Goal: Task Accomplishment & Management: Manage account settings

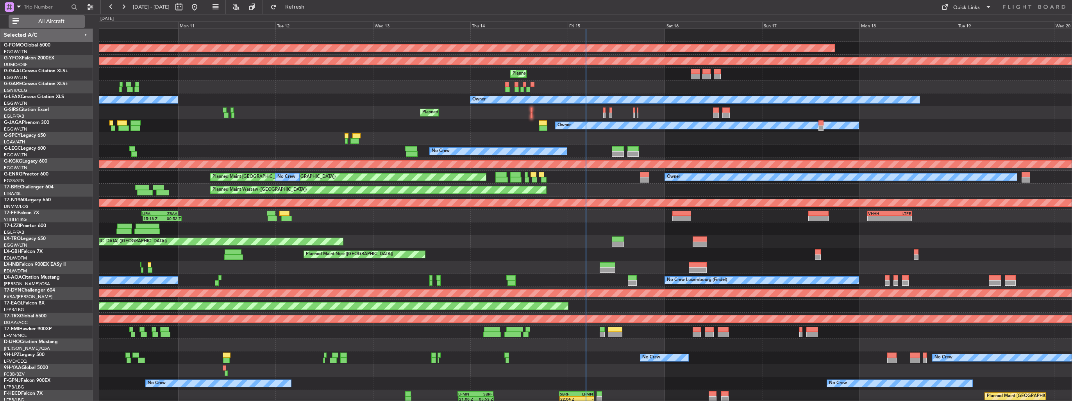
click at [41, 24] on span "All Aircraft" at bounding box center [51, 21] width 62 height 5
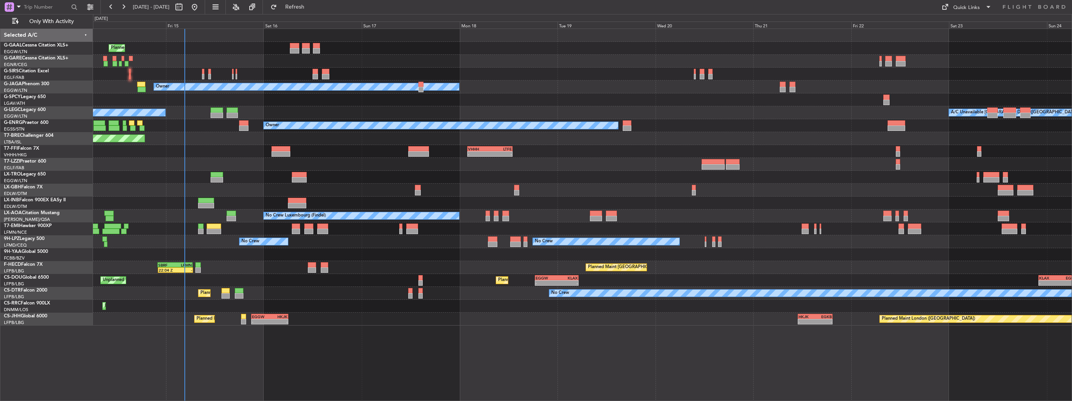
click at [118, 193] on div "Planned Maint Nice ([GEOGRAPHIC_DATA])" at bounding box center [582, 190] width 979 height 13
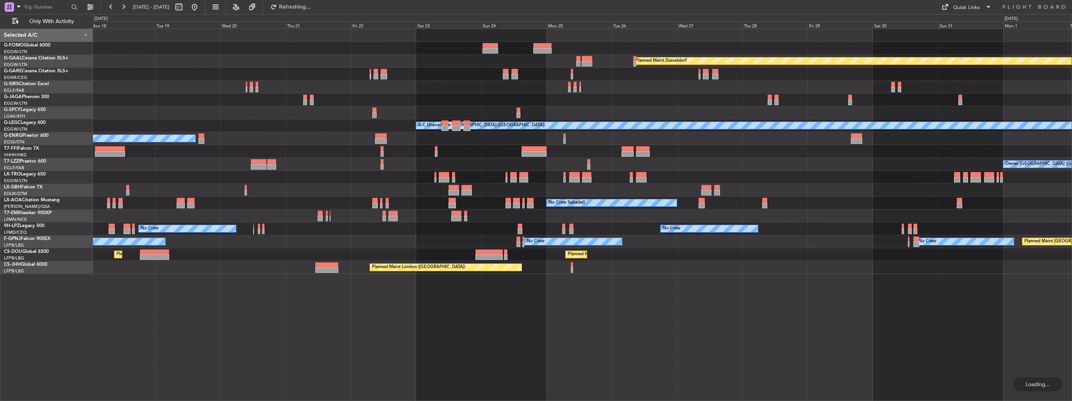
click at [320, 168] on div "Owner [GEOGRAPHIC_DATA] ([GEOGRAPHIC_DATA])" at bounding box center [582, 164] width 979 height 13
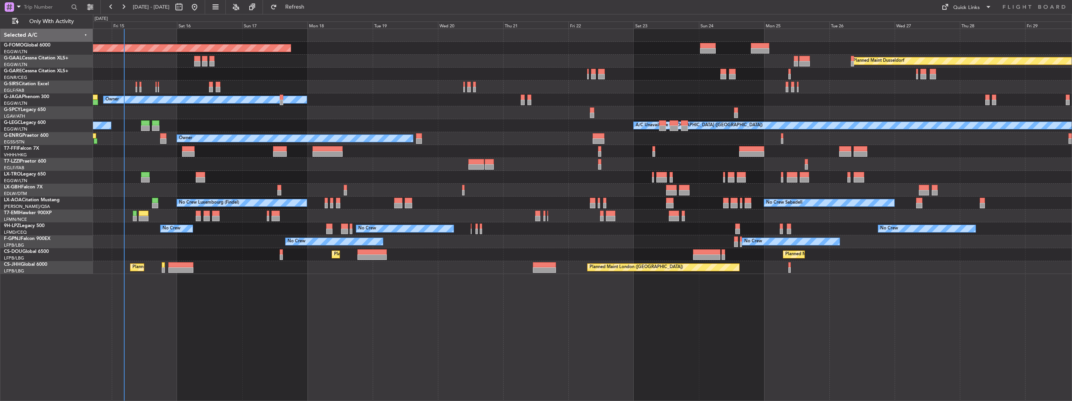
click at [397, 204] on div "Planned Maint Windsor Locks (Bradley Intl) Planned Maint Dusseldorf Planned Mai…" at bounding box center [582, 151] width 979 height 245
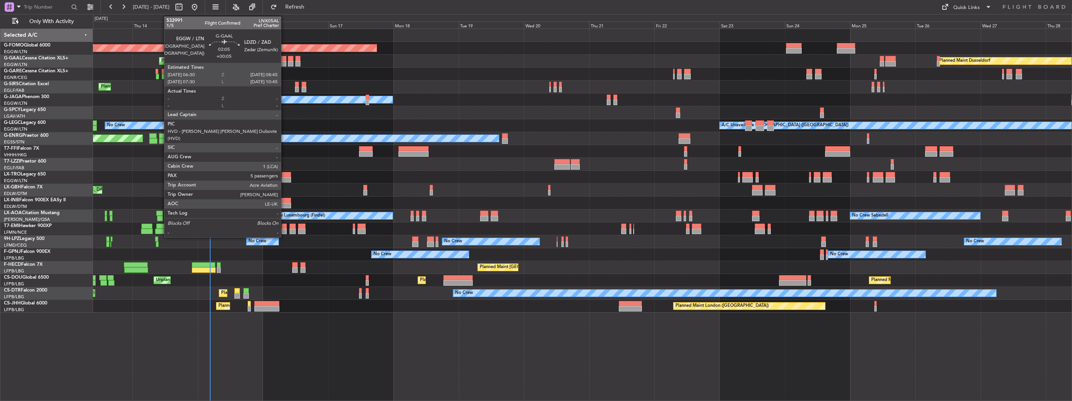
click at [284, 61] on div at bounding box center [283, 63] width 6 height 5
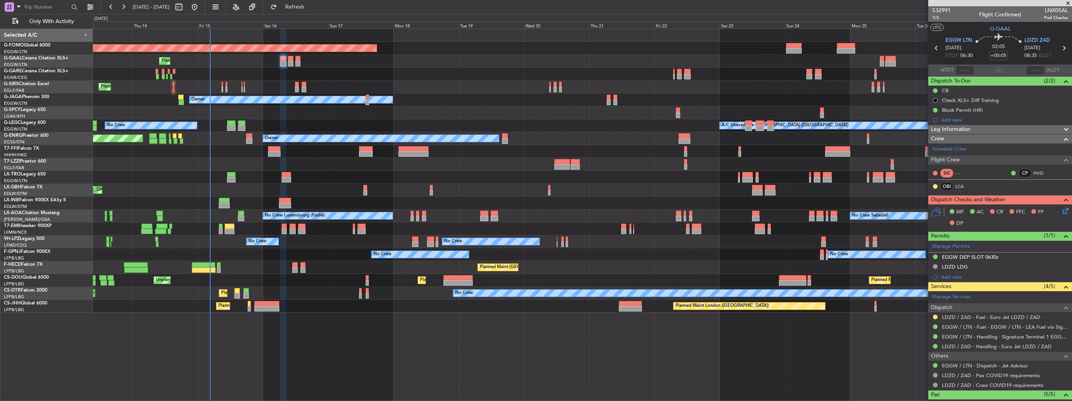
click at [823, 354] on div "Planned Maint Windsor Locks (Bradley Intl) Planned Maint Dusseldorf Planned Mai…" at bounding box center [582, 215] width 979 height 372
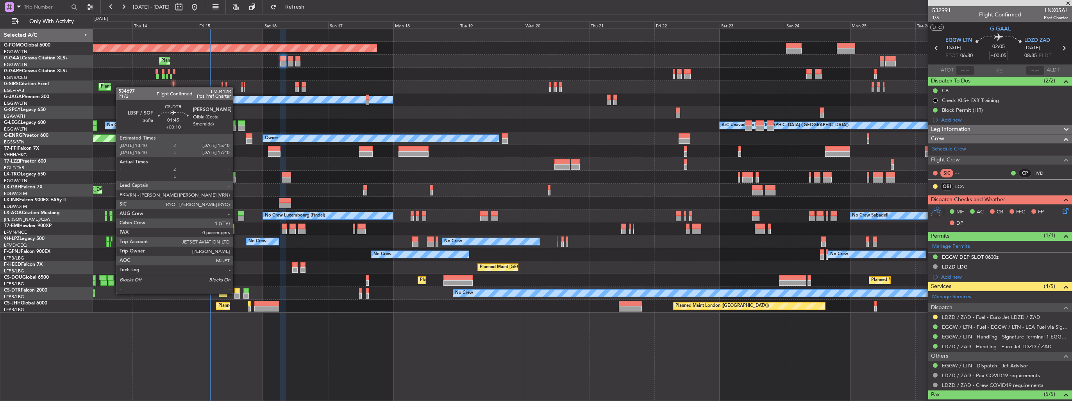
click at [236, 293] on div at bounding box center [236, 295] width 5 height 5
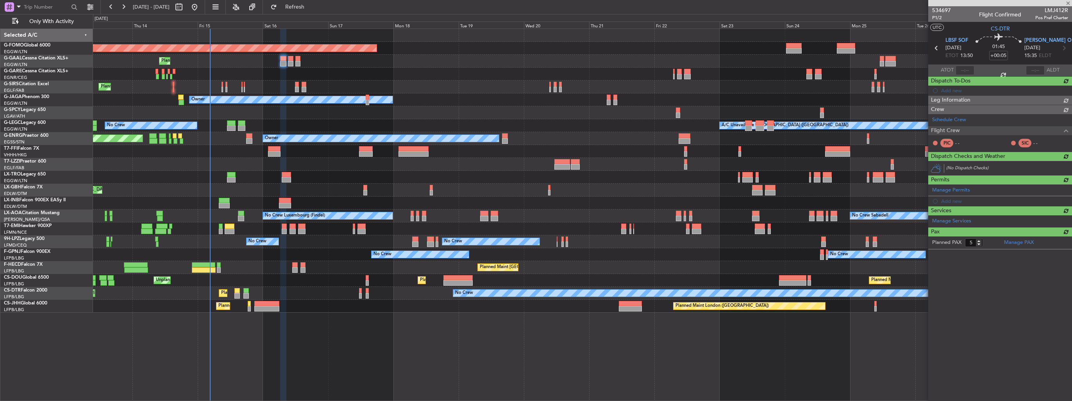
type input "+00:10"
type input "0"
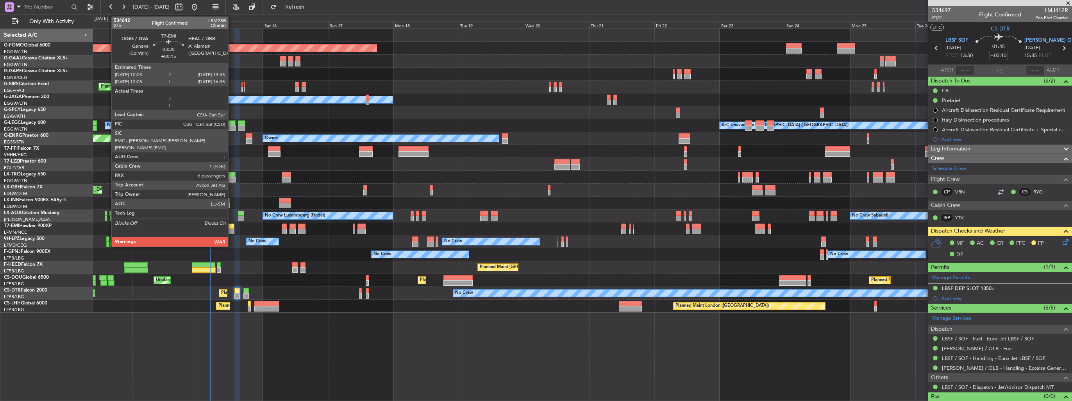
click at [232, 227] on div at bounding box center [230, 225] width 10 height 5
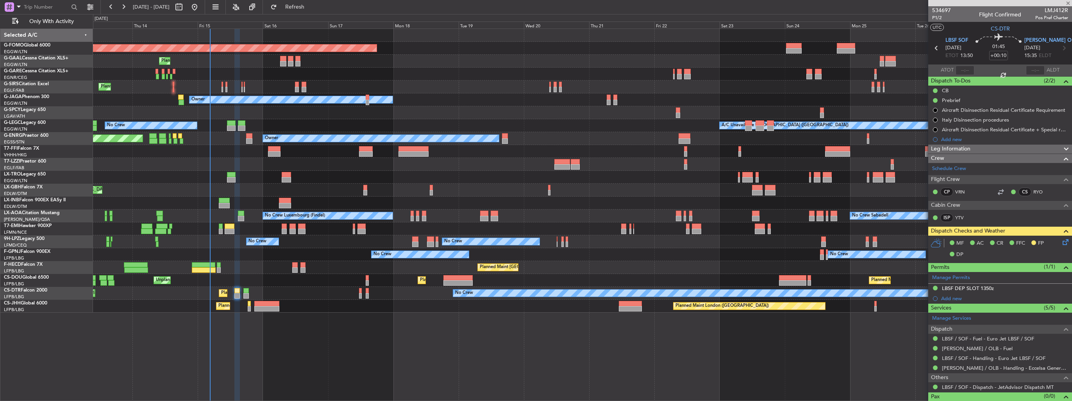
type input "+00:15"
type input "6"
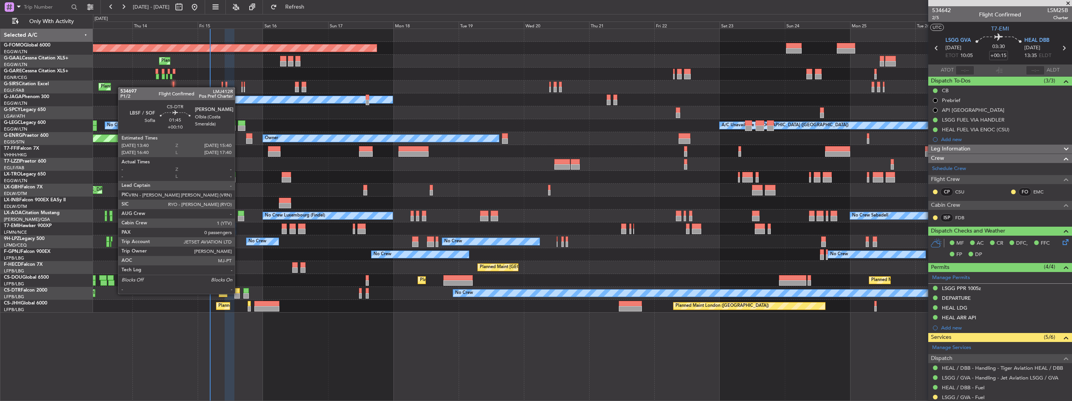
click at [238, 293] on div at bounding box center [236, 295] width 5 height 5
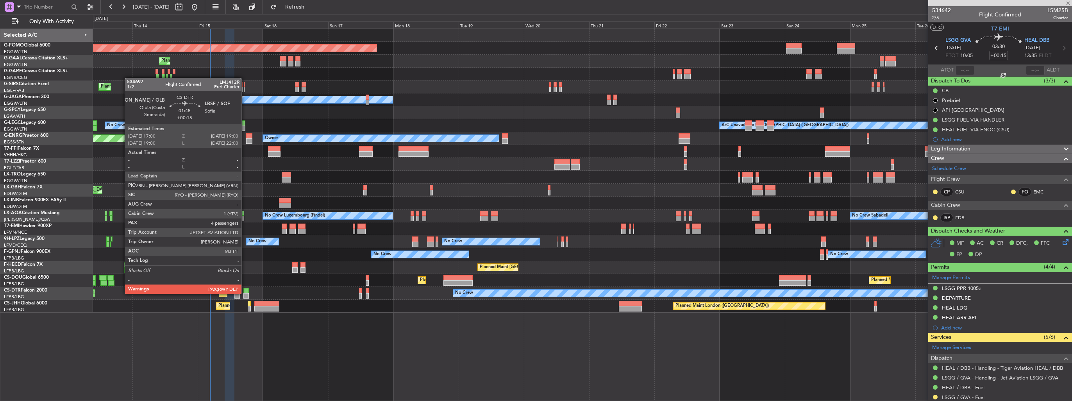
type input "+00:10"
type input "0"
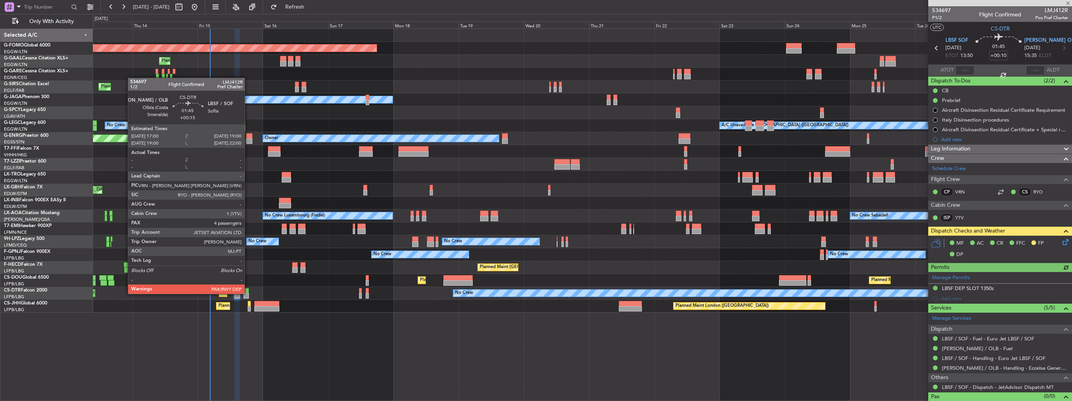
click at [248, 293] on div at bounding box center [245, 295] width 5 height 5
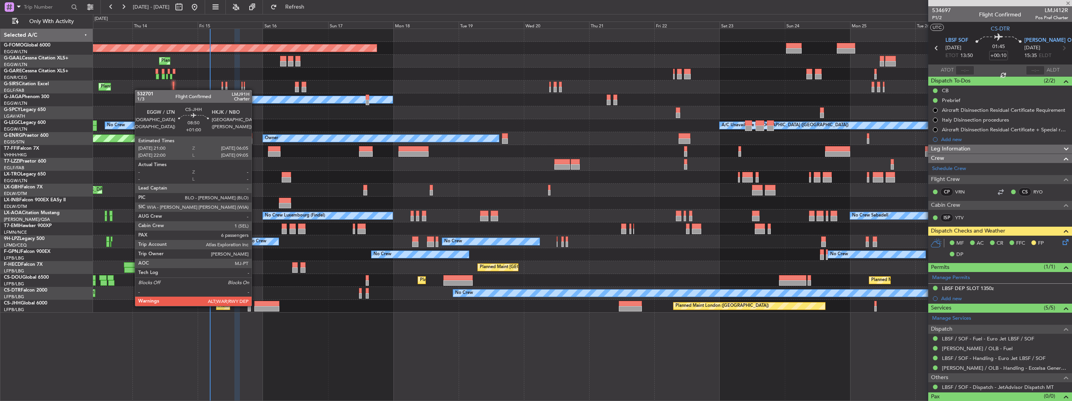
type input "+00:15"
type input "4"
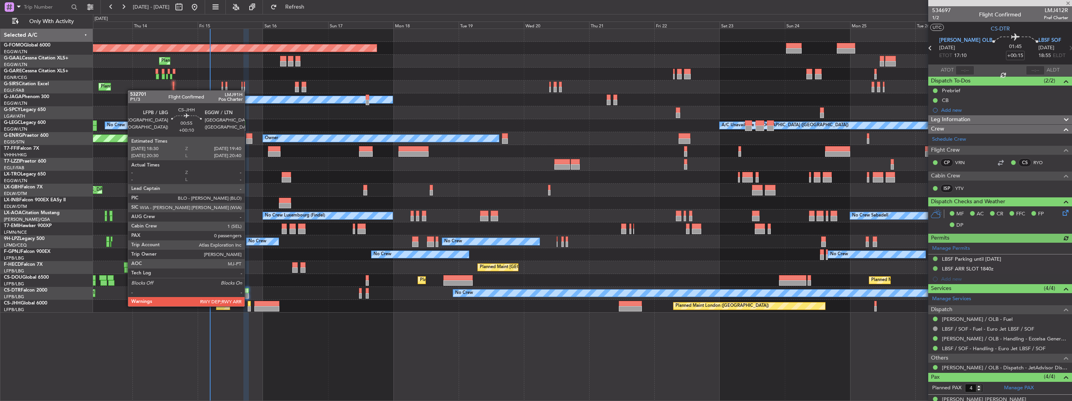
click at [248, 306] on div at bounding box center [250, 308] width 4 height 5
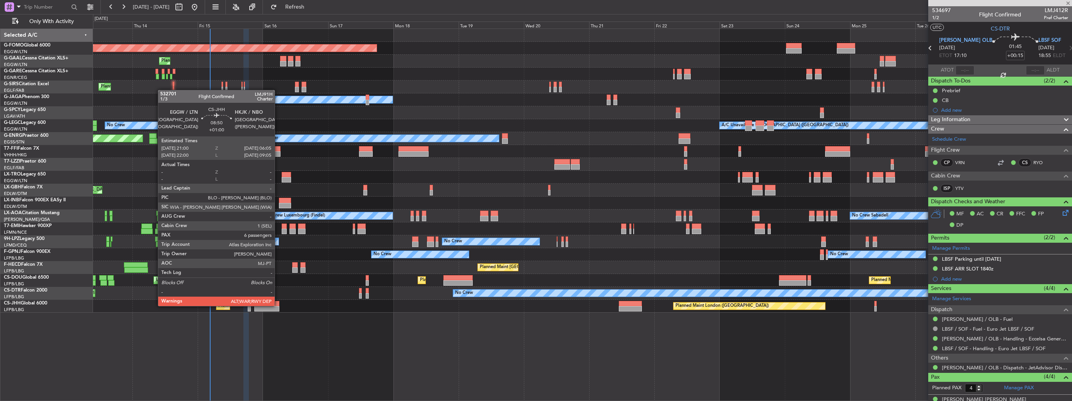
type input "+00:10"
type input "0"
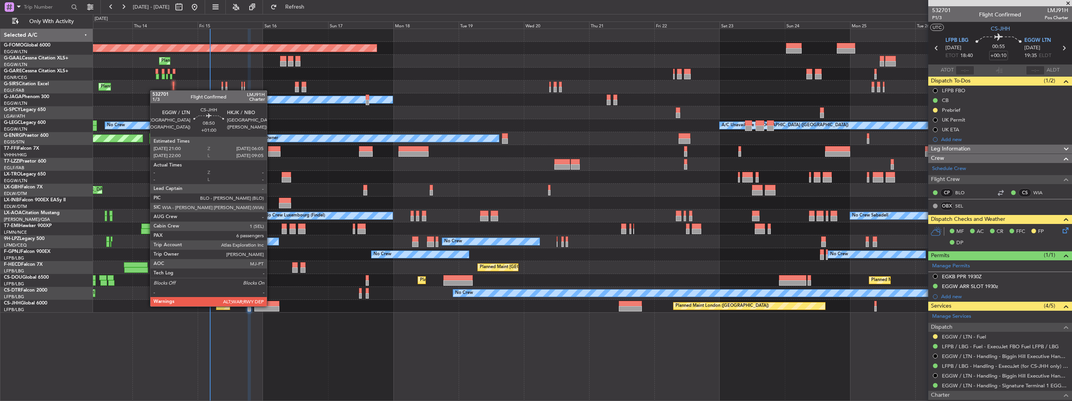
click at [270, 306] on div at bounding box center [266, 308] width 25 height 5
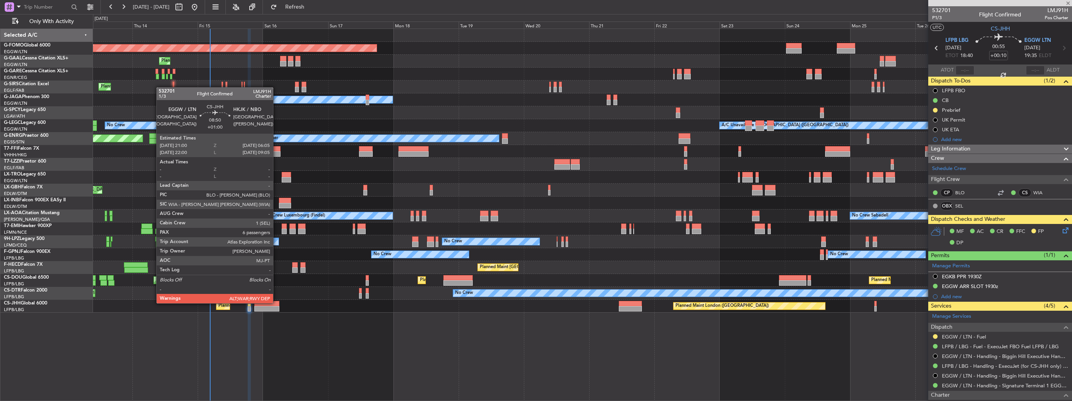
type input "+01:00"
type input "6"
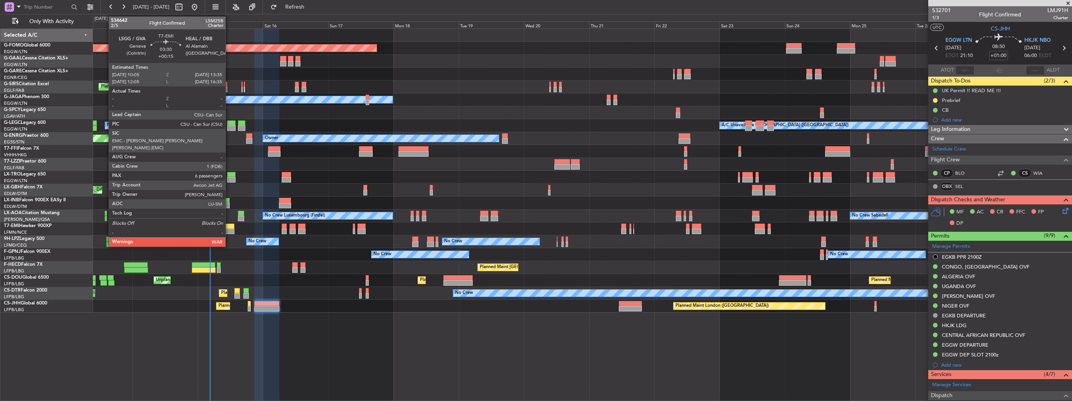
click at [229, 229] on div at bounding box center [230, 231] width 10 height 5
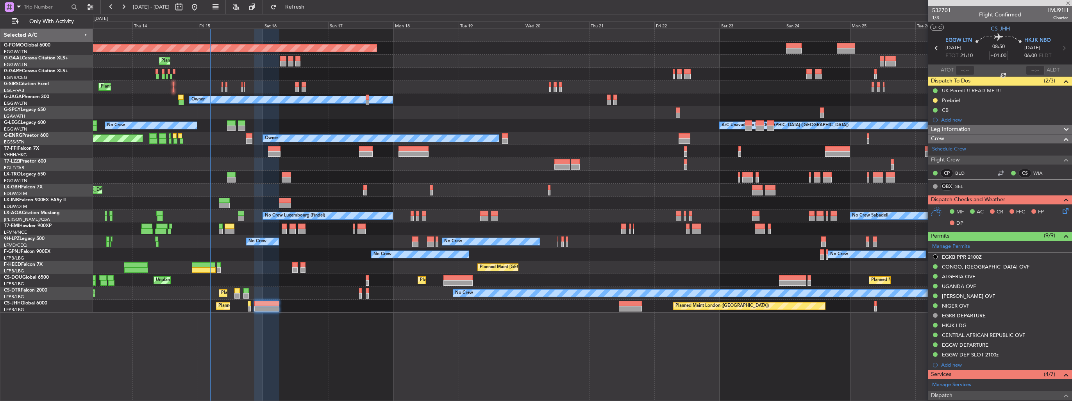
type input "+00:15"
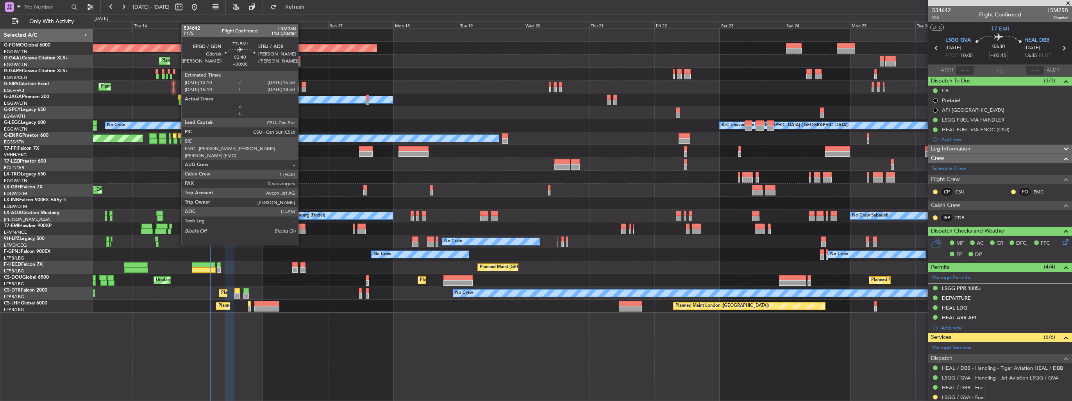
click at [302, 230] on div at bounding box center [301, 231] width 7 height 5
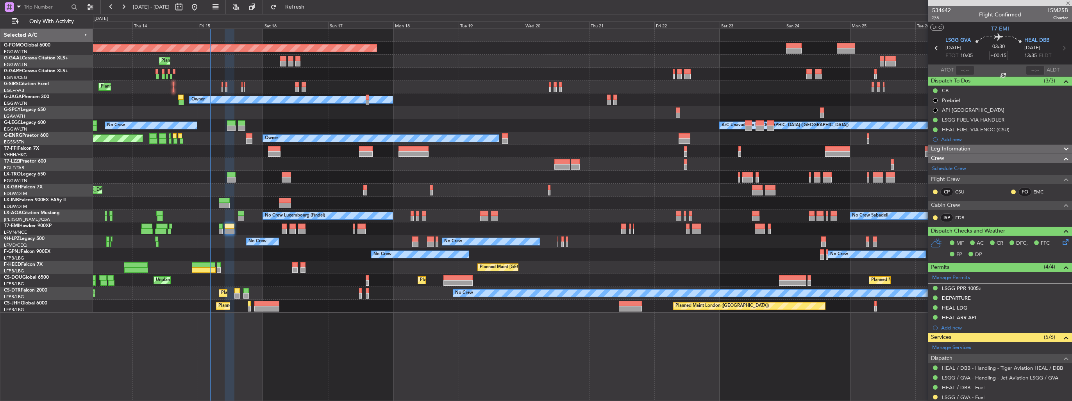
type input "0"
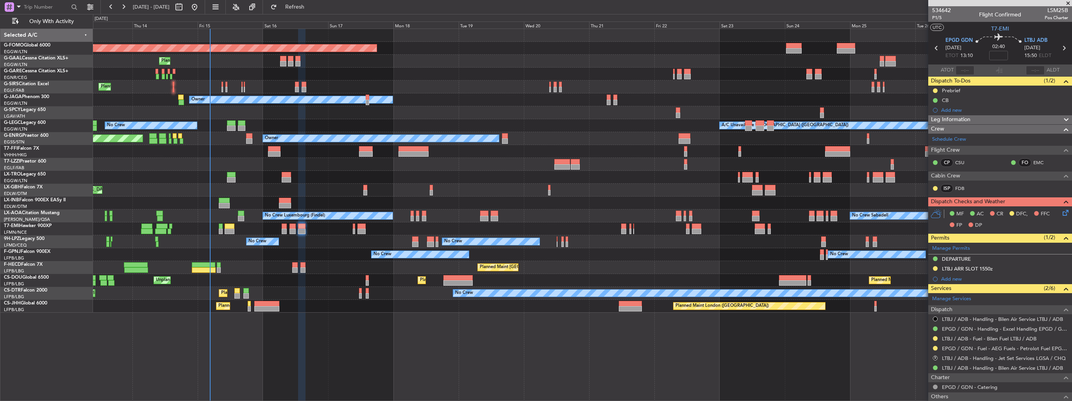
click at [776, 344] on div "Planned Maint Windsor Locks (Bradley Intl) Planned Maint Dusseldorf Planned Mai…" at bounding box center [582, 215] width 979 height 372
click at [936, 338] on button at bounding box center [935, 338] width 5 height 5
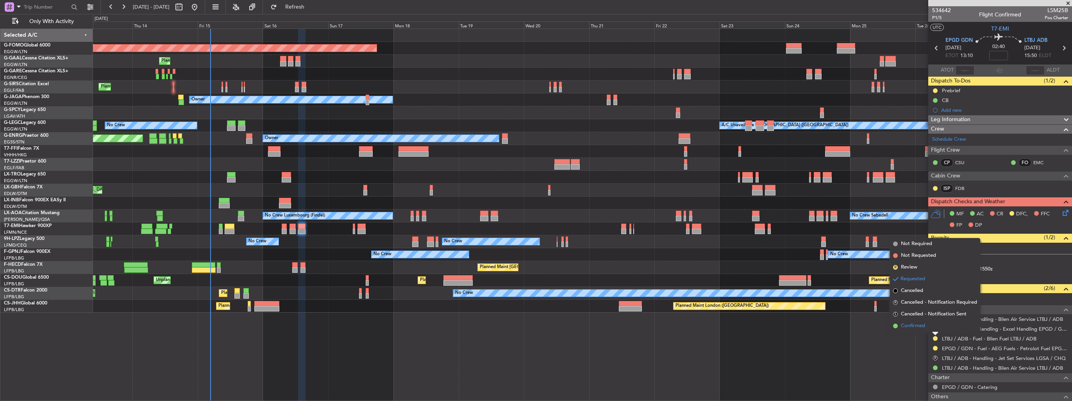
click at [920, 327] on span "Confirmed" at bounding box center [913, 326] width 24 height 8
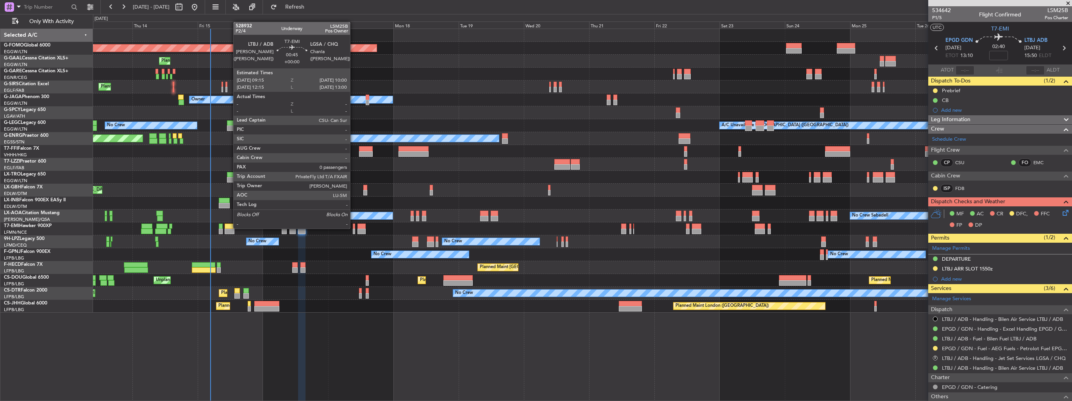
click at [354, 228] on div at bounding box center [354, 225] width 2 height 5
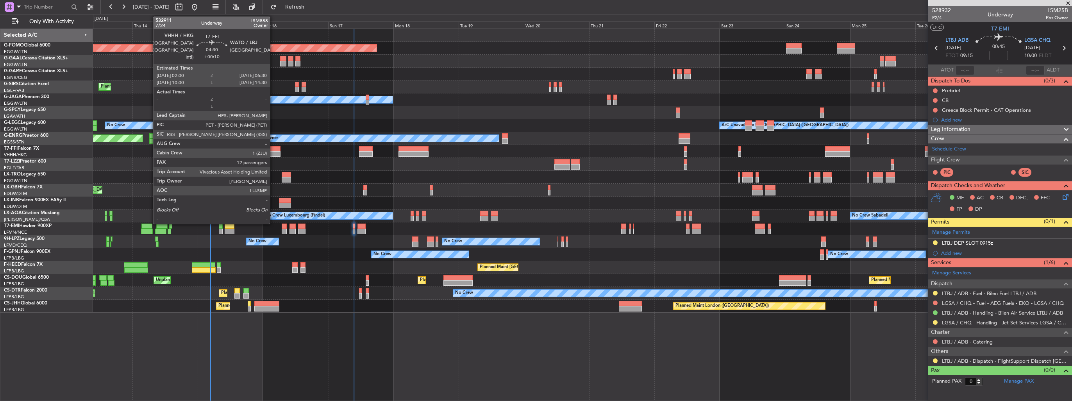
click at [273, 150] on div at bounding box center [274, 148] width 13 height 5
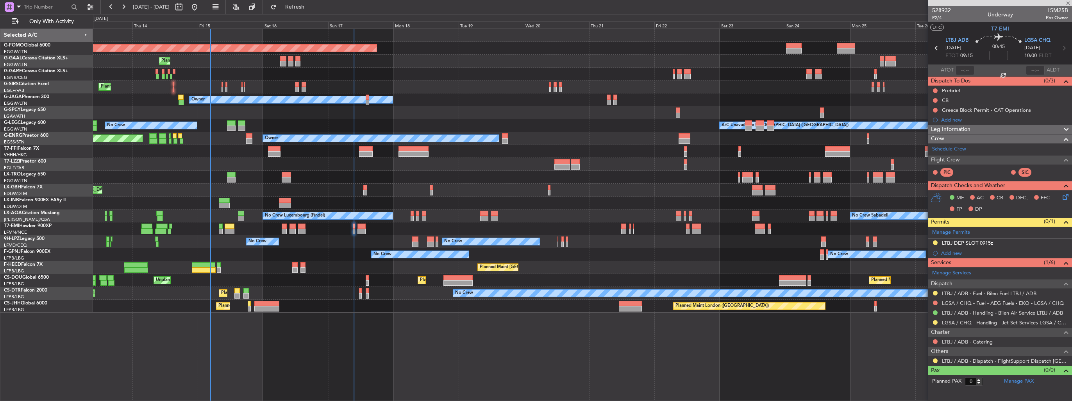
type input "+00:10"
type input "12"
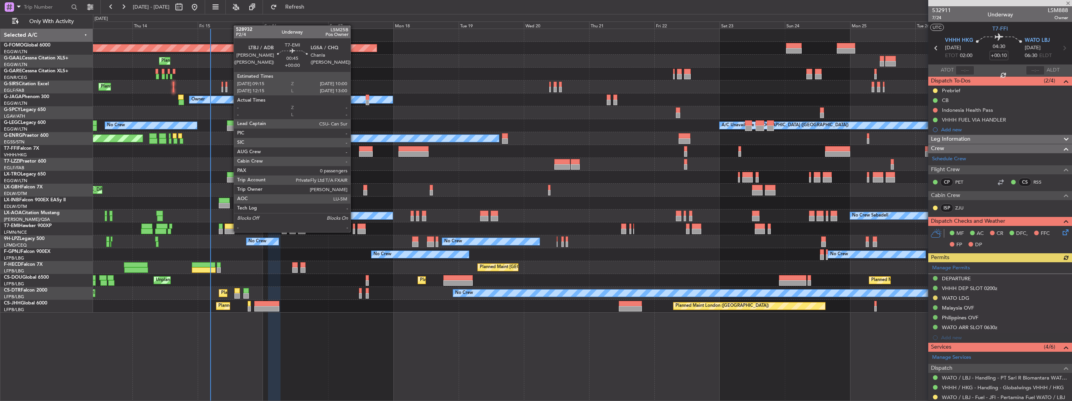
click at [354, 231] on div at bounding box center [354, 231] width 2 height 5
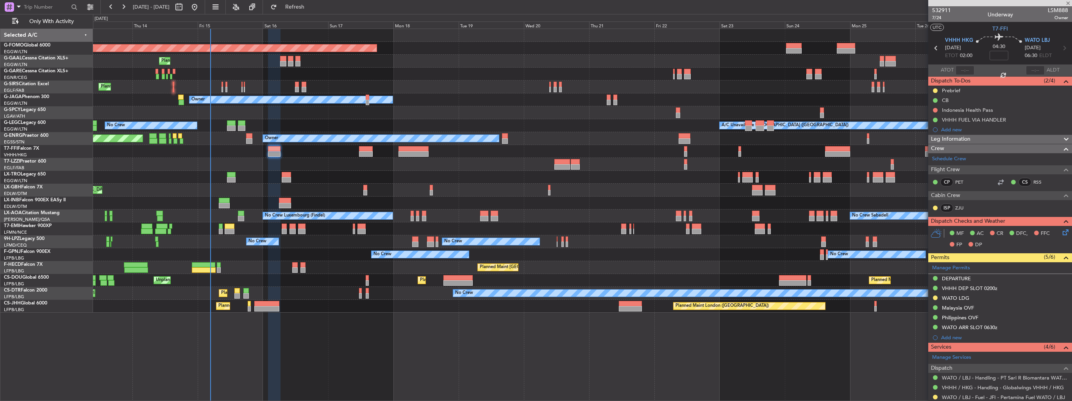
type input "0"
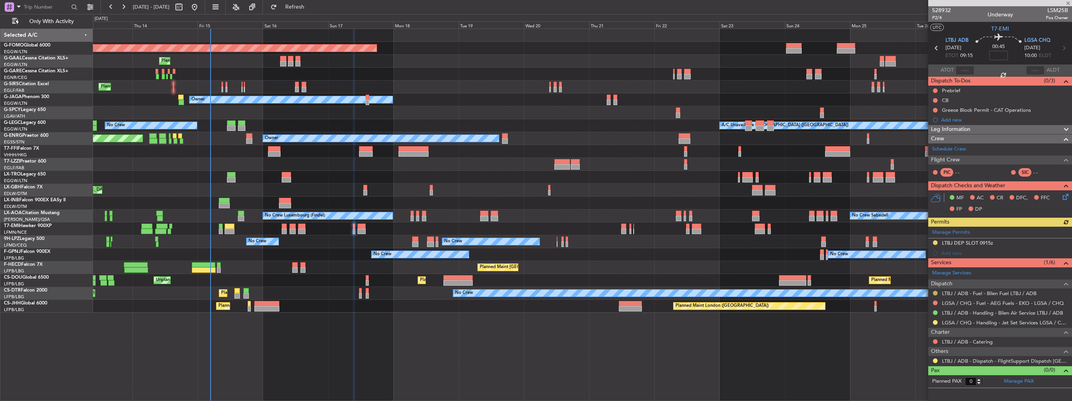
click at [936, 293] on button at bounding box center [935, 293] width 5 height 5
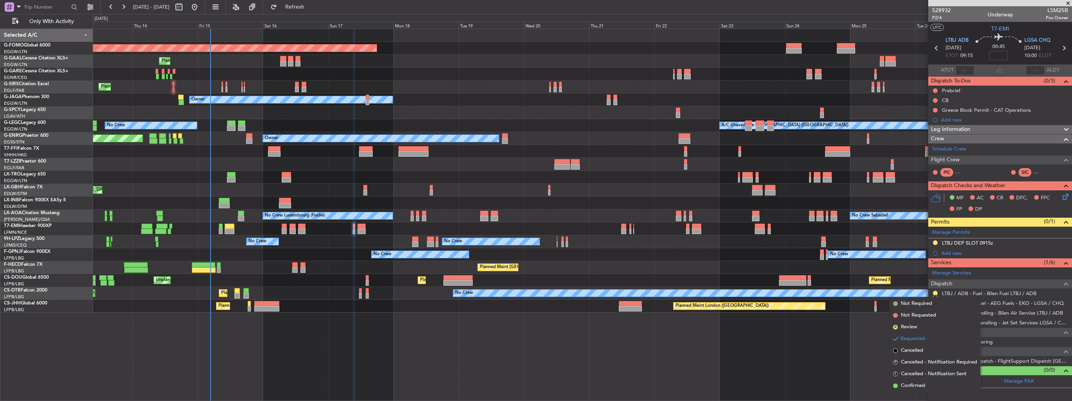
click at [909, 381] on li "Confirmed" at bounding box center [935, 386] width 90 height 12
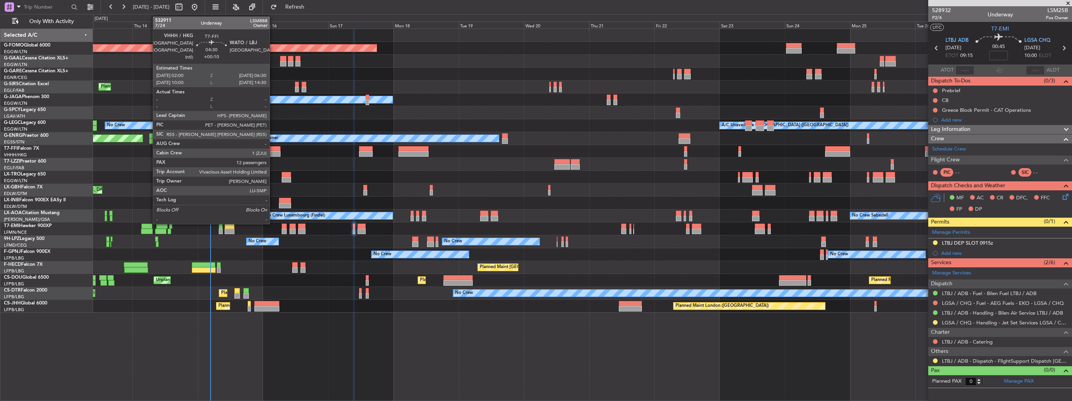
click at [273, 154] on div at bounding box center [274, 153] width 13 height 5
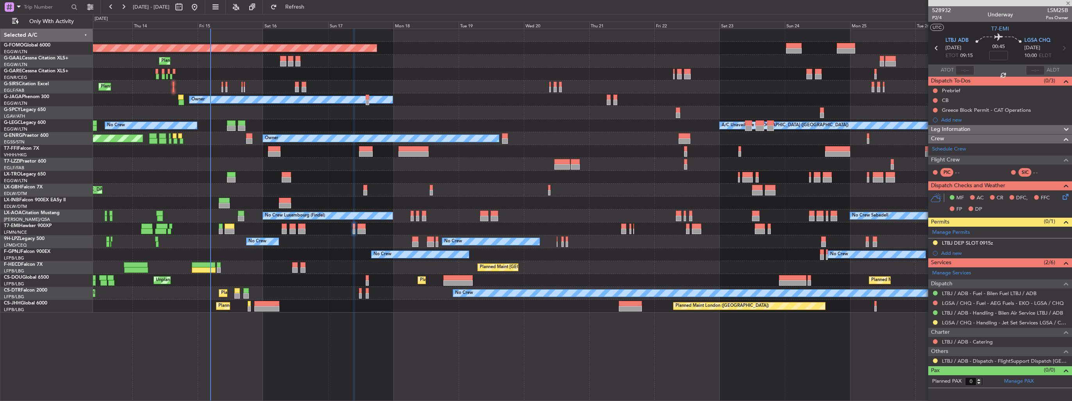
type input "+00:10"
type input "12"
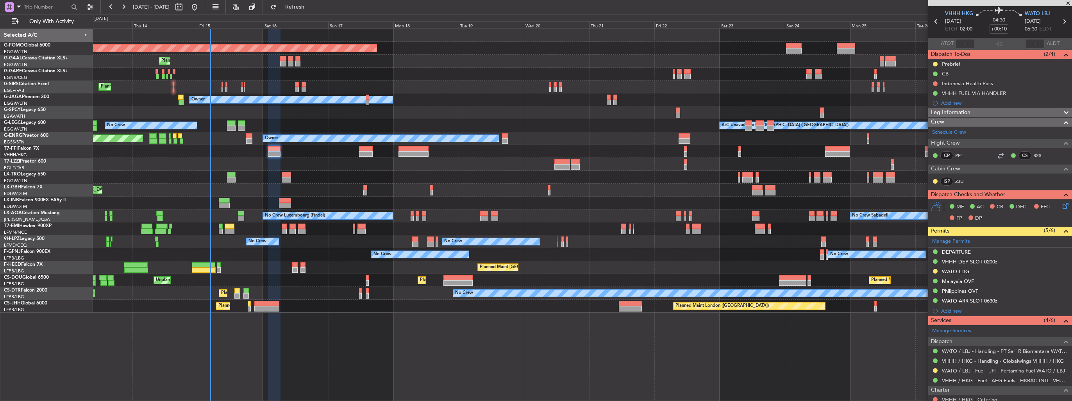
scroll to position [39, 0]
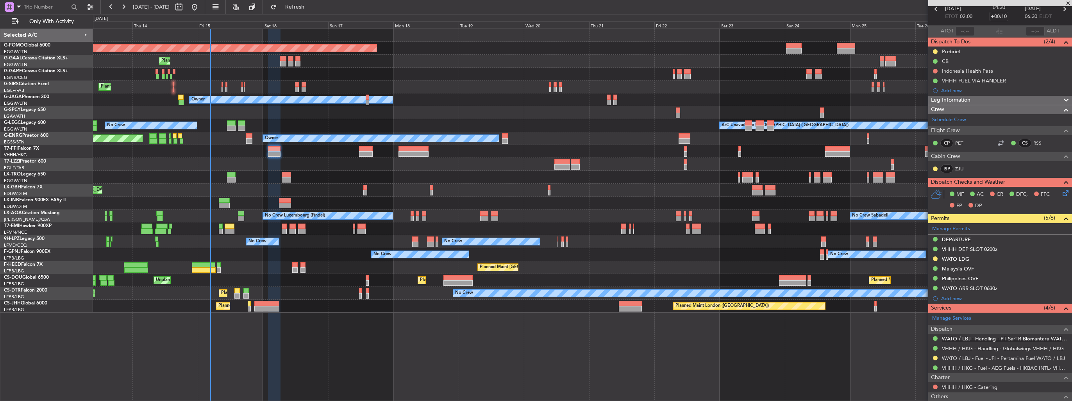
click at [967, 338] on link "WATO / LBJ - Handling - PT Sari R Biomantara WATO / LBJ" at bounding box center [1005, 338] width 126 height 7
click at [936, 358] on mat-tooltip-component "Confirmed" at bounding box center [935, 349] width 35 height 21
click at [936, 357] on button at bounding box center [935, 358] width 5 height 5
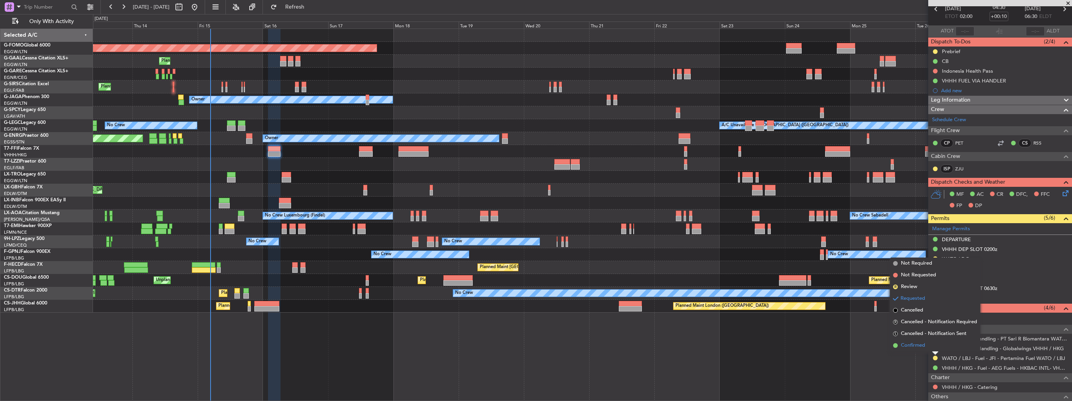
click at [924, 349] on li "Confirmed" at bounding box center [935, 345] width 90 height 12
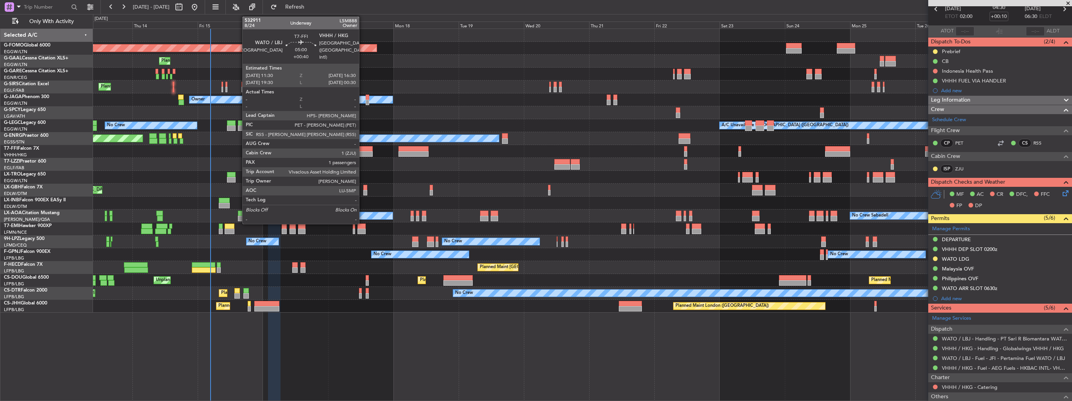
click at [363, 153] on div at bounding box center [366, 153] width 14 height 5
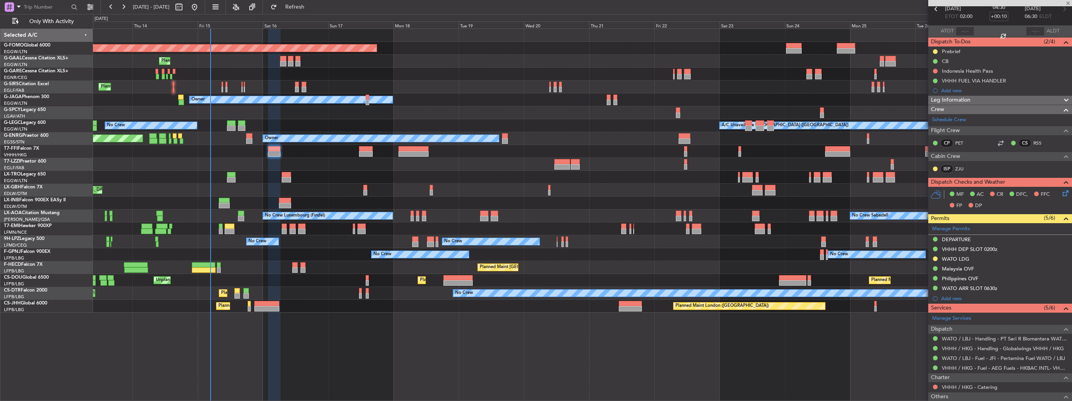
type input "+00:40"
type input "1"
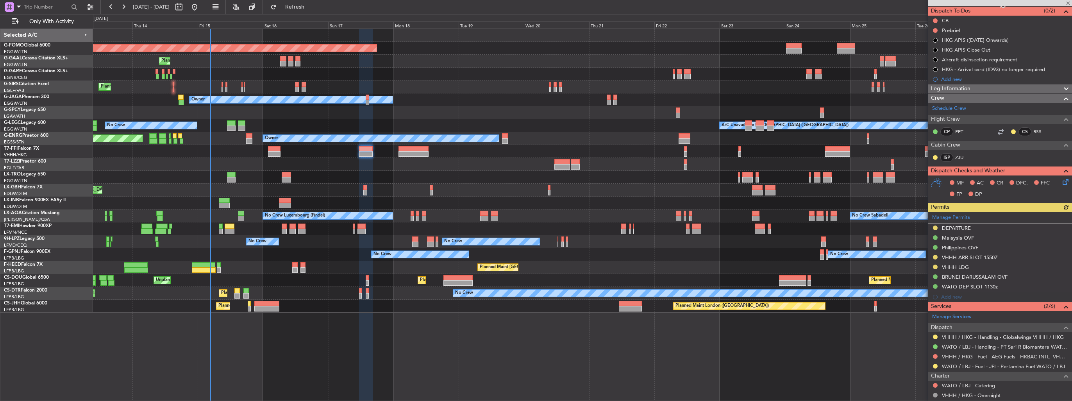
scroll to position [117, 0]
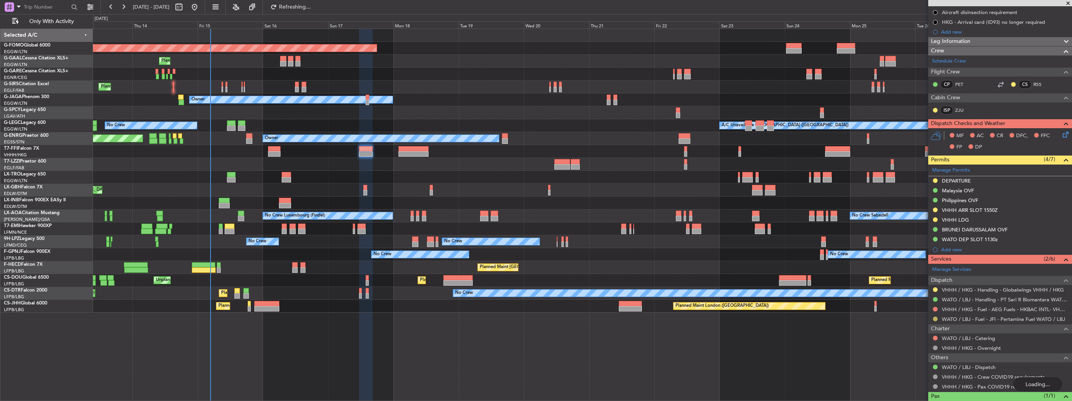
click at [936, 318] on button at bounding box center [935, 318] width 5 height 5
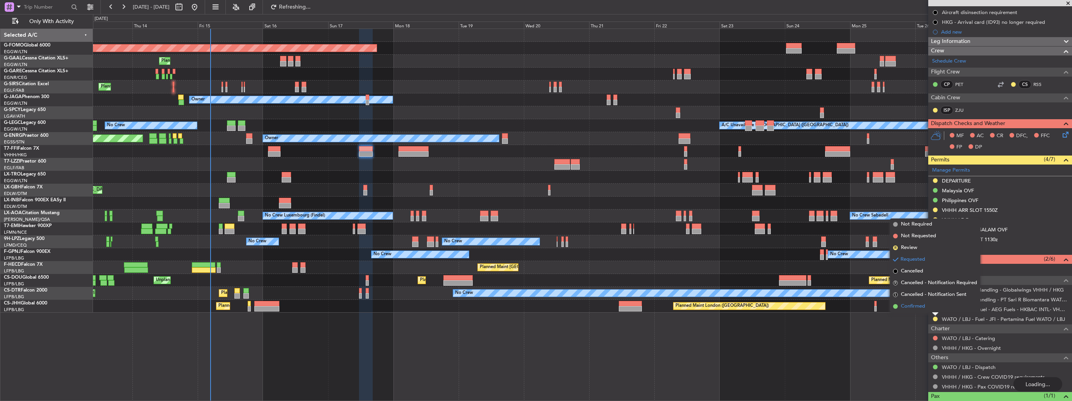
click at [918, 306] on span "Confirmed" at bounding box center [913, 306] width 24 height 8
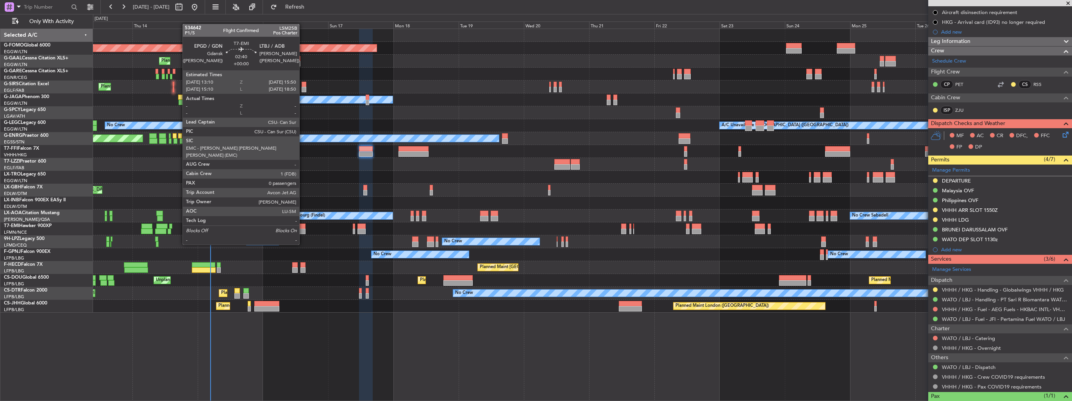
click at [303, 230] on div at bounding box center [301, 231] width 7 height 5
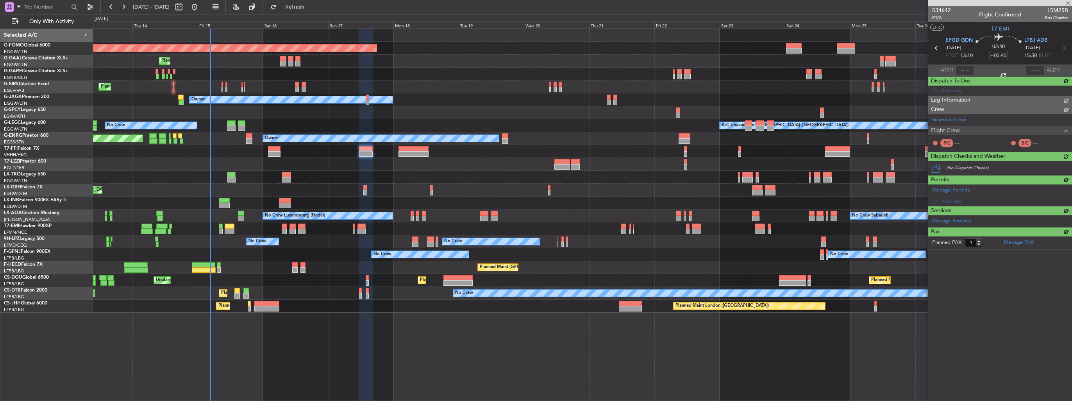
type input "0"
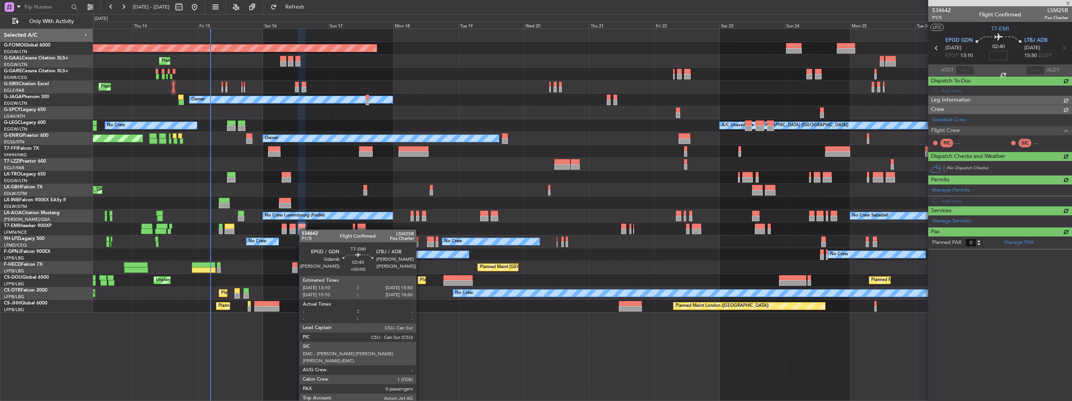
scroll to position [0, 0]
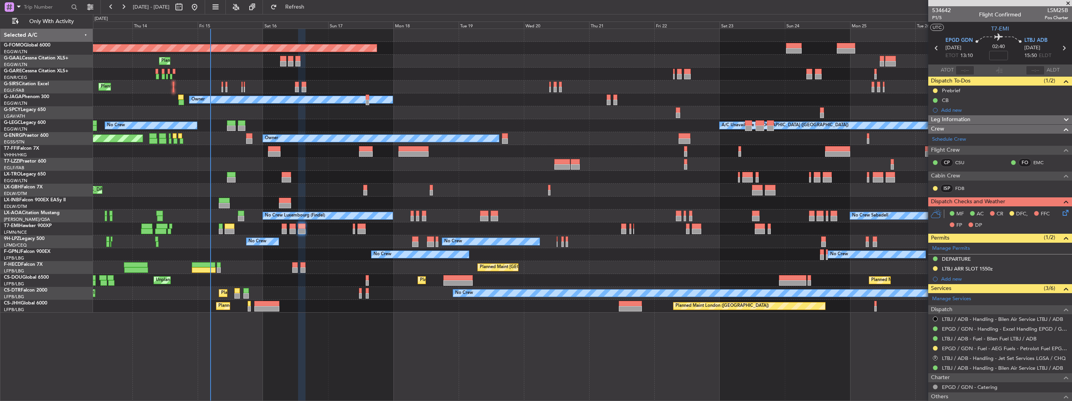
drag, startPoint x: 1059, startPoint y: 269, endPoint x: 1056, endPoint y: 271, distance: 4.2
click at [0, 0] on img at bounding box center [0, 0] width 0 height 0
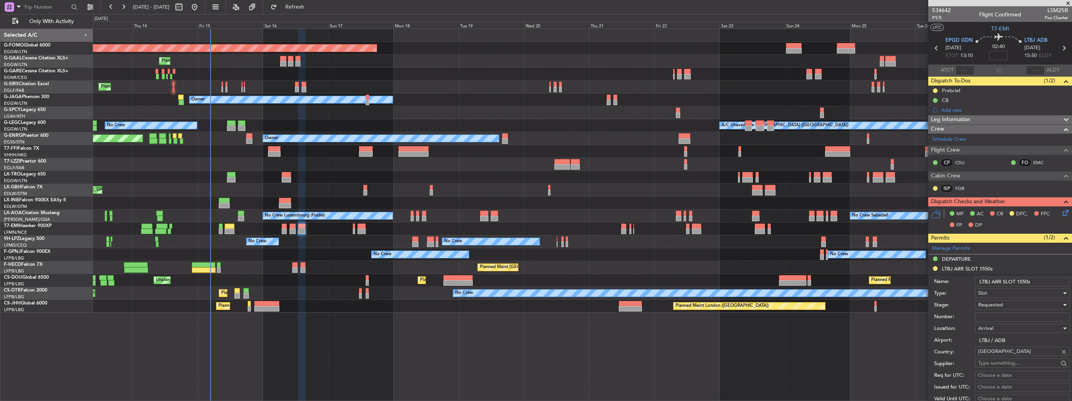
click at [1011, 316] on input "Number:" at bounding box center [1022, 316] width 95 height 9
paste input "LTBJAGN1306000"
type input "LTBJAGN1306000"
click at [1011, 306] on div "Requested" at bounding box center [1019, 305] width 83 height 12
click at [1008, 366] on span "Received OK" at bounding box center [1020, 367] width 82 height 12
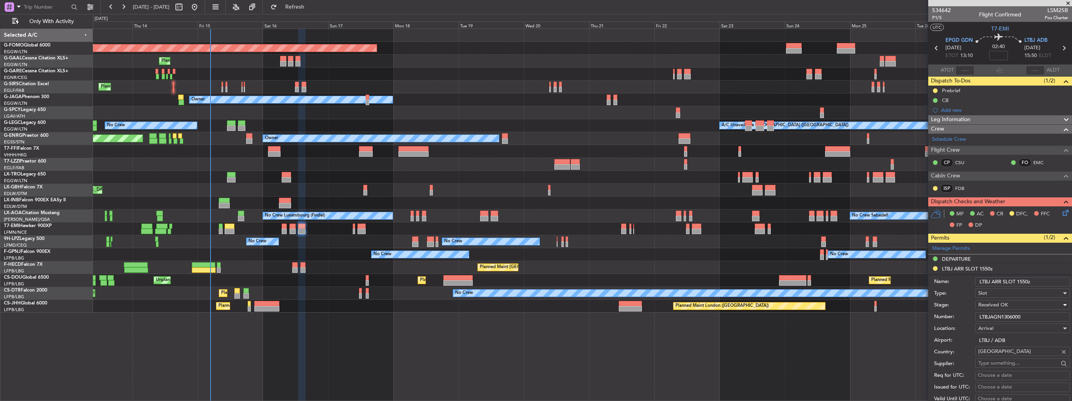
scroll to position [156, 0]
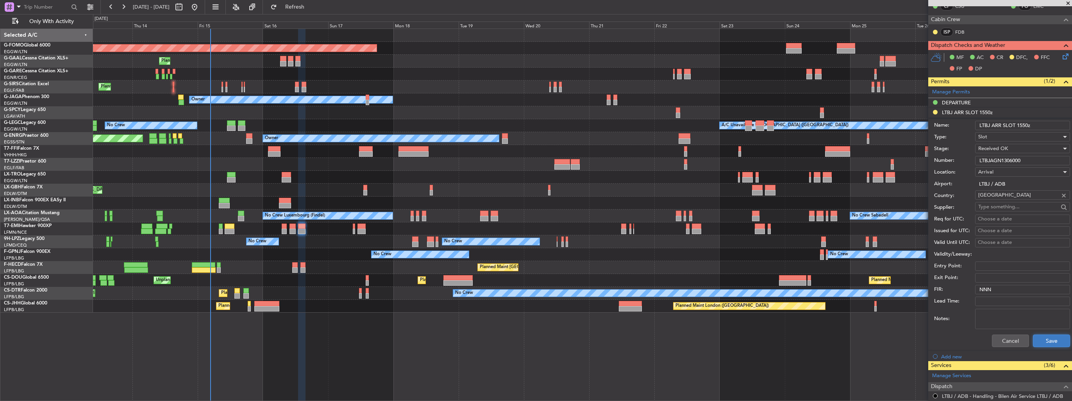
click at [1037, 341] on button "Save" at bounding box center [1051, 340] width 37 height 13
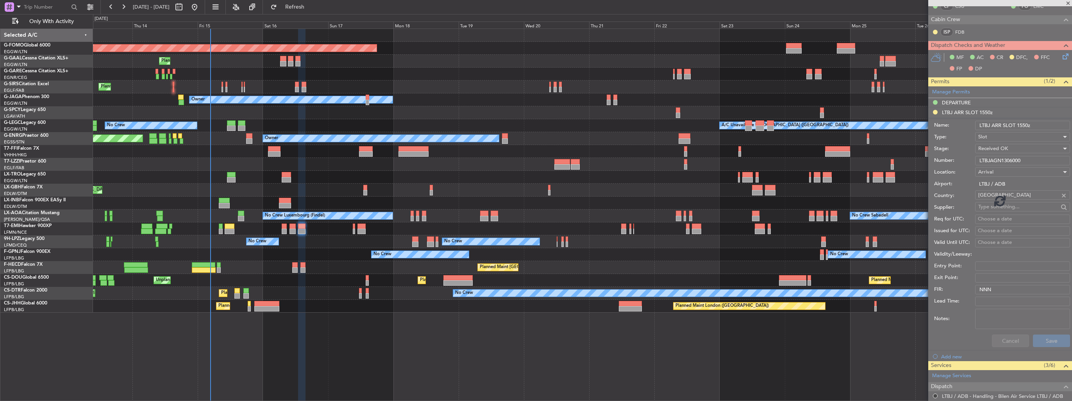
scroll to position [41, 0]
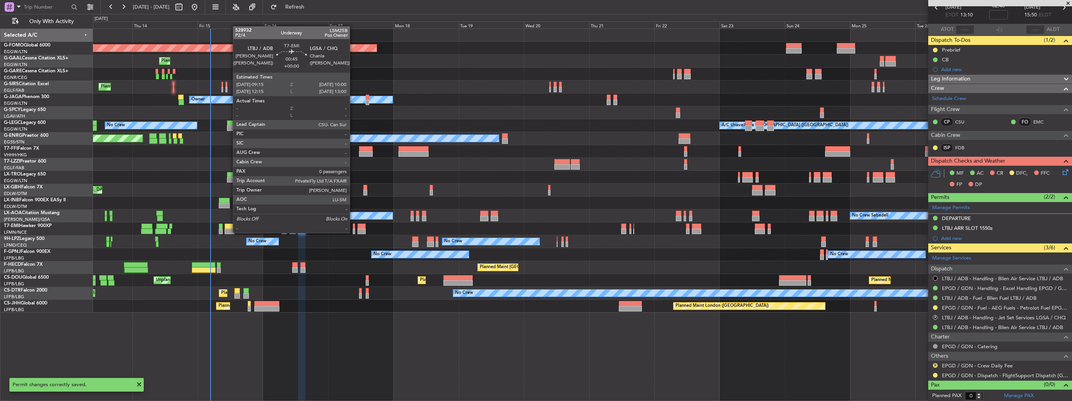
click at [353, 232] on div at bounding box center [354, 231] width 2 height 5
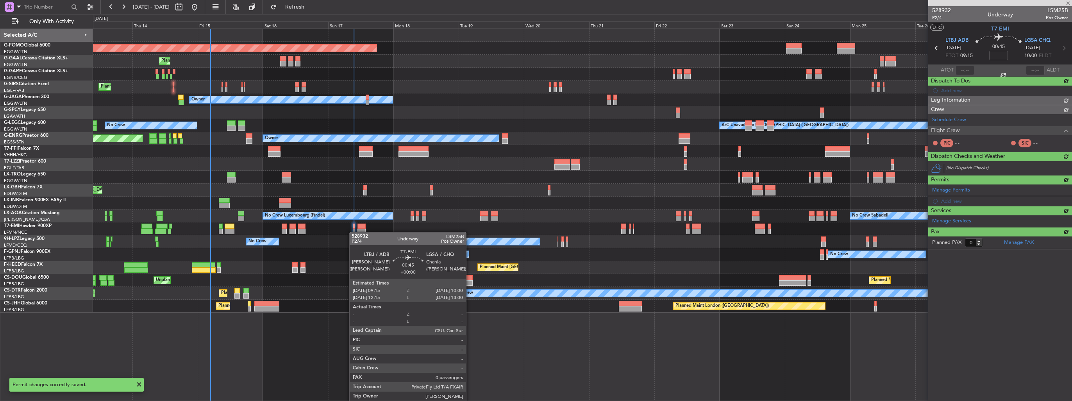
scroll to position [0, 0]
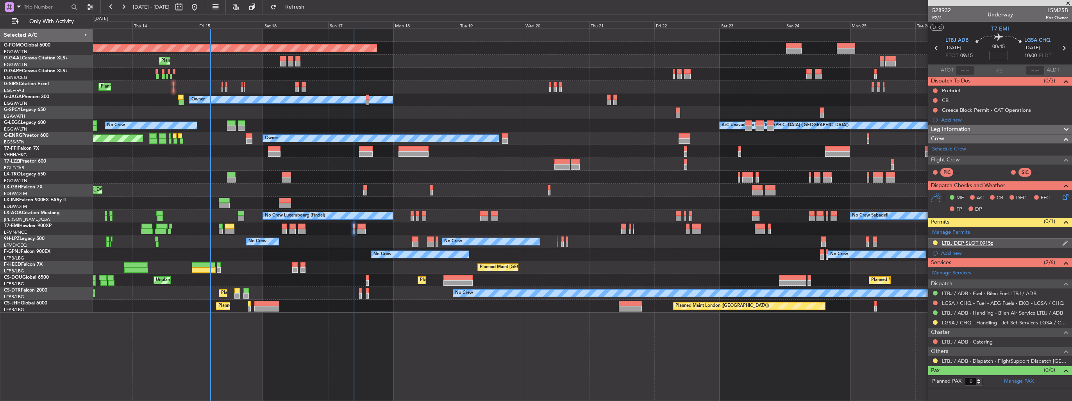
click at [1067, 240] on img at bounding box center [1065, 242] width 6 height 7
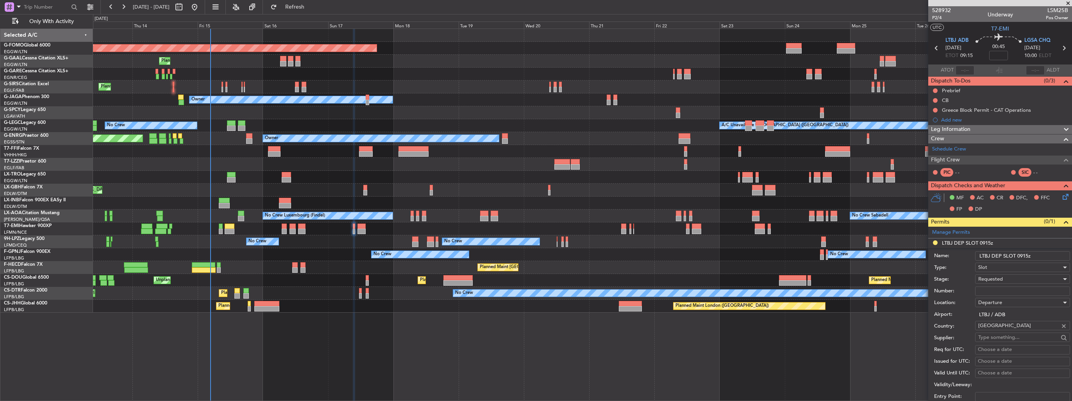
click at [1035, 288] on input "Number:" at bounding box center [1022, 290] width 95 height 9
paste input "LTBJDGN1307000"
type input "LTBJDGN1307000"
click at [1030, 278] on div "Requested" at bounding box center [1019, 279] width 83 height 12
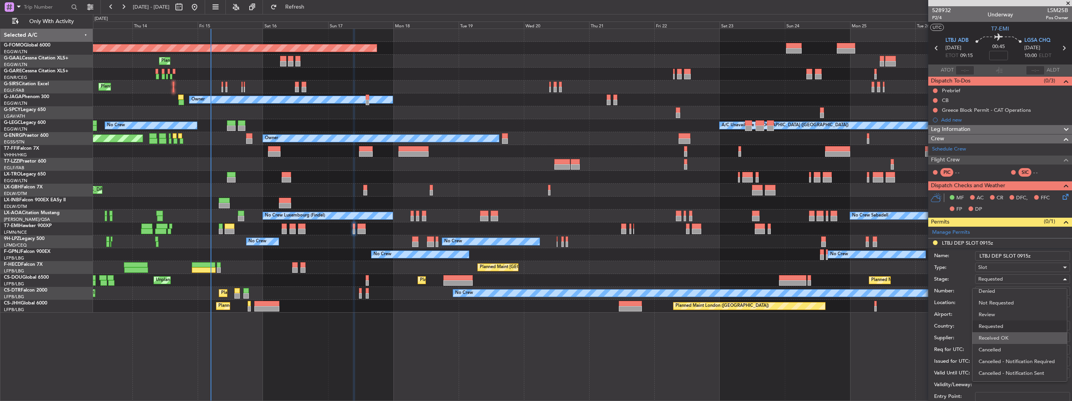
click at [1021, 338] on span "Received OK" at bounding box center [1020, 338] width 82 height 12
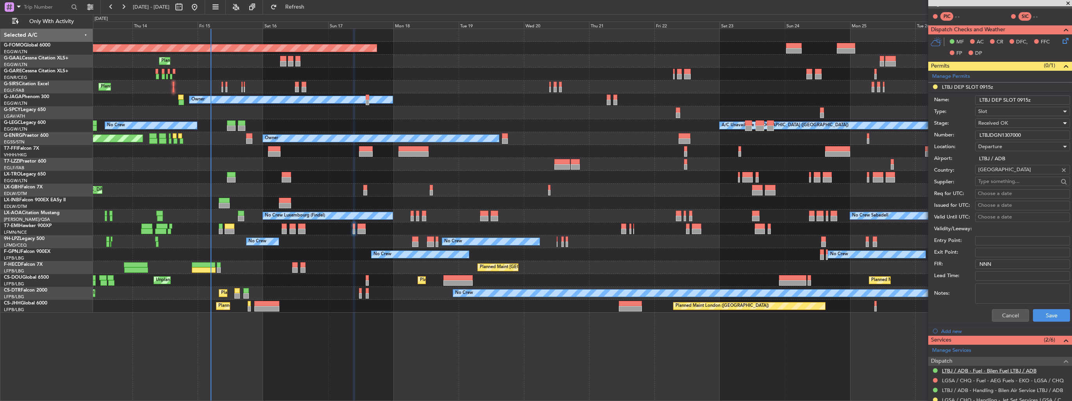
scroll to position [219, 0]
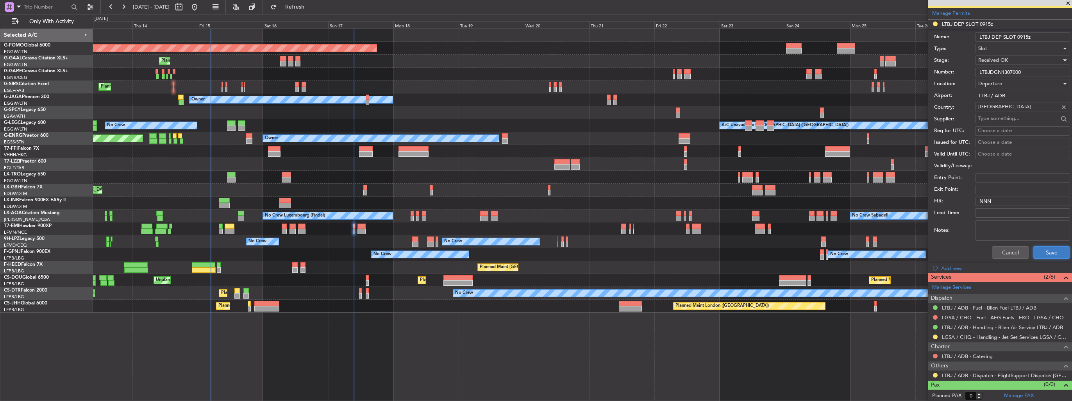
click at [1047, 252] on button "Save" at bounding box center [1051, 252] width 37 height 13
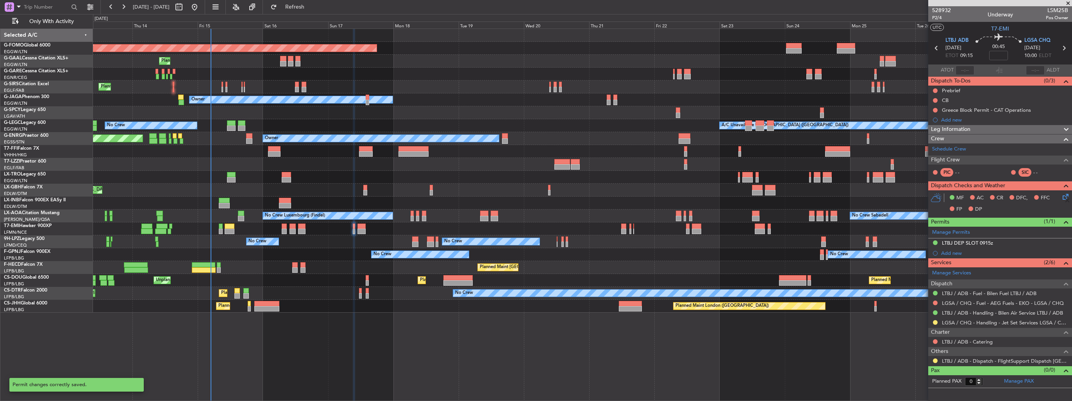
scroll to position [0, 0]
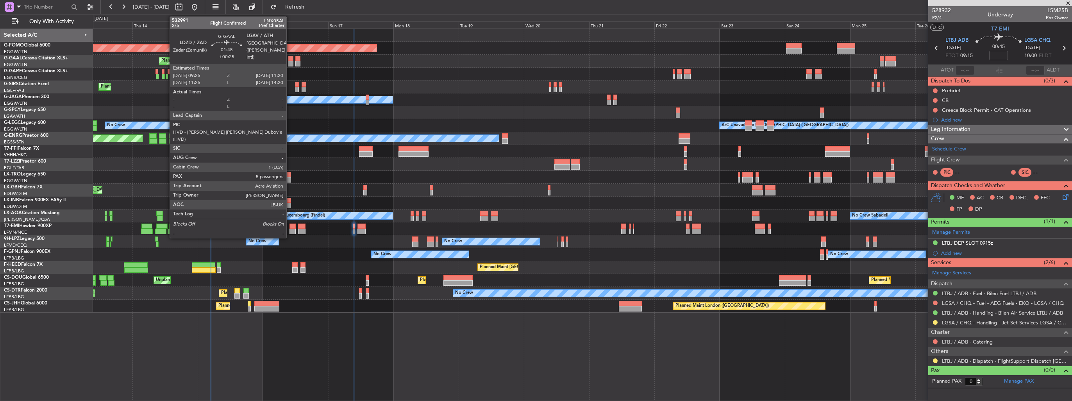
click at [290, 65] on div at bounding box center [290, 63] width 5 height 5
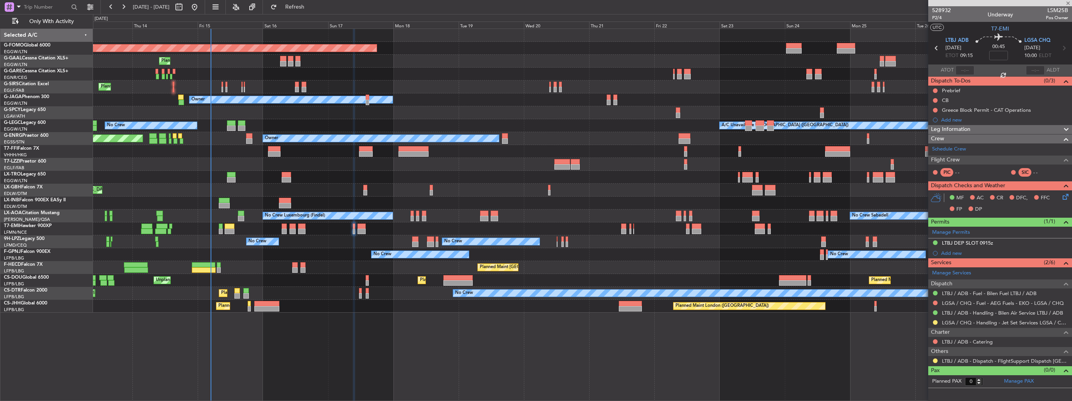
type input "+00:25"
type input "5"
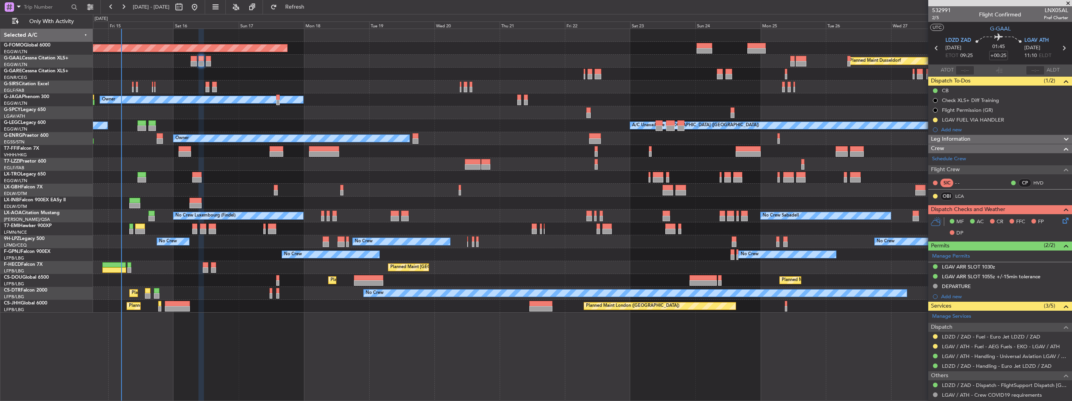
click at [556, 209] on div "Planned Maint Windsor Locks (Bradley Intl) Planned Maint Dusseldorf Planned Mai…" at bounding box center [582, 171] width 979 height 284
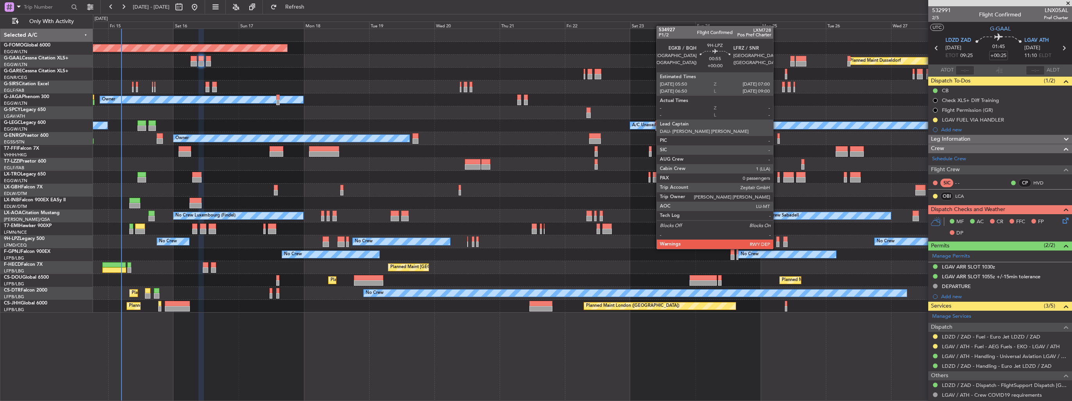
click at [777, 241] on div at bounding box center [778, 243] width 4 height 5
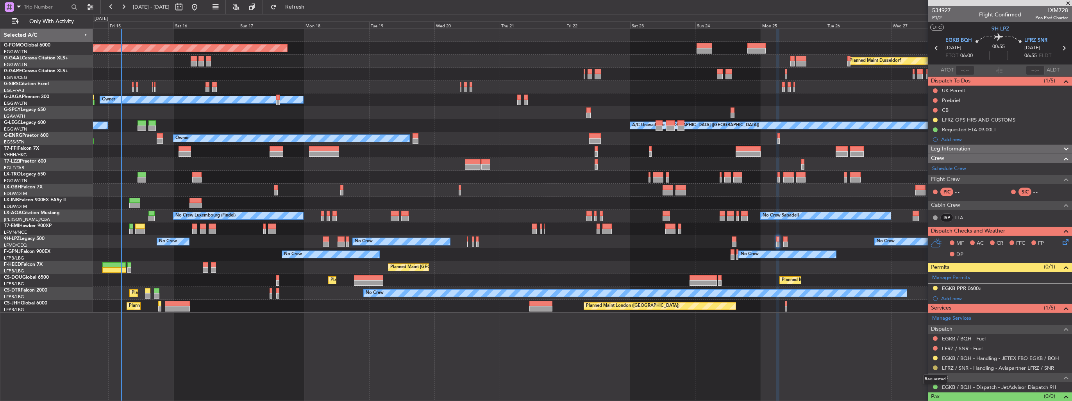
click at [937, 368] on button at bounding box center [935, 367] width 5 height 5
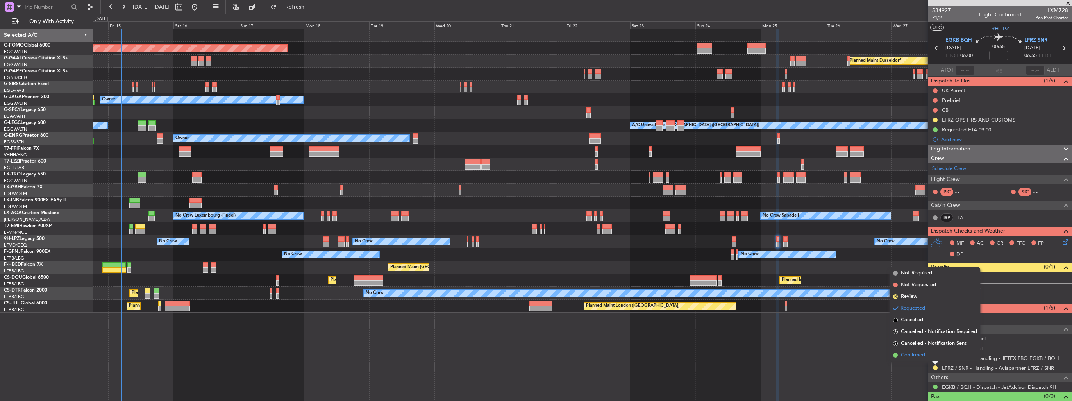
click at [919, 360] on li "Confirmed" at bounding box center [935, 355] width 90 height 12
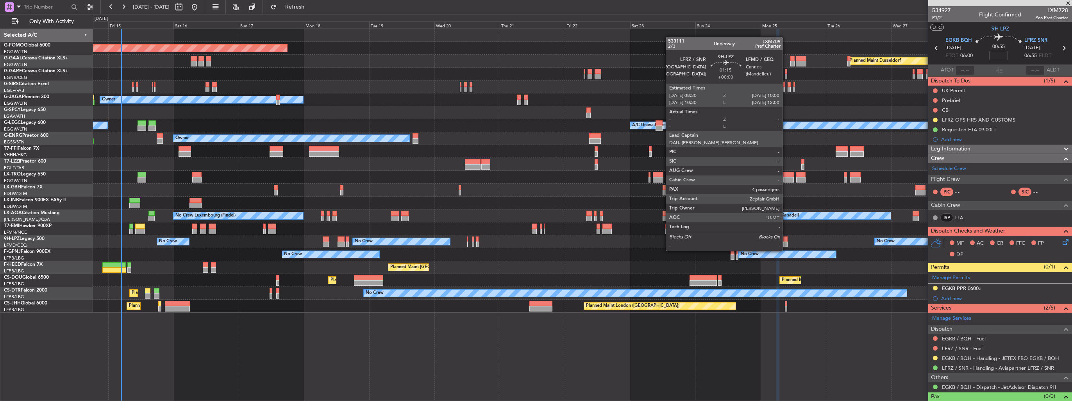
click at [786, 243] on div at bounding box center [785, 243] width 4 height 5
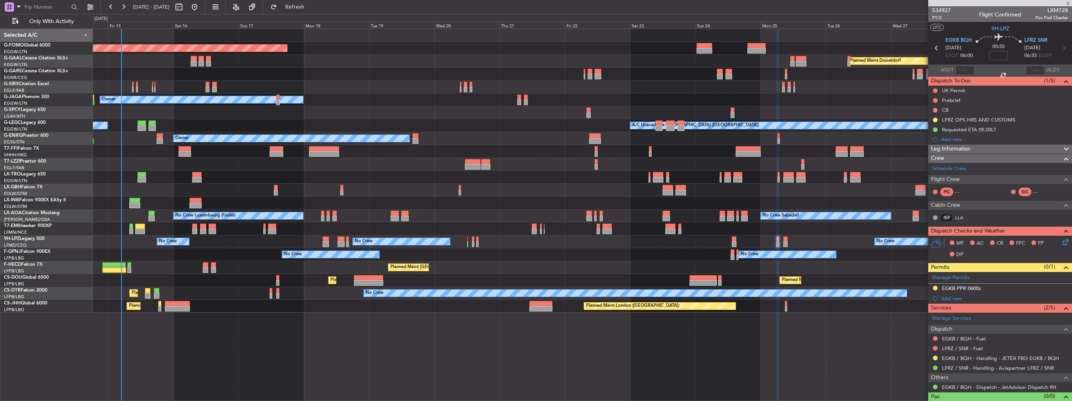
type input "4"
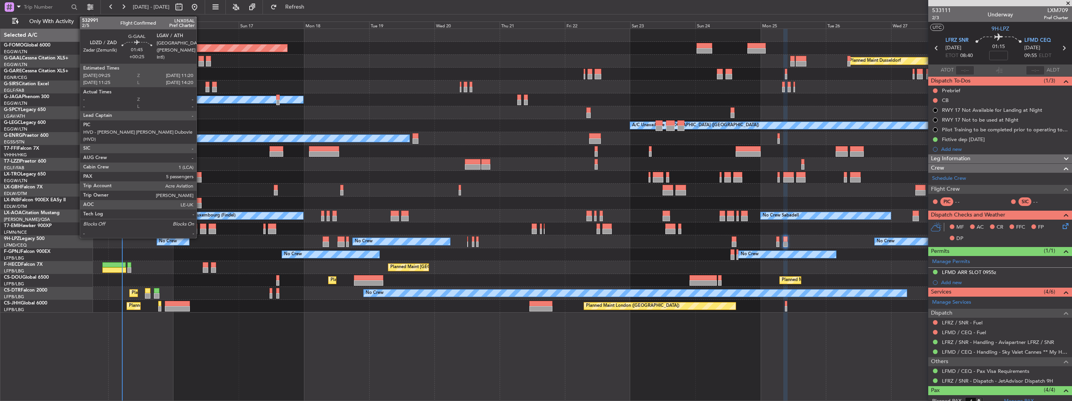
click at [200, 62] on div at bounding box center [200, 63] width 5 height 5
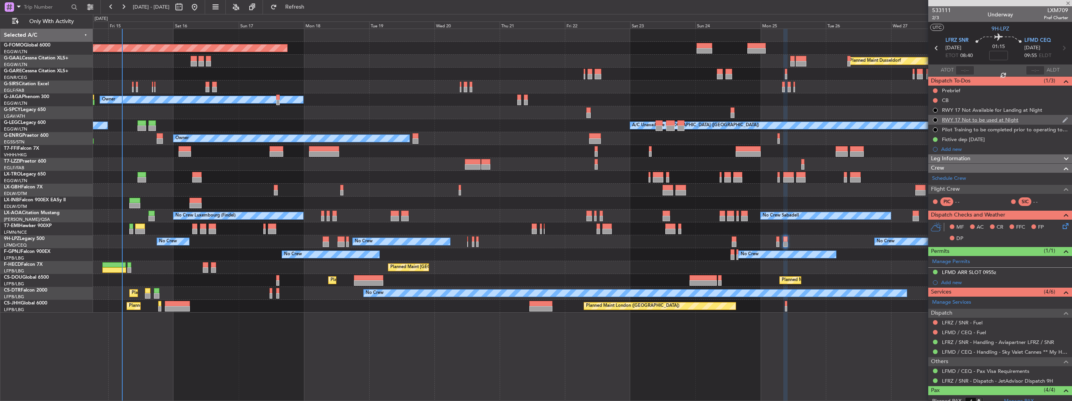
type input "+00:25"
type input "5"
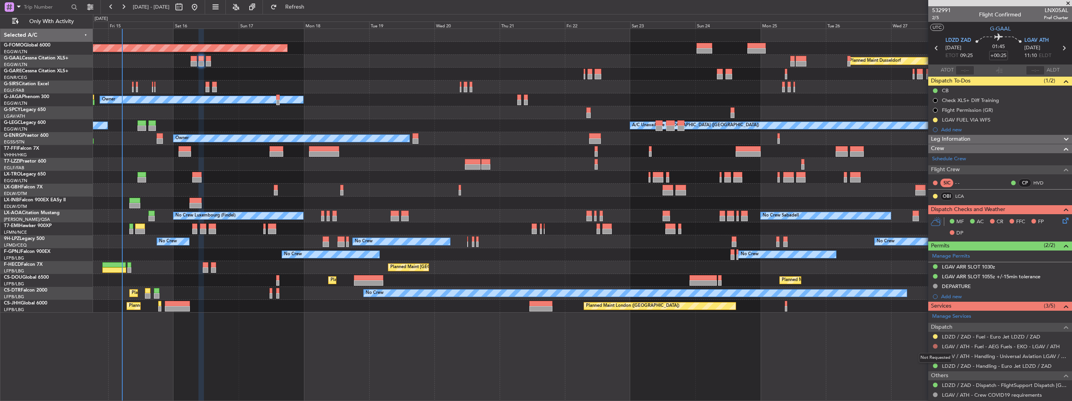
click at [934, 344] on button at bounding box center [935, 346] width 5 height 5
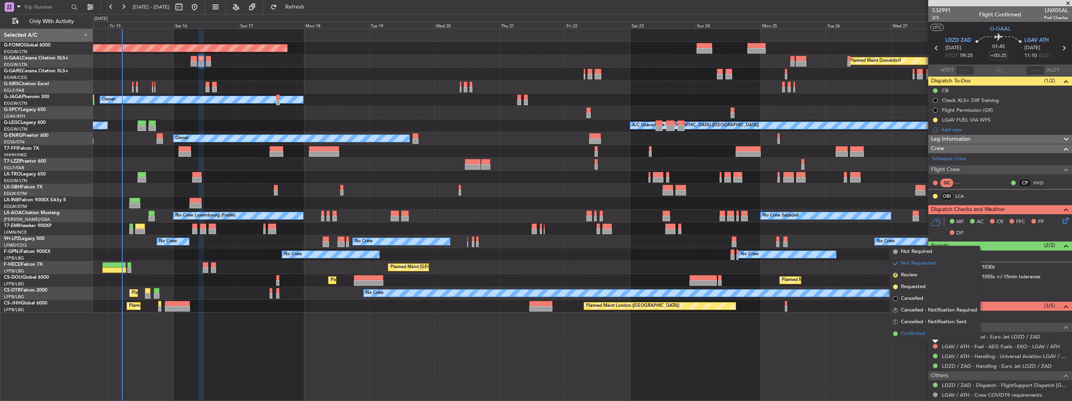
click at [920, 333] on span "Confirmed" at bounding box center [913, 334] width 24 height 8
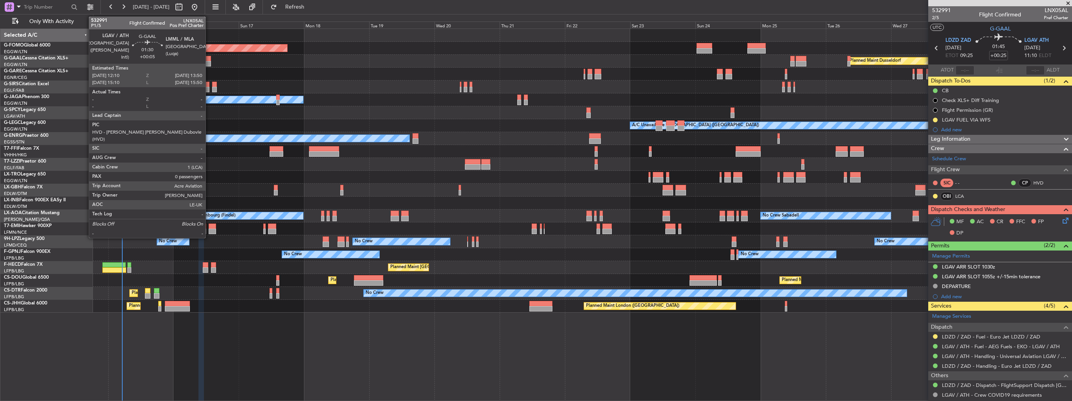
click at [209, 60] on div at bounding box center [208, 58] width 5 height 5
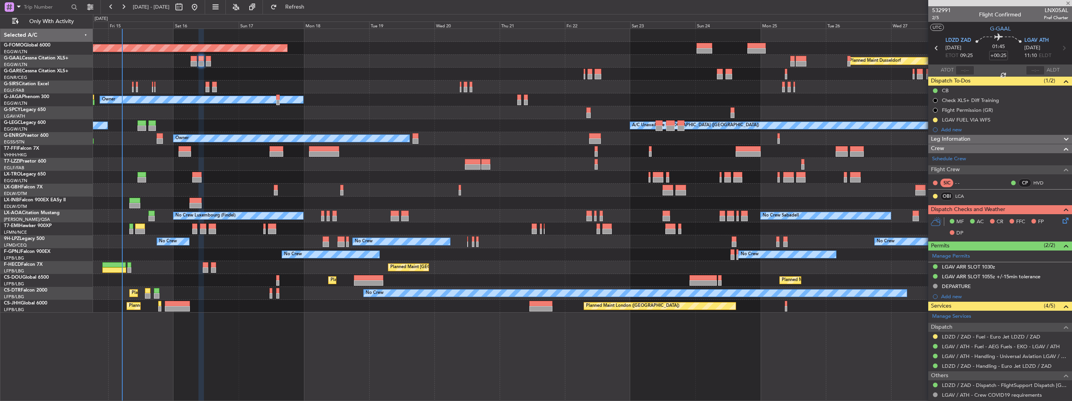
type input "+00:05"
type input "0"
click at [935, 345] on button at bounding box center [935, 346] width 5 height 5
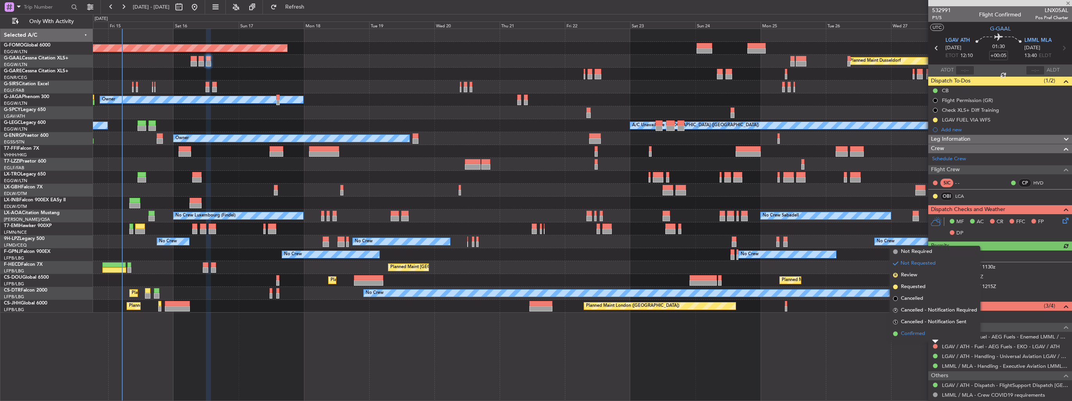
click at [921, 335] on span "Confirmed" at bounding box center [913, 334] width 24 height 8
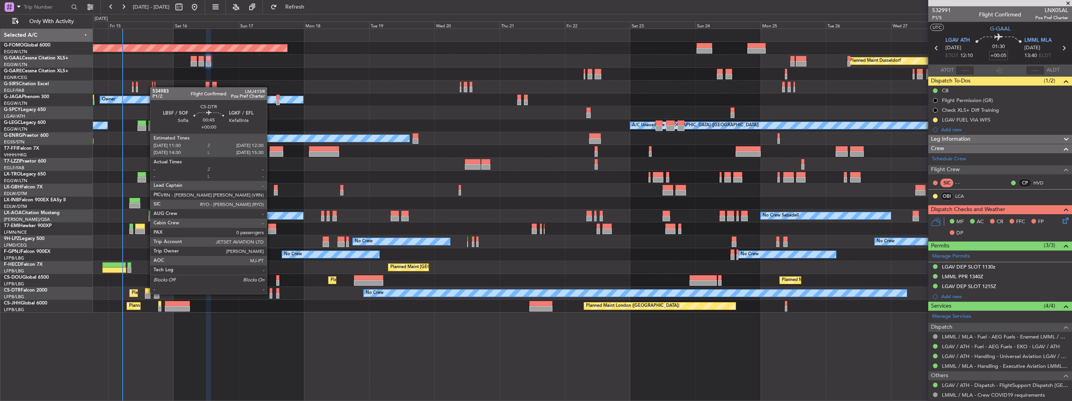
click at [270, 293] on div at bounding box center [271, 295] width 3 height 5
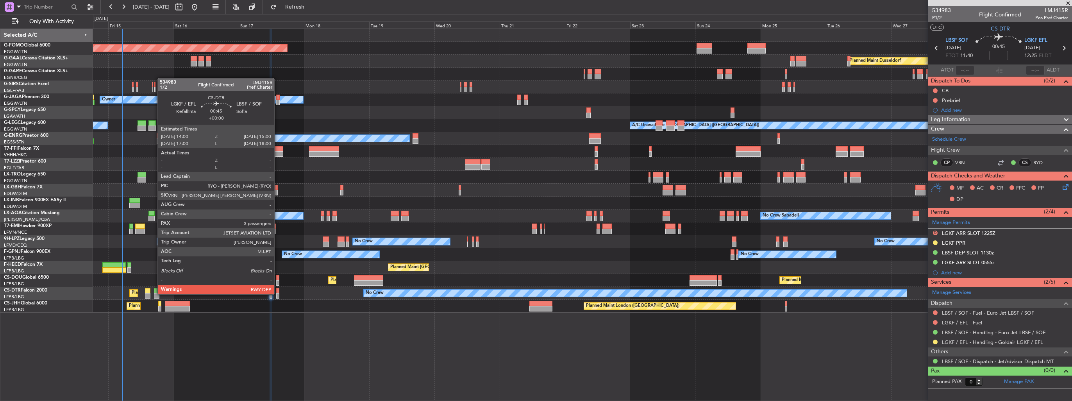
click at [278, 293] on div at bounding box center [277, 295] width 3 height 5
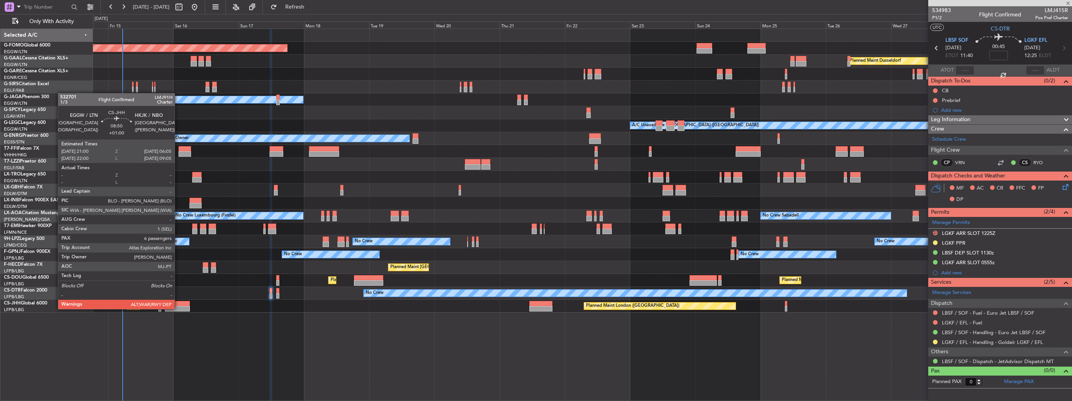
type input "3"
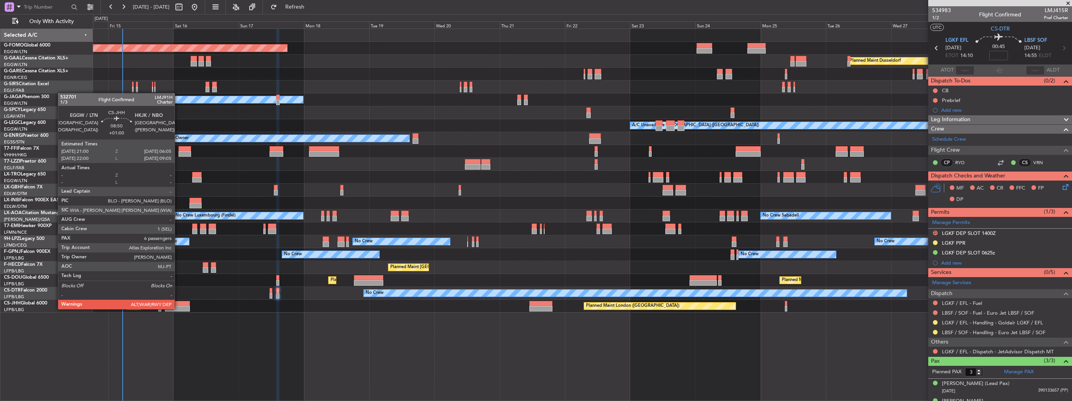
click at [178, 308] on div at bounding box center [177, 308] width 25 height 5
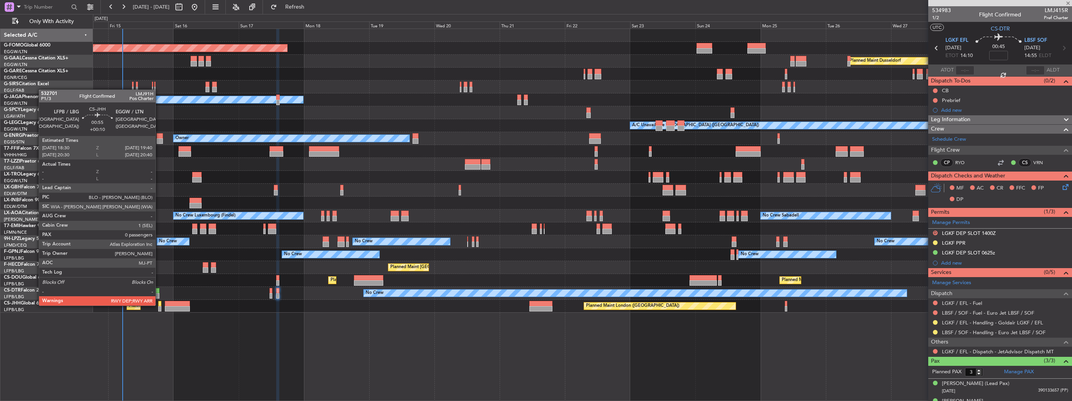
type input "+01:00"
type input "6"
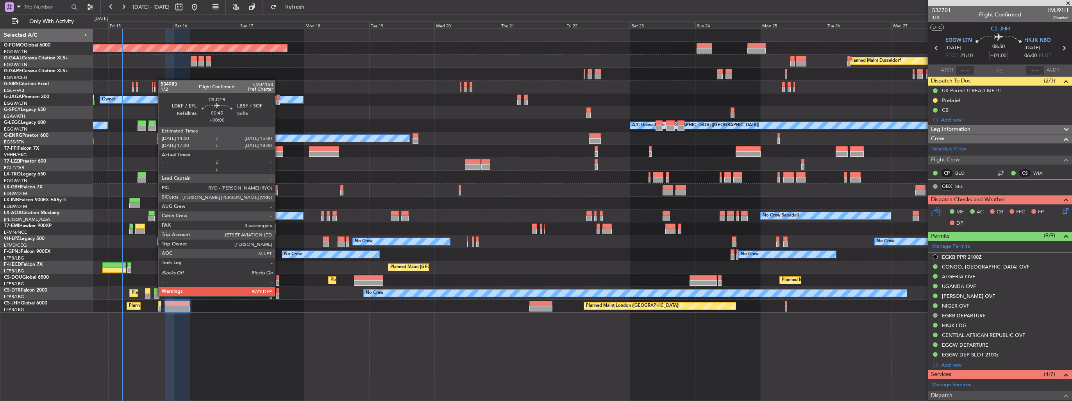
click at [279, 295] on div at bounding box center [277, 295] width 3 height 5
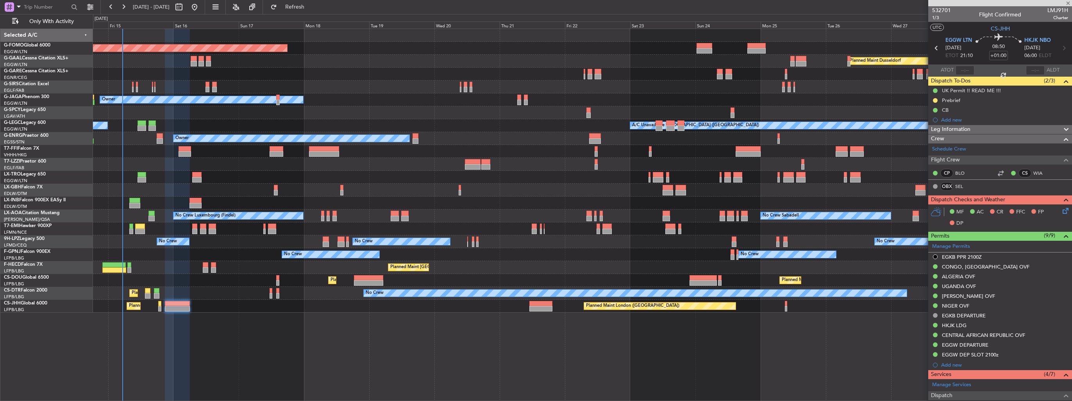
type input "3"
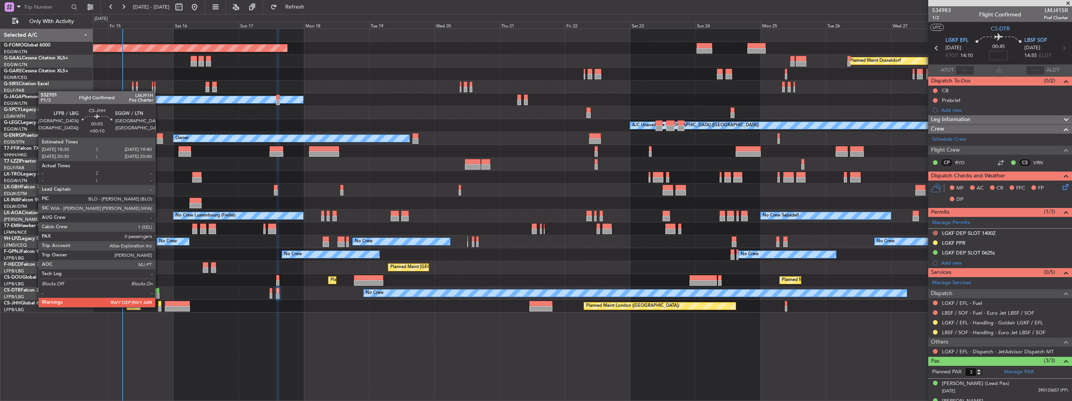
click at [161, 306] on div at bounding box center [160, 308] width 4 height 5
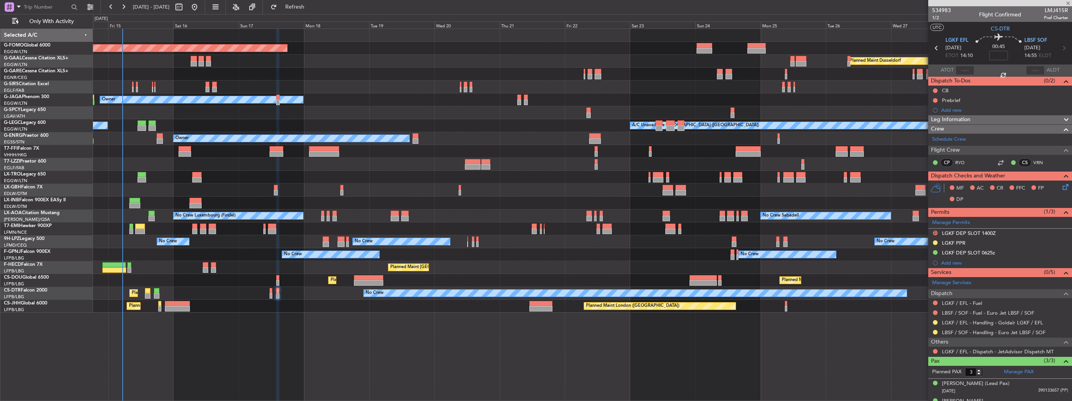
type input "+00:10"
type input "0"
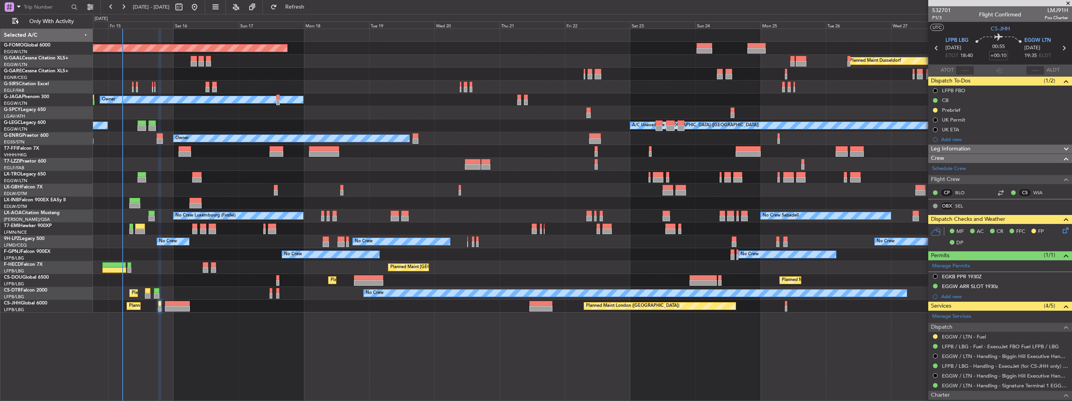
click at [933, 335] on button at bounding box center [935, 336] width 5 height 5
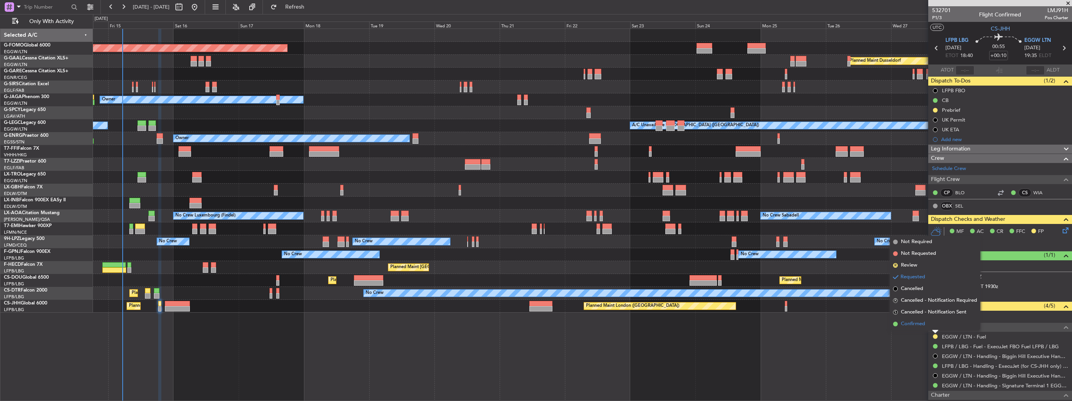
click at [908, 326] on span "Confirmed" at bounding box center [913, 324] width 24 height 8
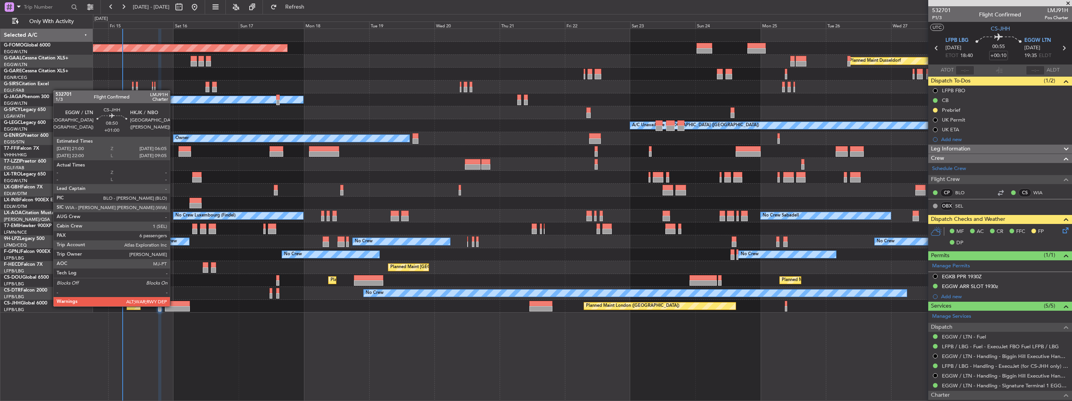
click at [173, 306] on div at bounding box center [177, 308] width 25 height 5
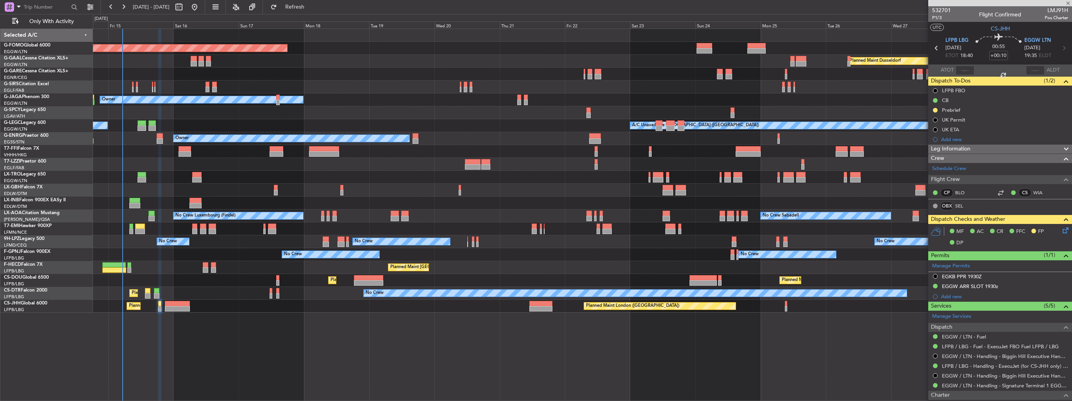
type input "+01:00"
type input "6"
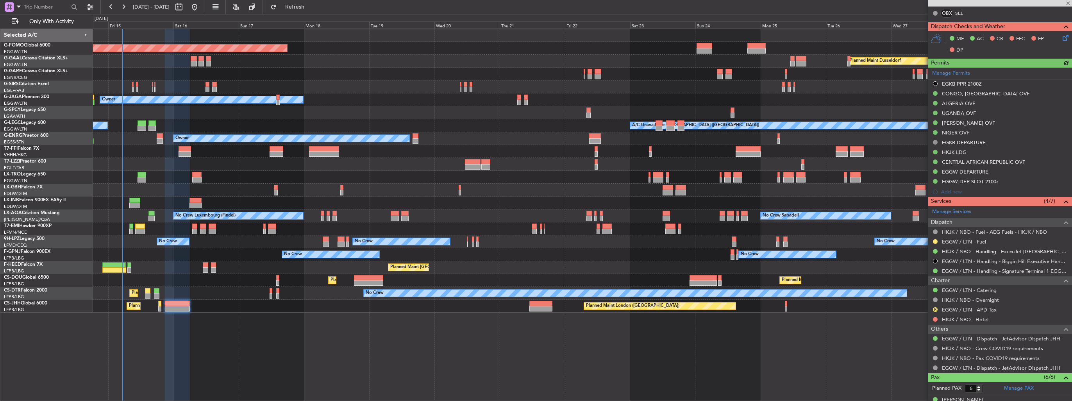
scroll to position [234, 0]
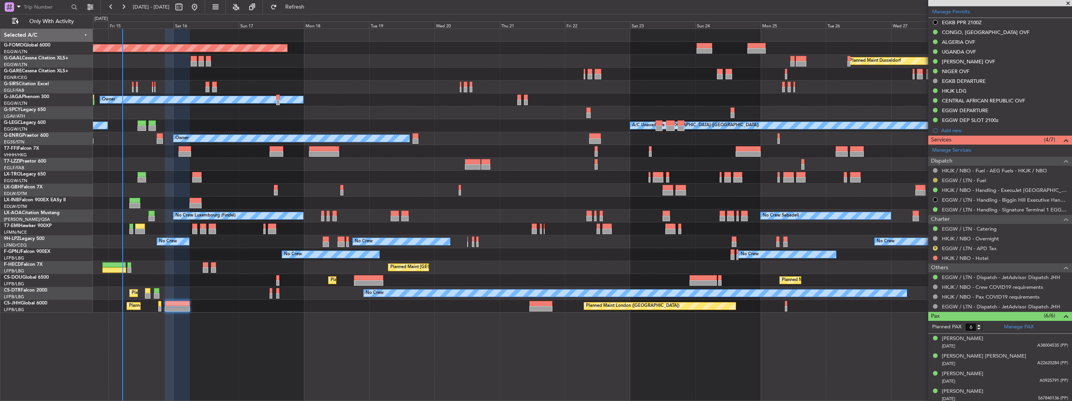
click at [937, 179] on button at bounding box center [935, 180] width 5 height 5
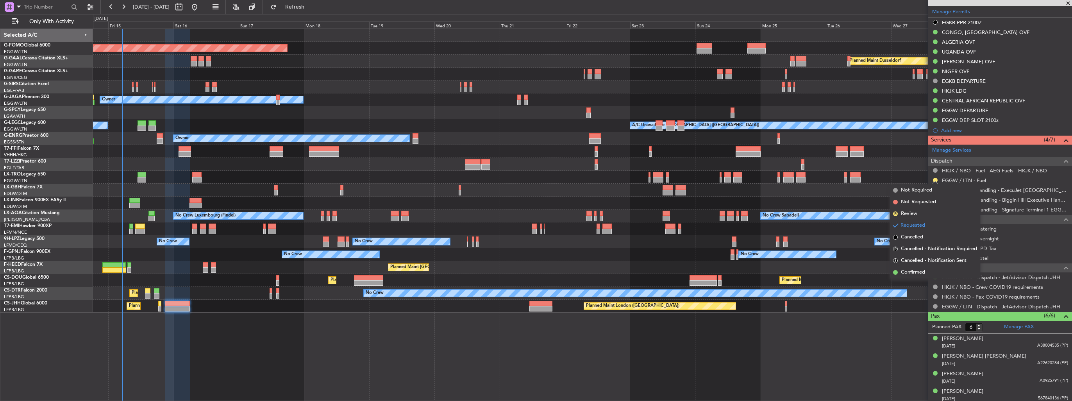
click at [910, 271] on span "Confirmed" at bounding box center [913, 272] width 24 height 8
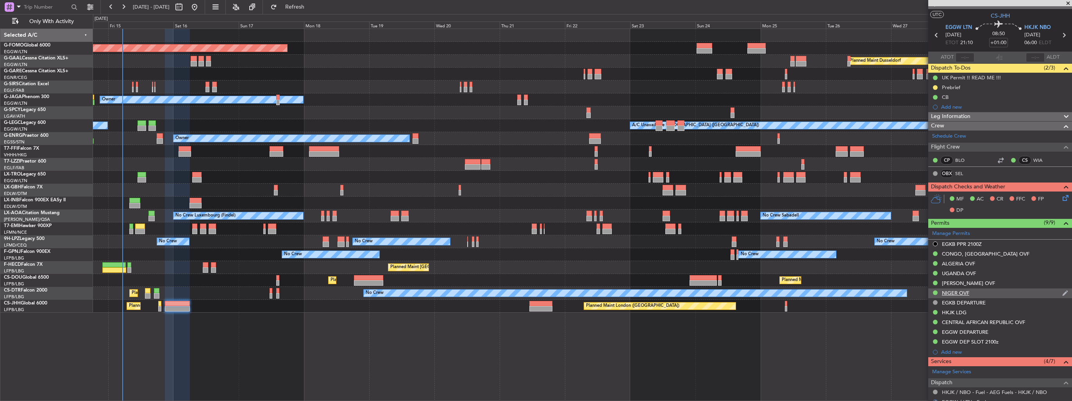
scroll to position [0, 0]
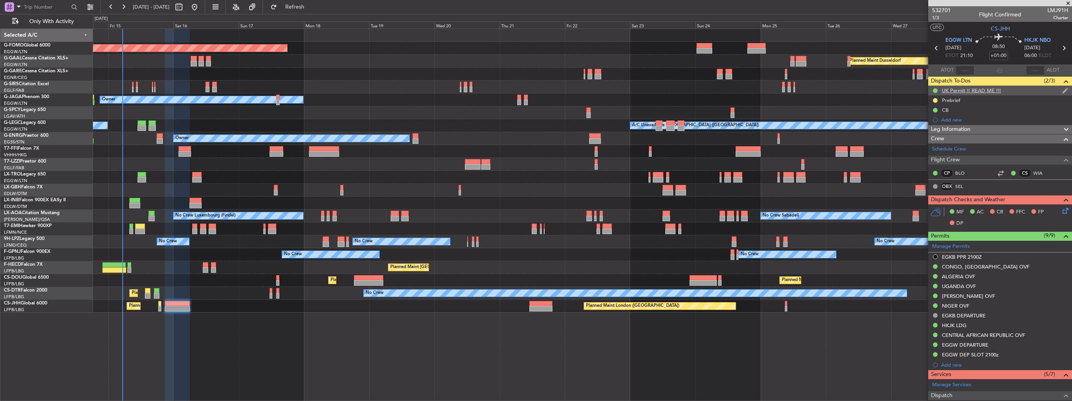
click at [1055, 90] on div "UK Permit !! READ ME !!!" at bounding box center [1000, 91] width 144 height 10
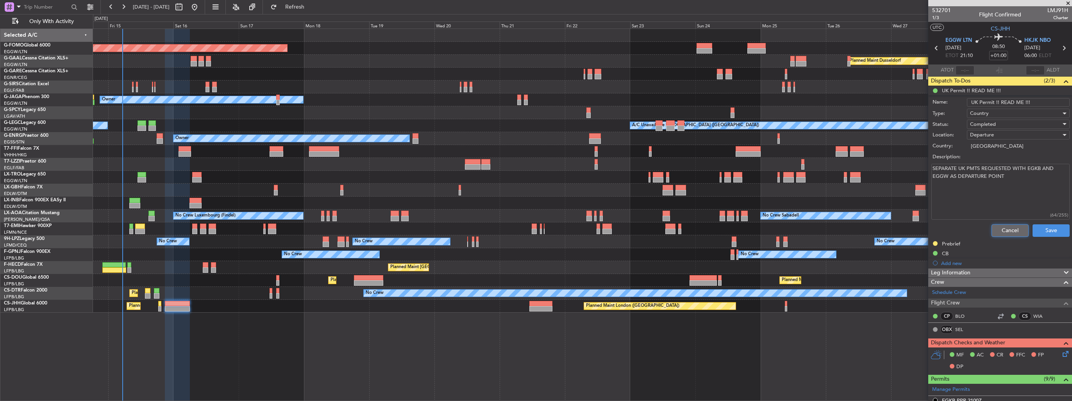
click at [1013, 228] on button "Cancel" at bounding box center [1010, 230] width 37 height 13
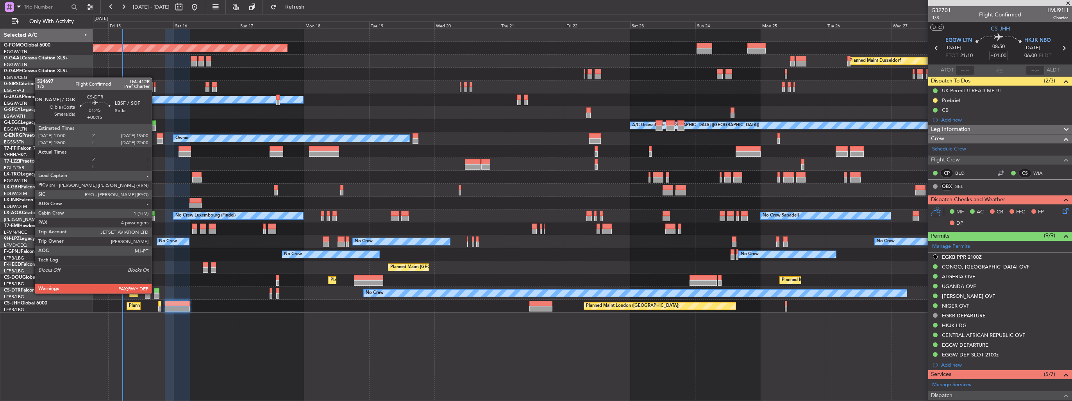
click at [155, 293] on div at bounding box center [156, 295] width 5 height 5
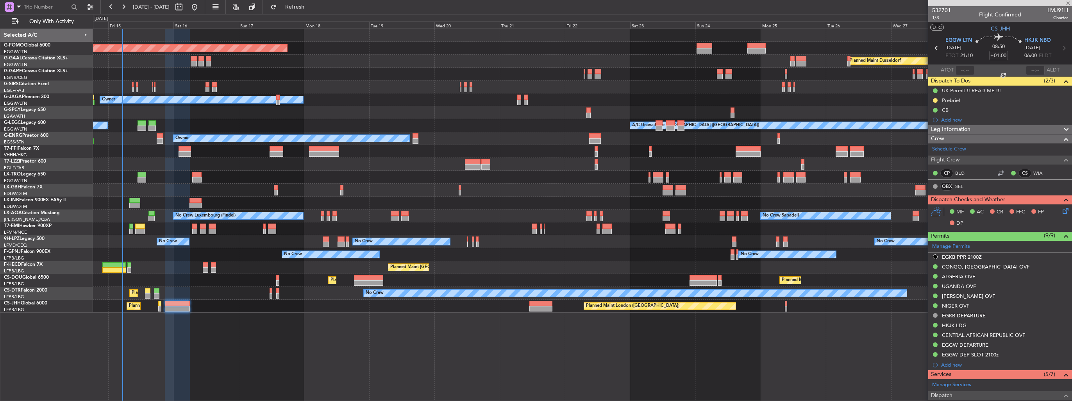
type input "+00:15"
type input "4"
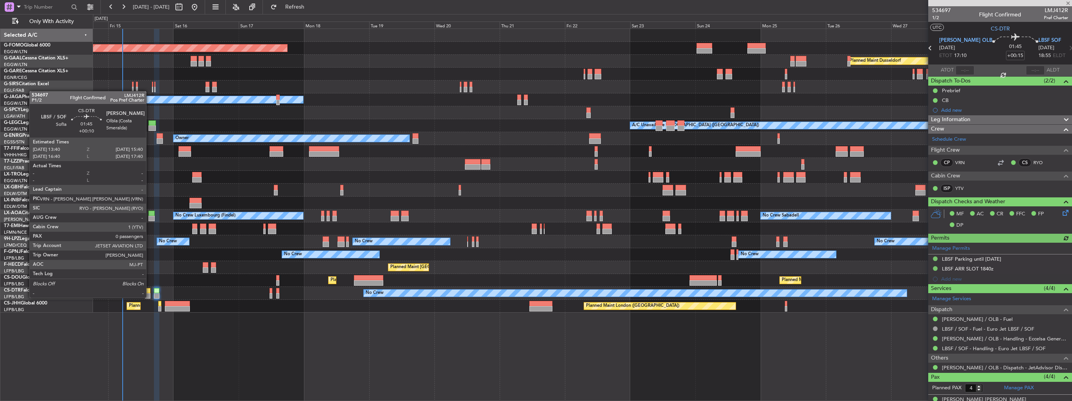
click at [150, 297] on div at bounding box center [147, 295] width 5 height 5
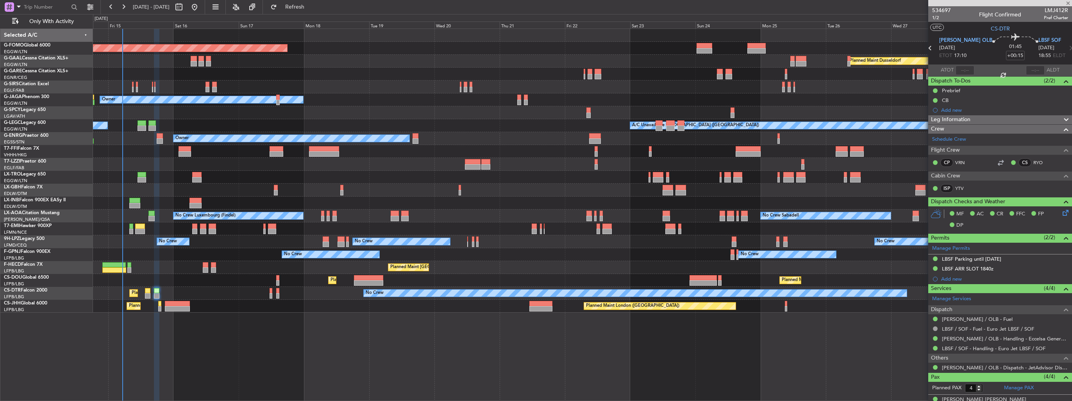
type input "+00:10"
type input "0"
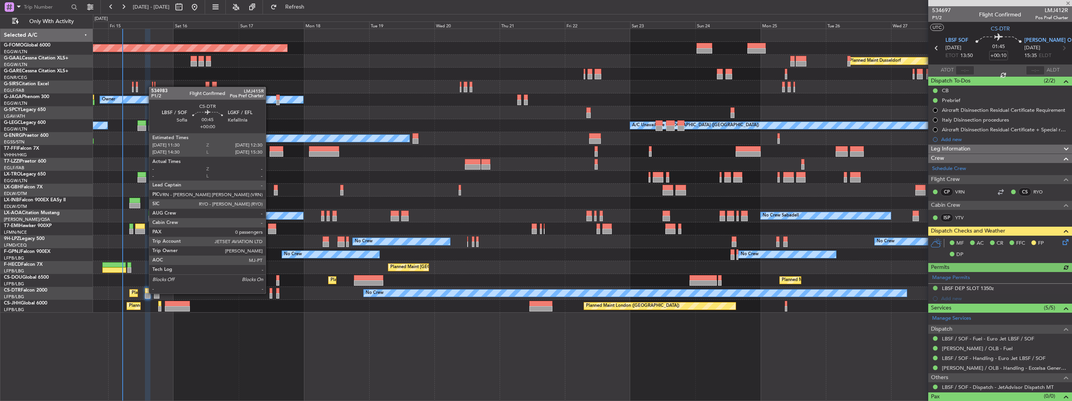
click at [270, 293] on div at bounding box center [271, 295] width 3 height 5
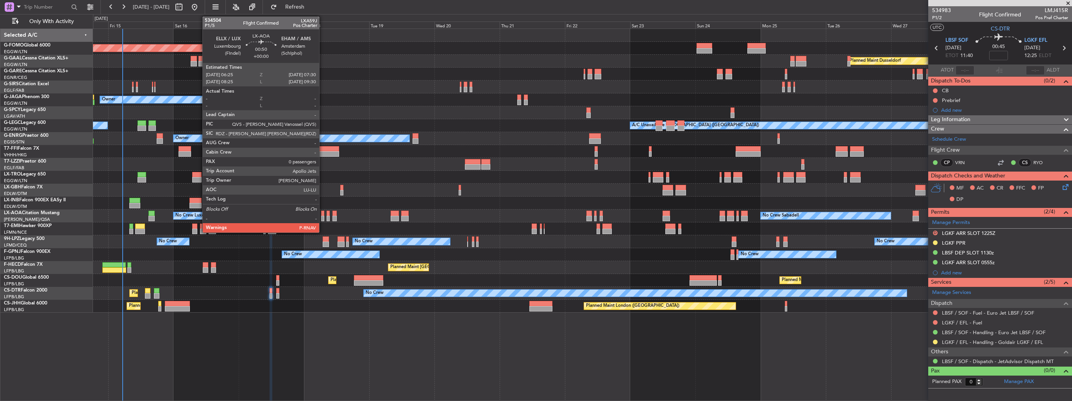
click at [323, 215] on div at bounding box center [322, 213] width 3 height 5
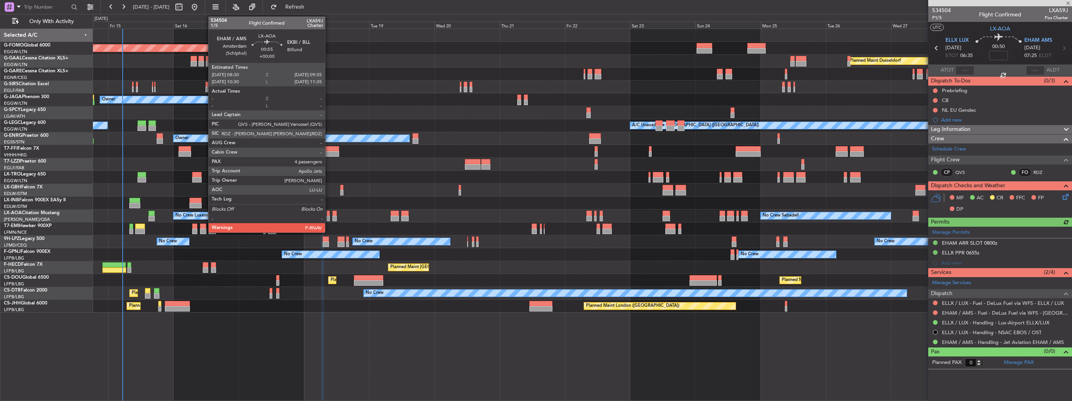
click at [329, 218] on div at bounding box center [328, 218] width 3 height 5
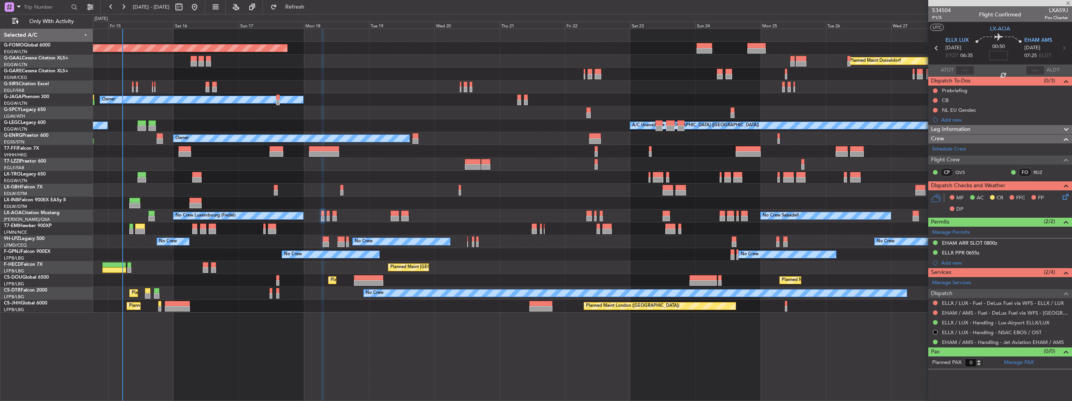
type input "4"
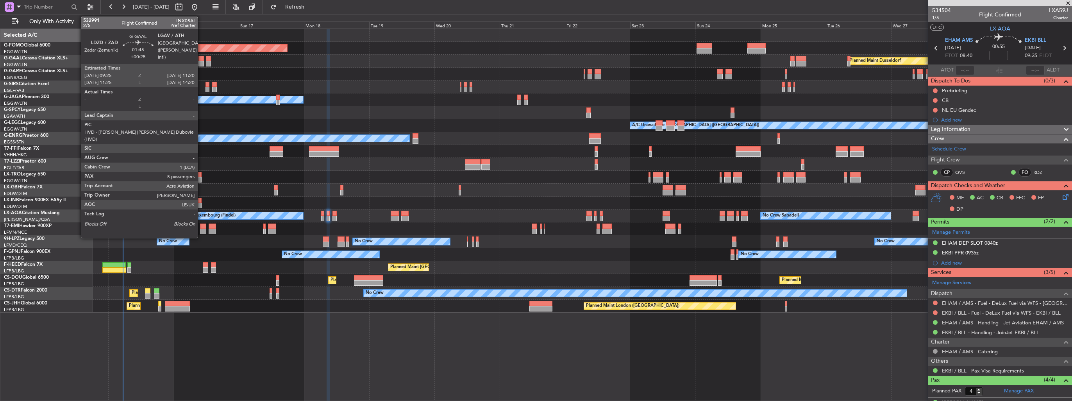
click at [201, 63] on div at bounding box center [200, 63] width 5 height 5
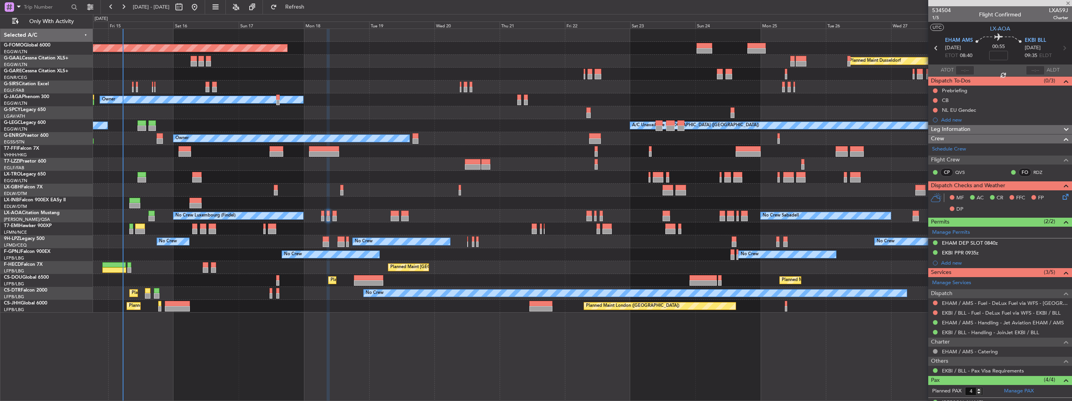
type input "+00:25"
type input "5"
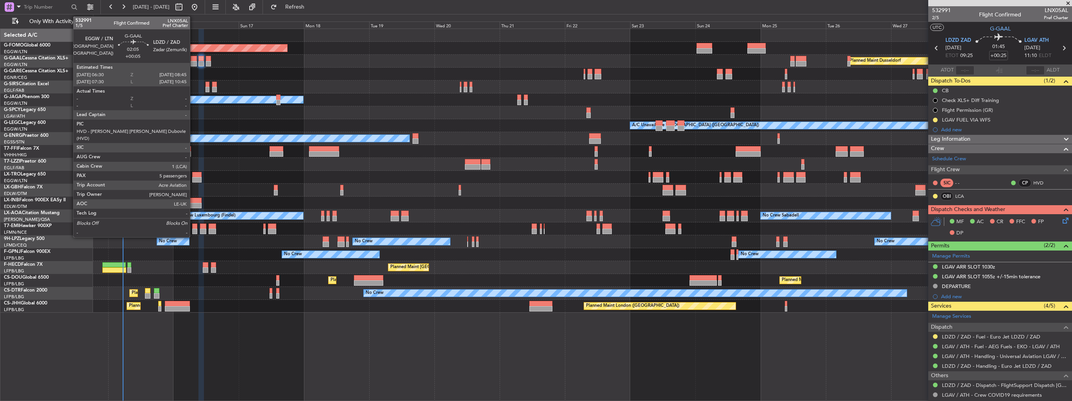
click at [193, 64] on div at bounding box center [194, 63] width 6 height 5
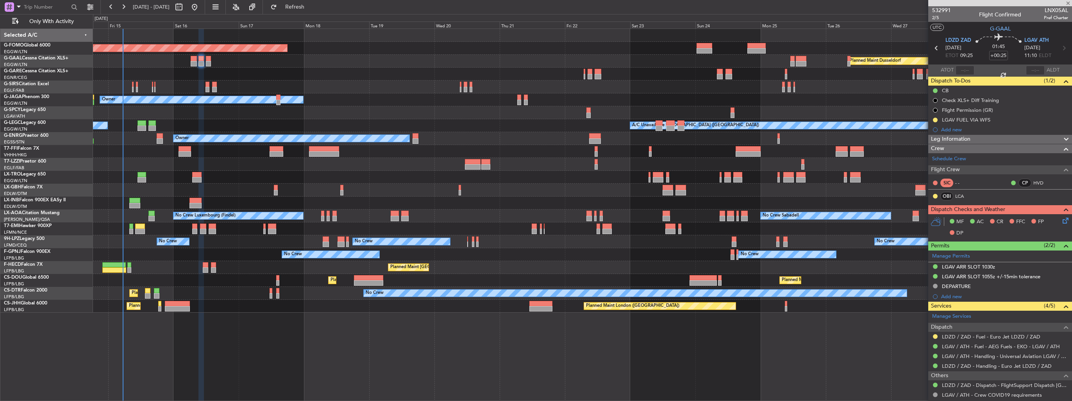
type input "+00:05"
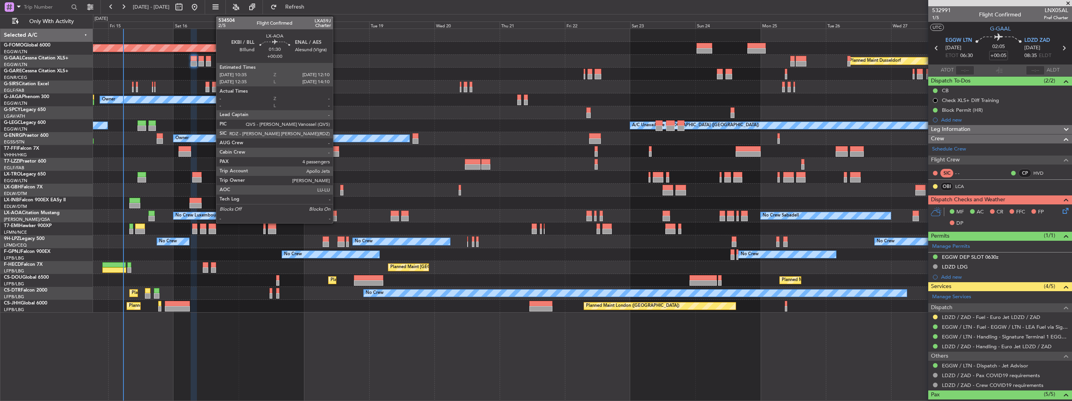
click at [336, 220] on div at bounding box center [334, 218] width 5 height 5
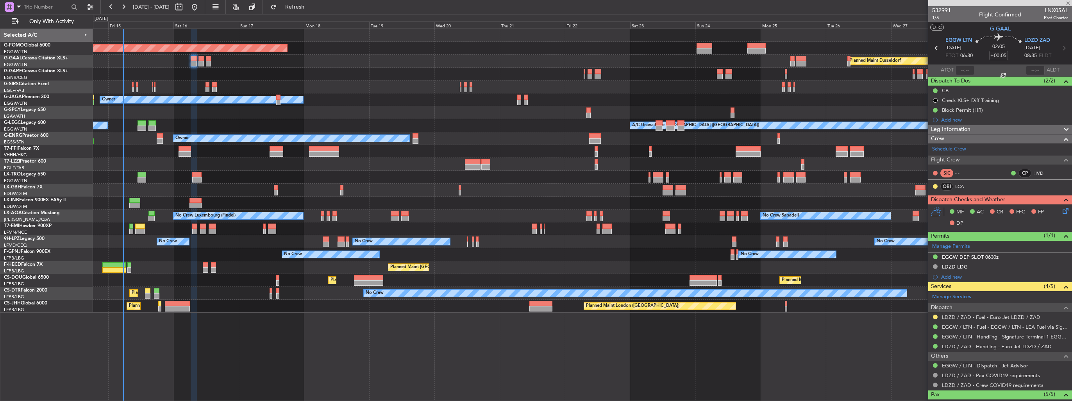
type input "4"
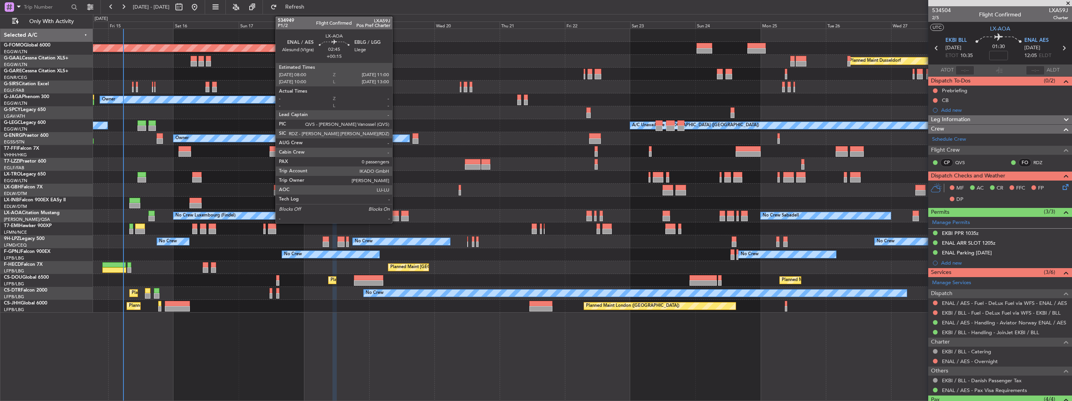
click at [396, 214] on div at bounding box center [395, 213] width 8 height 5
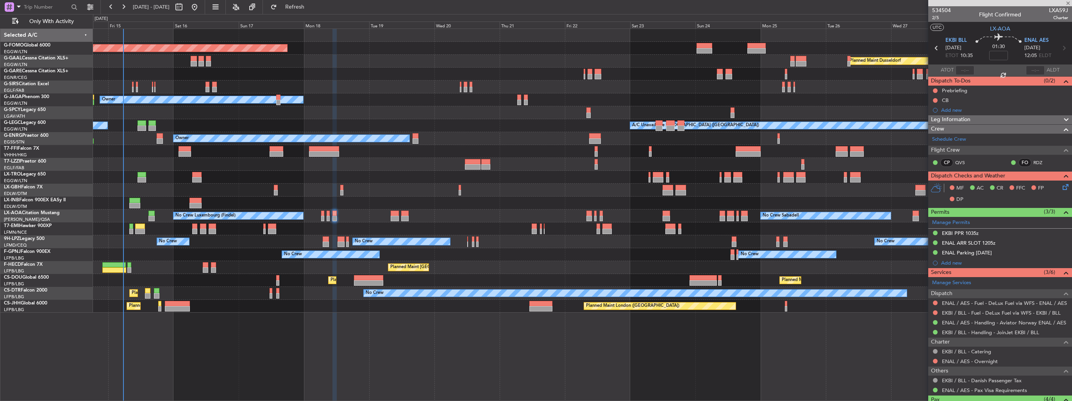
type input "+00:15"
type input "0"
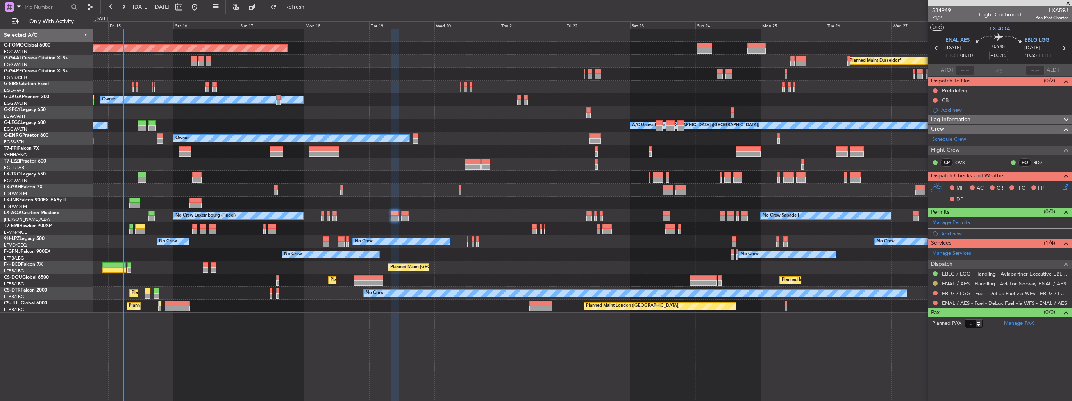
click at [934, 282] on button at bounding box center [935, 283] width 5 height 5
click at [906, 374] on span "Confirmed" at bounding box center [913, 376] width 24 height 8
click at [134, 150] on div "Planned Maint Windsor Locks (Bradley Intl) Planned Maint Dusseldorf Planned Mai…" at bounding box center [582, 171] width 979 height 284
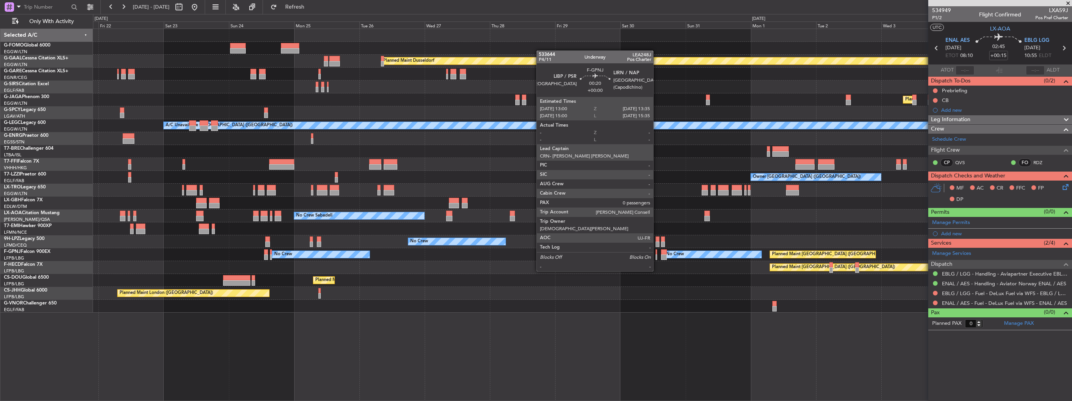
click at [657, 256] on div at bounding box center [657, 256] width 2 height 5
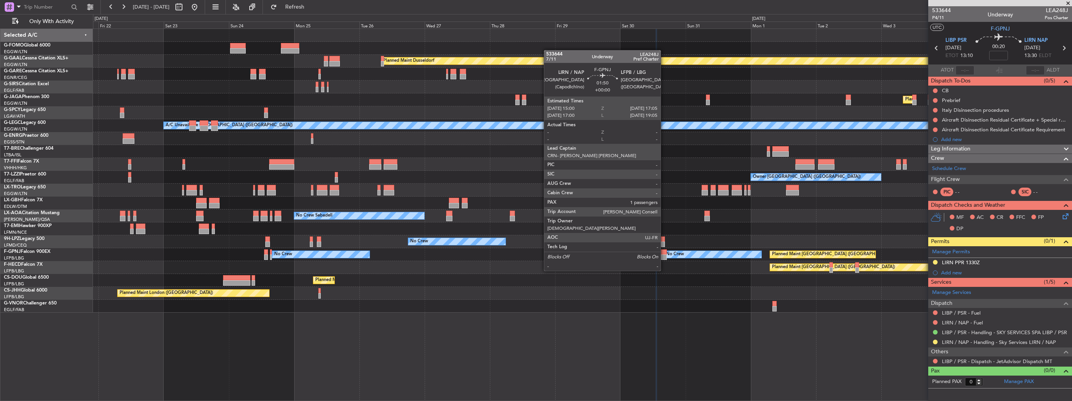
click at [664, 256] on div at bounding box center [664, 256] width 6 height 5
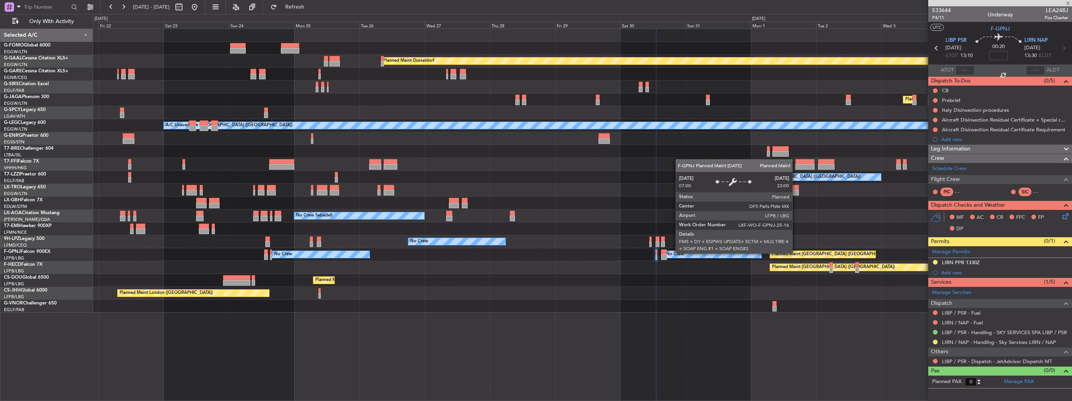
type input "1"
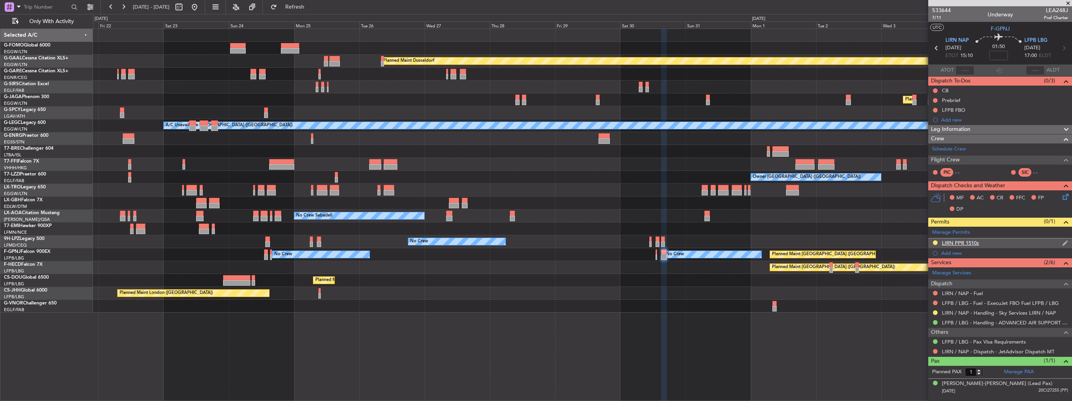
click at [1064, 241] on img at bounding box center [1065, 242] width 6 height 7
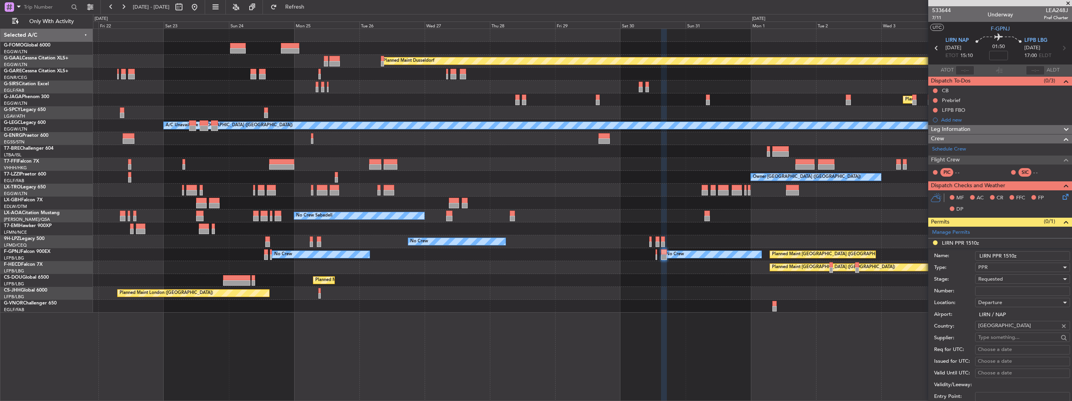
click at [1010, 255] on input "LIRN PPR 1510z" at bounding box center [1022, 255] width 95 height 9
type input "LIRN PPR 1500z"
click at [1028, 291] on input "Number:" at bounding box center [1022, 290] width 95 height 9
paste input "30002"
click at [1009, 280] on div "Requested" at bounding box center [1019, 279] width 83 height 12
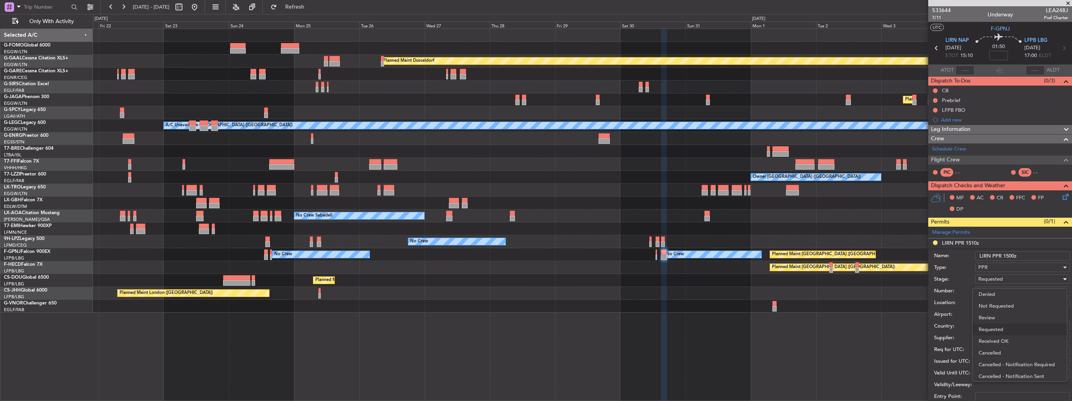
scroll to position [3, 0]
click at [1006, 337] on span "Received OK" at bounding box center [1020, 338] width 82 height 12
click at [979, 292] on input "30002" at bounding box center [1022, 290] width 95 height 9
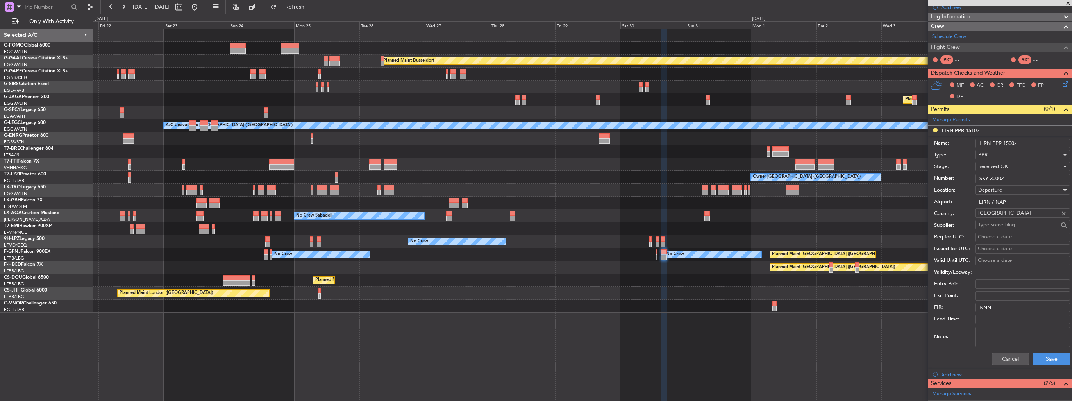
scroll to position [195, 0]
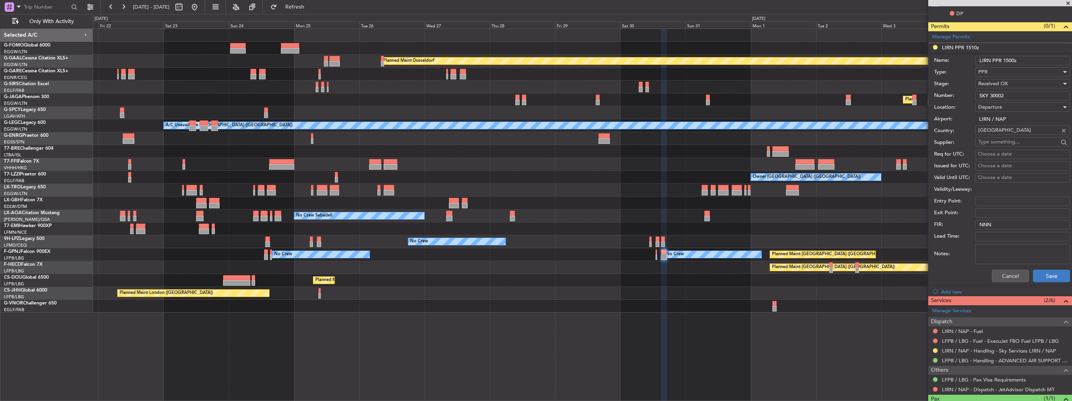
type input "SKY 30002"
click at [1040, 274] on button "Save" at bounding box center [1051, 276] width 37 height 13
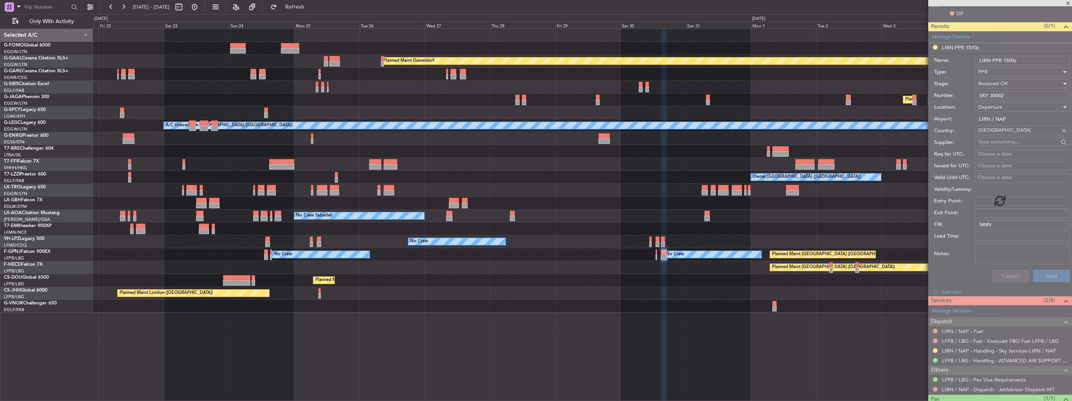
scroll to position [0, 0]
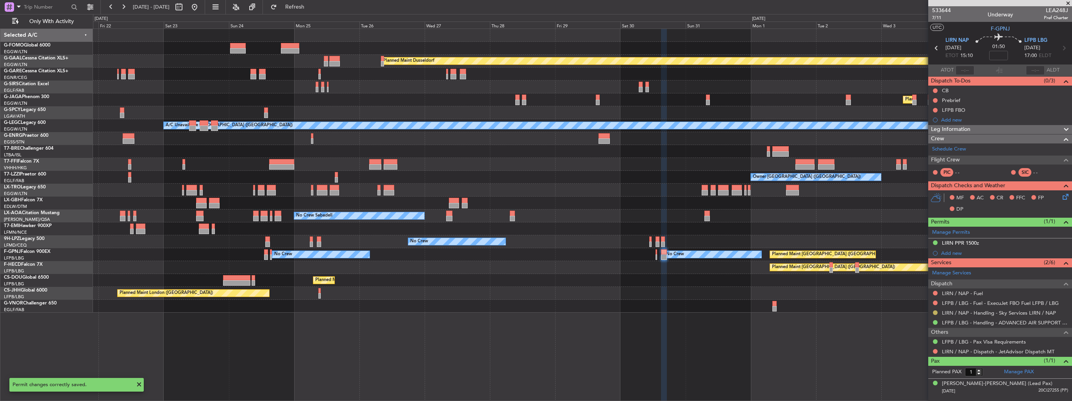
click at [936, 311] on button at bounding box center [935, 312] width 5 height 5
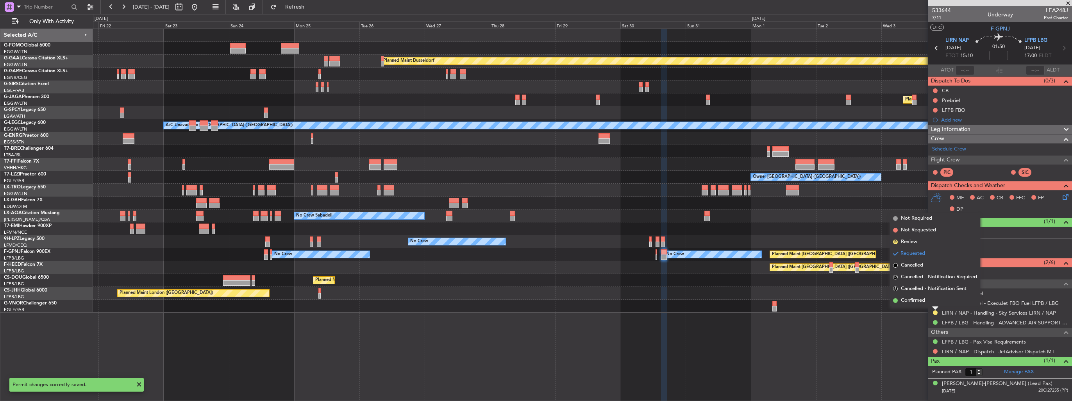
click at [919, 302] on span "Confirmed" at bounding box center [913, 301] width 24 height 8
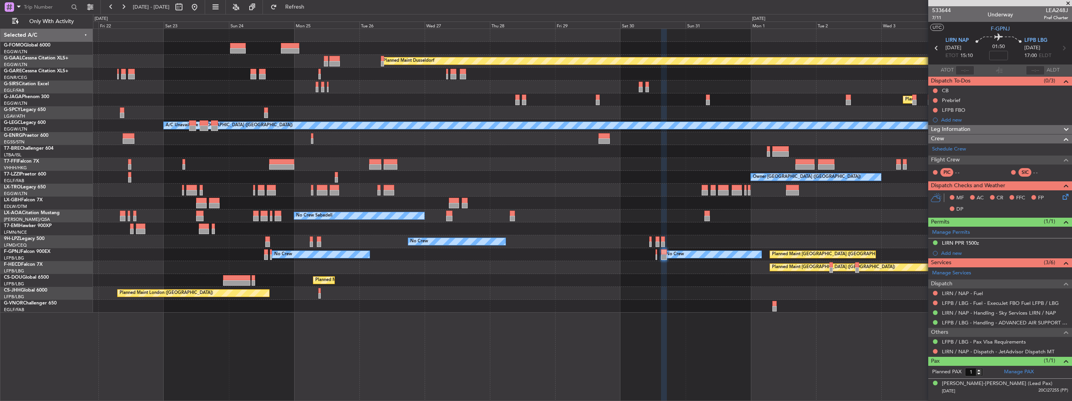
click at [666, 73] on div "Planned Maint Dusseldorf Planned Maint London (Luton) A/C Unavailable London (L…" at bounding box center [582, 171] width 979 height 284
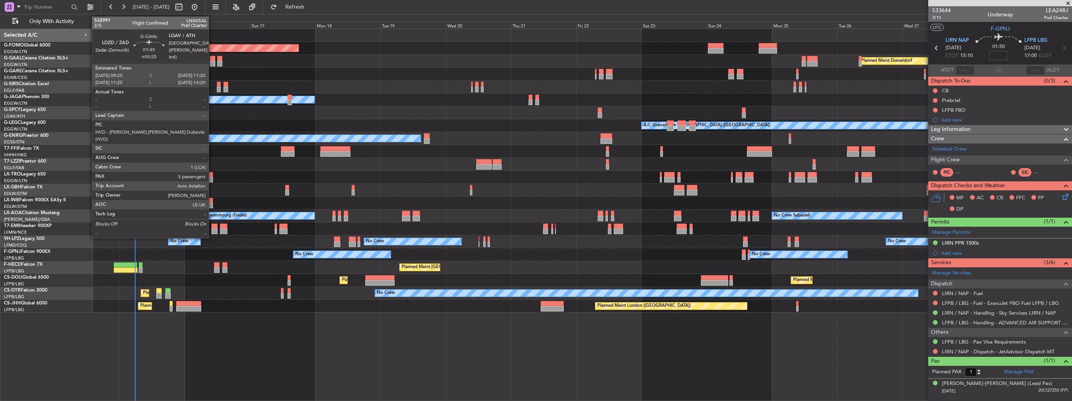
click at [212, 62] on div at bounding box center [212, 63] width 5 height 5
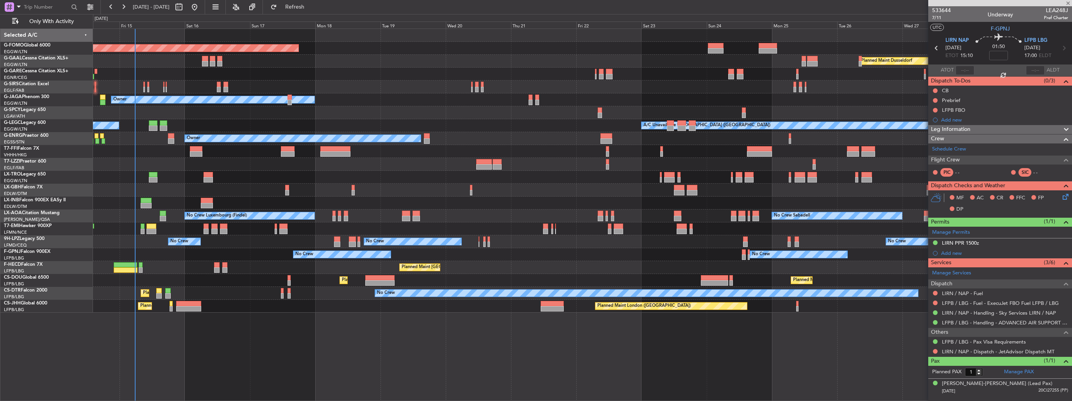
type input "+00:25"
type input "5"
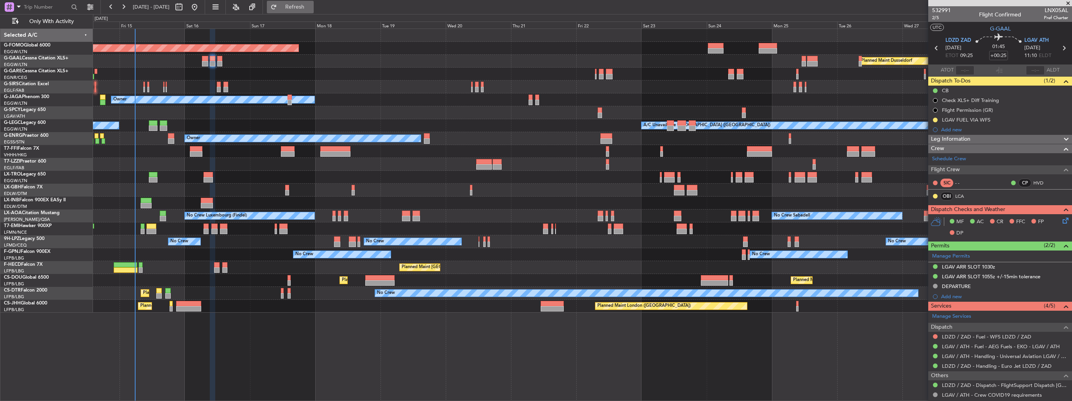
click at [314, 2] on button "Refresh" at bounding box center [290, 7] width 47 height 13
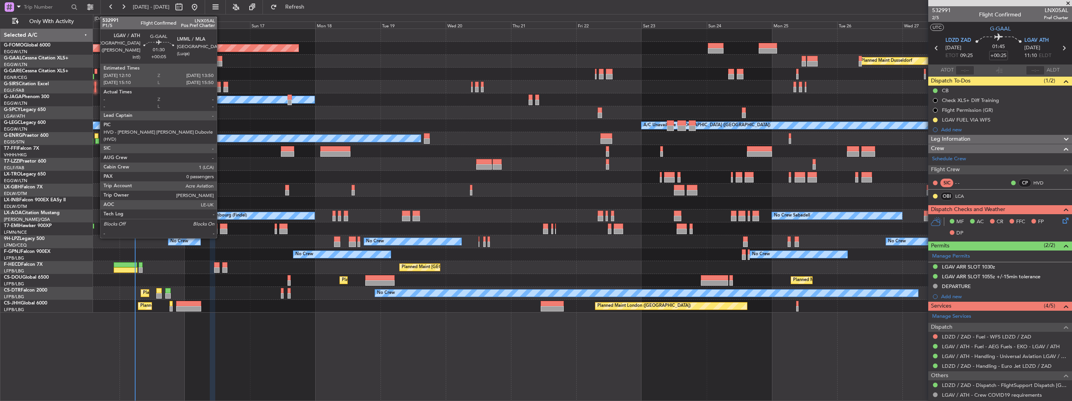
click at [220, 64] on div at bounding box center [219, 63] width 5 height 5
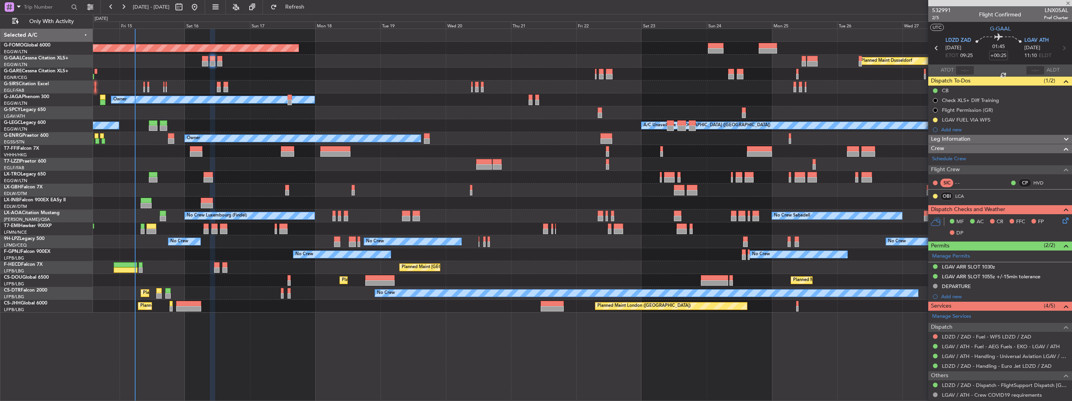
type input "+00:05"
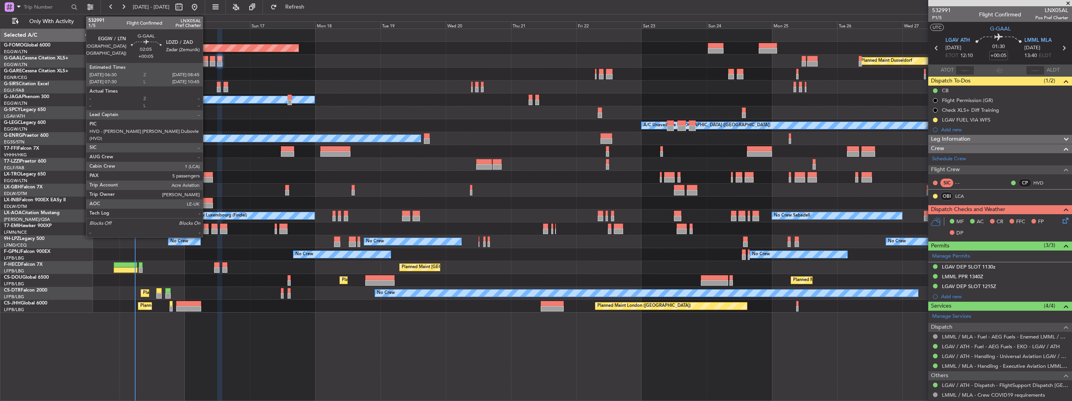
click at [206, 61] on div at bounding box center [205, 63] width 6 height 5
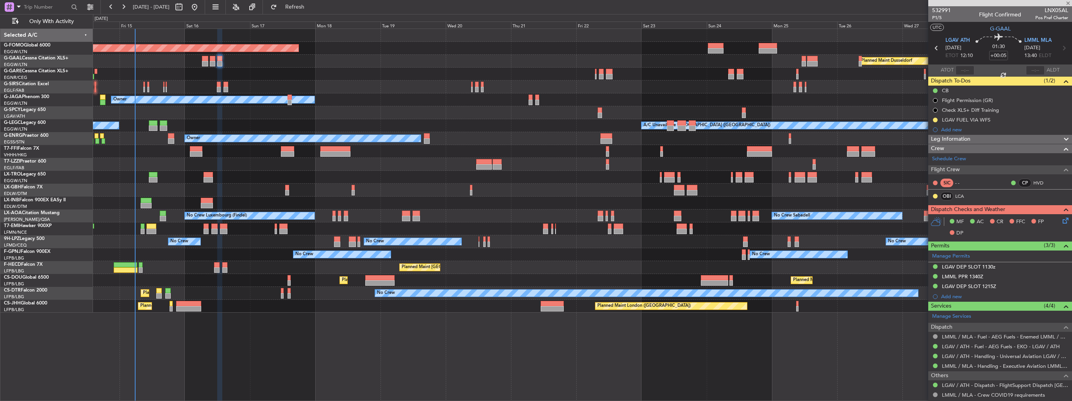
type input "5"
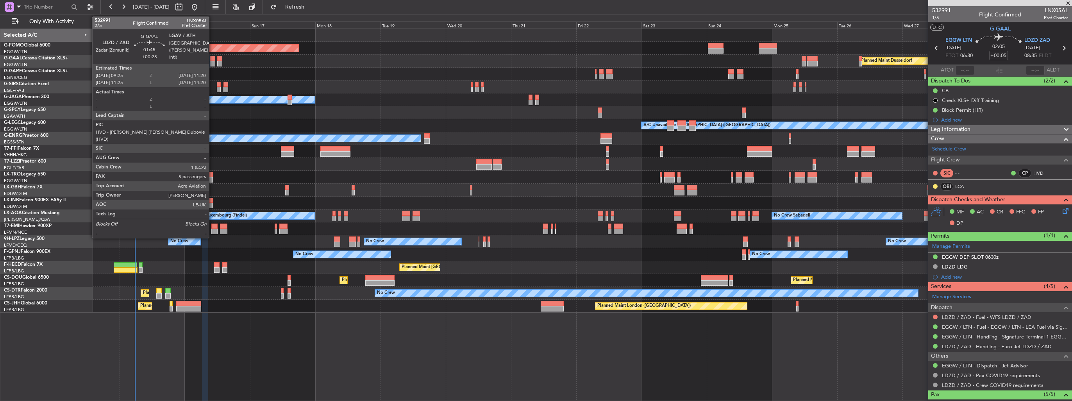
click at [213, 64] on div at bounding box center [212, 63] width 5 height 5
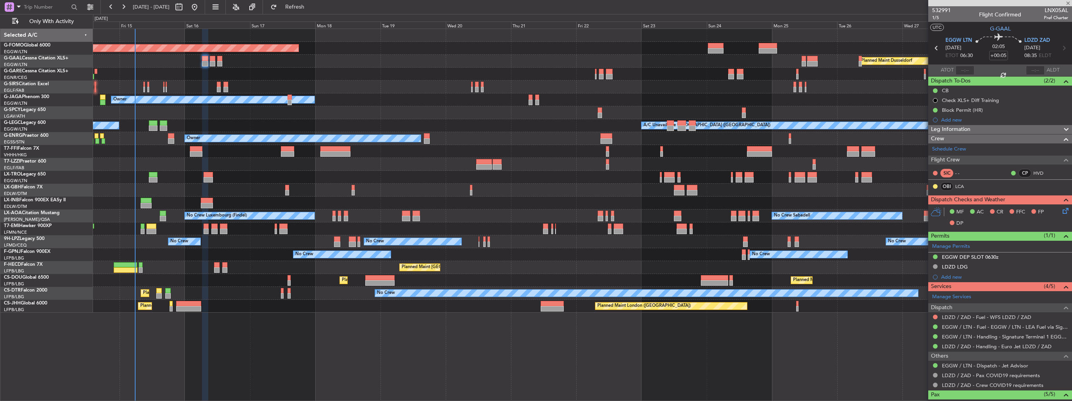
type input "+00:25"
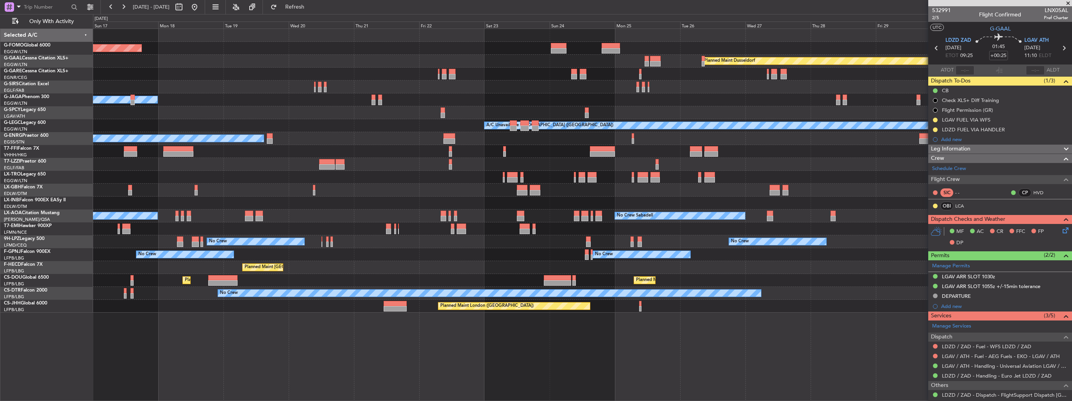
click at [600, 270] on div "Planned Maint Windsor Locks (Bradley Intl) Planned Maint Dusseldorf Planned Mai…" at bounding box center [582, 171] width 979 height 284
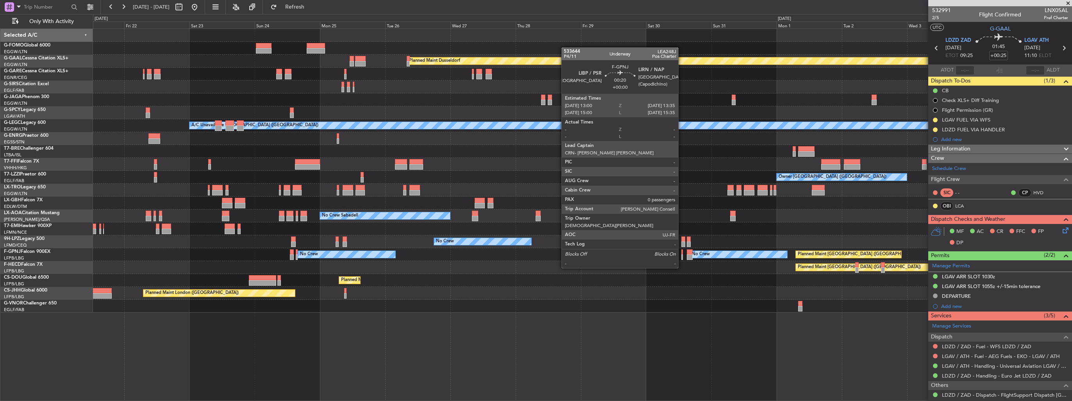
click at [682, 253] on div at bounding box center [682, 251] width 2 height 5
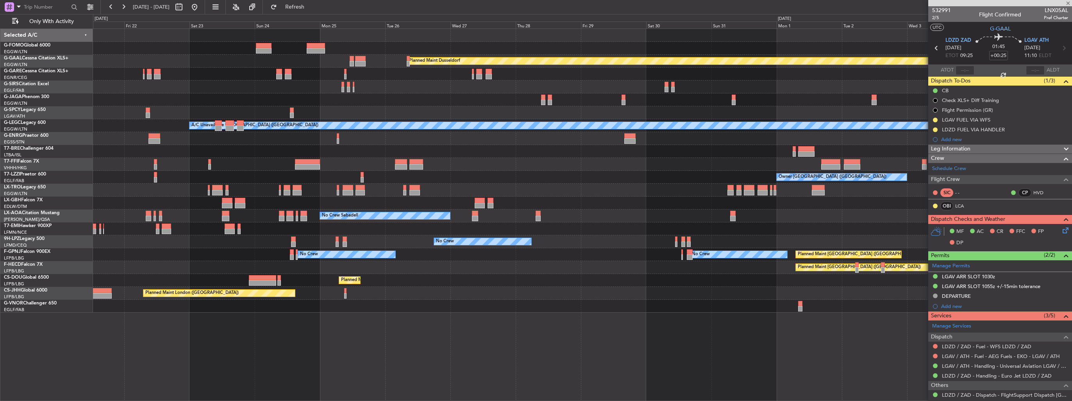
type input "0"
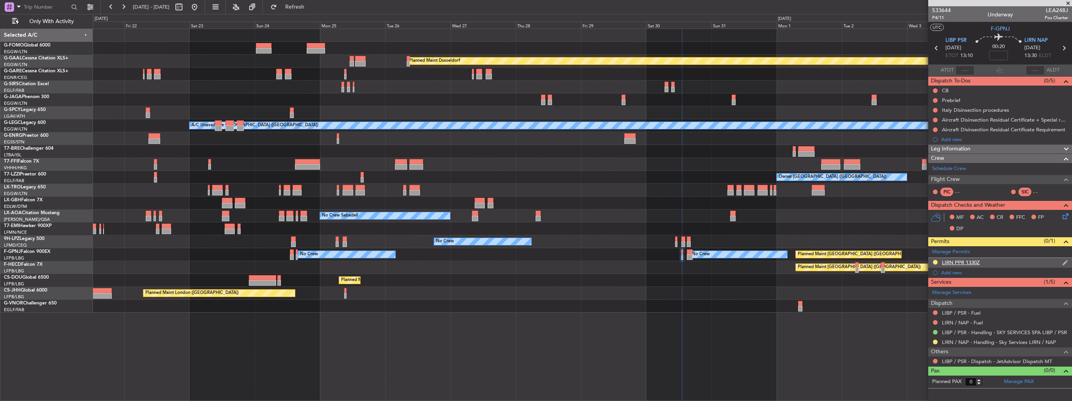
click at [1067, 261] on img at bounding box center [1065, 262] width 6 height 7
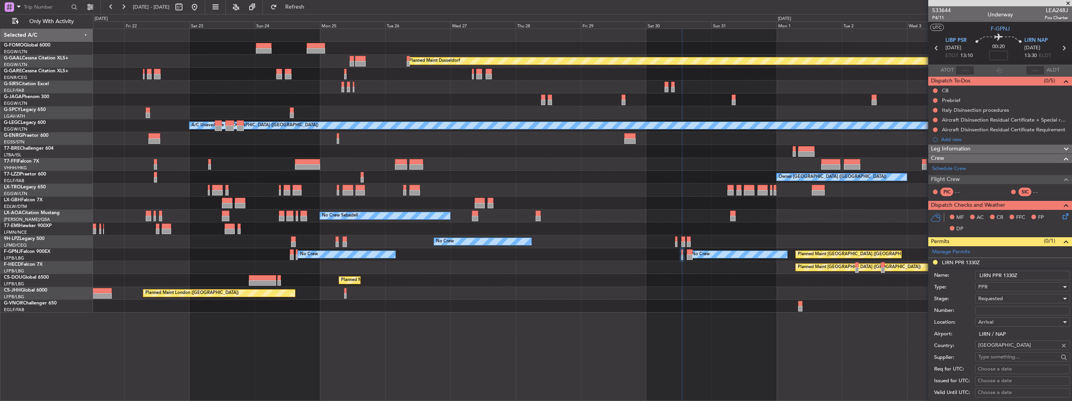
click at [1039, 271] on input "LIRN PPR 1330Z" at bounding box center [1022, 275] width 95 height 9
type input "LIRN PPR 1330z"
click at [995, 310] on input "Number:" at bounding box center [1022, 310] width 95 height 9
paste input "SKY 30002"
type input "SKY 30002"
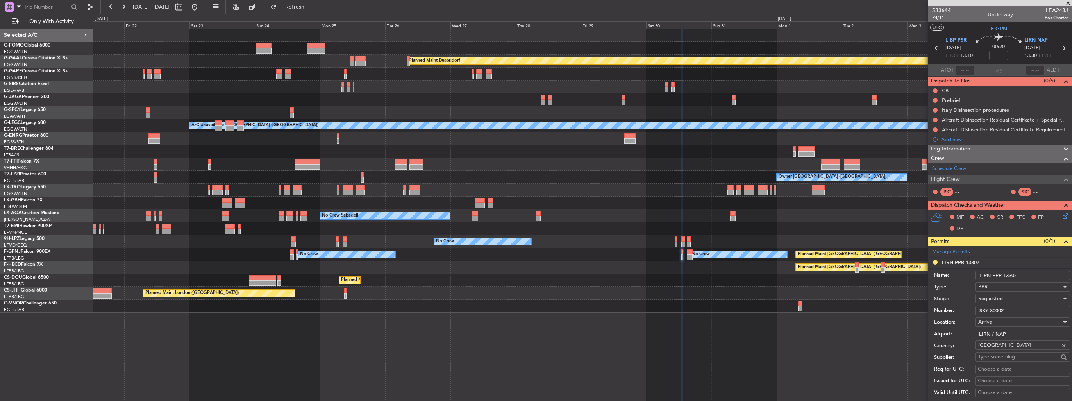
click at [999, 297] on span "Requested" at bounding box center [990, 298] width 25 height 7
click at [1006, 357] on span "Received OK" at bounding box center [1020, 358] width 82 height 12
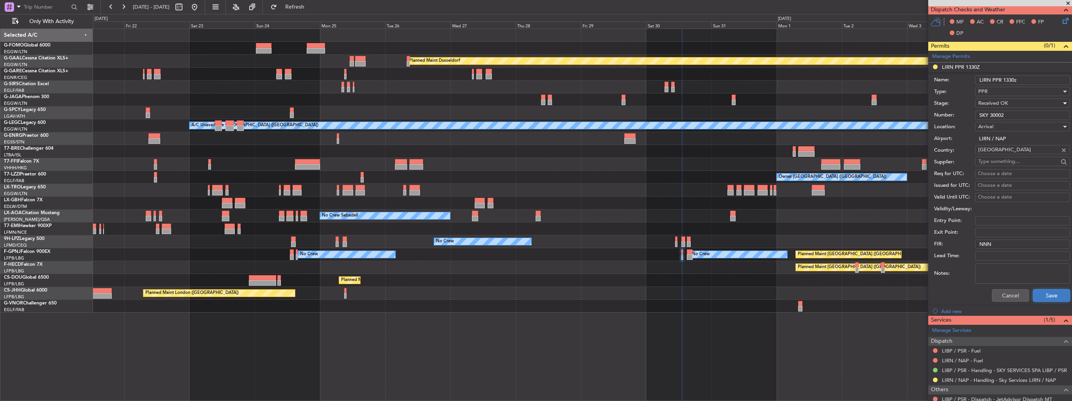
click at [1049, 290] on button "Save" at bounding box center [1051, 295] width 37 height 13
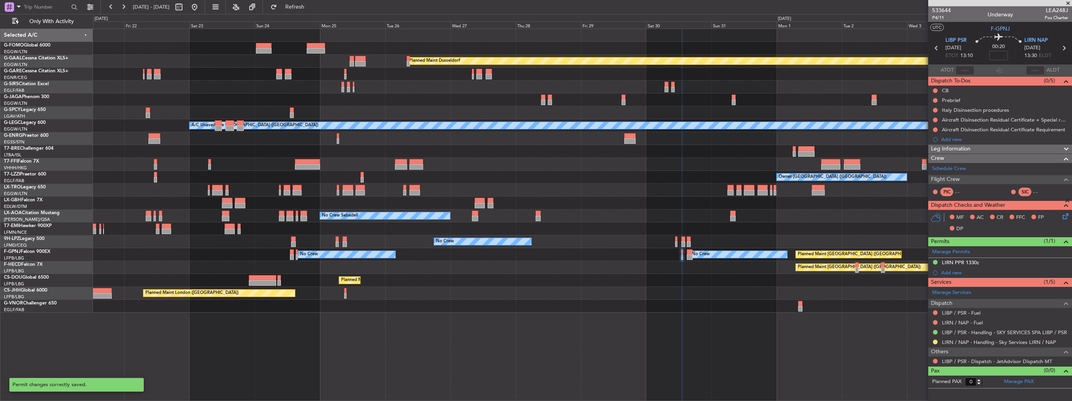
scroll to position [0, 0]
click at [934, 341] on button at bounding box center [935, 341] width 5 height 5
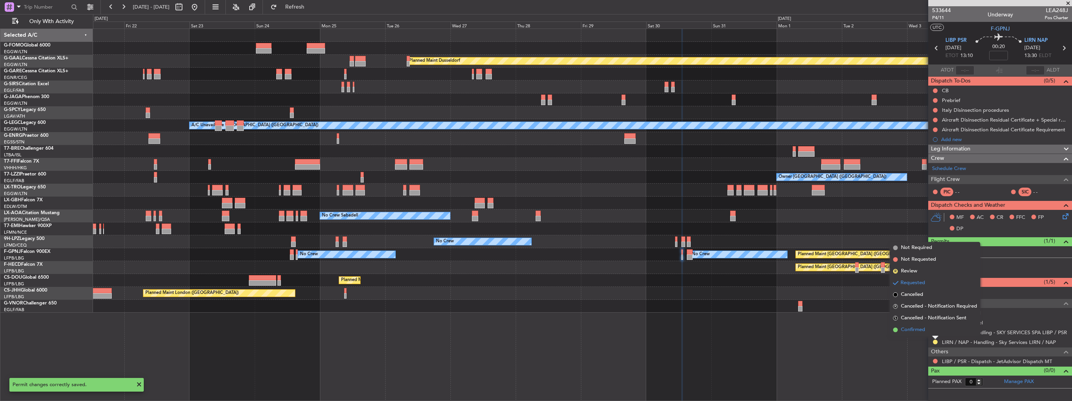
click at [922, 331] on span "Confirmed" at bounding box center [913, 330] width 24 height 8
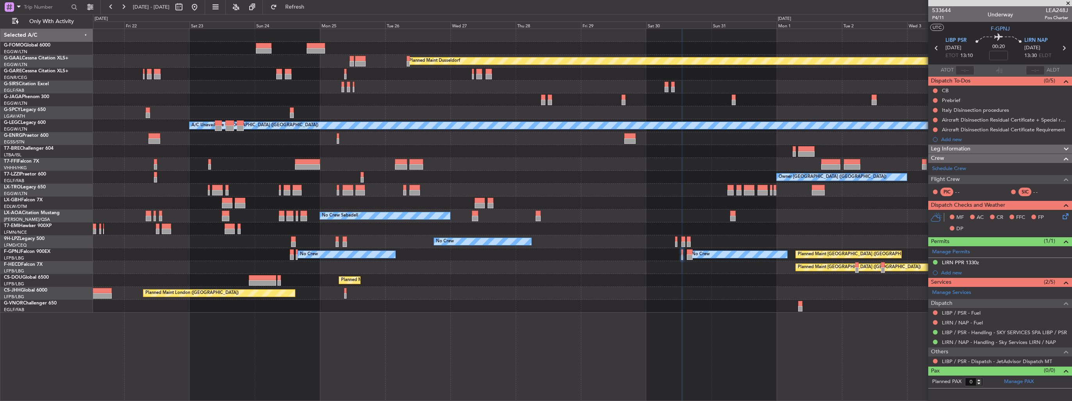
click at [573, 141] on div "Planned Maint Dusseldorf Planned Maint London (Luton) Owner A/C Unavailable Lon…" at bounding box center [582, 171] width 979 height 284
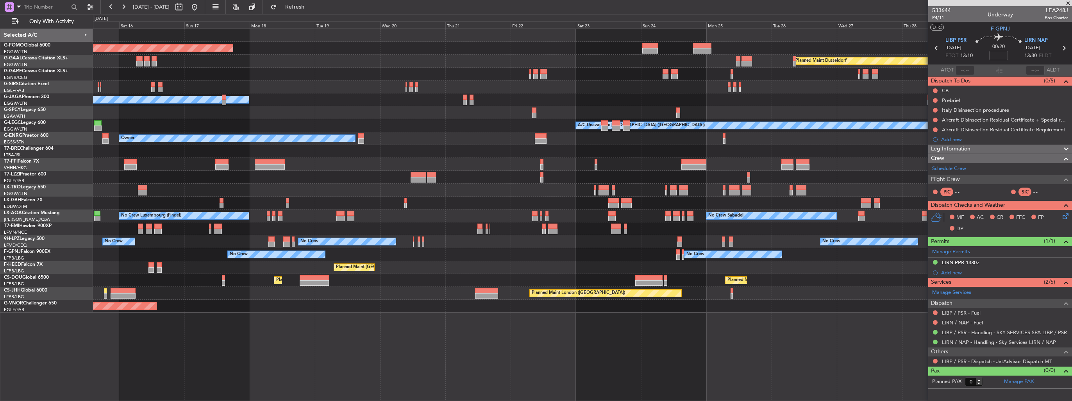
click at [368, 146] on div "Planned Maint Warsaw ([GEOGRAPHIC_DATA])" at bounding box center [582, 151] width 979 height 13
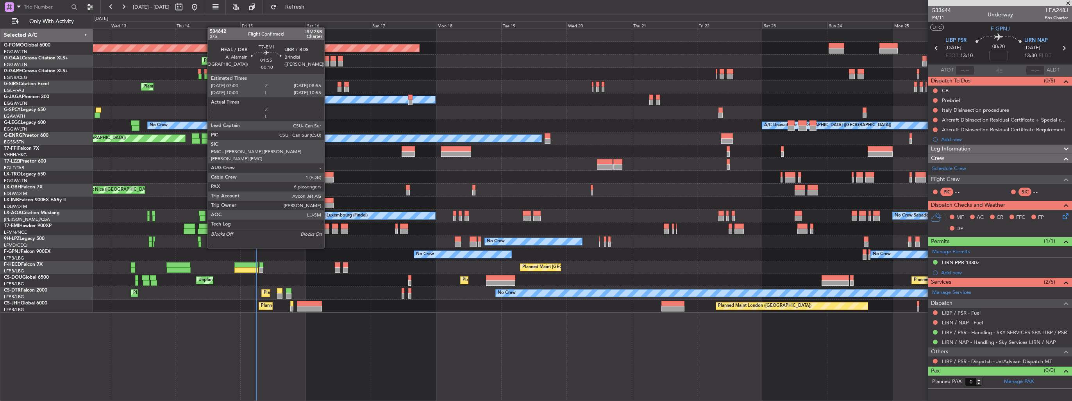
click at [328, 233] on div at bounding box center [326, 231] width 5 height 5
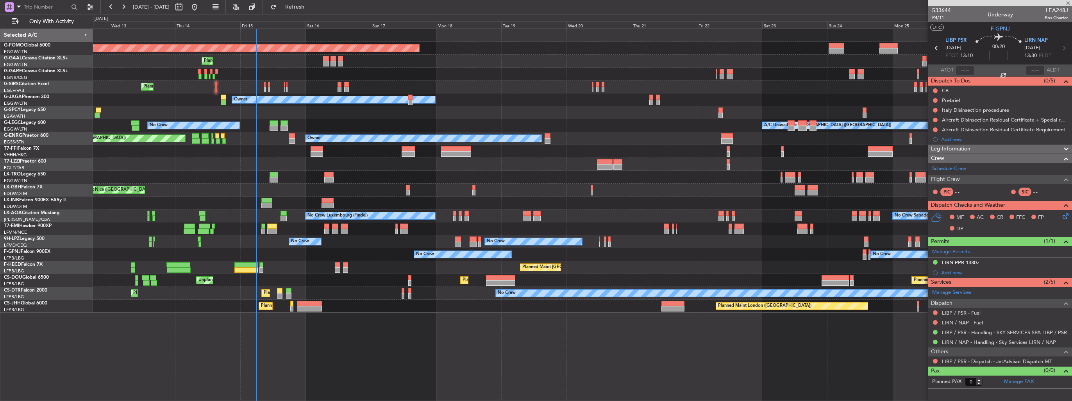
type input "-00:10"
type input "6"
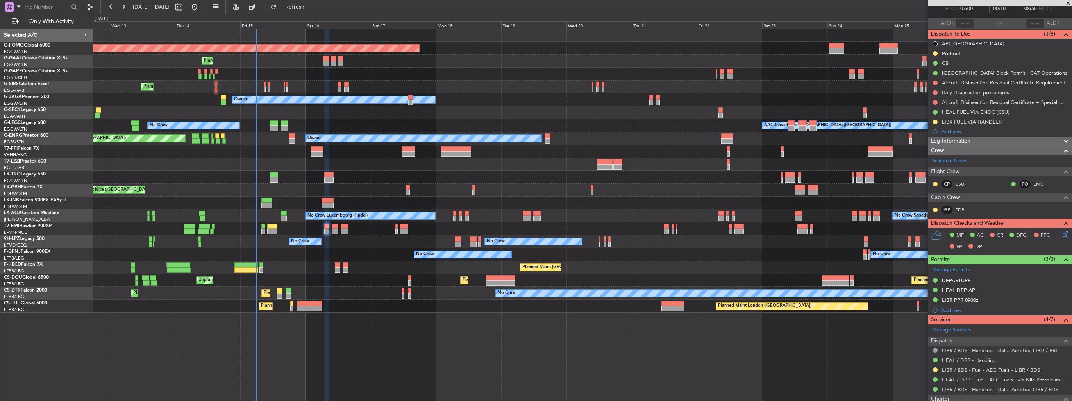
scroll to position [195, 0]
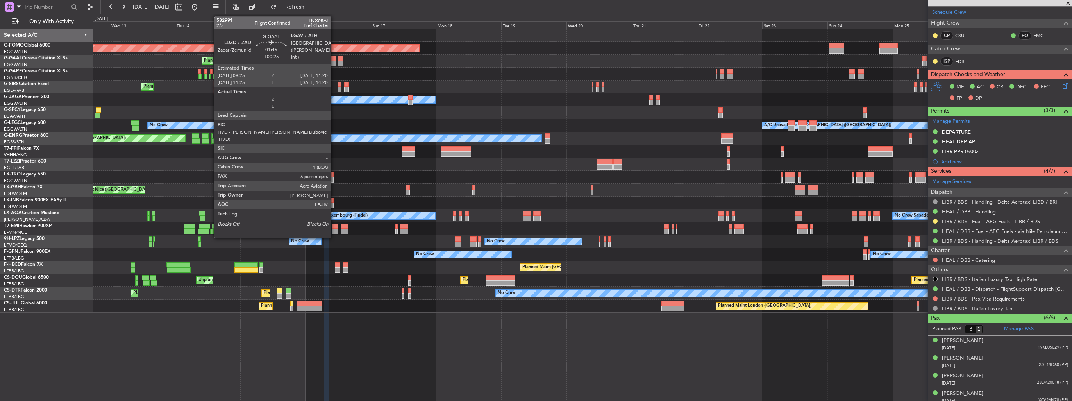
click at [334, 62] on div at bounding box center [333, 63] width 5 height 5
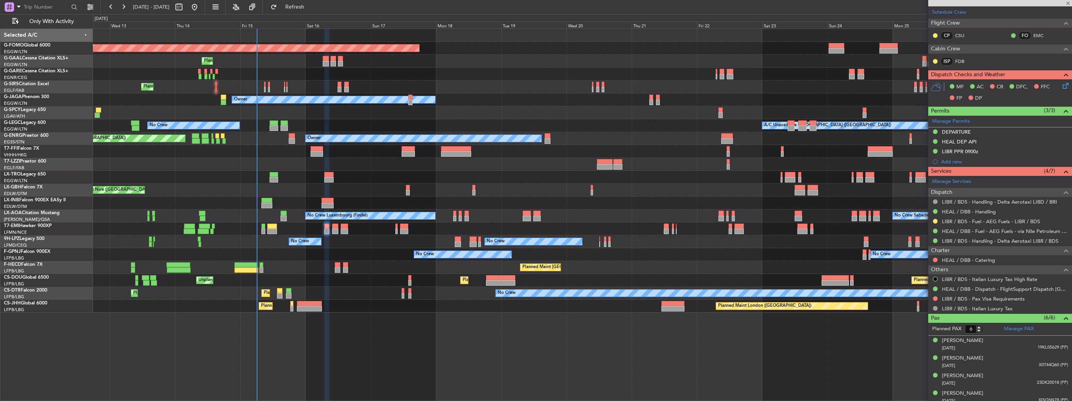
type input "+00:25"
type input "5"
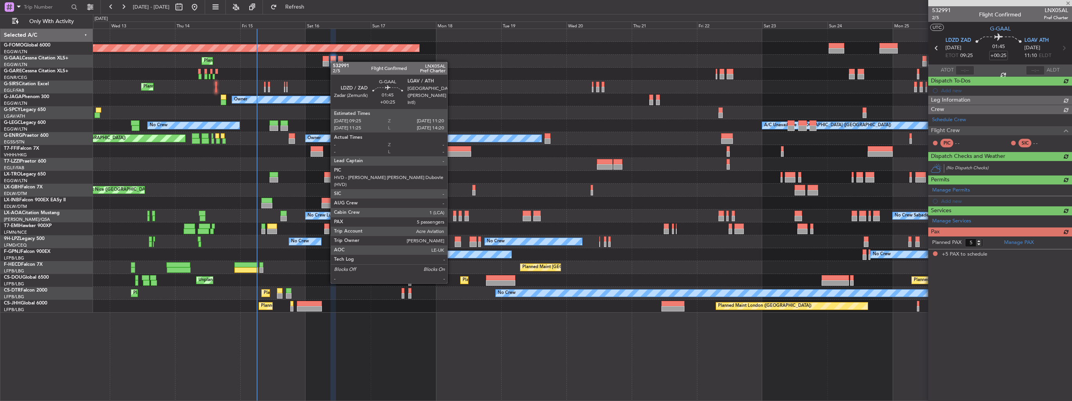
scroll to position [0, 0]
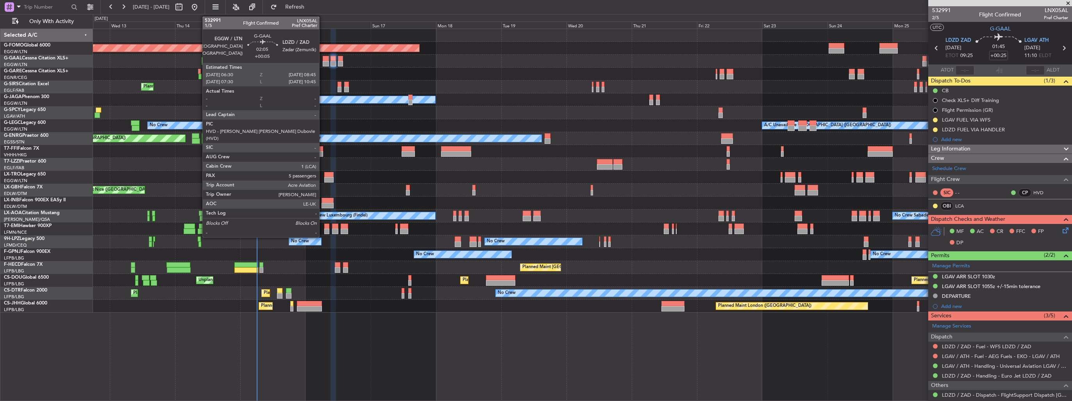
click at [325, 62] on div at bounding box center [326, 63] width 6 height 5
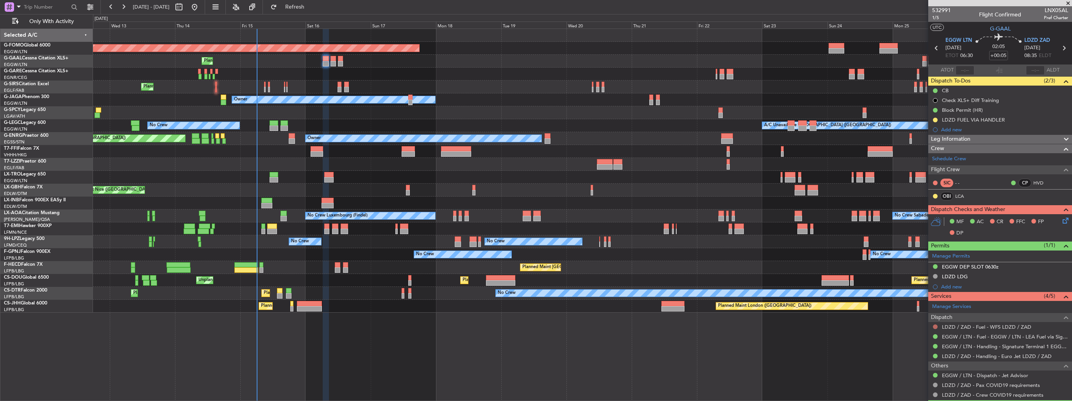
click at [936, 327] on button at bounding box center [935, 326] width 5 height 5
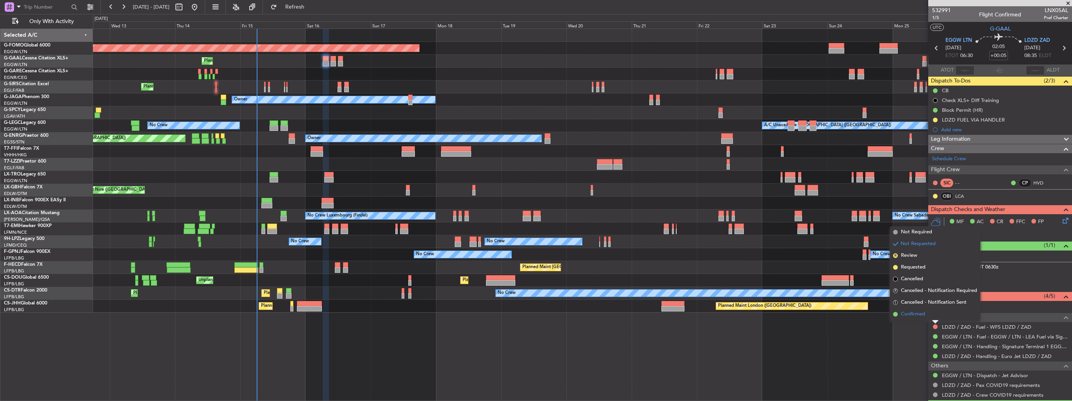
click at [922, 318] on span "Confirmed" at bounding box center [913, 314] width 24 height 8
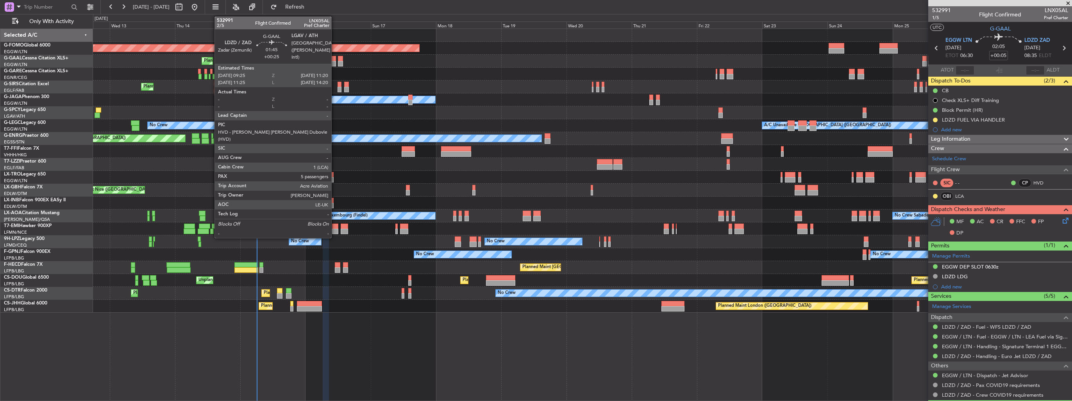
click at [335, 62] on div at bounding box center [333, 63] width 5 height 5
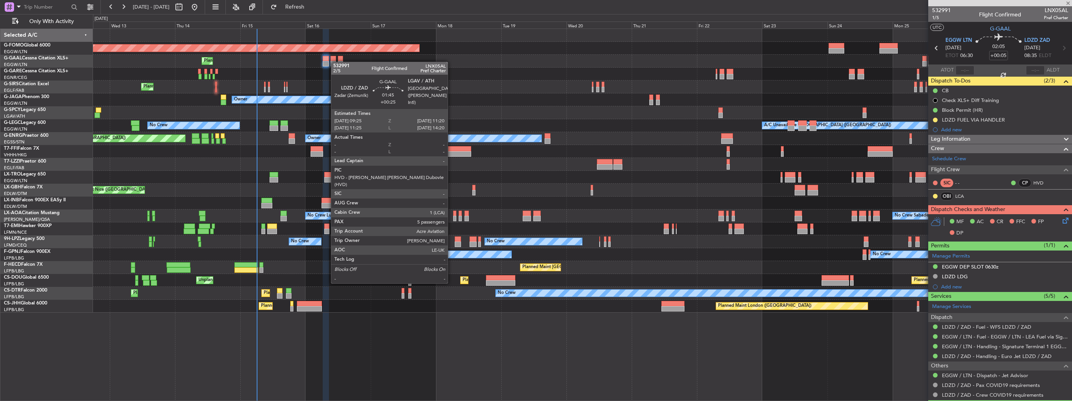
type input "+00:25"
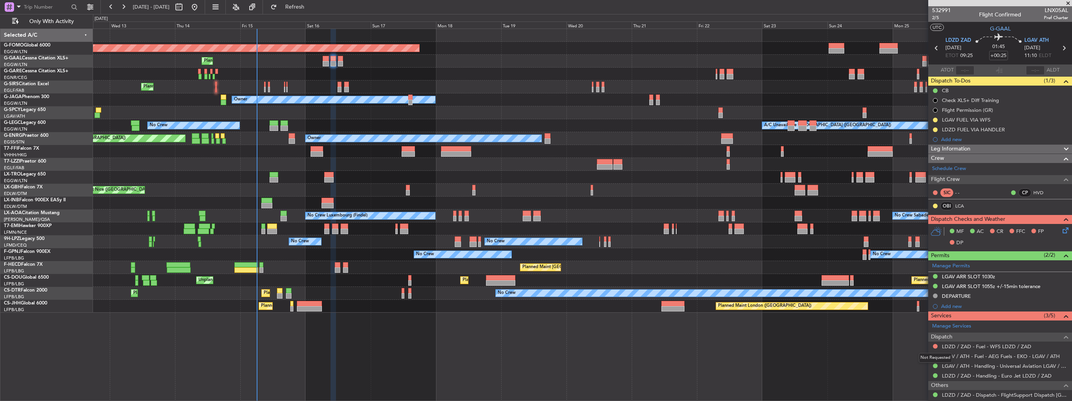
click at [935, 346] on button at bounding box center [935, 346] width 5 height 5
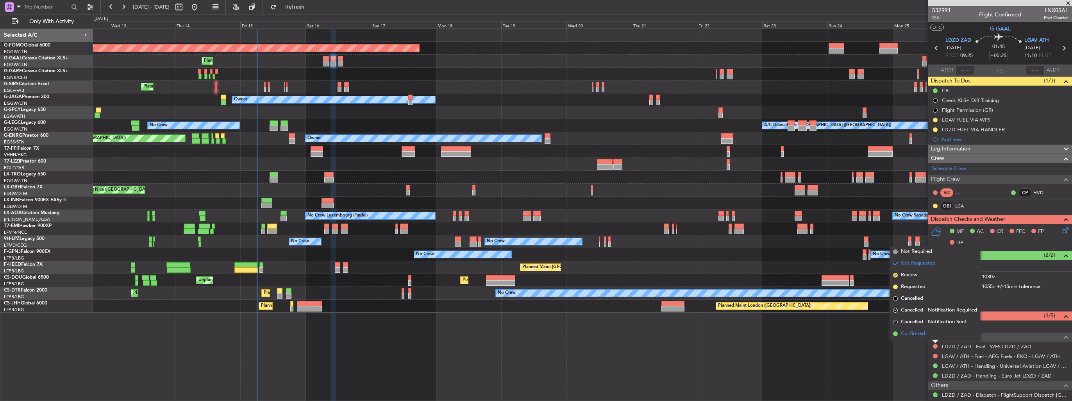
click at [922, 334] on span "Confirmed" at bounding box center [913, 334] width 24 height 8
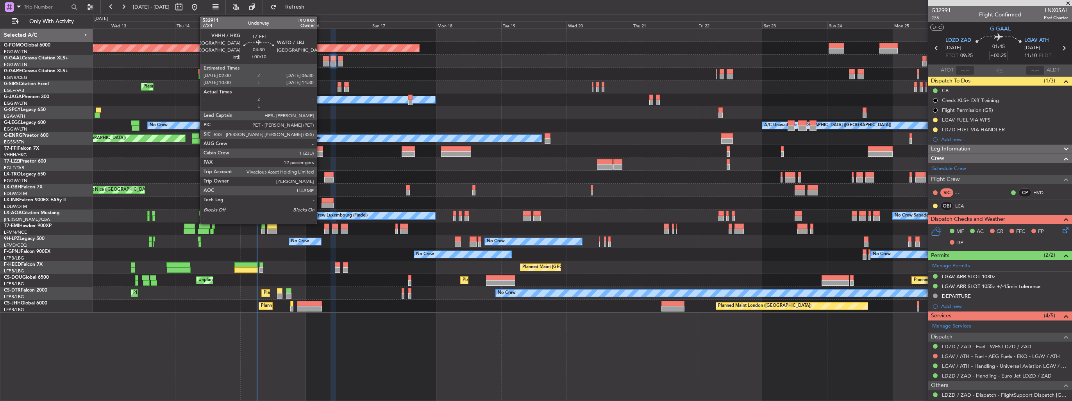
click at [320, 148] on div at bounding box center [317, 148] width 13 height 5
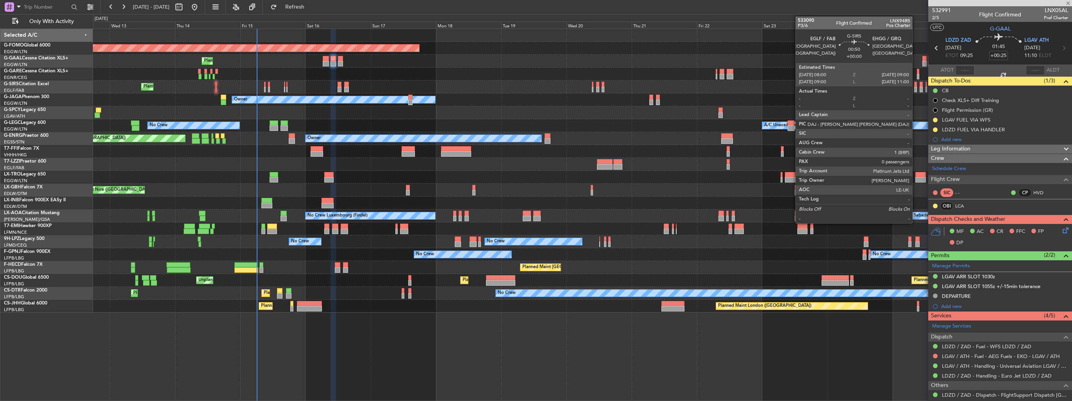
type input "+00:10"
type input "12"
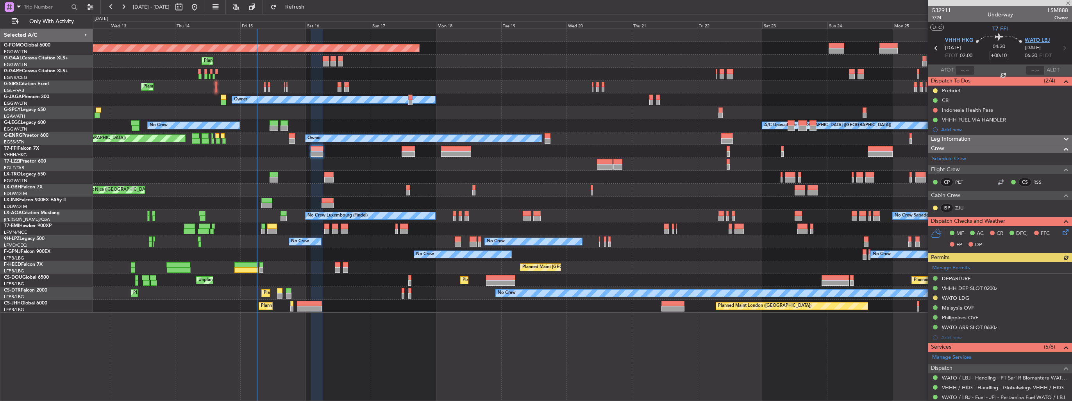
click at [1027, 40] on span "WATO LBJ" at bounding box center [1037, 41] width 25 height 8
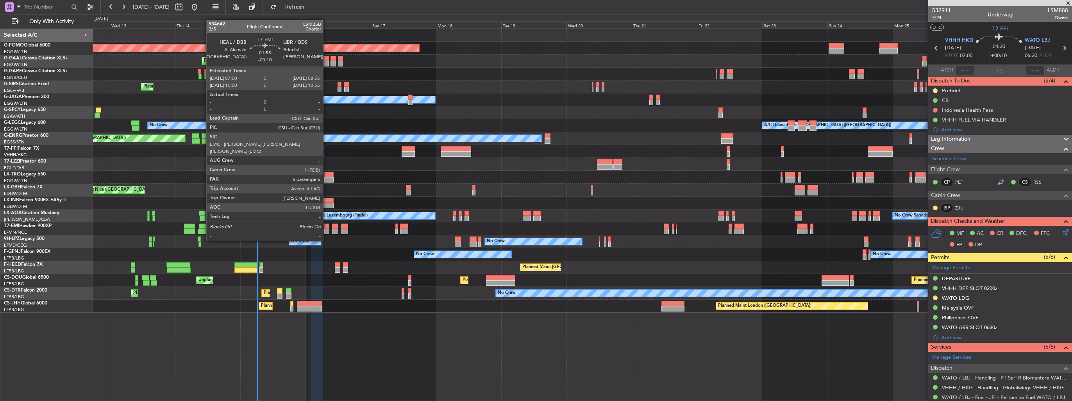
click at [327, 226] on div at bounding box center [326, 225] width 5 height 5
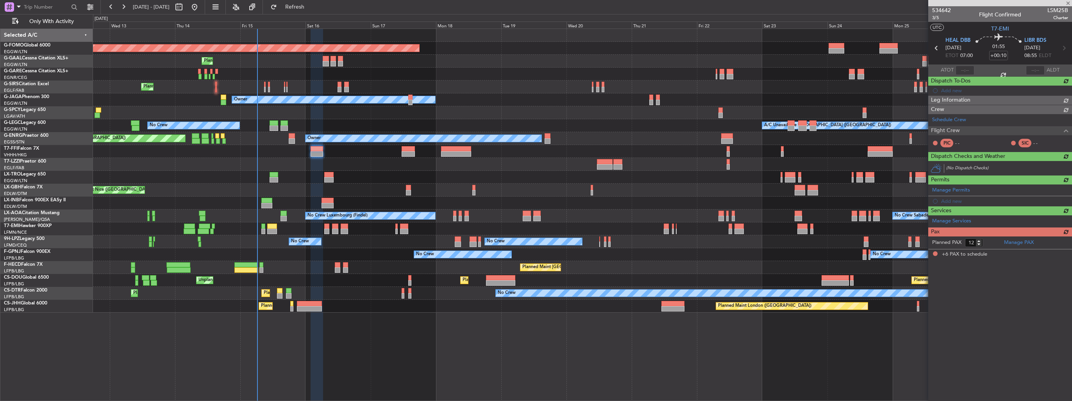
type input "-00:10"
type input "6"
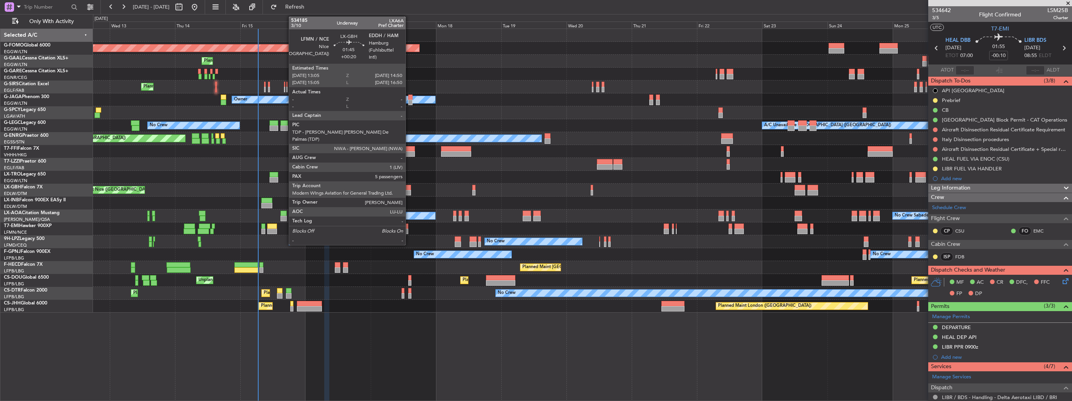
click at [409, 190] on div at bounding box center [408, 192] width 5 height 5
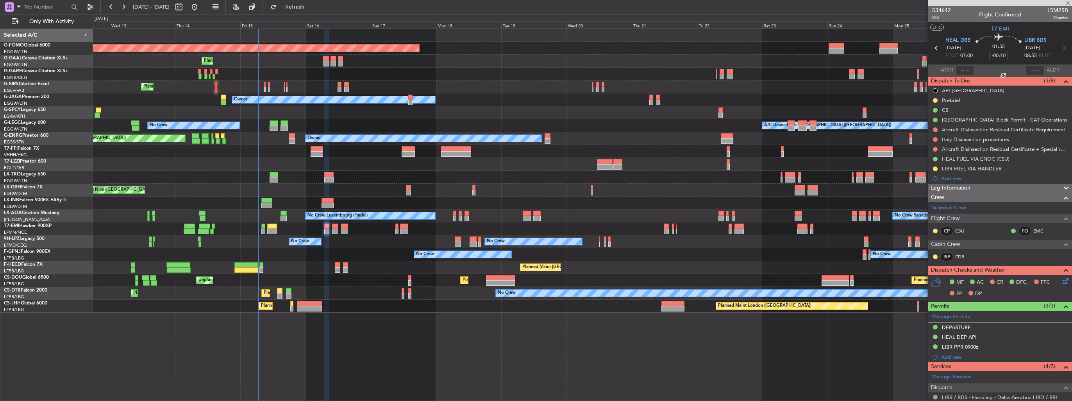
type input "+00:20"
type input "5"
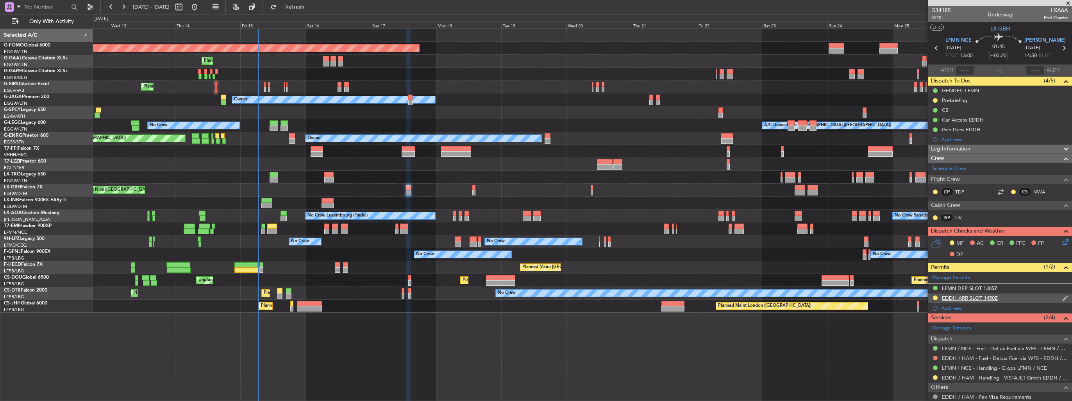
click at [1062, 298] on img at bounding box center [1065, 298] width 6 height 7
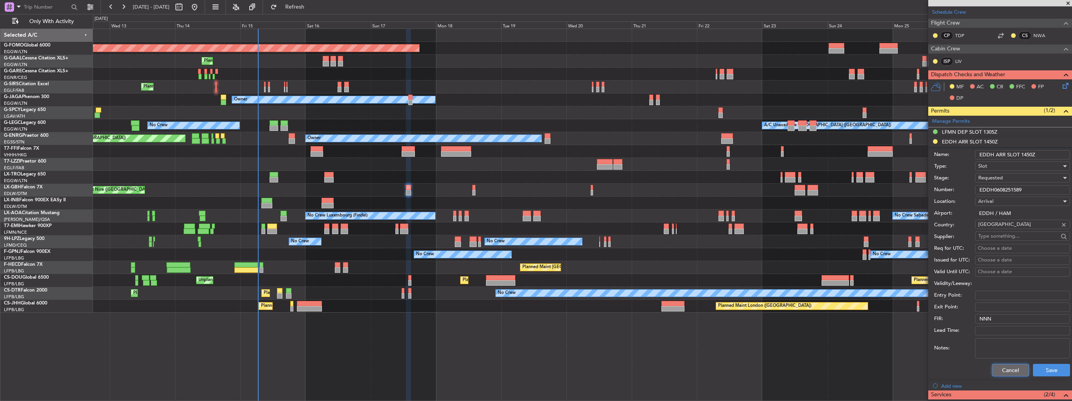
click at [999, 368] on button "Cancel" at bounding box center [1010, 370] width 37 height 13
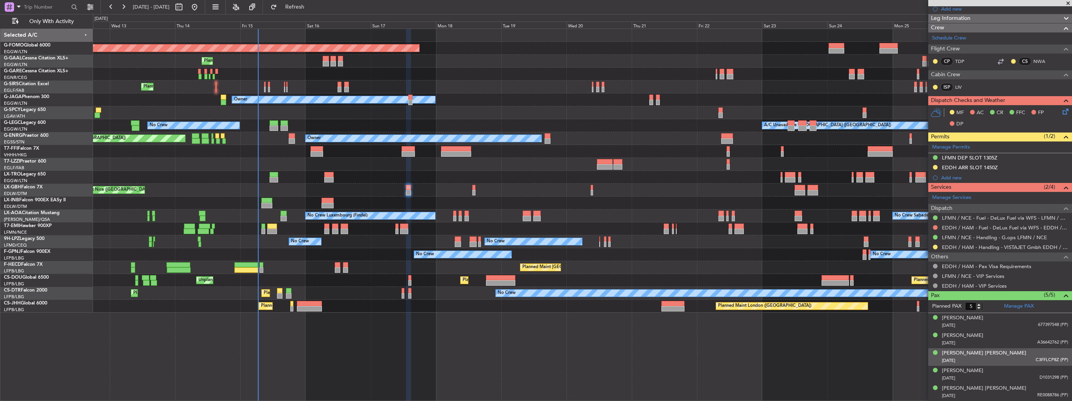
scroll to position [129, 0]
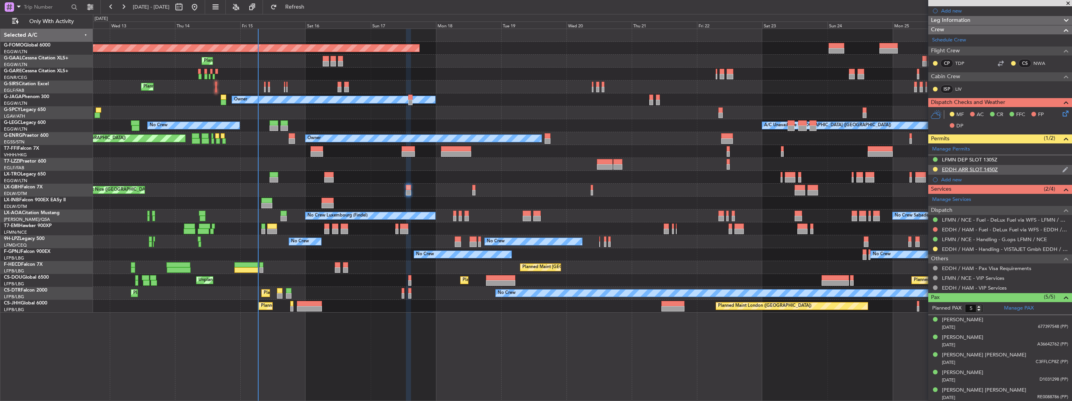
click at [1062, 171] on img at bounding box center [1065, 169] width 6 height 7
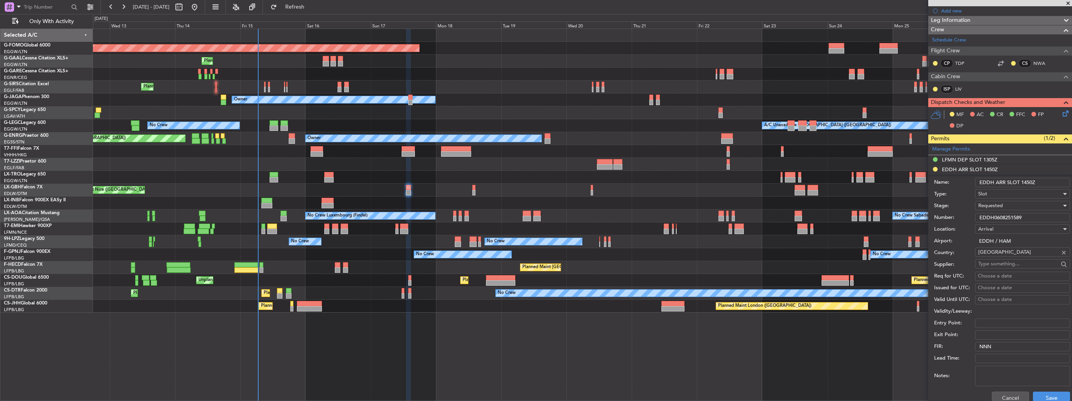
scroll to position [156, 0]
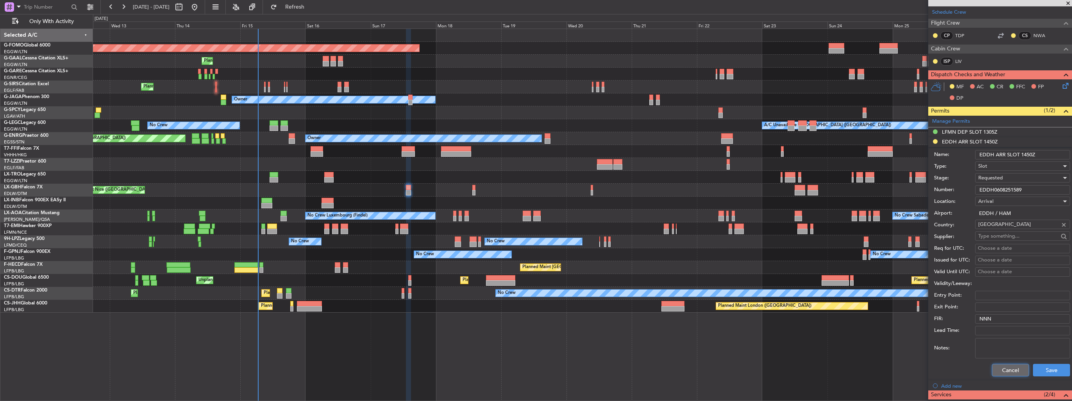
click at [1009, 370] on button "Cancel" at bounding box center [1010, 370] width 37 height 13
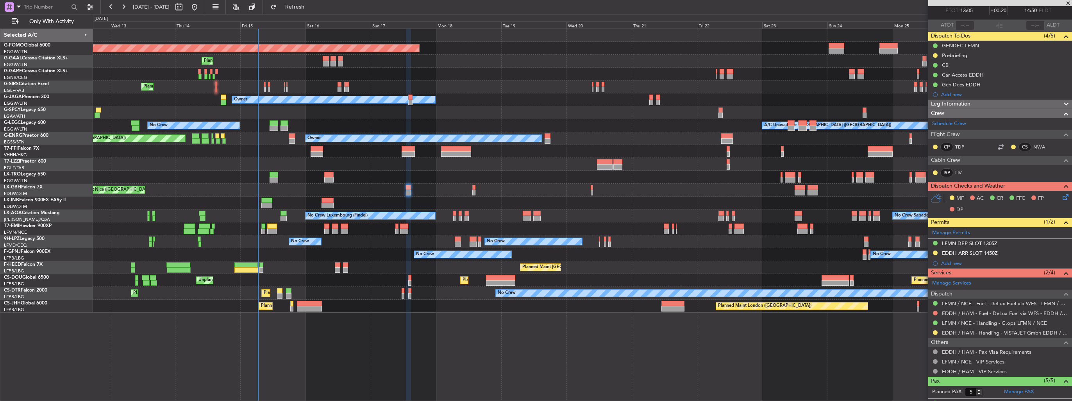
scroll to position [0, 0]
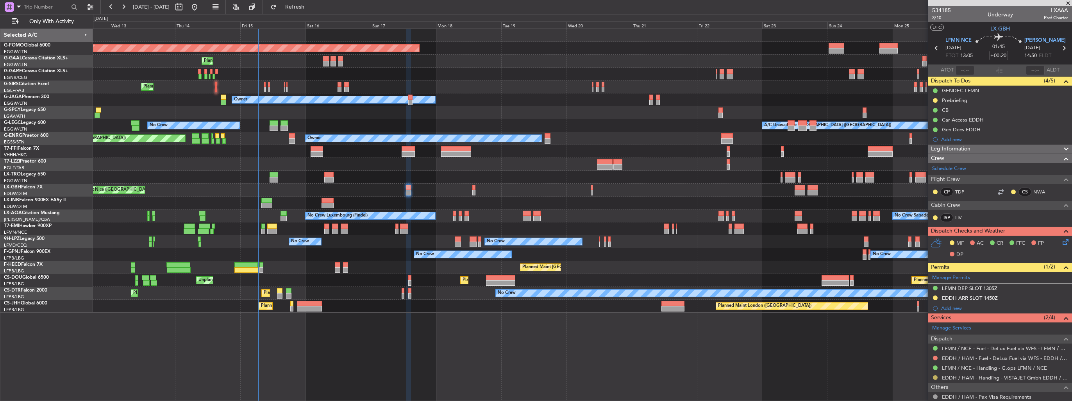
click at [936, 375] on button at bounding box center [935, 377] width 5 height 5
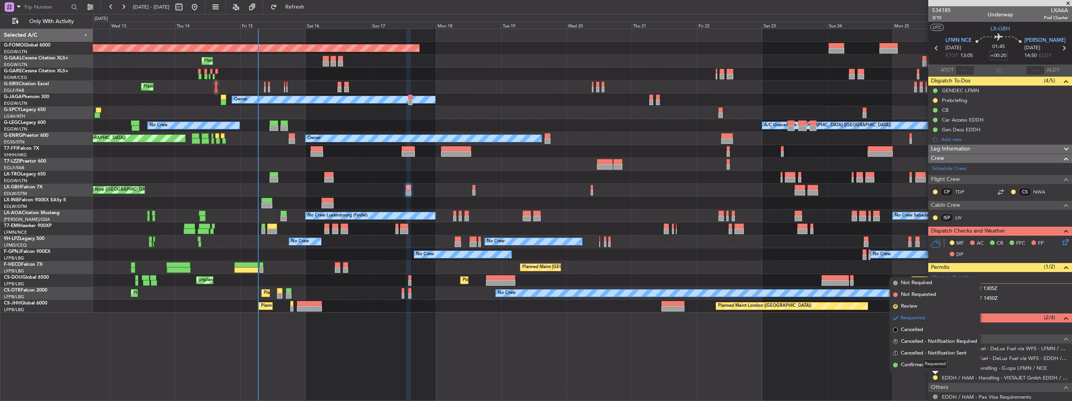
click at [918, 359] on mat-tooltip-component "Requested" at bounding box center [935, 364] width 35 height 21
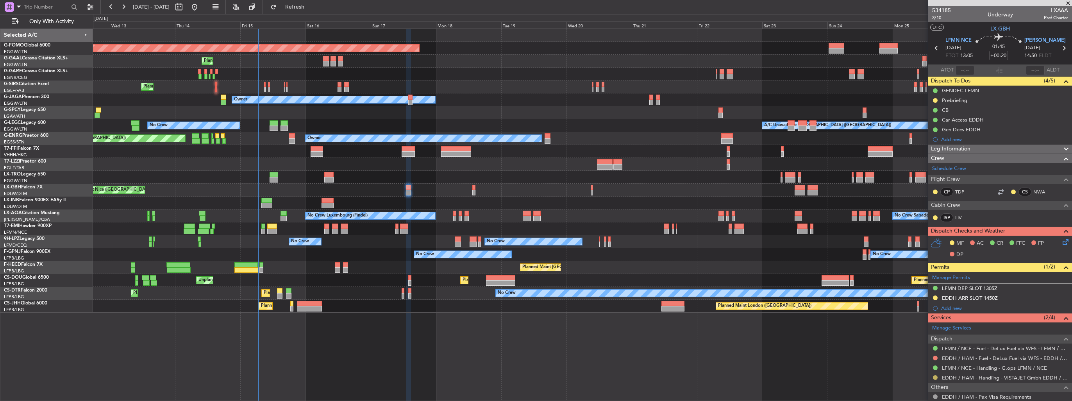
click at [935, 377] on button at bounding box center [935, 377] width 5 height 5
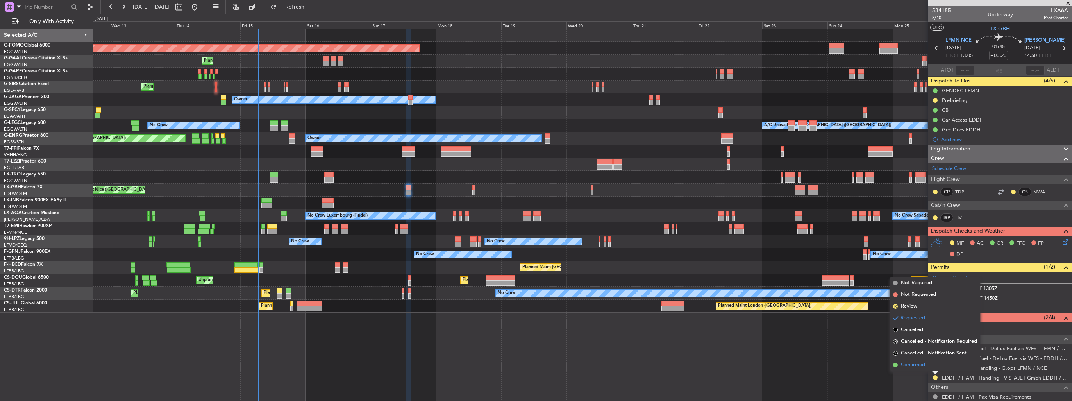
click at [925, 369] on li "Confirmed" at bounding box center [935, 365] width 90 height 12
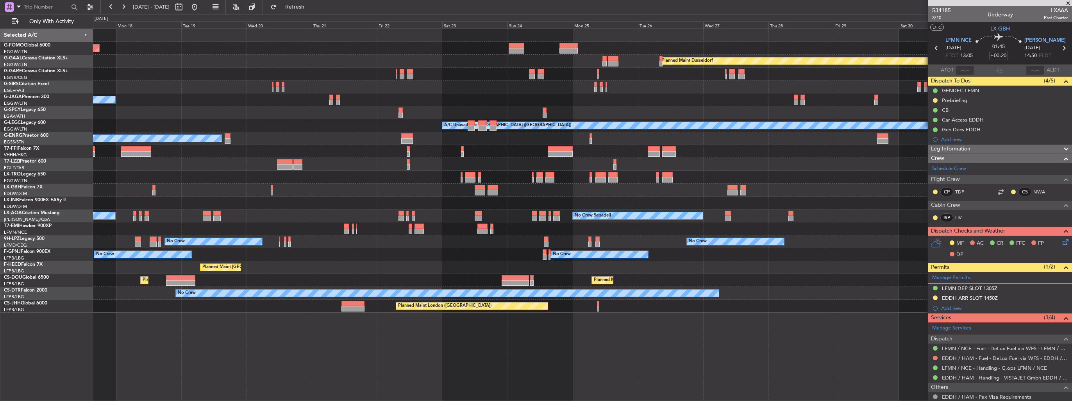
click at [347, 338] on div "Planned Maint Windsor Locks (Bradley Intl) Planned Maint Dusseldorf Planned Mai…" at bounding box center [582, 215] width 979 height 372
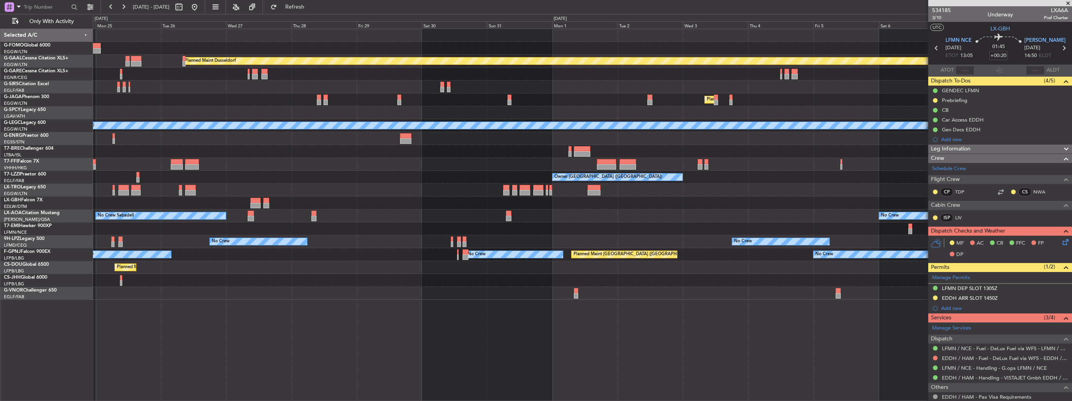
click at [207, 307] on div "Planned Maint Dusseldorf Planned Maint London (Luton) A/C Unavailable London (L…" at bounding box center [582, 215] width 979 height 372
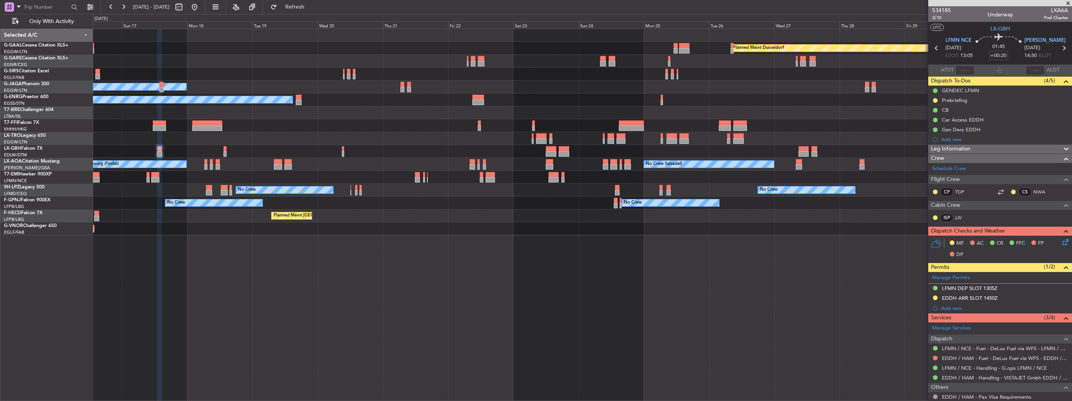
click at [828, 172] on div "Planned Maint Dusseldorf Planned Maint Planned Maint London (Farnborough) Owner…" at bounding box center [582, 132] width 979 height 206
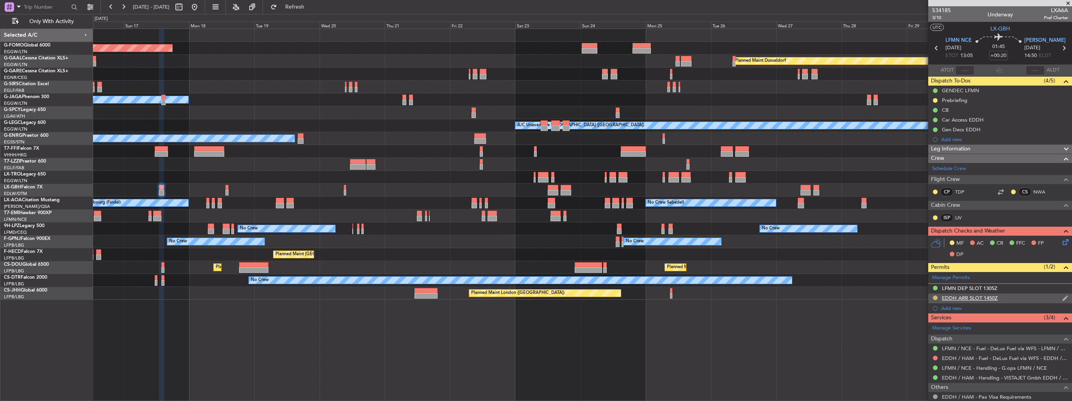
click at [935, 295] on button at bounding box center [935, 297] width 5 height 5
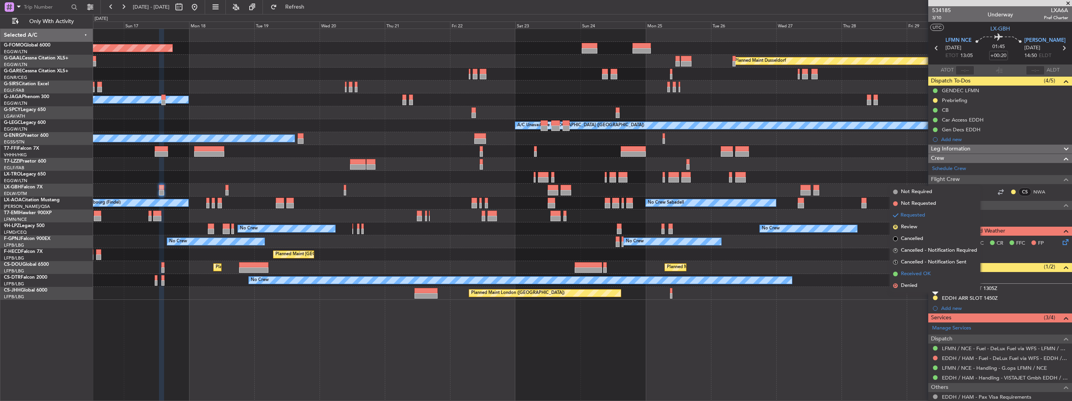
click at [909, 275] on span "Received OK" at bounding box center [916, 274] width 30 height 8
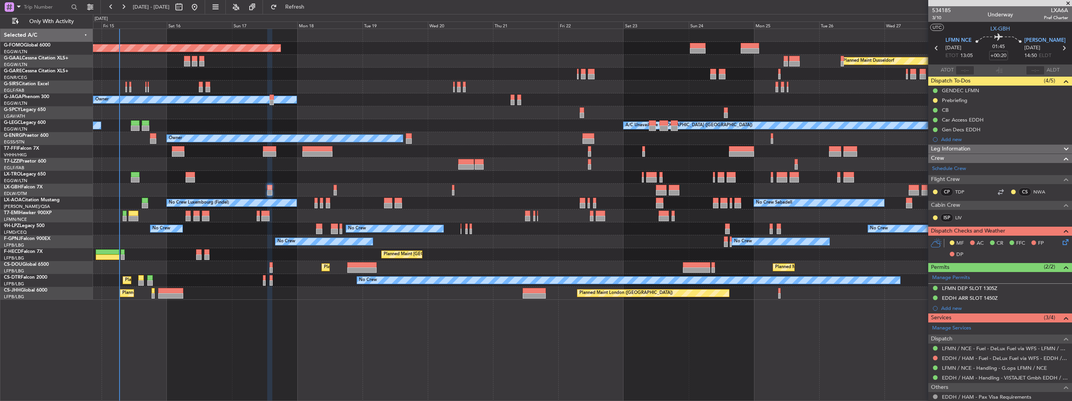
click at [609, 141] on div "Owner Planned Maint London (Stansted) No Crew" at bounding box center [582, 138] width 979 height 13
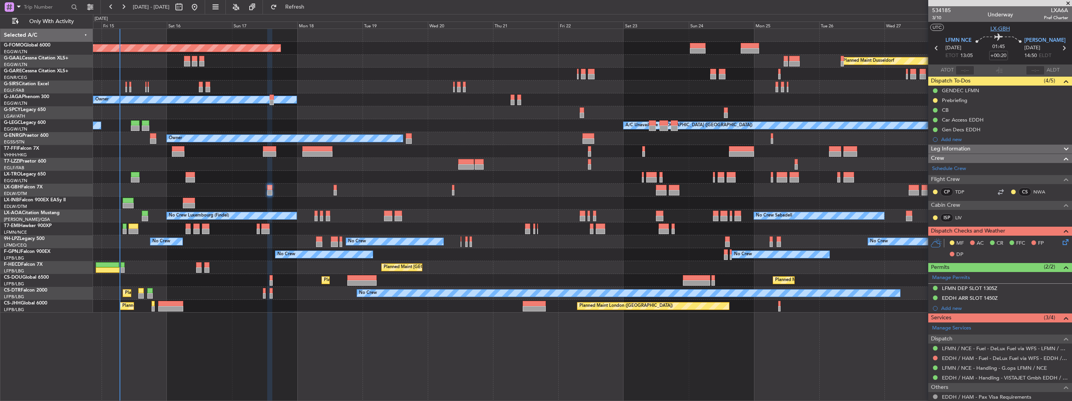
click at [1001, 28] on span "LX-GBH" at bounding box center [1000, 29] width 20 height 8
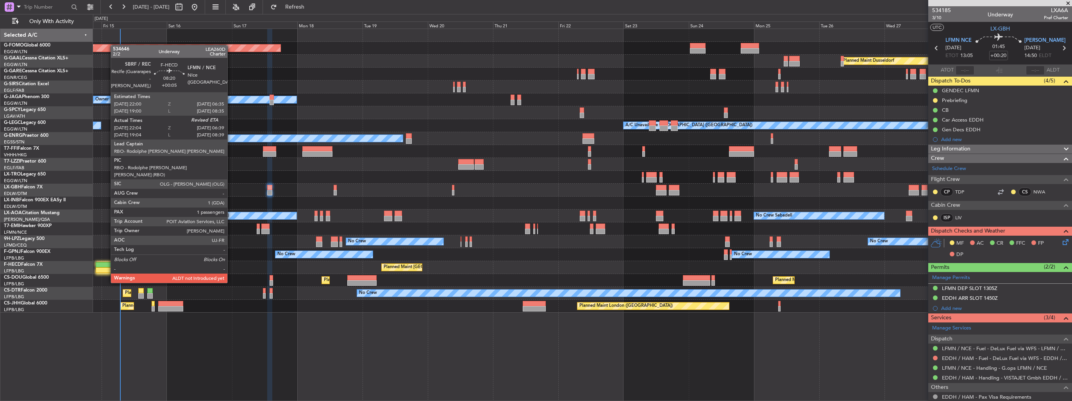
click at [107, 268] on div at bounding box center [107, 269] width 23 height 5
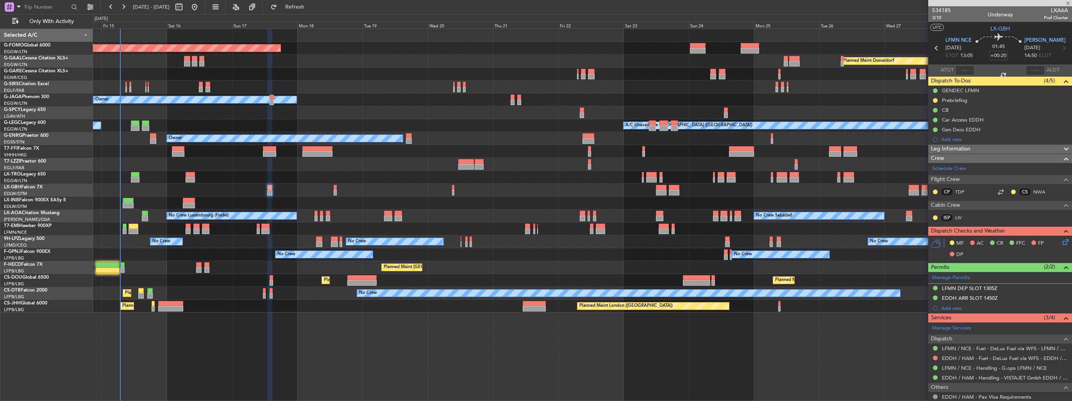
type input "+00:05"
type input "22:14"
type input "1"
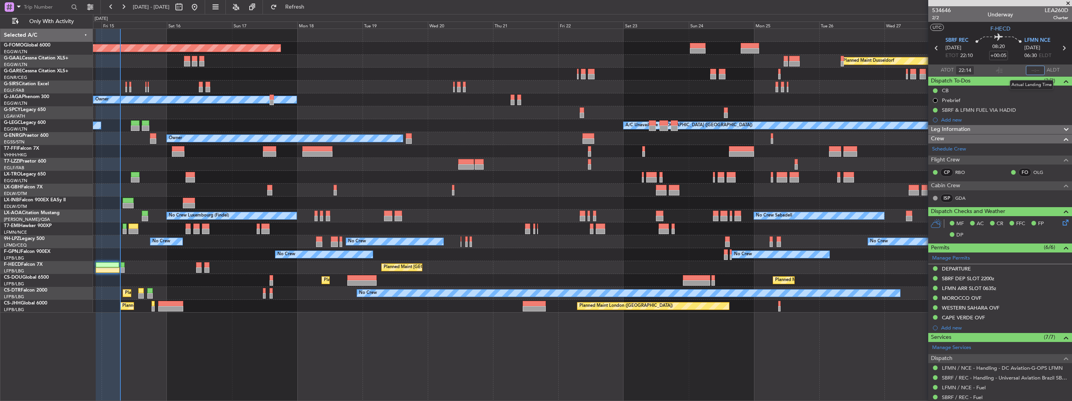
click at [1036, 71] on input "text" at bounding box center [1035, 70] width 19 height 9
type input "06:47"
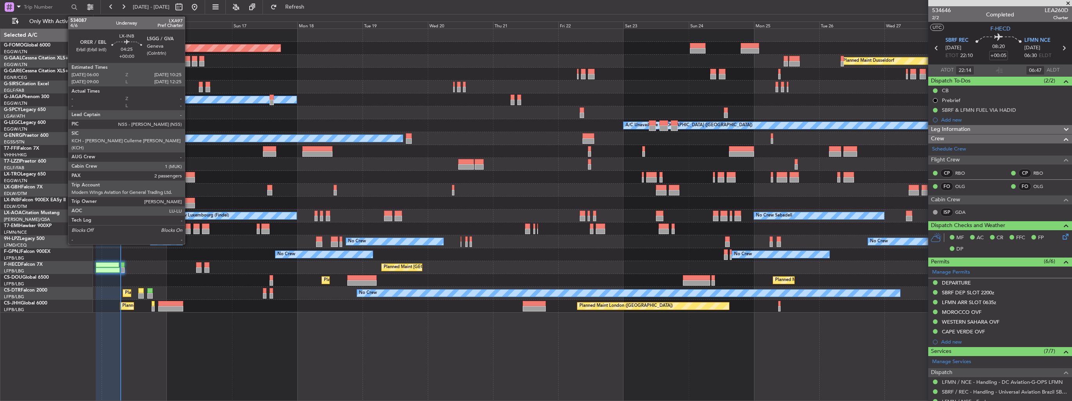
click at [188, 203] on div at bounding box center [189, 205] width 12 height 5
type input "2"
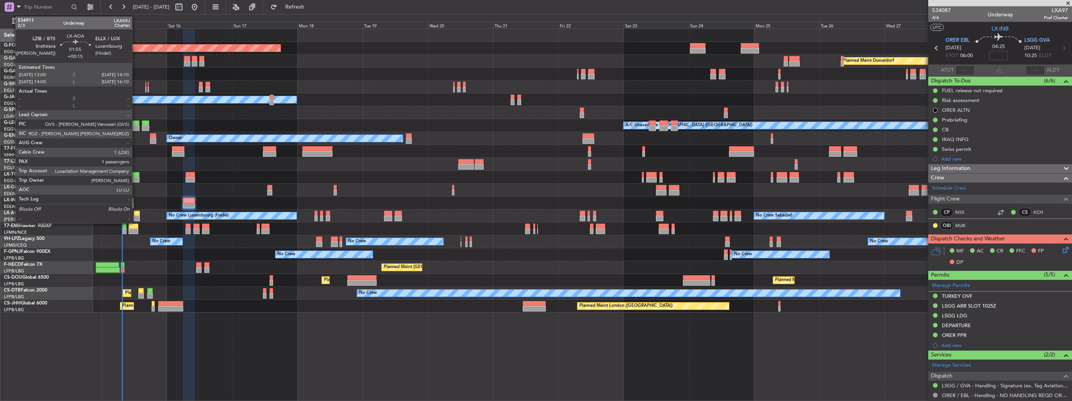
click at [136, 218] on div at bounding box center [137, 218] width 6 height 5
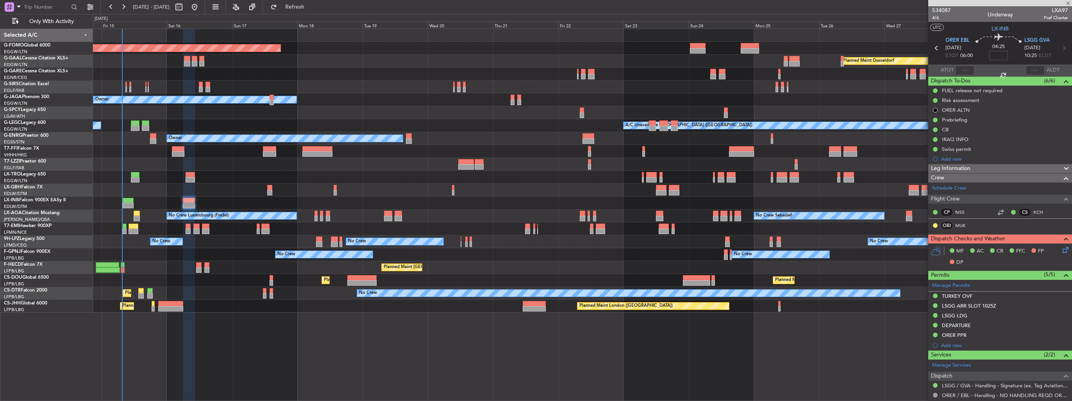
type input "+00:15"
type input "1"
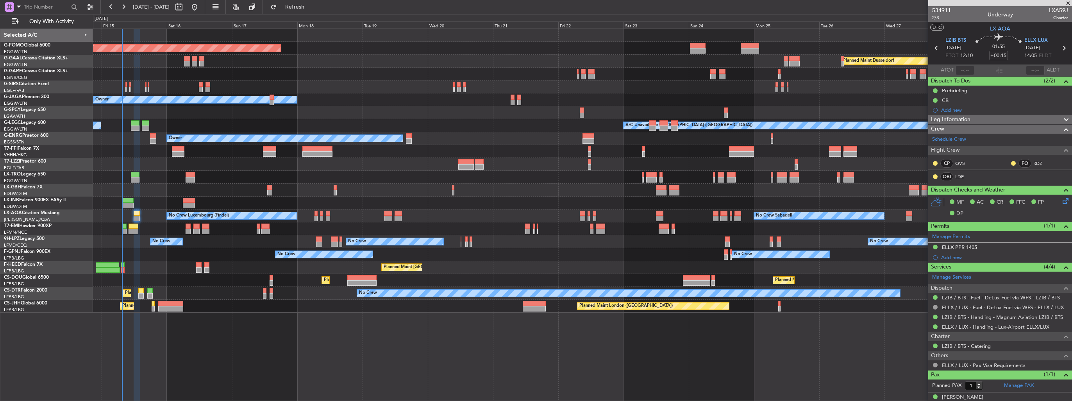
click at [0, 0] on img at bounding box center [0, 0] width 0 height 0
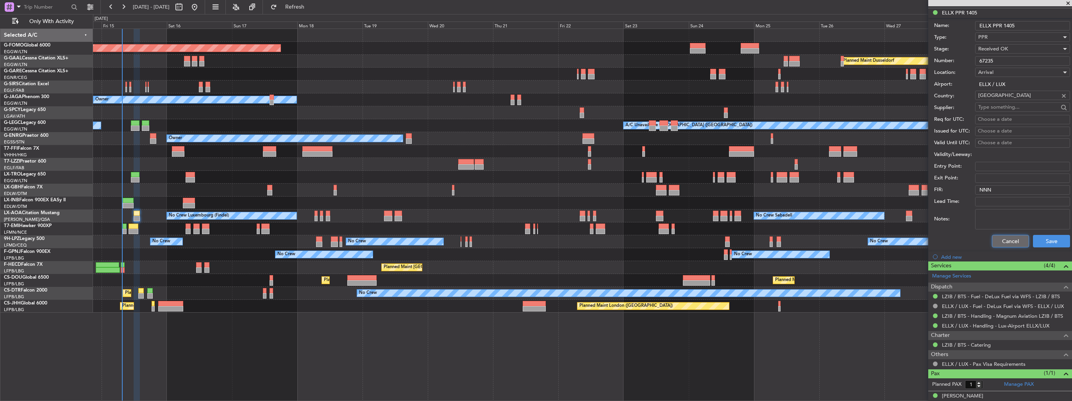
click at [1009, 241] on button "Cancel" at bounding box center [1010, 241] width 37 height 13
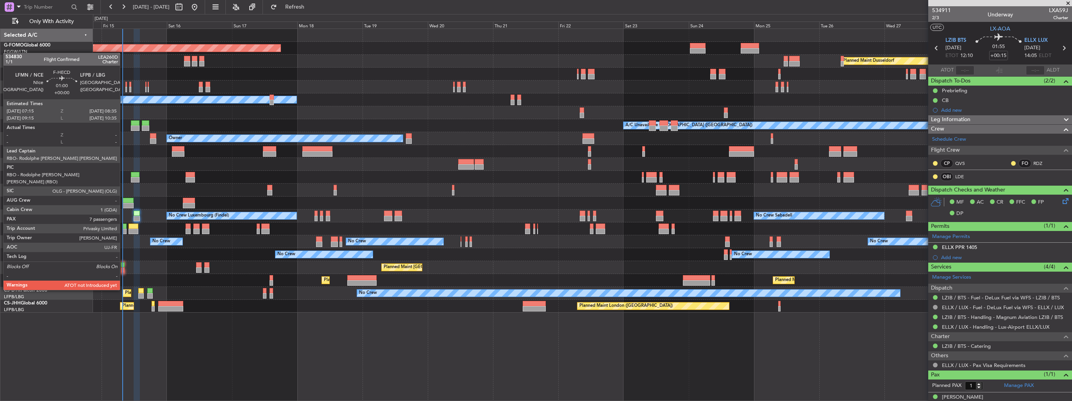
click at [123, 268] on div at bounding box center [123, 269] width 4 height 5
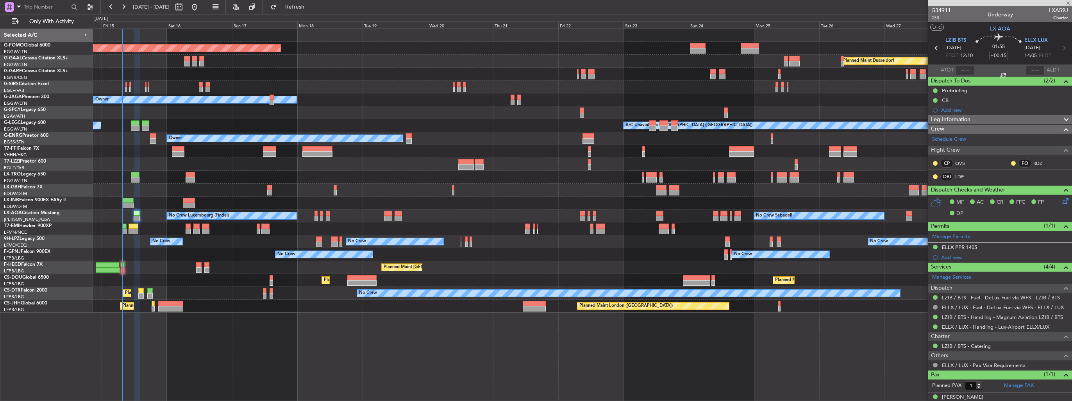
type input "7"
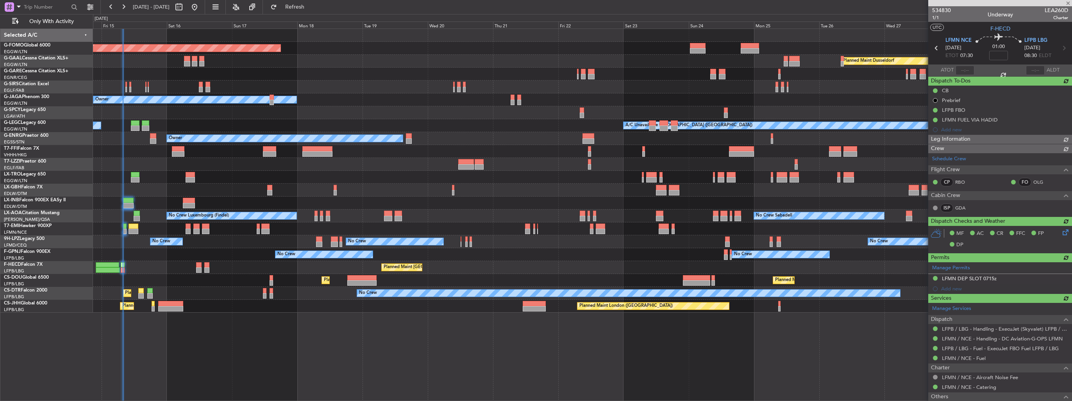
type input "07:50"
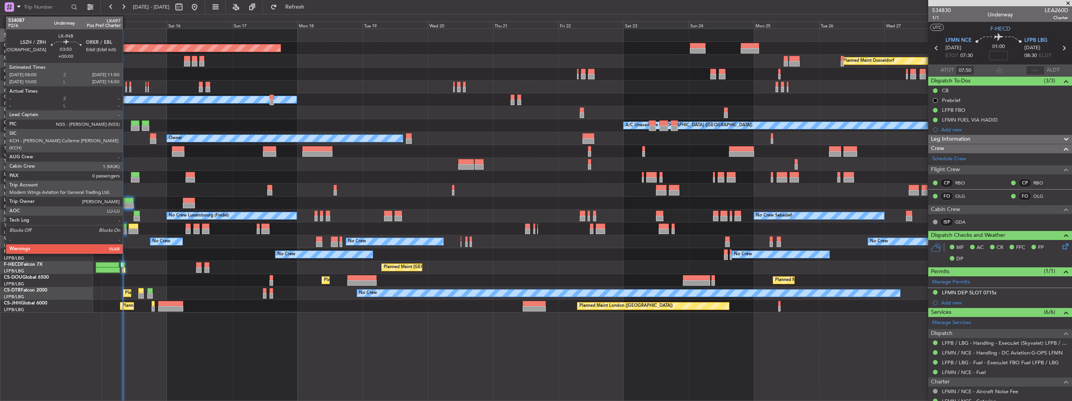
click at [126, 201] on div at bounding box center [128, 200] width 11 height 5
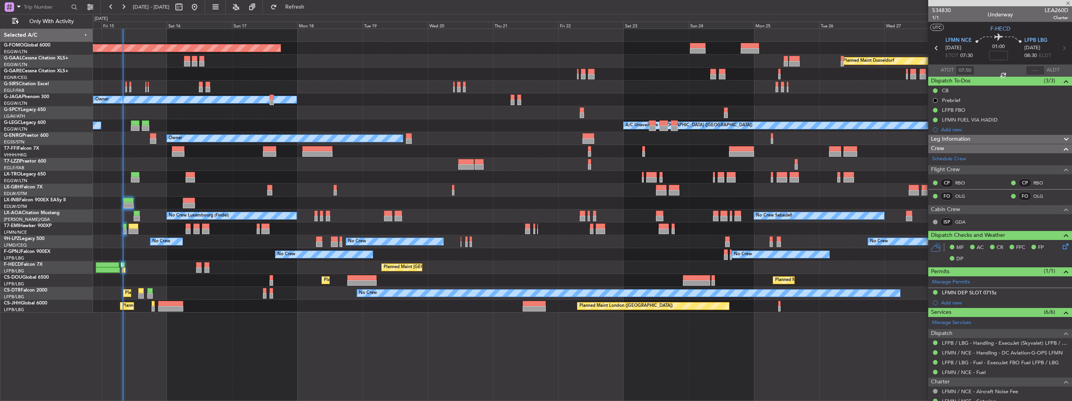
type input "0"
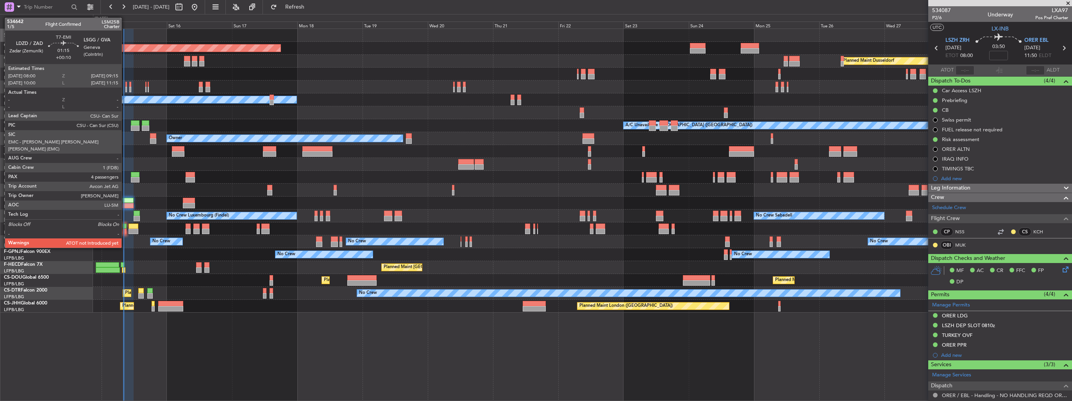
click at [125, 233] on div at bounding box center [125, 231] width 4 height 5
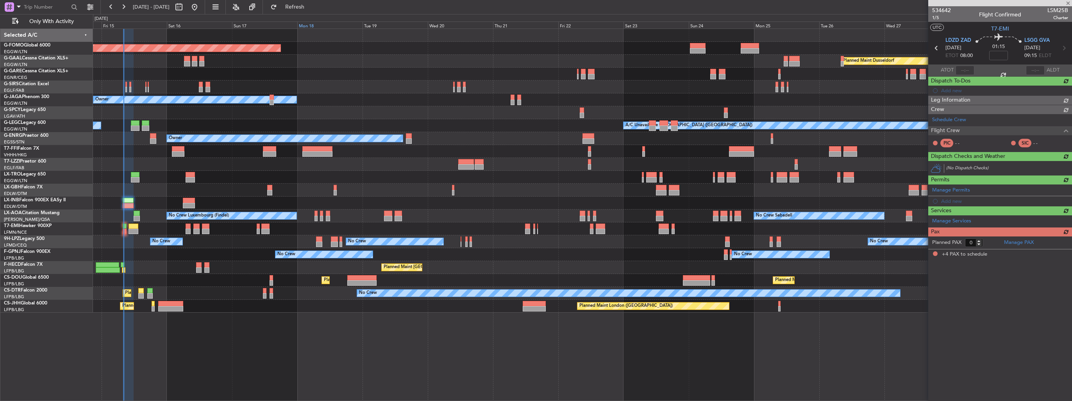
type input "+00:10"
type input "4"
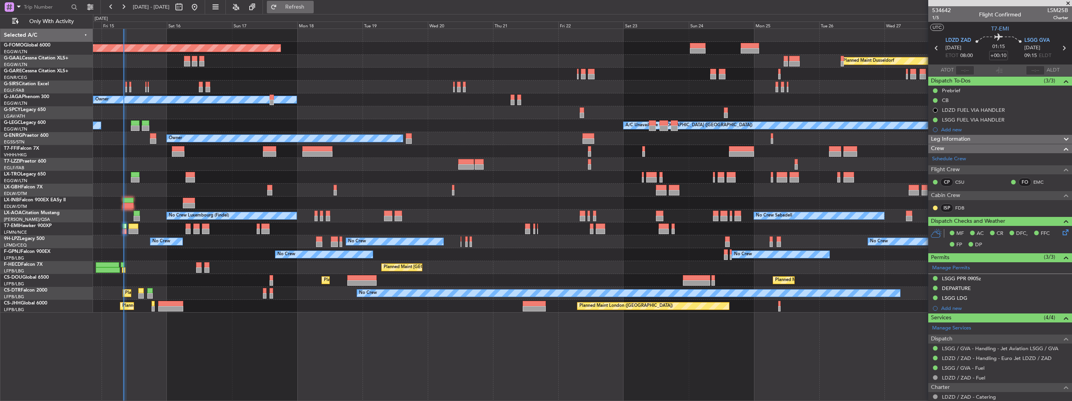
click at [306, 7] on span "Refresh" at bounding box center [295, 6] width 33 height 5
type input "08:02"
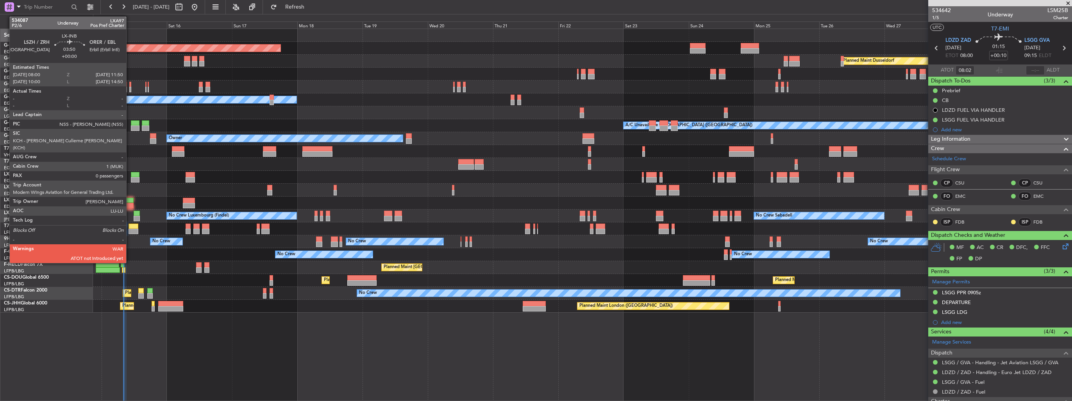
click at [130, 203] on div at bounding box center [128, 205] width 11 height 5
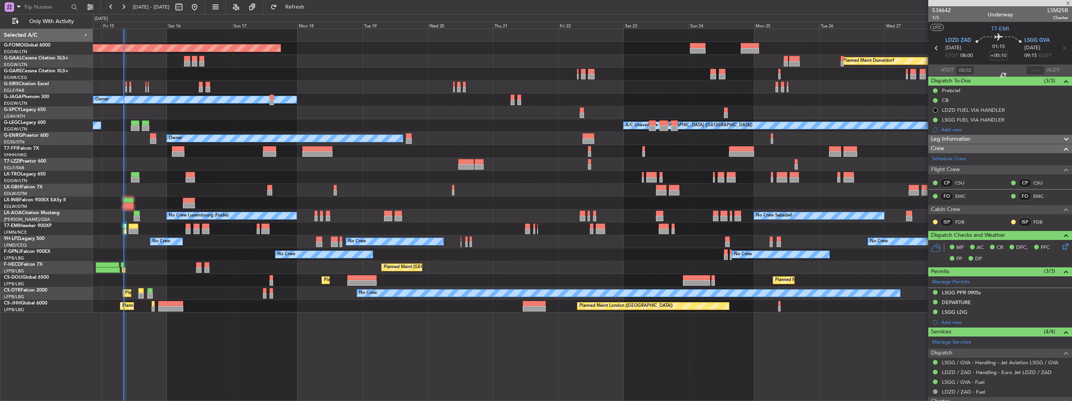
type input "0"
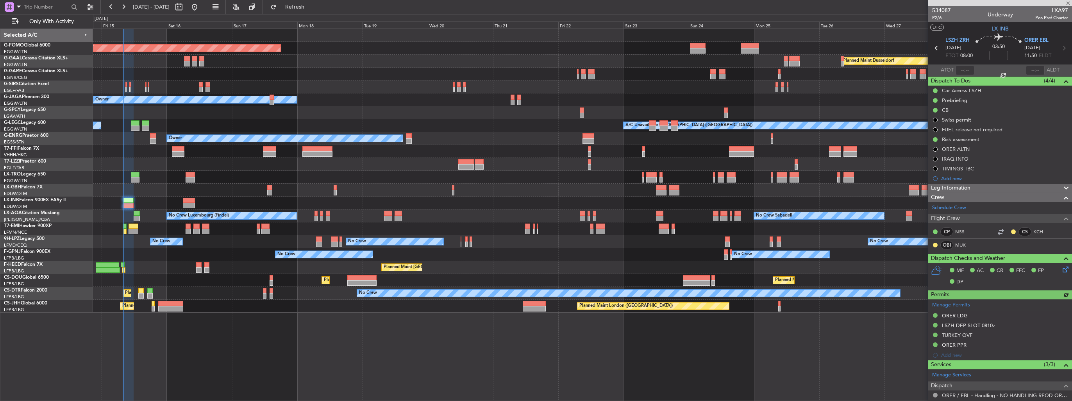
click at [1047, 11] on span "LXA97" at bounding box center [1051, 10] width 33 height 8
copy span "LXA97"
click at [968, 15] on div "534087 P2/6 Underway LXA97 Pos Pref Charter" at bounding box center [1000, 14] width 144 height 16
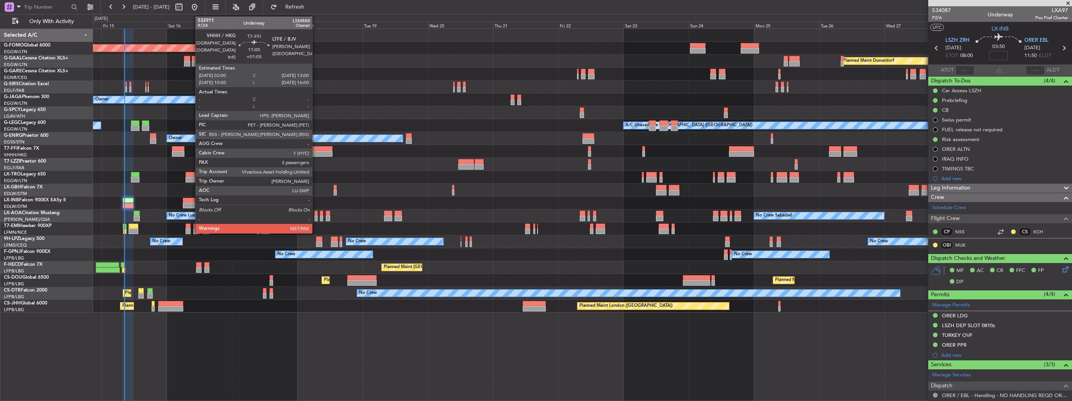
click at [316, 155] on div at bounding box center [317, 153] width 30 height 5
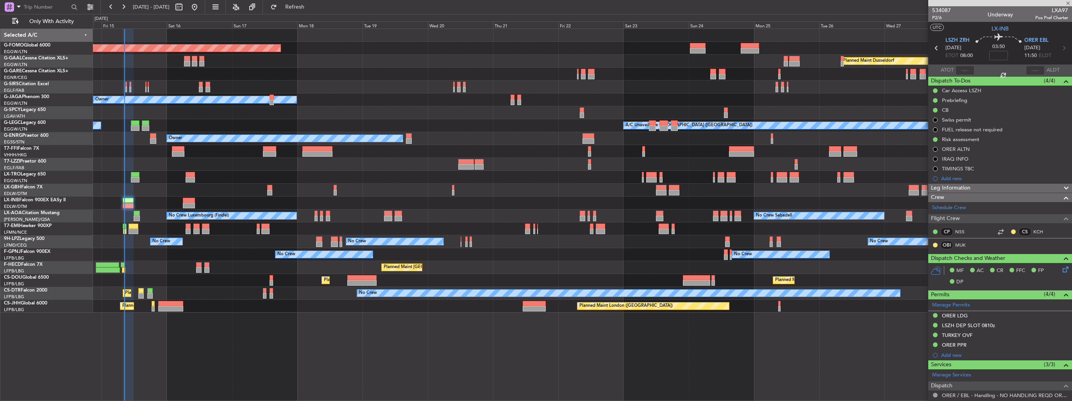
type input "+01:05"
type input "3"
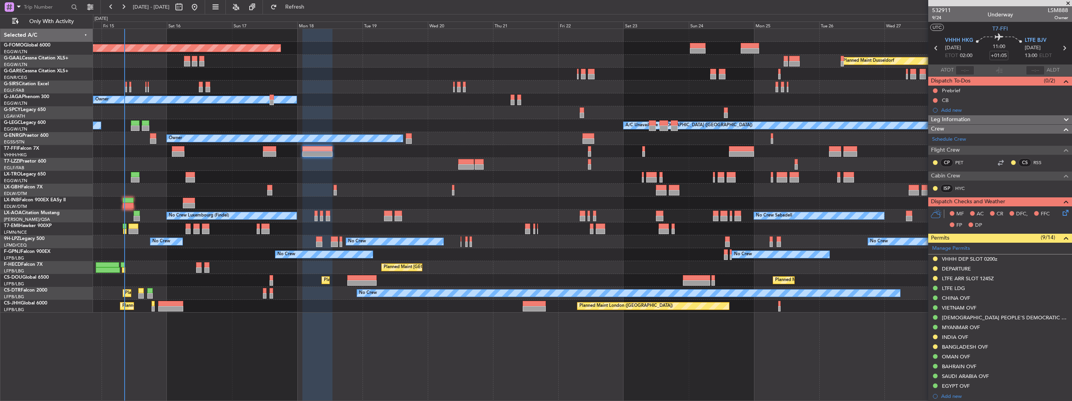
click at [869, 347] on div "Planned Maint Windsor Locks (Bradley Intl) Planned Maint Dusseldorf Planned Mai…" at bounding box center [582, 215] width 979 height 372
click at [1063, 278] on div "LTFE ARR SLOT 1245Z" at bounding box center [1000, 279] width 144 height 10
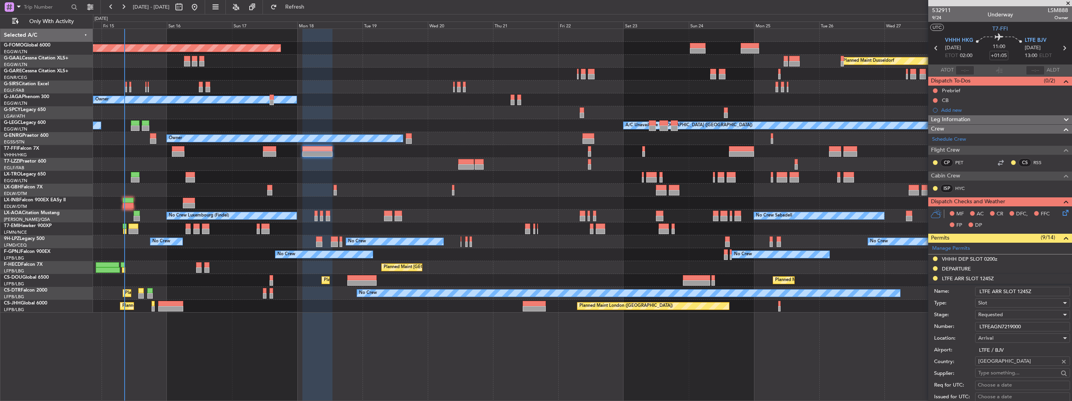
click at [1033, 290] on input "LTFE ARR SLOT 1245Z" at bounding box center [1022, 291] width 95 height 9
type input "LTFE ARR SLOT 1245z"
drag, startPoint x: 1025, startPoint y: 325, endPoint x: 962, endPoint y: 331, distance: 63.5
click at [962, 331] on div "Number: LTFEAGN7219000" at bounding box center [1002, 327] width 136 height 12
paste input "text"
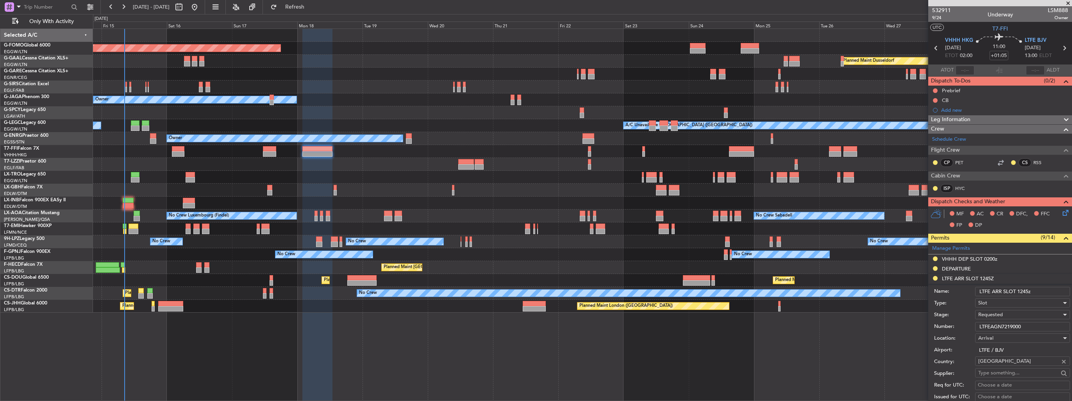
type input "LTFEAGN7219000"
click at [1014, 318] on div "Requested" at bounding box center [1019, 315] width 83 height 12
click at [1001, 377] on span "Received OK" at bounding box center [1020, 377] width 82 height 12
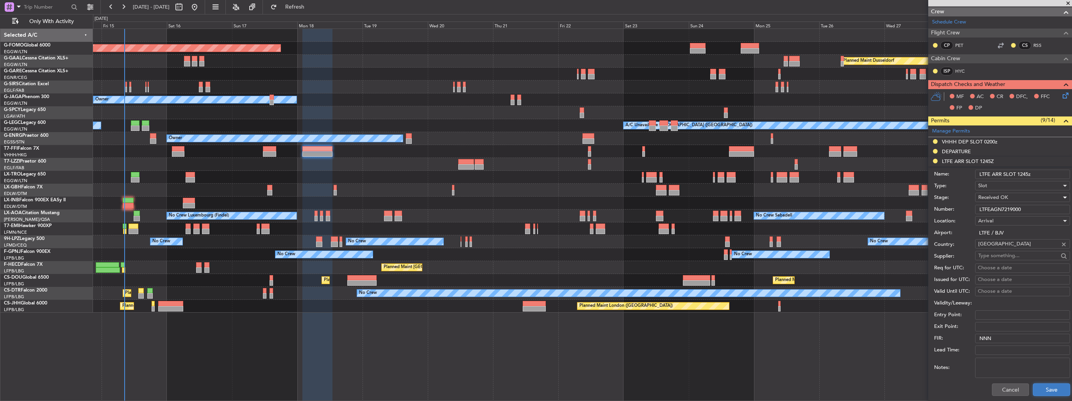
click at [1045, 390] on button "Save" at bounding box center [1051, 389] width 37 height 13
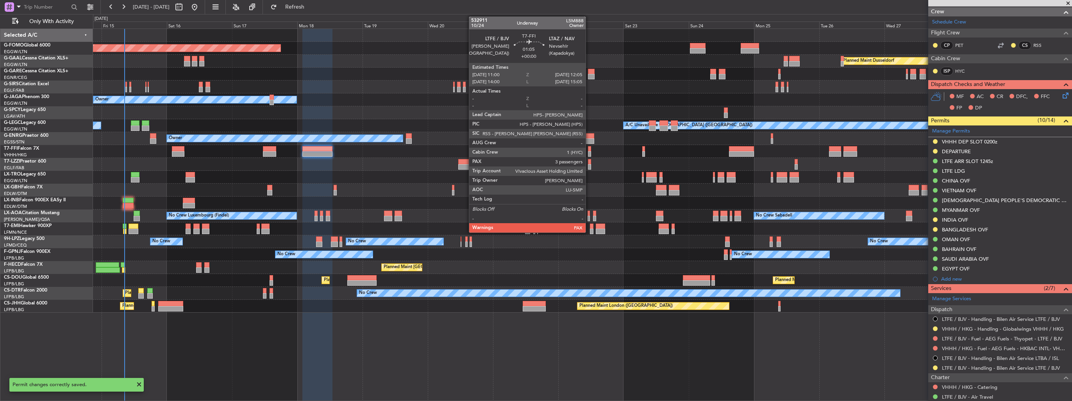
click at [589, 150] on div at bounding box center [589, 148] width 3 height 5
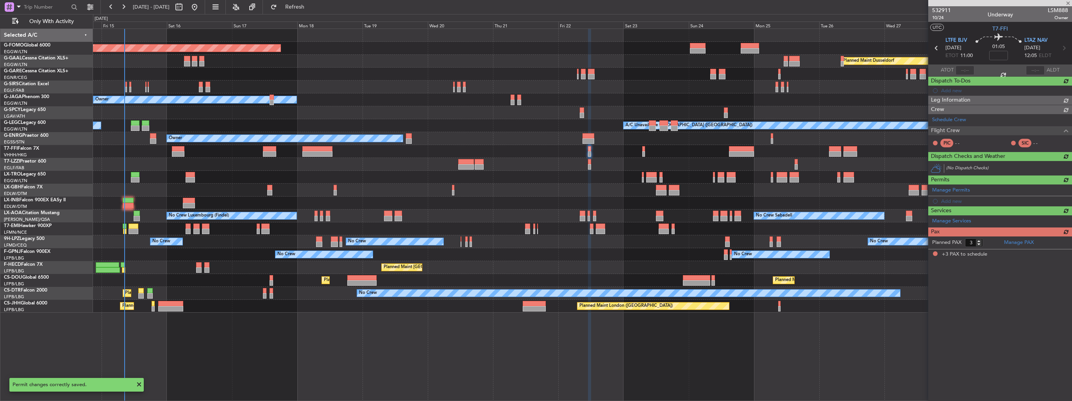
scroll to position [0, 0]
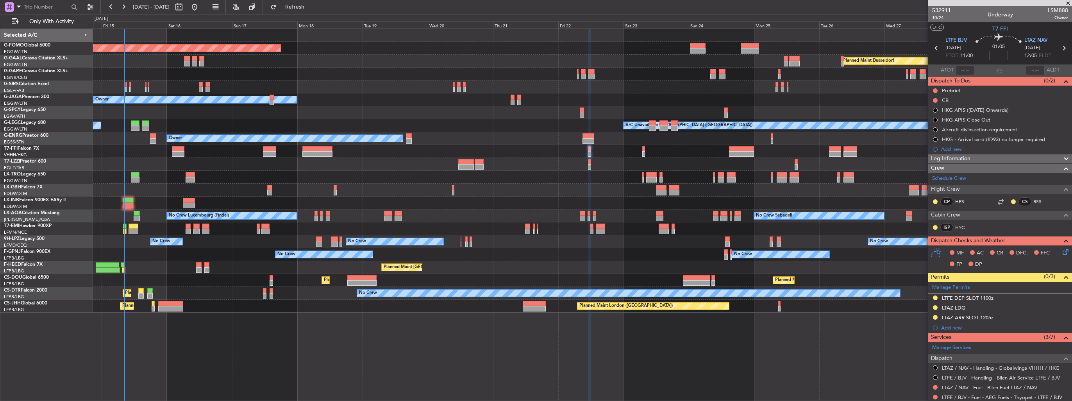
drag, startPoint x: 1056, startPoint y: 297, endPoint x: 1049, endPoint y: 300, distance: 8.2
click at [0, 0] on img at bounding box center [0, 0] width 0 height 0
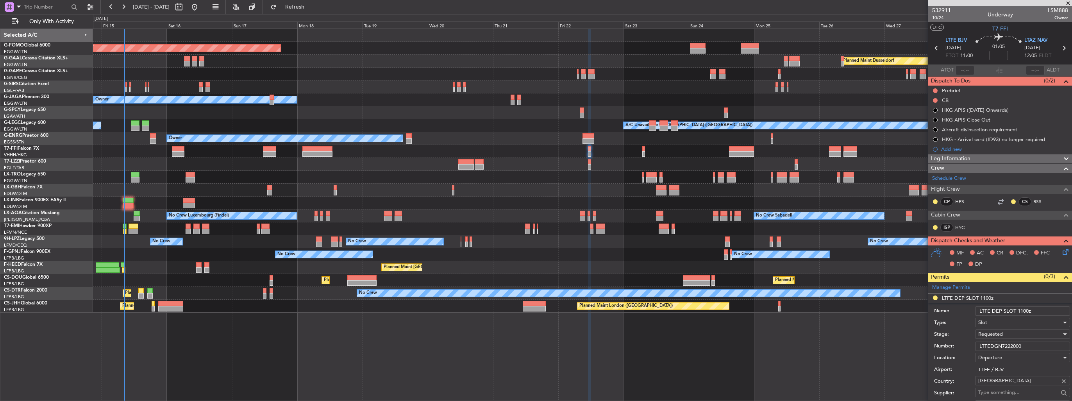
drag, startPoint x: 1030, startPoint y: 346, endPoint x: 935, endPoint y: 341, distance: 95.0
click at [936, 343] on div "Number: LTFEDGN7222000" at bounding box center [1002, 346] width 136 height 12
paste input "0"
type input "LTFEDGN7220000"
click at [1000, 335] on span "Requested" at bounding box center [990, 334] width 25 height 7
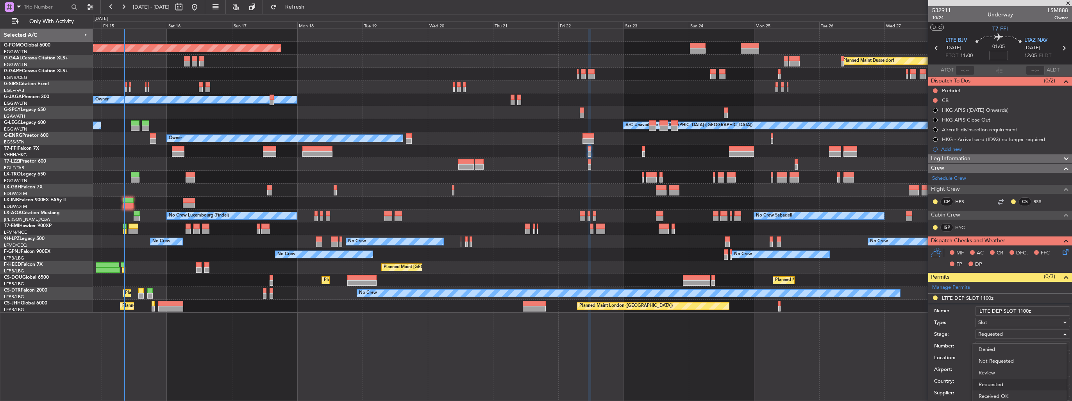
click at [998, 391] on span "Received OK" at bounding box center [1020, 396] width 82 height 12
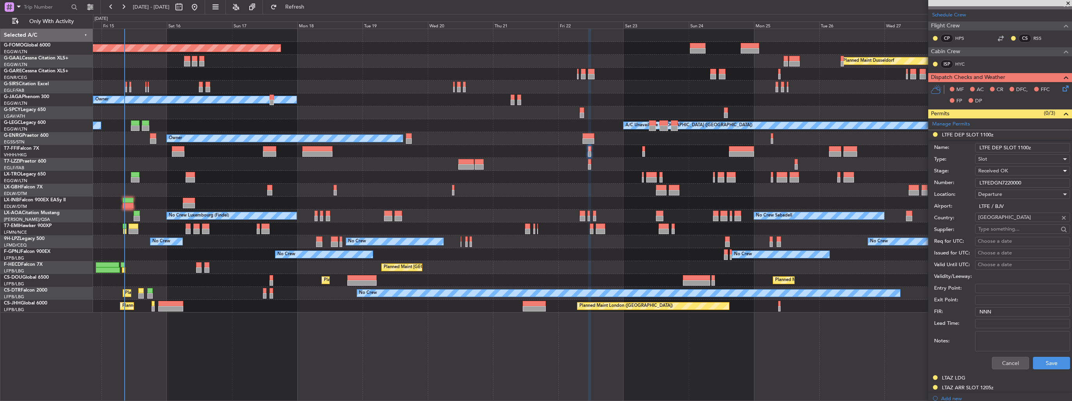
scroll to position [234, 0]
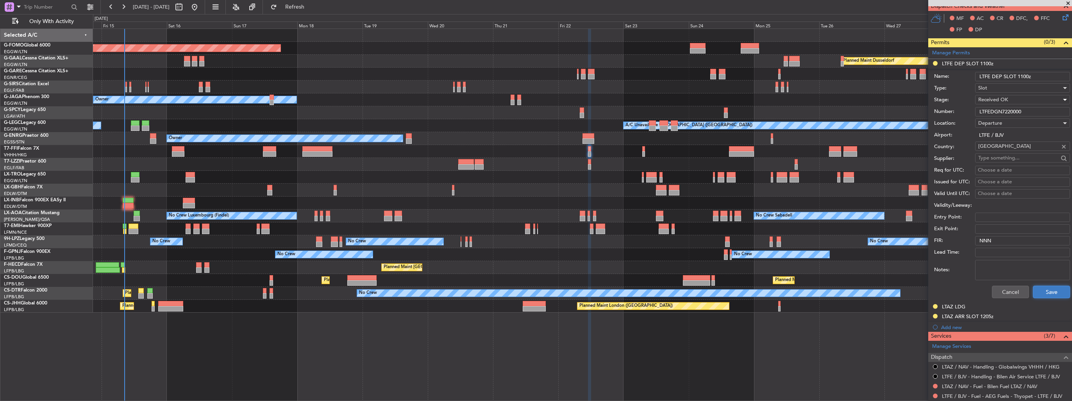
click at [1053, 291] on button "Save" at bounding box center [1051, 292] width 37 height 13
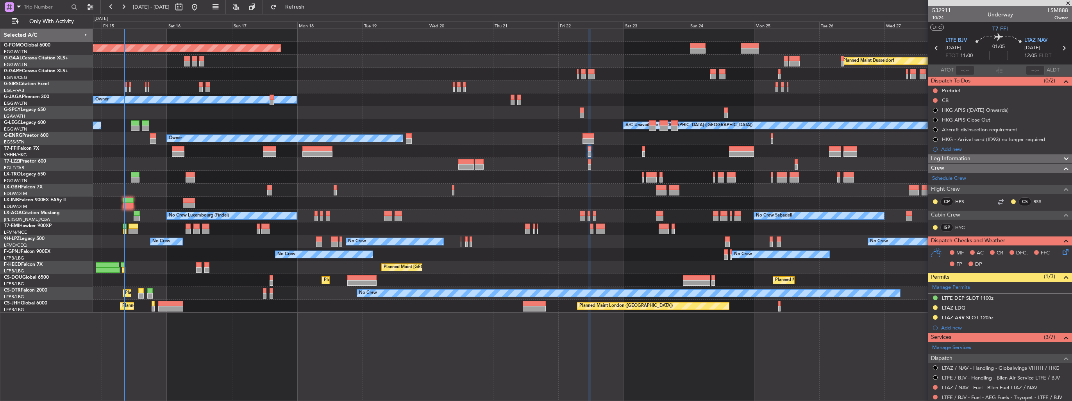
scroll to position [117, 0]
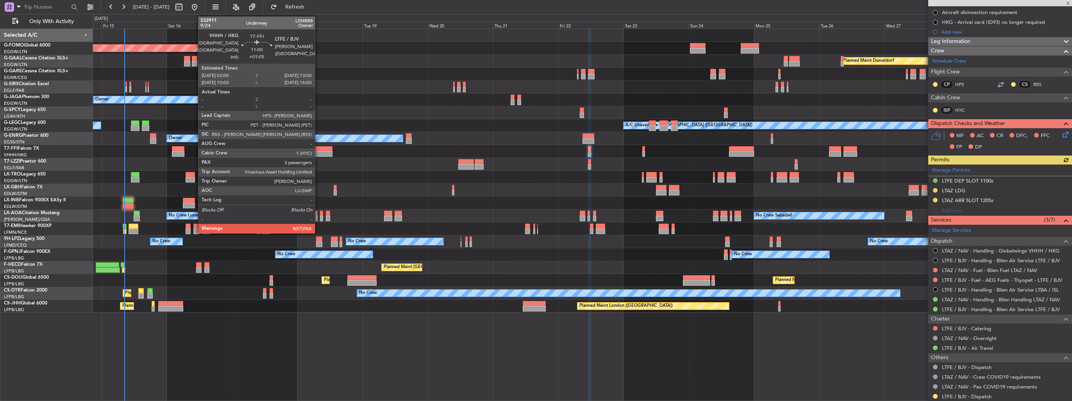
click at [318, 149] on div at bounding box center [317, 148] width 30 height 5
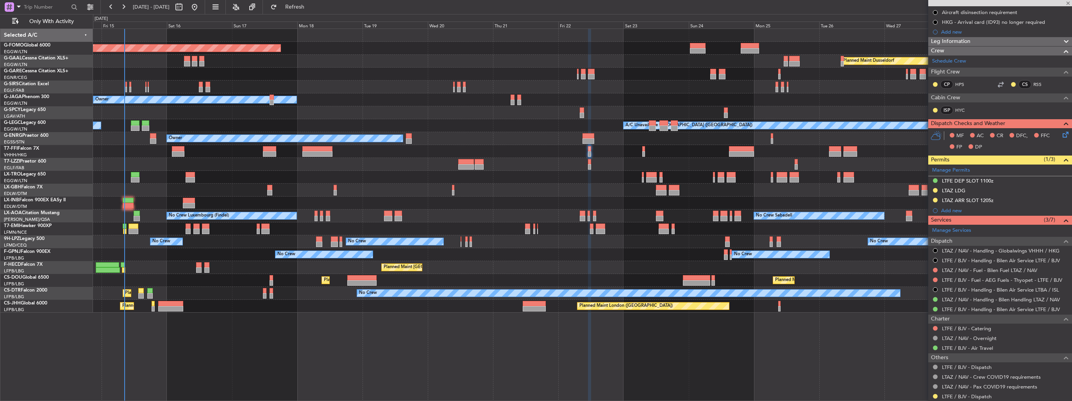
type input "+01:05"
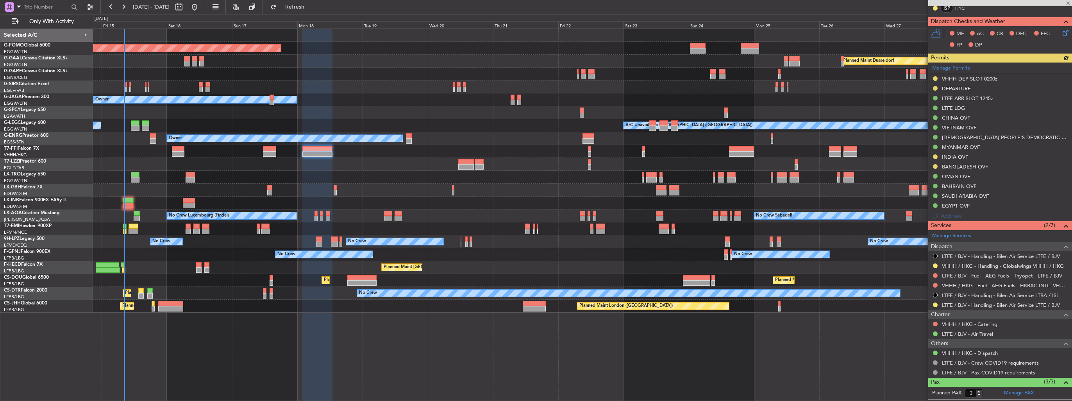
scroll to position [230, 0]
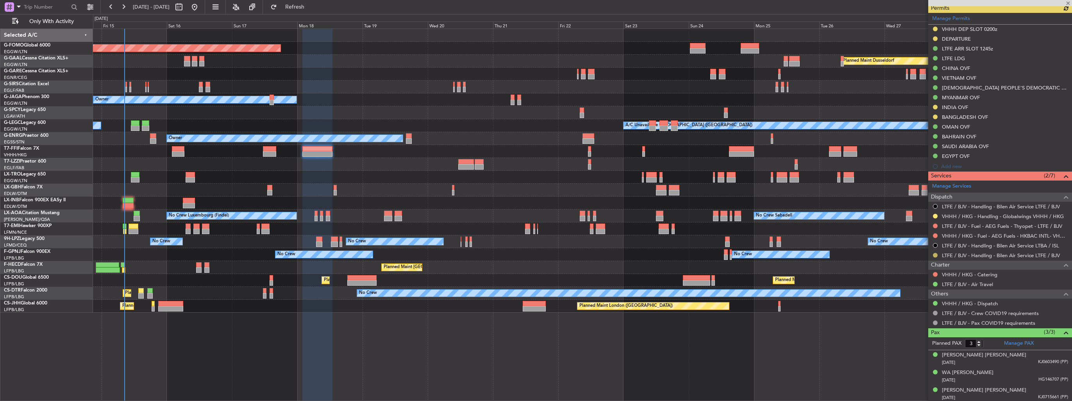
click at [934, 254] on button at bounding box center [935, 255] width 5 height 5
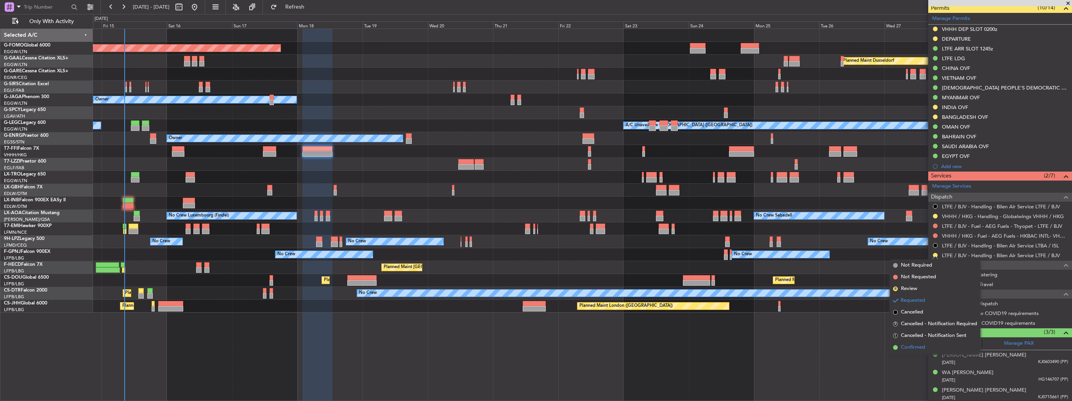
click at [912, 345] on span "Confirmed" at bounding box center [913, 347] width 24 height 8
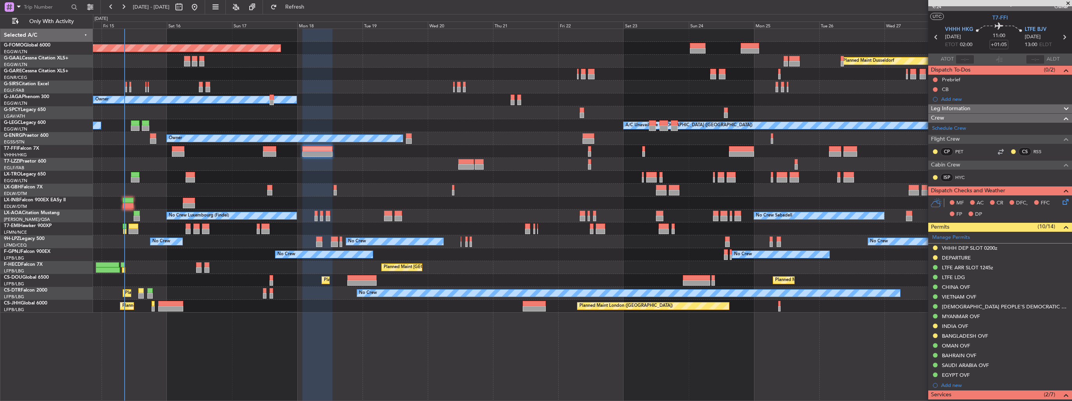
scroll to position [0, 0]
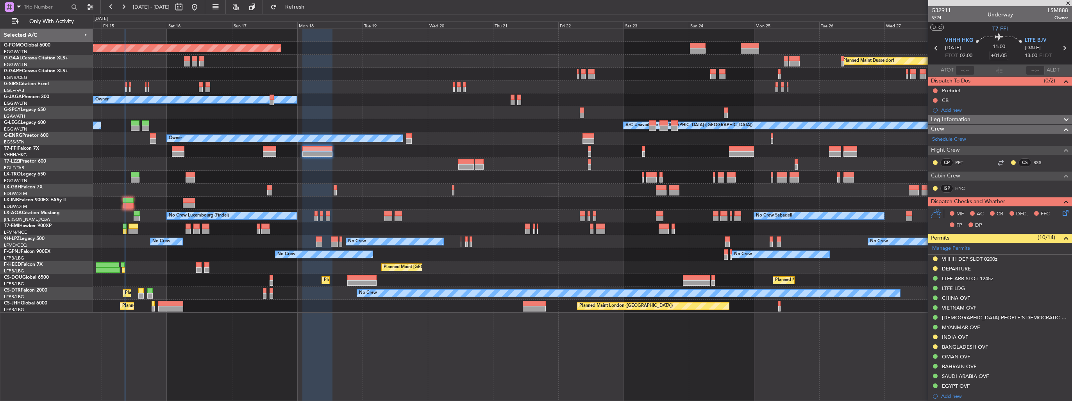
click at [74, 193] on div "Planned Maint Windsor Locks (Bradley Intl) Planned Maint Dusseldorf Planned Mai…" at bounding box center [536, 207] width 1072 height 387
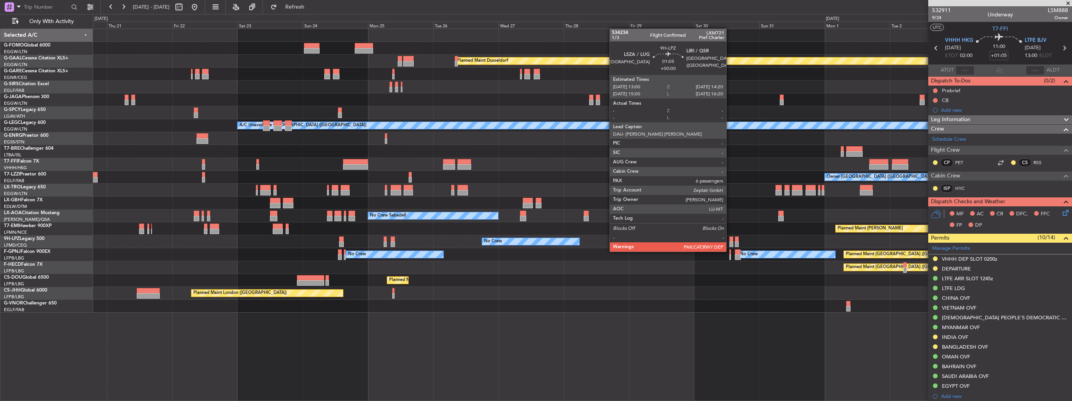
click at [730, 244] on div at bounding box center [731, 243] width 4 height 5
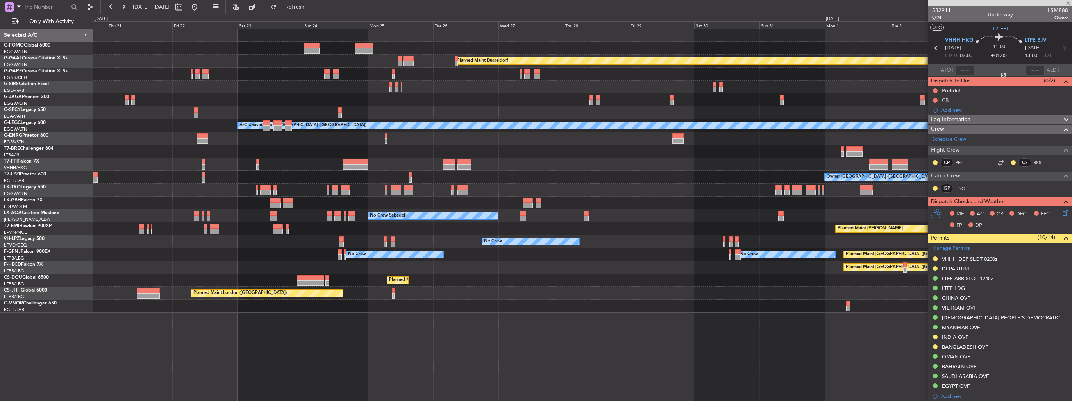
type input "6"
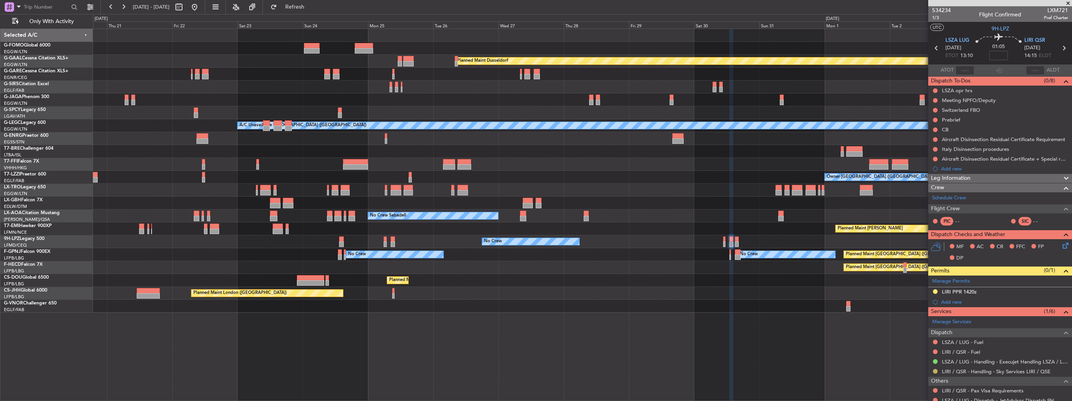
click at [934, 370] on button at bounding box center [935, 371] width 5 height 5
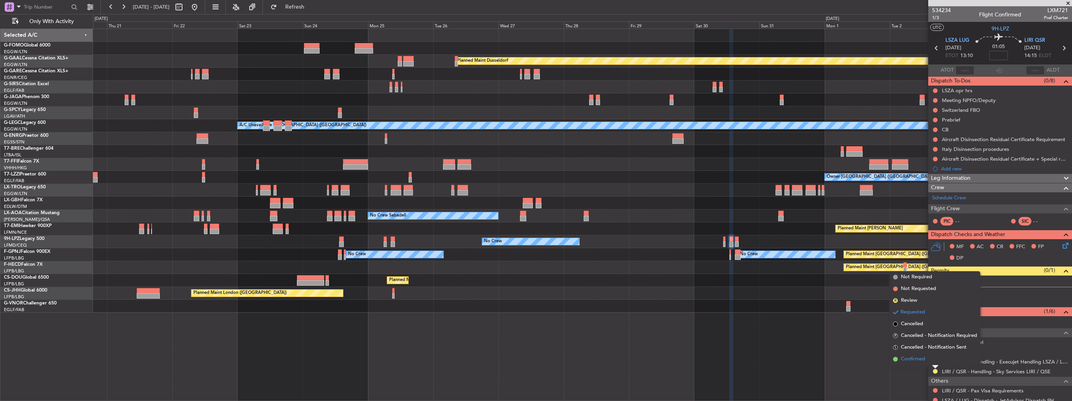
click at [924, 361] on span "Confirmed" at bounding box center [913, 359] width 24 height 8
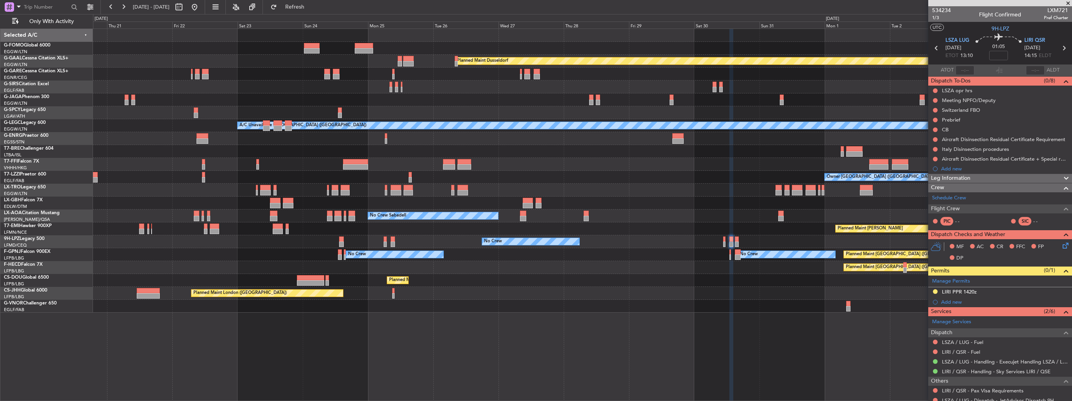
drag, startPoint x: 1059, startPoint y: 291, endPoint x: 1055, endPoint y: 291, distance: 4.7
click at [0, 0] on img at bounding box center [0, 0] width 0 height 0
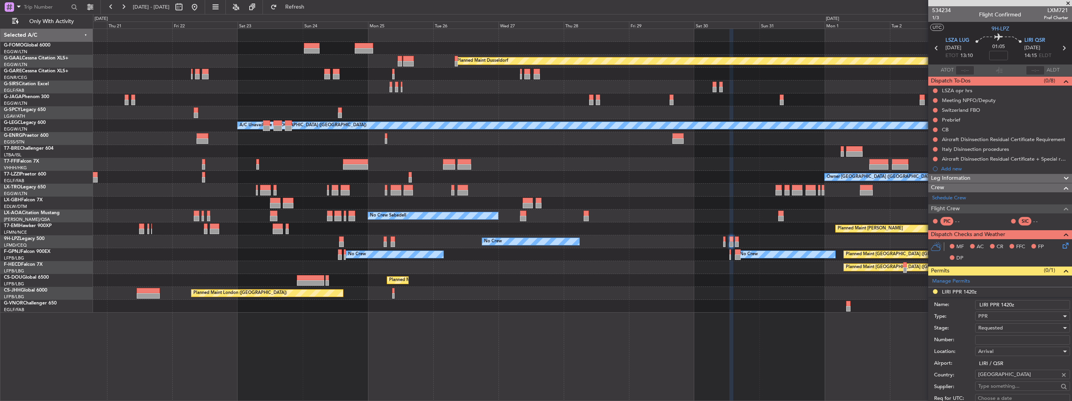
click at [1011, 302] on input "LIRI PPR 1420z" at bounding box center [1022, 304] width 95 height 9
type input "LIRI PPR 1415z"
click at [1008, 338] on input "Number:" at bounding box center [1022, 339] width 95 height 9
paste input "30004"
type input "30004"
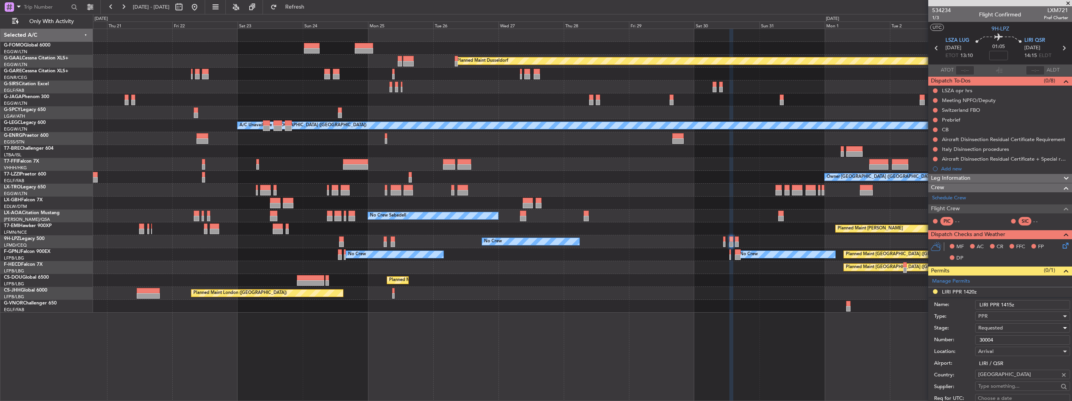
click at [1008, 325] on div "Requested" at bounding box center [1019, 328] width 83 height 12
click at [998, 387] on span "Received OK" at bounding box center [1020, 390] width 82 height 12
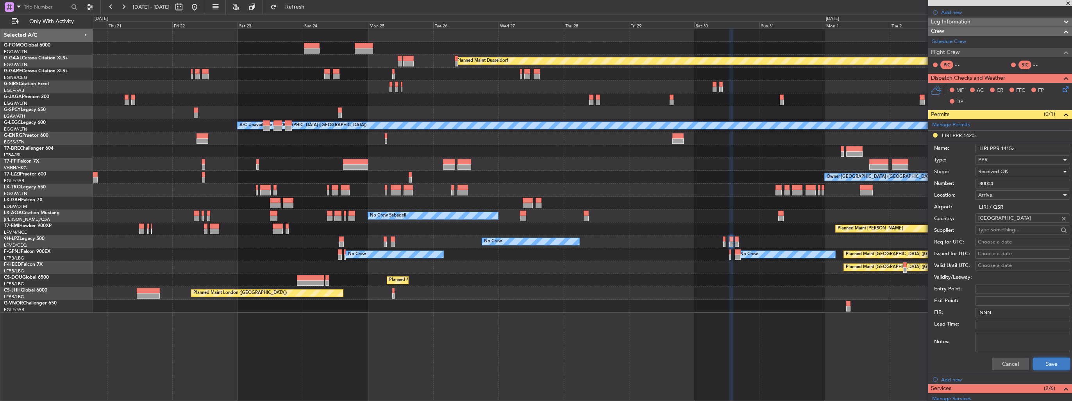
click at [1044, 365] on button "Save" at bounding box center [1051, 363] width 37 height 13
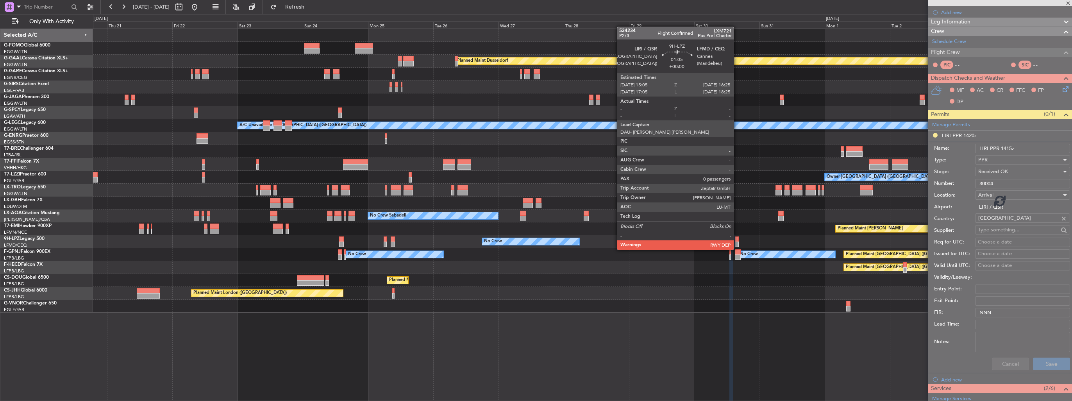
scroll to position [35, 0]
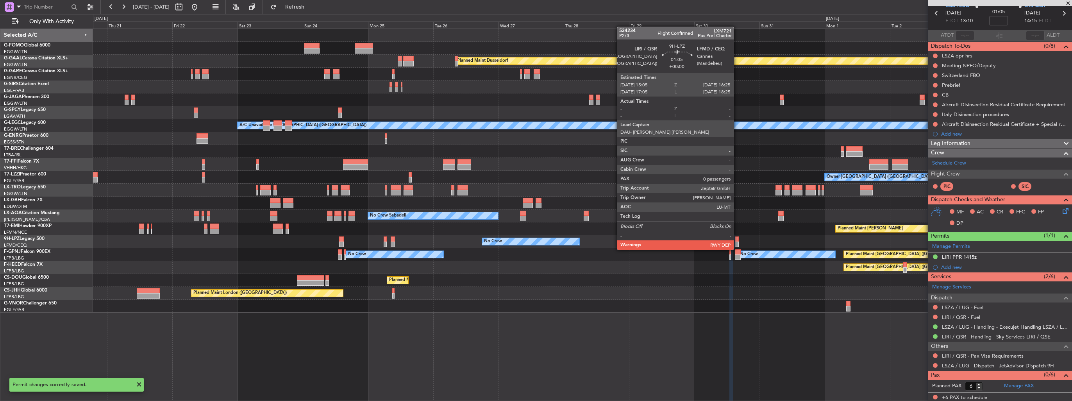
click at [737, 242] on div at bounding box center [737, 243] width 4 height 5
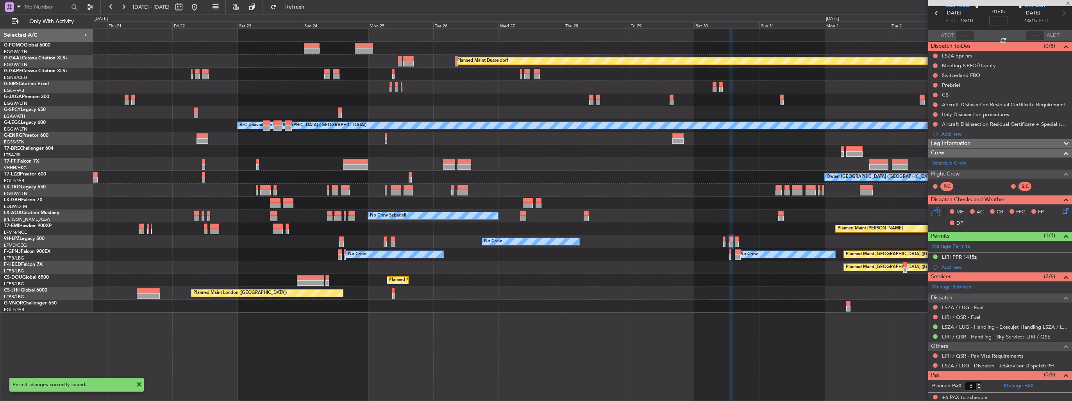
type input "0"
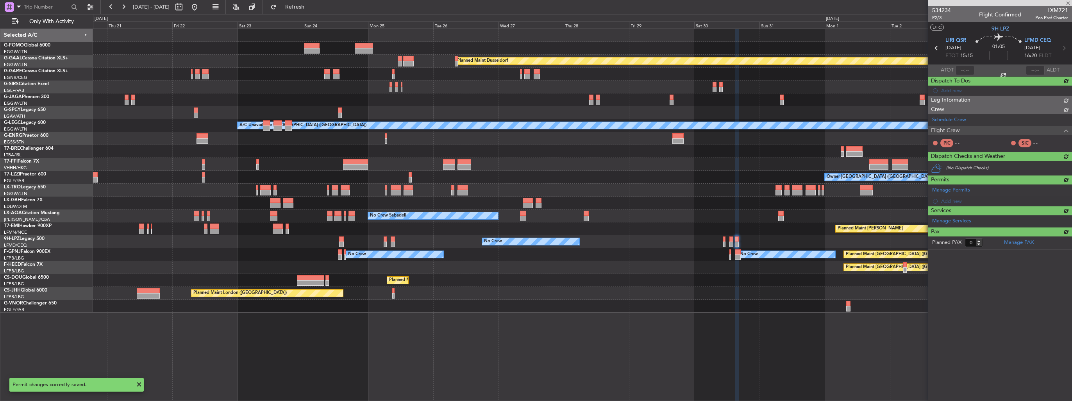
scroll to position [0, 0]
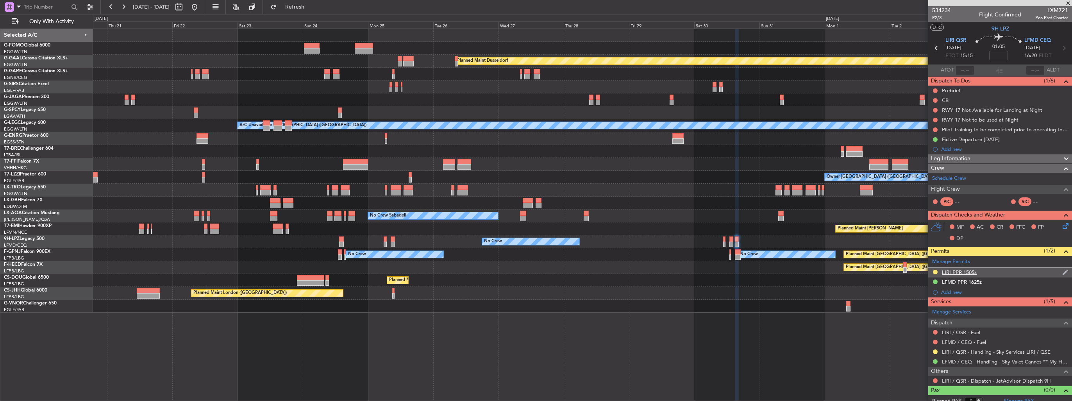
click at [1063, 270] on div "LIRI PPR 1505z" at bounding box center [1000, 273] width 144 height 10
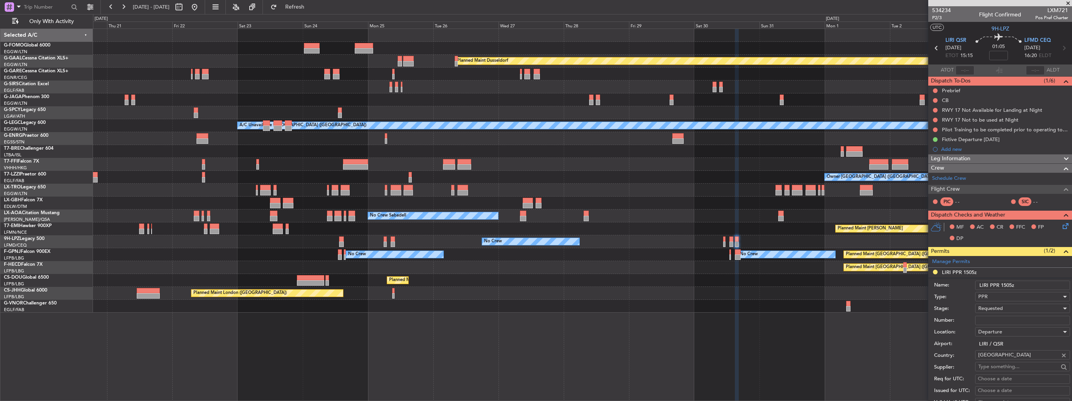
click at [1009, 284] on input "LIRI PPR 1505z" at bounding box center [1022, 284] width 95 height 9
type input "LIRI PPR 1515z"
click at [1016, 320] on input "Number:" at bounding box center [1022, 320] width 95 height 9
paste input "30004"
type input "30004"
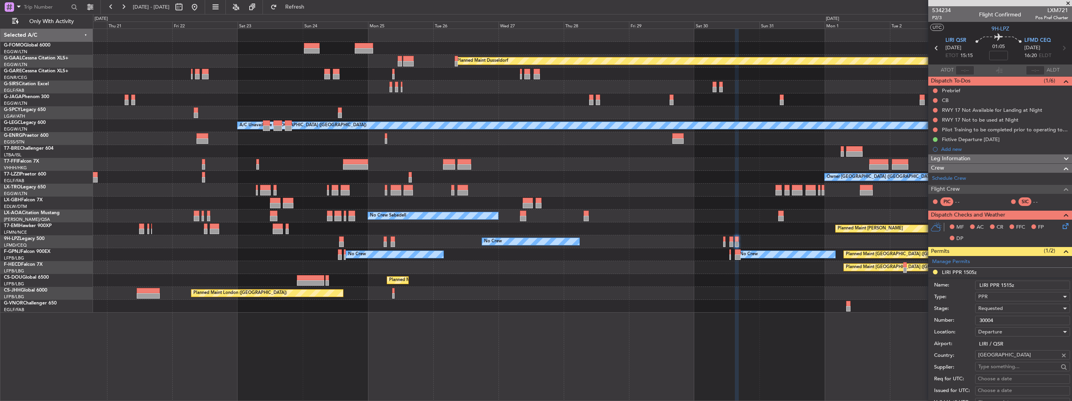
click at [1023, 311] on div "Requested" at bounding box center [1019, 308] width 83 height 12
click at [1020, 368] on span "Received OK" at bounding box center [1020, 370] width 82 height 12
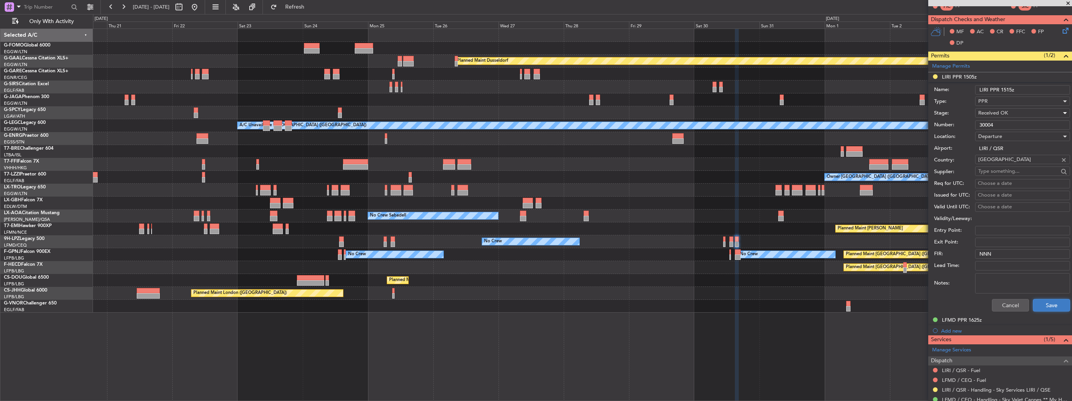
click at [1045, 302] on button "Save" at bounding box center [1051, 305] width 37 height 13
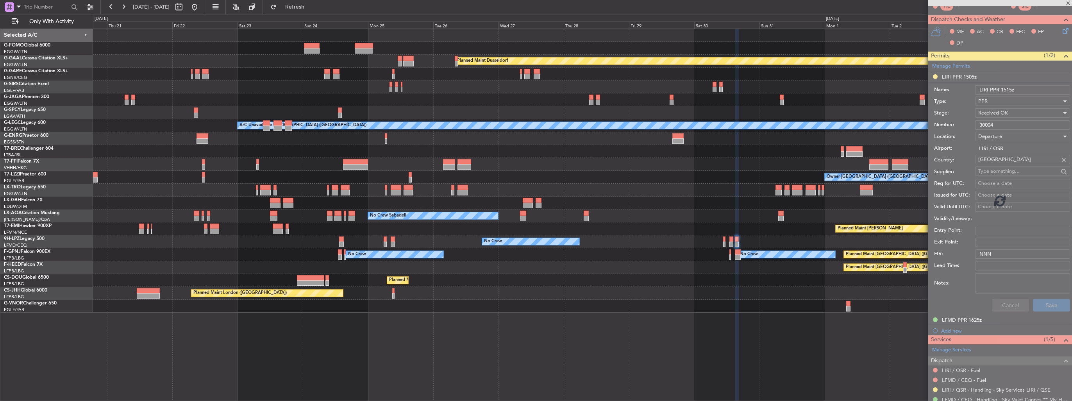
scroll to position [5, 0]
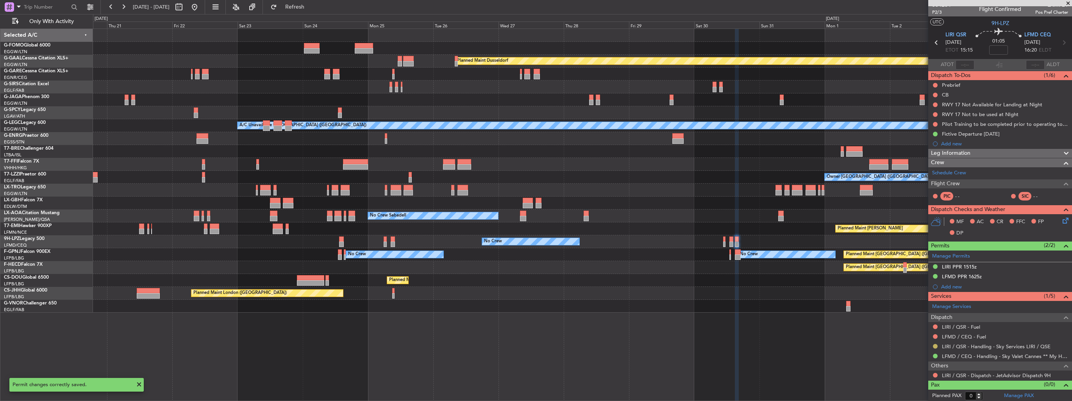
click at [934, 345] on button at bounding box center [935, 346] width 5 height 5
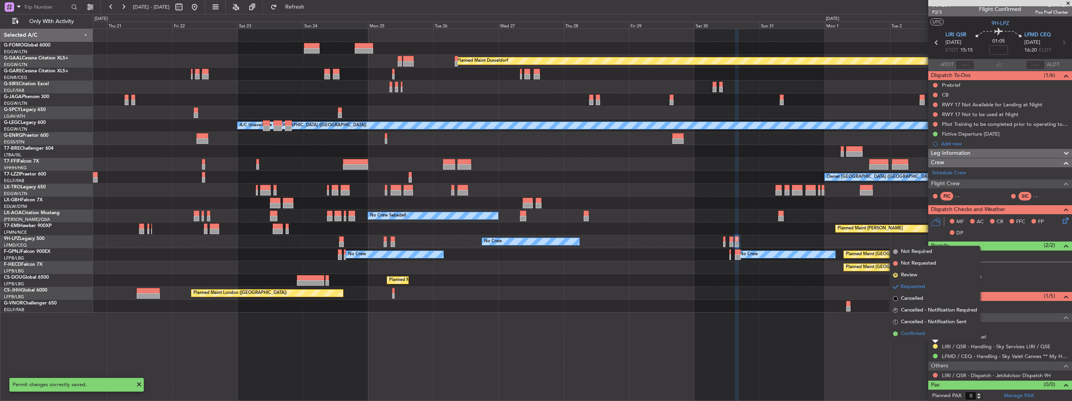
click at [917, 335] on span "Confirmed" at bounding box center [913, 334] width 24 height 8
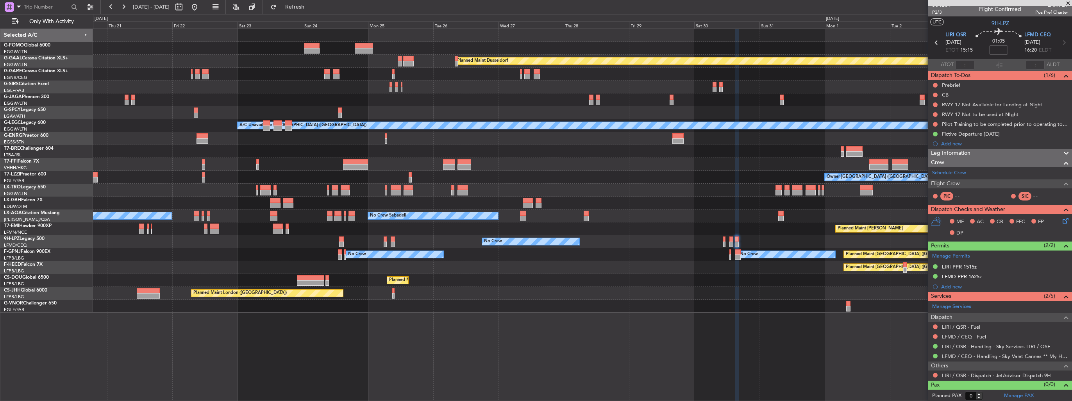
click at [607, 220] on div "No Crew Sabadell No Crew Sabadell No Crew No Crew Luxembourg (Findel)" at bounding box center [582, 215] width 979 height 13
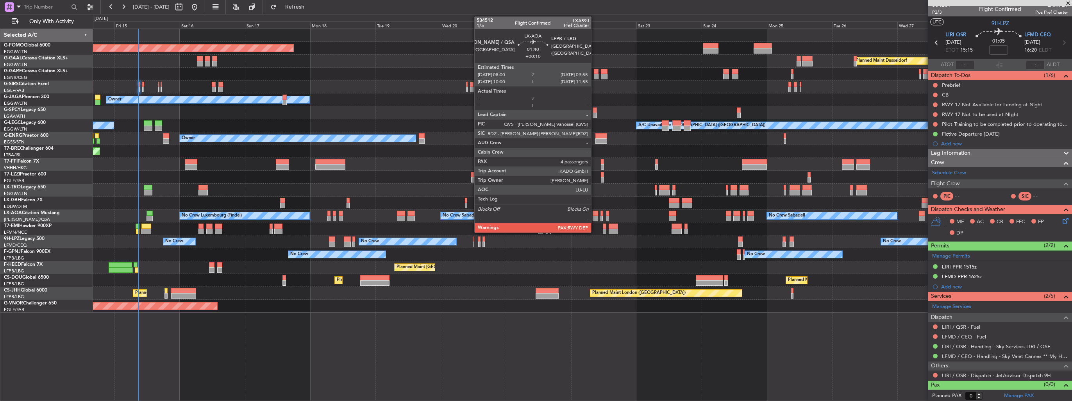
click at [398, 208] on div "Planned Maint Windsor Locks (Bradley Intl) Planned Maint Dusseldorf Planned Mai…" at bounding box center [582, 171] width 979 height 284
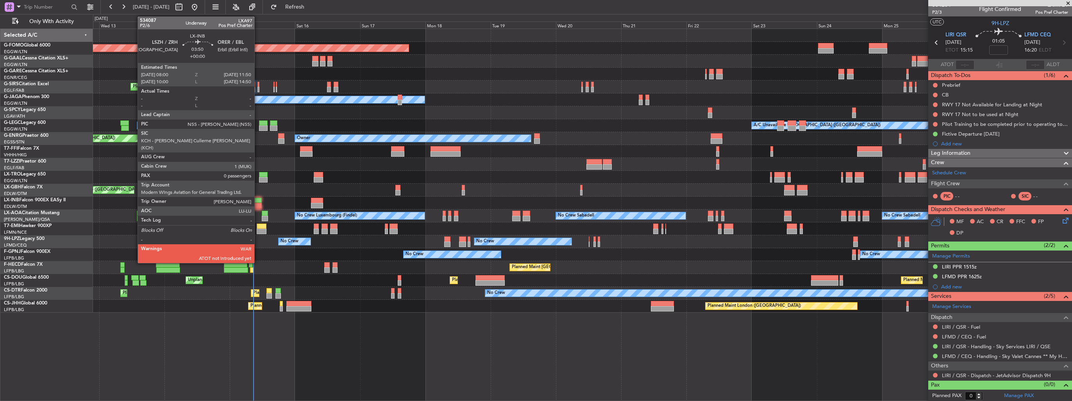
click at [258, 204] on div at bounding box center [256, 205] width 11 height 5
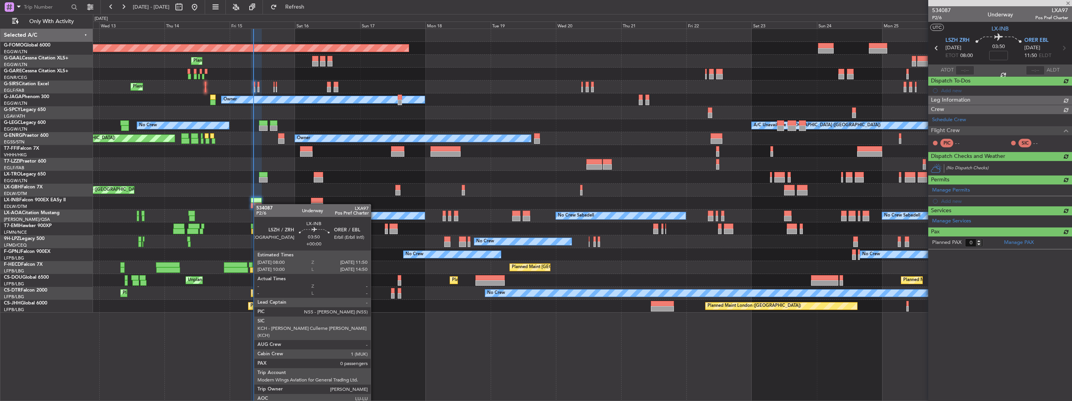
scroll to position [0, 0]
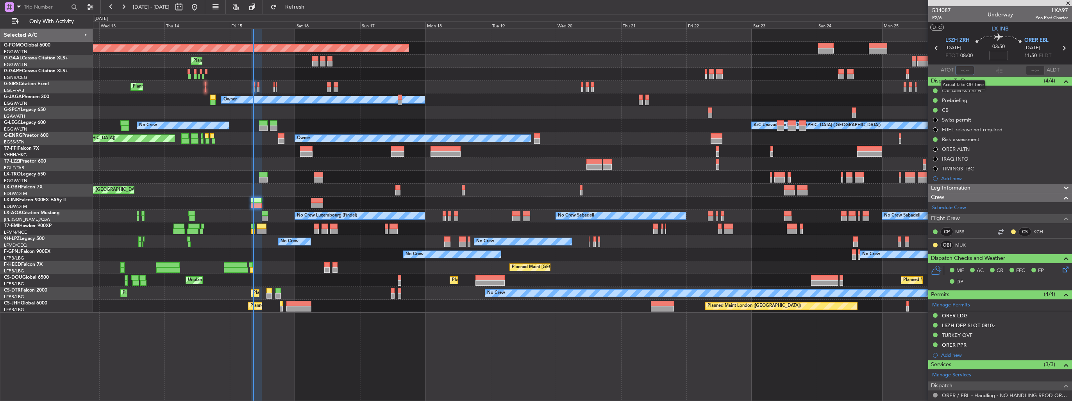
click at [959, 71] on input "text" at bounding box center [965, 70] width 19 height 9
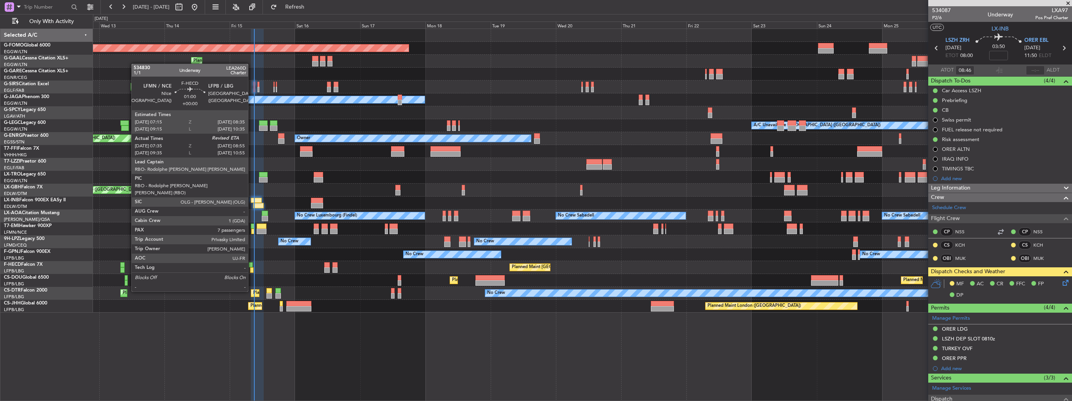
click at [252, 270] on div at bounding box center [252, 269] width 4 height 5
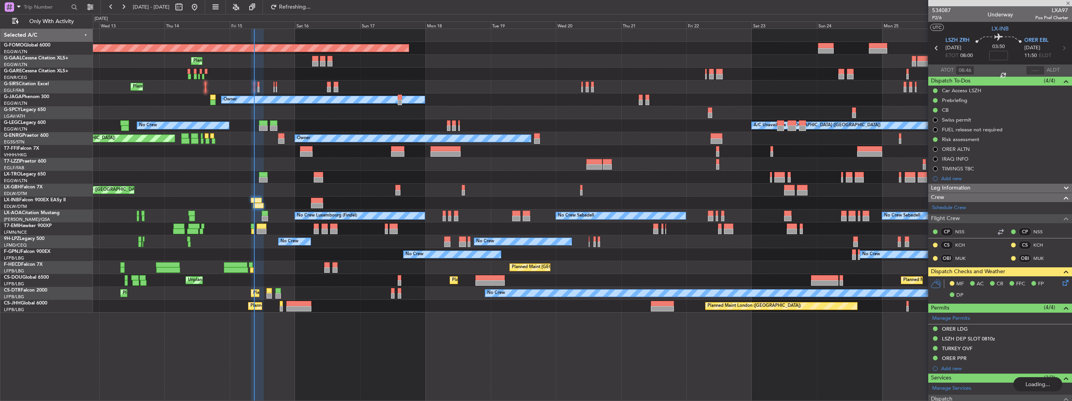
type input "07:50"
type input "7"
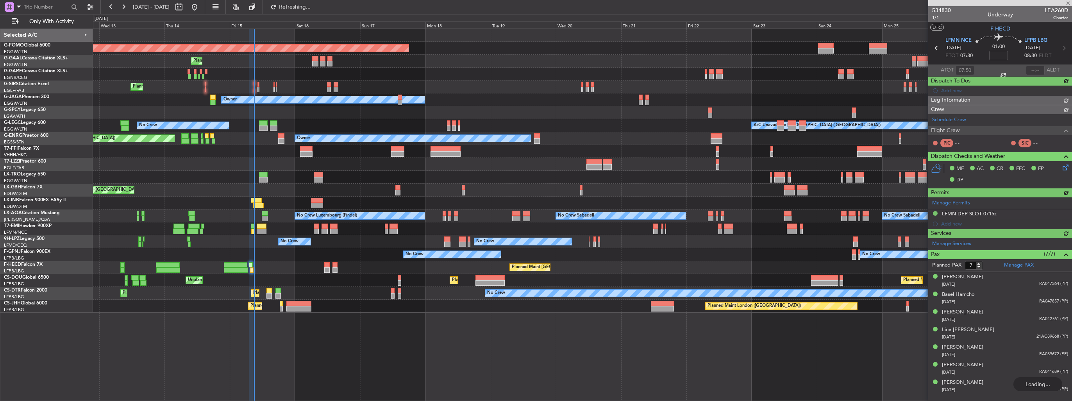
type input "08:46"
type input "0"
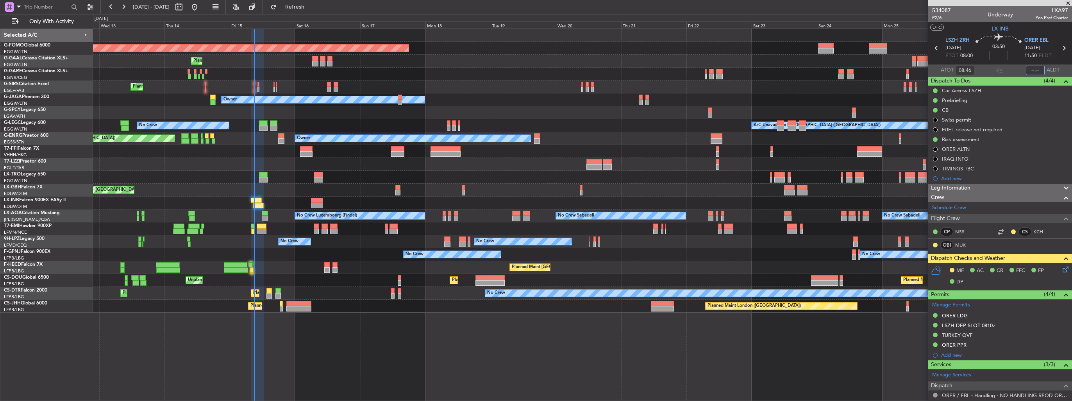
click at [1036, 71] on input "text" at bounding box center [1035, 70] width 19 height 9
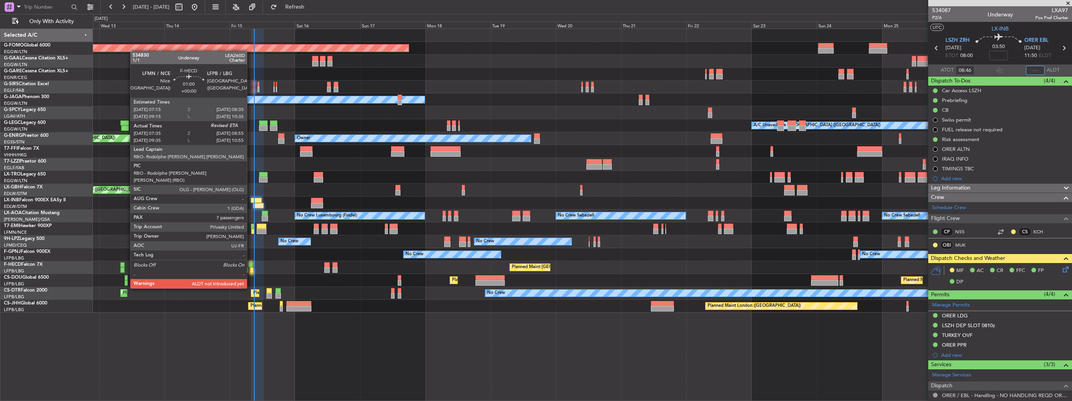
click at [250, 266] on div at bounding box center [251, 264] width 4 height 5
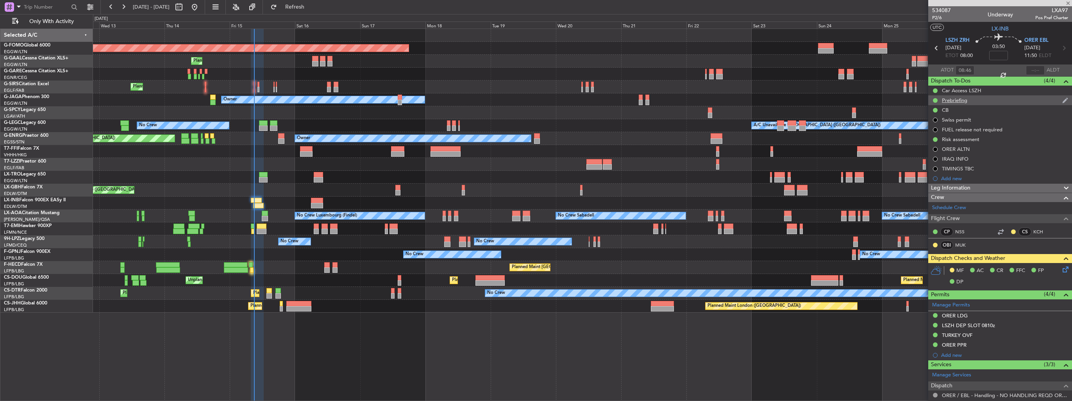
type input "07:50"
type input "7"
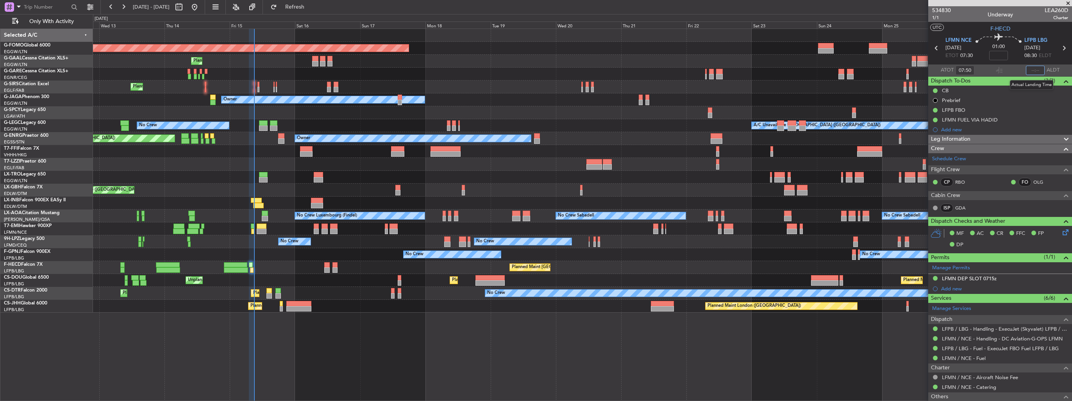
click at [1030, 71] on input "text" at bounding box center [1035, 70] width 19 height 9
type input "08:57"
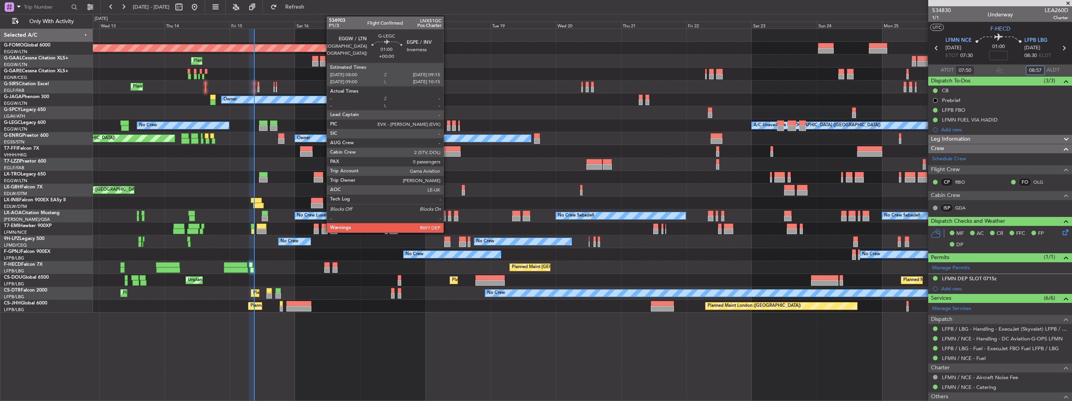
click at [447, 124] on div at bounding box center [449, 122] width 4 height 5
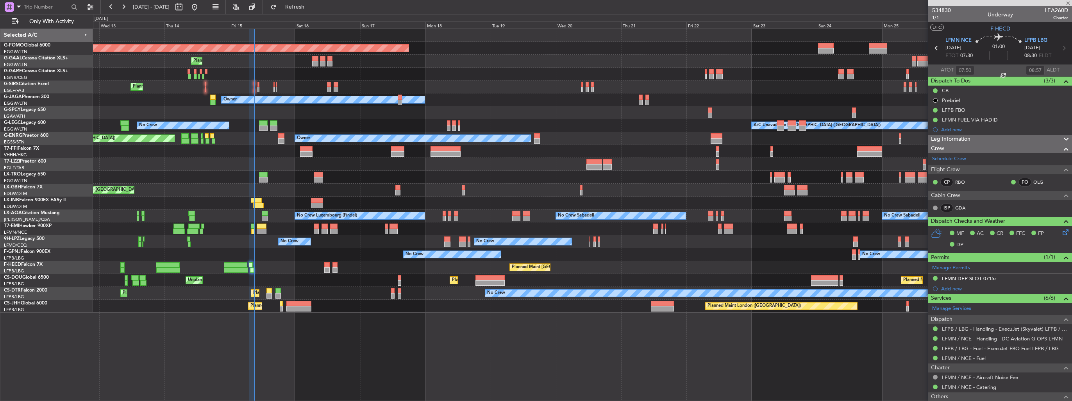
type input "0"
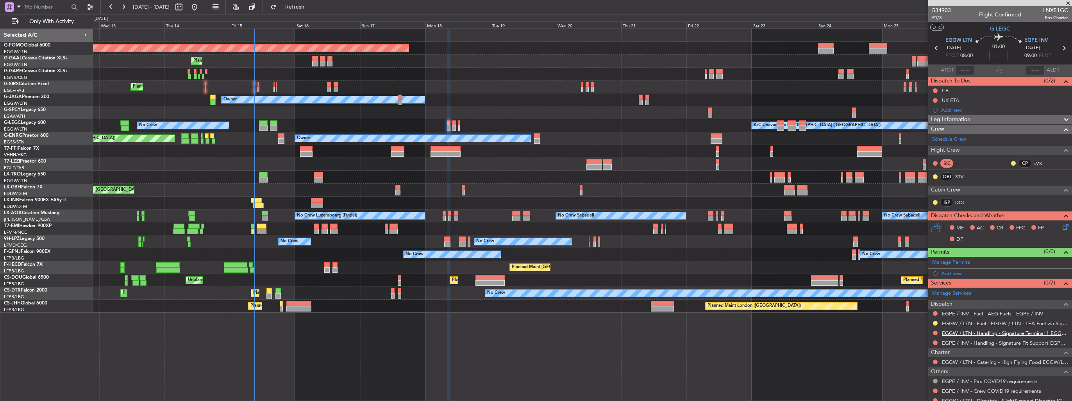
click at [953, 332] on link "EGGW / LTN - Handling - Signature Terminal 1 EGGW / LTN" at bounding box center [1005, 333] width 126 height 7
click at [955, 341] on link "EGPE / INV - Handling - Signature Flt Support EGPE / INV" at bounding box center [1005, 342] width 126 height 7
click at [945, 271] on div "Add new" at bounding box center [1001, 273] width 120 height 7
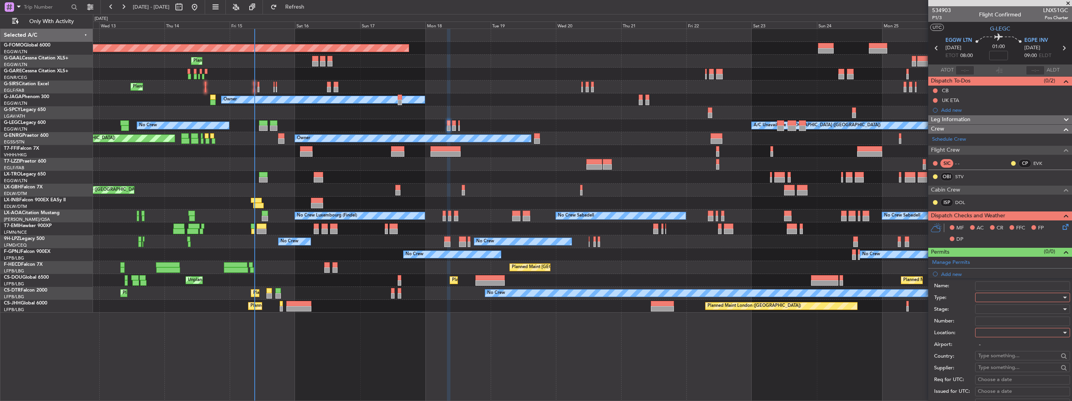
click at [997, 295] on div at bounding box center [1019, 297] width 83 height 12
drag, startPoint x: 1009, startPoint y: 374, endPoint x: 1009, endPoint y: 370, distance: 4.3
click at [1009, 373] on span "Slot" at bounding box center [1020, 371] width 82 height 12
click at [1001, 329] on div at bounding box center [1019, 333] width 83 height 12
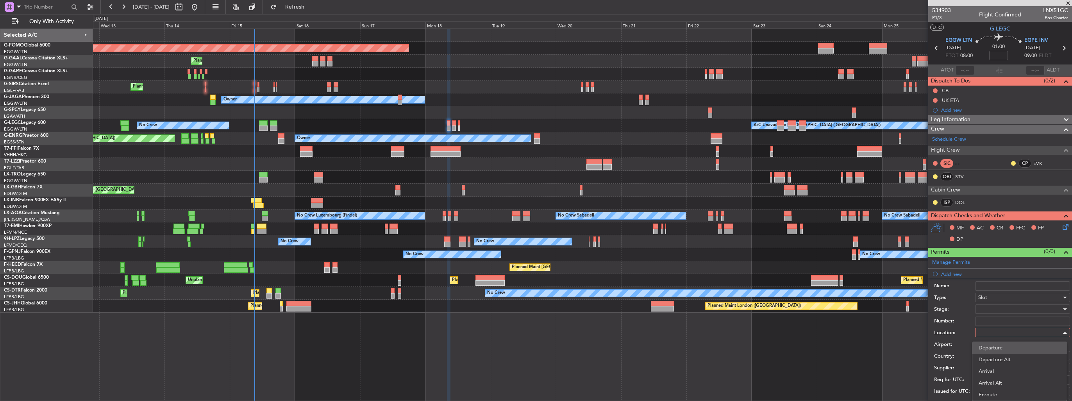
click at [1005, 345] on span "Departure" at bounding box center [1020, 348] width 82 height 12
type input "EGGW / LTN"
click at [1006, 312] on div at bounding box center [1019, 309] width 83 height 12
click at [1006, 351] on span "Review" at bounding box center [1020, 348] width 82 height 12
click at [1001, 307] on div "Review" at bounding box center [1019, 309] width 83 height 12
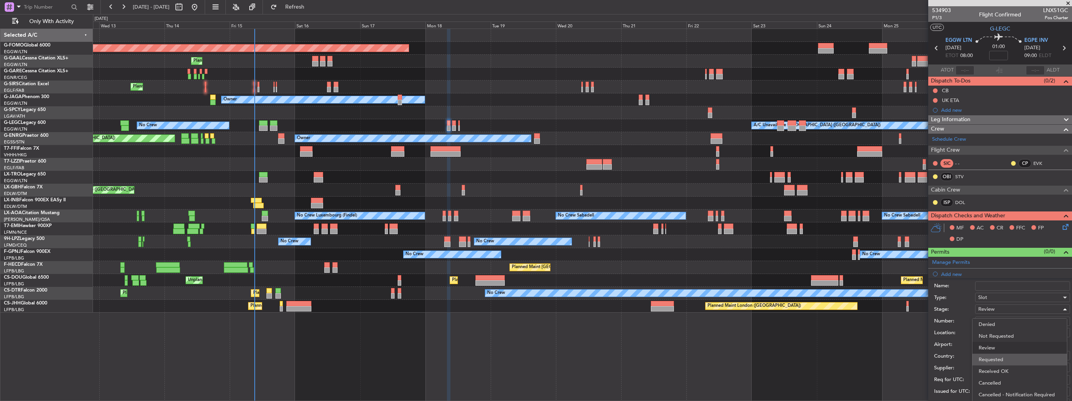
click at [999, 362] on span "Requested" at bounding box center [1020, 360] width 82 height 12
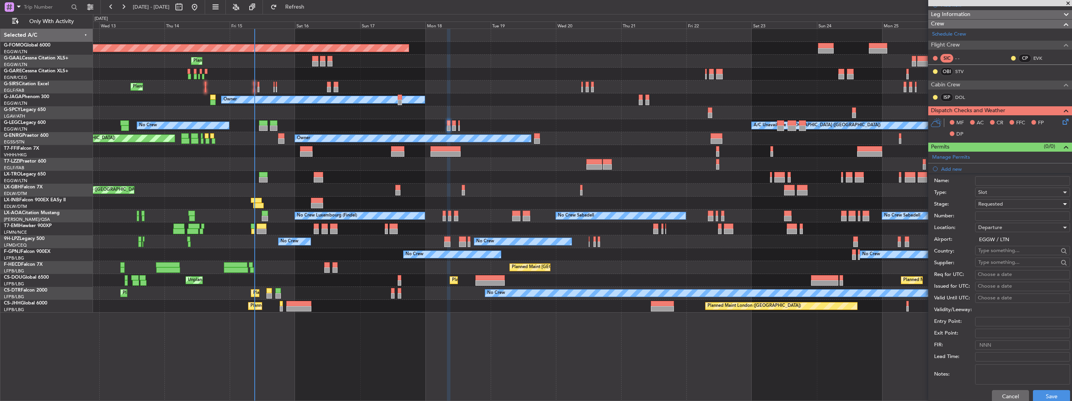
scroll to position [195, 0]
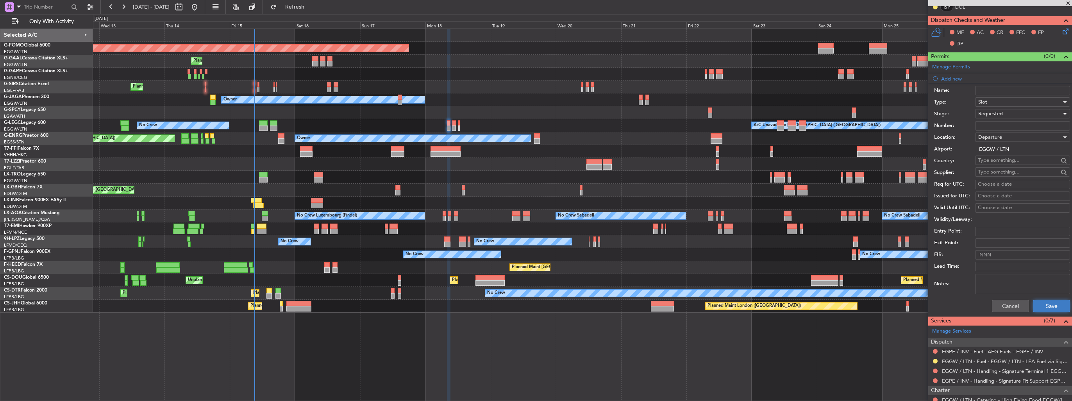
click at [1033, 304] on button "Save" at bounding box center [1051, 306] width 37 height 13
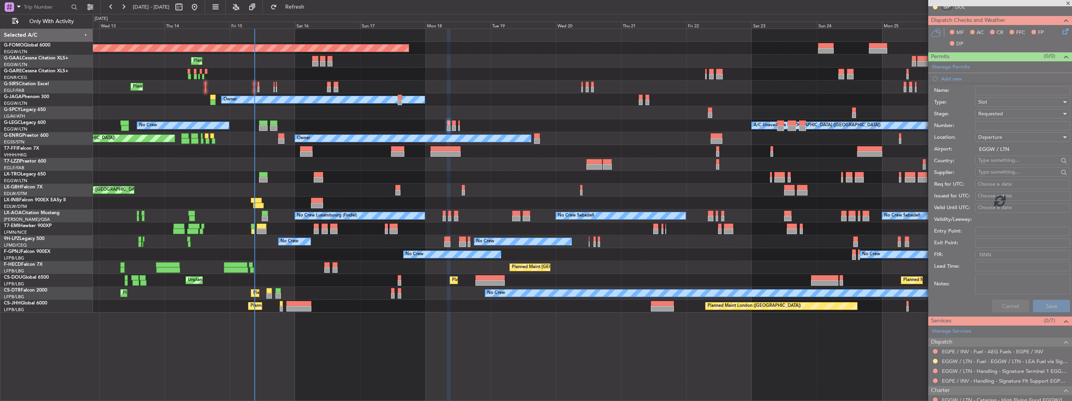
scroll to position [35, 0]
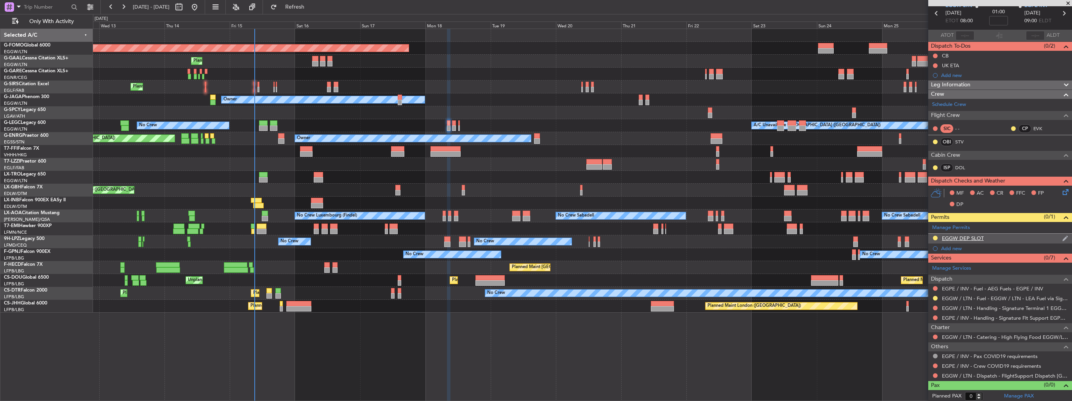
click at [1062, 236] on img at bounding box center [1065, 238] width 6 height 7
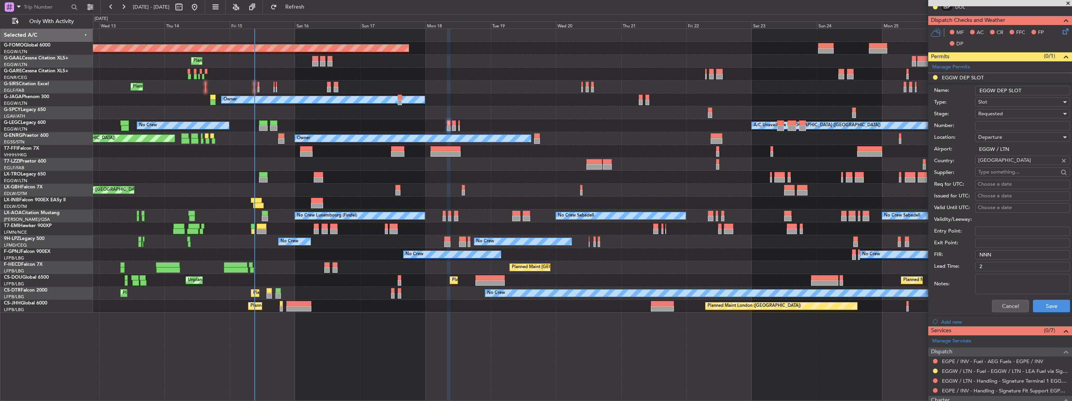
click at [1033, 87] on input "EGGW DEP SLOT" at bounding box center [1022, 90] width 95 height 9
type input "EGGW DEP SLOT 0800z"
click at [1035, 306] on button "Save" at bounding box center [1051, 306] width 37 height 13
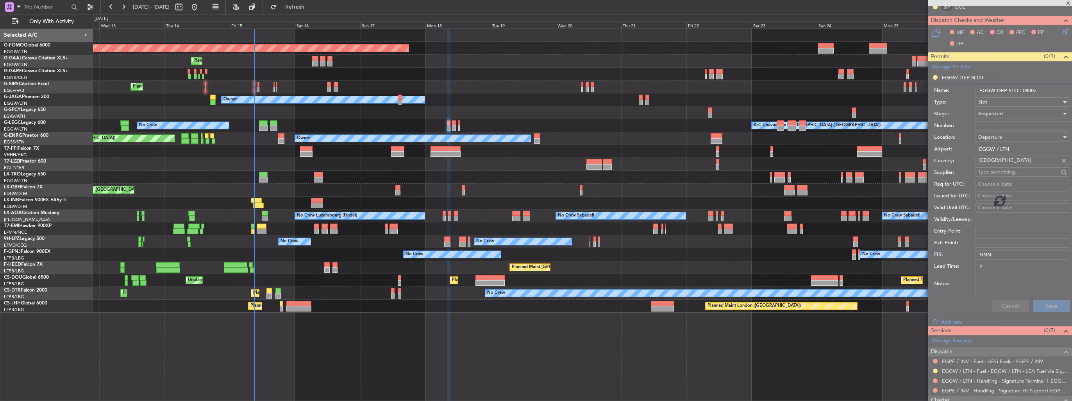
scroll to position [35, 0]
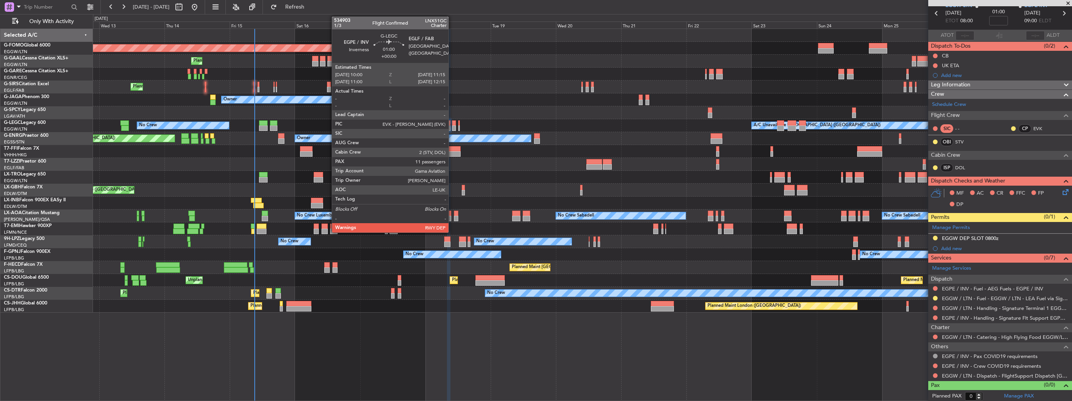
click at [452, 128] on div at bounding box center [454, 127] width 4 height 5
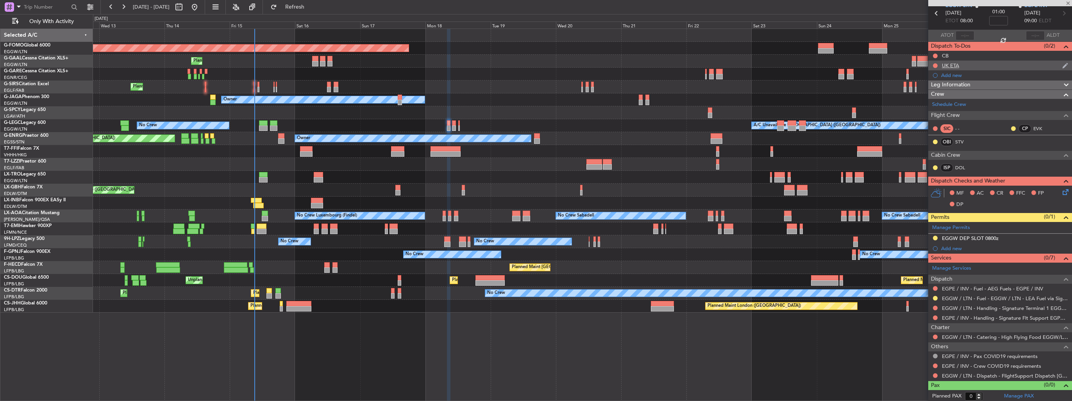
type input "11"
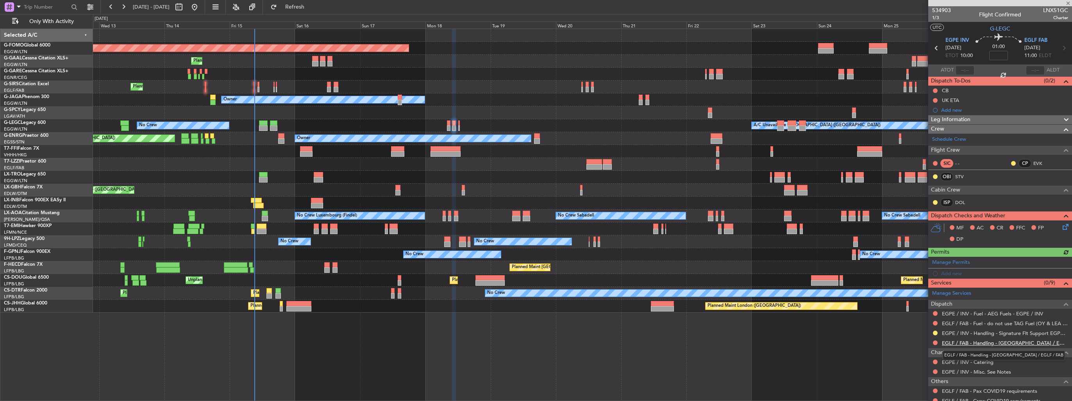
click at [970, 341] on link "EGLF / FAB - Handling - Farnborough Airport / EGLF / FAB" at bounding box center [1005, 342] width 126 height 7
click at [956, 274] on div "Add new" at bounding box center [1001, 273] width 120 height 7
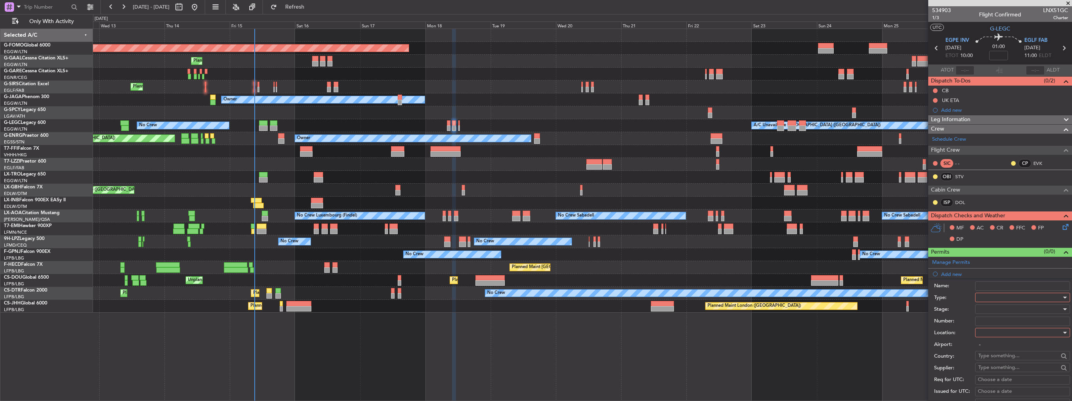
click at [991, 297] on div at bounding box center [1019, 297] width 83 height 12
click at [1002, 334] on span "PPR" at bounding box center [1020, 336] width 82 height 12
click at [1003, 332] on div at bounding box center [1019, 333] width 83 height 12
click at [1002, 368] on span "Arrival" at bounding box center [1020, 371] width 82 height 12
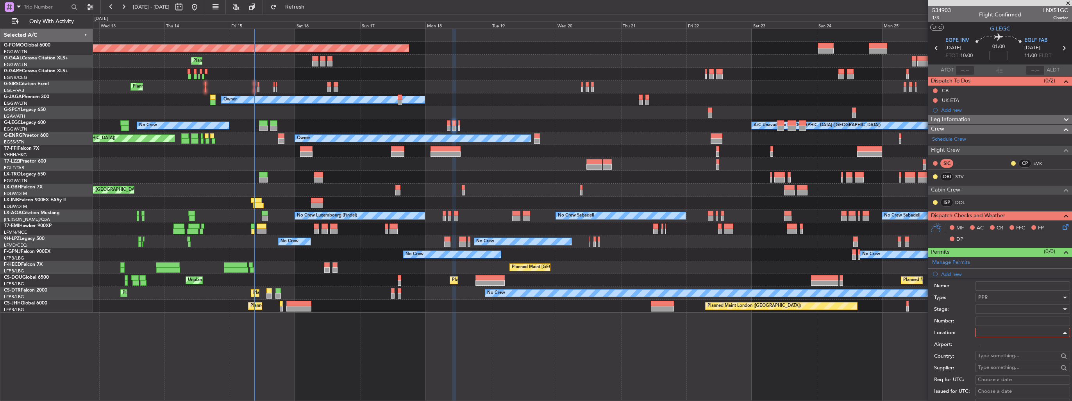
type input "EGLF / FAB"
click at [1008, 307] on div at bounding box center [1019, 309] width 83 height 12
drag, startPoint x: 1006, startPoint y: 359, endPoint x: 1011, endPoint y: 347, distance: 12.4
click at [1007, 358] on span "Requested" at bounding box center [1020, 360] width 82 height 12
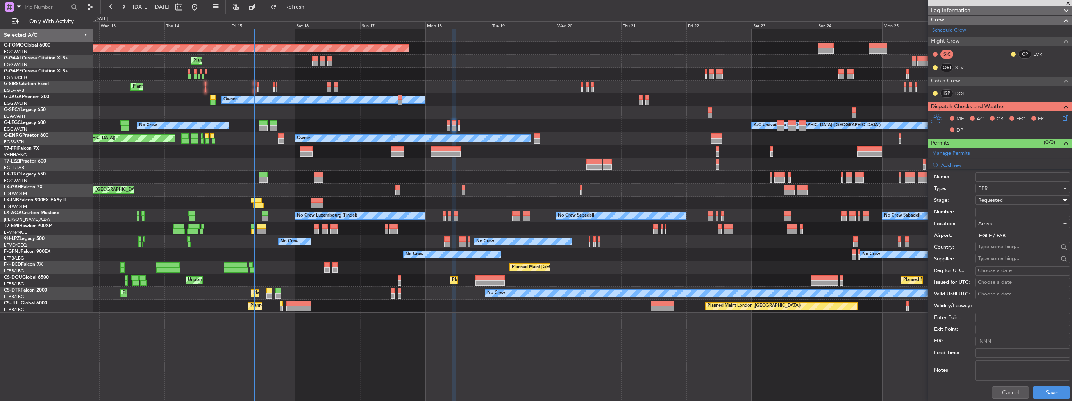
scroll to position [156, 0]
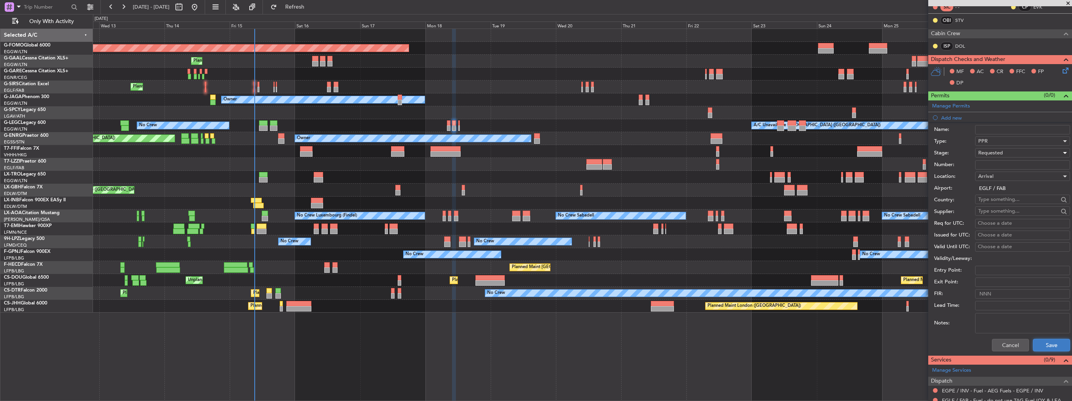
click at [1045, 342] on button "Save" at bounding box center [1051, 345] width 37 height 13
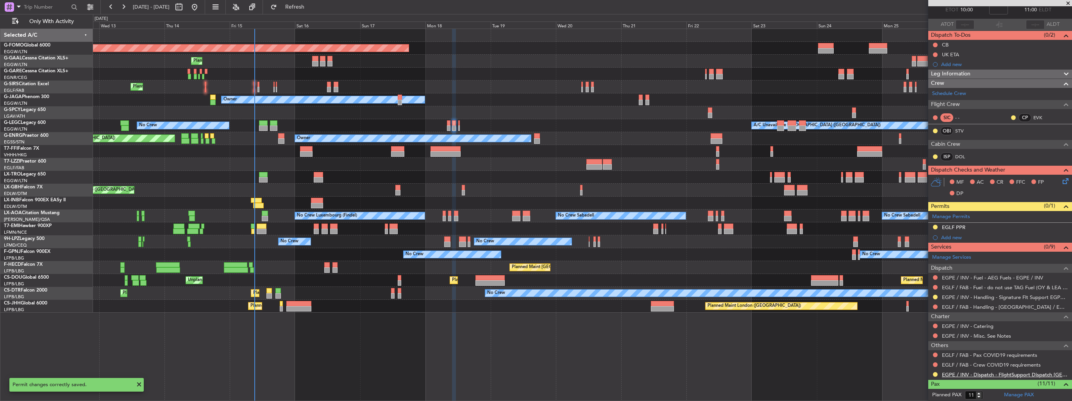
scroll to position [0, 0]
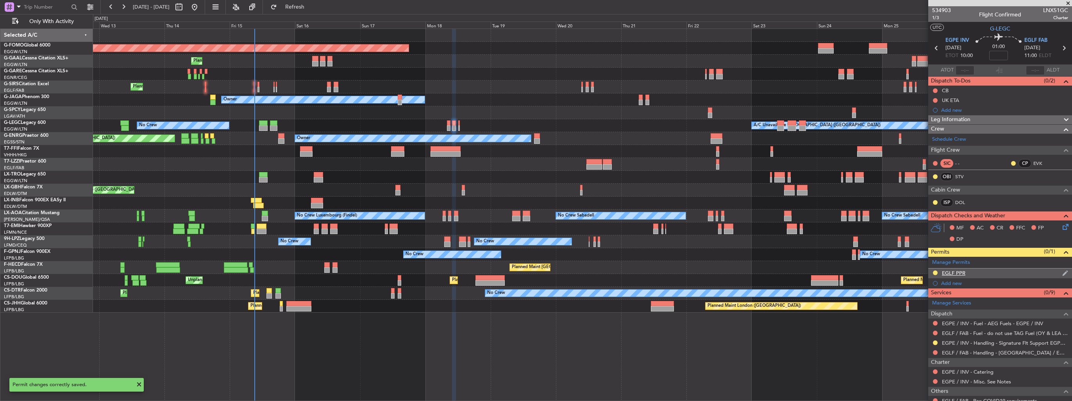
click at [1062, 275] on img at bounding box center [1065, 273] width 6 height 7
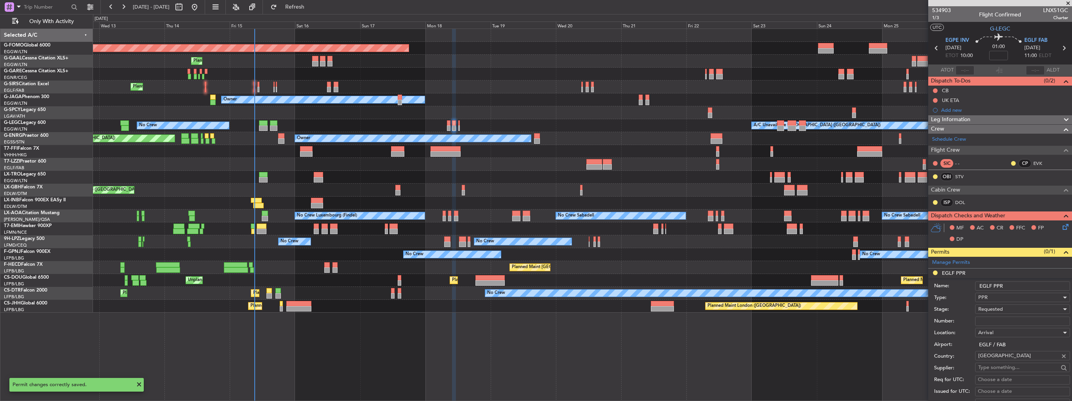
click at [1051, 284] on input "EGLF PPR" at bounding box center [1022, 285] width 95 height 9
click at [1047, 284] on input "EGLF PPR 1115" at bounding box center [1022, 285] width 95 height 9
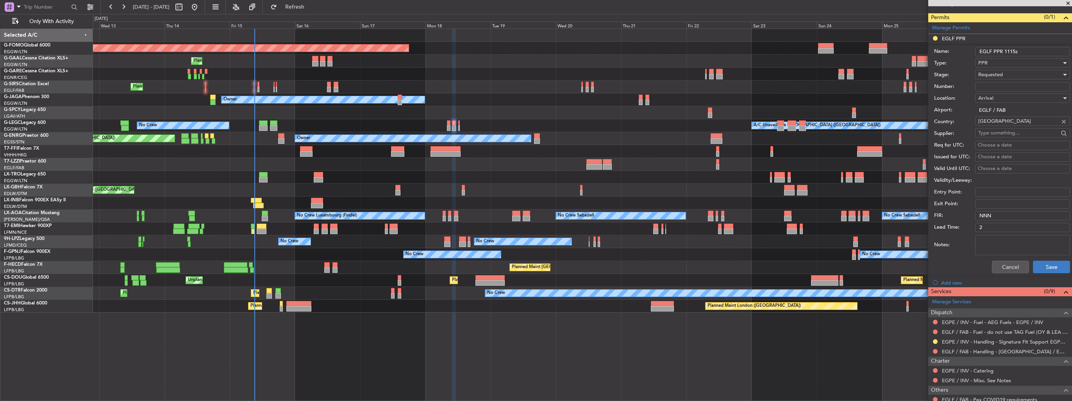
type input "EGLF PPR 1115z"
click at [1049, 265] on button "Save" at bounding box center [1051, 267] width 37 height 13
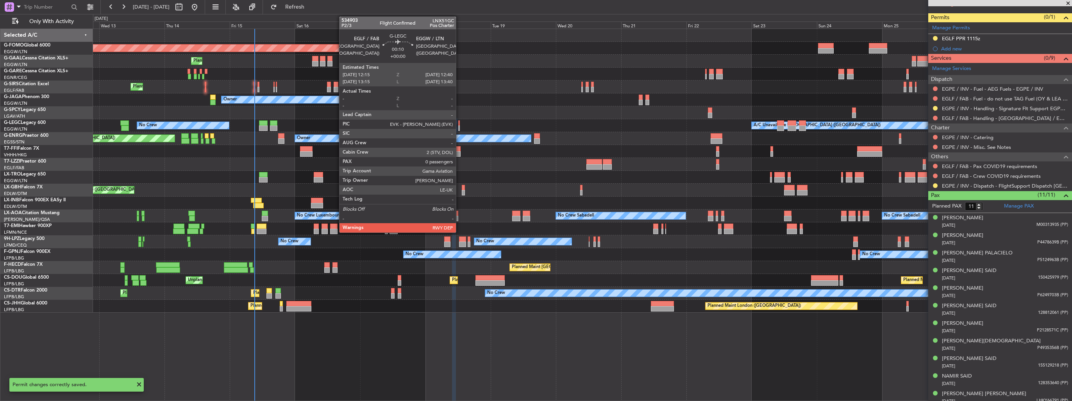
click at [459, 123] on div at bounding box center [458, 122] width 1 height 5
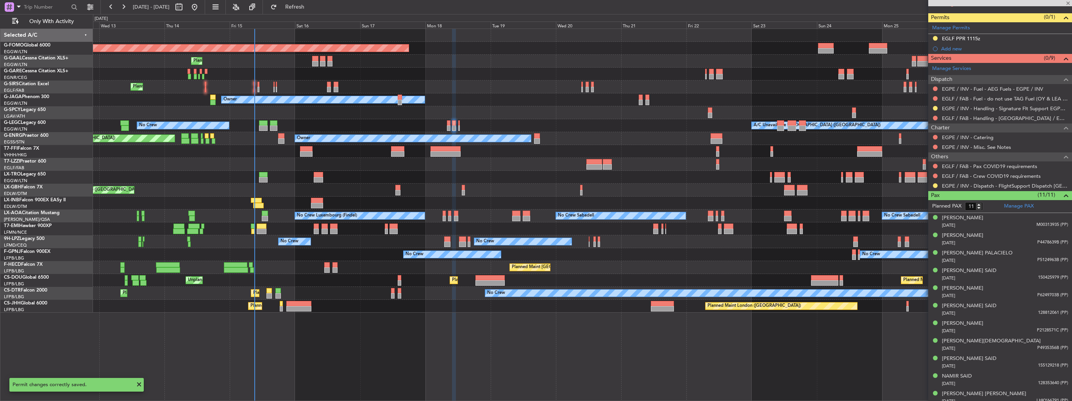
type input "0"
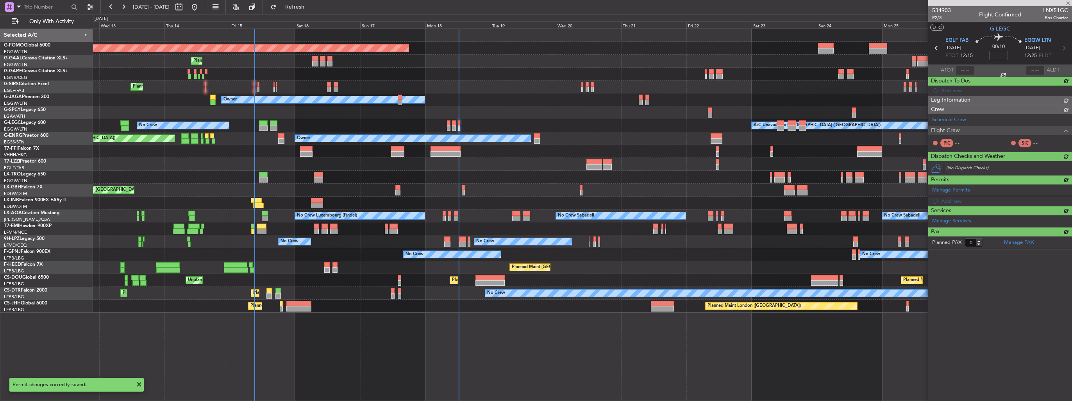
scroll to position [0, 0]
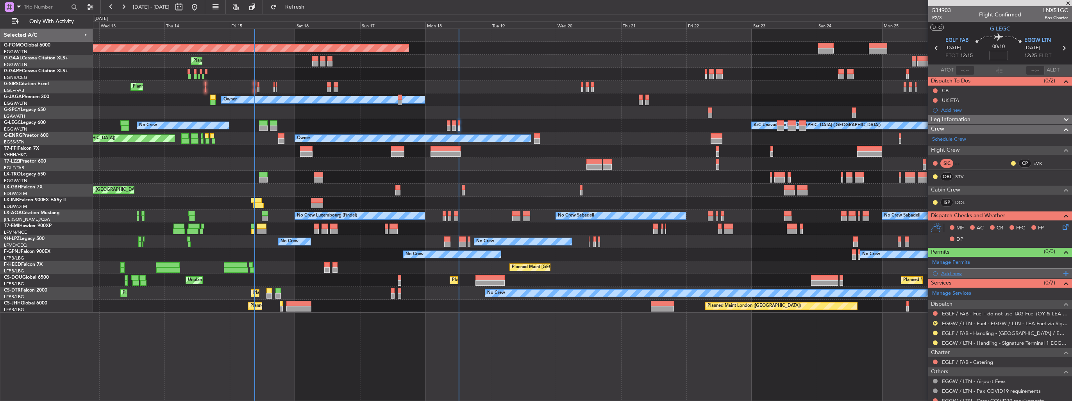
click at [942, 270] on div "Add new" at bounding box center [1001, 273] width 120 height 7
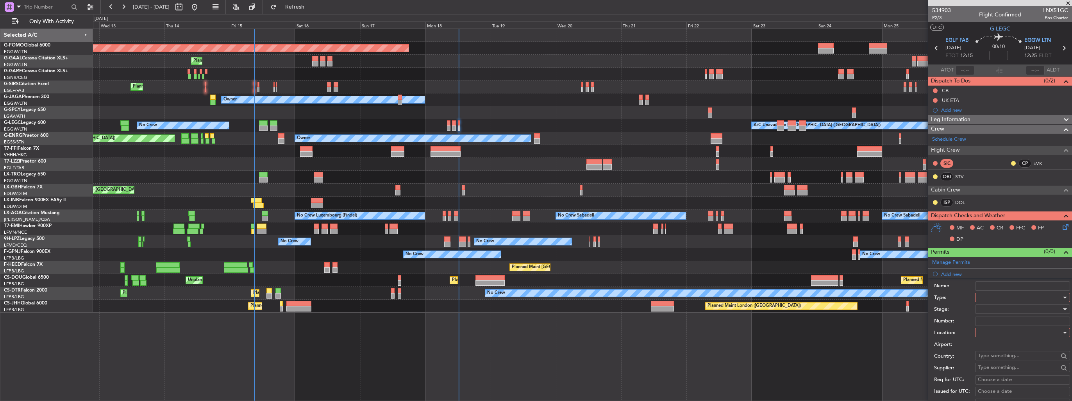
click at [988, 296] on div at bounding box center [1019, 297] width 83 height 12
click at [1008, 338] on span "PPR" at bounding box center [1020, 336] width 82 height 12
click at [1009, 329] on div at bounding box center [1019, 333] width 83 height 12
click at [1004, 343] on span "Departure" at bounding box center [1020, 348] width 82 height 12
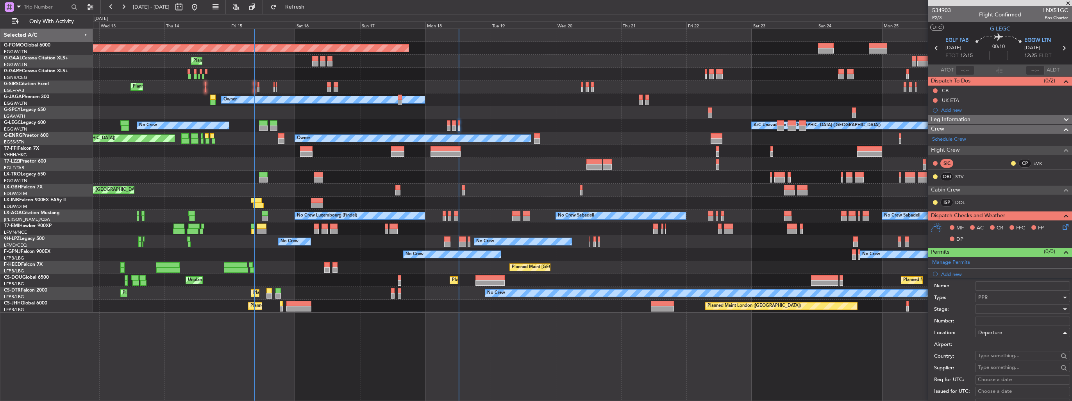
type input "EGLF / FAB"
click at [1006, 308] on div at bounding box center [1019, 309] width 83 height 12
click at [1006, 359] on span "Requested" at bounding box center [1020, 360] width 82 height 12
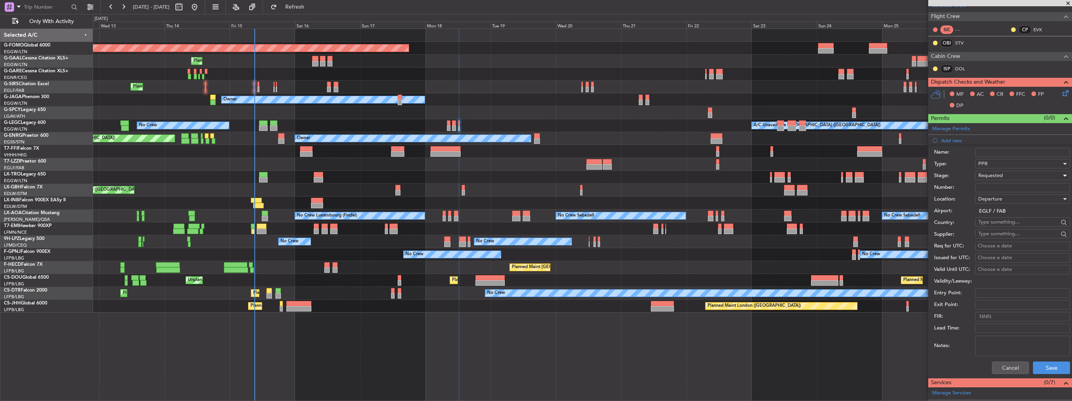
scroll to position [156, 0]
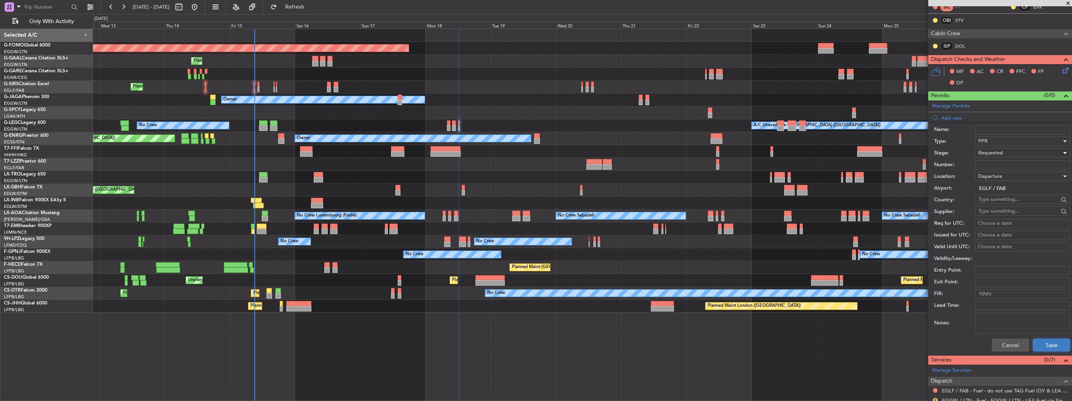
click at [1041, 339] on button "Save" at bounding box center [1051, 345] width 37 height 13
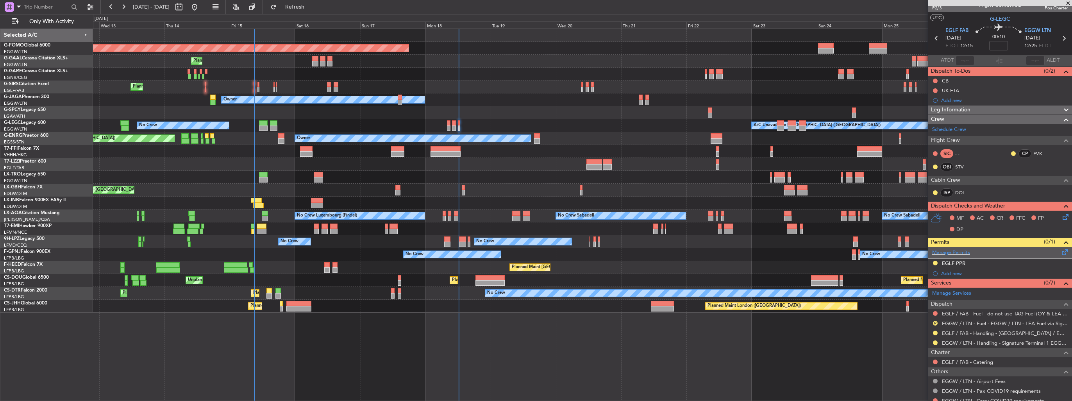
scroll to position [0, 0]
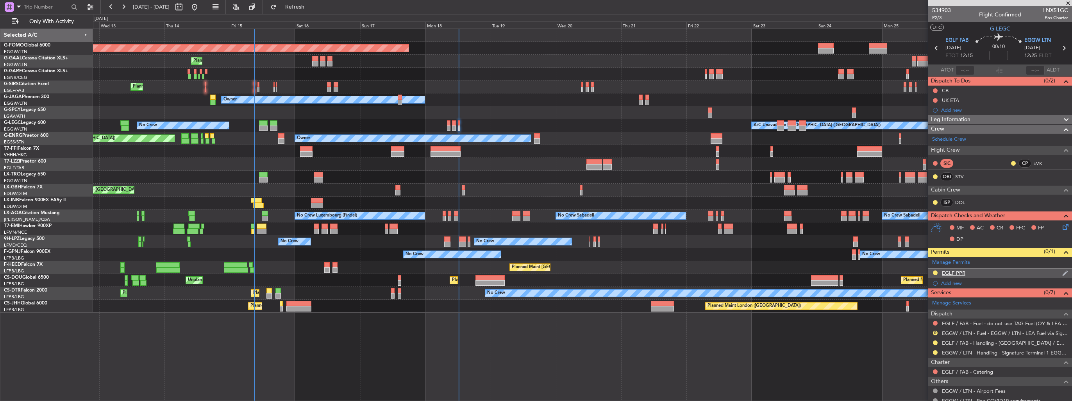
click at [1055, 272] on div "EGLF PPR" at bounding box center [1000, 273] width 144 height 10
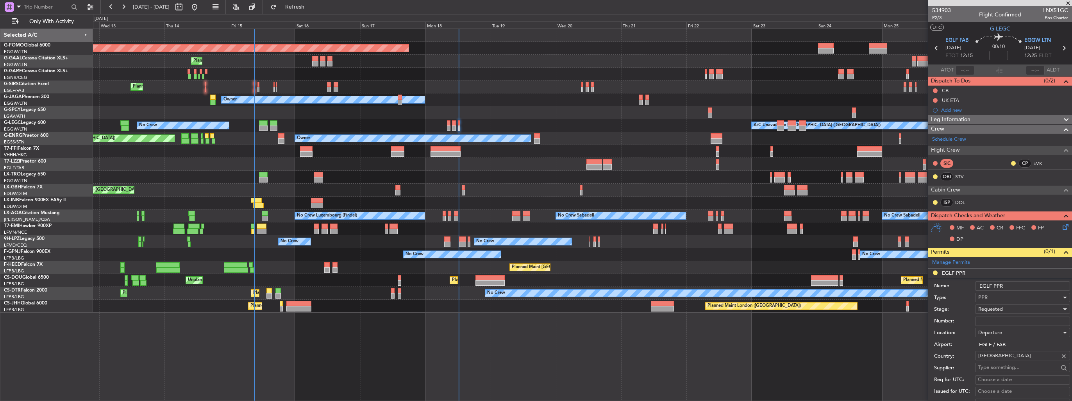
click at [1047, 284] on input "EGLF PPR" at bounding box center [1022, 285] width 95 height 9
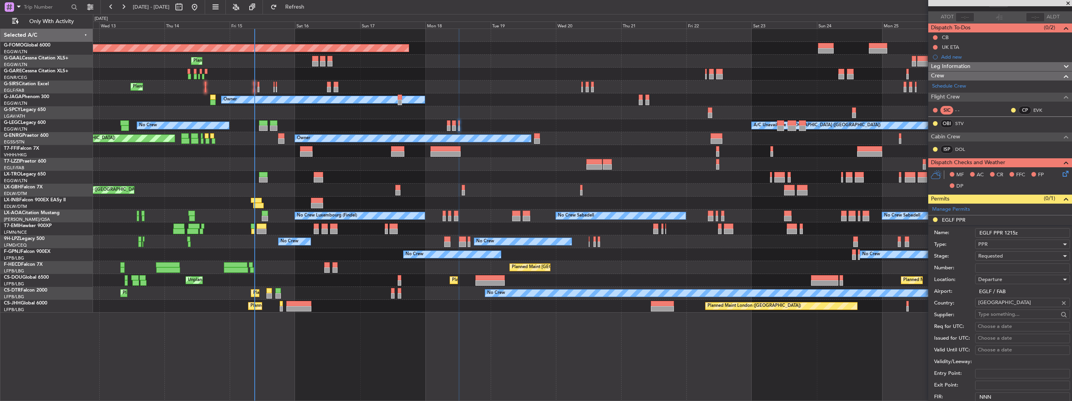
scroll to position [117, 0]
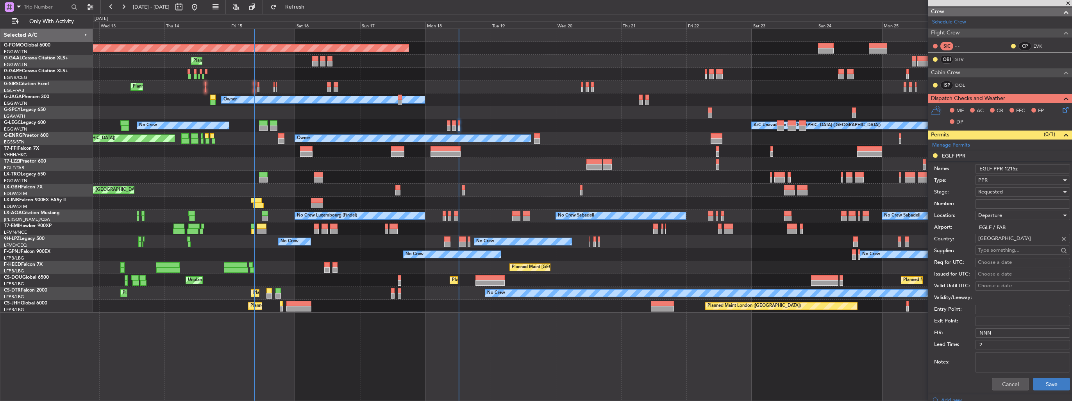
type input "EGLF PPR 1215z"
click at [1045, 380] on button "Save" at bounding box center [1051, 384] width 37 height 13
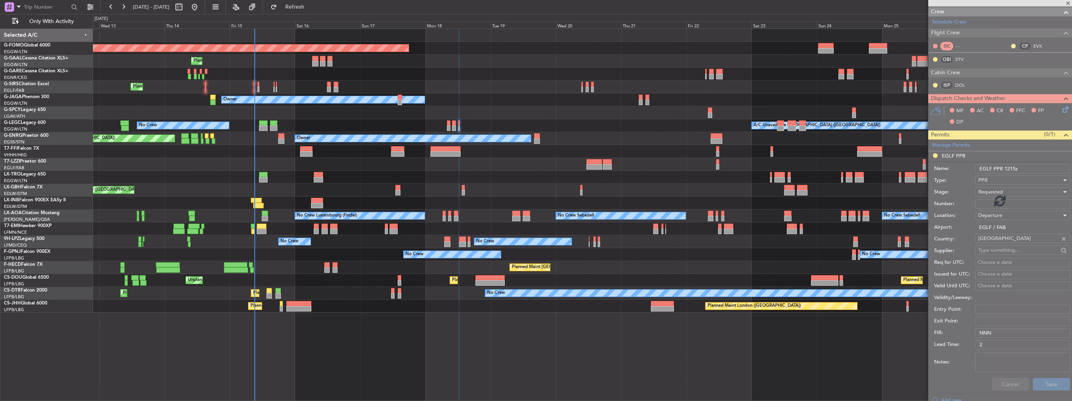
scroll to position [45, 0]
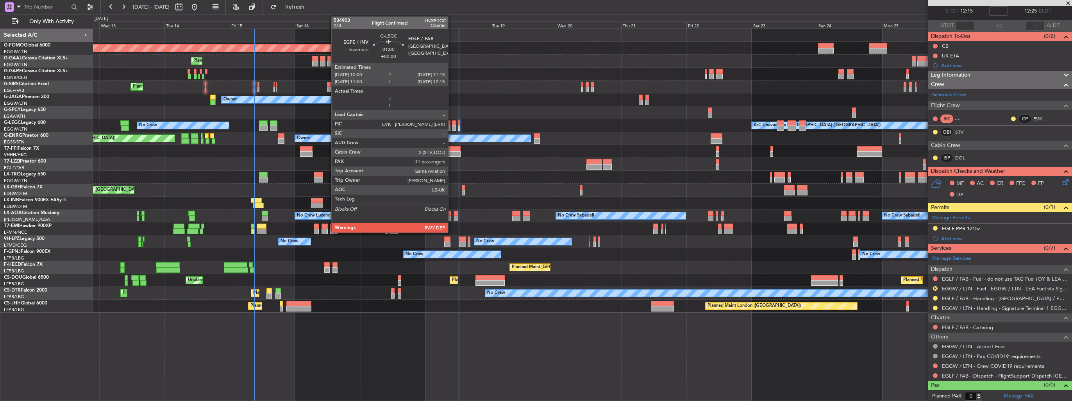
click at [453, 127] on div at bounding box center [454, 127] width 4 height 5
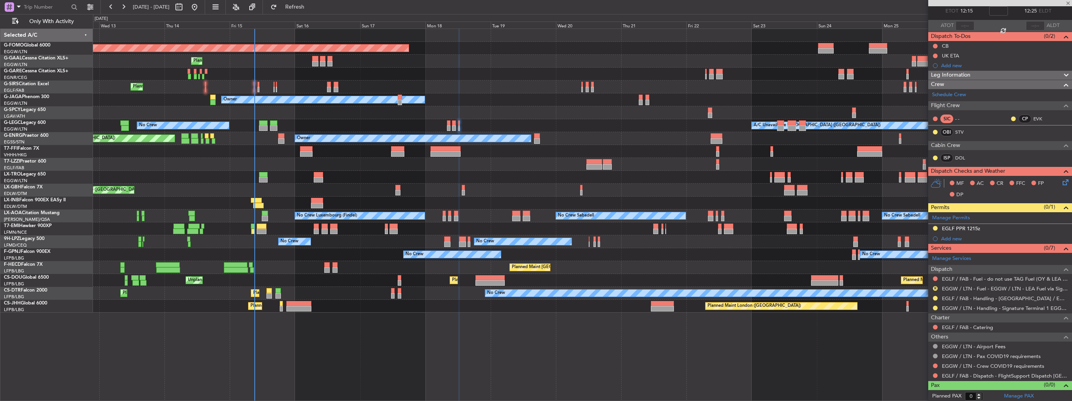
type input "11"
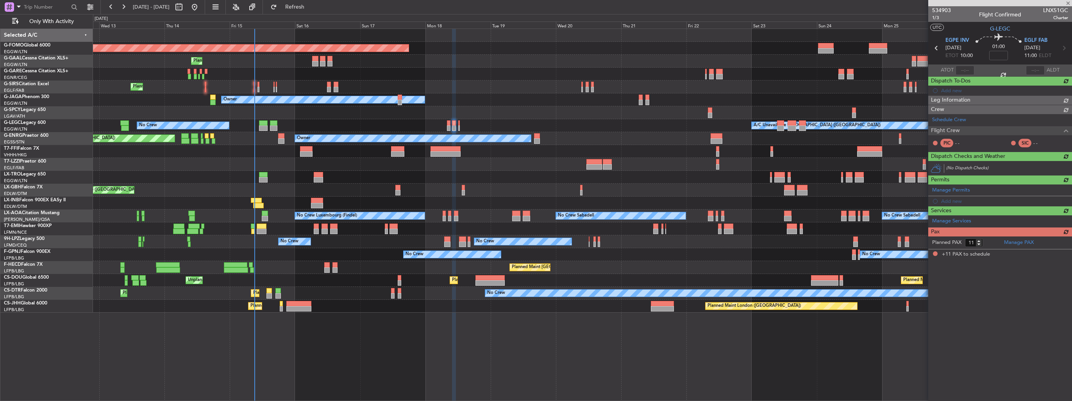
scroll to position [0, 0]
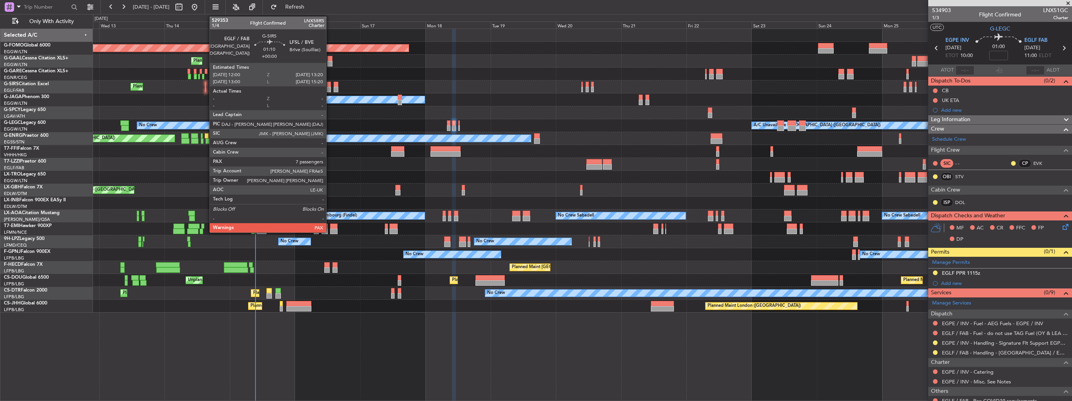
click at [330, 89] on div at bounding box center [329, 89] width 4 height 5
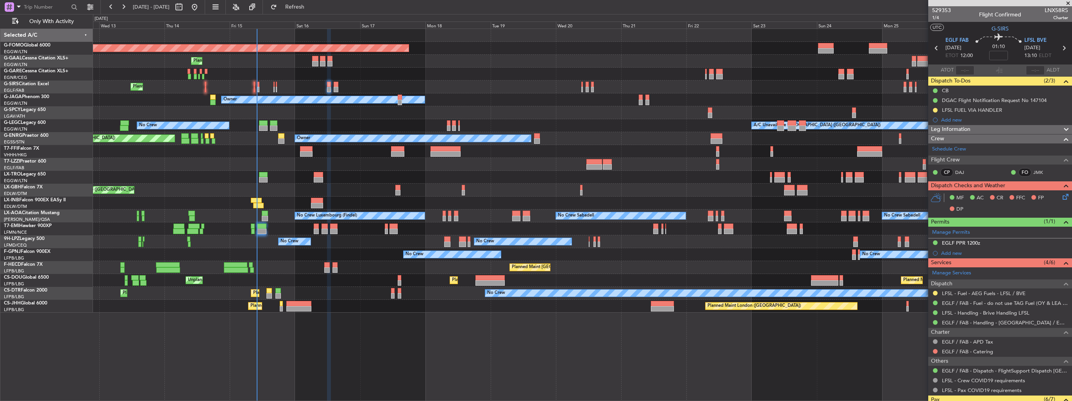
click at [393, 105] on div "Planned Maint Windsor Locks ([PERSON_NAME] Intl) Planned [GEOGRAPHIC_DATA] Plan…" at bounding box center [582, 171] width 979 height 284
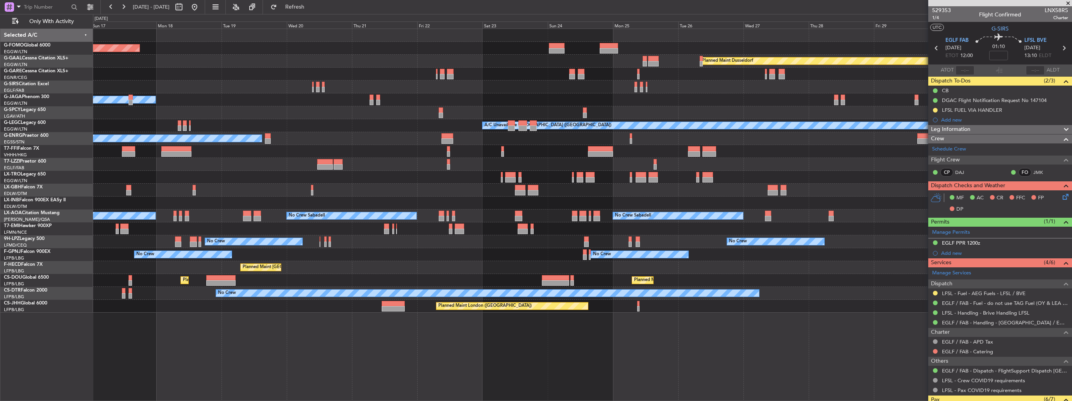
click at [534, 102] on div "Planned Maint Windsor Locks ([PERSON_NAME] Intl) Planned [GEOGRAPHIC_DATA] Plan…" at bounding box center [582, 171] width 979 height 284
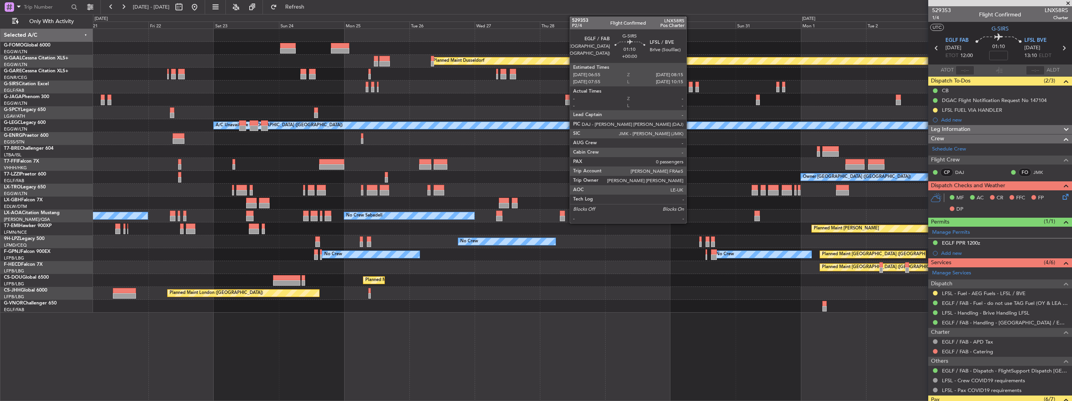
click at [690, 87] on div at bounding box center [691, 89] width 4 height 5
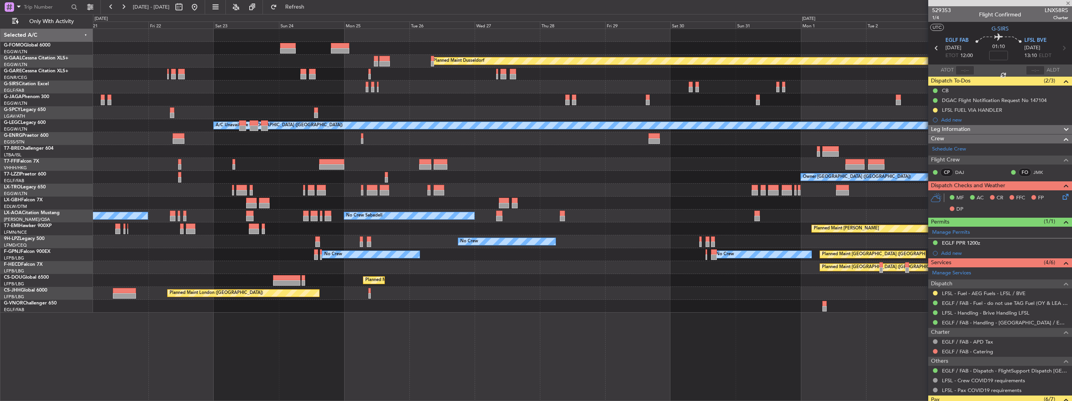
type input "0"
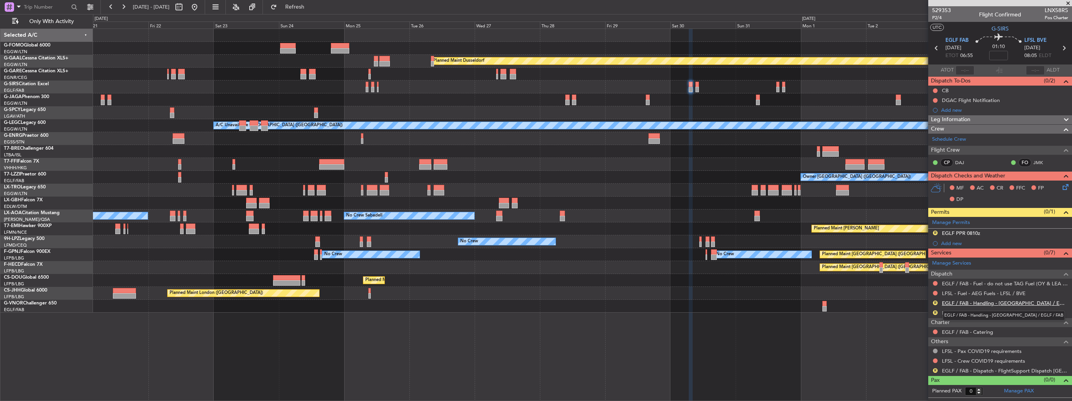
click at [969, 304] on link "EGLF / FAB - Handling - [GEOGRAPHIC_DATA] / EGLF / FAB" at bounding box center [1005, 303] width 126 height 7
click at [1000, 313] on link "LFSL - Handling - Brive Handling LFSL" at bounding box center [986, 312] width 88 height 7
click at [307, 8] on span "Refresh" at bounding box center [295, 6] width 33 height 5
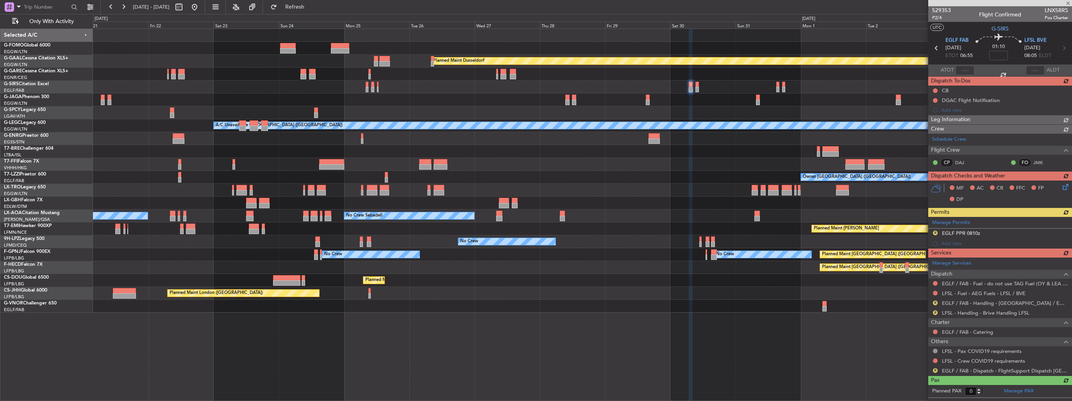
click at [1066, 232] on div "Manage Permits R EGLF PPR 0810z Add new" at bounding box center [1000, 233] width 144 height 32
click at [0, 0] on img at bounding box center [0, 0] width 0 height 0
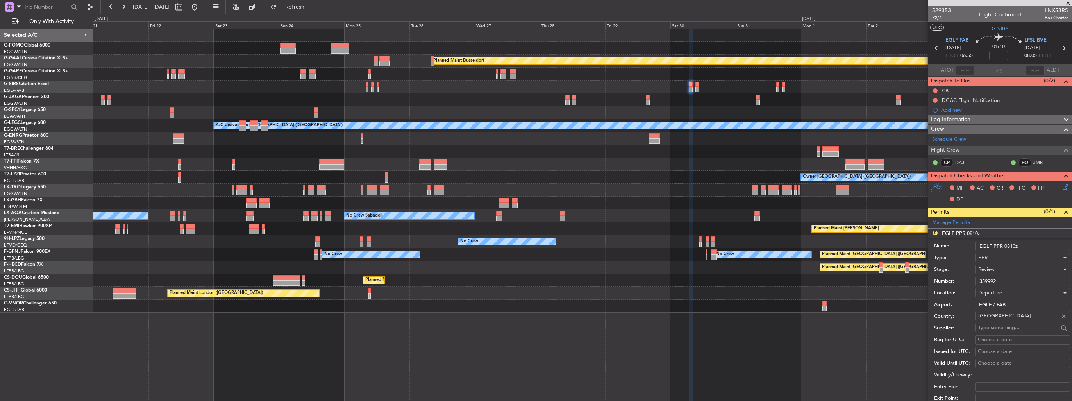
click at [1007, 270] on div "Review" at bounding box center [1019, 269] width 83 height 12
click at [1005, 318] on span "Requested" at bounding box center [1020, 320] width 82 height 12
drag, startPoint x: 1015, startPoint y: 245, endPoint x: 1006, endPoint y: 243, distance: 9.6
click at [1006, 243] on input "EGLF PPR 0810z" at bounding box center [1022, 245] width 95 height 9
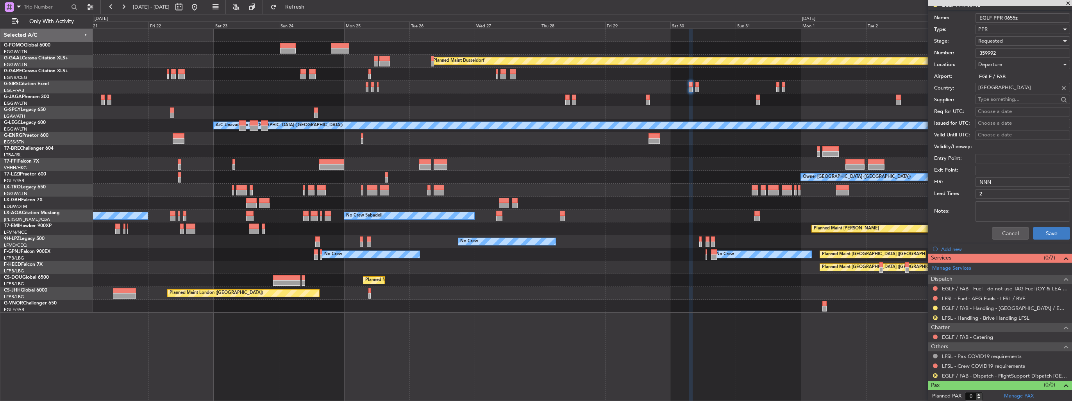
type input "EGLF PPR 0655z"
click at [1044, 235] on button "Save" at bounding box center [1051, 233] width 37 height 13
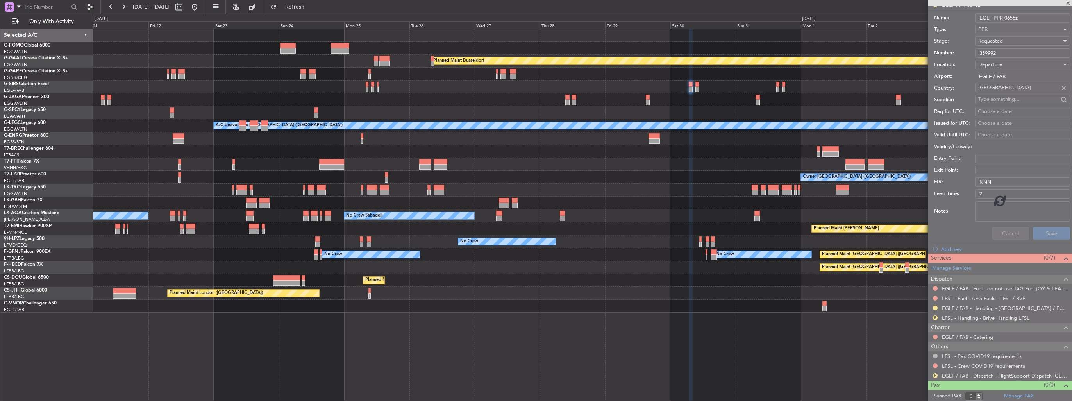
scroll to position [0, 0]
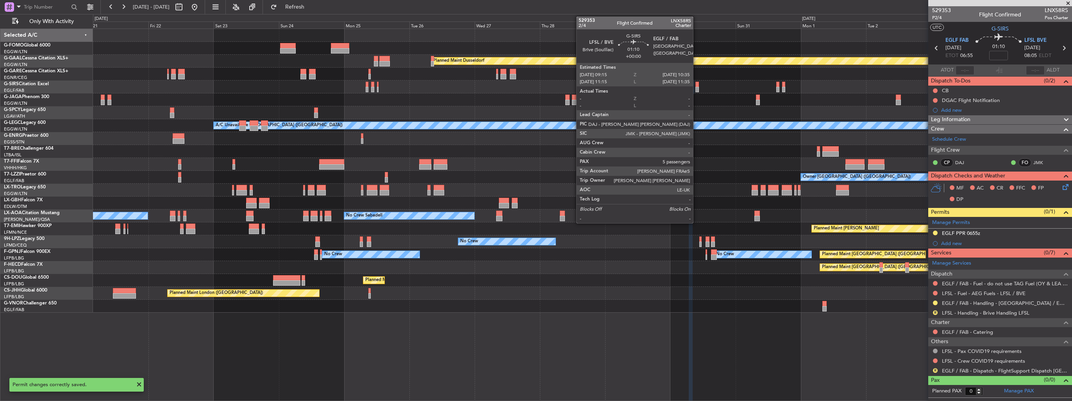
click at [697, 86] on div at bounding box center [697, 84] width 4 height 5
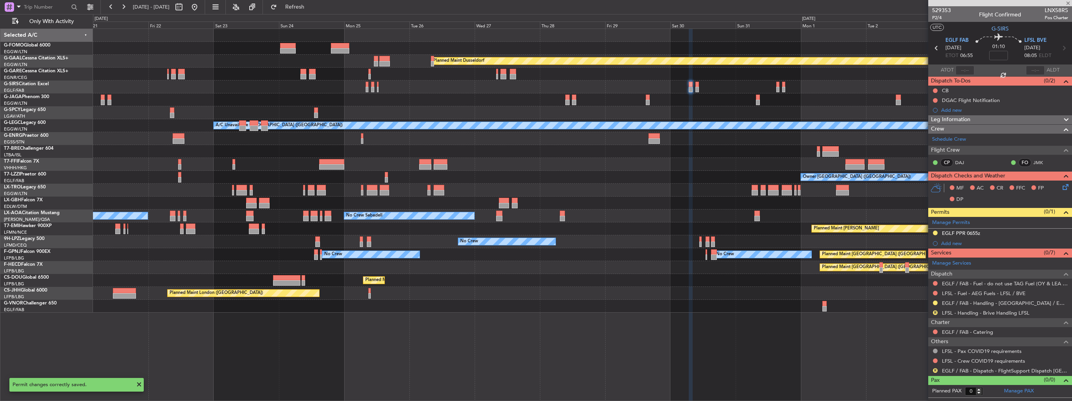
type input "5"
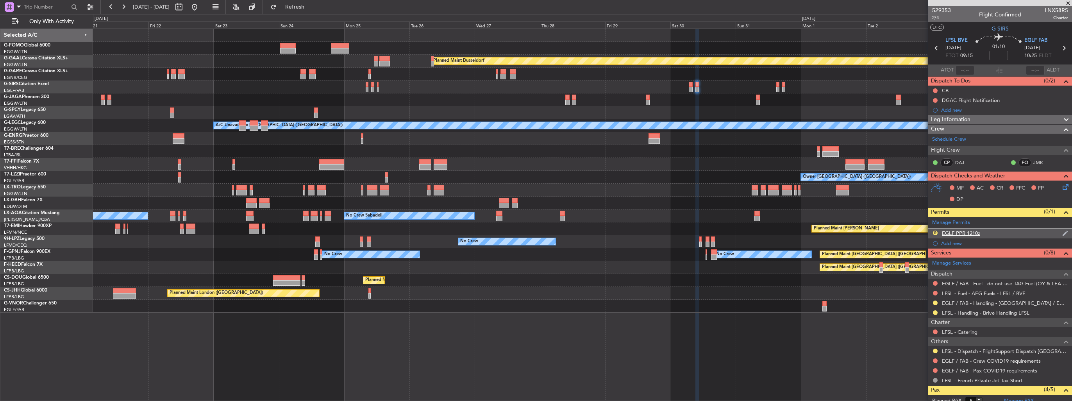
click at [1062, 230] on img at bounding box center [1065, 233] width 6 height 7
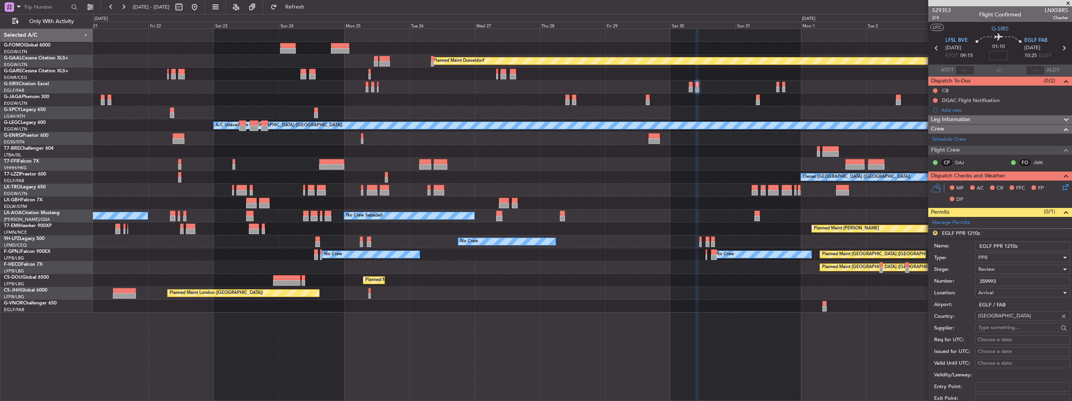
drag, startPoint x: 1016, startPoint y: 244, endPoint x: 1007, endPoint y: 243, distance: 8.7
click at [1007, 243] on input "EGLF PPR 1210z" at bounding box center [1022, 245] width 95 height 9
type input "EGLF PPR 1035z"
click at [1009, 270] on div "Review" at bounding box center [1019, 269] width 83 height 12
click at [1013, 317] on span "Requested" at bounding box center [1020, 320] width 82 height 12
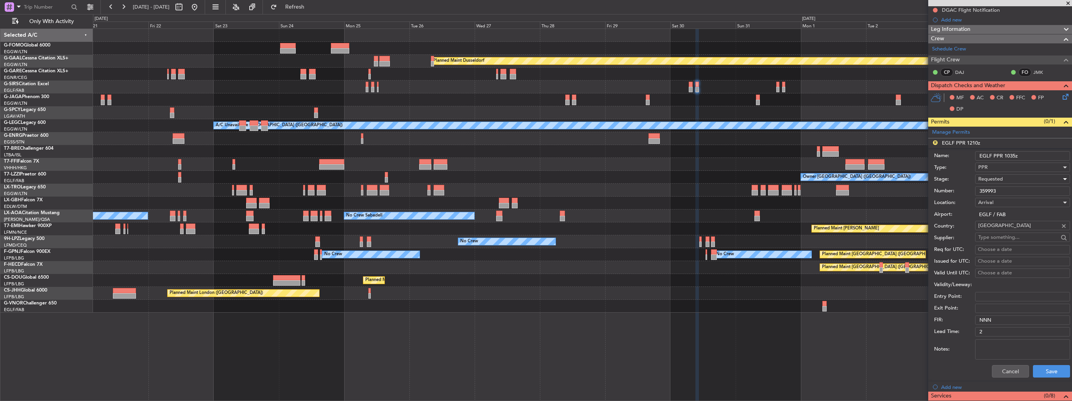
scroll to position [117, 0]
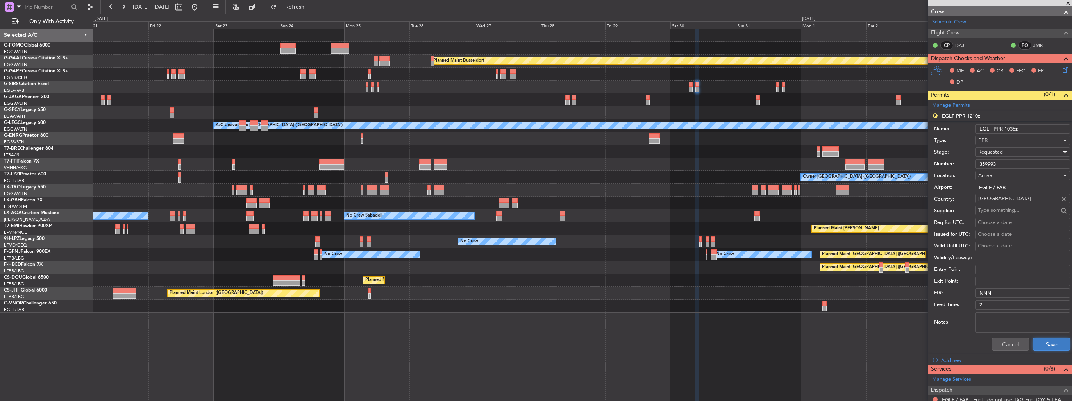
click at [1040, 343] on button "Save" at bounding box center [1051, 344] width 37 height 13
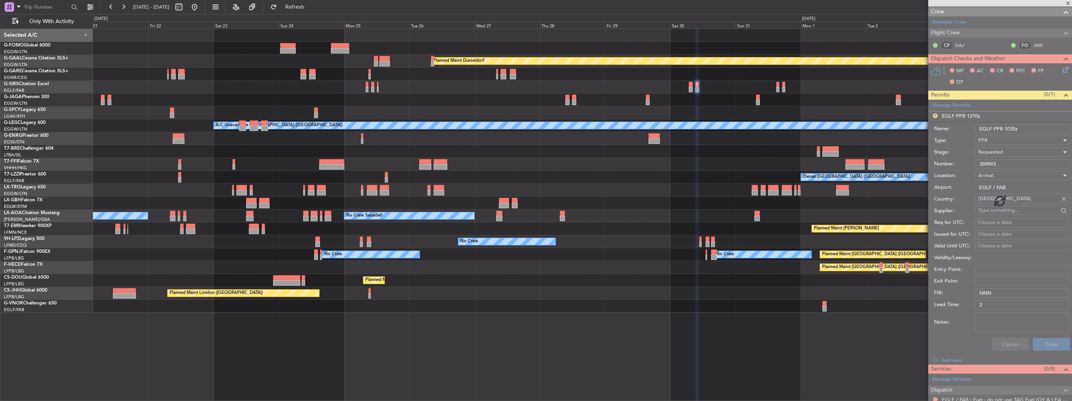
scroll to position [92, 0]
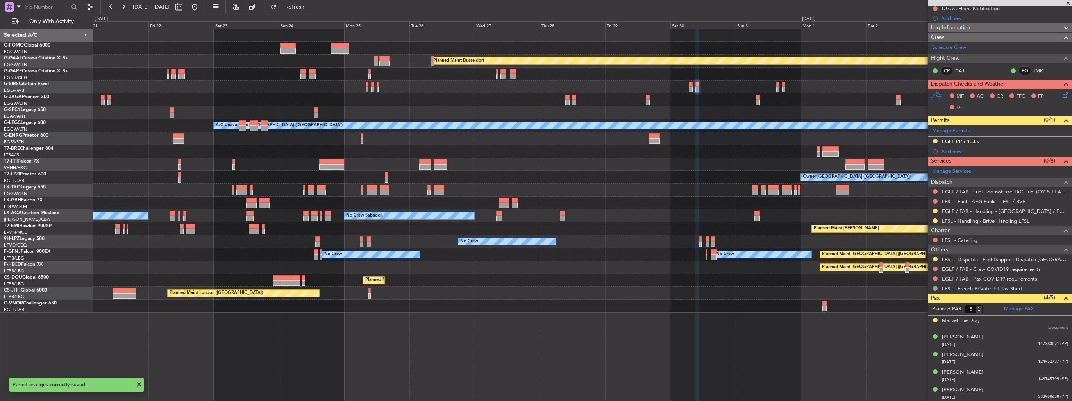
click at [880, 175] on div "Planned Maint Windsor Locks (Bradley Intl) Planned Maint Dusseldorf Planned Mai…" at bounding box center [582, 171] width 979 height 284
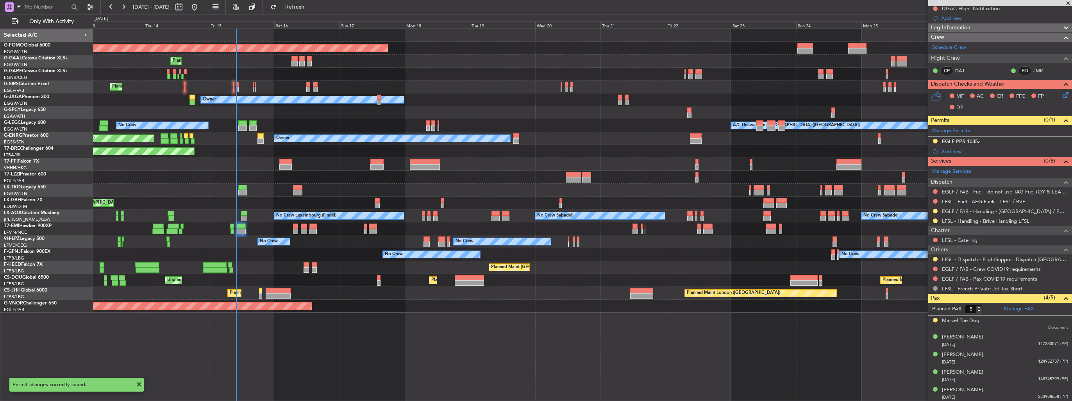
click at [634, 172] on div at bounding box center [582, 177] width 979 height 13
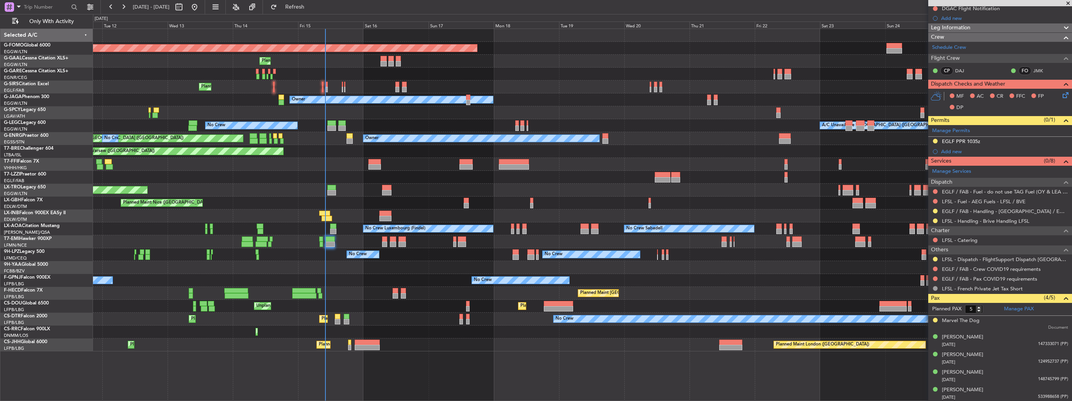
click at [387, 112] on div "Planned Maint Windsor Locks (Bradley Intl) Planned Maint Planned Maint Dusseldo…" at bounding box center [582, 190] width 979 height 322
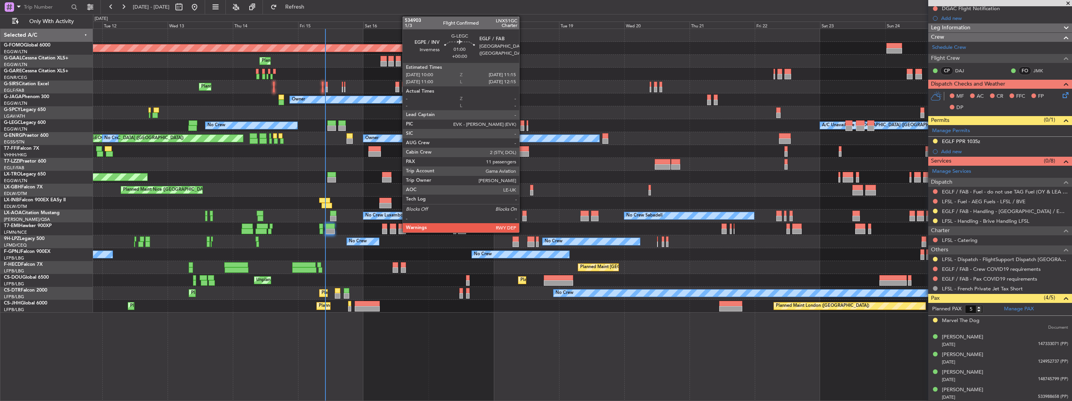
click at [523, 127] on div at bounding box center [522, 127] width 4 height 5
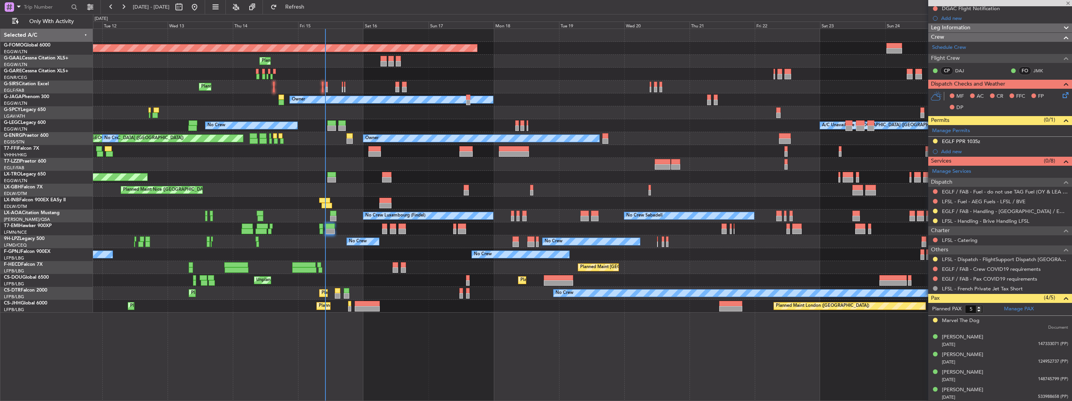
type input "11"
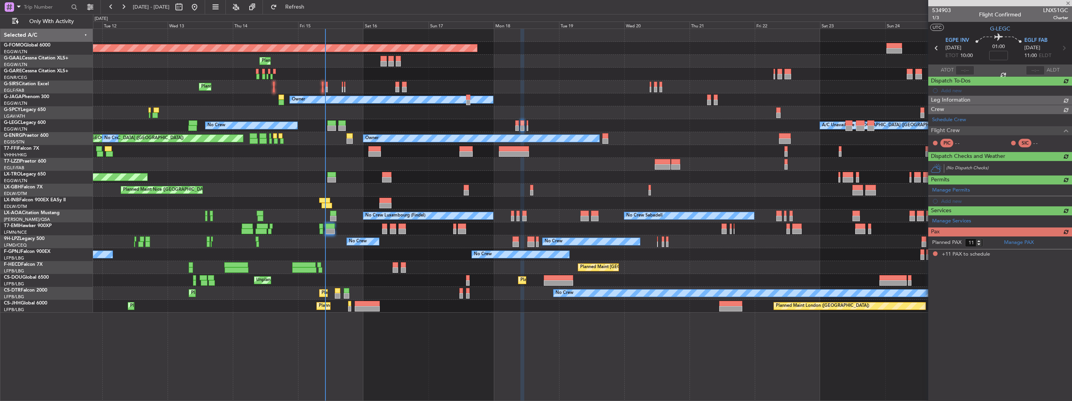
scroll to position [0, 0]
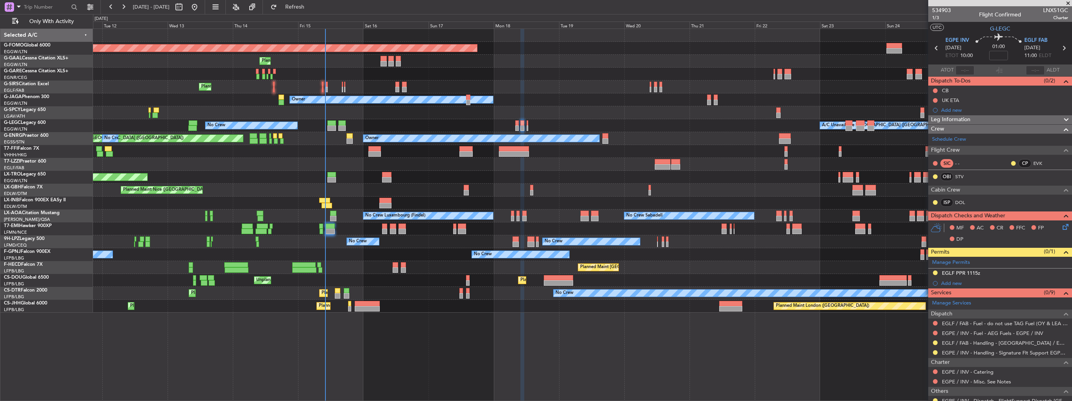
drag, startPoint x: 1060, startPoint y: 273, endPoint x: 1054, endPoint y: 276, distance: 7.5
click at [0, 0] on img at bounding box center [0, 0] width 0 height 0
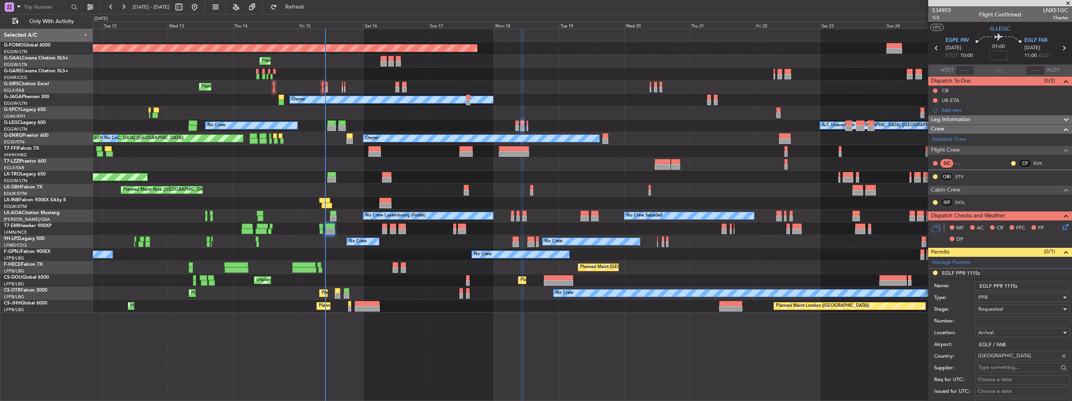
click at [1004, 320] on input "Number:" at bounding box center [1022, 320] width 95 height 9
paste input "370584"
type input "370584"
click at [1007, 309] on div "Requested" at bounding box center [1019, 309] width 83 height 12
click at [1003, 367] on span "Received OK" at bounding box center [1020, 371] width 82 height 12
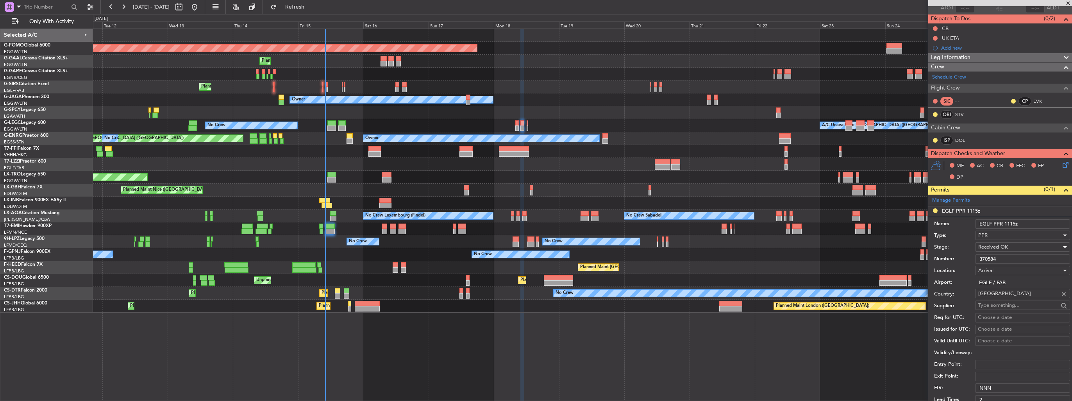
scroll to position [195, 0]
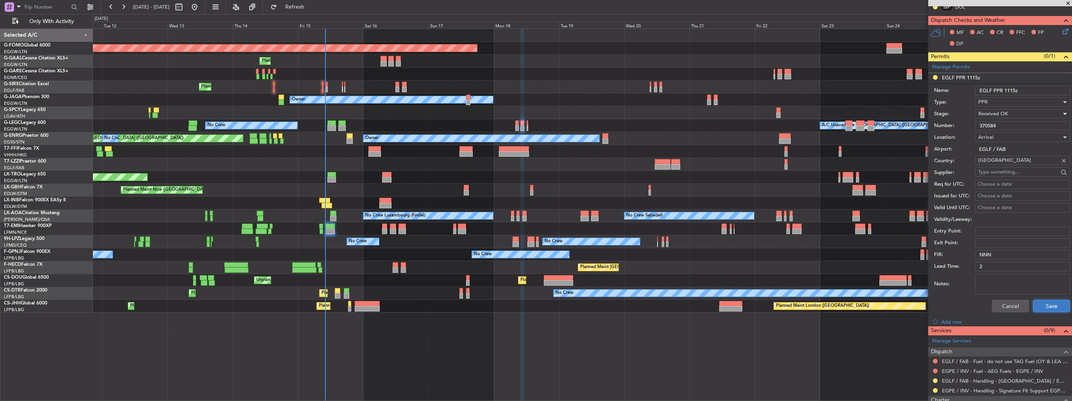
click at [1035, 304] on button "Save" at bounding box center [1051, 306] width 37 height 13
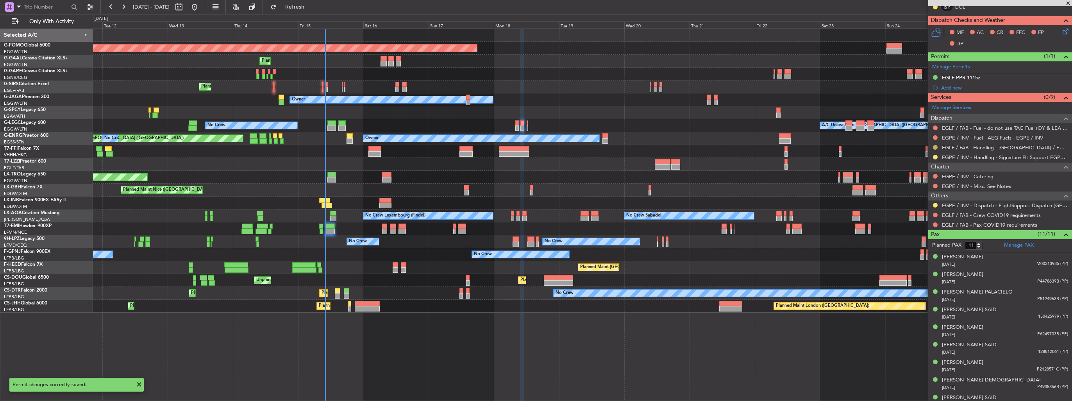
click at [934, 145] on button at bounding box center [935, 147] width 5 height 5
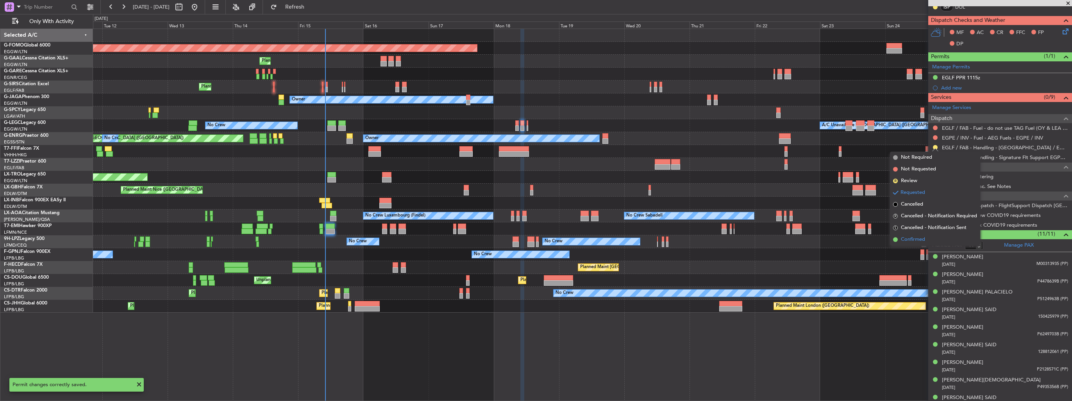
click at [909, 238] on span "Confirmed" at bounding box center [913, 240] width 24 height 8
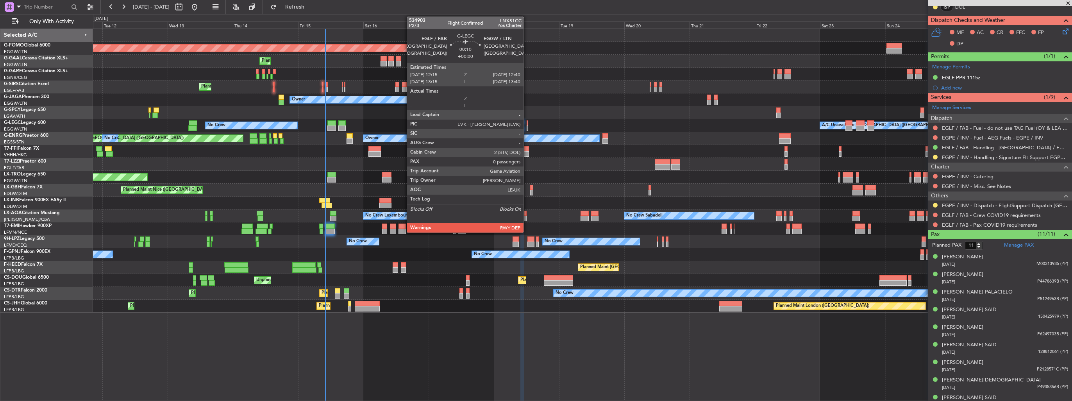
click at [527, 123] on div at bounding box center [527, 122] width 1 height 5
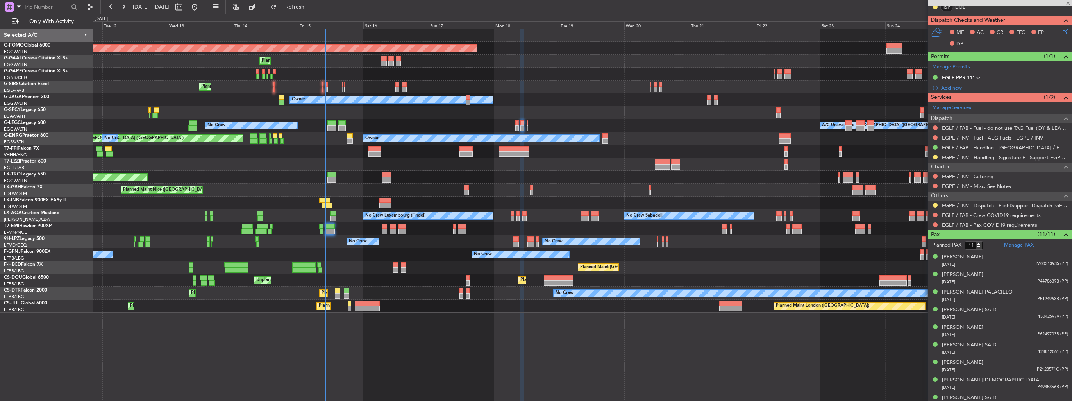
type input "0"
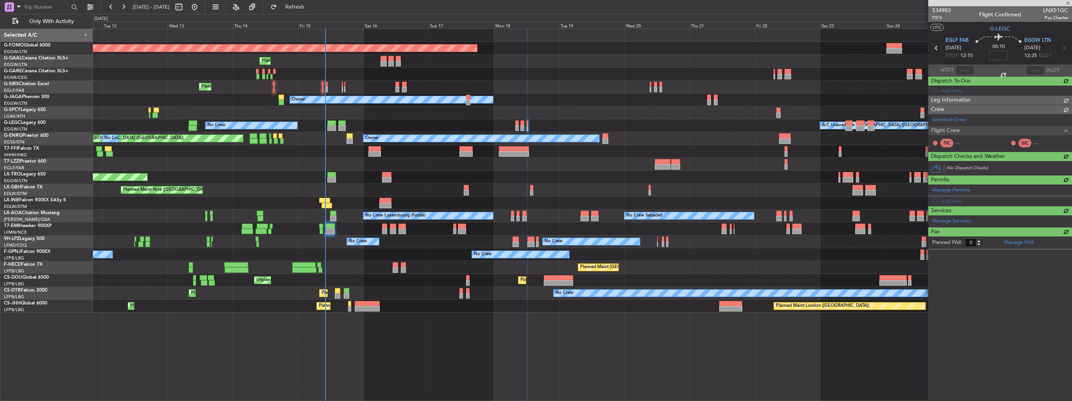
scroll to position [0, 0]
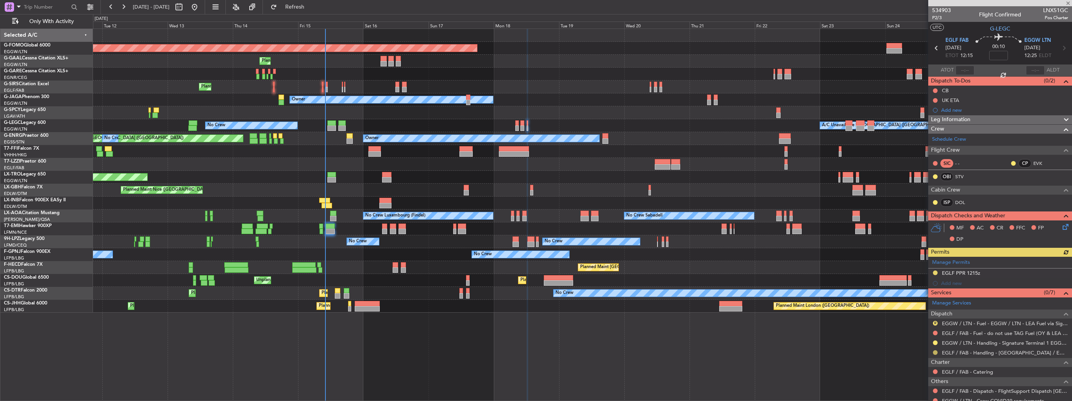
click at [934, 350] on button at bounding box center [935, 352] width 5 height 5
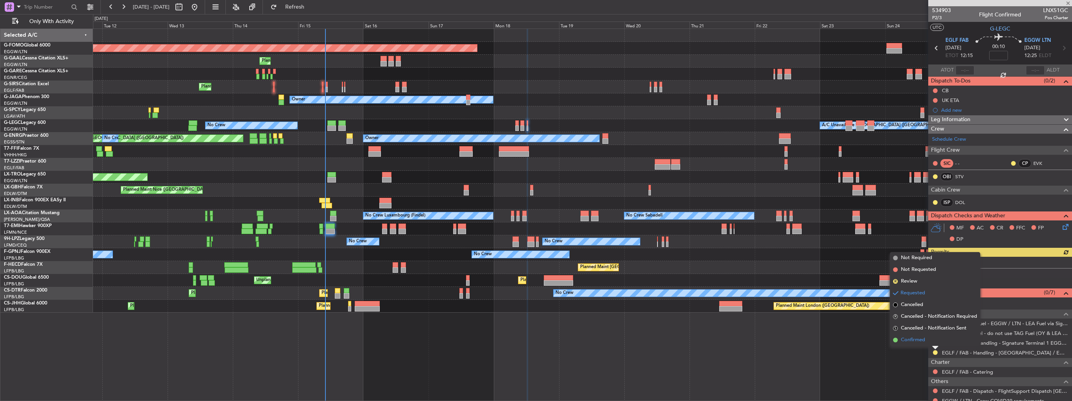
click at [926, 342] on li "Confirmed" at bounding box center [935, 340] width 90 height 12
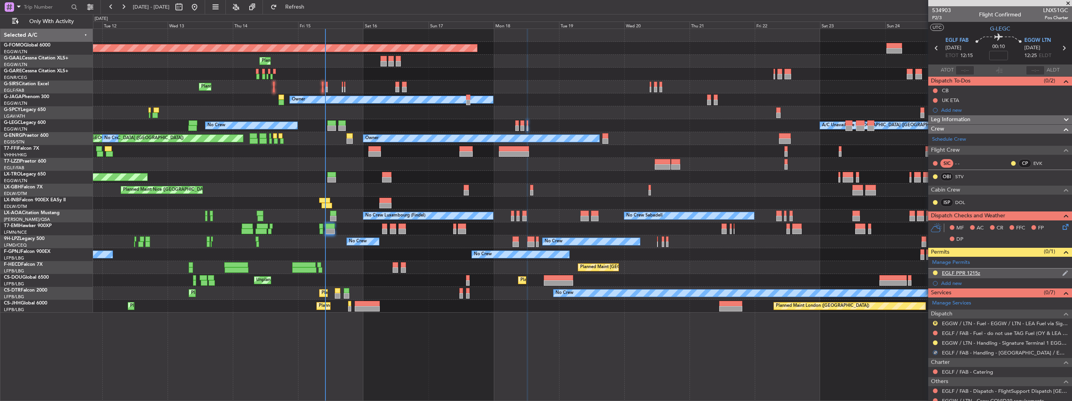
click at [1056, 272] on div "EGLF PPR 1215z" at bounding box center [1000, 273] width 144 height 10
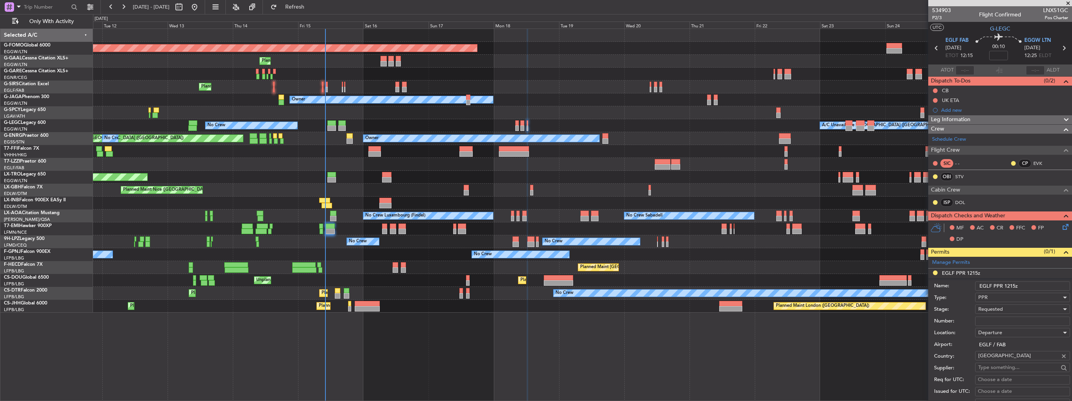
click at [1009, 320] on input "Number:" at bounding box center [1022, 320] width 95 height 9
paste input "370585"
type input "370585"
click at [1008, 310] on div "Requested" at bounding box center [1019, 309] width 83 height 12
click at [1006, 365] on span "Received OK" at bounding box center [1020, 371] width 82 height 12
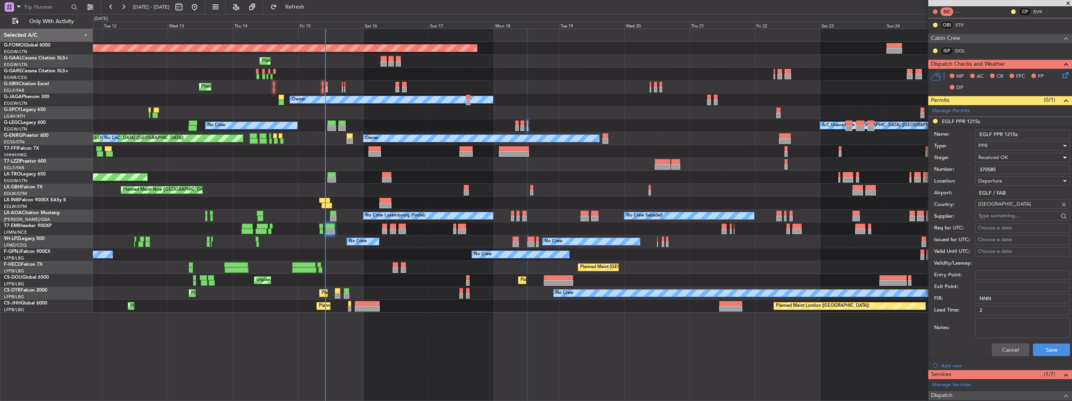
scroll to position [195, 0]
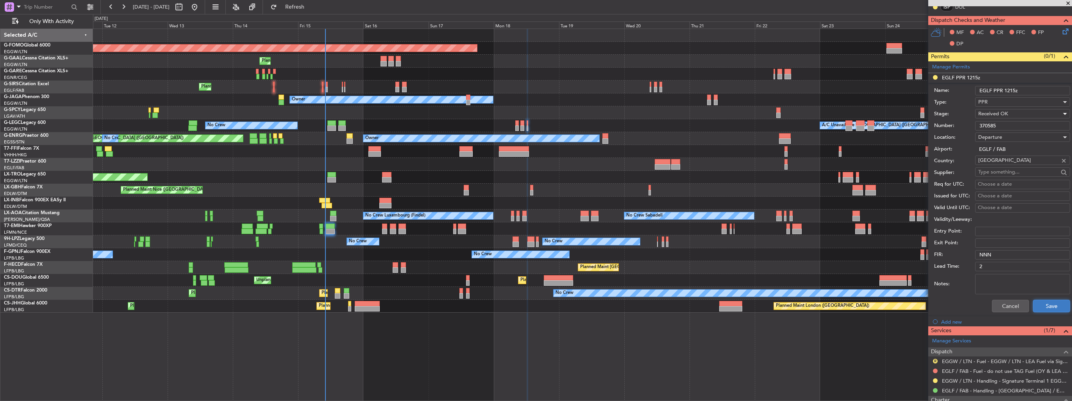
click at [1045, 304] on button "Save" at bounding box center [1051, 306] width 37 height 13
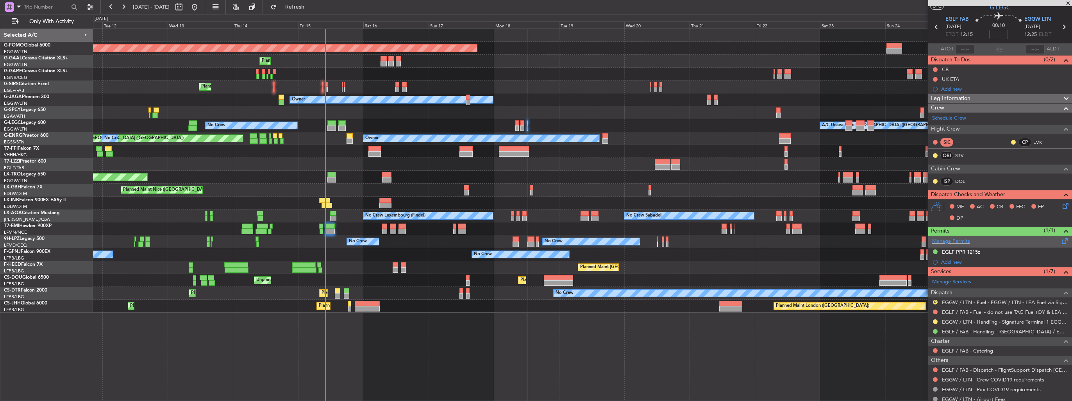
scroll to position [0, 0]
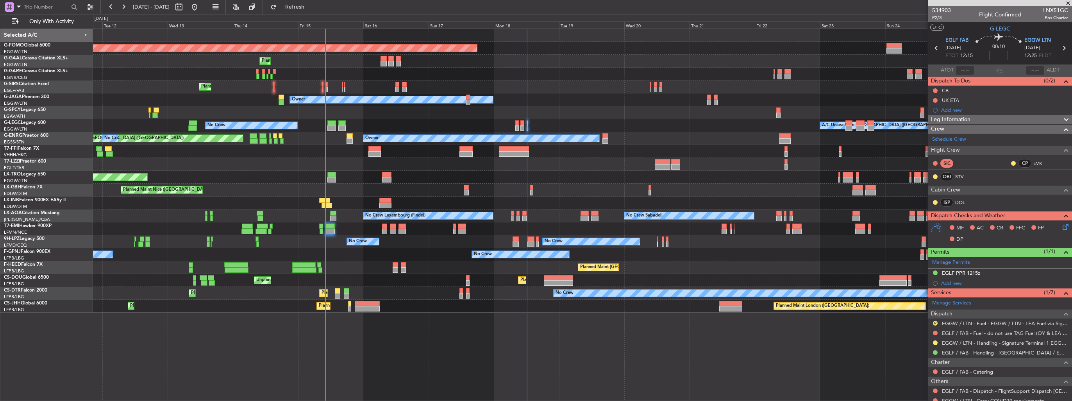
click at [135, 173] on div "Planned Maint Windsor Locks (Bradley Intl) Planned Maint Planned Maint Dusseldo…" at bounding box center [582, 171] width 979 height 284
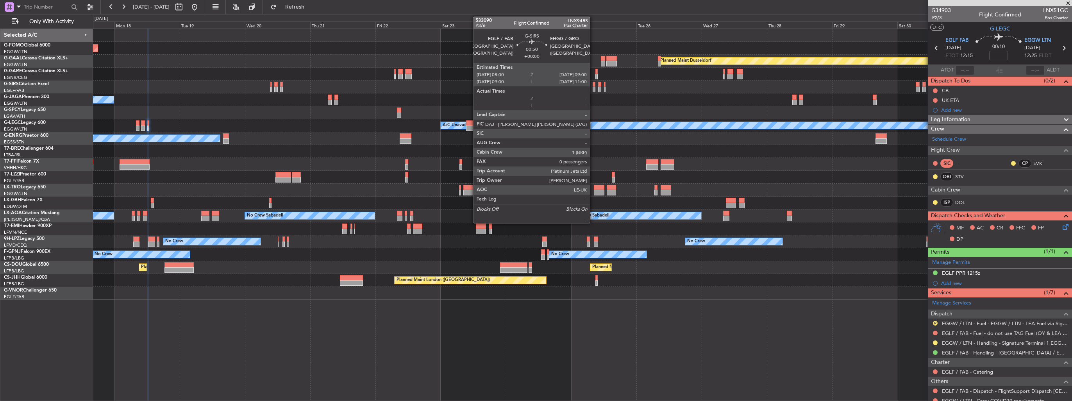
click at [593, 88] on div at bounding box center [594, 89] width 3 height 5
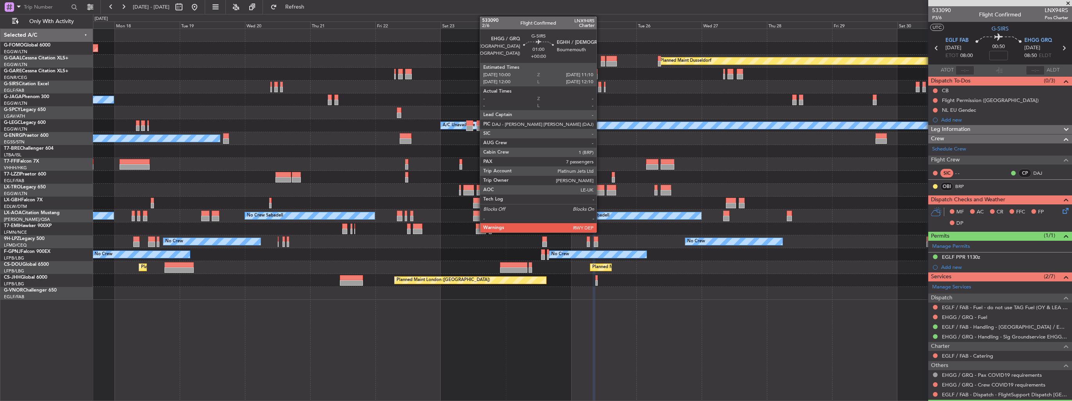
click at [600, 88] on div at bounding box center [600, 89] width 4 height 5
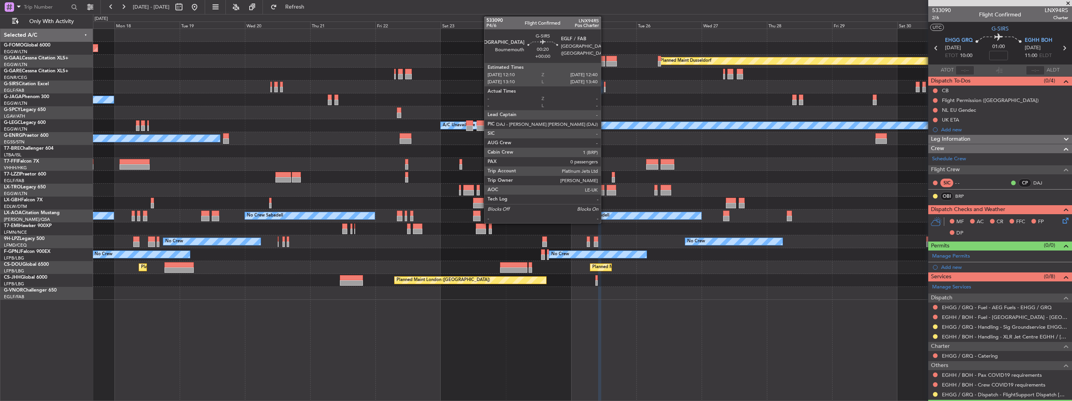
click at [604, 90] on div at bounding box center [605, 89] width 2 height 5
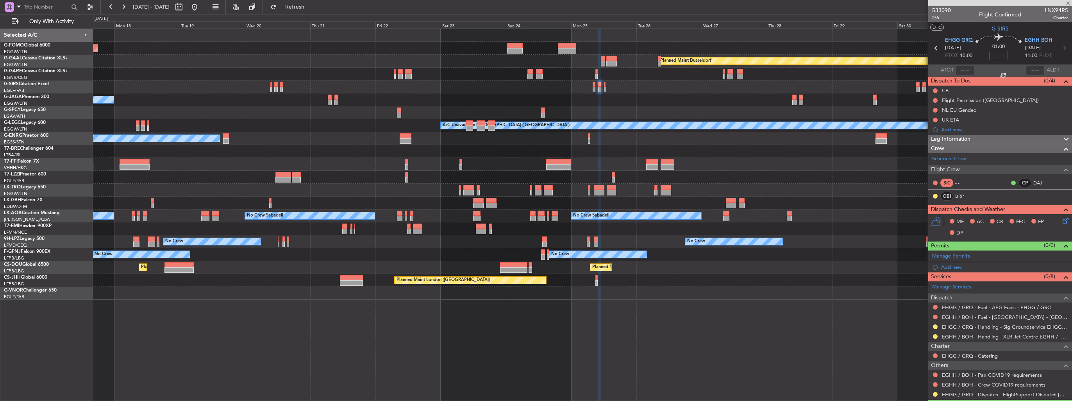
type input "0"
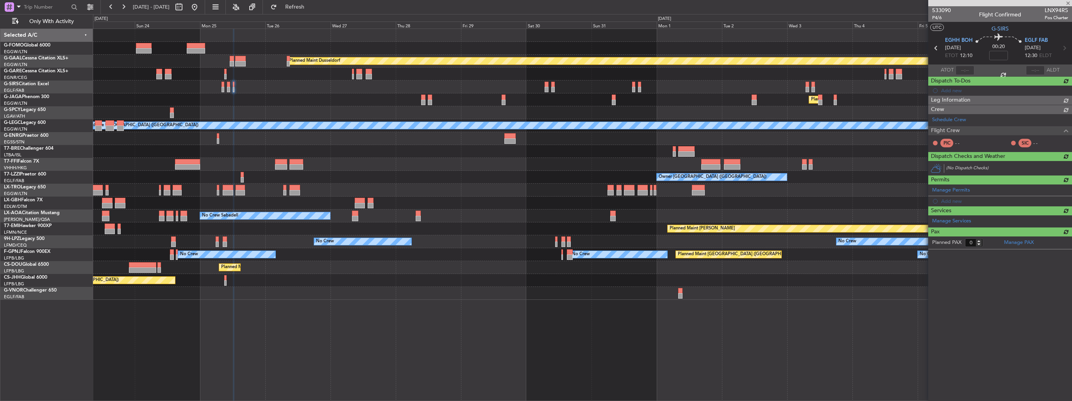
click at [331, 101] on div "Planned Maint Dusseldorf Planned Maint London (Luton) A/C Unavailable London (L…" at bounding box center [582, 164] width 979 height 271
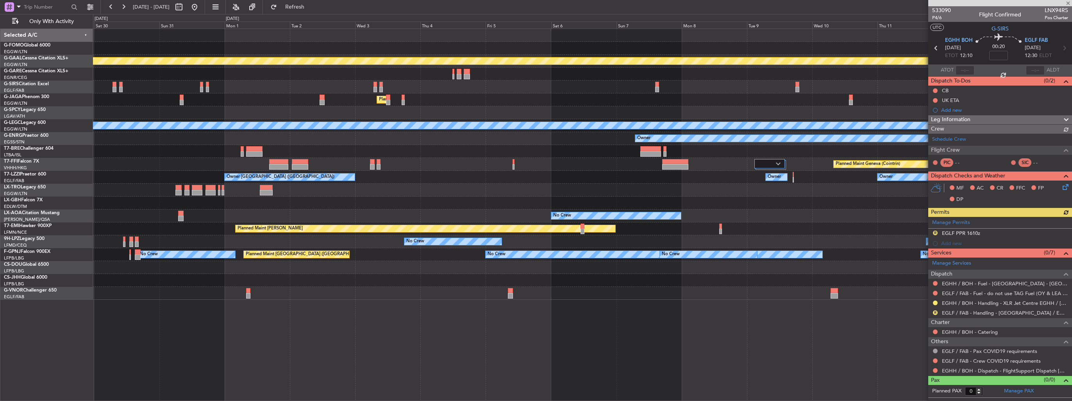
click at [188, 80] on div "Planned Maint Dusseldorf Planned Maint London (Luton) A/C Unavailable London (L…" at bounding box center [582, 164] width 979 height 271
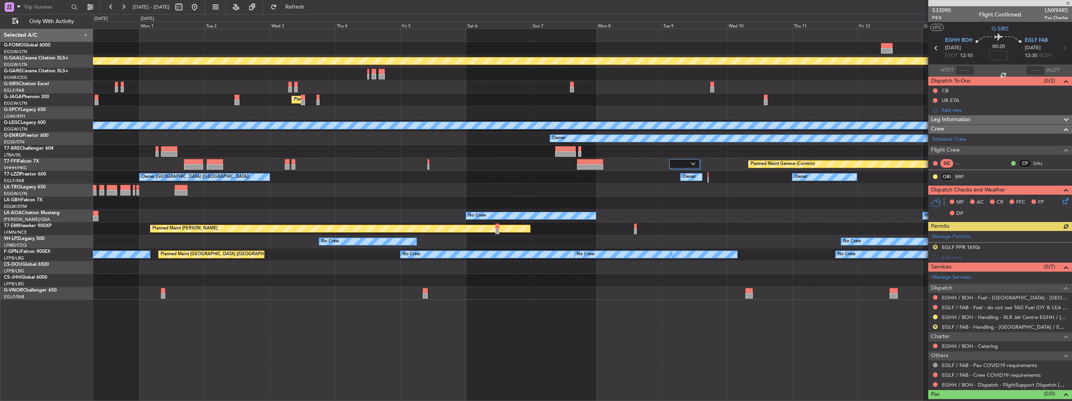
click at [131, 91] on div at bounding box center [582, 86] width 979 height 13
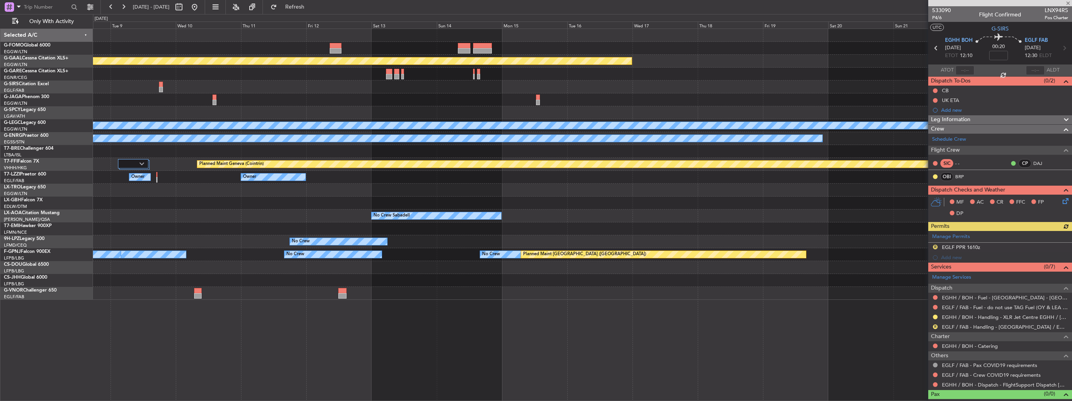
click at [214, 88] on div at bounding box center [582, 86] width 979 height 13
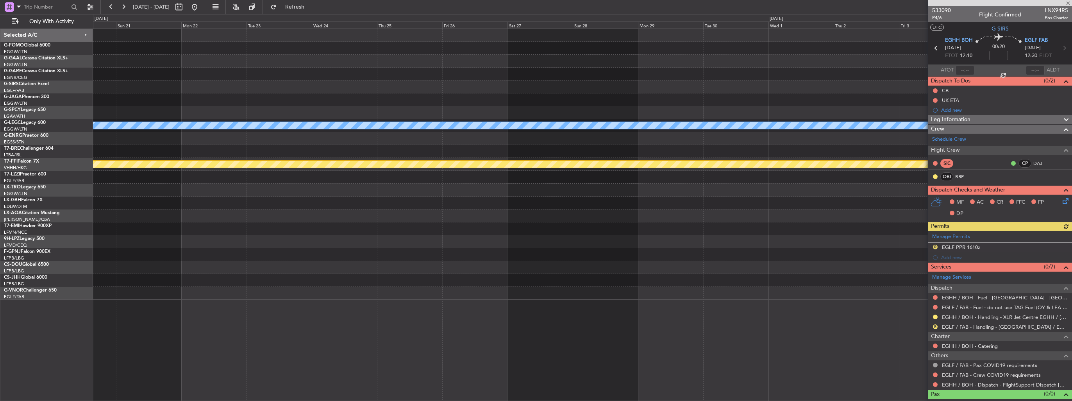
click at [385, 83] on div at bounding box center [582, 86] width 979 height 13
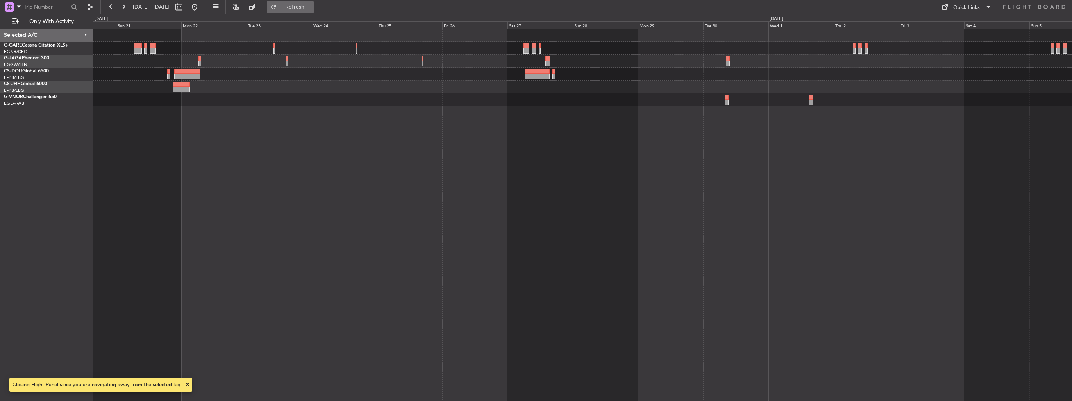
click at [311, 6] on span "Refresh" at bounding box center [295, 6] width 33 height 5
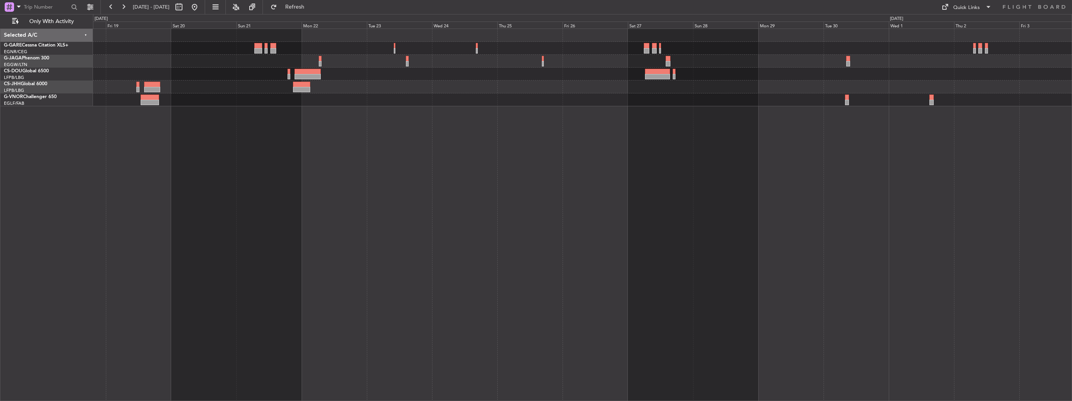
click at [502, 168] on div at bounding box center [582, 215] width 979 height 372
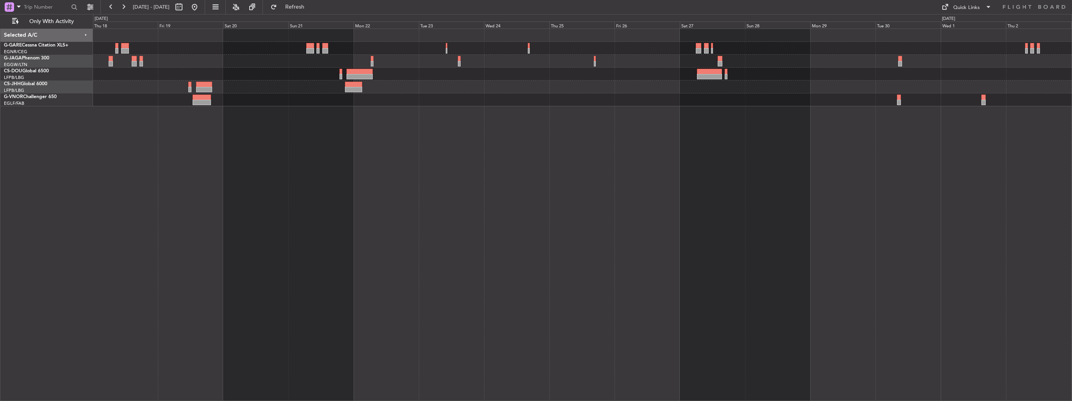
click at [610, 193] on div at bounding box center [582, 215] width 979 height 372
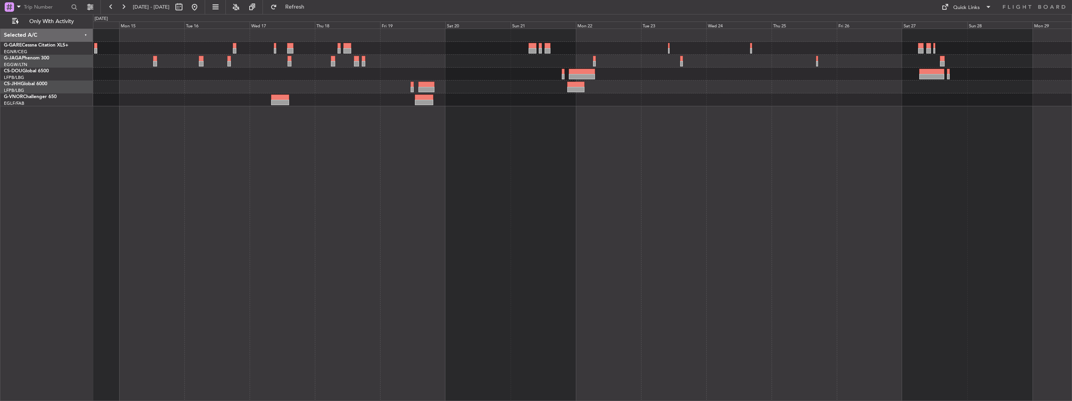
click at [580, 187] on div at bounding box center [582, 215] width 979 height 372
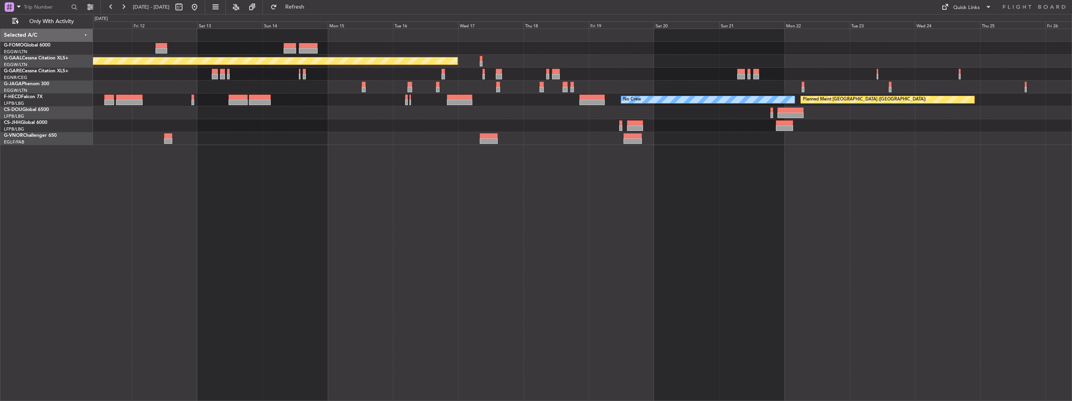
click at [484, 201] on div "Planned Maint Dusseldorf Planned Maint Paris (Le Bourget) No Crew Planned Maint…" at bounding box center [582, 215] width 979 height 372
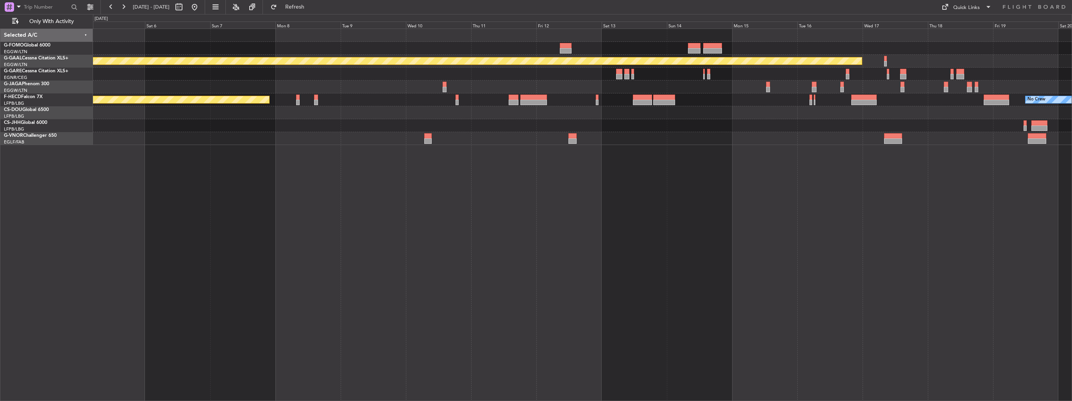
click at [510, 201] on div "Planned Maint Dusseldorf No Crew Planned Maint Paris (Le Bourget) Planned Maint…" at bounding box center [582, 215] width 979 height 372
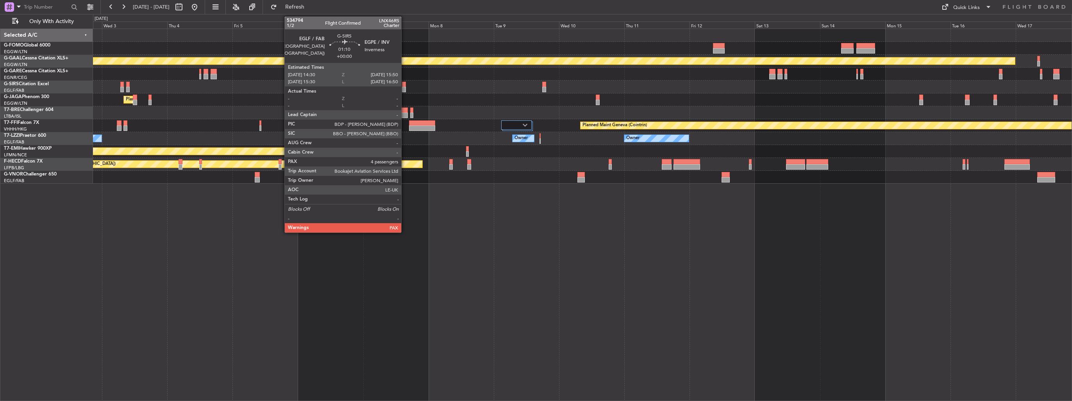
click at [404, 88] on div at bounding box center [404, 89] width 4 height 5
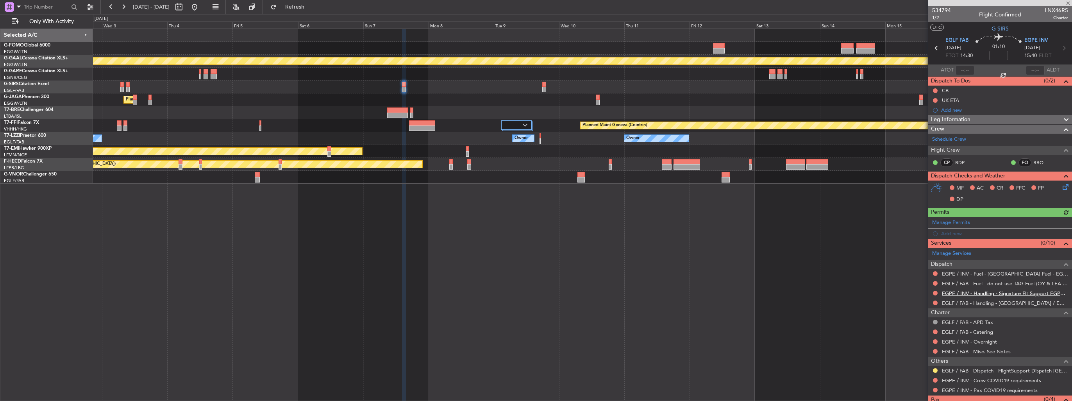
click at [958, 292] on link "EGPE / INV - Handling - Signature Flt Support EGPE / INV" at bounding box center [1005, 293] width 126 height 7
click at [947, 233] on div "Add new" at bounding box center [1001, 233] width 120 height 7
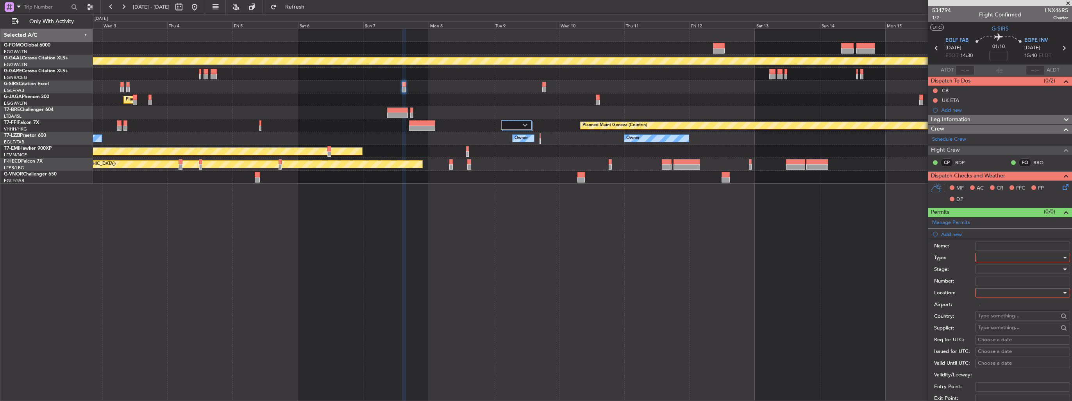
click at [993, 260] on div at bounding box center [1019, 258] width 83 height 12
click at [994, 298] on span "PPR" at bounding box center [1020, 296] width 82 height 12
click at [994, 293] on div at bounding box center [1019, 293] width 83 height 12
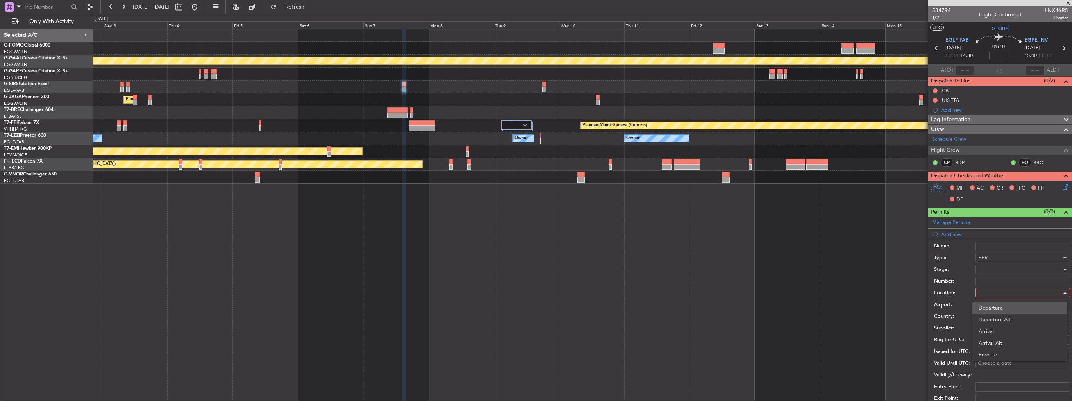
click at [999, 306] on span "Departure" at bounding box center [1020, 308] width 82 height 12
type input "EGLF / FAB"
click at [1001, 270] on div at bounding box center [1019, 269] width 83 height 12
click at [1004, 320] on span "Requested" at bounding box center [1020, 320] width 82 height 12
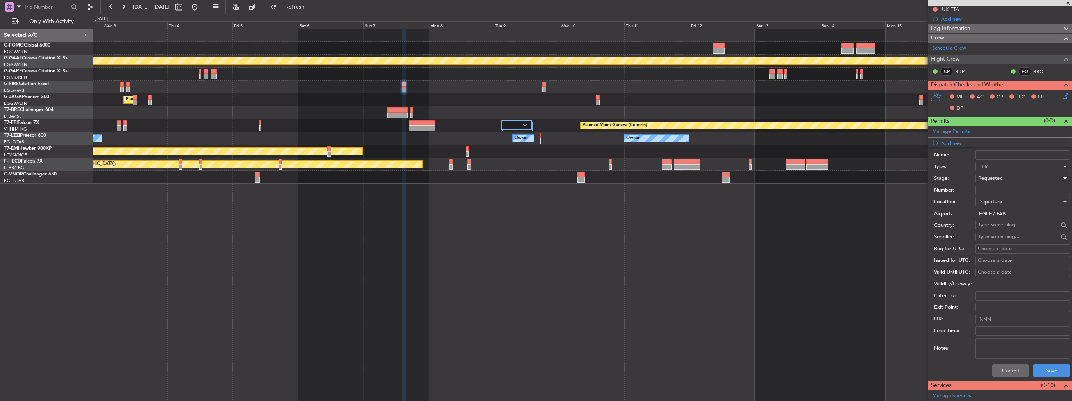
scroll to position [156, 0]
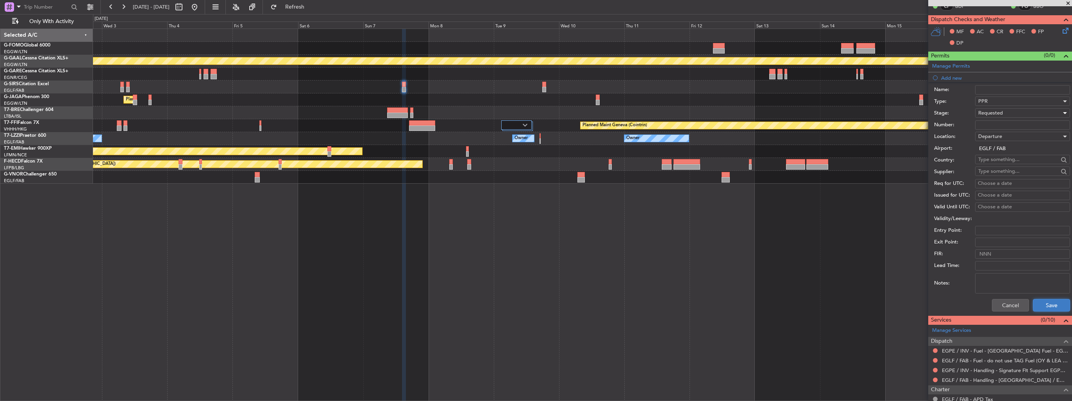
click at [1034, 307] on button "Save" at bounding box center [1051, 305] width 37 height 13
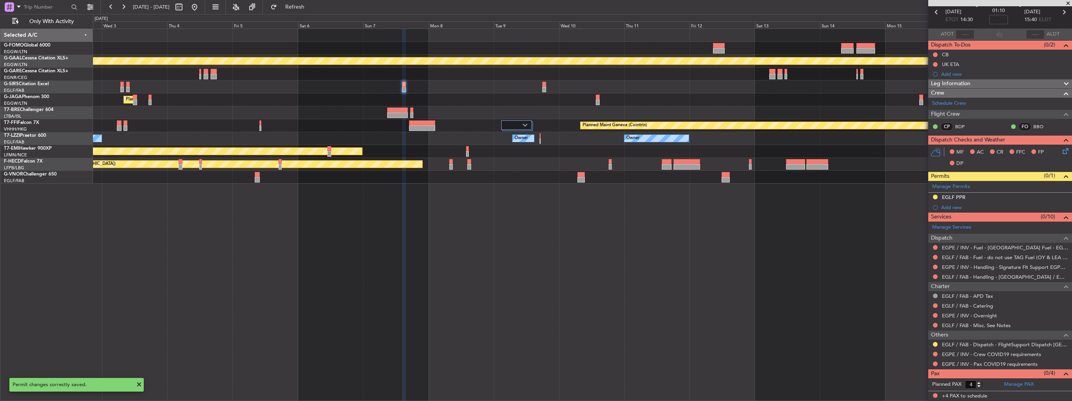
scroll to position [34, 0]
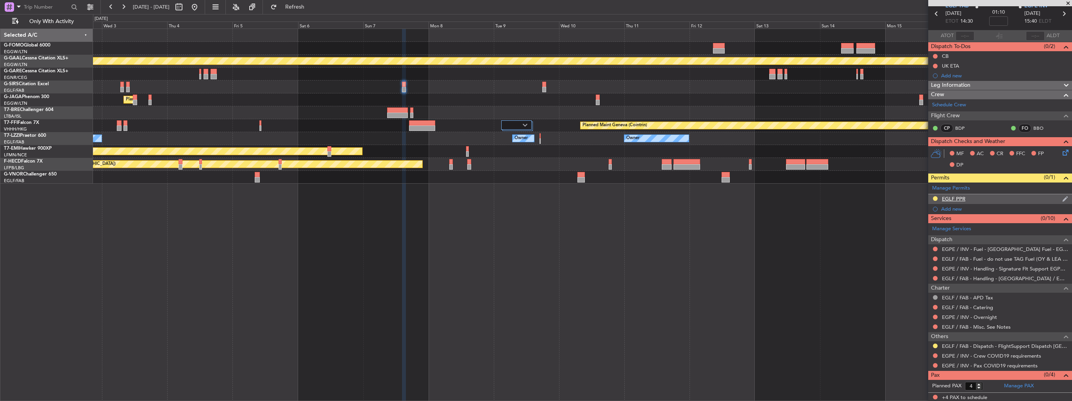
click at [1062, 198] on img at bounding box center [1065, 198] width 6 height 7
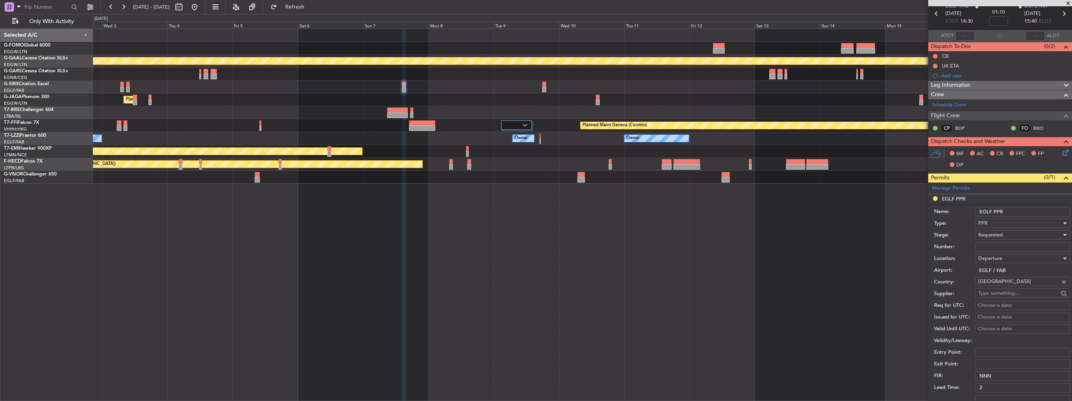
scroll to position [156, 0]
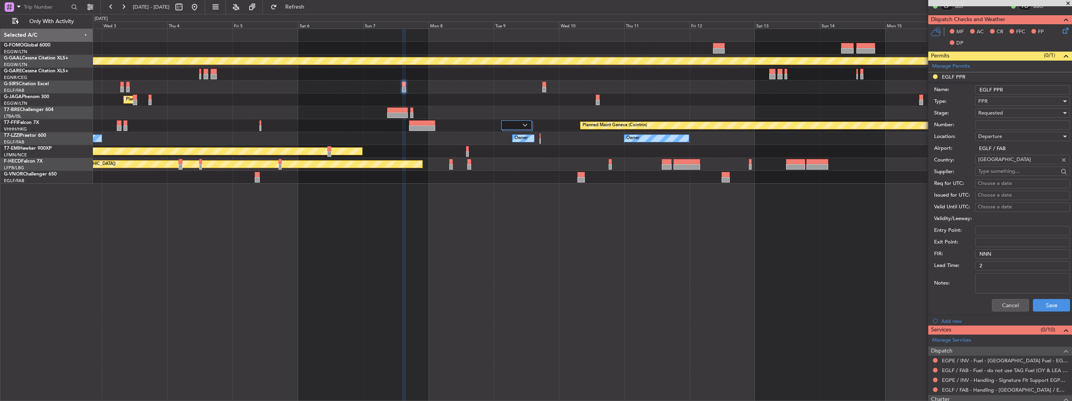
click at [1019, 91] on input "EGLF PPR" at bounding box center [1022, 89] width 95 height 9
type input "EGLF PPR 1430z"
click at [1053, 307] on button "Save" at bounding box center [1051, 305] width 37 height 13
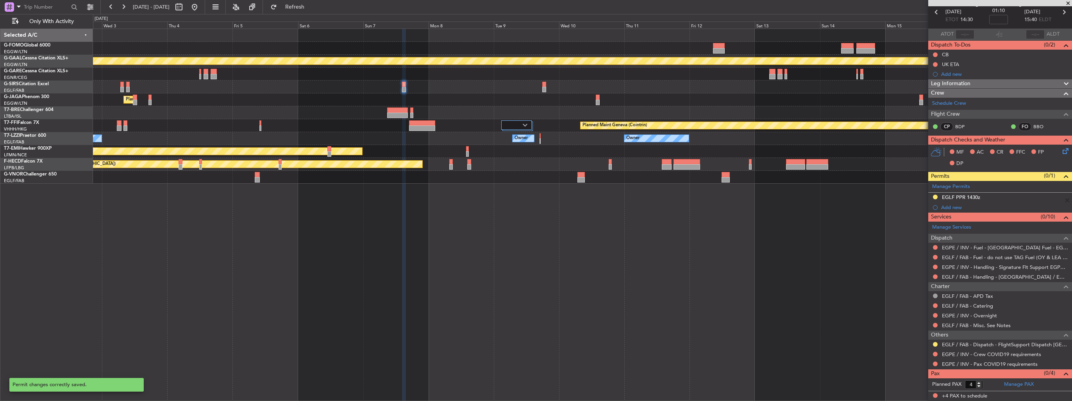
scroll to position [34, 0]
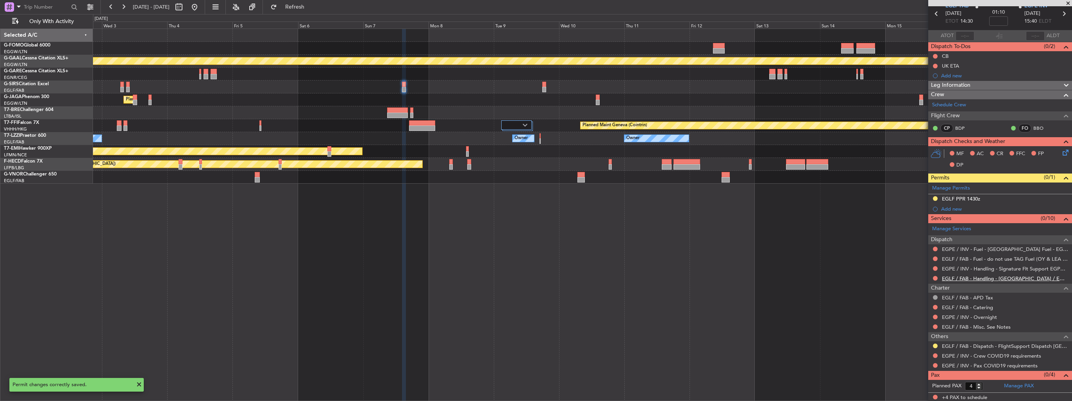
click at [968, 278] on link "EGLF / FAB - Handling - [GEOGRAPHIC_DATA] / EGLF / FAB" at bounding box center [1005, 278] width 126 height 7
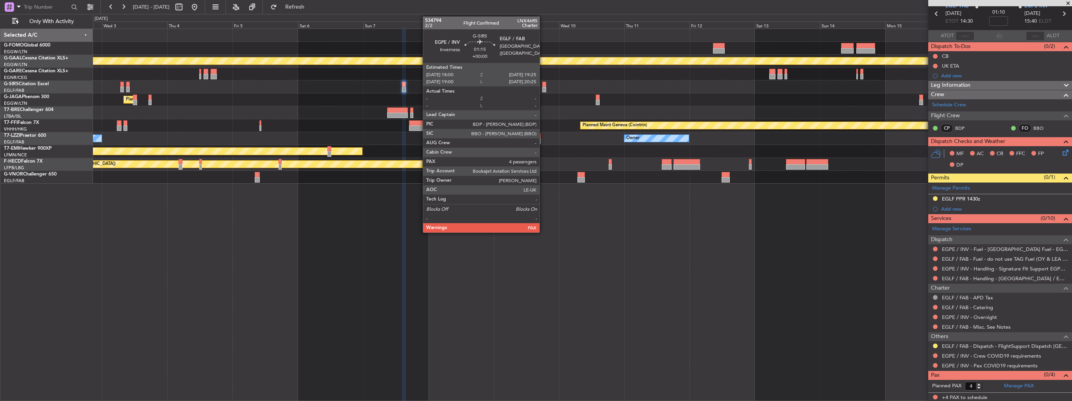
click at [543, 89] on div at bounding box center [544, 89] width 4 height 5
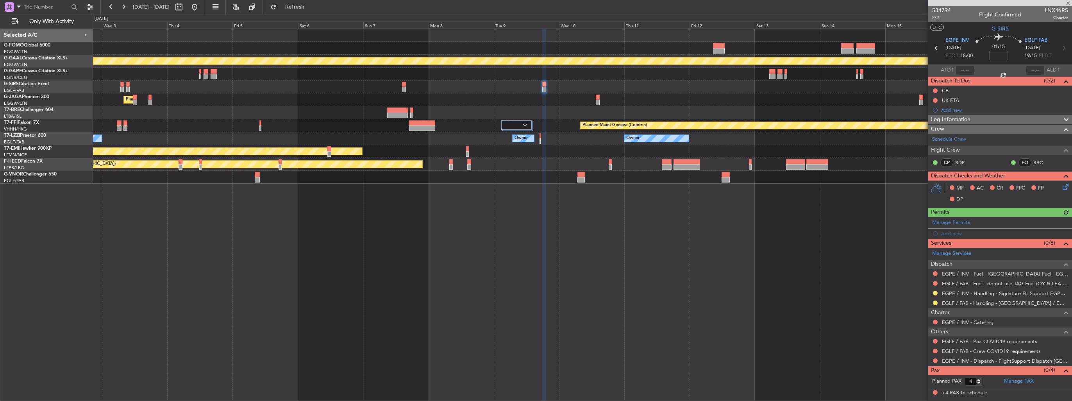
scroll to position [0, 0]
click at [949, 233] on div "Add new" at bounding box center [1001, 233] width 120 height 7
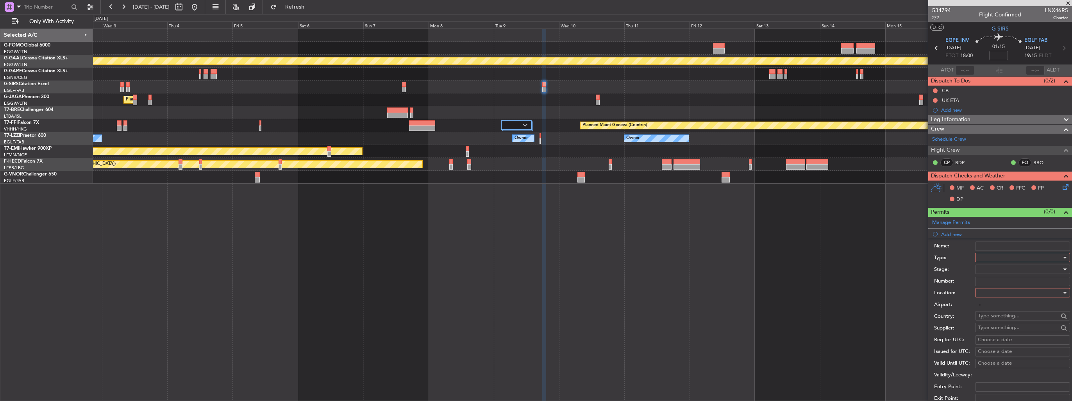
click at [987, 253] on div at bounding box center [1019, 258] width 83 height 12
click at [1006, 297] on span "PPR" at bounding box center [1020, 296] width 82 height 12
click at [1006, 297] on div at bounding box center [1019, 293] width 83 height 12
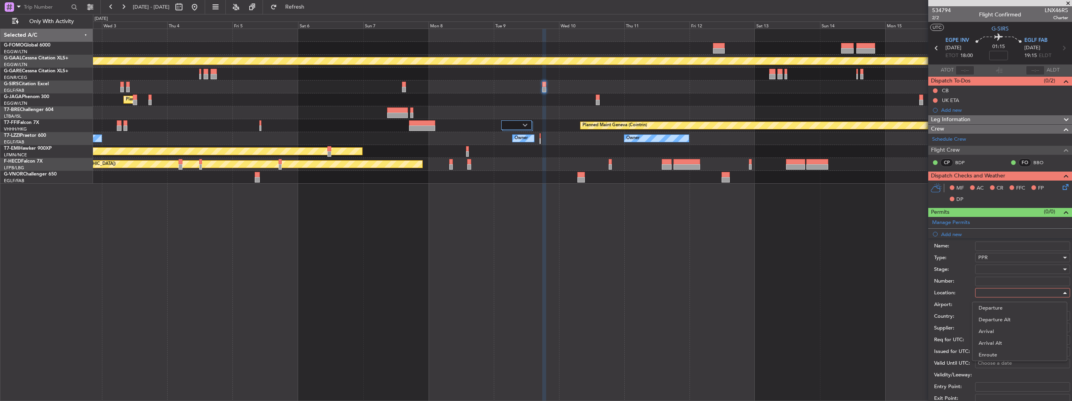
drag, startPoint x: 1004, startPoint y: 328, endPoint x: 1005, endPoint y: 294, distance: 34.4
click at [1004, 327] on span "Arrival" at bounding box center [1020, 331] width 82 height 12
type input "EGLF / FAB"
click at [1006, 270] on div at bounding box center [1019, 269] width 83 height 12
click at [1010, 318] on span "Requested" at bounding box center [1020, 320] width 82 height 12
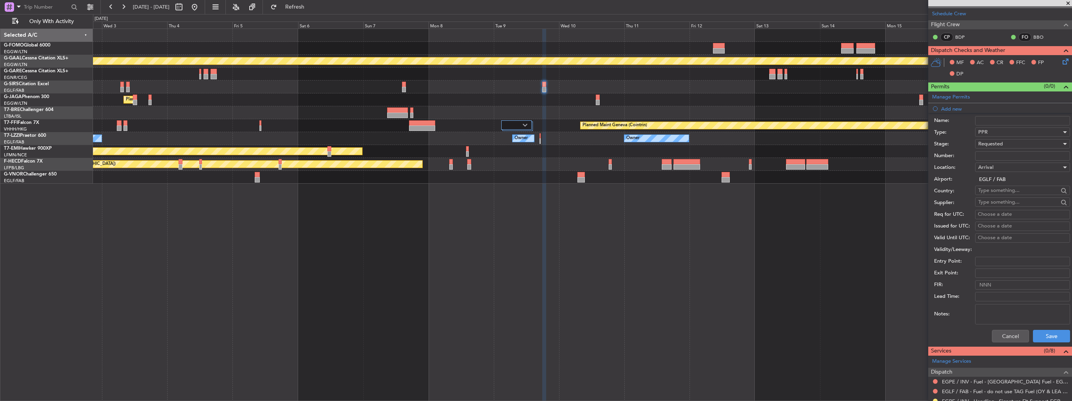
scroll to position [156, 0]
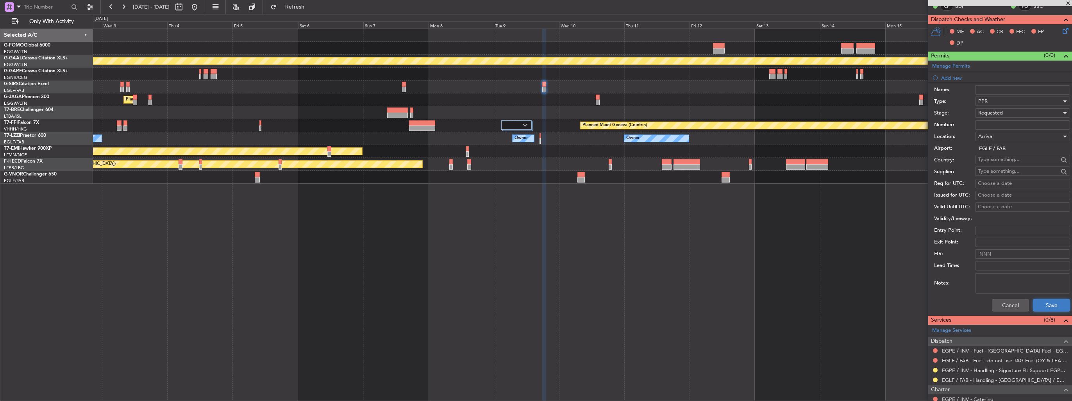
click at [1037, 304] on button "Save" at bounding box center [1051, 305] width 37 height 13
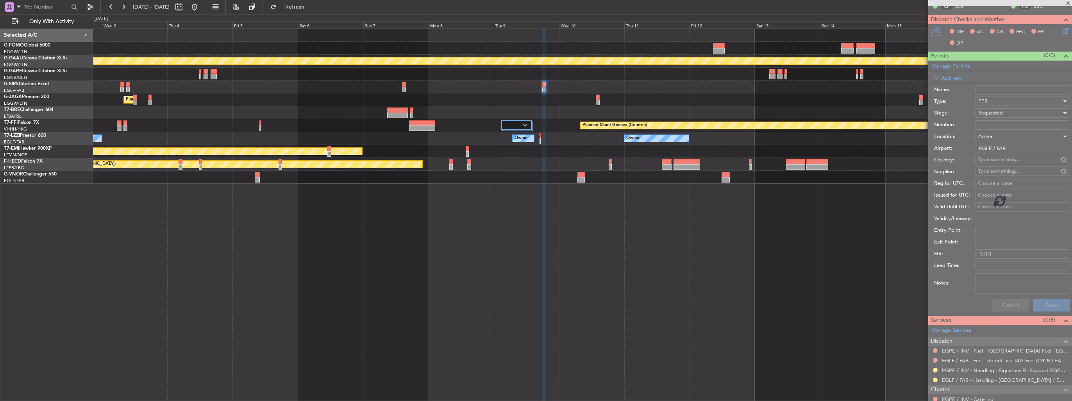
scroll to position [5, 0]
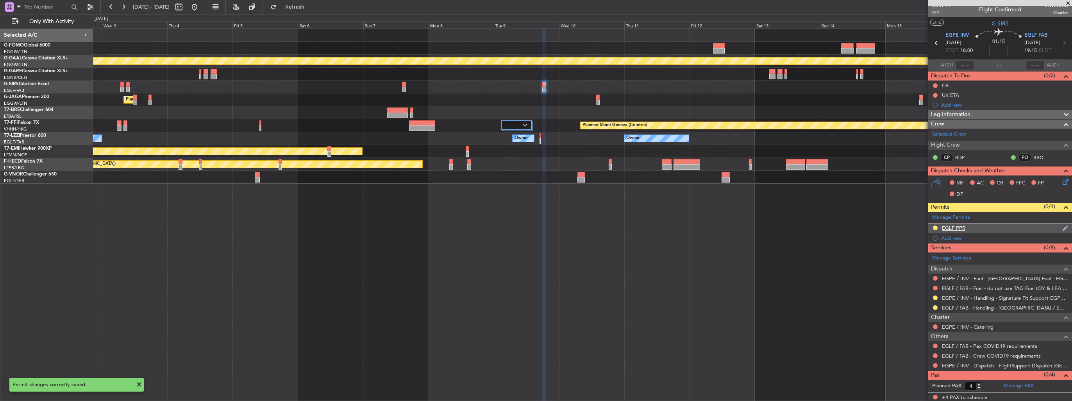
click at [1063, 227] on div "EGLF PPR" at bounding box center [1000, 228] width 144 height 10
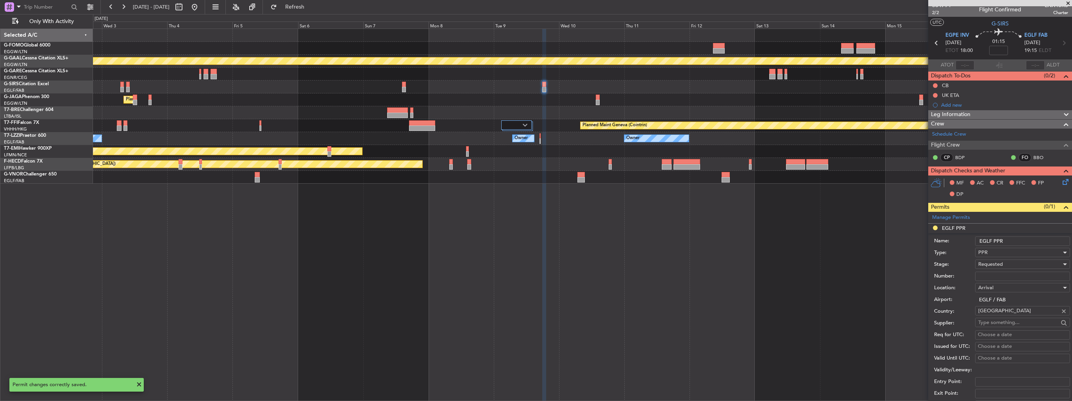
scroll to position [156, 0]
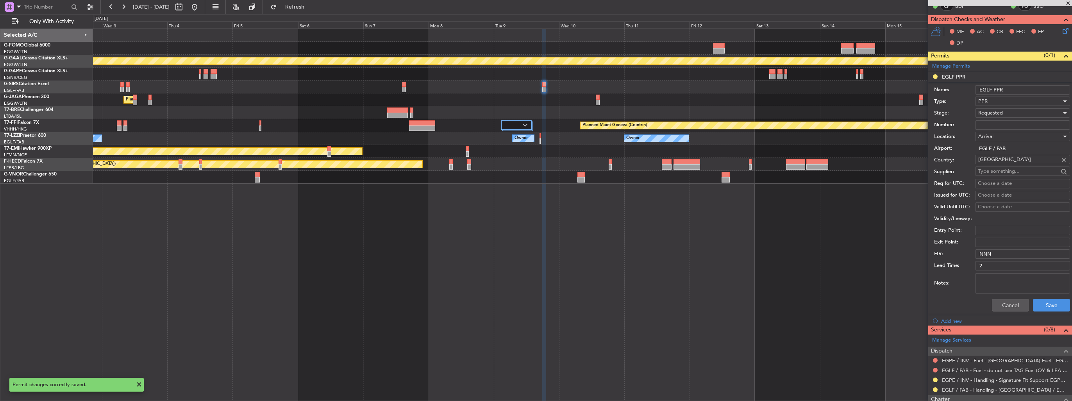
click at [1033, 90] on input "EGLF PPR" at bounding box center [1022, 89] width 95 height 9
type input "EGLF PPR 1925z"
click at [1051, 303] on button "Save" at bounding box center [1051, 305] width 37 height 13
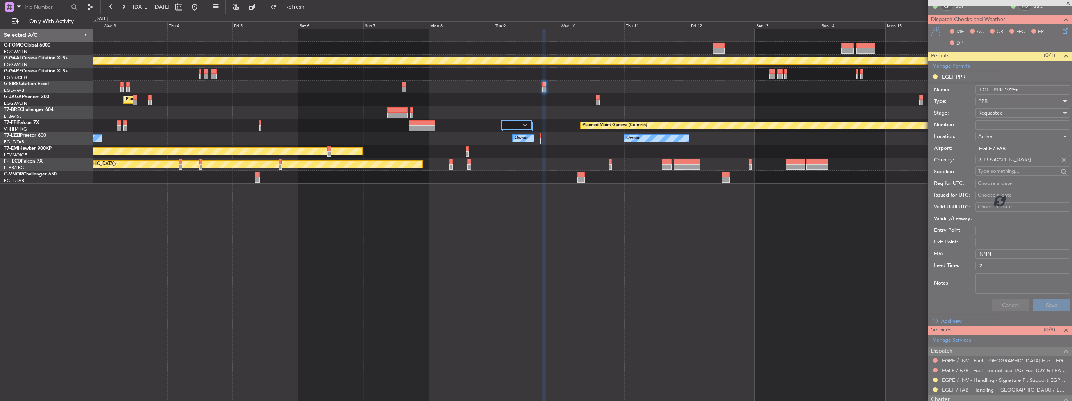
scroll to position [5, 0]
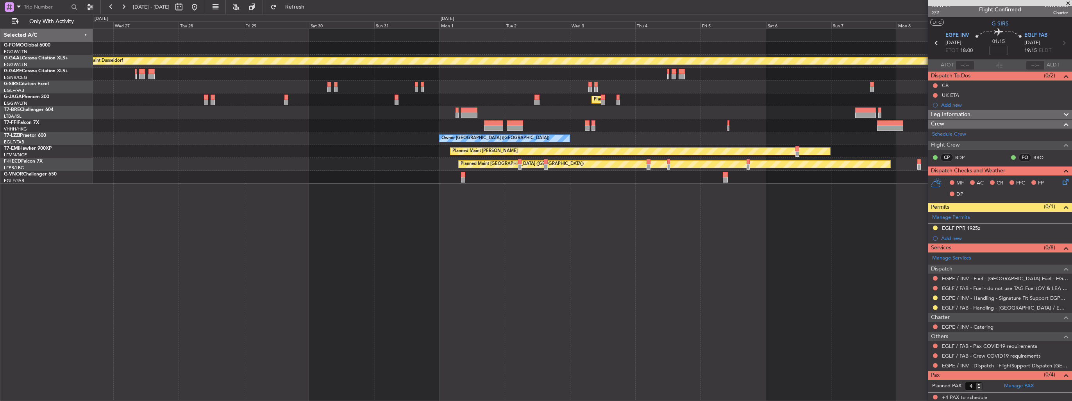
click at [725, 286] on div "Planned Maint Dusseldorf Planned Maint London (Luton) Planned Maint Geneva (Coi…" at bounding box center [582, 215] width 979 height 372
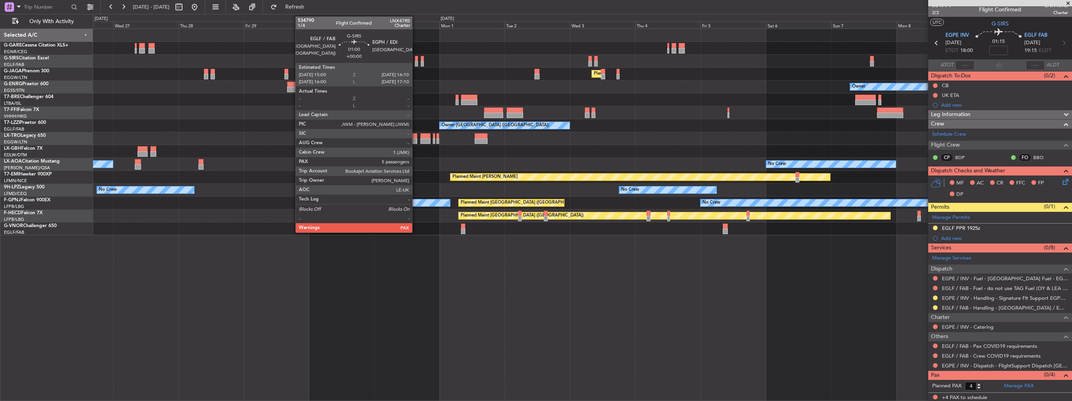
click at [416, 62] on div at bounding box center [417, 63] width 4 height 5
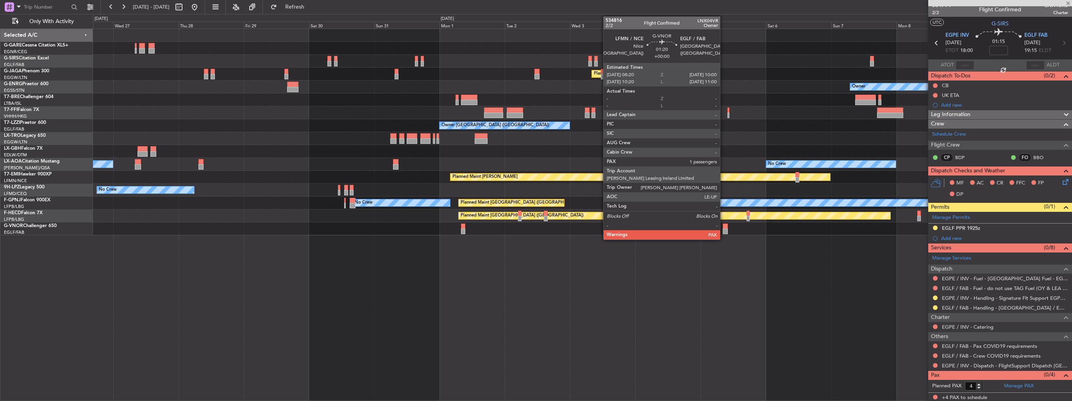
type input "5"
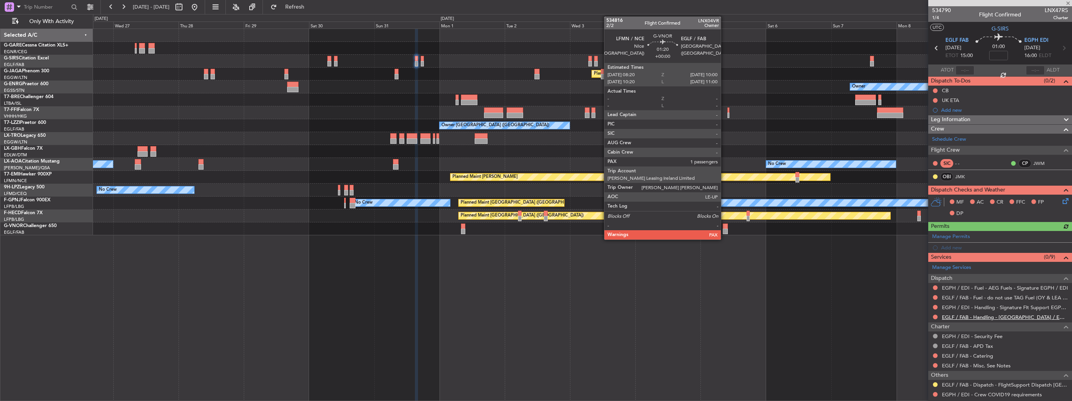
click at [960, 314] on link "EGLF / FAB - Handling - [GEOGRAPHIC_DATA] / EGLF / FAB" at bounding box center [1005, 317] width 126 height 7
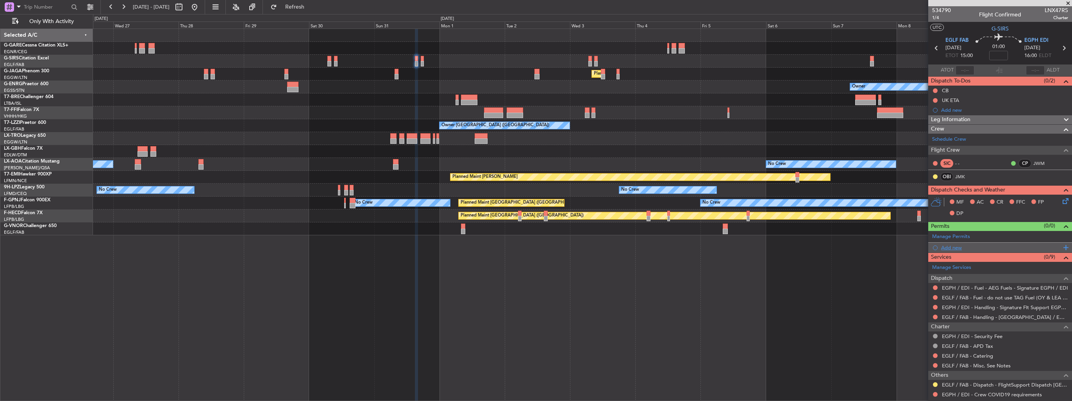
click at [951, 244] on div "Add new" at bounding box center [1001, 247] width 120 height 7
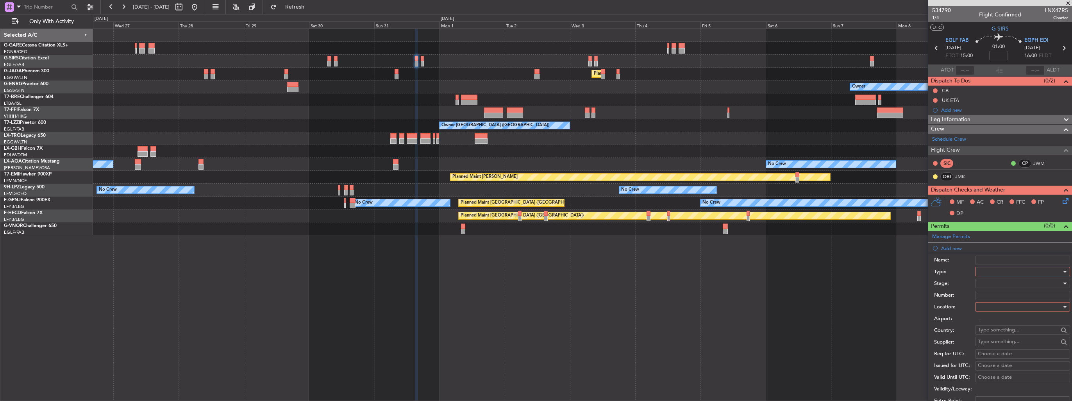
click at [999, 271] on div at bounding box center [1019, 272] width 83 height 12
click at [996, 310] on span "PPR" at bounding box center [1020, 310] width 82 height 12
click at [994, 309] on div at bounding box center [1019, 307] width 83 height 12
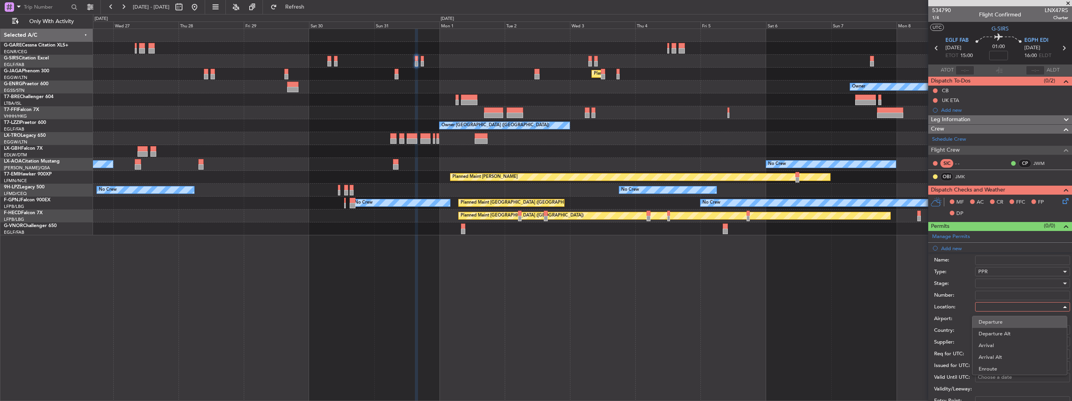
click at [994, 318] on span "Departure" at bounding box center [1020, 322] width 82 height 12
type input "EGLF / FAB"
click at [995, 282] on div at bounding box center [1019, 283] width 83 height 12
click at [1009, 332] on span "Requested" at bounding box center [1020, 334] width 82 height 12
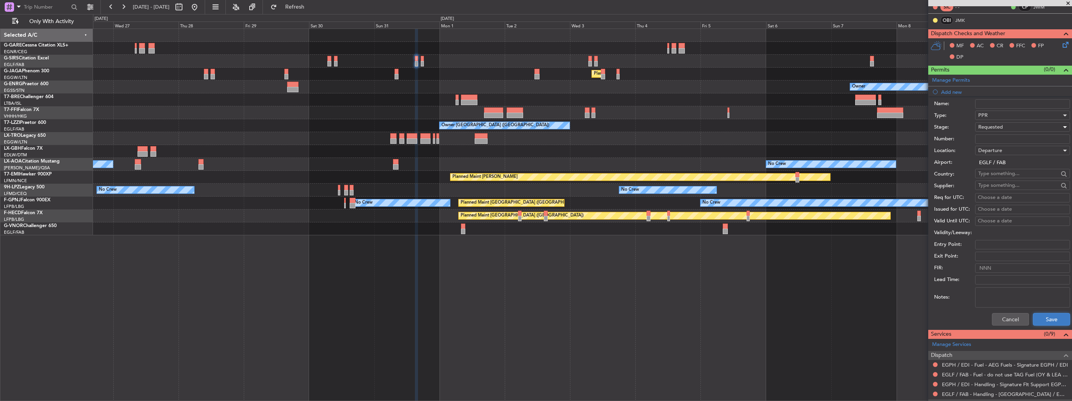
click at [1042, 316] on button "Save" at bounding box center [1051, 319] width 37 height 13
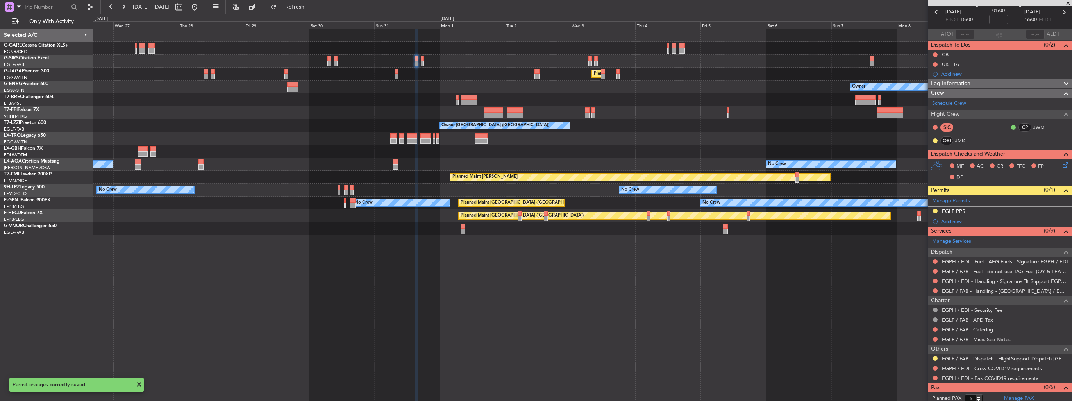
scroll to position [0, 0]
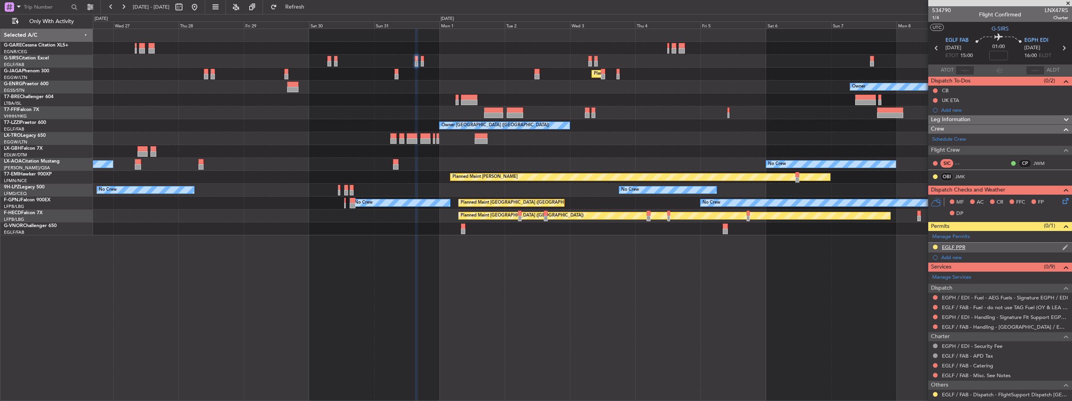
click at [1063, 243] on div "EGLF PPR" at bounding box center [1000, 248] width 144 height 10
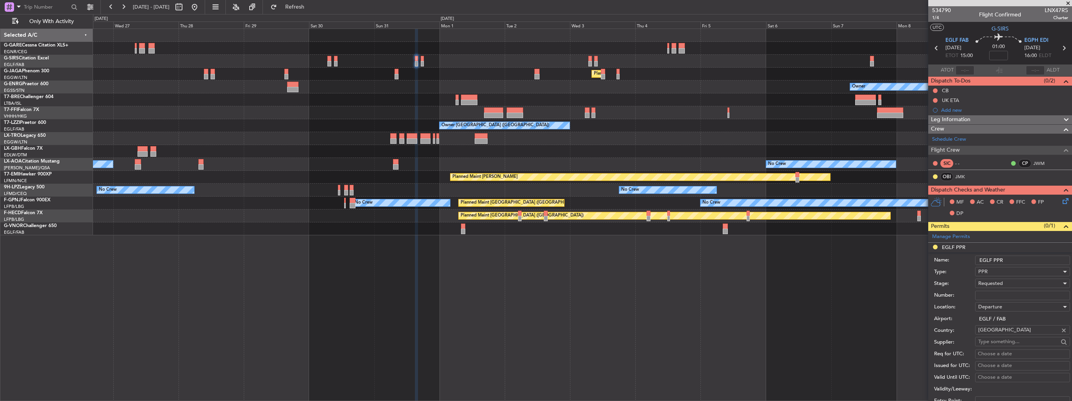
click at [1014, 256] on input "EGLF PPR" at bounding box center [1022, 259] width 95 height 9
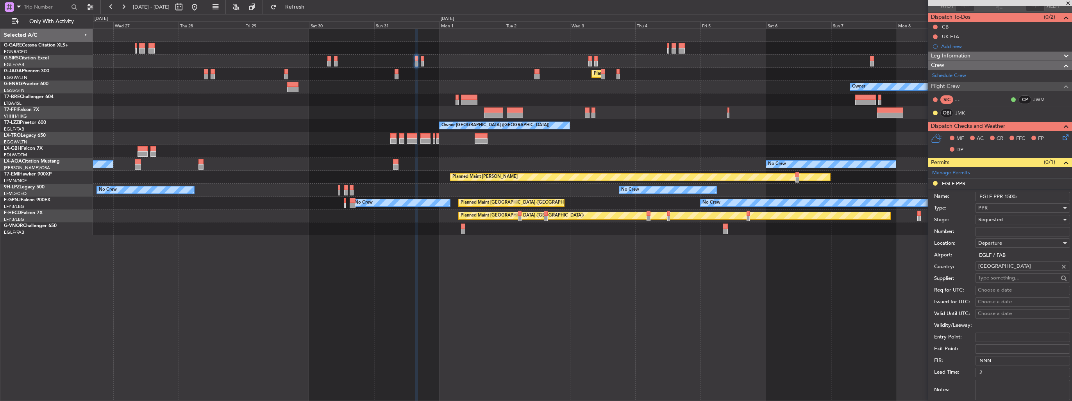
scroll to position [156, 0]
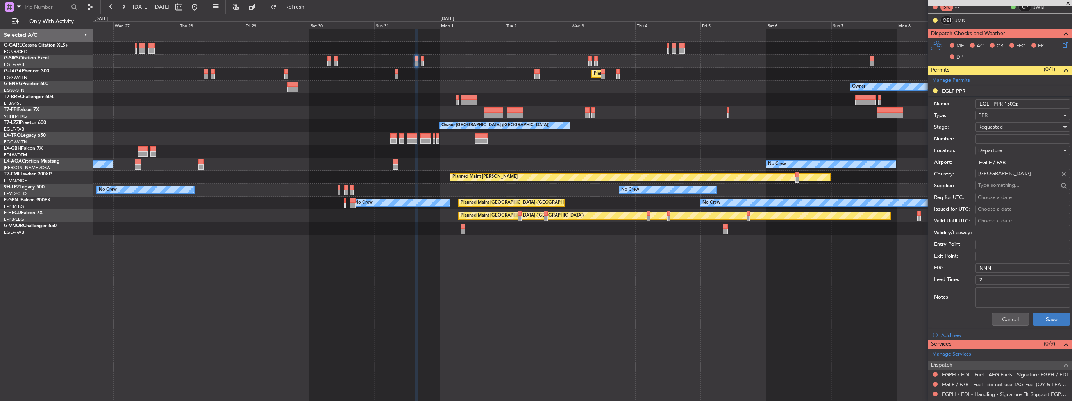
type input "EGLF PPR 1500z"
click at [1033, 313] on button "Save" at bounding box center [1051, 319] width 37 height 13
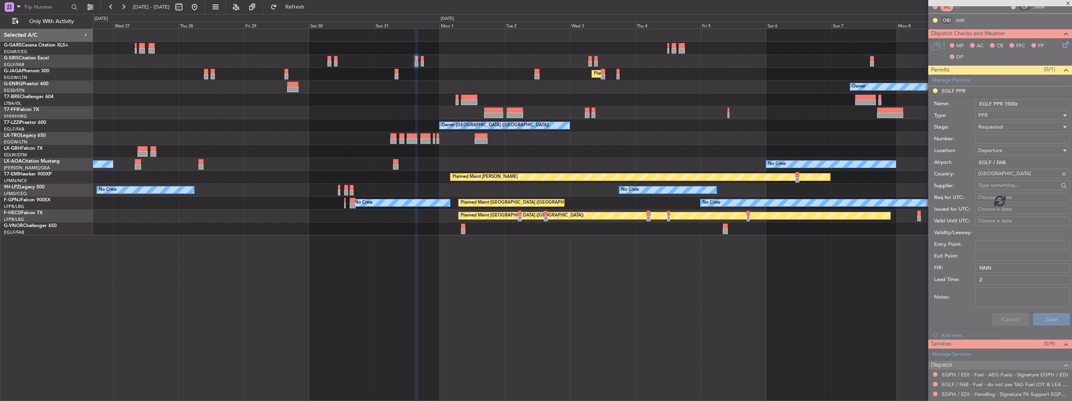
scroll to position [48, 0]
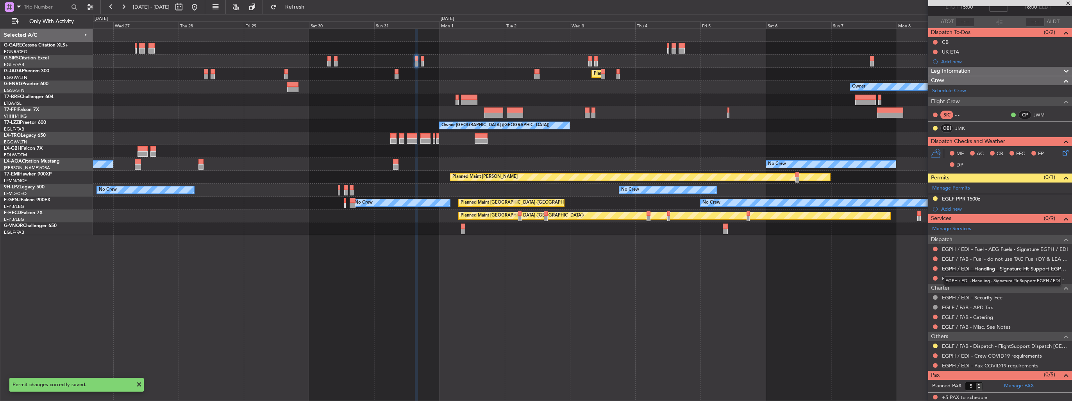
click at [984, 268] on link "EGPH / EDI - Handling - Signature Flt Support EGPH / EDI" at bounding box center [1005, 268] width 126 height 7
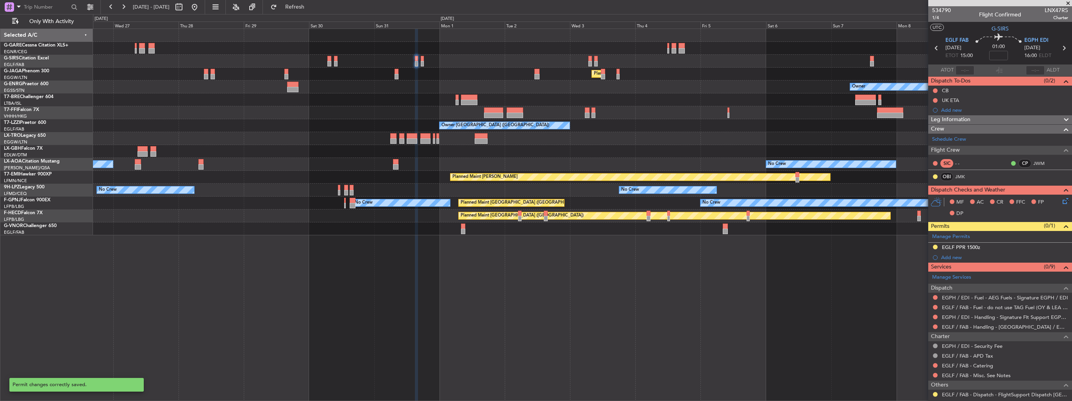
scroll to position [48, 0]
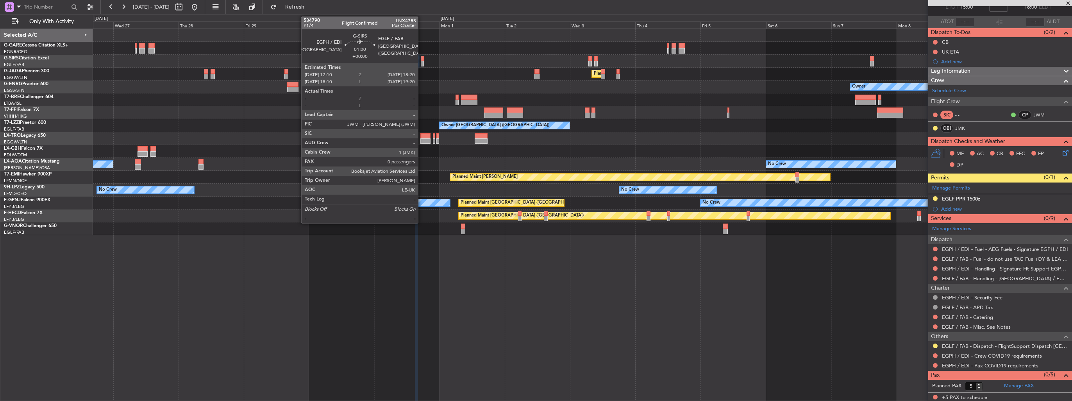
click at [422, 59] on div at bounding box center [423, 58] width 4 height 5
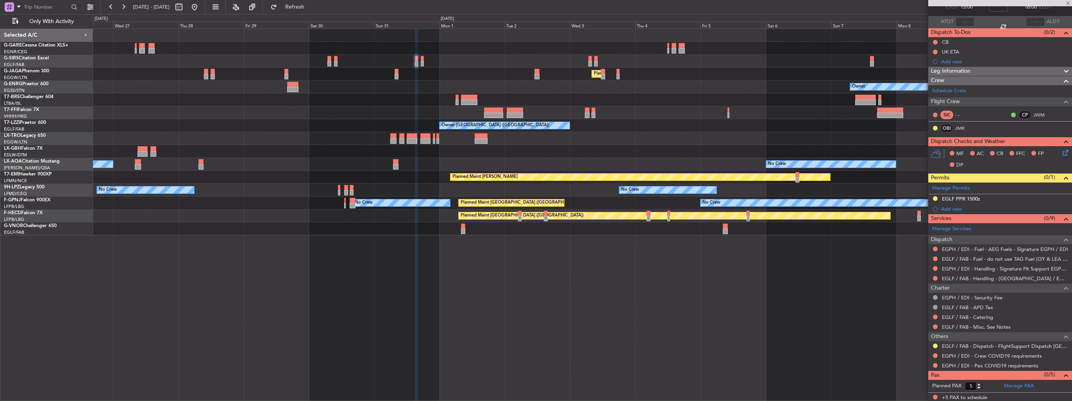
type input "0"
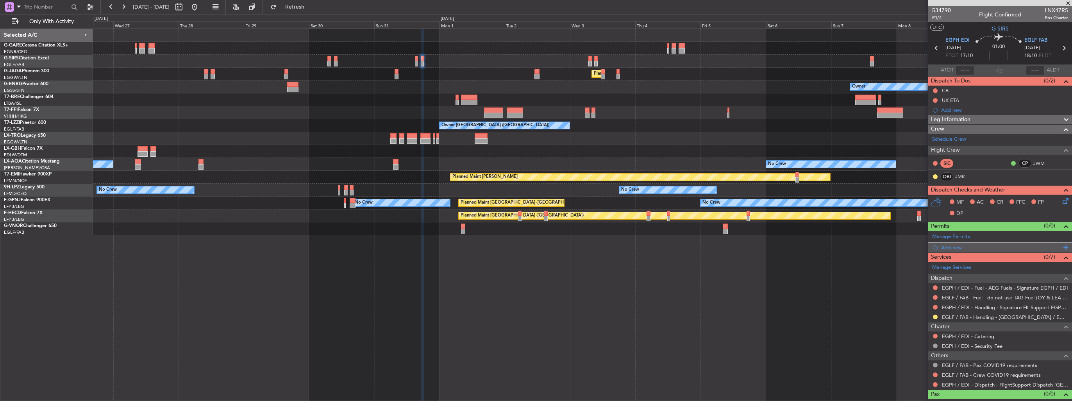
click at [950, 247] on div "Add new" at bounding box center [1001, 247] width 120 height 7
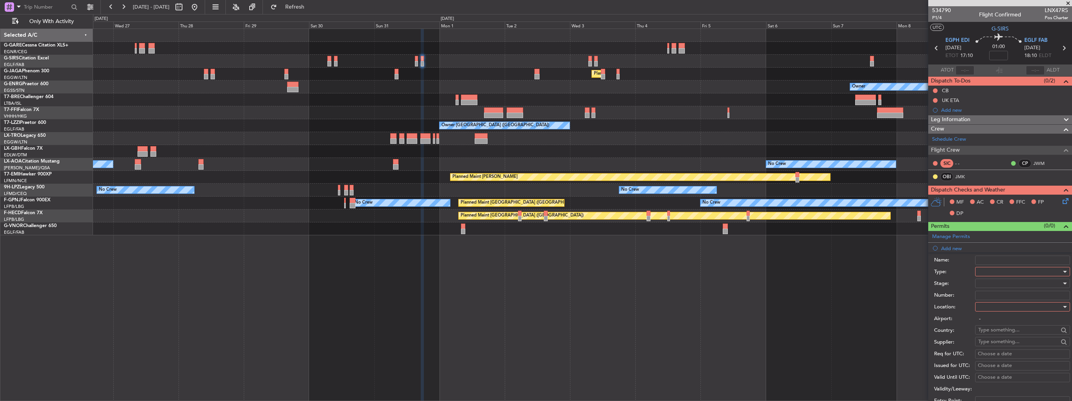
click at [989, 271] on div at bounding box center [1019, 272] width 83 height 12
click at [999, 312] on span "PPR" at bounding box center [1020, 310] width 82 height 12
click at [999, 296] on input "Number:" at bounding box center [1022, 295] width 95 height 9
click at [956, 285] on label "Stage:" at bounding box center [954, 284] width 41 height 8
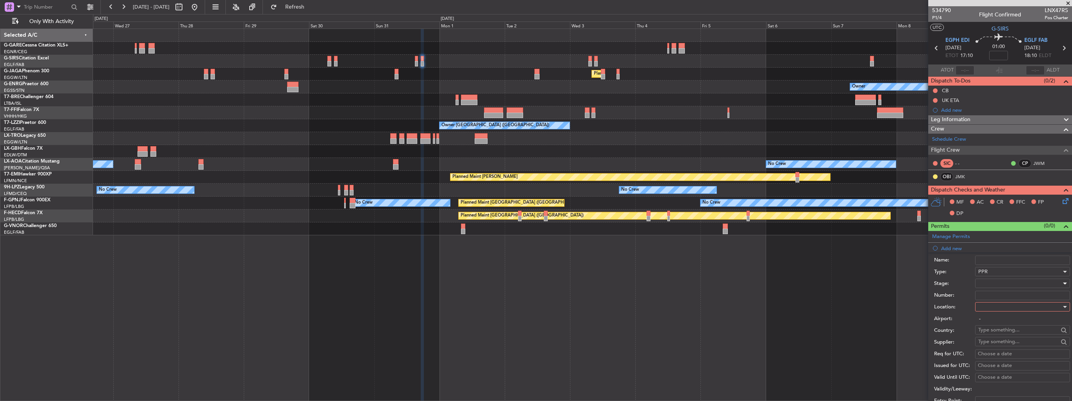
click at [980, 285] on div at bounding box center [1019, 283] width 83 height 12
click at [995, 330] on span "Requested" at bounding box center [1020, 334] width 82 height 12
click at [1000, 307] on div at bounding box center [1019, 307] width 83 height 12
click at [995, 341] on span "Arrival" at bounding box center [1020, 345] width 82 height 12
type input "EGLF / FAB"
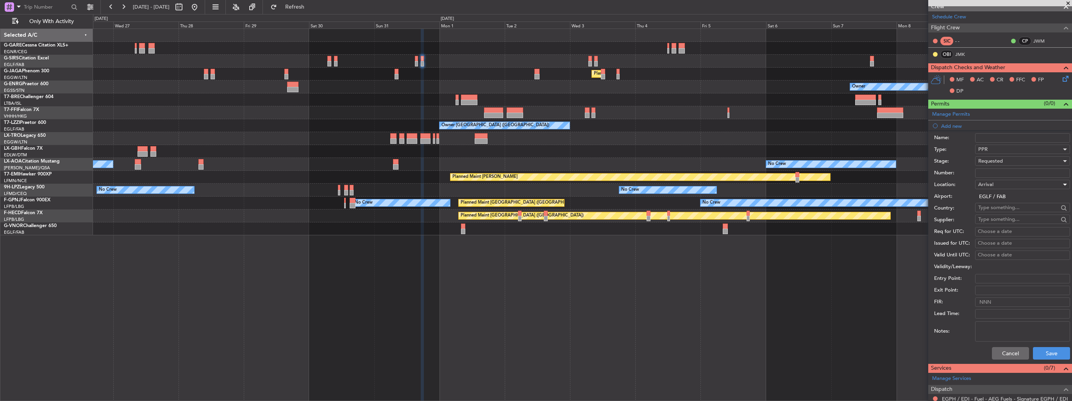
scroll to position [156, 0]
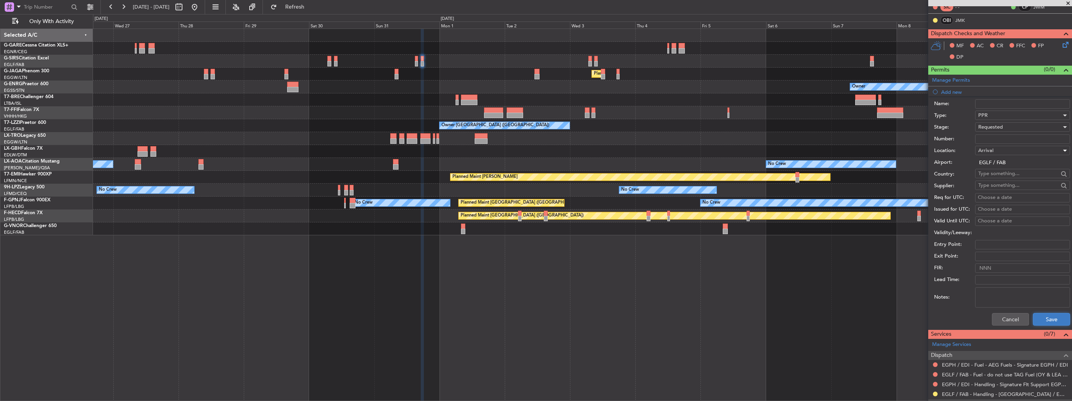
click at [1036, 318] on button "Save" at bounding box center [1051, 319] width 37 height 13
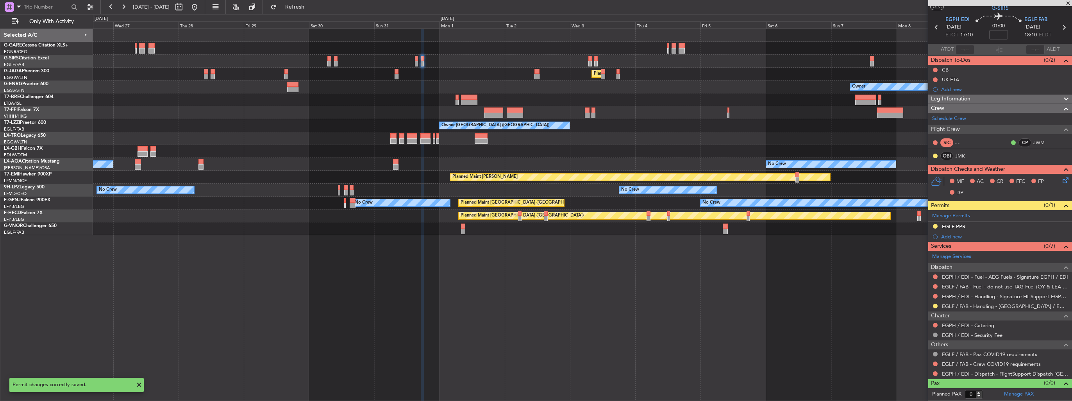
scroll to position [19, 0]
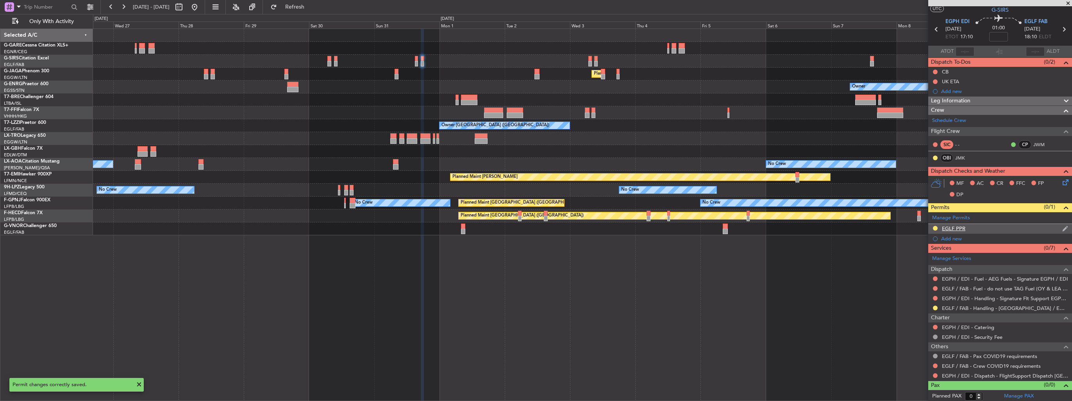
click at [1062, 226] on img at bounding box center [1065, 228] width 6 height 7
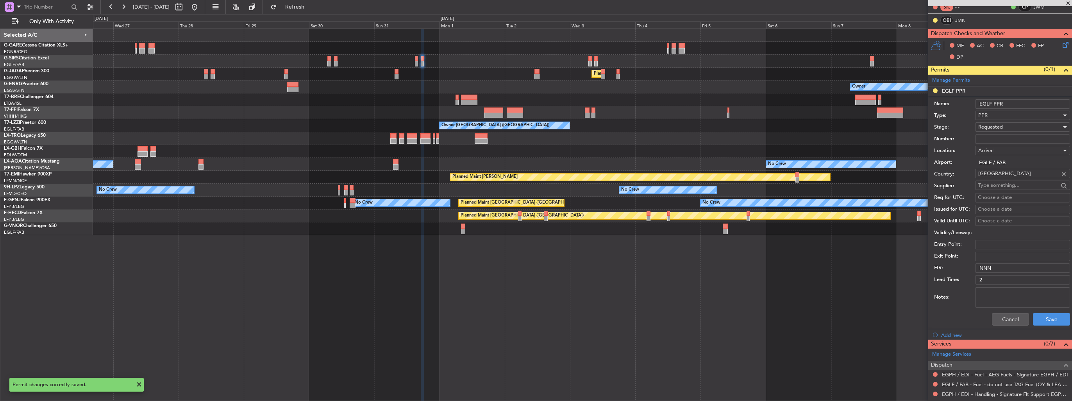
click at [1017, 106] on input "EGLF PPR" at bounding box center [1022, 103] width 95 height 9
type input "EGLF PPR 1820z"
click at [1042, 315] on button "Save" at bounding box center [1051, 319] width 37 height 13
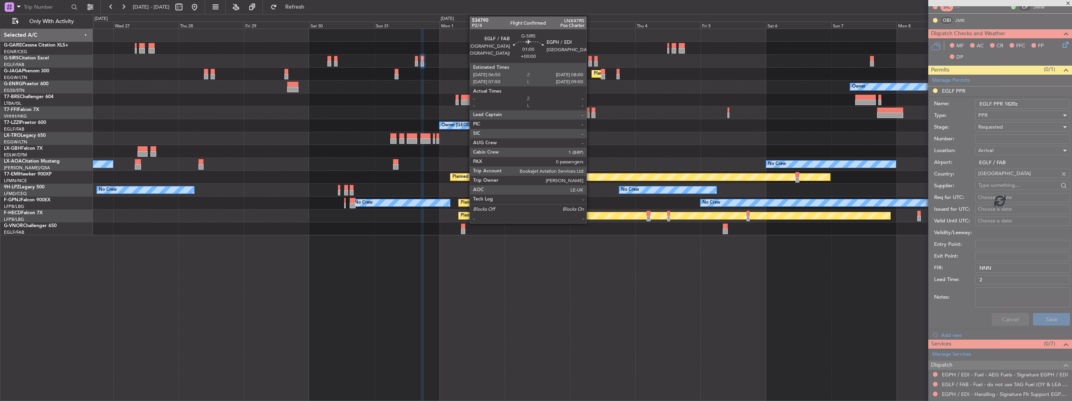
scroll to position [19, 0]
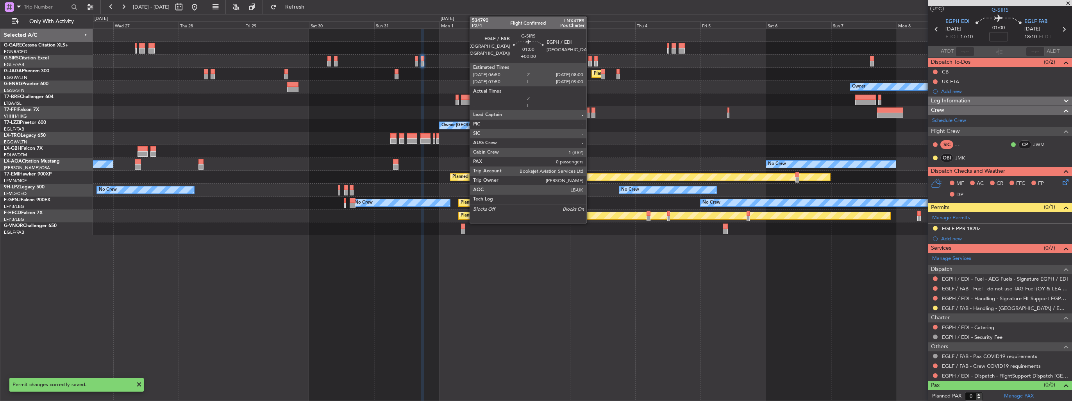
click at [590, 58] on div at bounding box center [590, 58] width 4 height 5
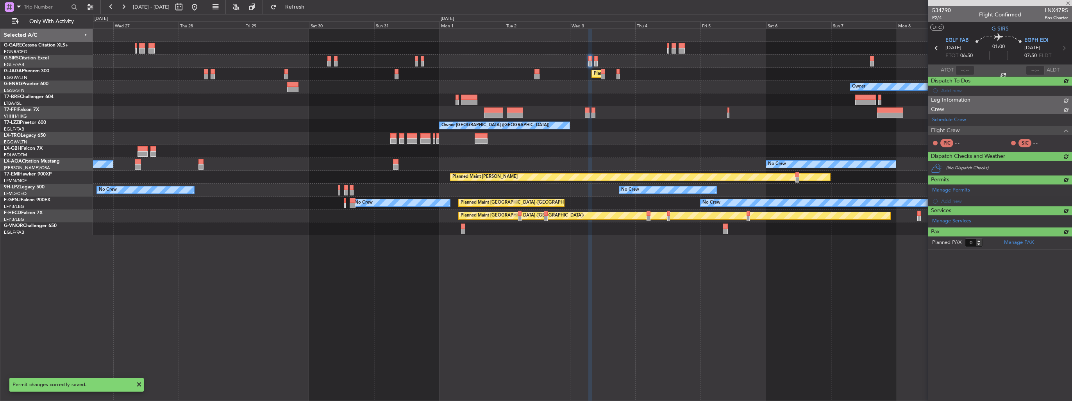
scroll to position [0, 0]
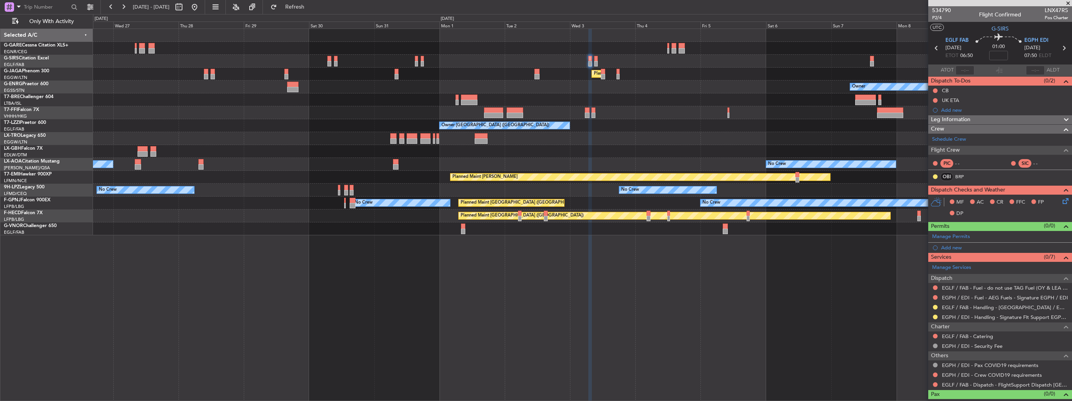
drag, startPoint x: 942, startPoint y: 248, endPoint x: 956, endPoint y: 250, distance: 14.3
click at [942, 248] on div "Add new" at bounding box center [1004, 247] width 127 height 7
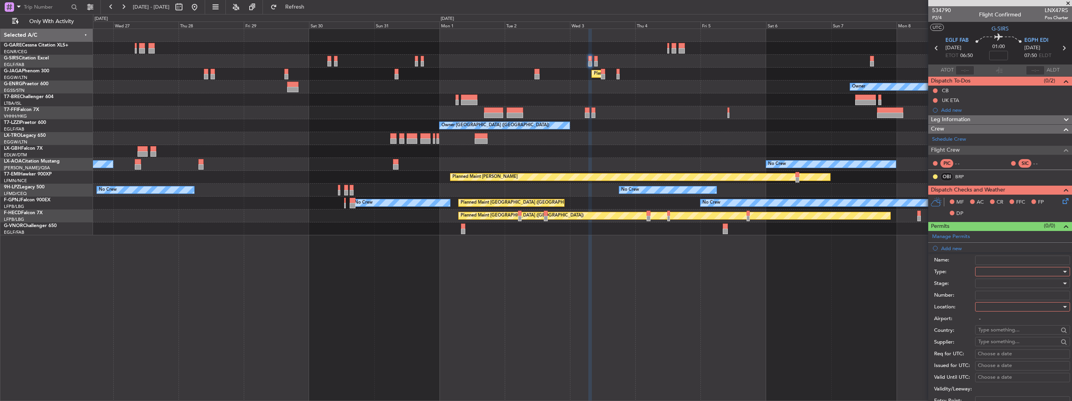
click at [999, 267] on div at bounding box center [1019, 272] width 83 height 12
click at [996, 306] on span "PPR" at bounding box center [1020, 310] width 82 height 12
click at [997, 299] on div "Number:" at bounding box center [1002, 295] width 136 height 12
click at [1000, 306] on div at bounding box center [1019, 307] width 83 height 12
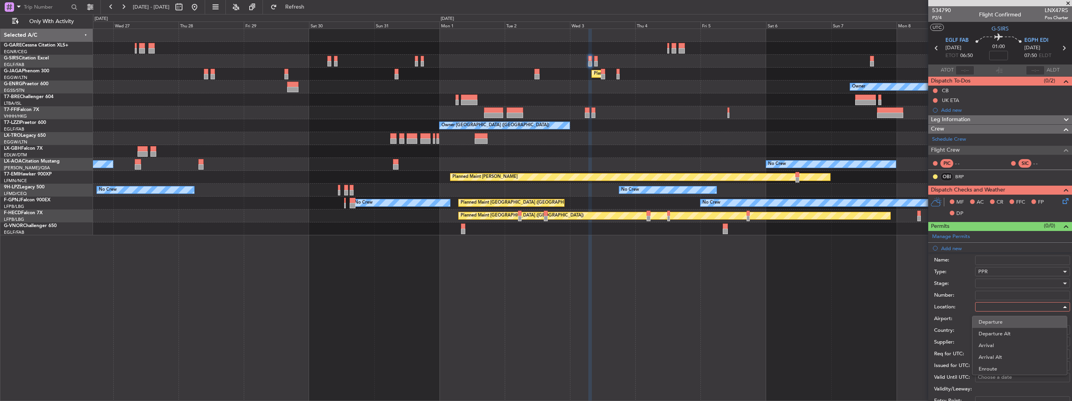
click at [1000, 319] on span "Departure" at bounding box center [1020, 322] width 82 height 12
type input "EGLF / FAB"
click at [999, 284] on div at bounding box center [1019, 283] width 83 height 12
click at [1006, 333] on span "Requested" at bounding box center [1020, 334] width 82 height 12
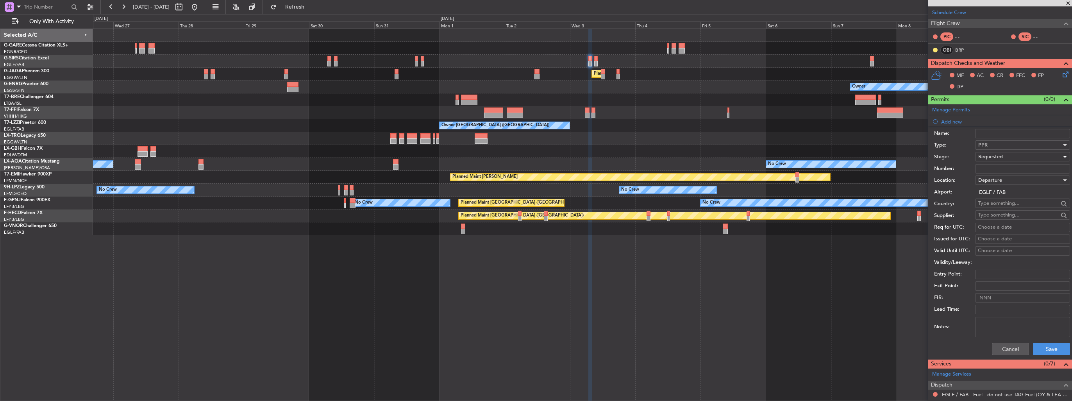
scroll to position [234, 0]
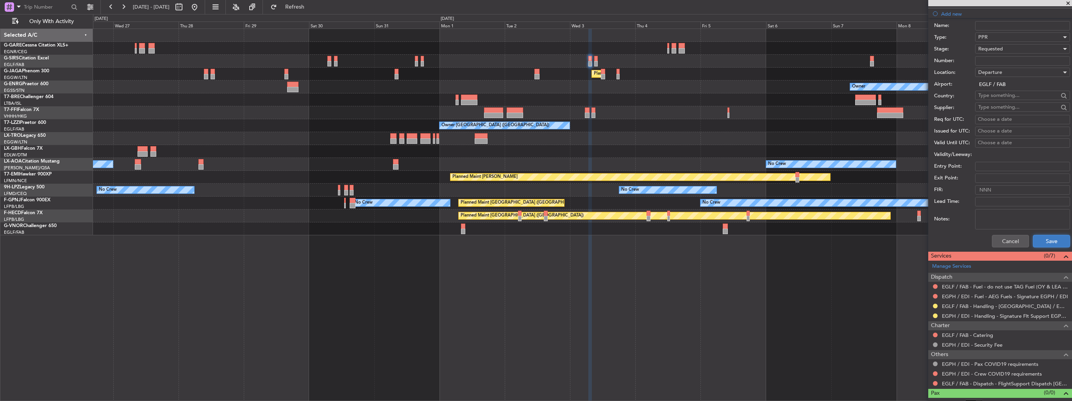
click at [1039, 243] on button "Save" at bounding box center [1051, 241] width 37 height 13
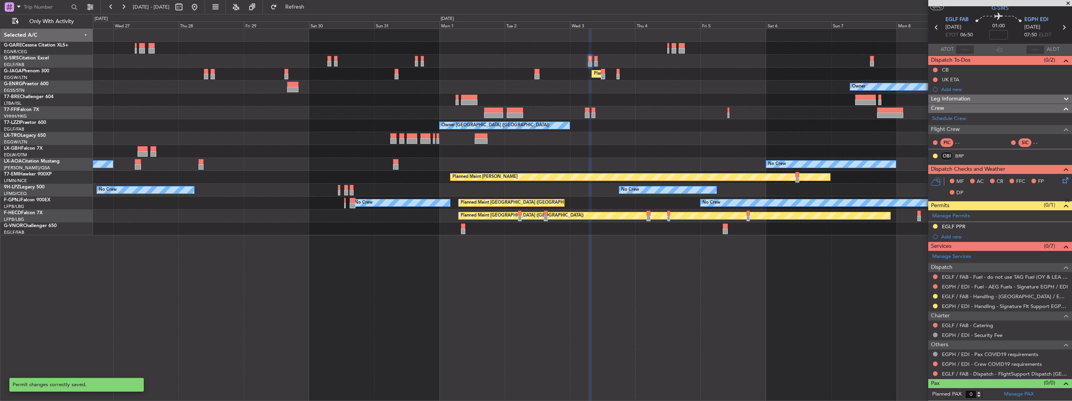
scroll to position [19, 0]
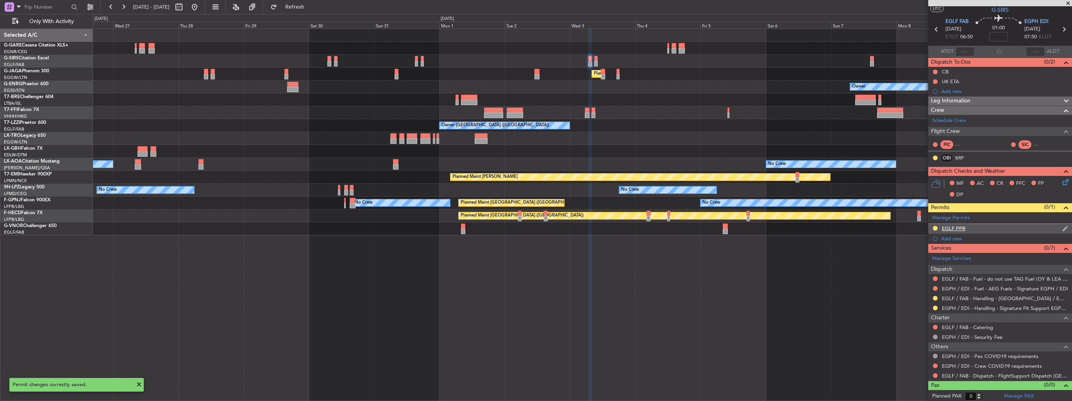
click at [1062, 229] on img at bounding box center [1065, 228] width 6 height 7
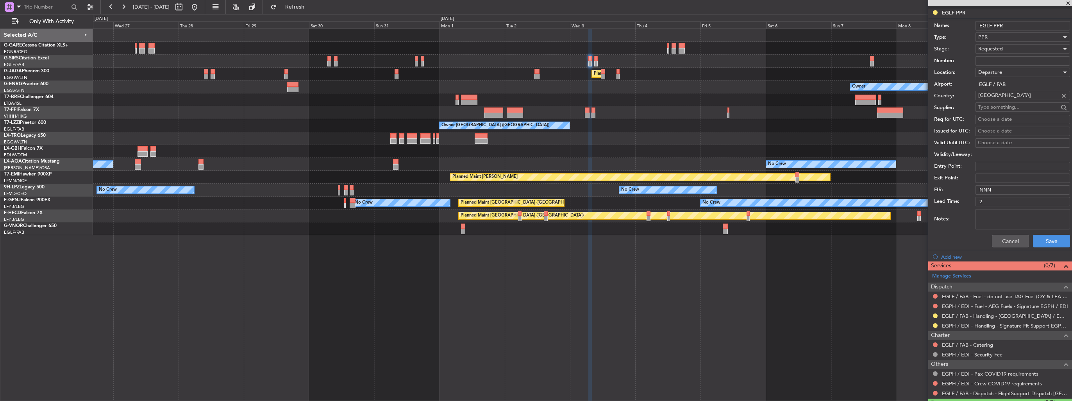
click at [1014, 29] on input "EGLF PPR" at bounding box center [1022, 25] width 95 height 9
type input "EGLF PPR 0650z"
click at [1049, 235] on button "Save" at bounding box center [1051, 241] width 37 height 13
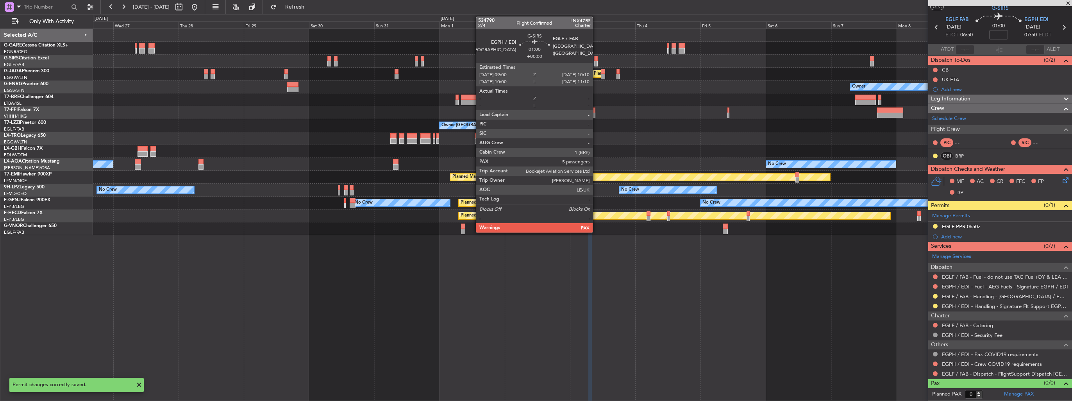
scroll to position [19, 0]
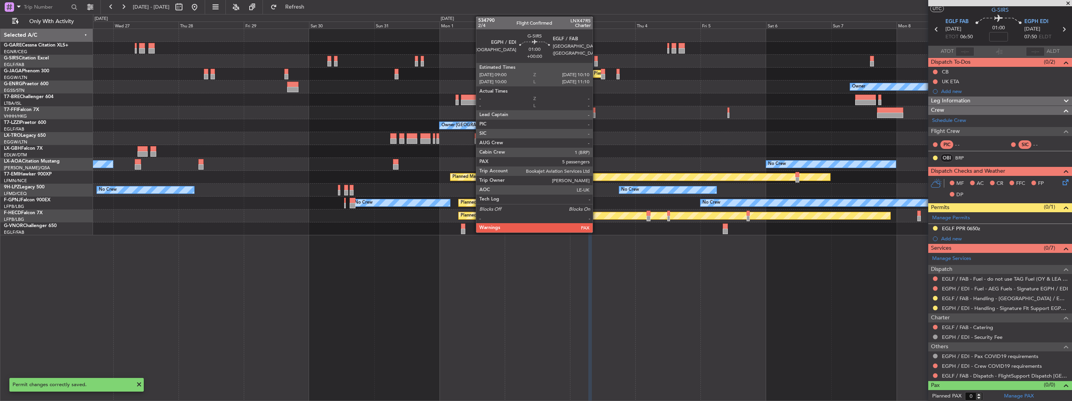
click at [596, 62] on div at bounding box center [596, 63] width 4 height 5
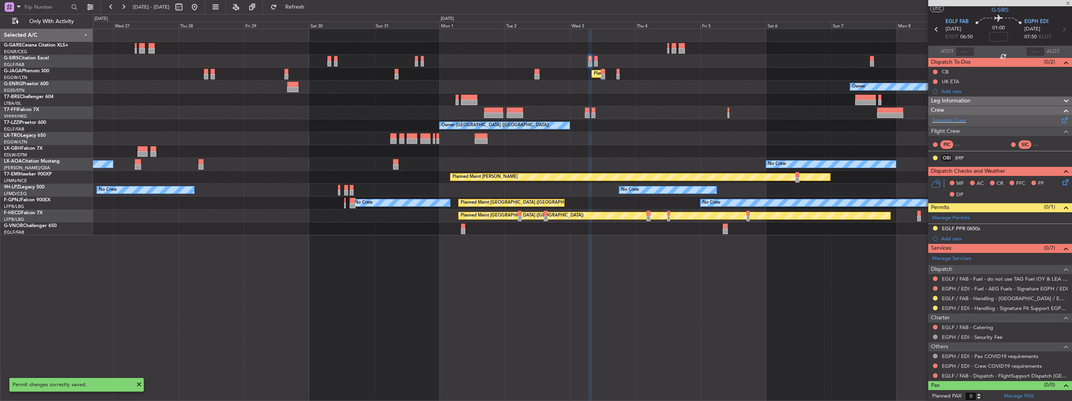
type input "5"
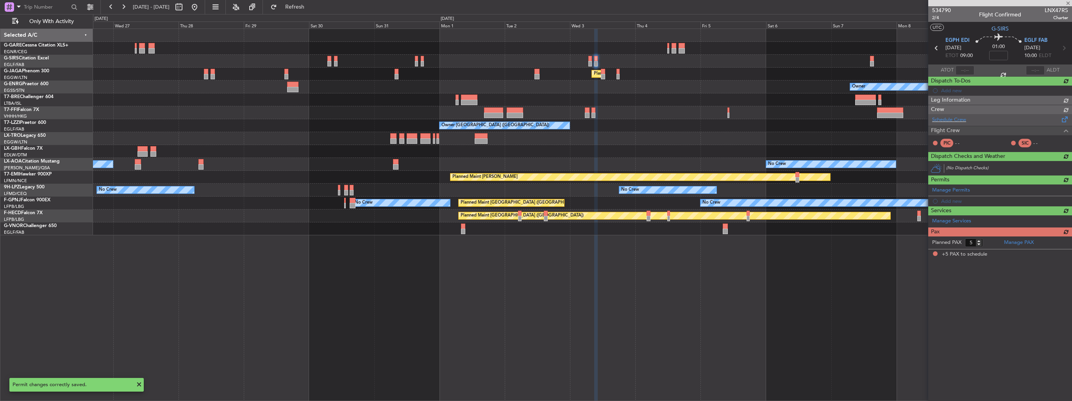
scroll to position [0, 0]
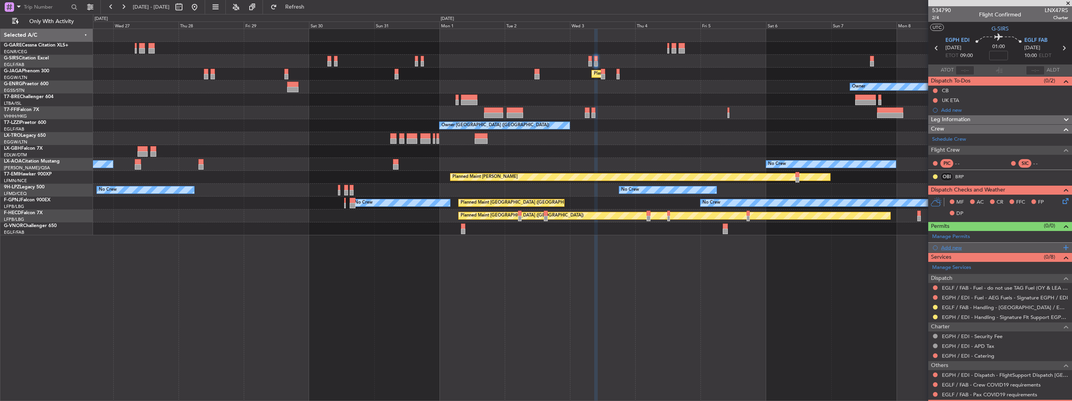
click at [947, 248] on div "Add new" at bounding box center [1001, 247] width 120 height 7
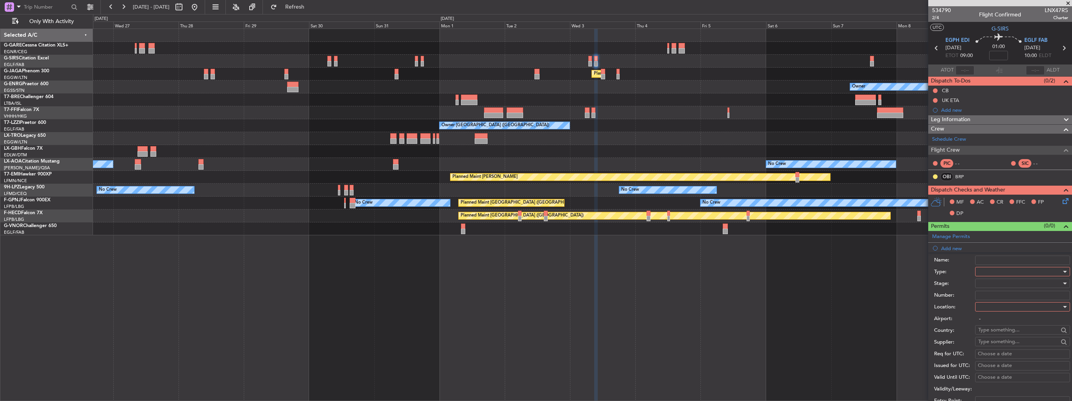
click at [995, 272] on div at bounding box center [1019, 272] width 83 height 12
click at [997, 306] on span "PPR" at bounding box center [1020, 310] width 82 height 12
click at [997, 306] on div at bounding box center [1019, 307] width 83 height 12
drag, startPoint x: 990, startPoint y: 345, endPoint x: 991, endPoint y: 310, distance: 34.8
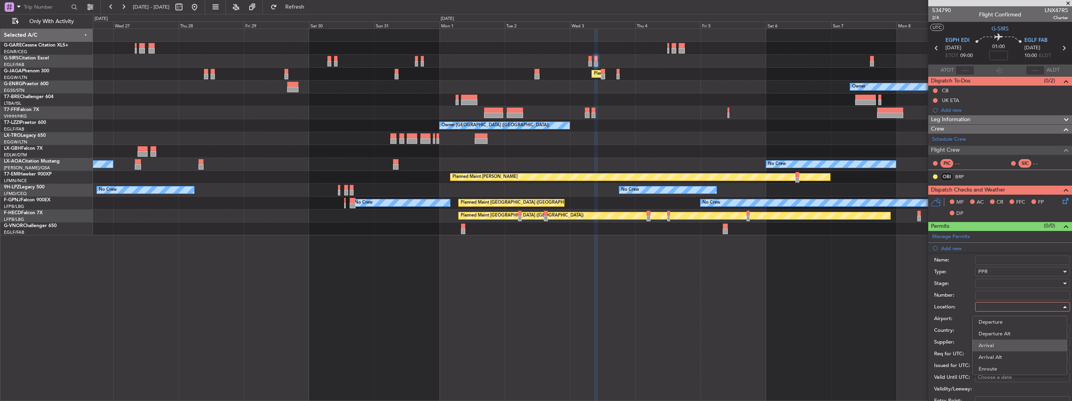
click at [990, 345] on span "Arrival" at bounding box center [1020, 345] width 82 height 12
type input "EGLF / FAB"
click at [994, 283] on div at bounding box center [1019, 283] width 83 height 12
click at [997, 335] on span "Requested" at bounding box center [1020, 334] width 82 height 12
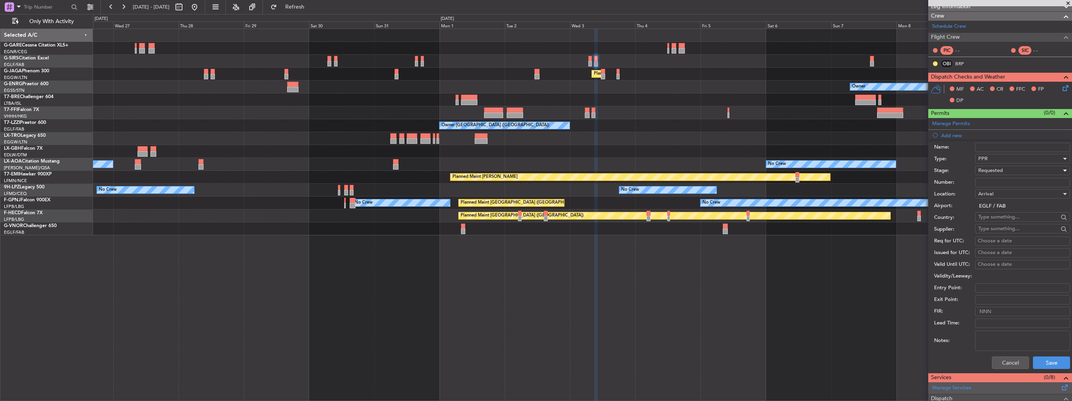
scroll to position [195, 0]
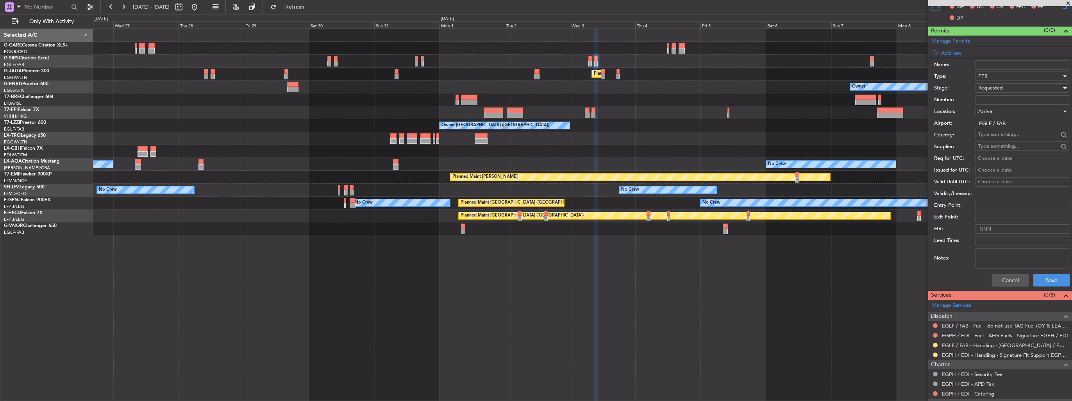
click at [1046, 272] on div "Cancel Save" at bounding box center [1002, 280] width 136 height 20
click at [1048, 283] on button "Save" at bounding box center [1051, 280] width 37 height 13
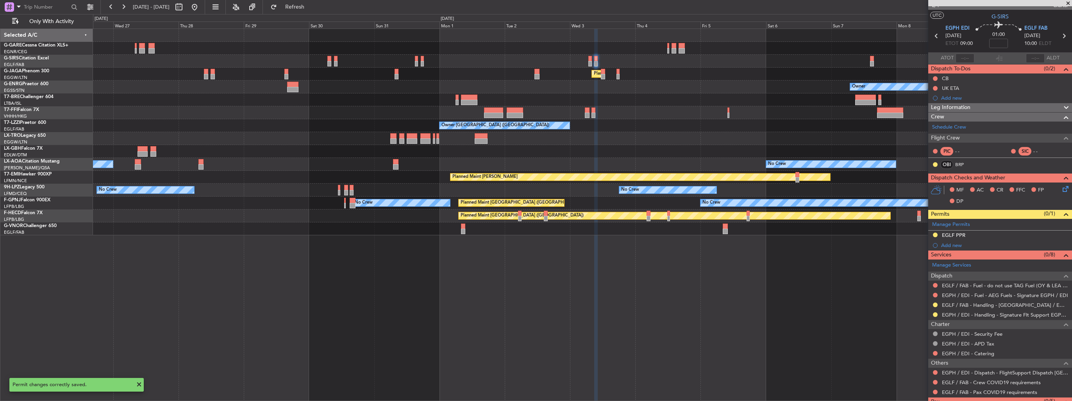
scroll to position [0, 0]
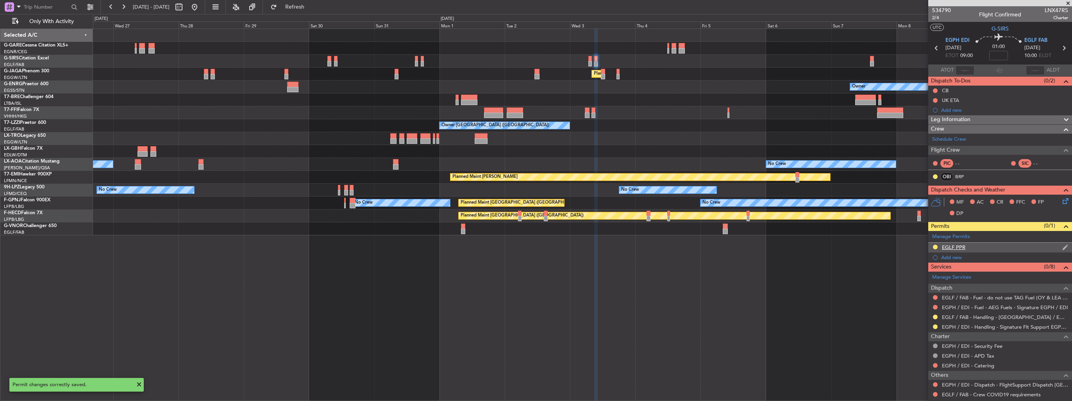
click at [1062, 245] on img at bounding box center [1065, 247] width 6 height 7
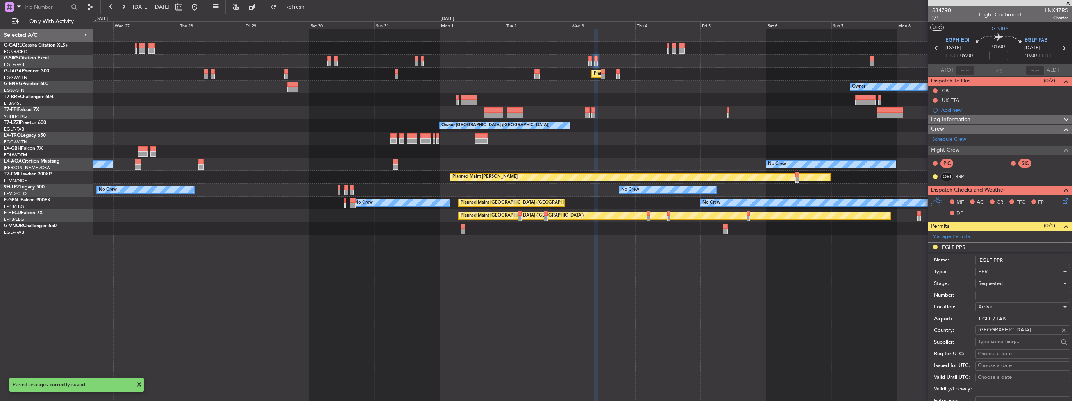
click at [1043, 259] on input "EGLF PPR" at bounding box center [1022, 259] width 95 height 9
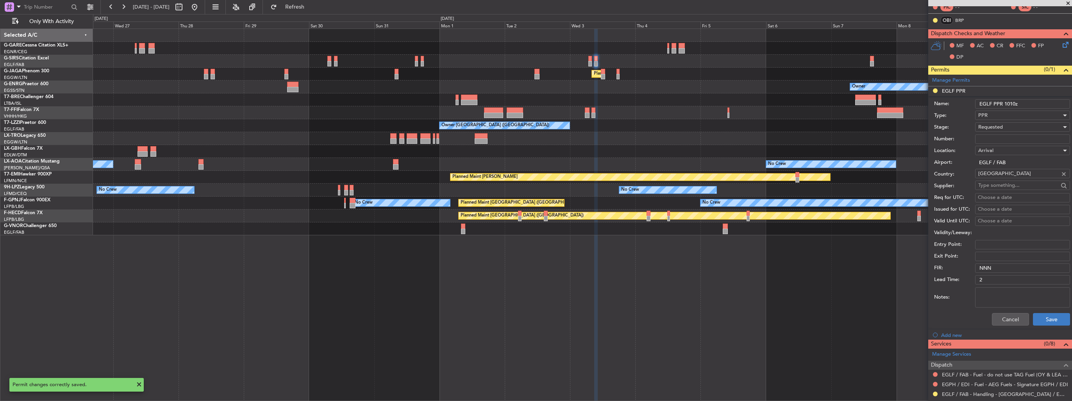
type input "EGLF PPR 1010z"
click at [1044, 317] on button "Save" at bounding box center [1051, 319] width 37 height 13
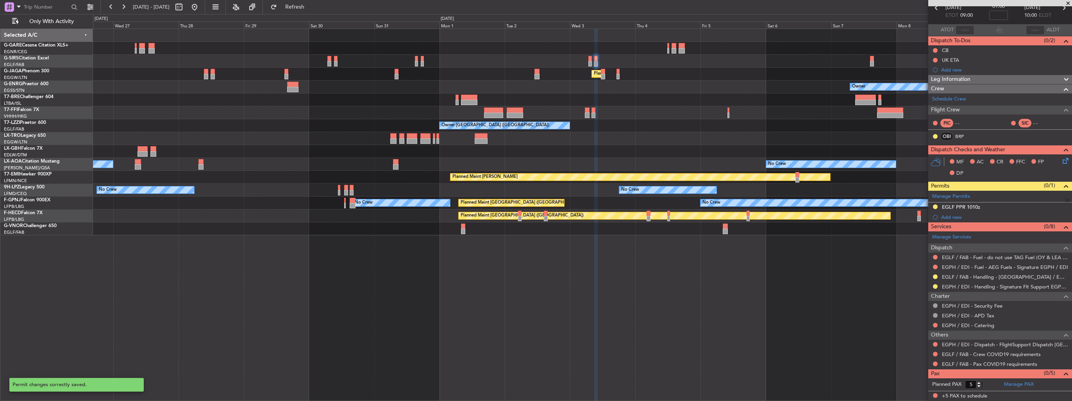
scroll to position [39, 0]
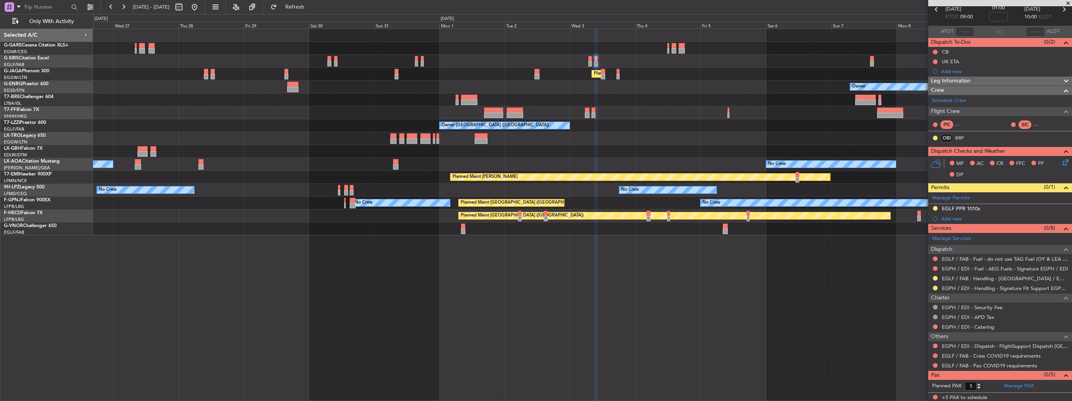
click at [222, 110] on div "Planned Maint London (Luton) Owner Planned Maint Geneva (Cointrin) Owner Owner …" at bounding box center [582, 132] width 979 height 206
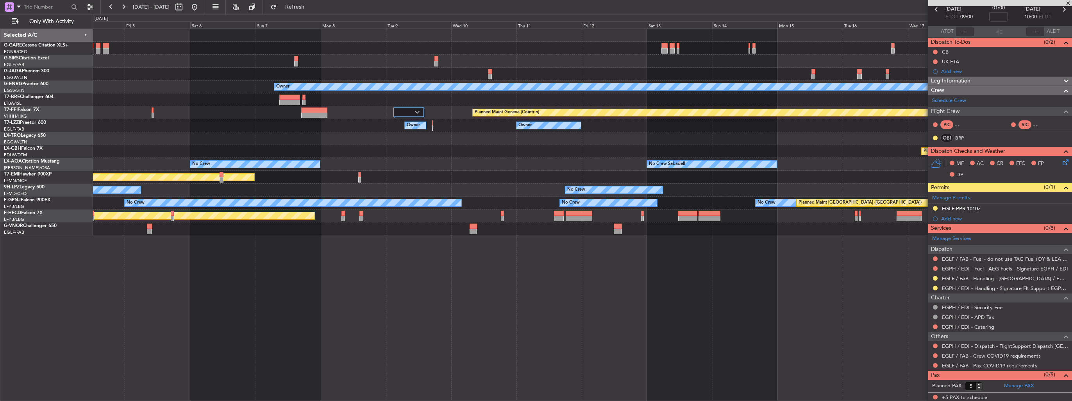
click at [194, 133] on div "Planned Maint London (Luton) Owner Planned Maint Geneva (Cointrin) Owner Owner …" at bounding box center [582, 132] width 979 height 206
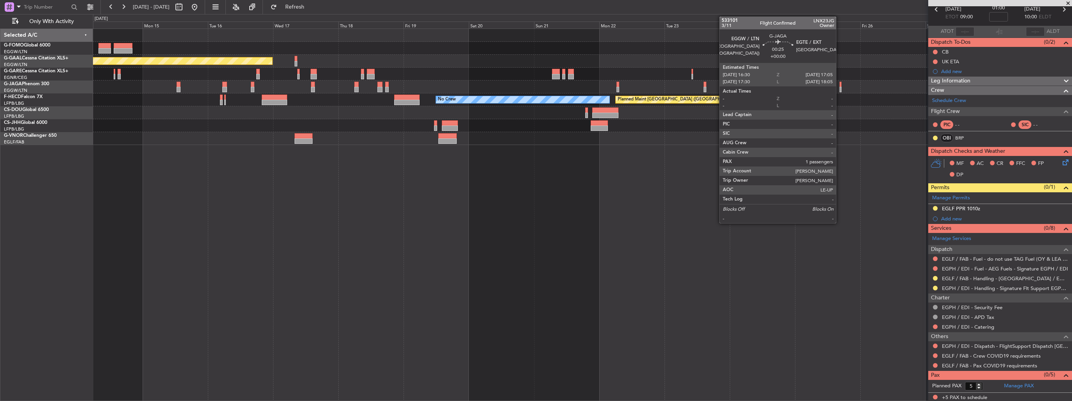
click at [840, 87] on div at bounding box center [841, 89] width 2 height 5
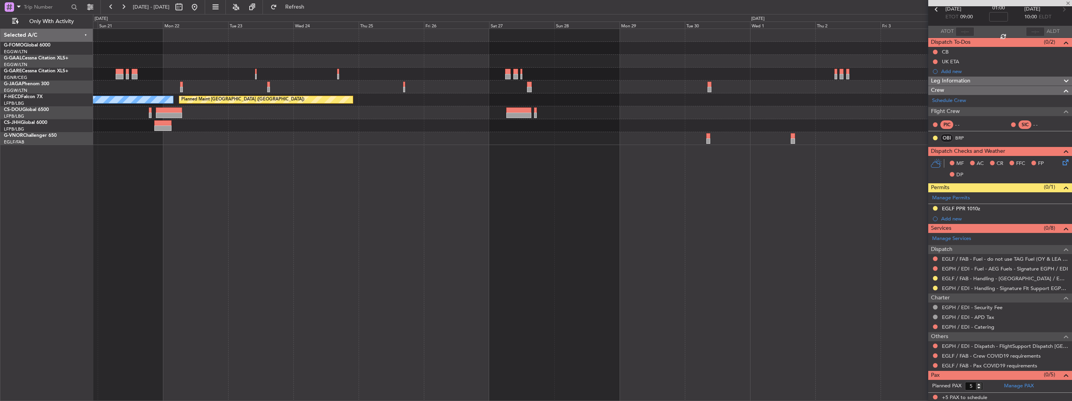
click at [390, 151] on div "Planned Maint Paris (Le Bourget) No Crew" at bounding box center [582, 215] width 979 height 372
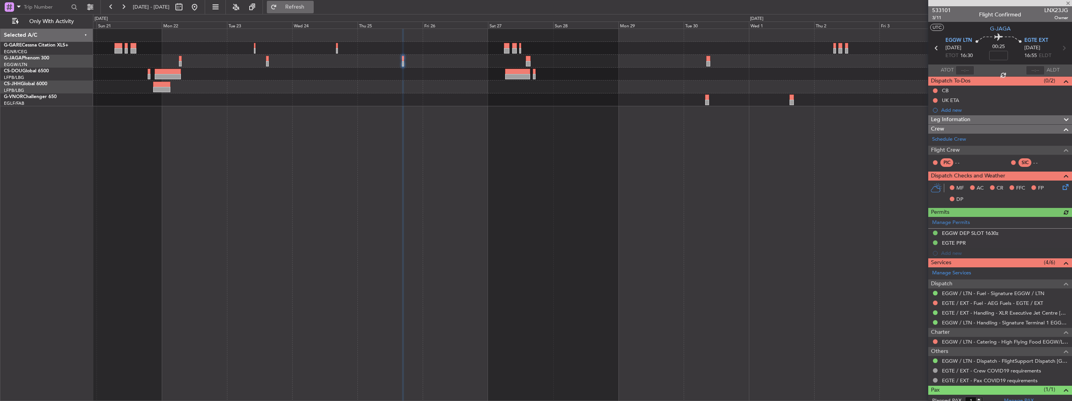
click at [311, 6] on span "Refresh" at bounding box center [295, 6] width 33 height 5
click at [311, 7] on span "Refresh" at bounding box center [295, 6] width 33 height 5
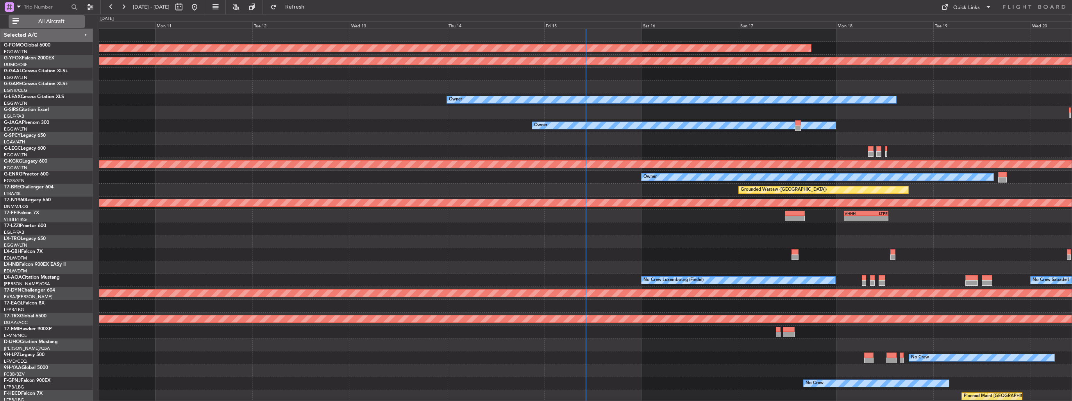
click at [54, 25] on button "All Aircraft" at bounding box center [47, 21] width 76 height 13
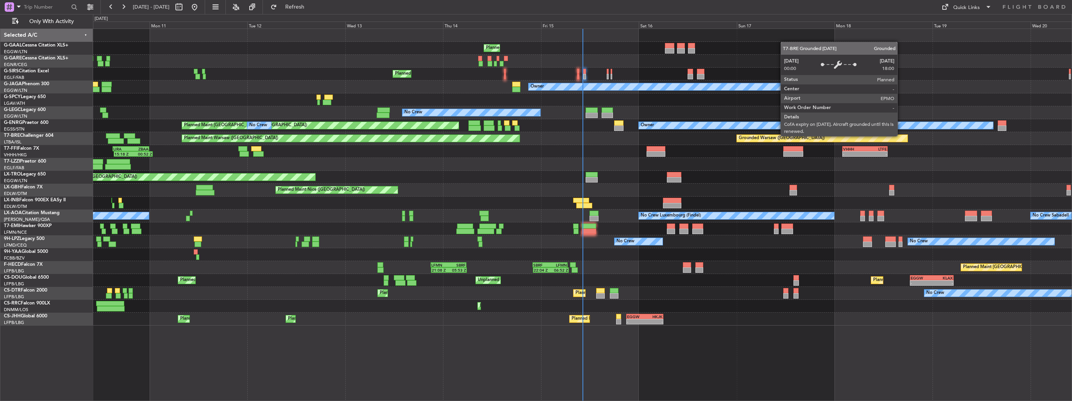
click at [224, 127] on div "Planned Maint No Crew Planned Maint [GEOGRAPHIC_DATA] ([GEOGRAPHIC_DATA]) Owner…" at bounding box center [582, 177] width 979 height 297
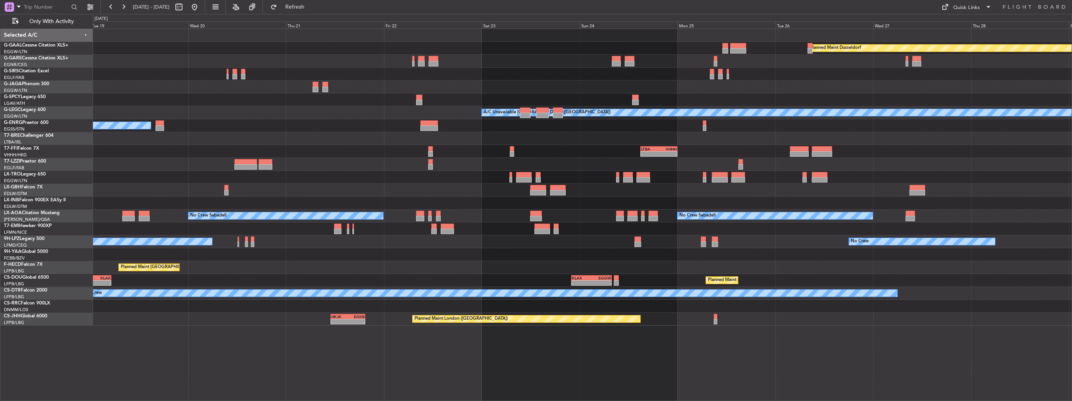
click at [181, 129] on div "Planned Maint Dusseldorf Owner A/C Unavailable [GEOGRAPHIC_DATA] ([GEOGRAPHIC_D…" at bounding box center [582, 177] width 979 height 297
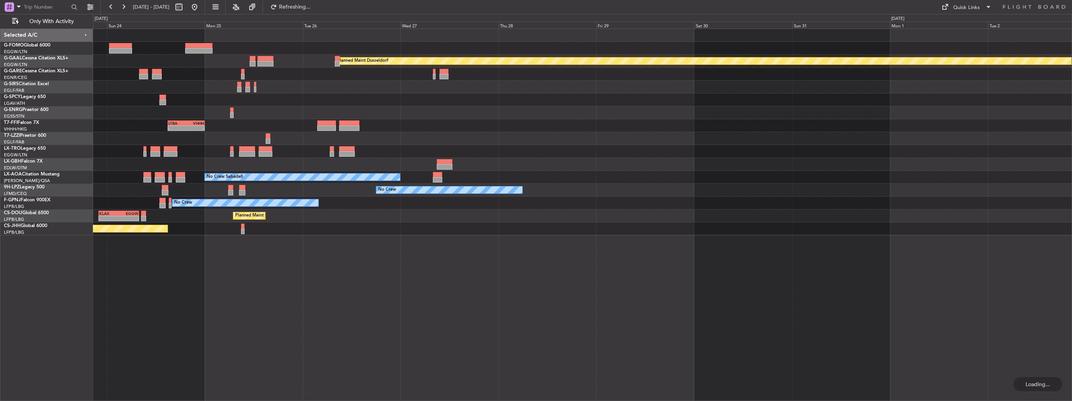
click at [222, 122] on div "Planned Maint Dusseldorf - - LTBA 15:00 Z VHHH 00:00 Z No Crew Sabadell No Crew…" at bounding box center [582, 132] width 979 height 206
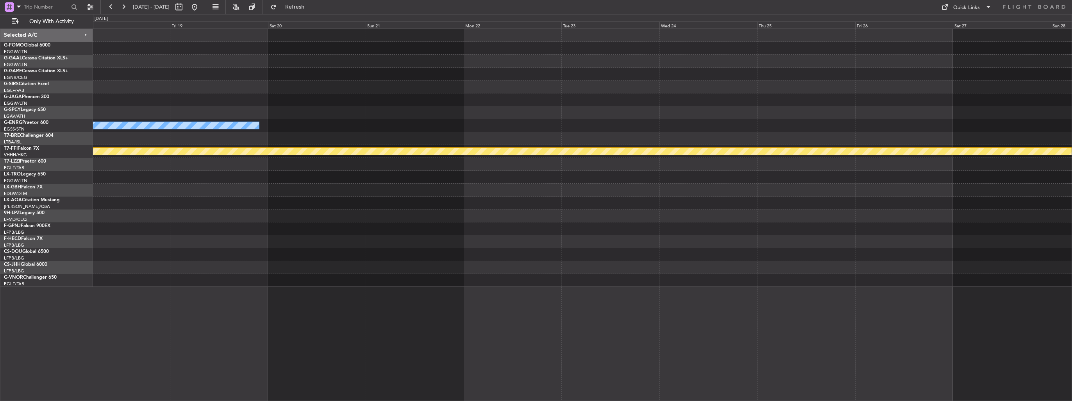
click at [80, 93] on div "Planned Maint Dusseldorf Owner Planned Maint Geneva ([GEOGRAPHIC_DATA]) Selecte…" at bounding box center [536, 207] width 1072 height 387
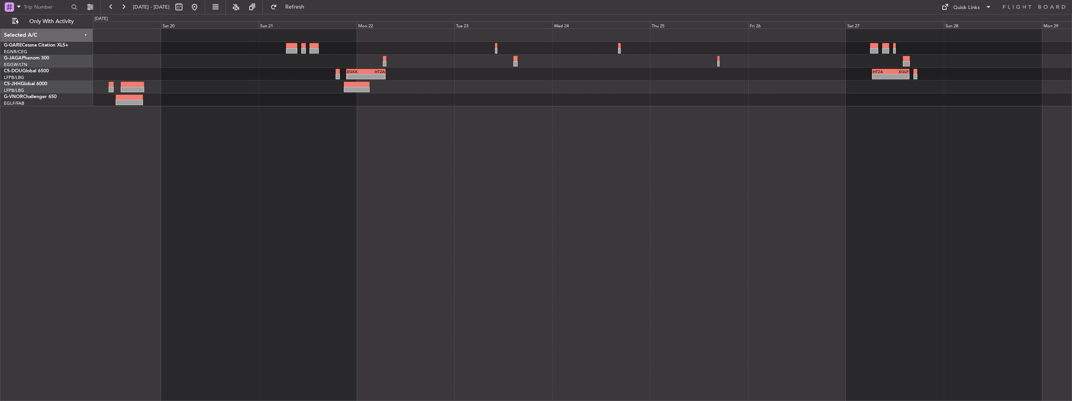
click at [749, 195] on div "- - EGKK 21:30 Z HTZA 07:10 Z - - HTZA 06:30 Z EGLF 15:35 Z" at bounding box center [582, 215] width 979 height 372
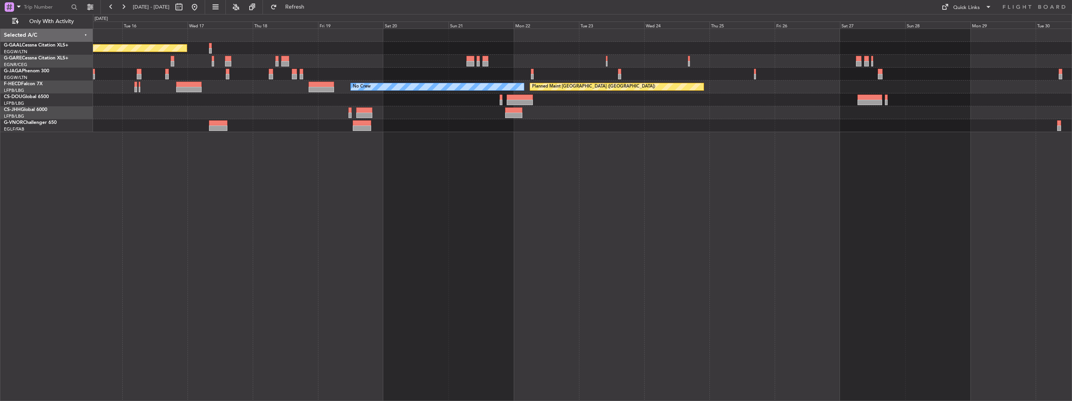
click at [895, 187] on div "Planned Maint Dusseldorf No Crew Planned Maint [GEOGRAPHIC_DATA] ([GEOGRAPHIC_D…" at bounding box center [582, 215] width 979 height 372
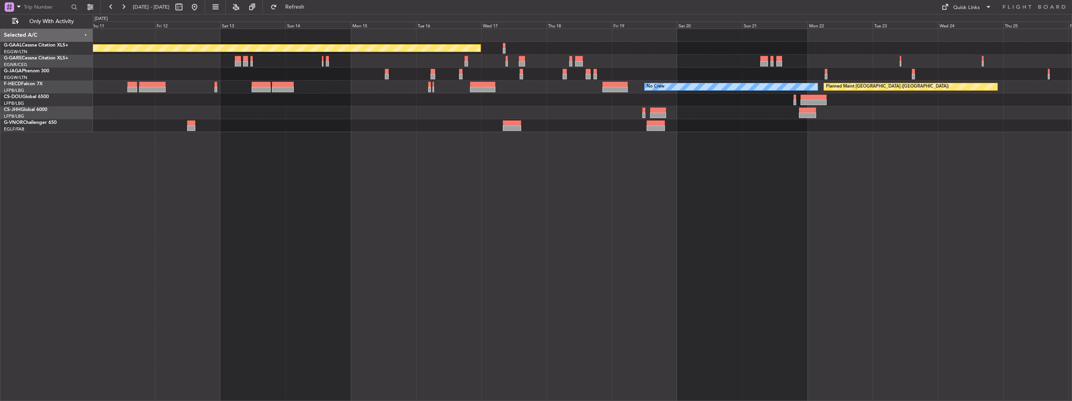
click at [901, 197] on div "Planned Maint Dusseldorf No Crew Planned Maint [GEOGRAPHIC_DATA] ([GEOGRAPHIC_D…" at bounding box center [582, 215] width 979 height 372
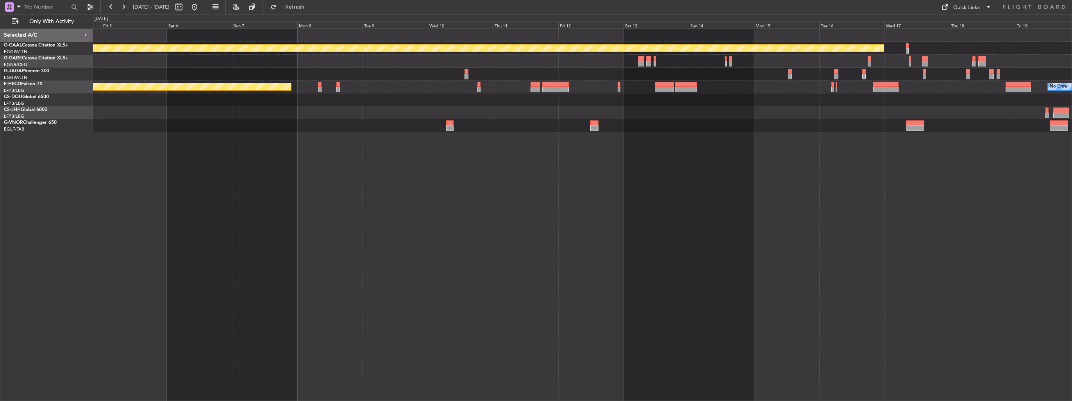
click at [888, 216] on div "Planned Maint Dusseldorf No Crew Planned Maint [GEOGRAPHIC_DATA] ([GEOGRAPHIC_D…" at bounding box center [582, 215] width 979 height 372
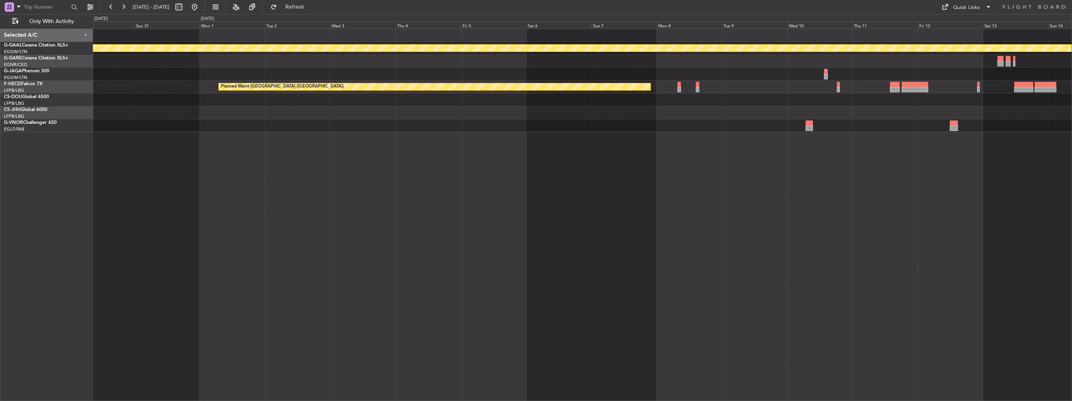
click at [922, 216] on div "Planned Maint Dusseldorf Planned Maint [GEOGRAPHIC_DATA] ([GEOGRAPHIC_DATA])" at bounding box center [582, 215] width 979 height 372
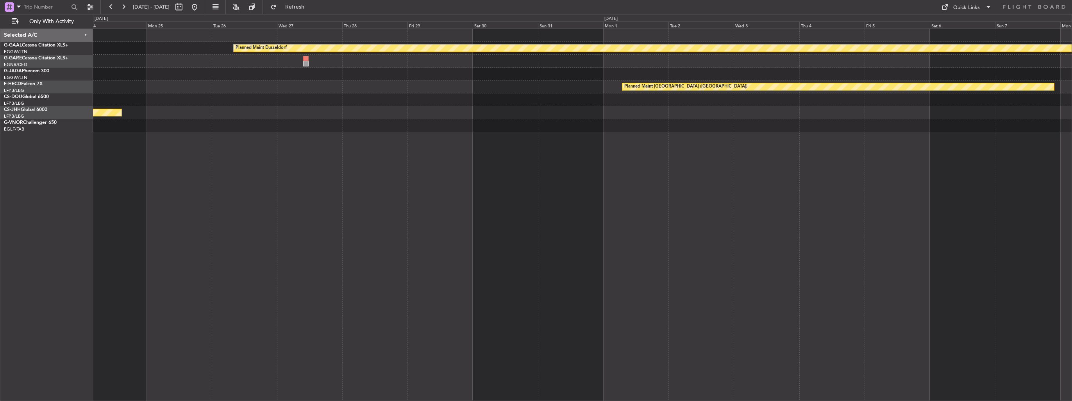
click at [884, 196] on div "Planned Maint Dusseldorf Planned Maint [GEOGRAPHIC_DATA] ([GEOGRAPHIC_DATA]) Pl…" at bounding box center [582, 215] width 979 height 372
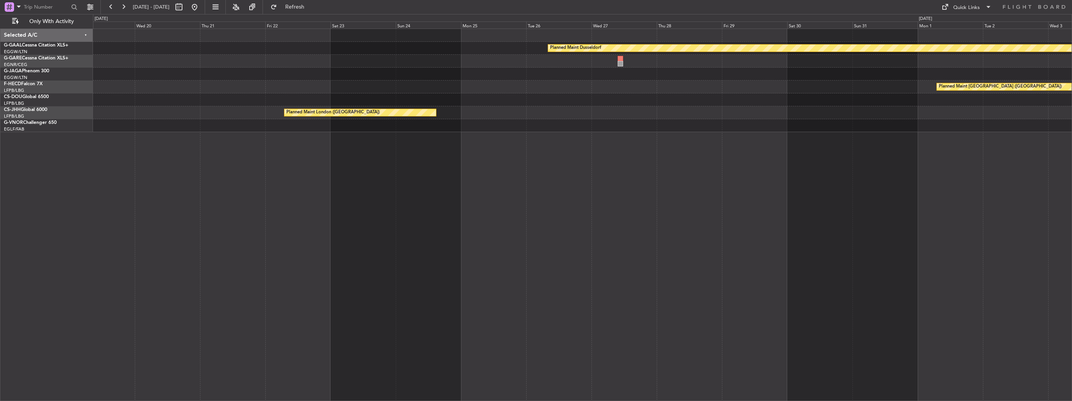
click at [823, 209] on div "Planned Maint Dusseldorf Owner Planned Maint [GEOGRAPHIC_DATA] ([GEOGRAPHIC_DAT…" at bounding box center [582, 215] width 979 height 372
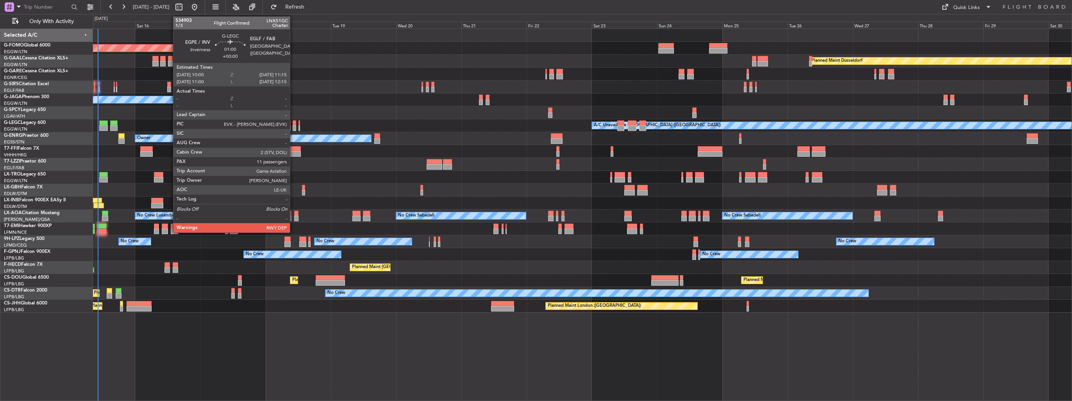
click at [294, 127] on div at bounding box center [295, 127] width 4 height 5
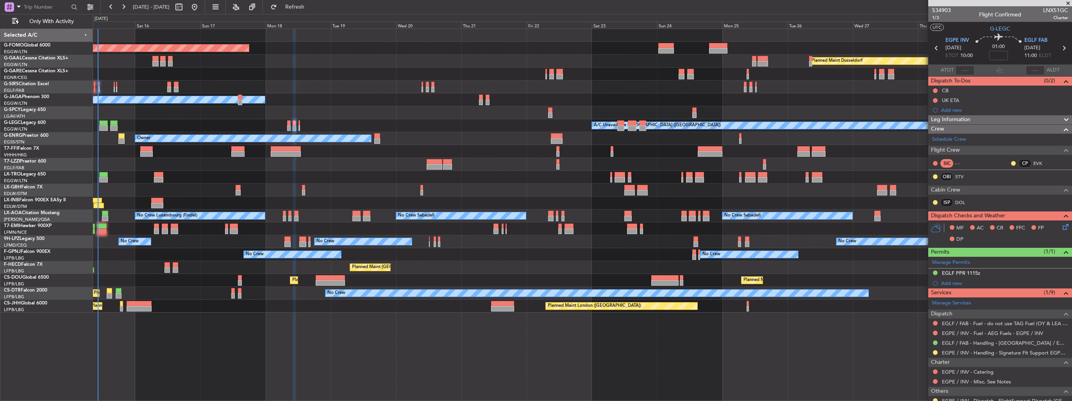
click at [216, 176] on div "Planned Maint Windsor Locks ([PERSON_NAME] Intl) Planned [GEOGRAPHIC_DATA] Plan…" at bounding box center [582, 171] width 979 height 284
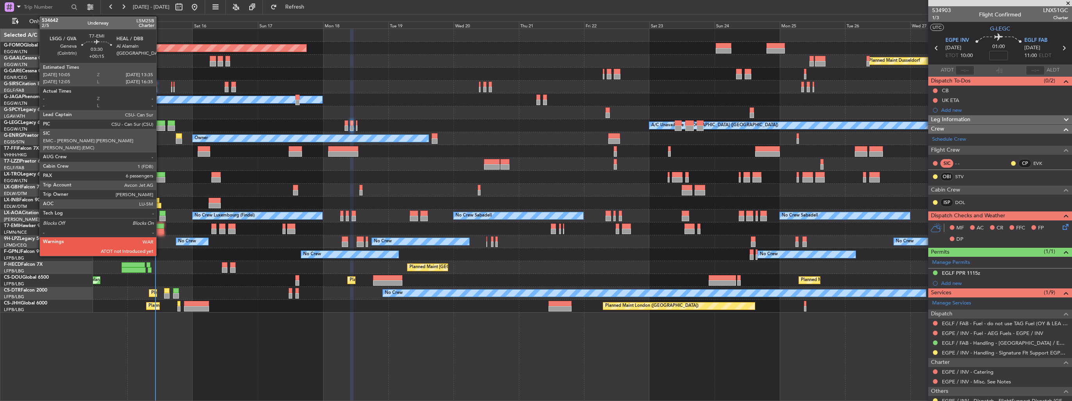
click at [160, 233] on div at bounding box center [159, 231] width 10 height 5
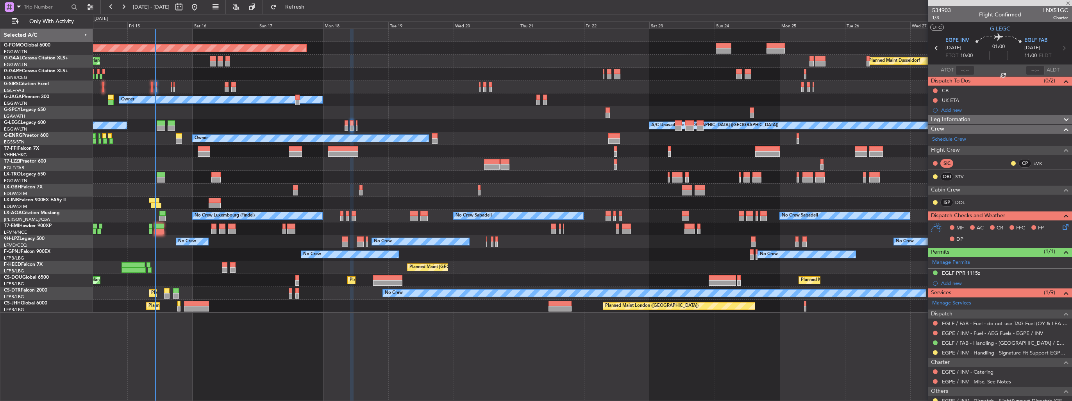
type input "+00:15"
type input "6"
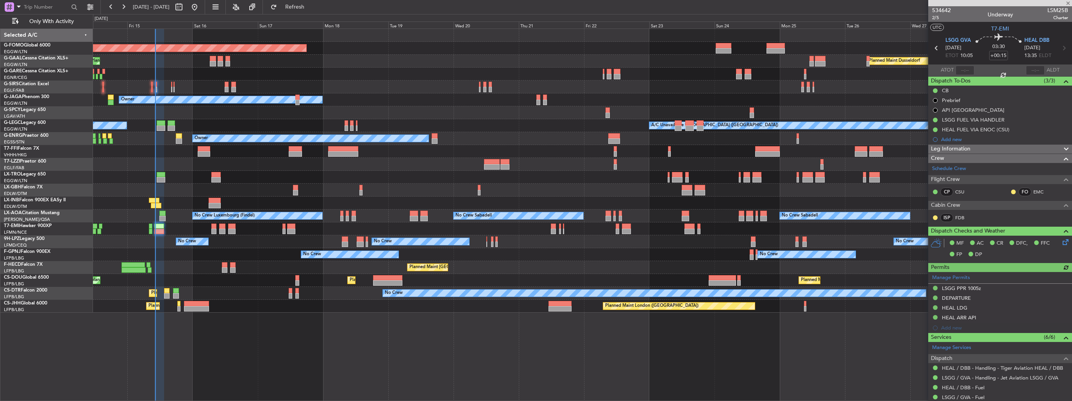
click at [1051, 9] on span "LSM25B" at bounding box center [1057, 10] width 21 height 8
copy span "LSM25B"
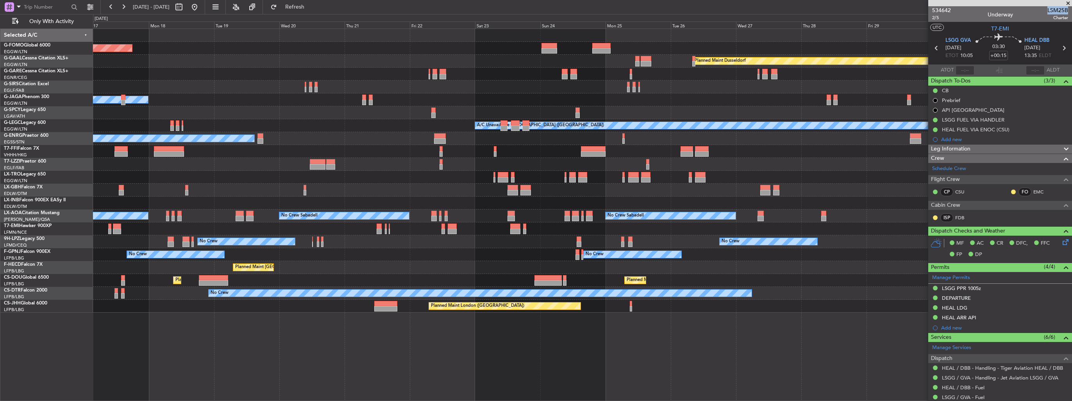
click at [538, 170] on div "Planned Maint Windsor Locks ([PERSON_NAME] Intl) Planned [GEOGRAPHIC_DATA] Plan…" at bounding box center [582, 171] width 979 height 284
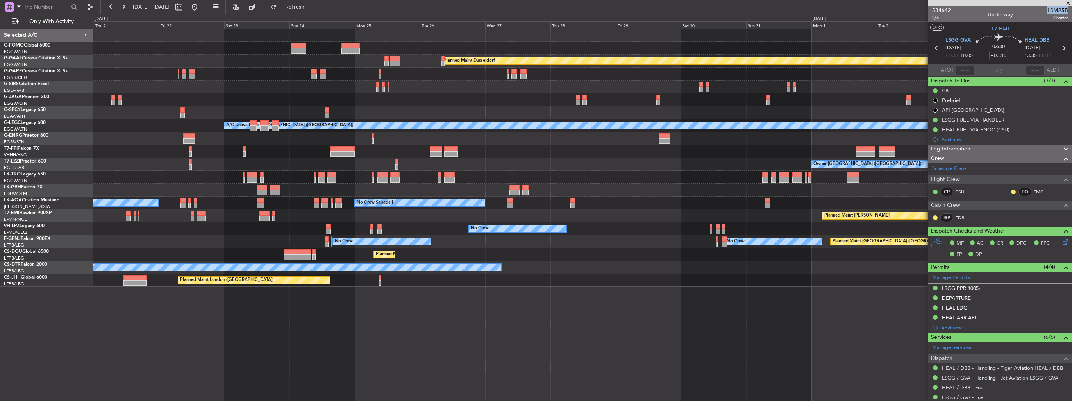
click at [354, 195] on div "Planned Maint Windsor Locks ([PERSON_NAME] Intl) Planned [GEOGRAPHIC_DATA] Plan…" at bounding box center [582, 158] width 979 height 258
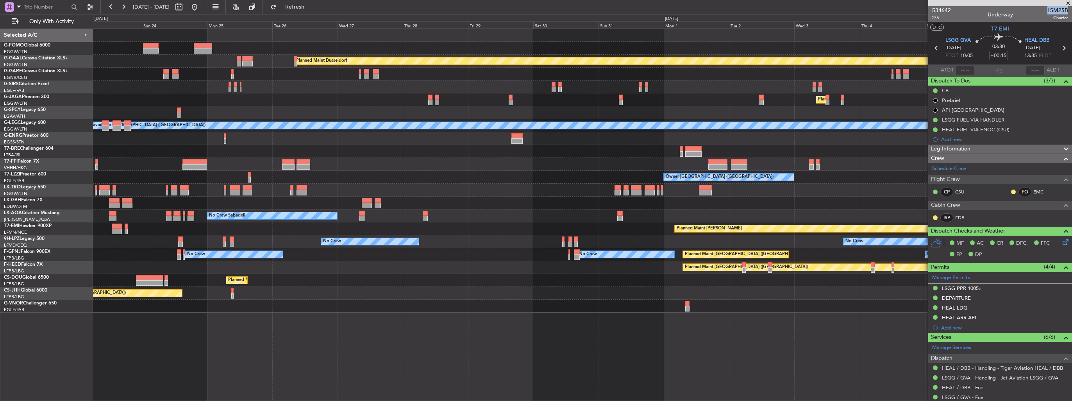
click at [482, 182] on div "Planned Maint Dusseldorf Planned Maint [GEOGRAPHIC_DATA] ([GEOGRAPHIC_DATA]) A/…" at bounding box center [582, 171] width 979 height 284
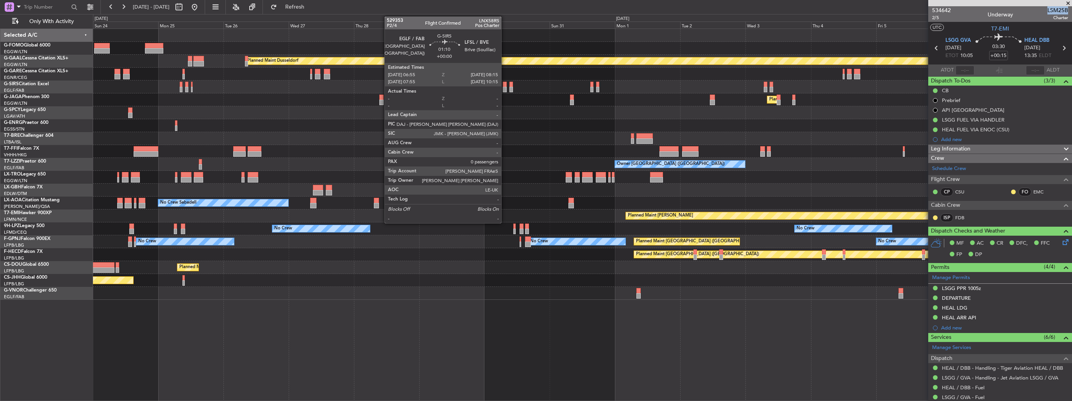
click at [505, 84] on div at bounding box center [505, 84] width 4 height 5
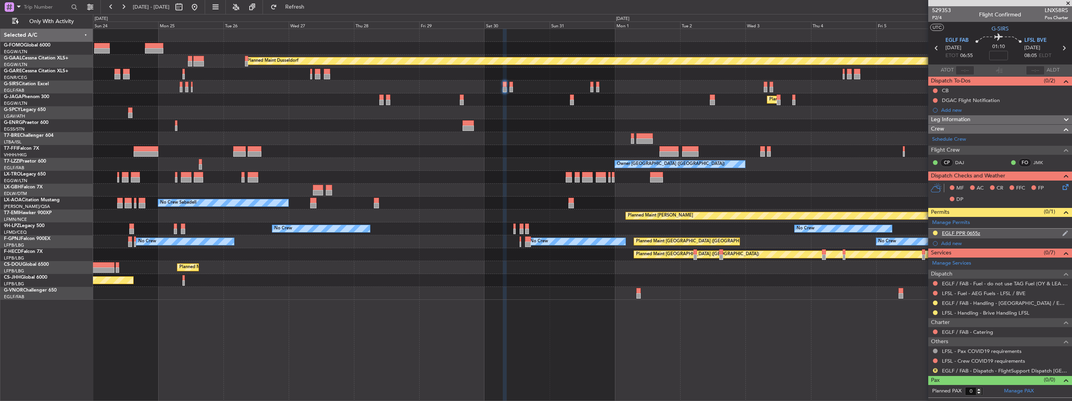
click at [1065, 234] on img at bounding box center [1065, 233] width 6 height 7
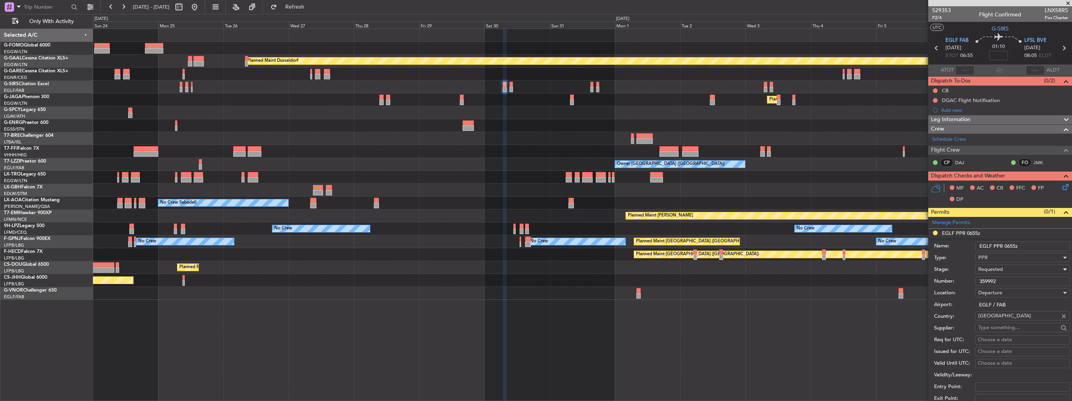
click at [1020, 267] on div "Requested" at bounding box center [1019, 269] width 83 height 12
click at [1020, 326] on span "Received OK" at bounding box center [1020, 328] width 82 height 12
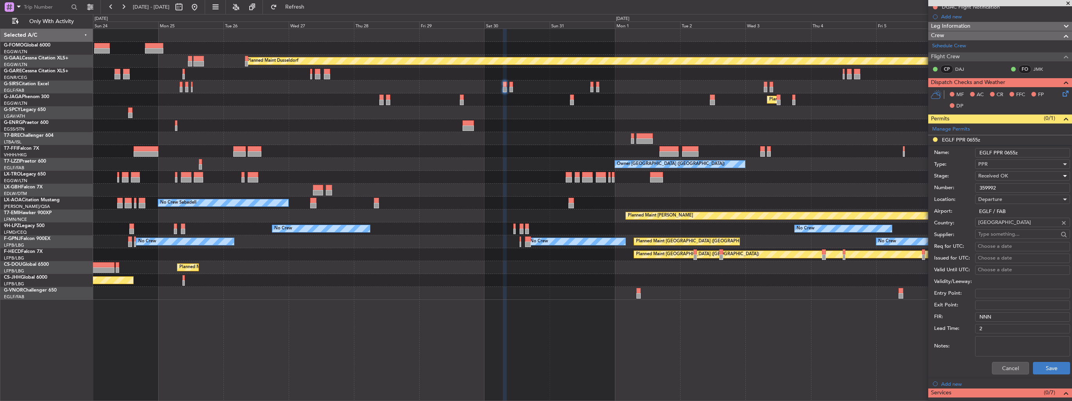
scroll to position [156, 0]
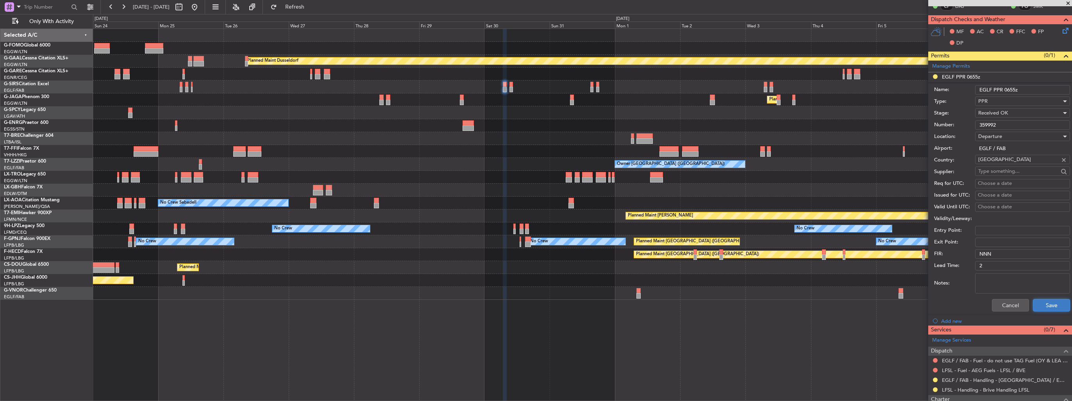
click at [1033, 304] on button "Save" at bounding box center [1051, 305] width 37 height 13
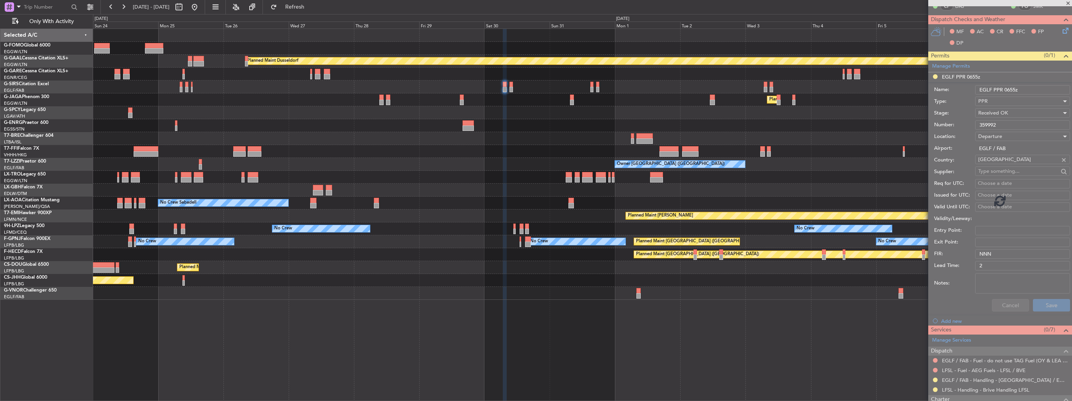
scroll to position [0, 0]
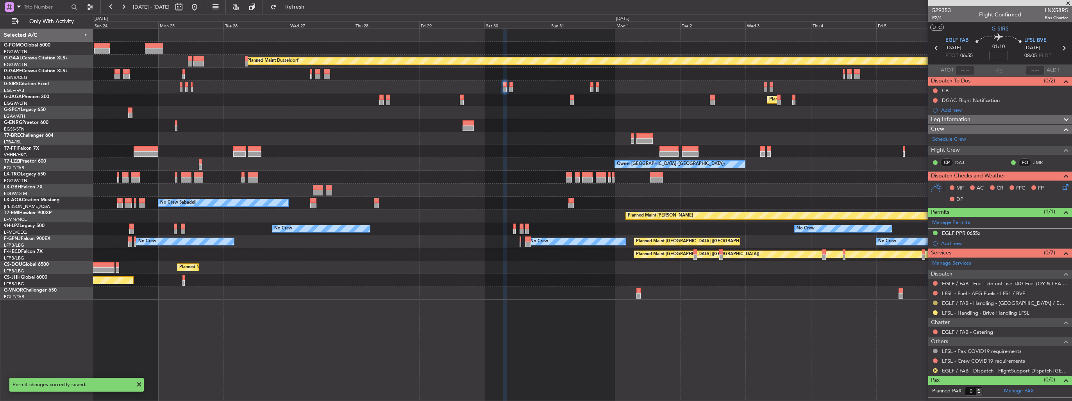
click at [934, 302] on button at bounding box center [935, 302] width 5 height 5
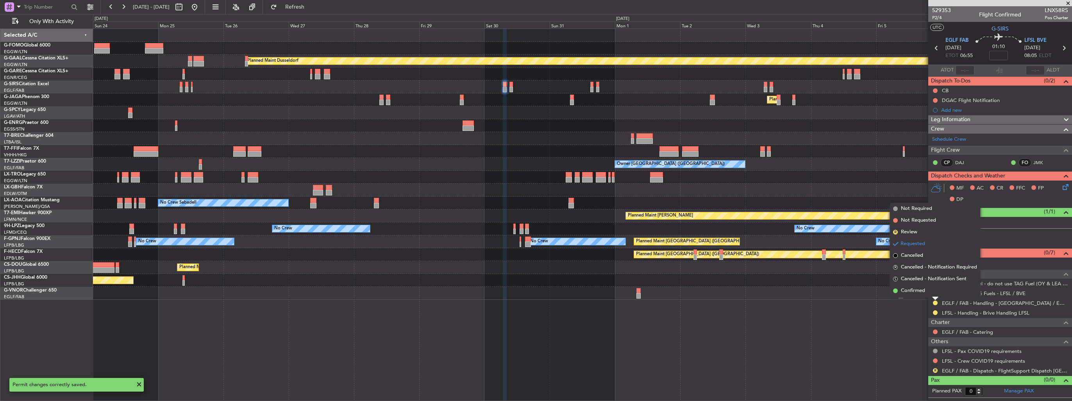
click at [919, 290] on span "Confirmed" at bounding box center [913, 291] width 24 height 8
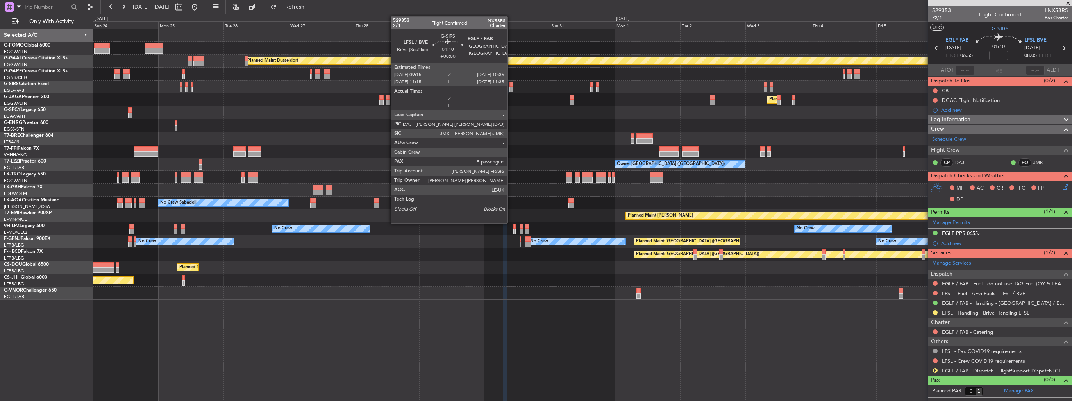
click at [511, 87] on div at bounding box center [511, 89] width 4 height 5
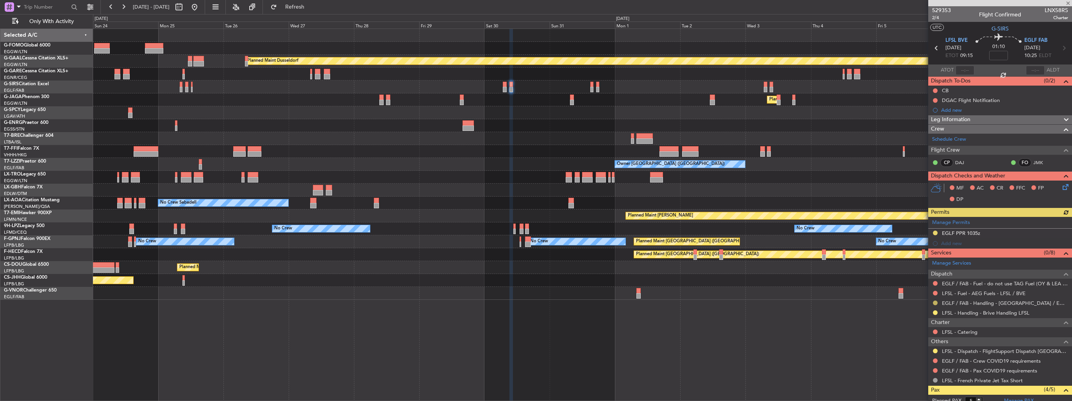
click at [936, 302] on button at bounding box center [935, 302] width 5 height 5
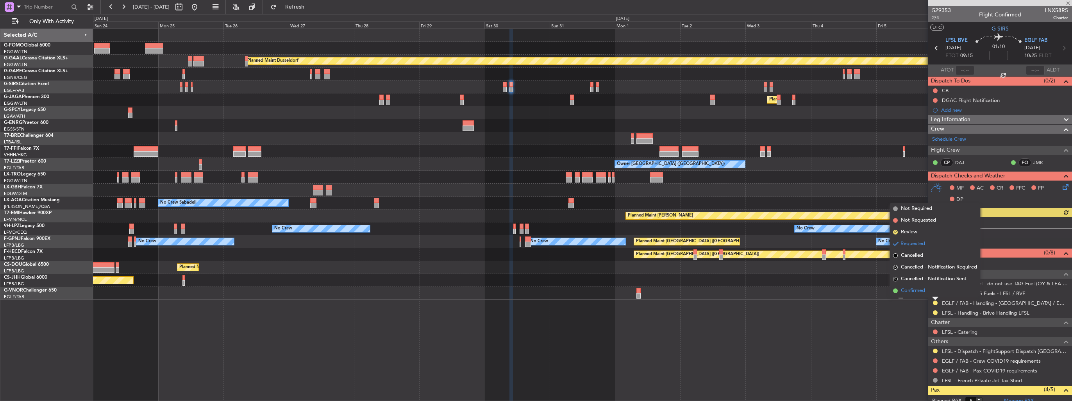
click at [910, 293] on span "Confirmed" at bounding box center [913, 291] width 24 height 8
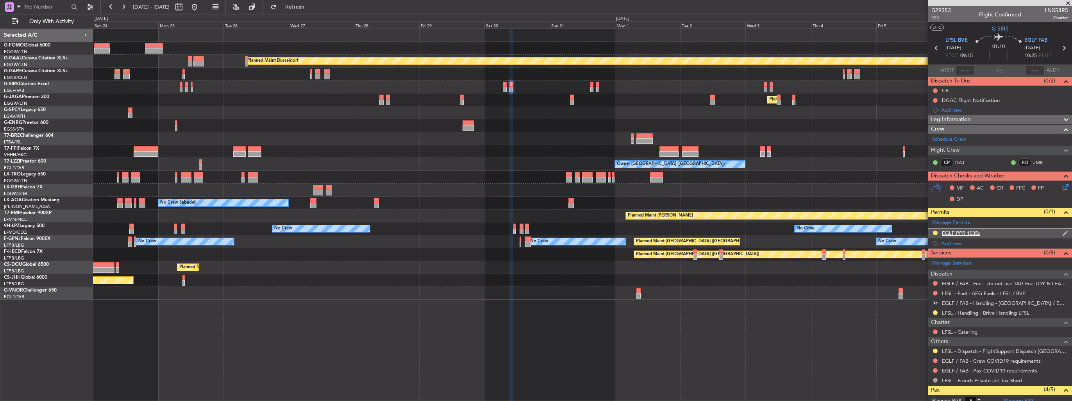
click at [1062, 231] on img at bounding box center [1065, 233] width 6 height 7
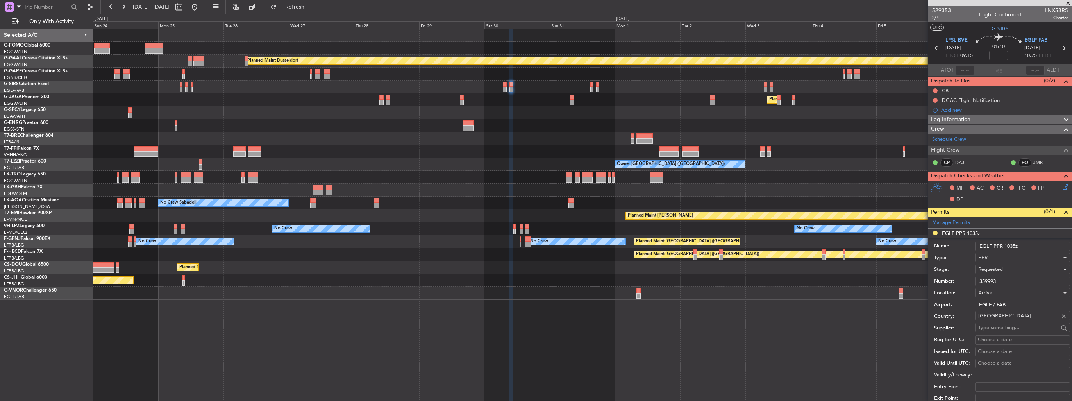
click at [1008, 269] on div "Requested" at bounding box center [1019, 269] width 83 height 12
click at [1004, 333] on span "Received OK" at bounding box center [1020, 328] width 82 height 12
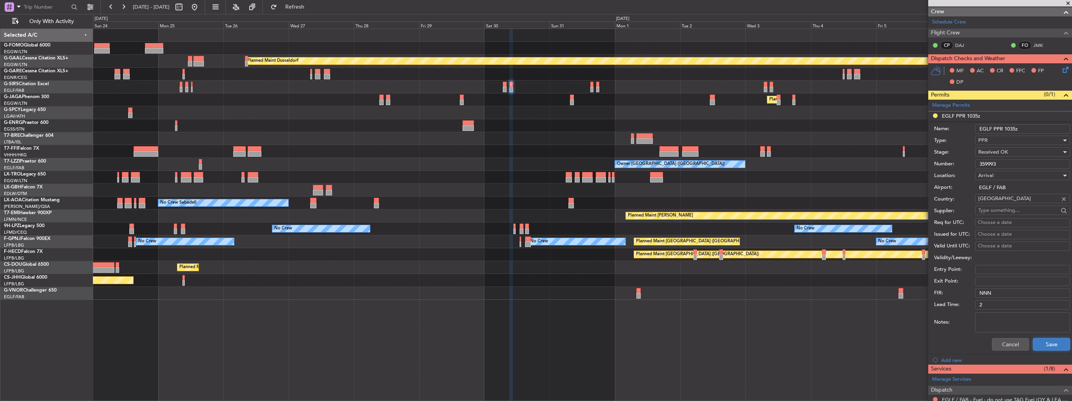
click at [1036, 345] on button "Save" at bounding box center [1051, 344] width 37 height 13
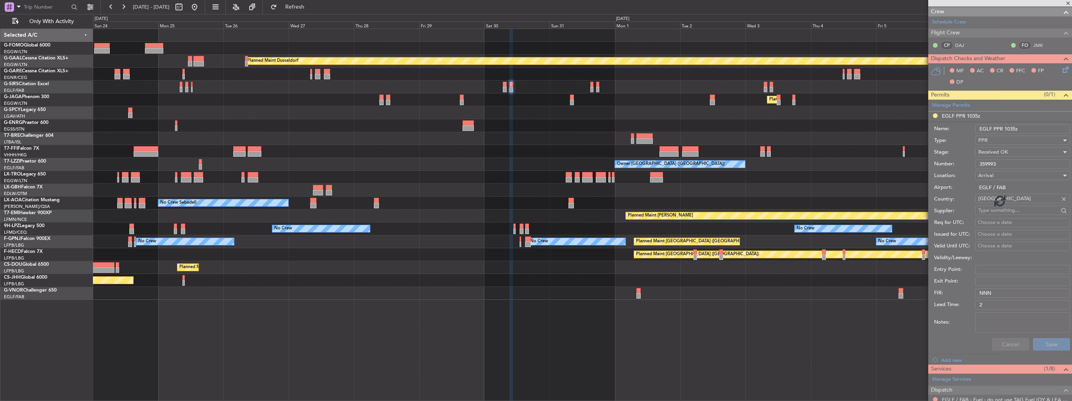
scroll to position [92, 0]
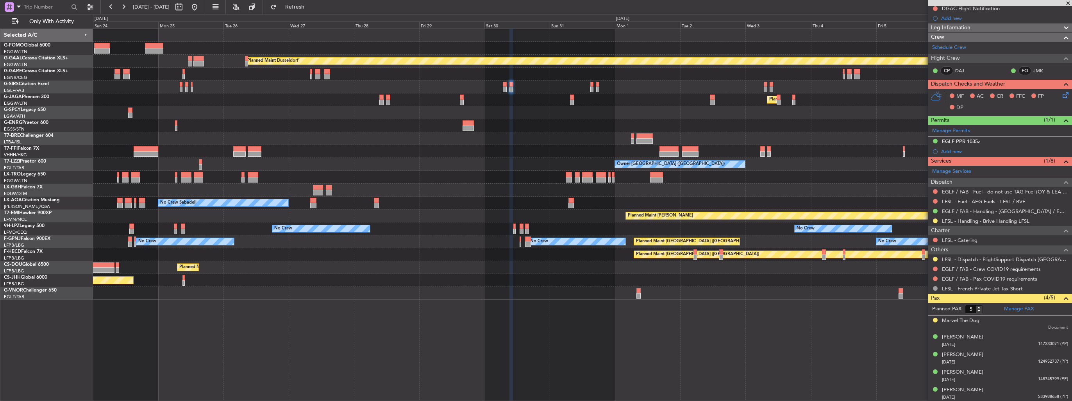
click at [415, 144] on div at bounding box center [582, 138] width 979 height 13
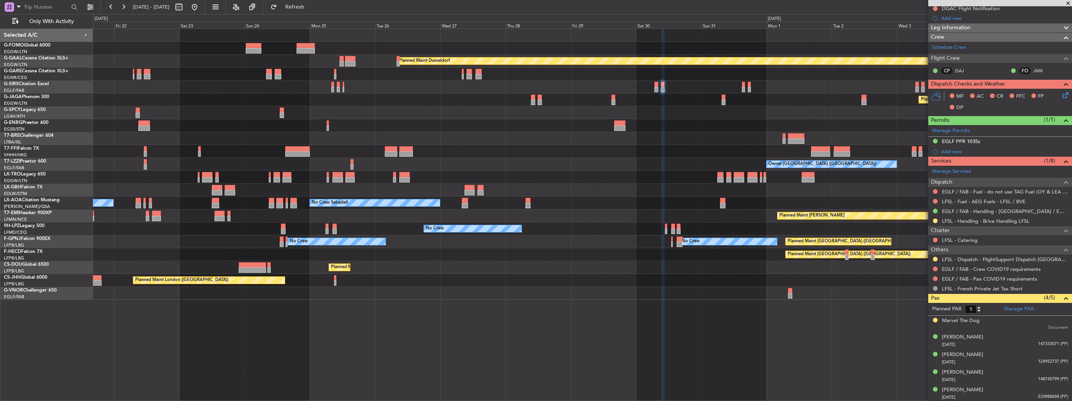
click at [477, 148] on div "Planned Maint Dusseldorf Planned Maint London (Luton) Owner Owner Owner Grounde…" at bounding box center [582, 164] width 979 height 271
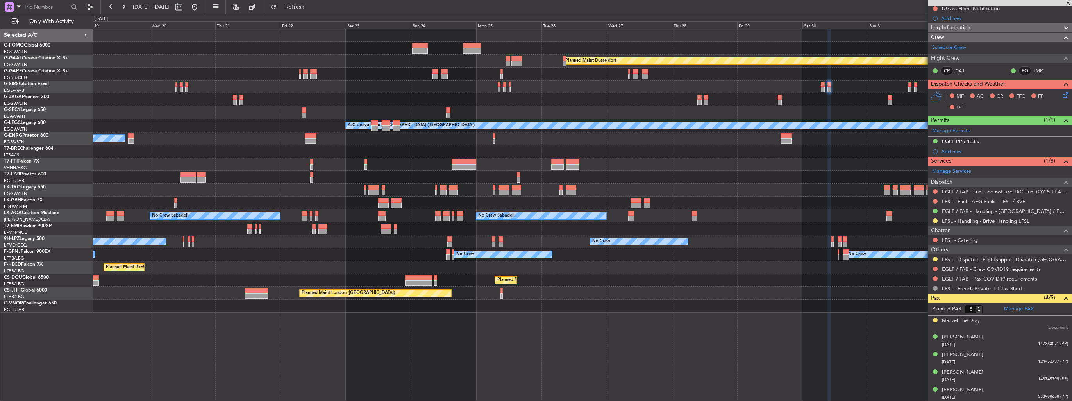
click at [469, 138] on div "Owner" at bounding box center [582, 138] width 979 height 13
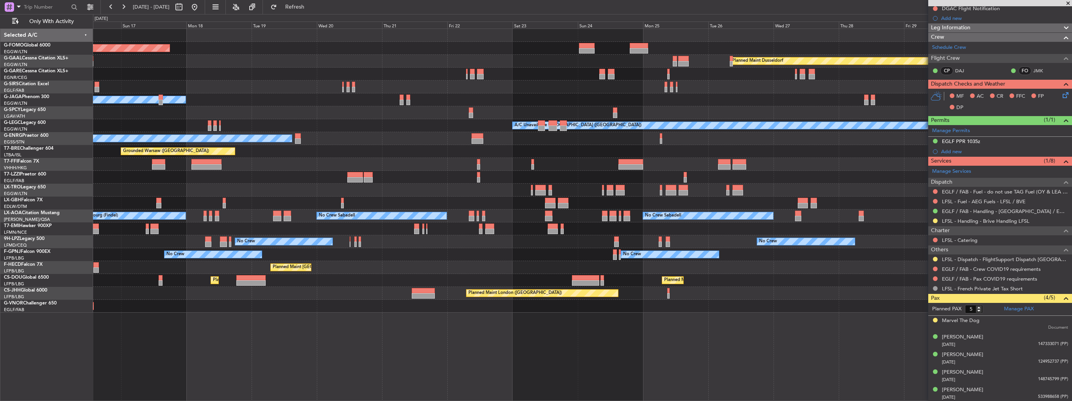
click at [398, 130] on div "Planned Maint Windsor Locks (Bradley Intl) Planned Maint Dusseldorf Planned Mai…" at bounding box center [582, 171] width 979 height 284
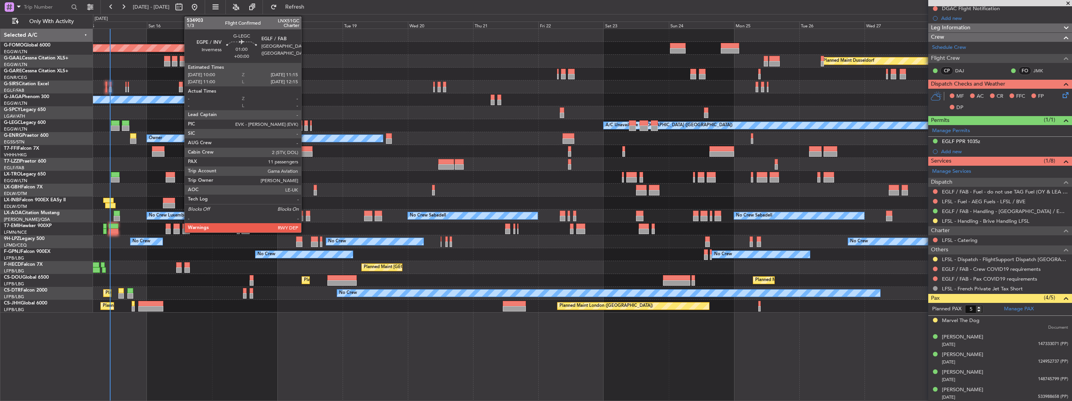
click at [305, 124] on div at bounding box center [306, 122] width 4 height 5
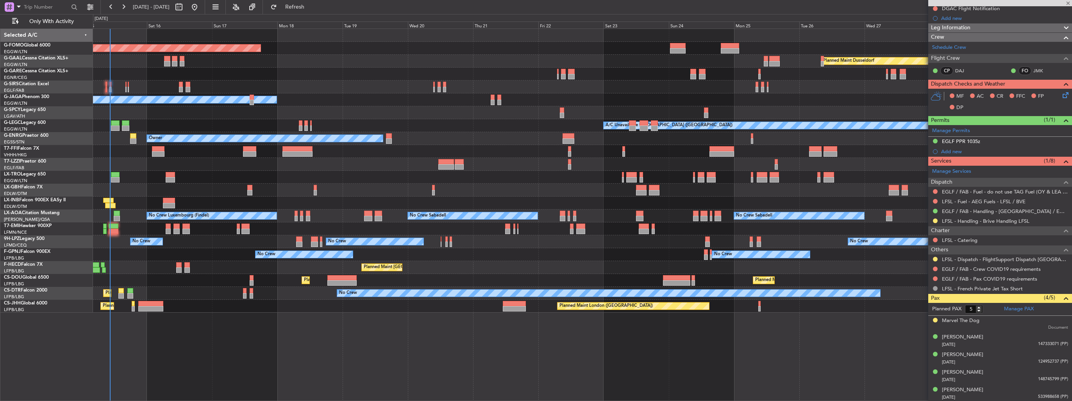
type input "11"
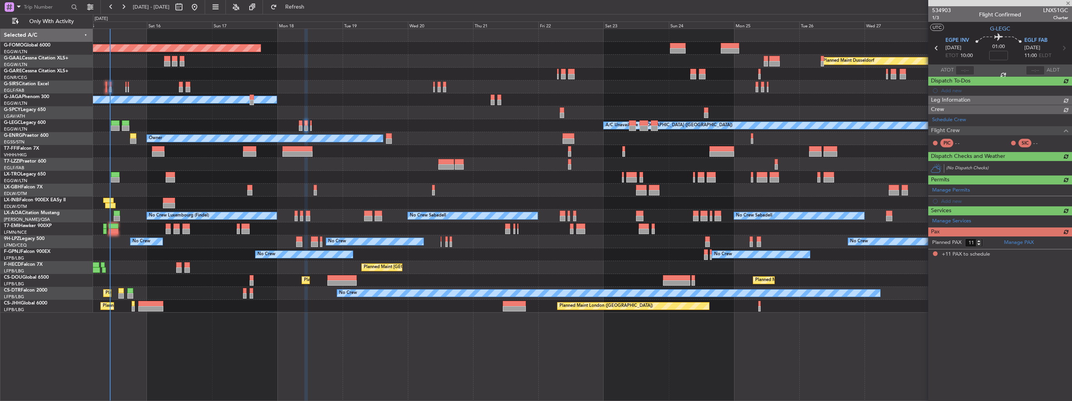
scroll to position [0, 0]
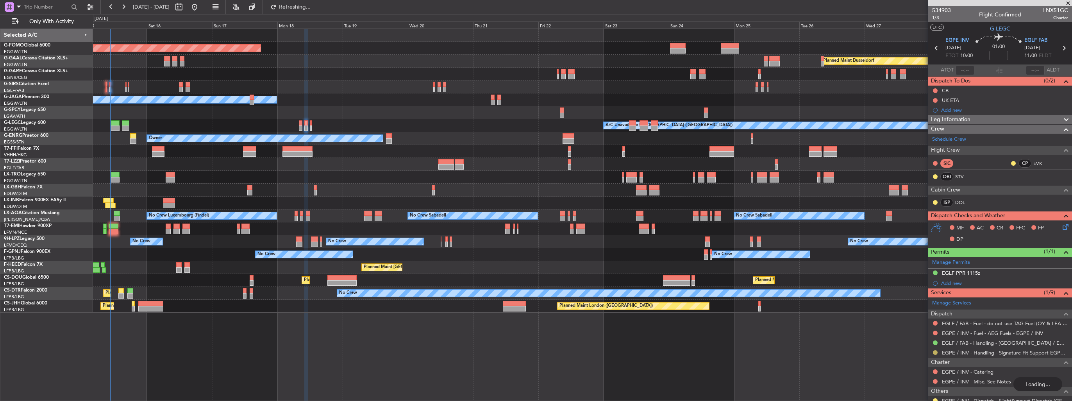
click at [934, 352] on button at bounding box center [935, 352] width 5 height 5
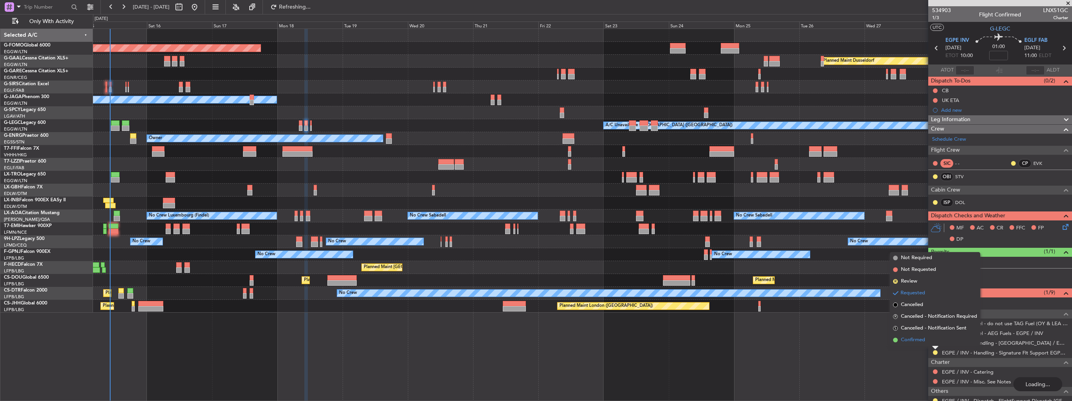
click at [925, 342] on li "Confirmed" at bounding box center [935, 340] width 90 height 12
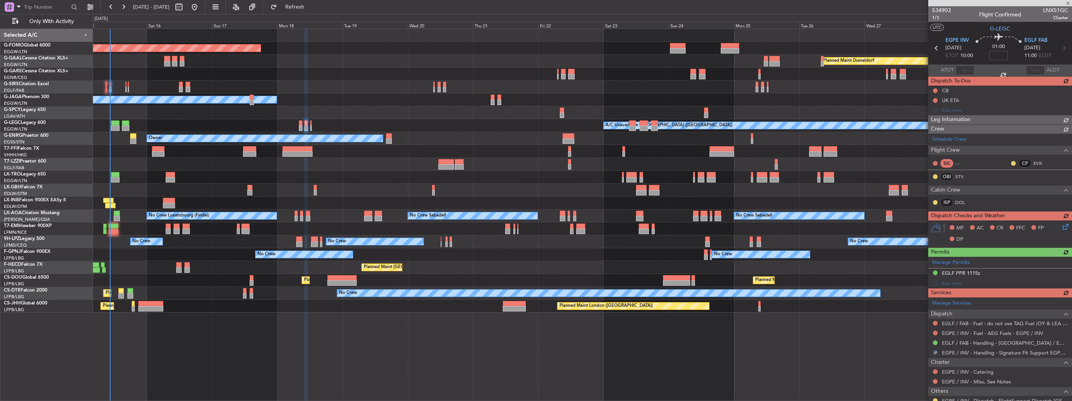
click at [946, 282] on div "Manage Permits EGLF PPR 1115z Add new" at bounding box center [1000, 273] width 144 height 32
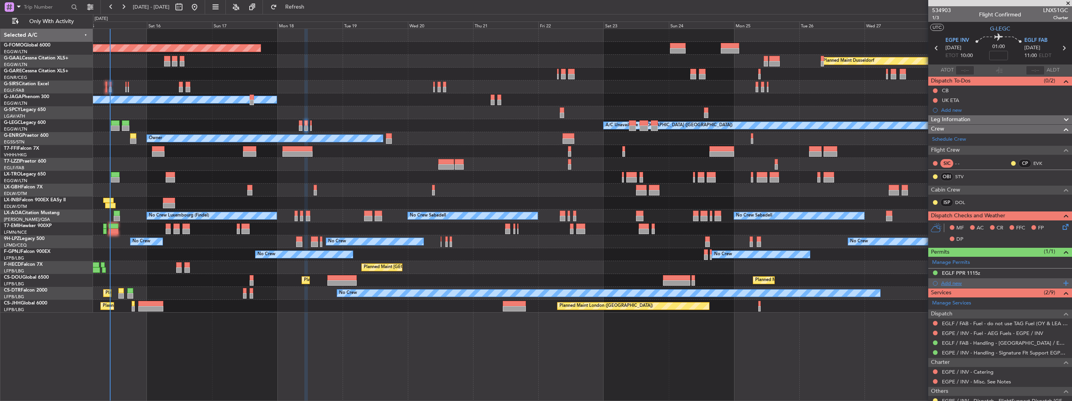
click at [950, 282] on div "Add new" at bounding box center [1001, 283] width 120 height 7
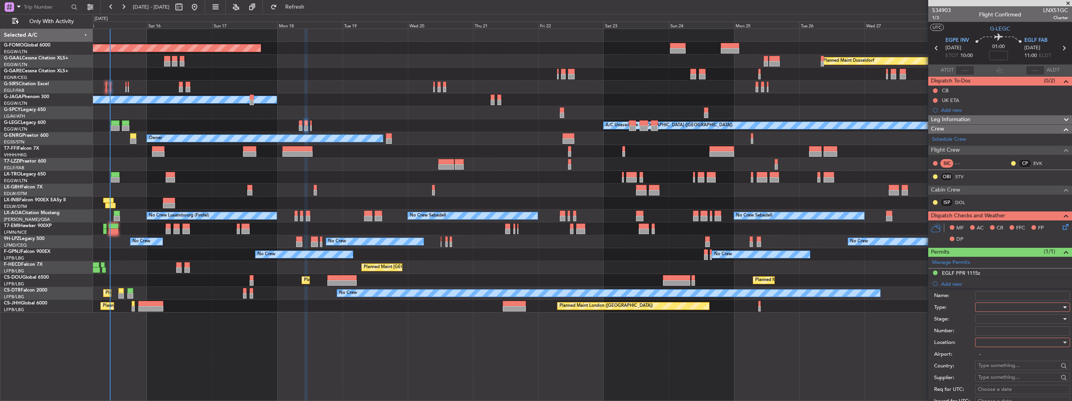
click at [997, 307] on div at bounding box center [1019, 307] width 83 height 12
click at [1004, 345] on span "PPR" at bounding box center [1020, 345] width 82 height 12
click at [1004, 345] on div at bounding box center [1019, 342] width 83 height 12
click at [1004, 350] on div at bounding box center [536, 200] width 1072 height 401
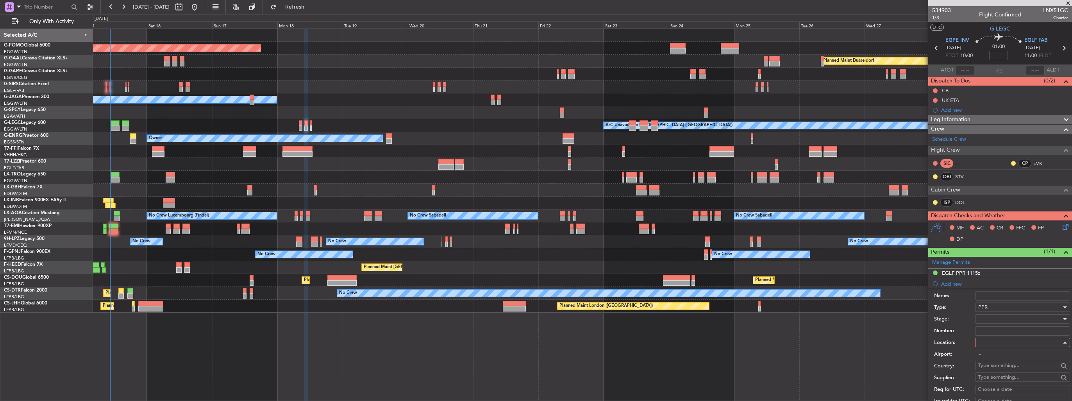
click at [1005, 352] on input "-" at bounding box center [1022, 354] width 95 height 9
click at [1005, 340] on div at bounding box center [1019, 342] width 83 height 12
click at [1004, 356] on span "Departure" at bounding box center [1020, 358] width 82 height 12
type input "EGPE / INV"
click at [997, 329] on input "Number:" at bounding box center [1022, 330] width 95 height 9
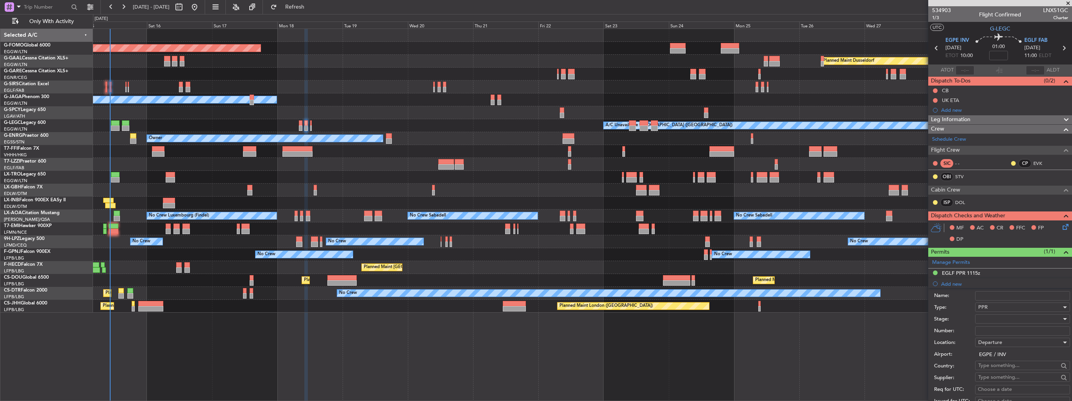
paste input "1155"
type input "1155"
click at [997, 320] on div at bounding box center [1019, 319] width 83 height 12
click at [1004, 377] on span "Received OK" at bounding box center [1020, 381] width 82 height 12
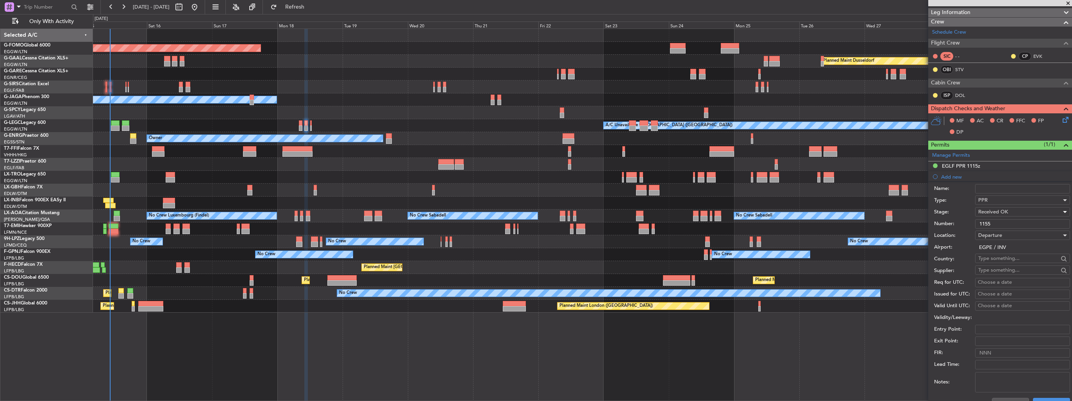
scroll to position [195, 0]
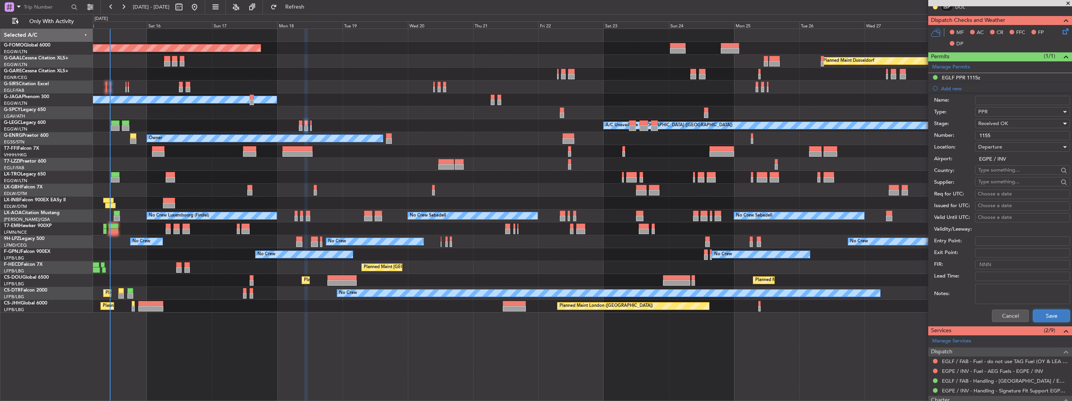
click at [1034, 316] on button "Save" at bounding box center [1051, 315] width 37 height 13
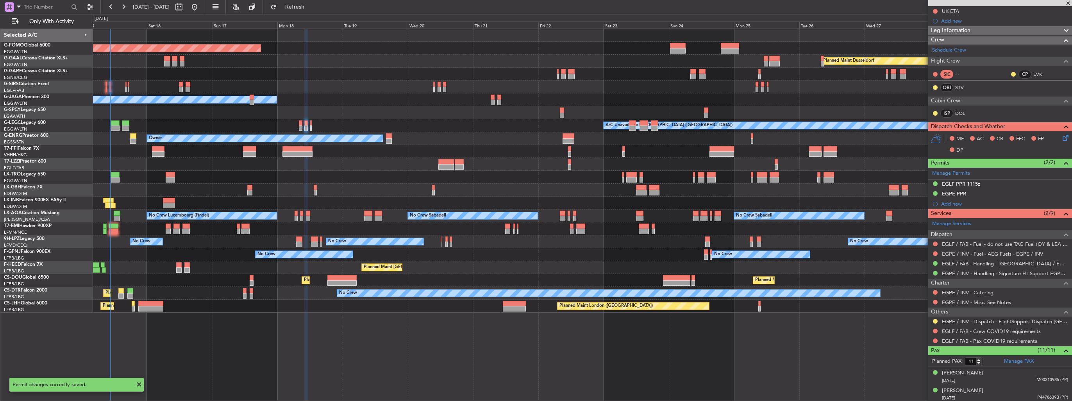
scroll to position [0, 0]
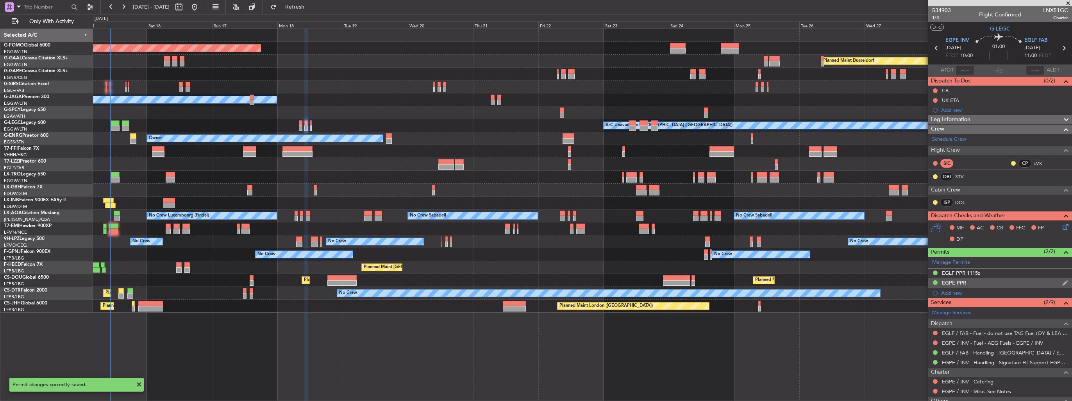
click at [1062, 280] on img at bounding box center [1065, 282] width 6 height 7
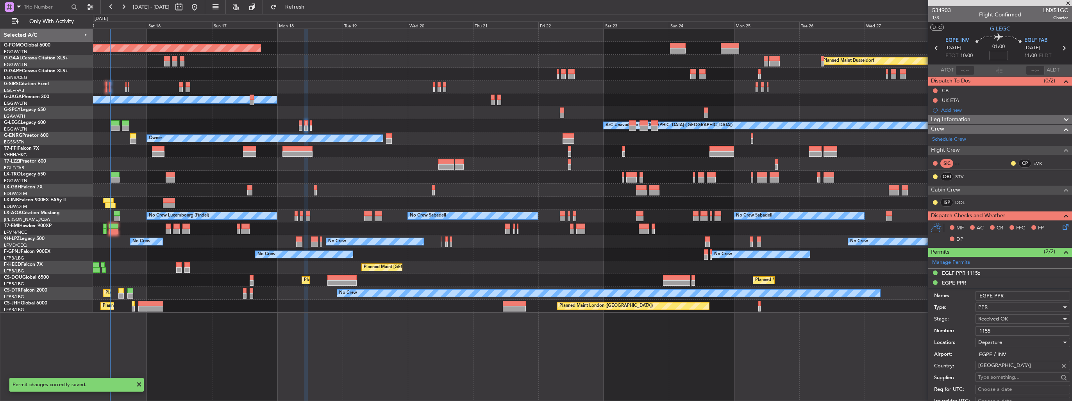
click at [1033, 293] on input "EGPE PPR" at bounding box center [1022, 295] width 95 height 9
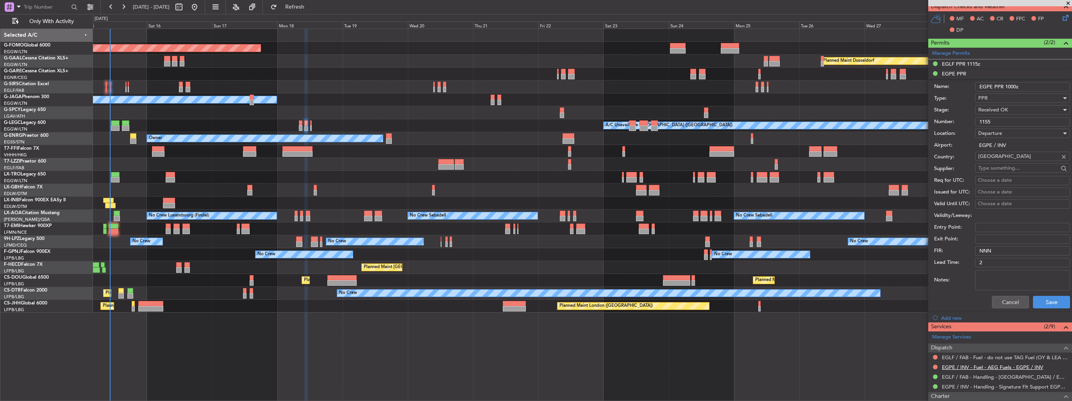
scroll to position [313, 0]
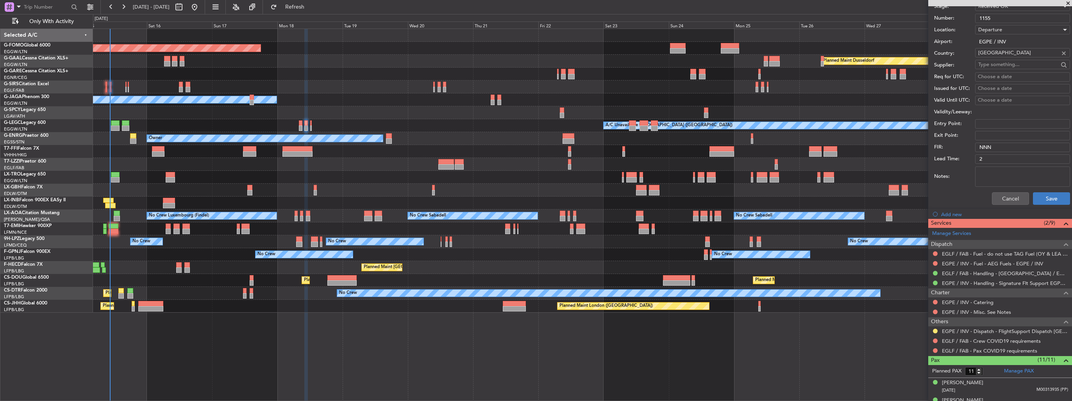
type input "EGPE PPR 1000z"
click at [1055, 202] on button "Save" at bounding box center [1051, 198] width 37 height 13
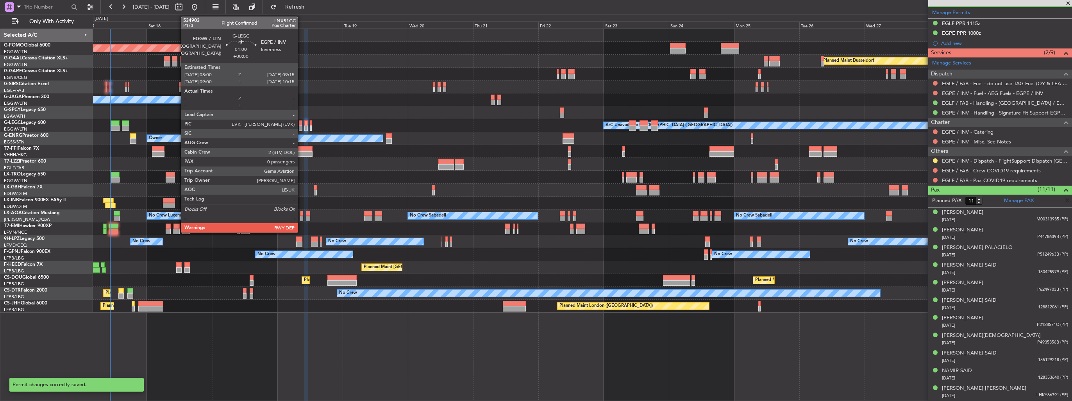
scroll to position [79, 0]
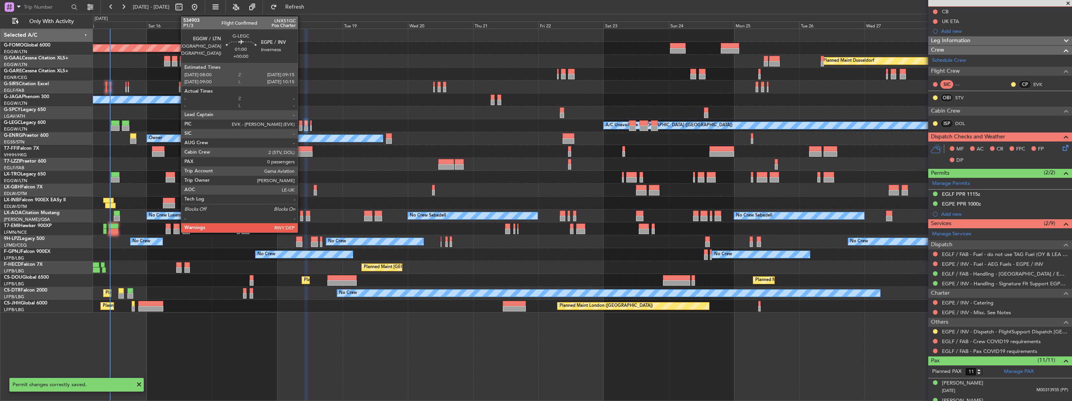
click at [301, 127] on div at bounding box center [301, 127] width 4 height 5
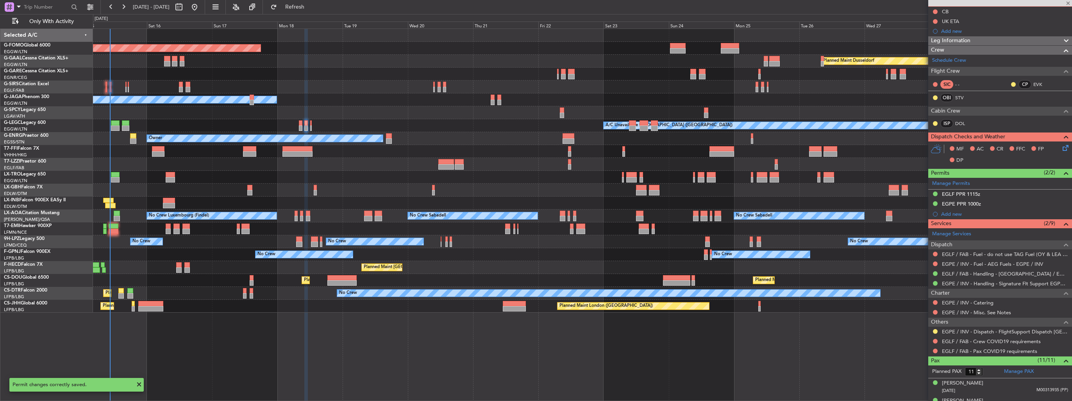
type input "0"
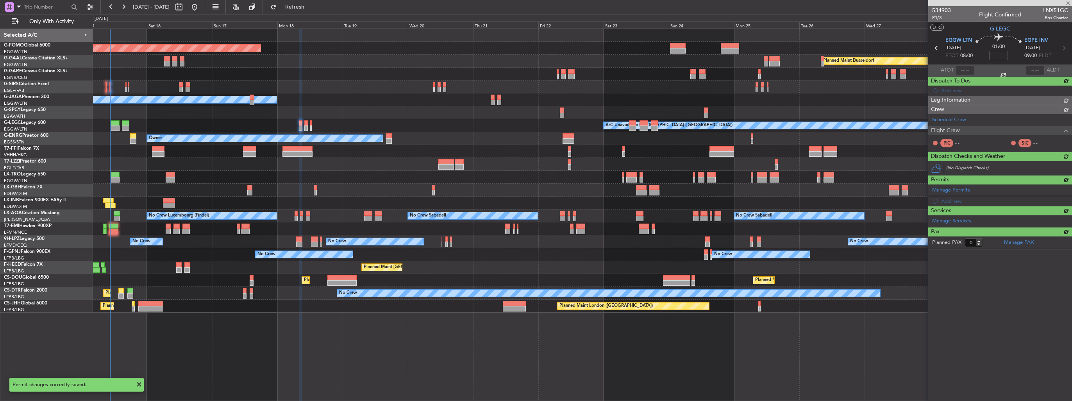
scroll to position [0, 0]
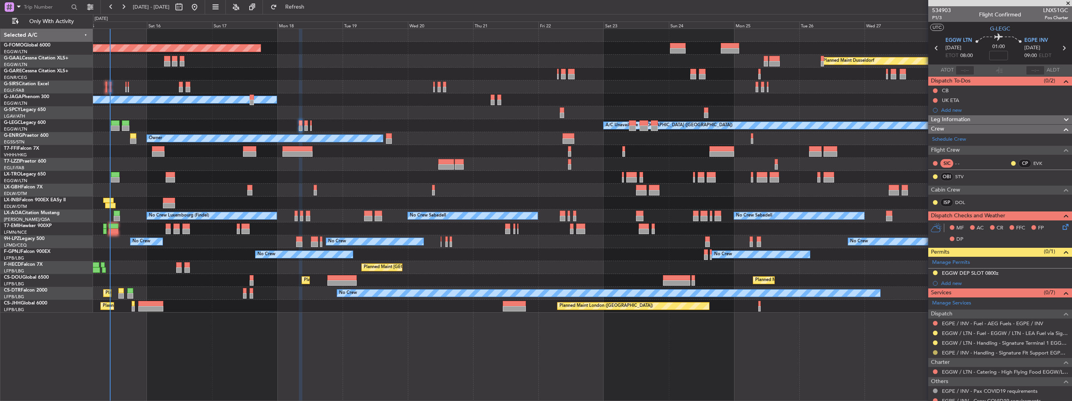
click at [936, 352] on button at bounding box center [935, 352] width 5 height 5
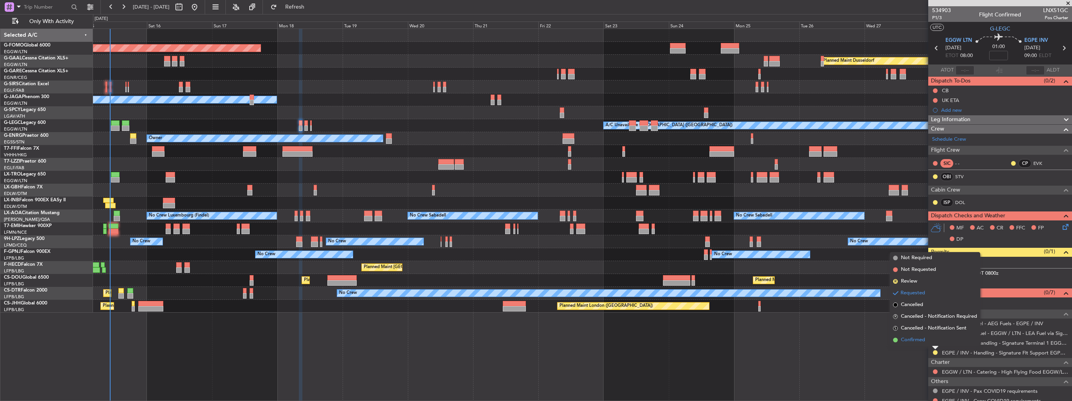
click at [921, 337] on span "Confirmed" at bounding box center [913, 340] width 24 height 8
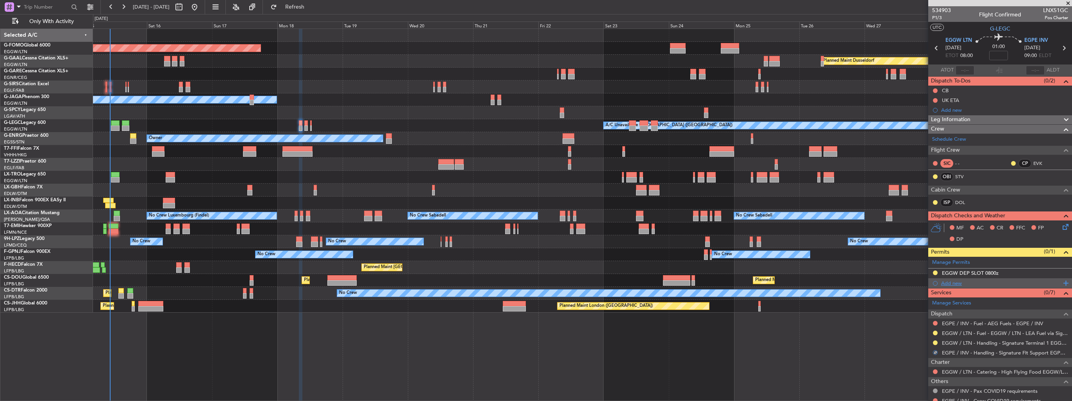
click at [950, 280] on div "Add new" at bounding box center [1001, 283] width 120 height 7
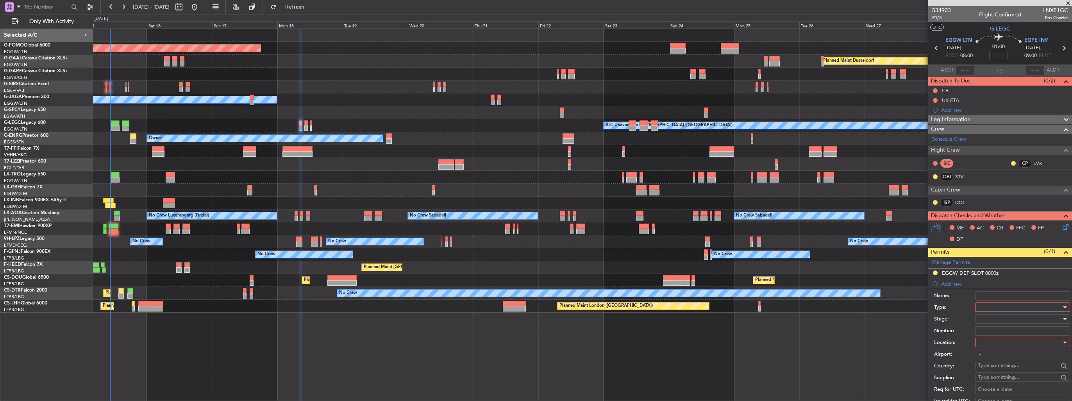
click at [997, 309] on div at bounding box center [1019, 307] width 83 height 12
click at [1004, 341] on span "PPR" at bounding box center [1020, 345] width 82 height 12
click at [1004, 341] on div at bounding box center [1019, 342] width 83 height 12
click at [1005, 381] on span "Arrival" at bounding box center [1020, 381] width 82 height 12
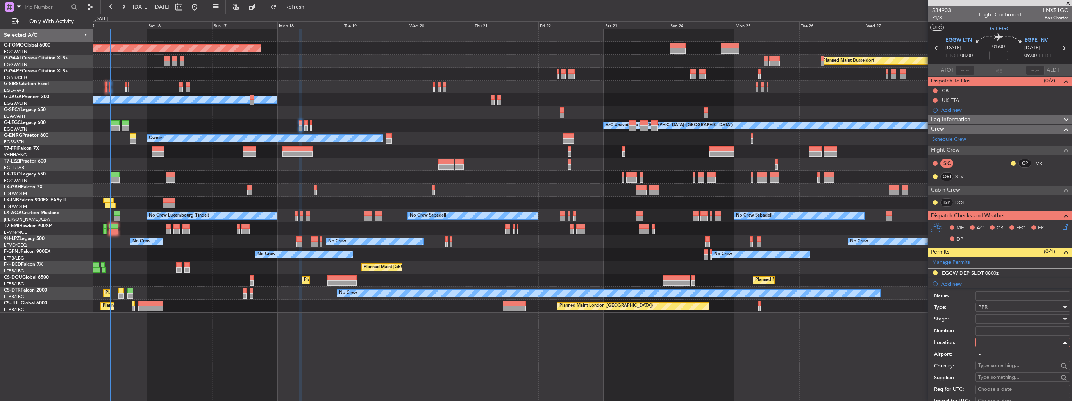
type input "EGPE / INV"
click at [1006, 318] on div at bounding box center [1019, 319] width 83 height 12
click at [1009, 377] on span "Received OK" at bounding box center [1020, 381] width 82 height 12
click at [1006, 329] on input "Number:" at bounding box center [1022, 330] width 95 height 9
paste input "1155"
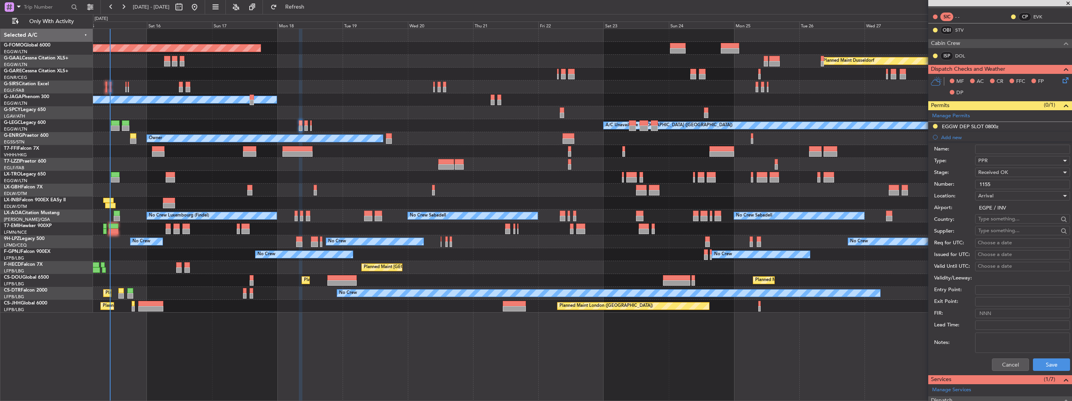
scroll to position [234, 0]
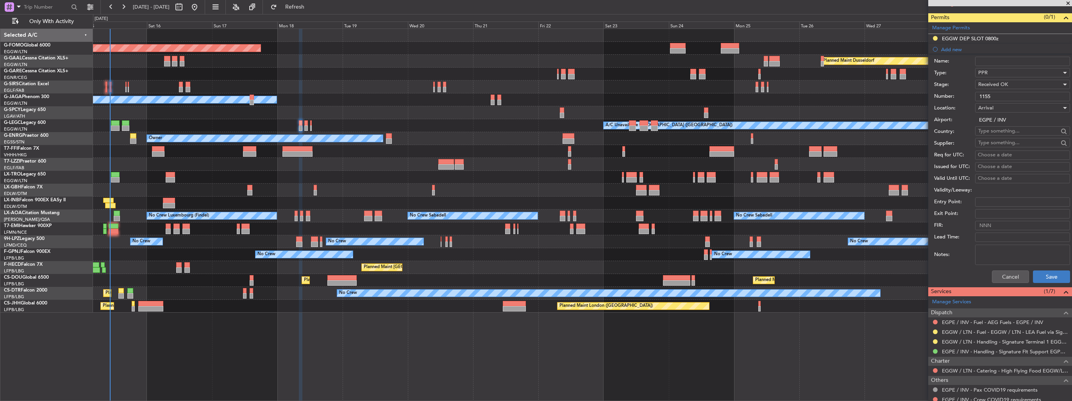
type input "1155"
click at [1045, 271] on button "Save" at bounding box center [1051, 276] width 37 height 13
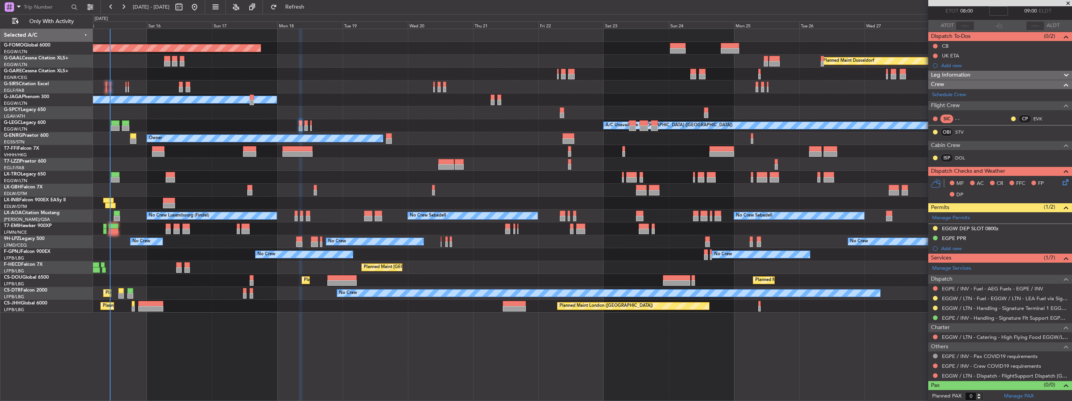
scroll to position [0, 0]
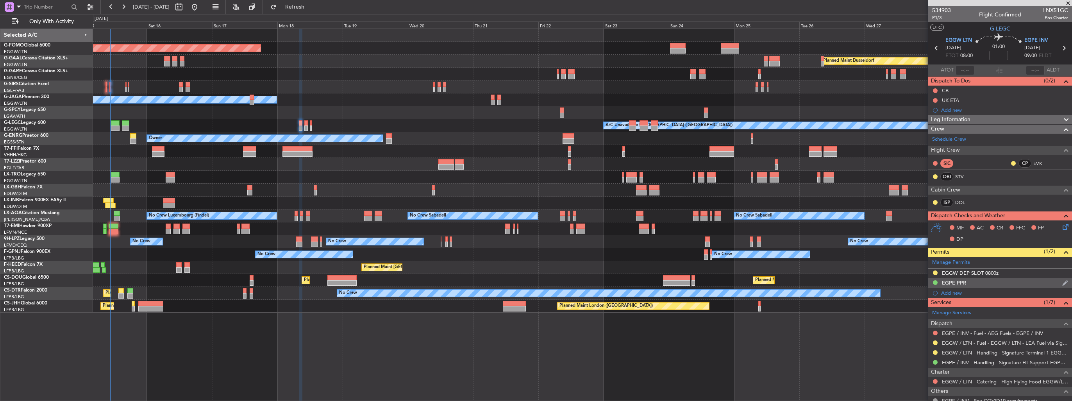
click at [1062, 285] on img at bounding box center [1065, 282] width 6 height 7
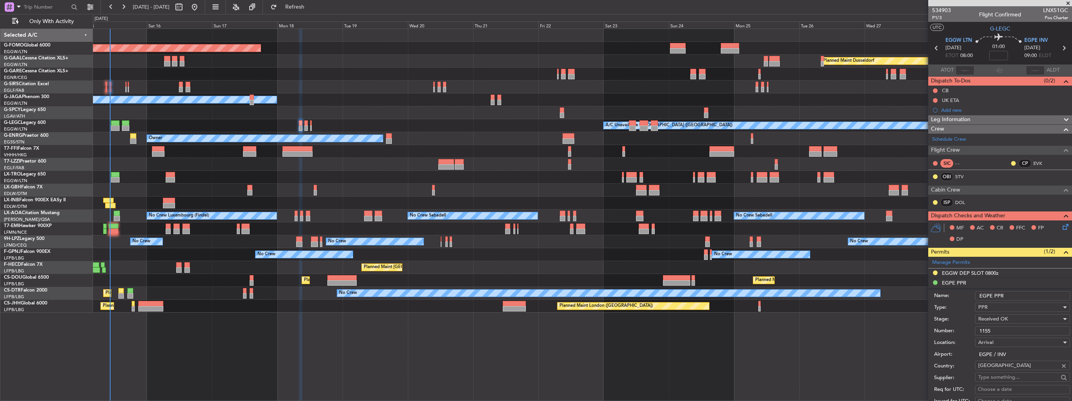
click at [1041, 301] on div "PPR" at bounding box center [1019, 307] width 83 height 12
click at [1042, 295] on div at bounding box center [536, 200] width 1072 height 401
click at [1042, 295] on input "EGPE PPR" at bounding box center [1022, 295] width 95 height 9
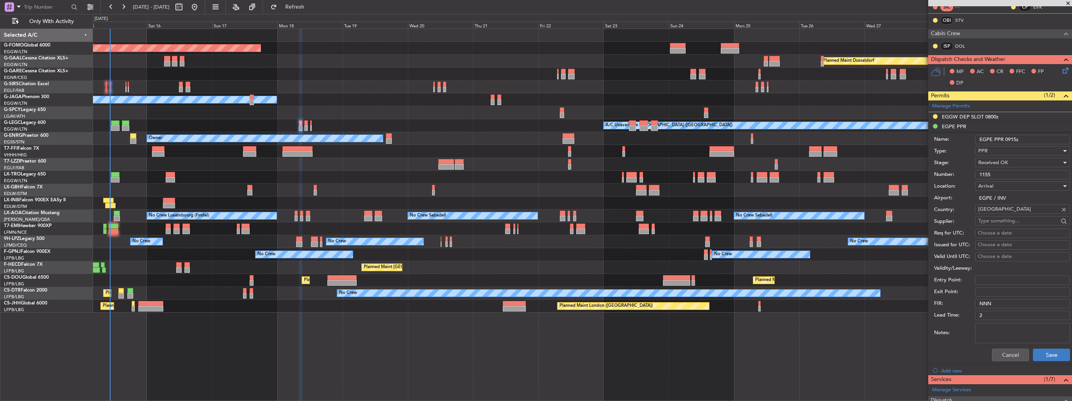
type input "EGPE PPR 0915z"
click at [1041, 349] on button "Save" at bounding box center [1051, 354] width 37 height 13
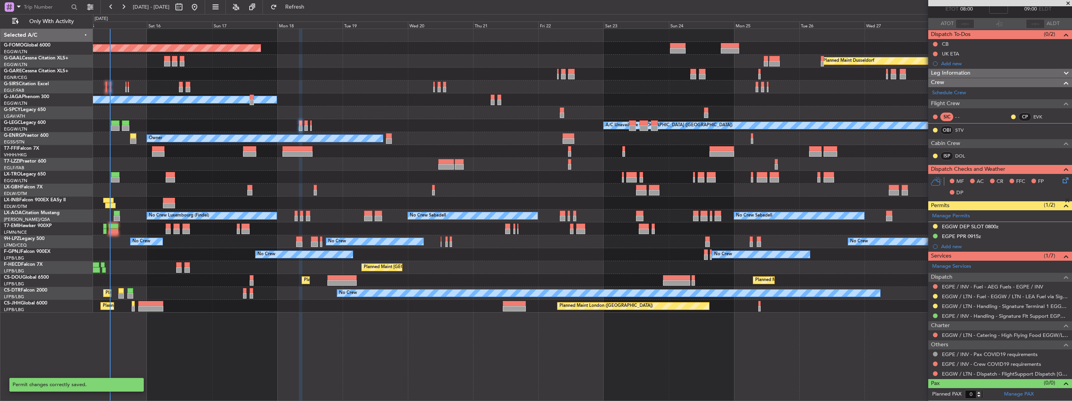
scroll to position [45, 0]
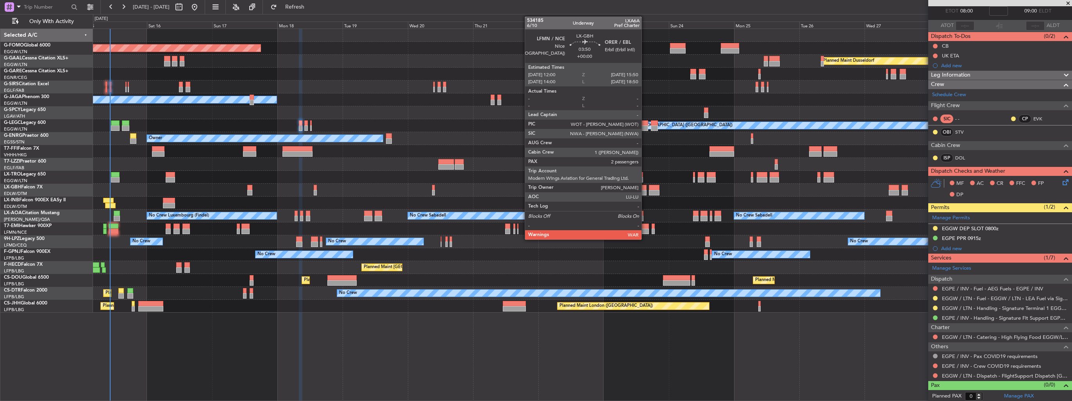
click at [322, 191] on div "Planned Maint Windsor Locks (Bradley Intl) Planned Maint Dusseldorf Planned Mai…" at bounding box center [582, 171] width 979 height 284
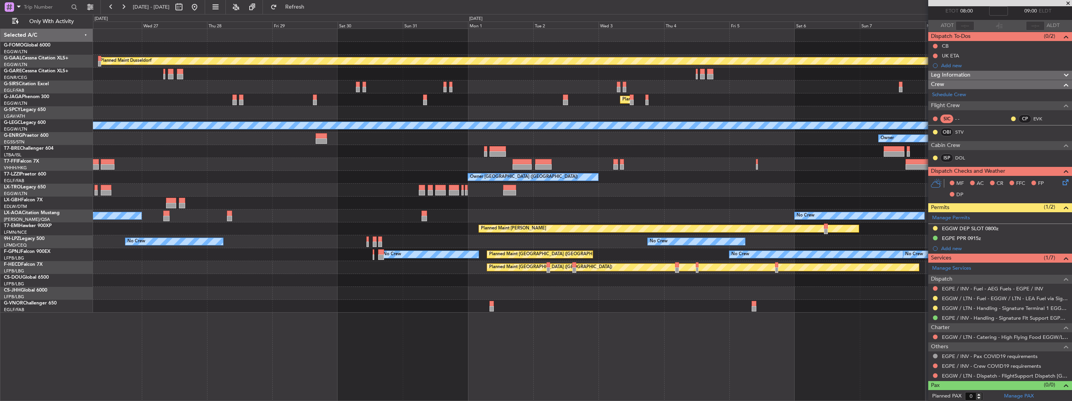
click at [314, 171] on div "Owner London (Farnborough) Owner Owner" at bounding box center [582, 177] width 979 height 13
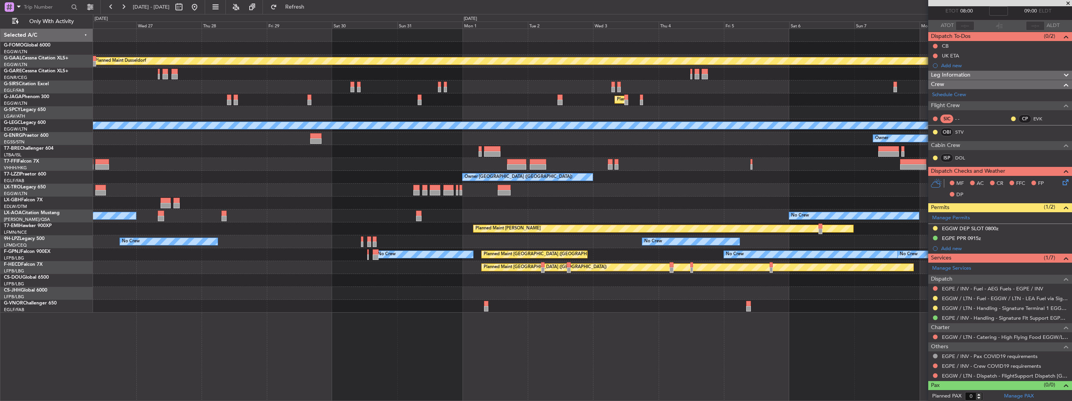
click at [445, 139] on div "Planned Maint Dusseldorf Planned Maint London (Luton) A/C Unavailable London (L…" at bounding box center [582, 171] width 979 height 284
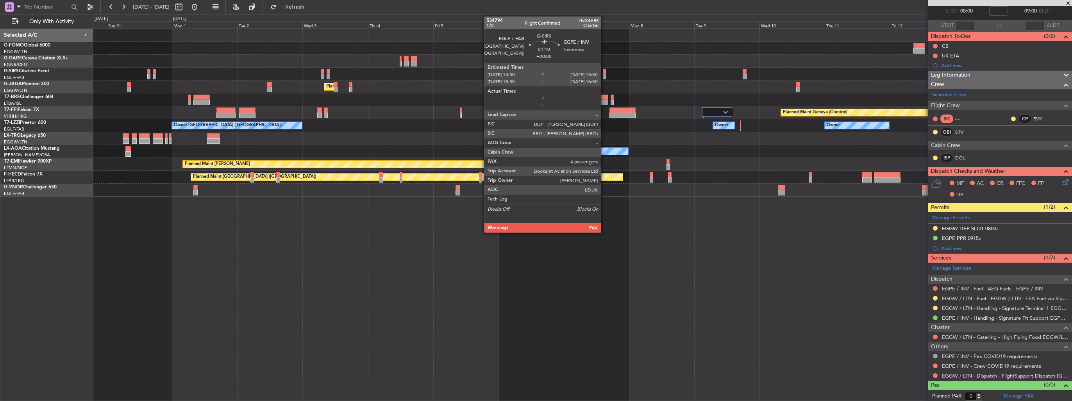
click at [604, 72] on div at bounding box center [605, 71] width 4 height 5
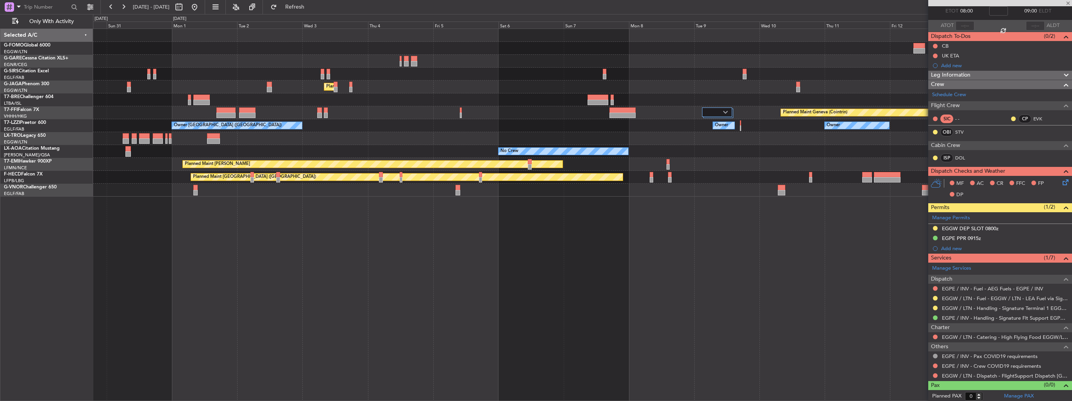
type input "4"
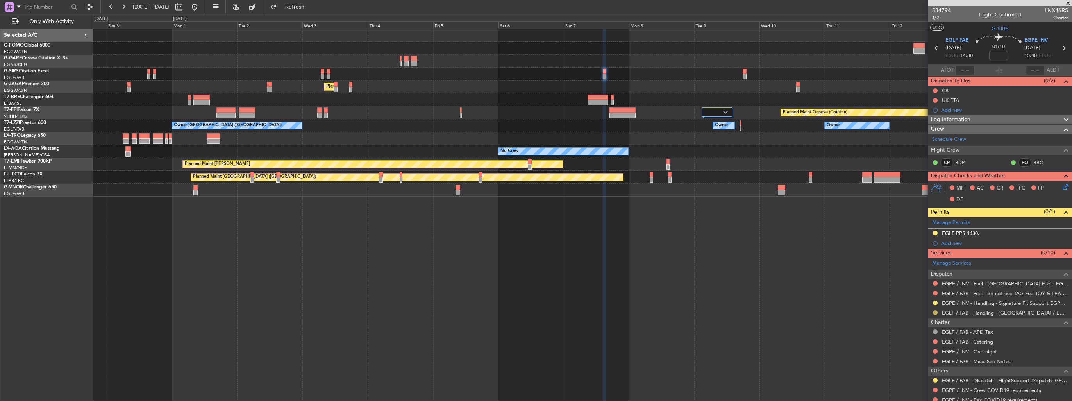
click at [936, 310] on button at bounding box center [935, 312] width 5 height 5
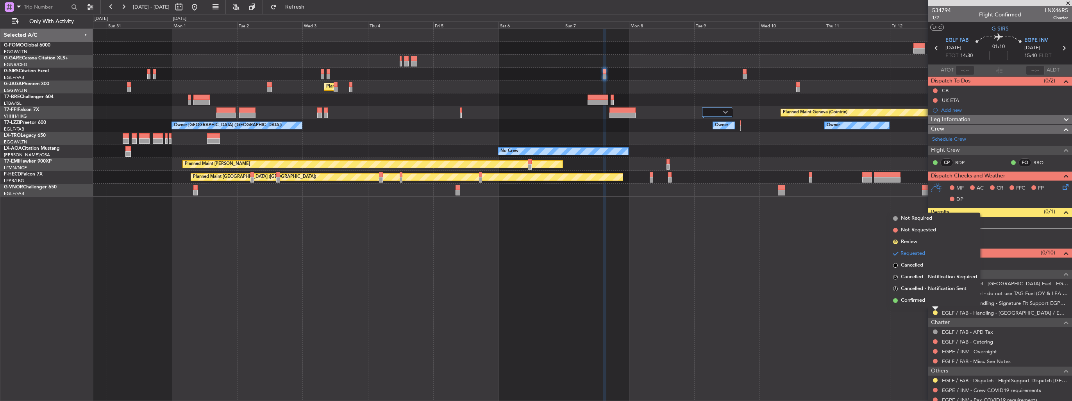
click at [921, 299] on span "Confirmed" at bounding box center [913, 301] width 24 height 8
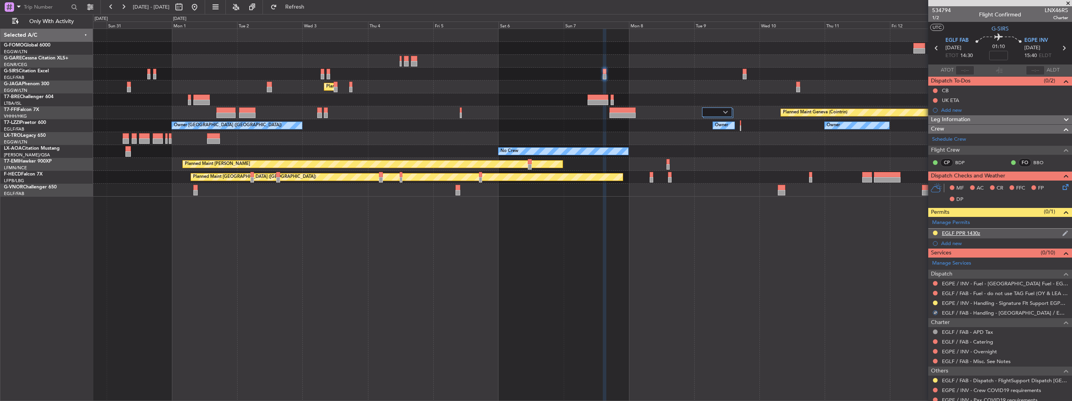
click at [1062, 233] on img at bounding box center [1065, 233] width 6 height 7
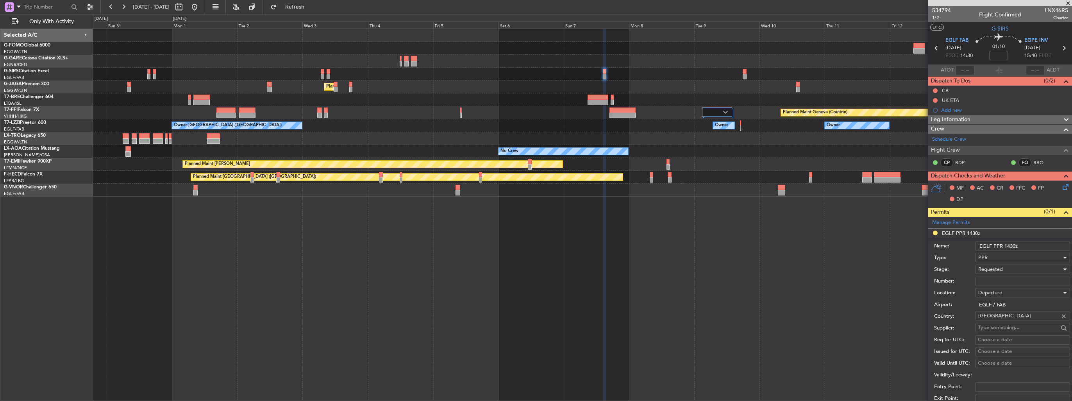
click at [999, 280] on input "Number:" at bounding box center [1022, 281] width 95 height 9
paste input "370590"
type input "370590"
click at [1004, 268] on div "Requested" at bounding box center [1019, 269] width 83 height 12
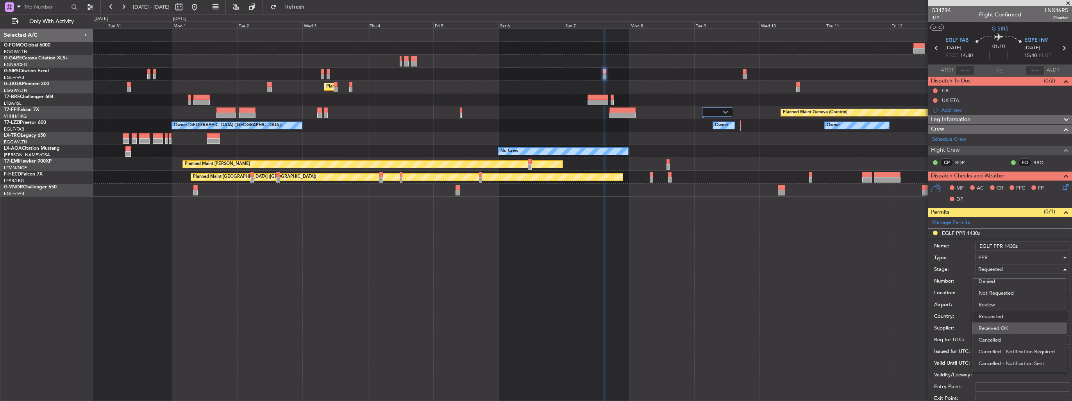
click at [1003, 323] on span "Received OK" at bounding box center [1020, 328] width 82 height 12
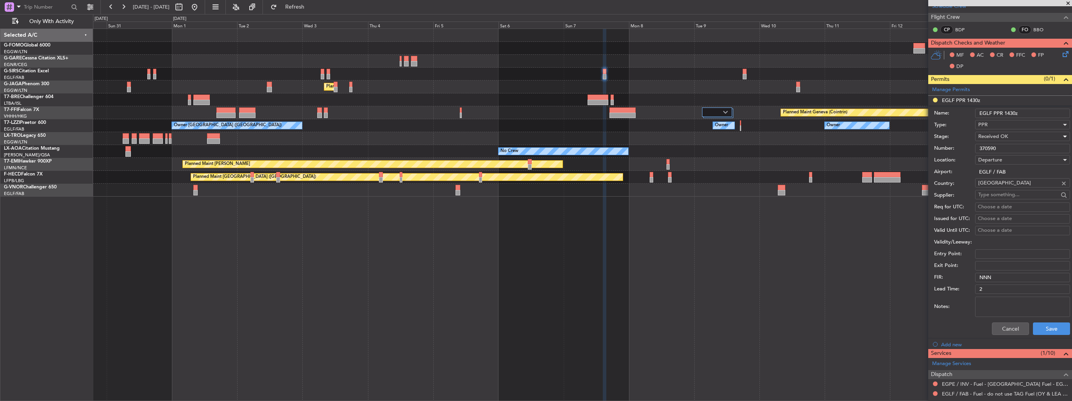
scroll to position [195, 0]
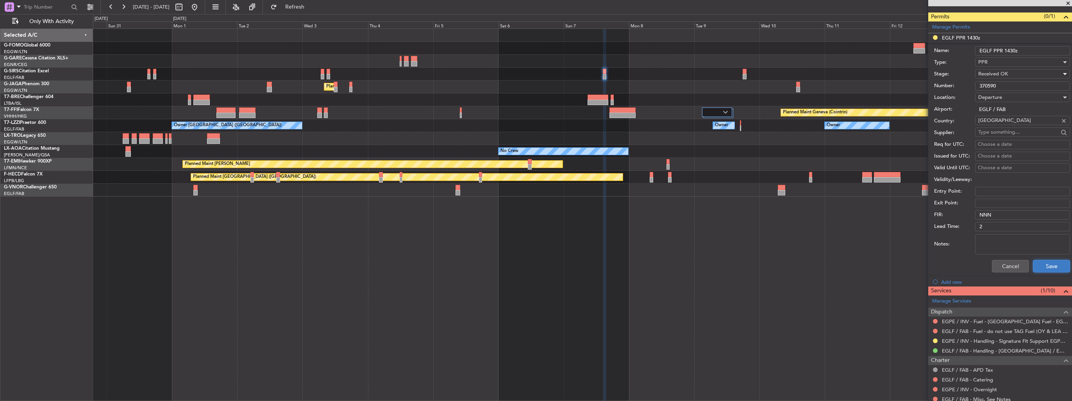
click at [1045, 264] on button "Save" at bounding box center [1051, 266] width 37 height 13
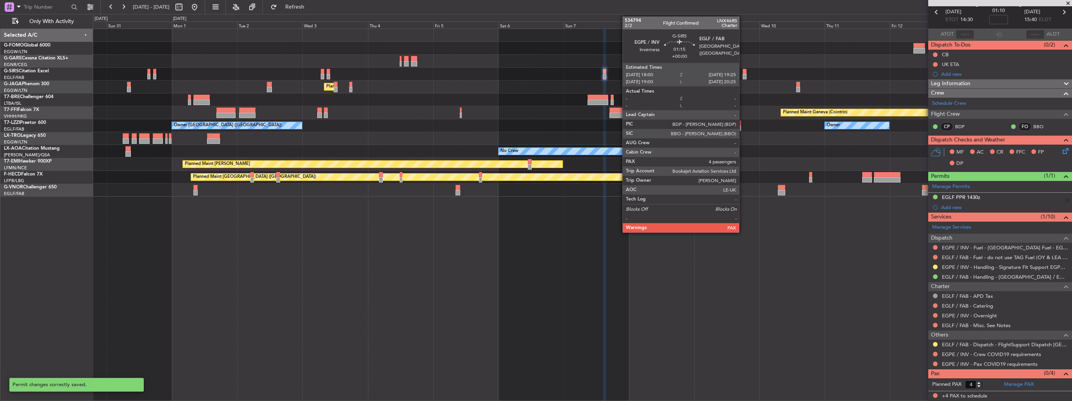
scroll to position [34, 0]
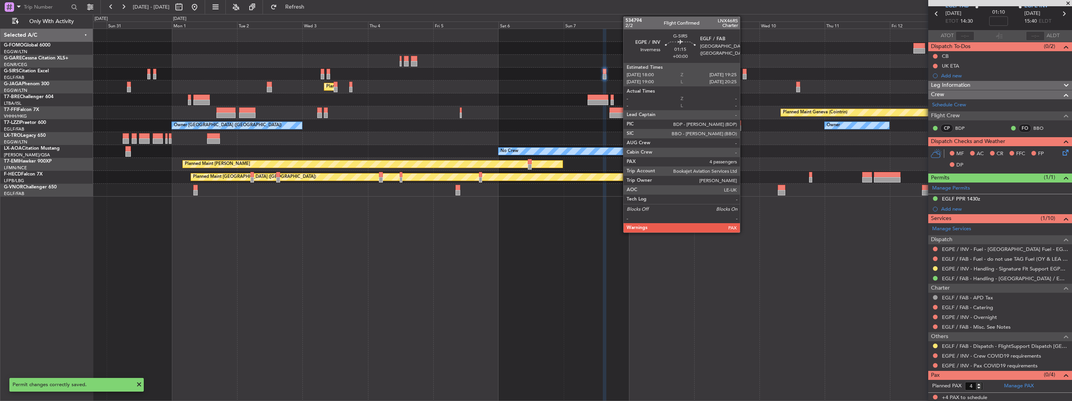
click at [743, 75] on div at bounding box center [745, 76] width 4 height 5
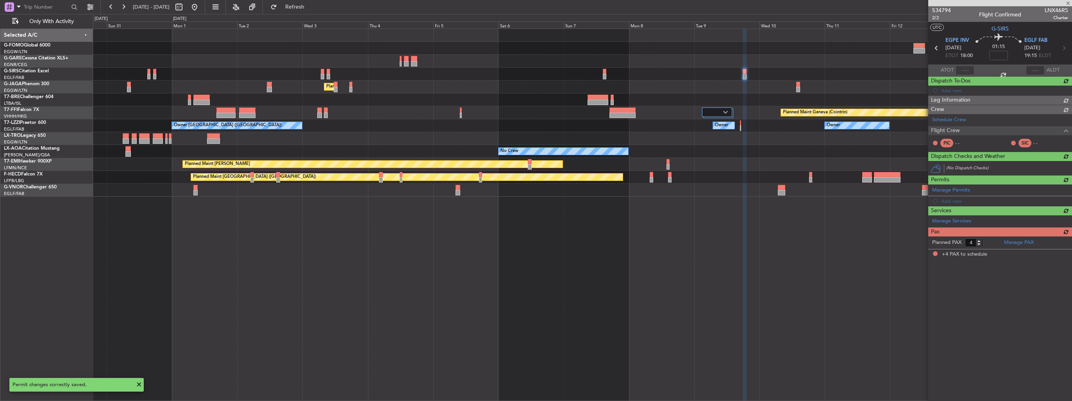
scroll to position [0, 0]
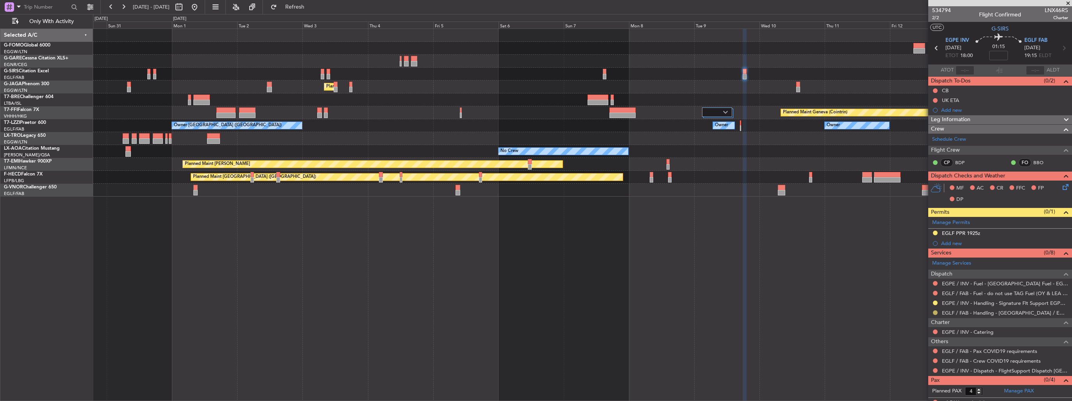
click at [935, 311] on button at bounding box center [935, 312] width 5 height 5
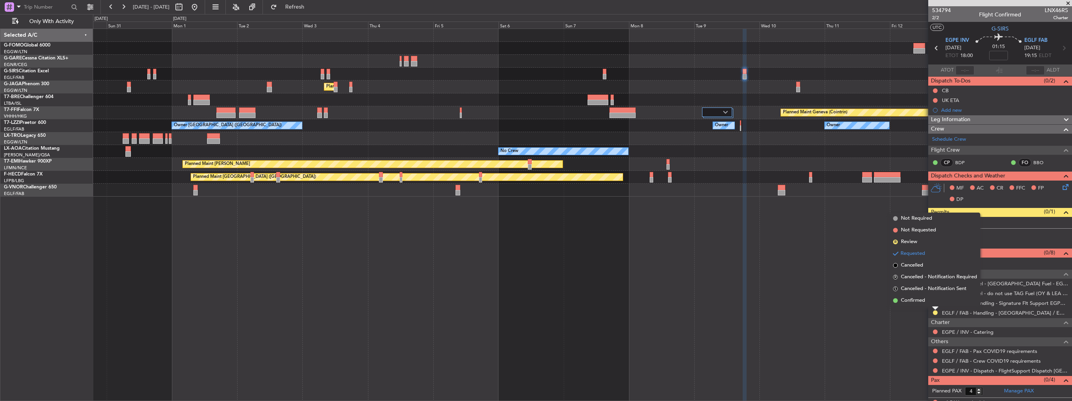
drag, startPoint x: 928, startPoint y: 305, endPoint x: 933, endPoint y: 299, distance: 7.2
click at [928, 304] on li "Confirmed" at bounding box center [935, 301] width 90 height 12
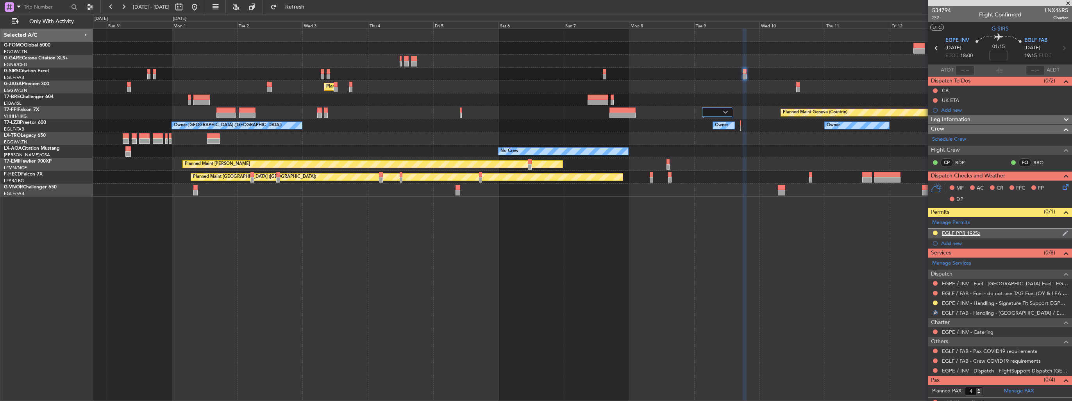
click at [1062, 233] on img at bounding box center [1065, 233] width 6 height 7
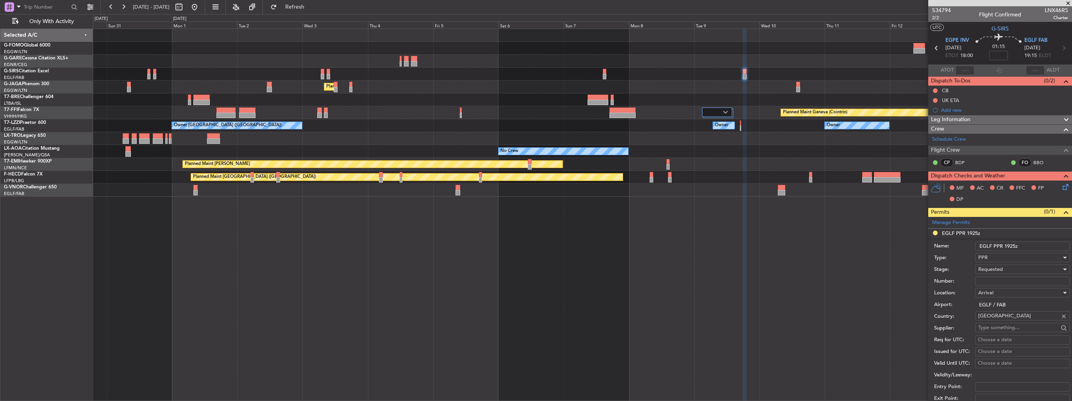
click at [997, 279] on input "Number:" at bounding box center [1022, 281] width 95 height 9
paste input "370591"
click at [1004, 281] on input "370591" at bounding box center [1022, 281] width 95 height 9
click at [1022, 280] on input "370591" at bounding box center [1022, 281] width 95 height 9
click at [1036, 278] on input "370591" at bounding box center [1022, 281] width 95 height 9
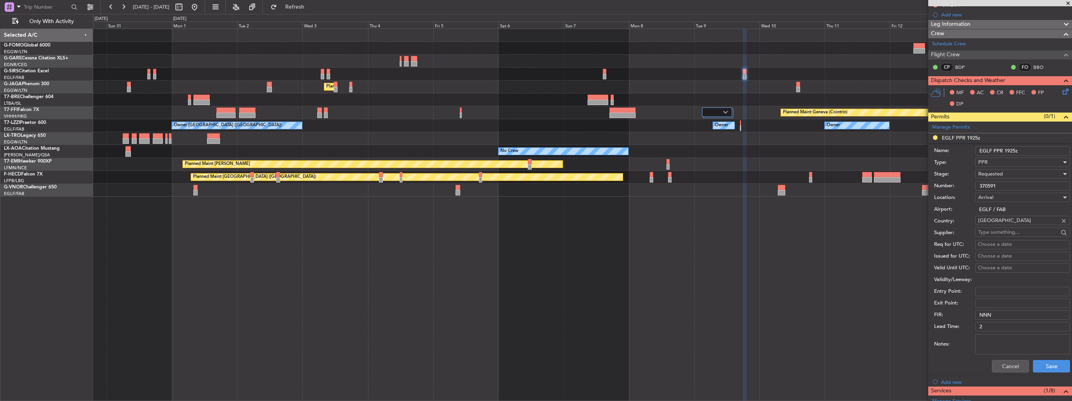
scroll to position [156, 0]
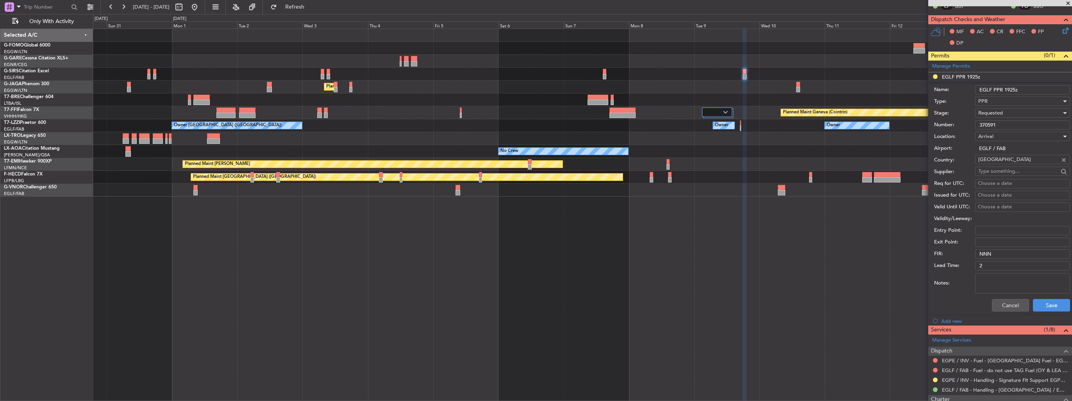
type input "370591"
click at [994, 112] on span "Requested" at bounding box center [990, 112] width 25 height 7
click at [1019, 168] on span "Received OK" at bounding box center [1020, 172] width 82 height 12
click at [1045, 304] on button "Save" at bounding box center [1051, 305] width 37 height 13
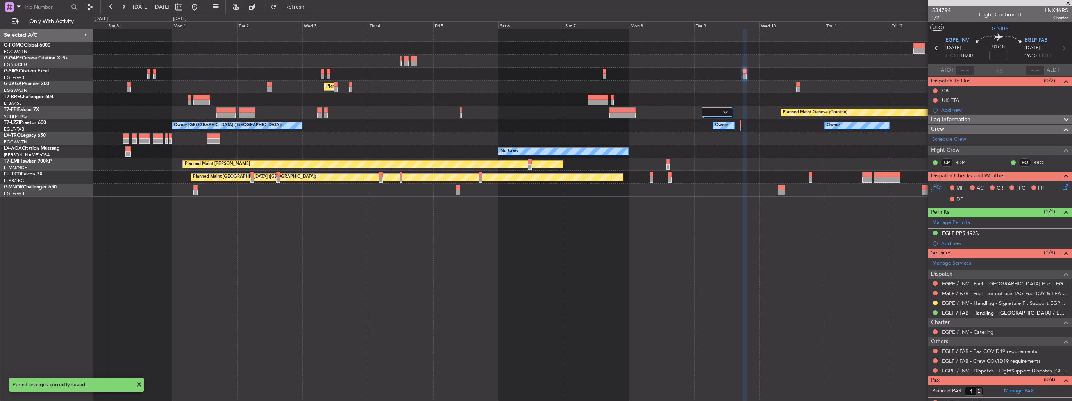
scroll to position [0, 0]
click at [502, 195] on div "Planned Maint London (Luton) Planned Maint Geneva (Cointrin) Owner London (Farn…" at bounding box center [582, 113] width 979 height 168
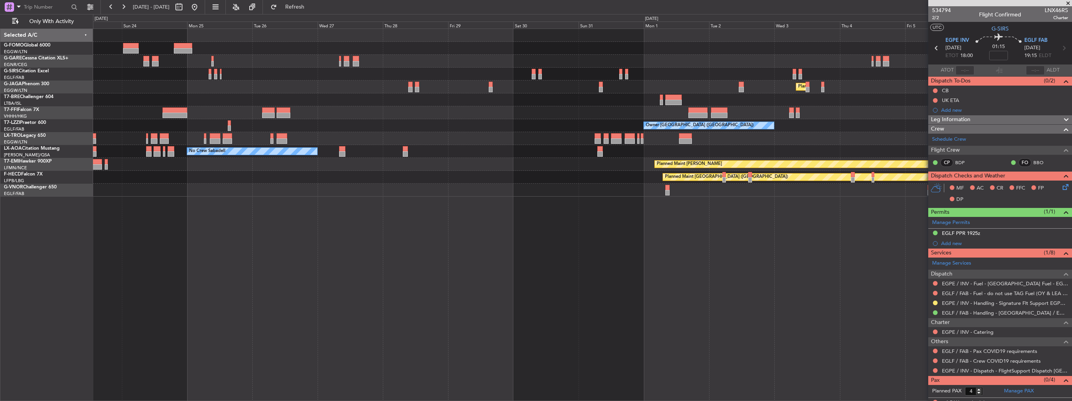
click at [528, 220] on div "Planned Maint London (Luton) Planned Maint Geneva (Cointrin) Owner London (Farn…" at bounding box center [582, 215] width 979 height 372
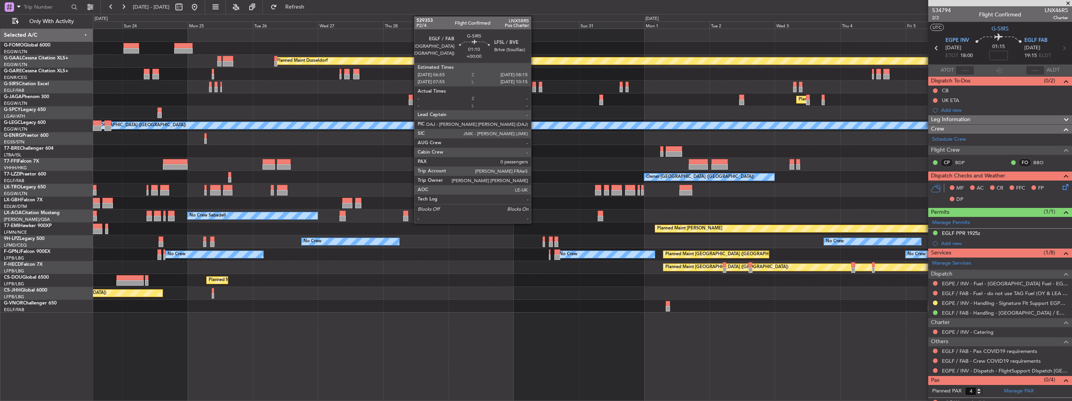
click at [534, 88] on div at bounding box center [534, 89] width 4 height 5
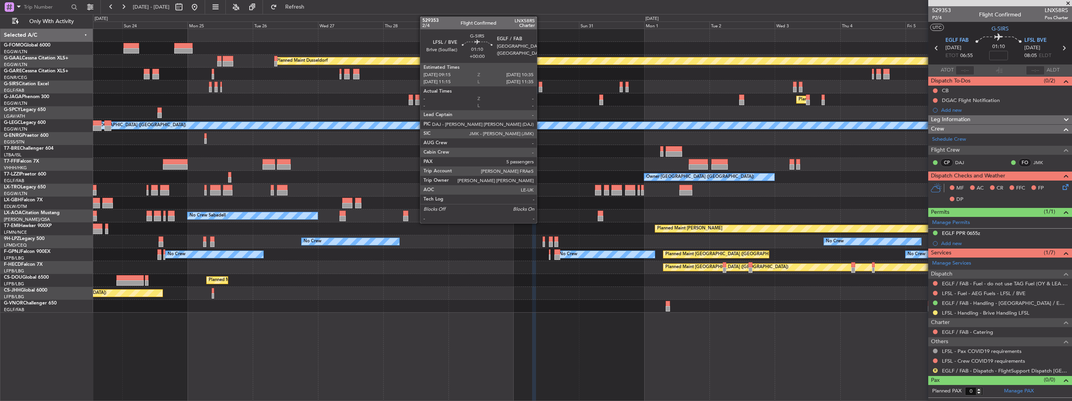
click at [540, 85] on div at bounding box center [541, 84] width 4 height 5
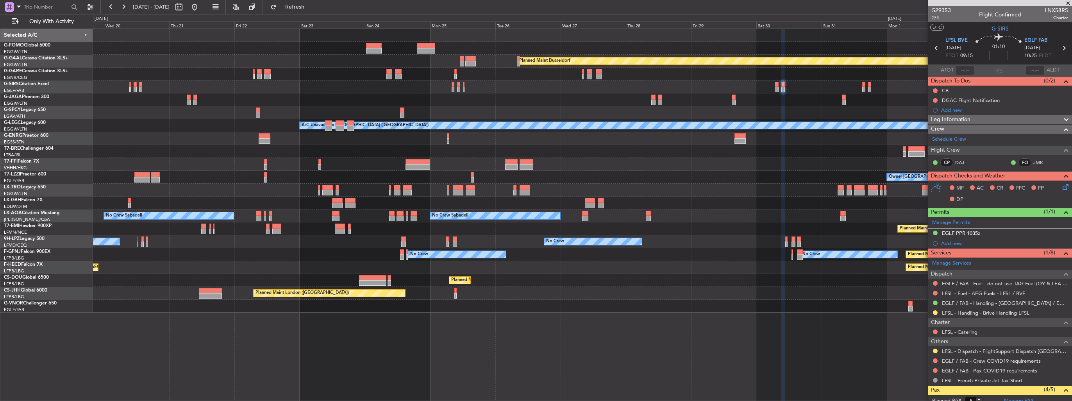
click at [662, 89] on div "Planned Maint Windsor Locks (Bradley Intl) Planned Maint Dusseldorf Planned Mai…" at bounding box center [582, 171] width 979 height 284
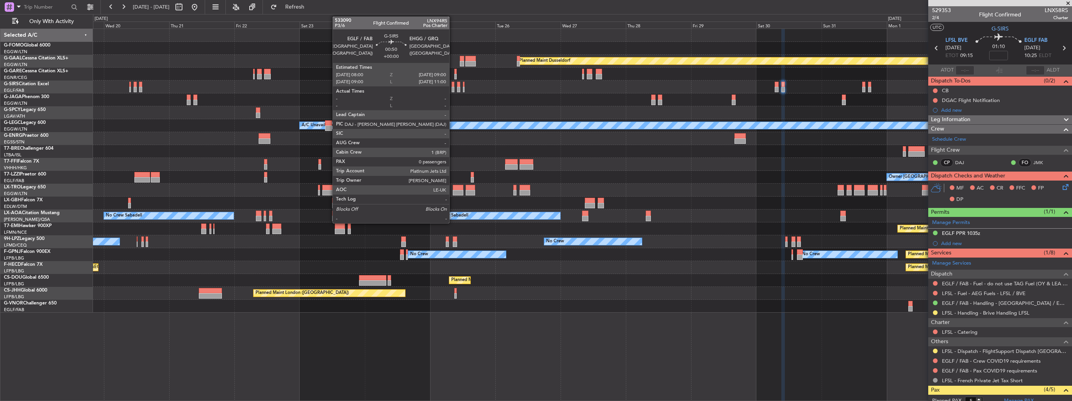
click at [718, 127] on div "Planned Maint Windsor Locks (Bradley Intl) Planned Maint Dusseldorf Planned Mai…" at bounding box center [582, 171] width 979 height 284
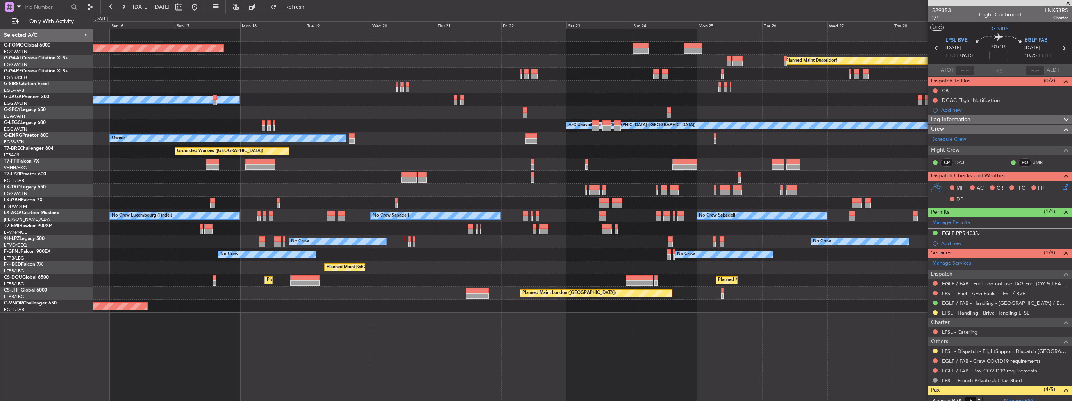
click at [741, 107] on div "Planned Maint Windsor Locks (Bradley Intl) Planned Maint Dusseldorf Owner Plann…" at bounding box center [582, 171] width 979 height 284
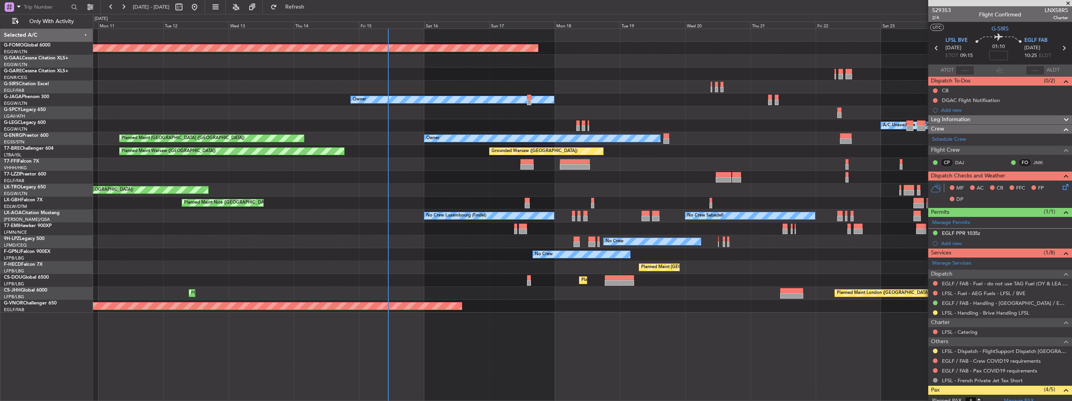
click at [741, 117] on div at bounding box center [582, 112] width 979 height 13
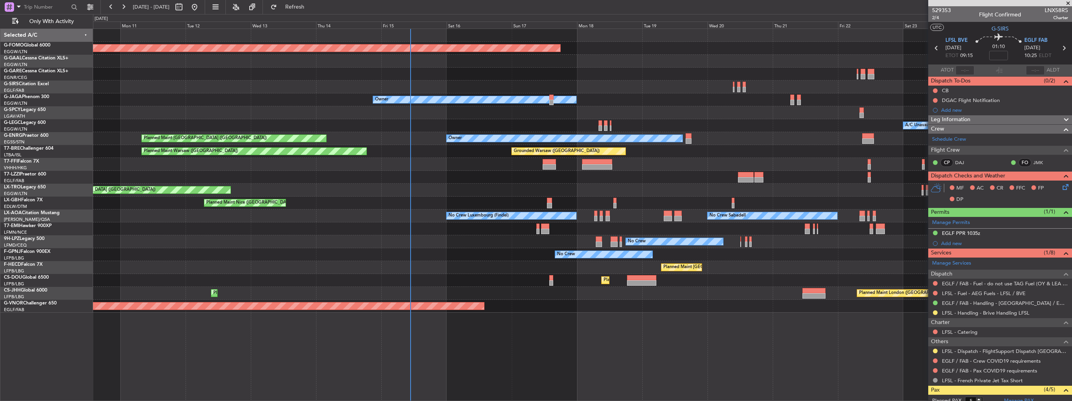
click at [490, 115] on div "Planned Maint Windsor Locks (Bradley Intl) Planned Maint Dusseldorf No Crew Own…" at bounding box center [582, 171] width 979 height 284
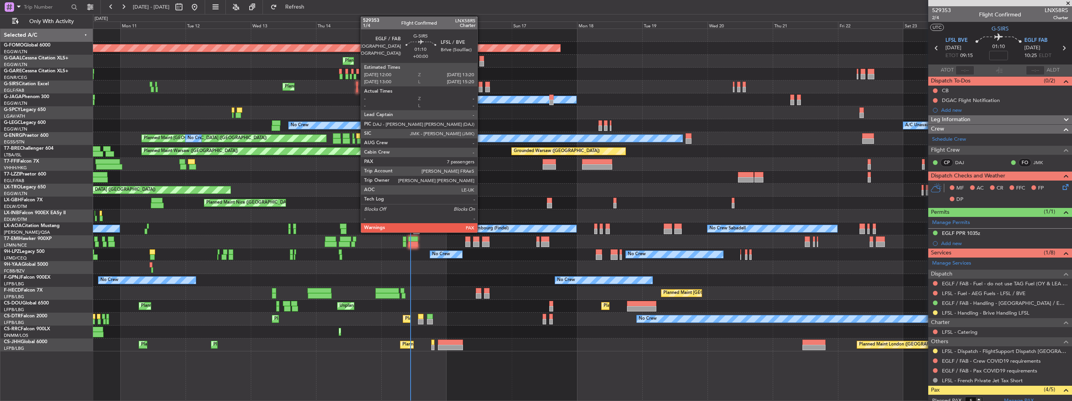
click at [481, 88] on div at bounding box center [481, 89] width 4 height 5
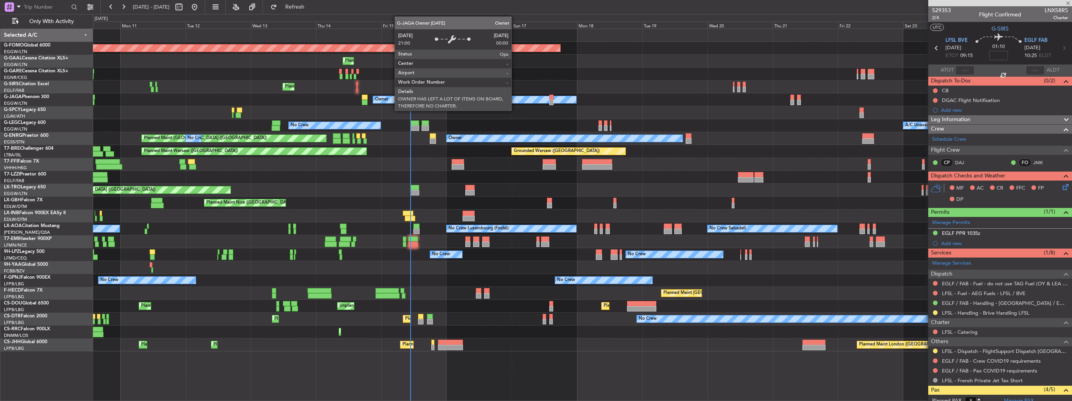
type input "7"
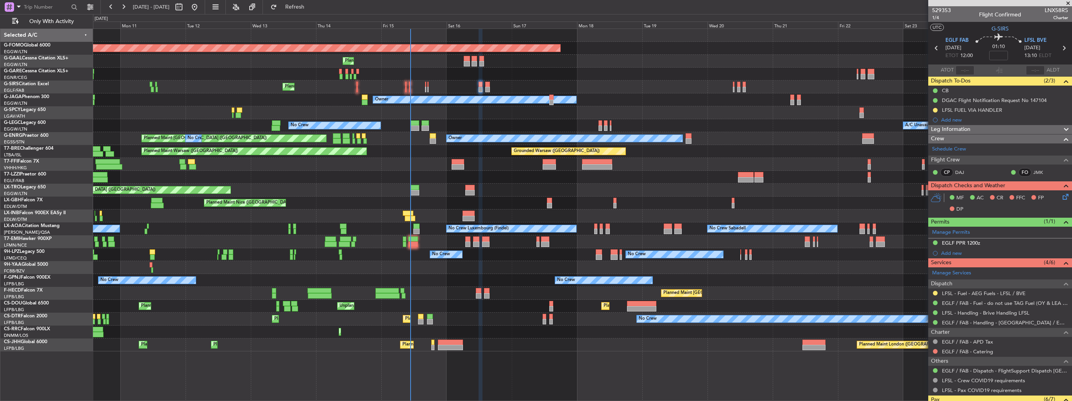
click at [704, 325] on div "Planned Maint Lagos (Murtala Muhammed) Planned Maint Larnaca (Larnaca Intl)" at bounding box center [582, 331] width 979 height 13
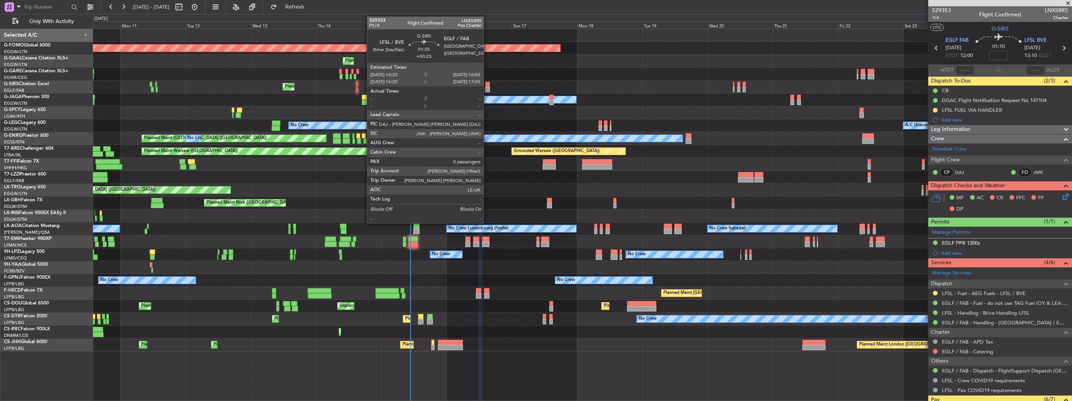
click at [487, 89] on div at bounding box center [487, 89] width 5 height 5
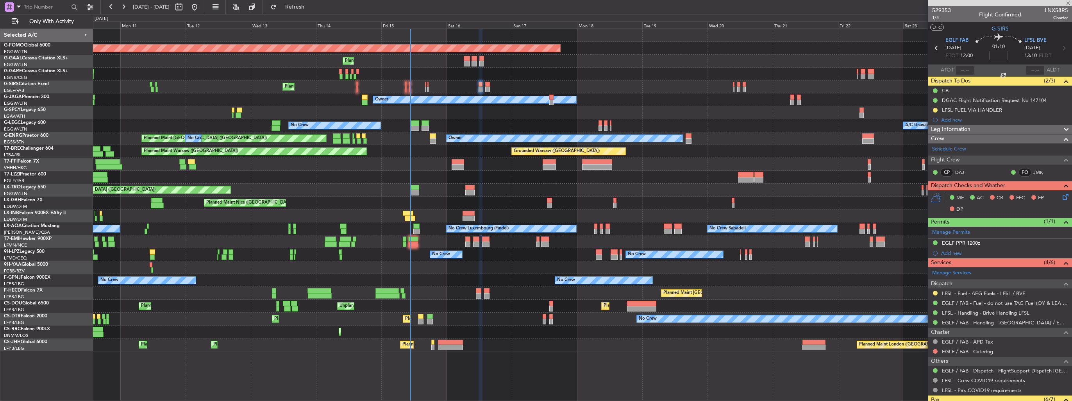
type input "+00:25"
type input "0"
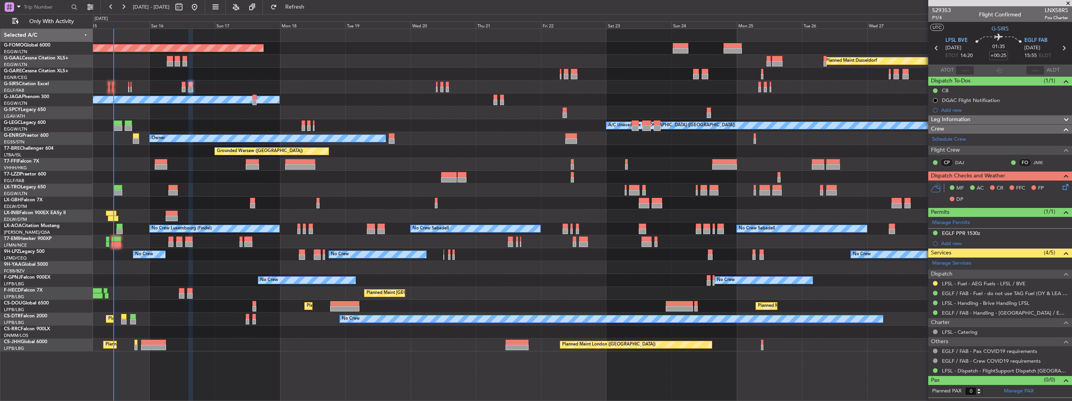
click at [433, 92] on div "Planned Maint Windsor Locks (Bradley Intl) Planned Maint Dusseldorf Planned Mai…" at bounding box center [582, 190] width 979 height 322
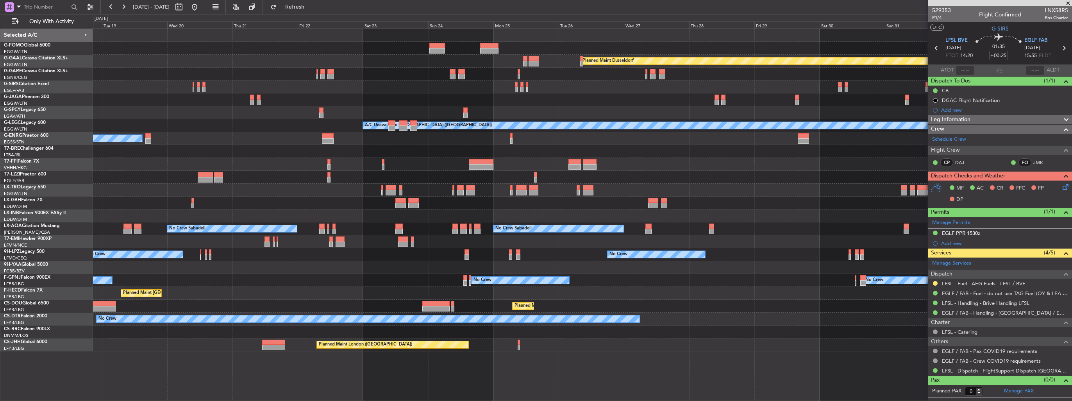
click at [477, 90] on div "Planned Maint Windsor Locks (Bradley Intl) Planned Maint Dusseldorf Planned Mai…" at bounding box center [582, 190] width 979 height 322
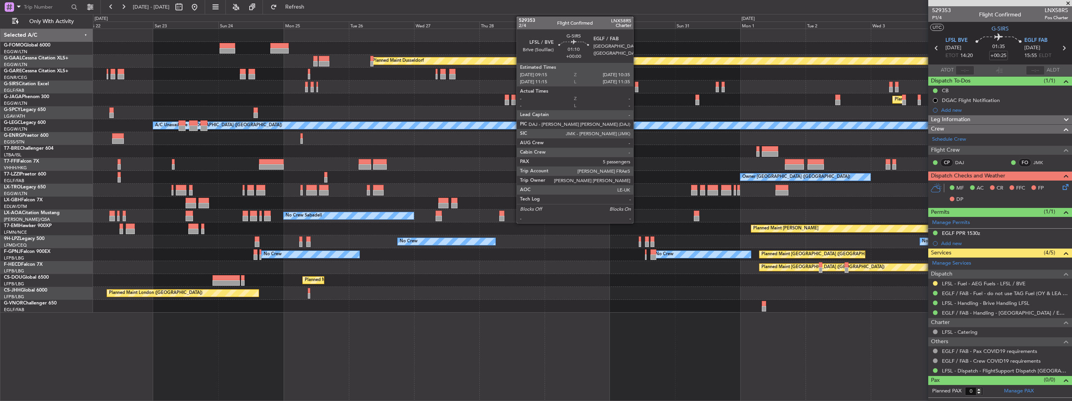
click at [637, 88] on div at bounding box center [637, 89] width 4 height 5
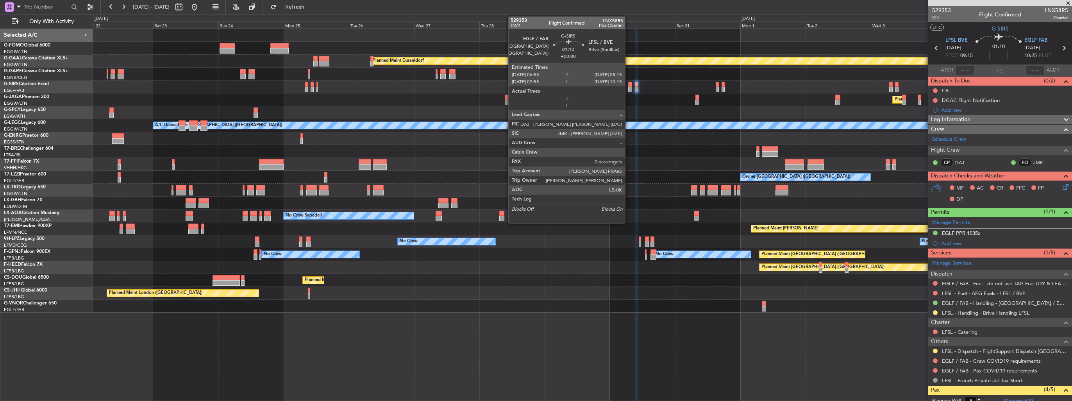
click at [629, 90] on div at bounding box center [630, 89] width 4 height 5
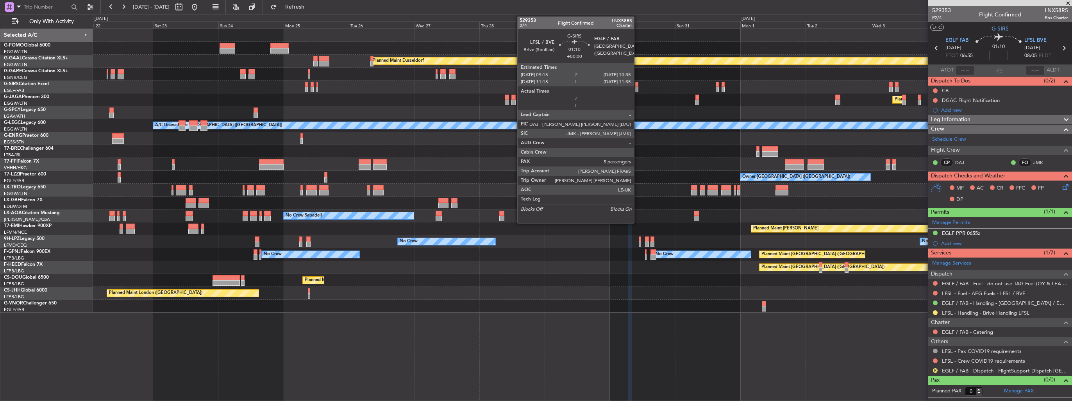
click at [638, 88] on div at bounding box center [637, 89] width 4 height 5
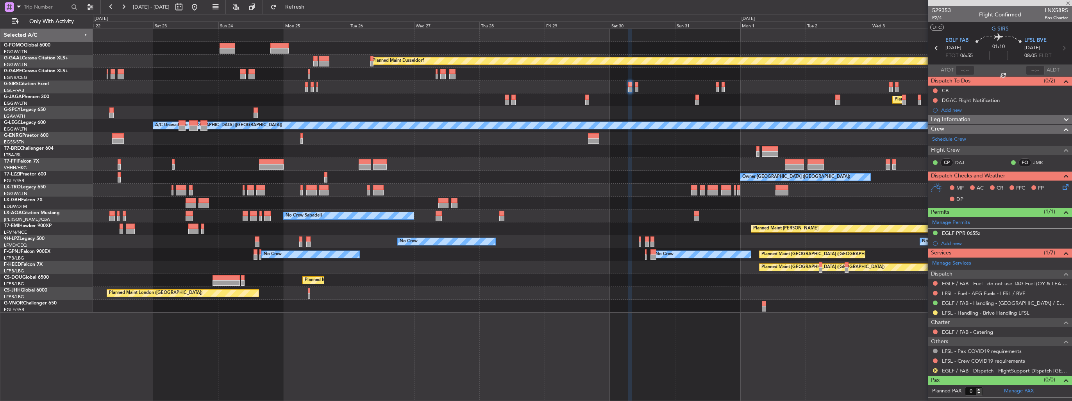
type input "5"
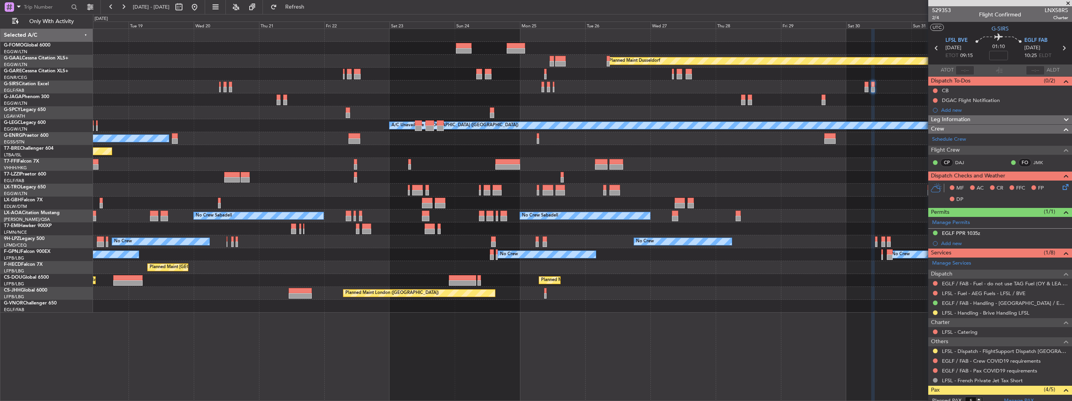
click at [660, 119] on div "Planned Maint Windsor Locks (Bradley Intl) Planned Maint Dusseldorf Owner Plann…" at bounding box center [582, 171] width 979 height 284
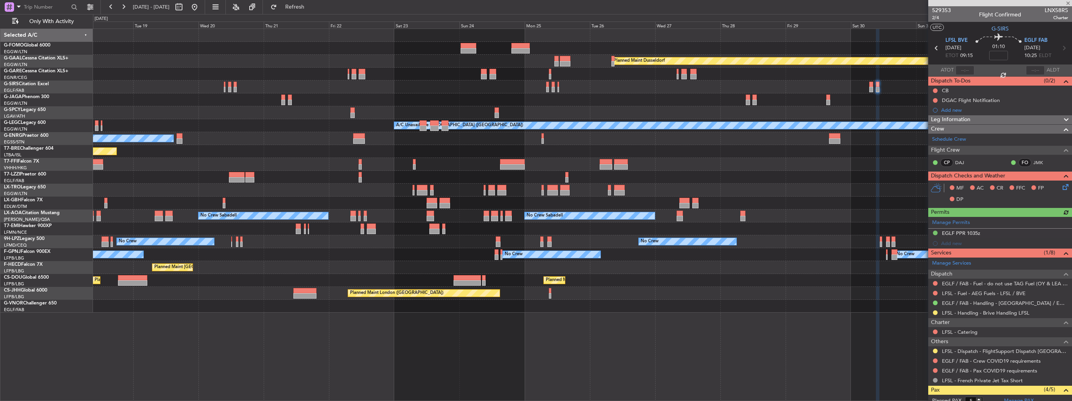
click at [717, 142] on div "Planned Maint Windsor Locks (Bradley Intl) Planned Maint Dusseldorf Owner Plann…" at bounding box center [582, 171] width 979 height 284
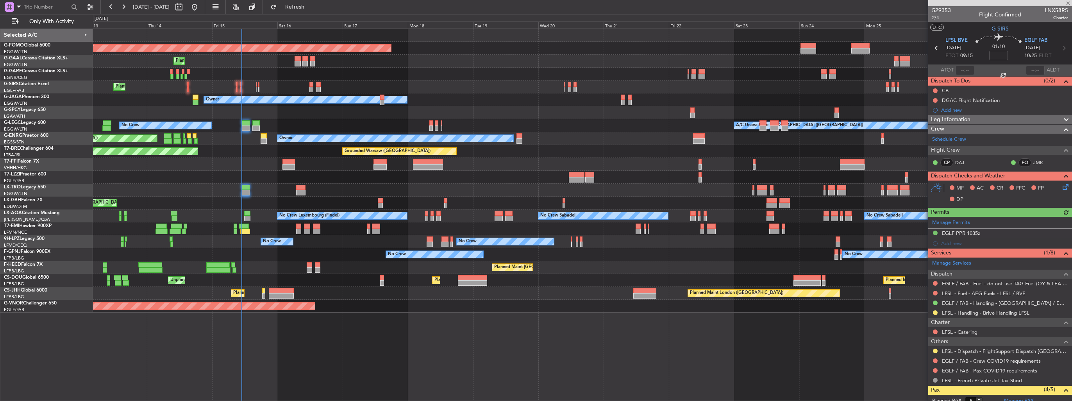
click at [497, 141] on div "Planned Maint Windsor Locks (Bradley Intl) Planned Maint Dusseldorf Planned Mai…" at bounding box center [582, 171] width 979 height 284
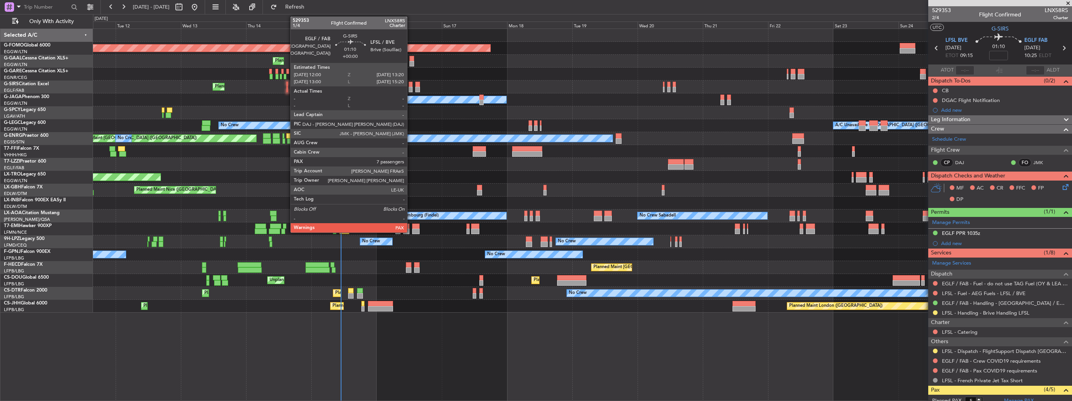
click at [411, 83] on div at bounding box center [411, 84] width 4 height 5
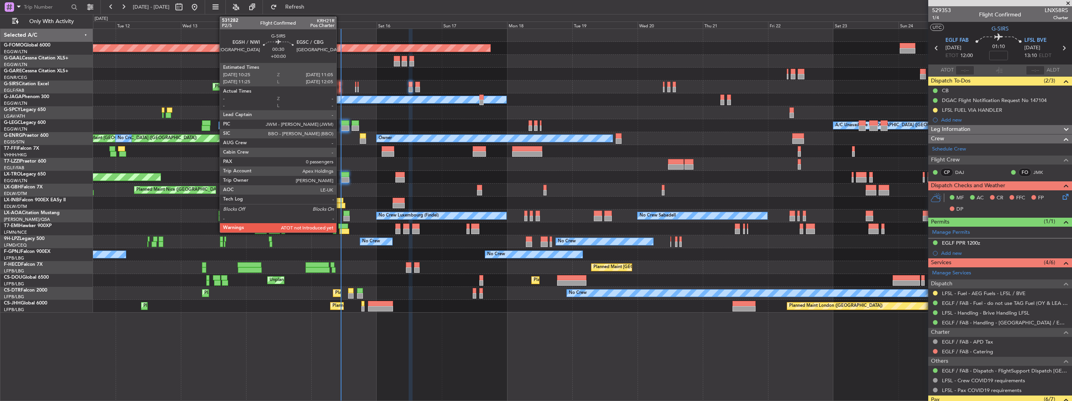
click at [340, 90] on div at bounding box center [340, 89] width 2 height 5
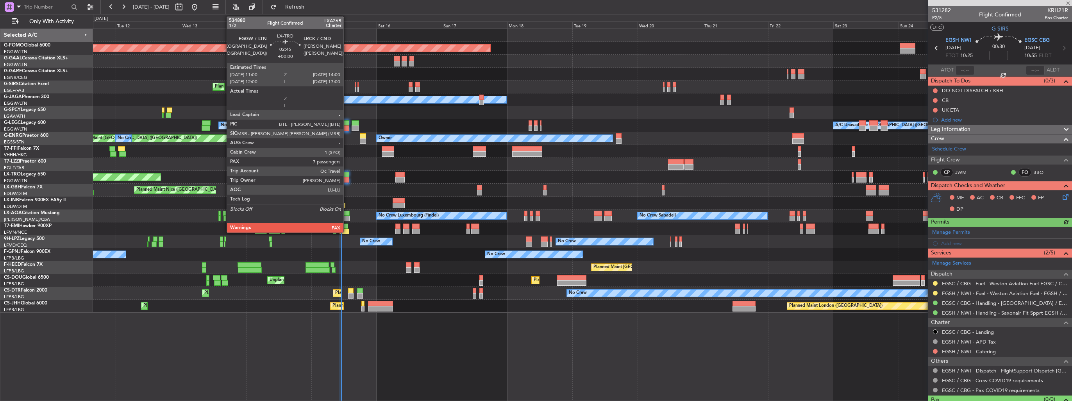
click at [347, 176] on div at bounding box center [345, 174] width 8 height 5
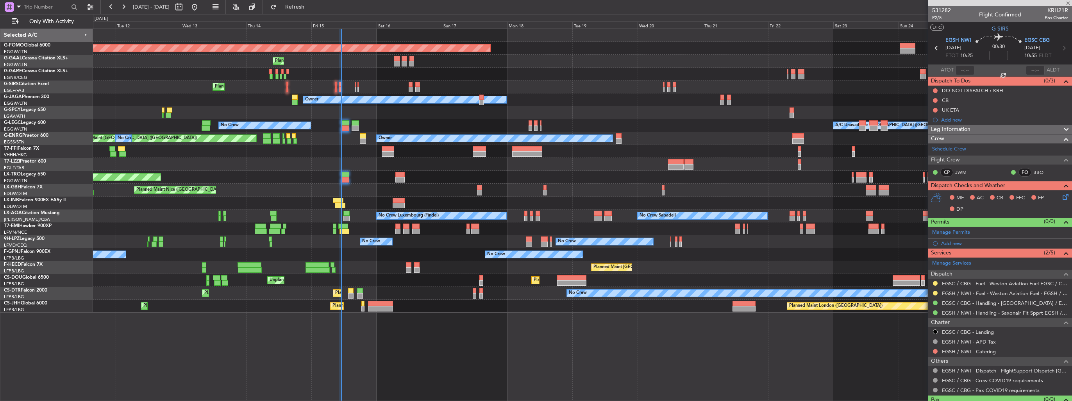
type input "7"
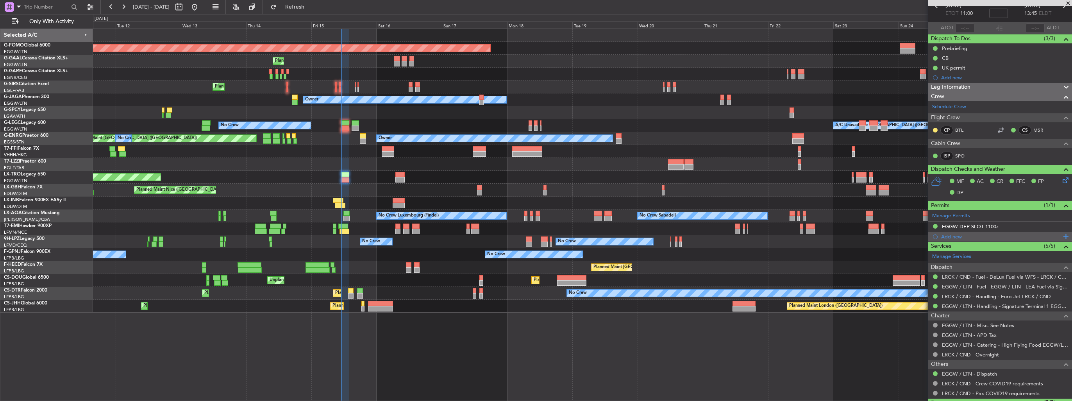
scroll to position [183, 0]
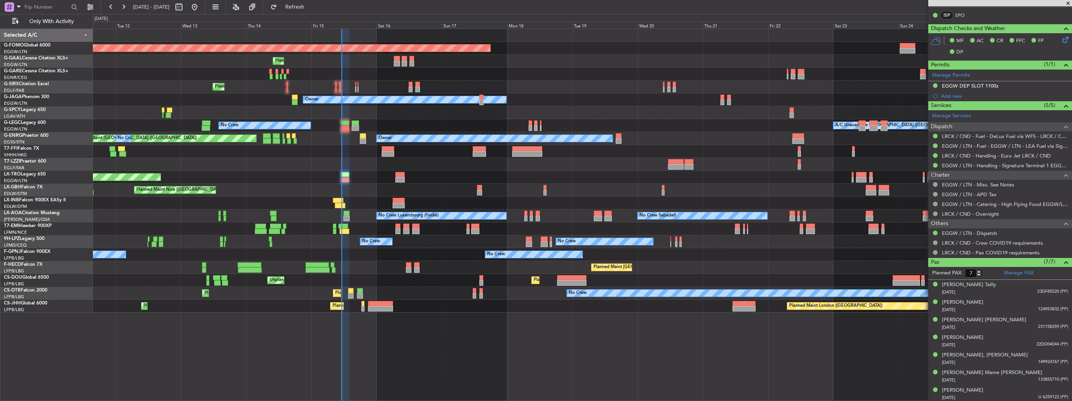
click at [584, 107] on div "Planned Maint Windsor Locks ([PERSON_NAME] Intl) Planned [GEOGRAPHIC_DATA] Plan…" at bounding box center [582, 171] width 979 height 284
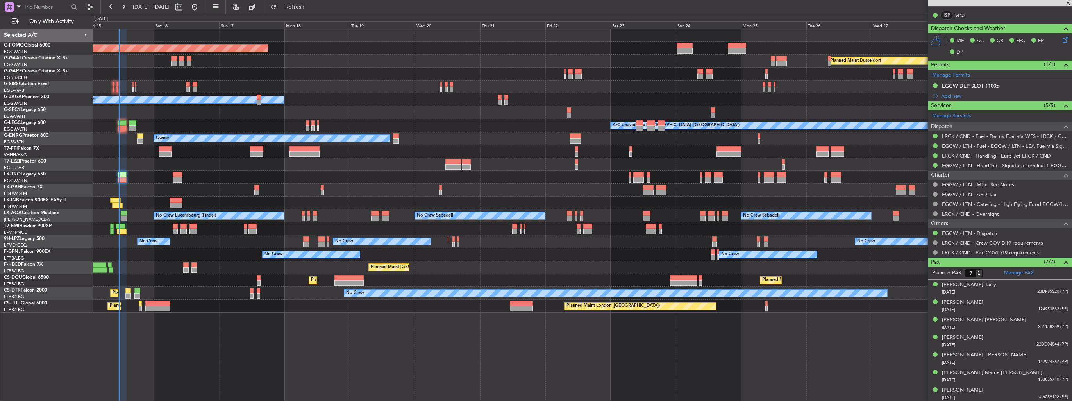
click at [576, 105] on div "Owner" at bounding box center [582, 99] width 979 height 13
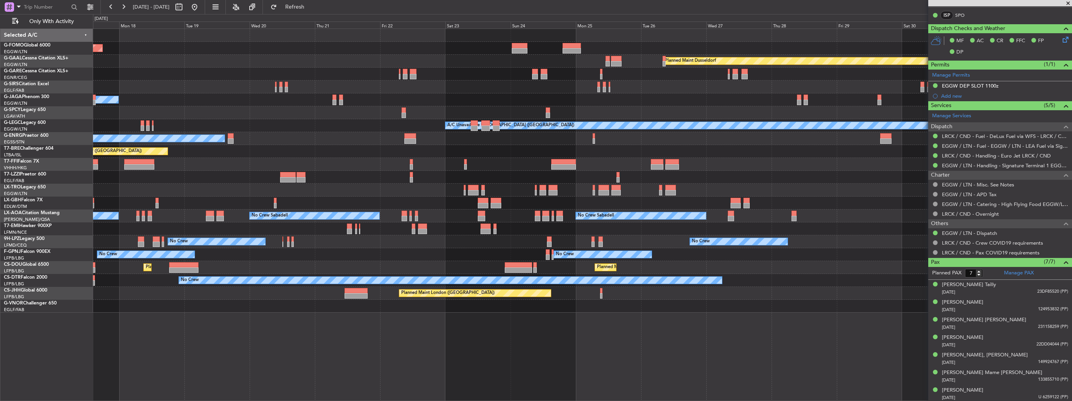
click at [209, 107] on div "Planned Maint Windsor Locks ([PERSON_NAME] Intl) Planned [GEOGRAPHIC_DATA] Plan…" at bounding box center [582, 171] width 979 height 284
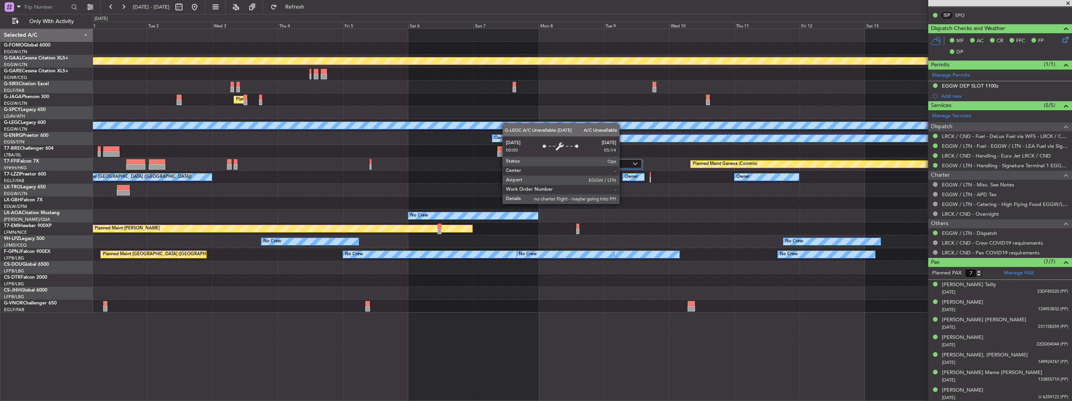
click at [91, 126] on div "Planned Maint Dusseldorf Planned Maint [GEOGRAPHIC_DATA] ([GEOGRAPHIC_DATA]) A/…" at bounding box center [536, 207] width 1072 height 387
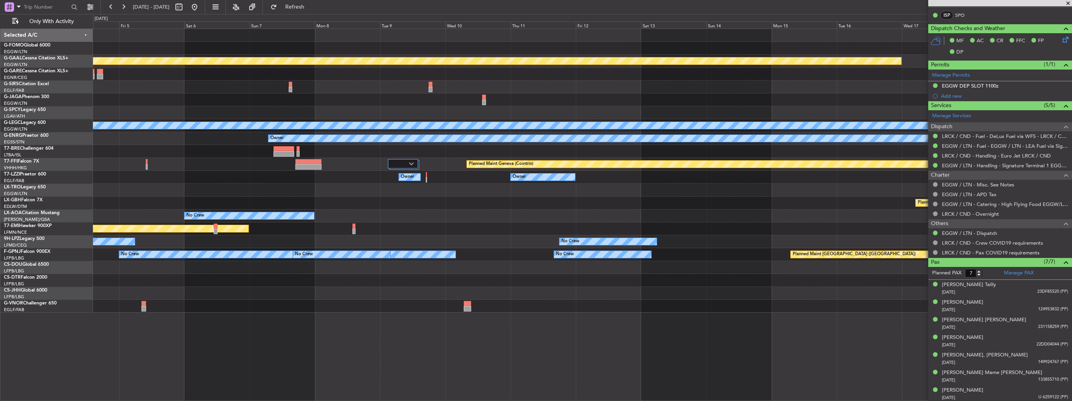
click at [0, 129] on html "[DATE] - [DATE] Refresh Quick Links Only With Activity Planned [GEOGRAPHIC_DATA…" at bounding box center [536, 200] width 1072 height 401
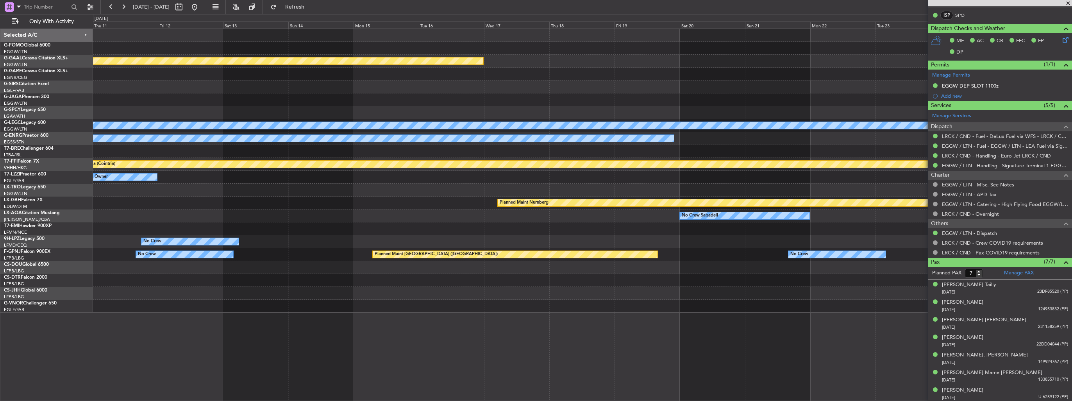
click at [193, 125] on div "Planned Maint Dusseldorf A/C Unavailable [GEOGRAPHIC_DATA] ([GEOGRAPHIC_DATA]) …" at bounding box center [582, 171] width 979 height 284
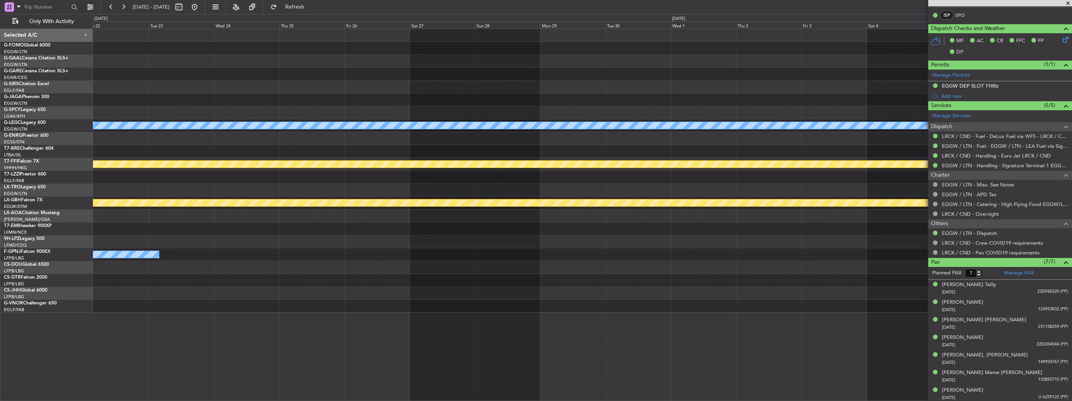
click at [495, 104] on div "A/C Unavailable [GEOGRAPHIC_DATA] ([GEOGRAPHIC_DATA]) Owner Planned Maint Genev…" at bounding box center [582, 171] width 979 height 284
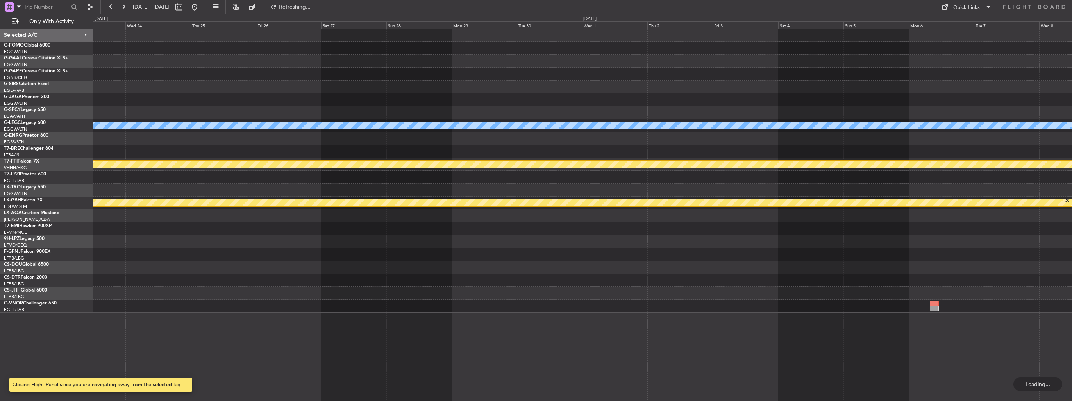
scroll to position [0, 0]
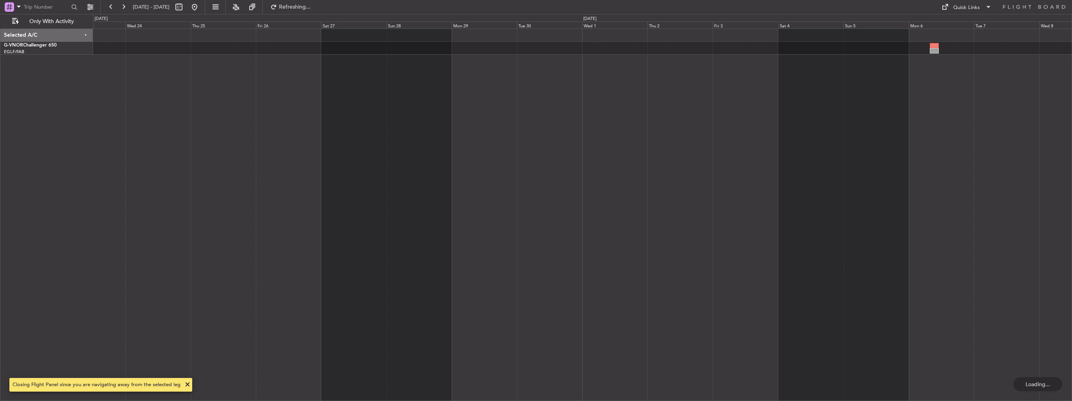
click at [333, 73] on div at bounding box center [582, 215] width 979 height 372
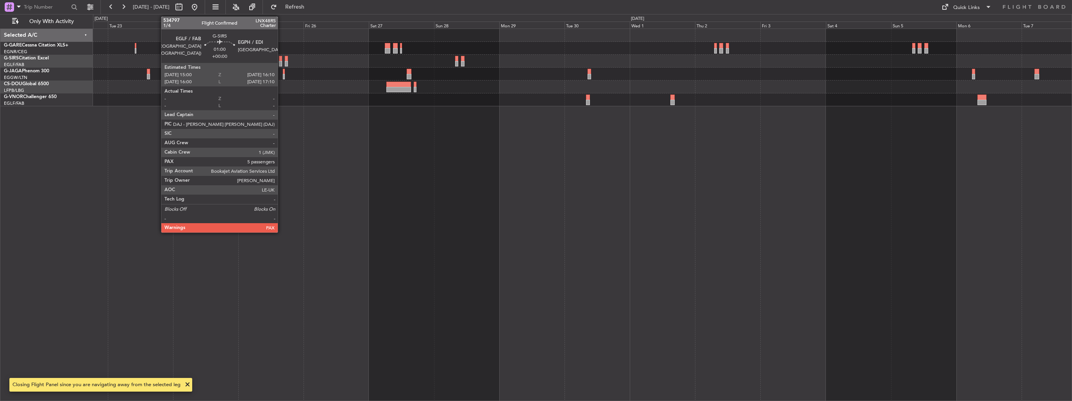
click at [281, 62] on div at bounding box center [281, 63] width 4 height 5
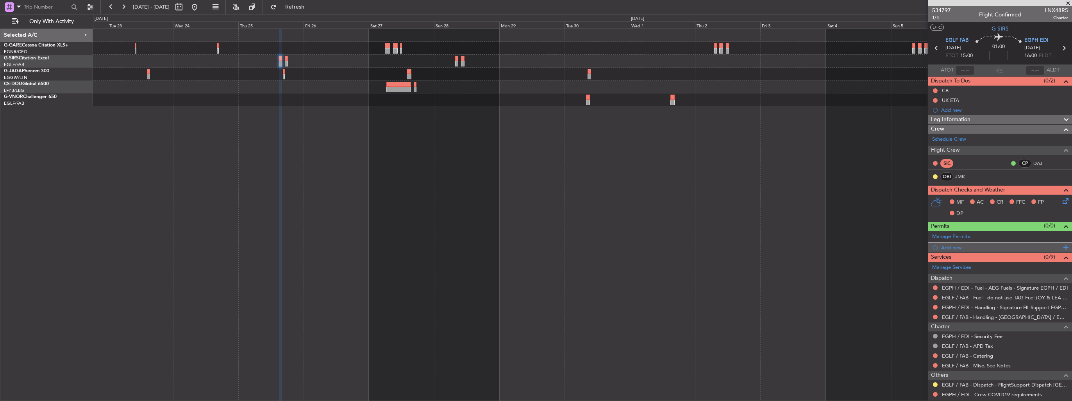
click at [945, 246] on div "Add new" at bounding box center [1001, 247] width 120 height 7
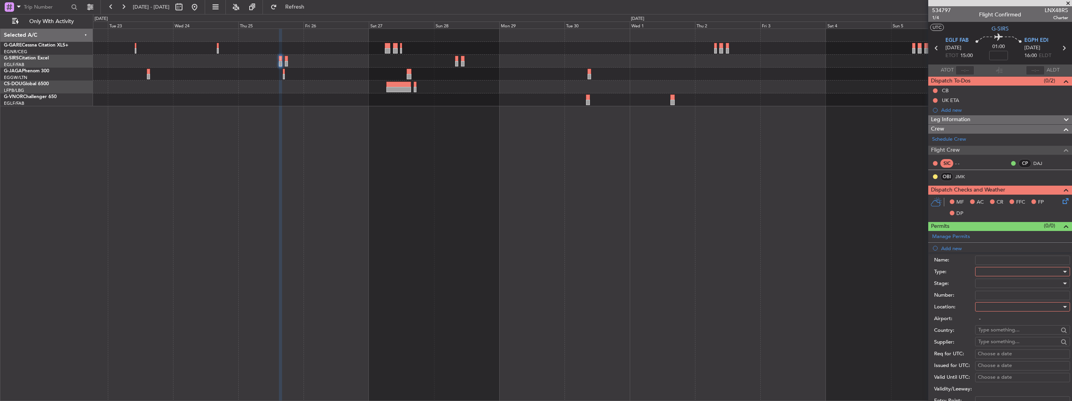
click at [993, 268] on div at bounding box center [1019, 272] width 83 height 12
click at [1006, 309] on span "PPR" at bounding box center [1020, 310] width 82 height 12
click at [1006, 309] on div at bounding box center [1019, 307] width 83 height 12
click at [1009, 324] on span "Departure" at bounding box center [1020, 322] width 82 height 12
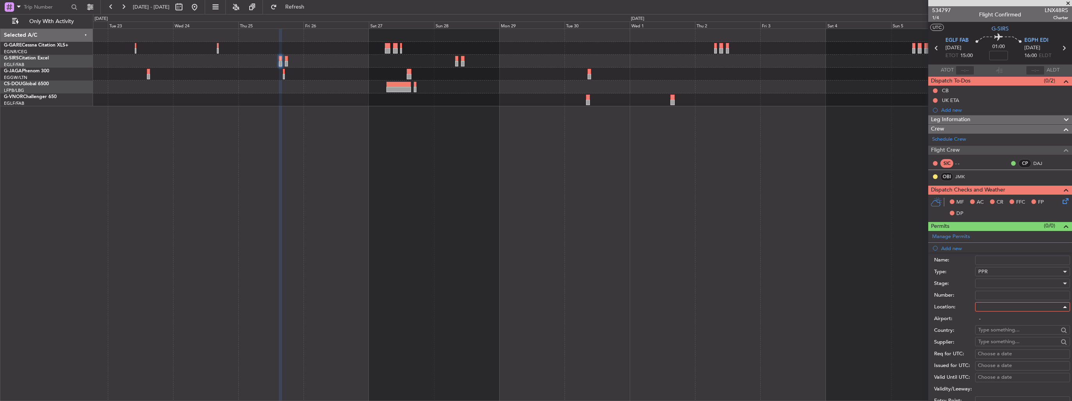
type input "EGLF / FAB"
click at [1011, 286] on div at bounding box center [1019, 283] width 83 height 12
click at [1006, 333] on span "Requested" at bounding box center [1020, 334] width 82 height 12
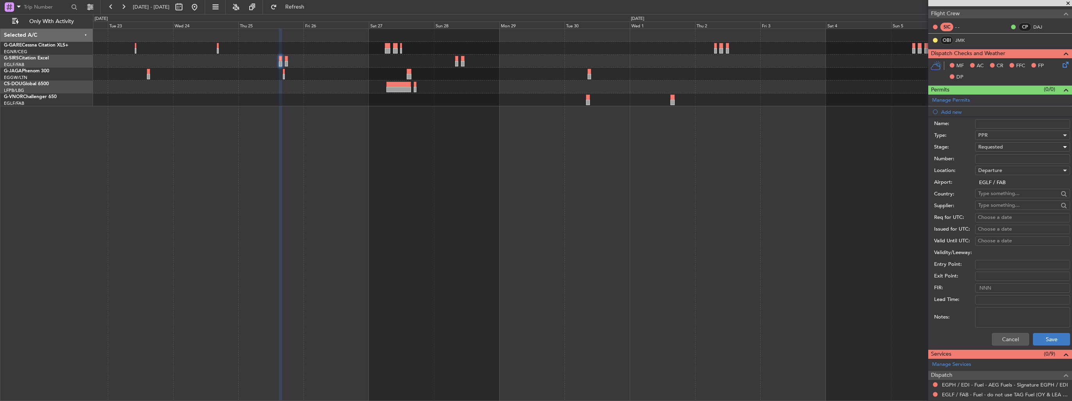
scroll to position [156, 0]
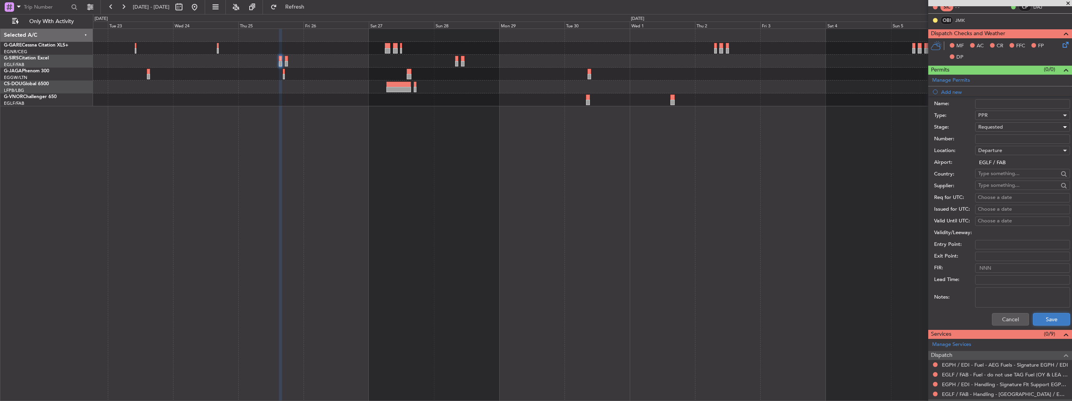
click at [1046, 315] on button "Save" at bounding box center [1051, 319] width 37 height 13
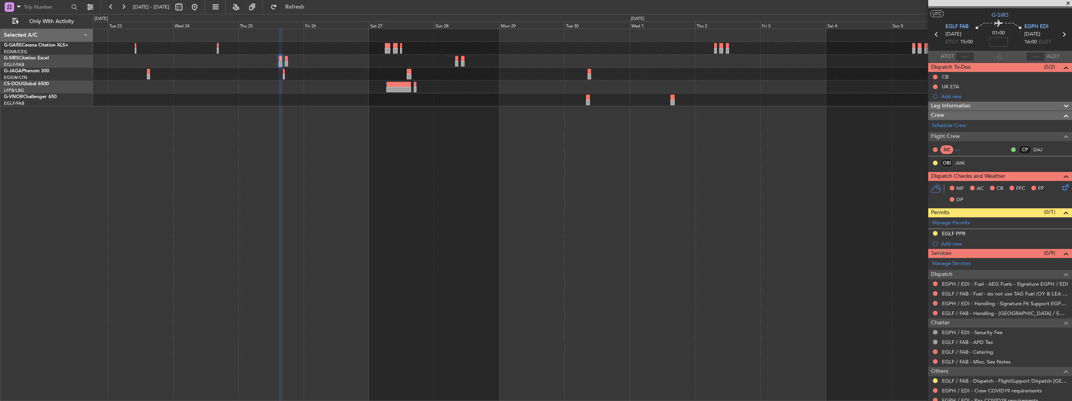
scroll to position [0, 0]
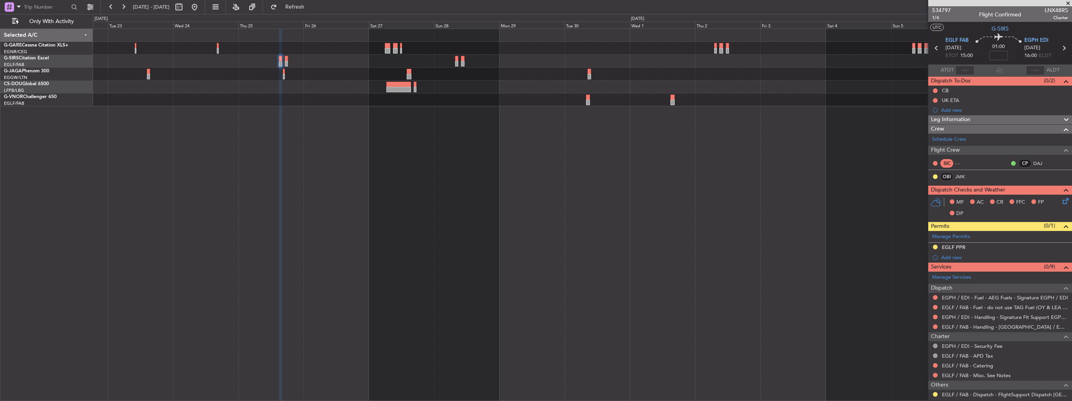
click at [0, 0] on img at bounding box center [0, 0] width 0 height 0
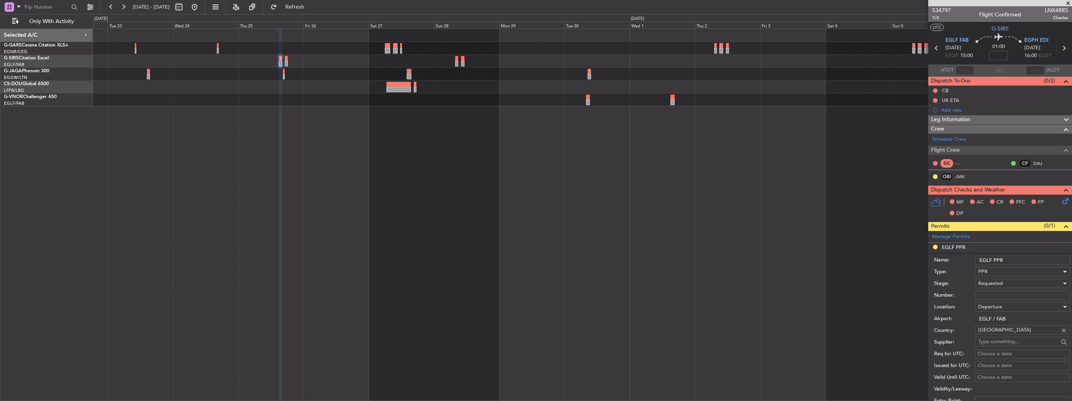
click at [1032, 264] on div "Name: EGLF PPR" at bounding box center [1002, 260] width 136 height 12
click at [1032, 260] on input "EGLF PPR" at bounding box center [1022, 259] width 95 height 9
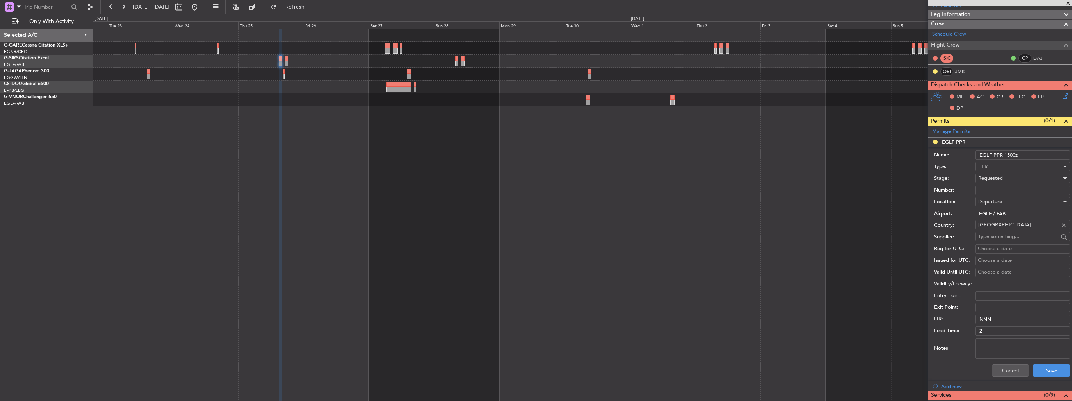
scroll to position [156, 0]
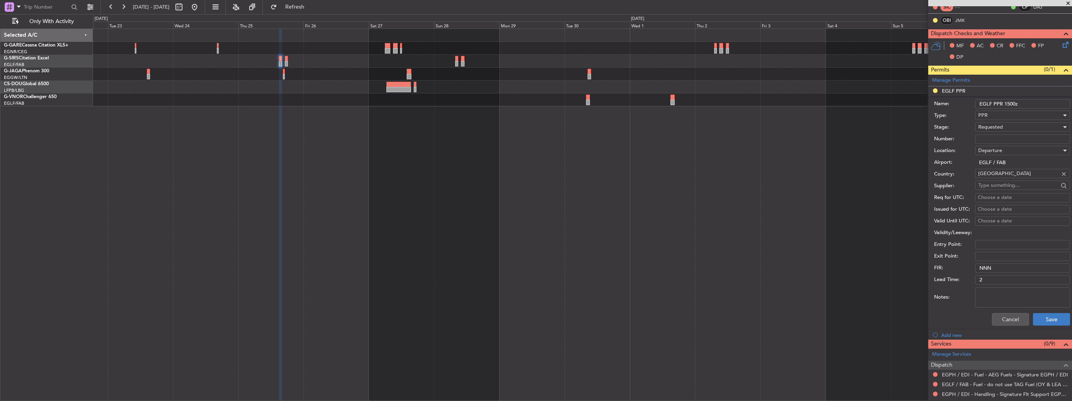
type input "EGLF PPR 1500z"
click at [1047, 315] on button "Save" at bounding box center [1051, 319] width 37 height 13
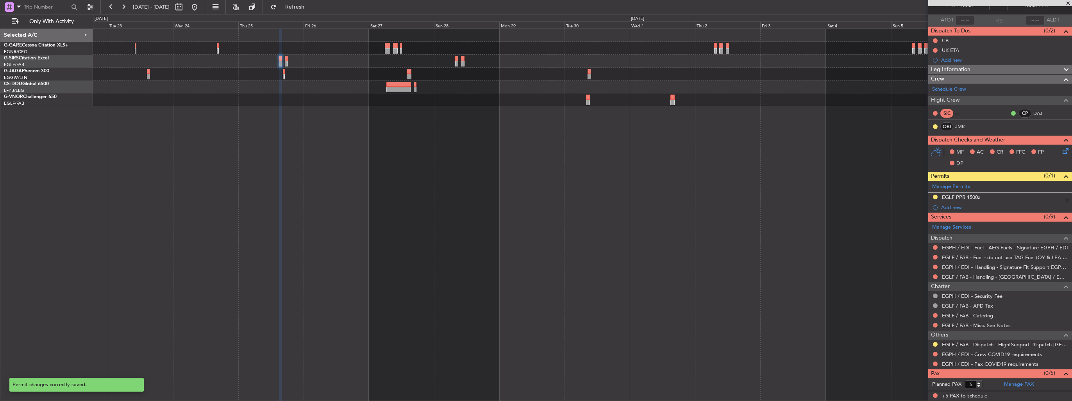
scroll to position [48, 0]
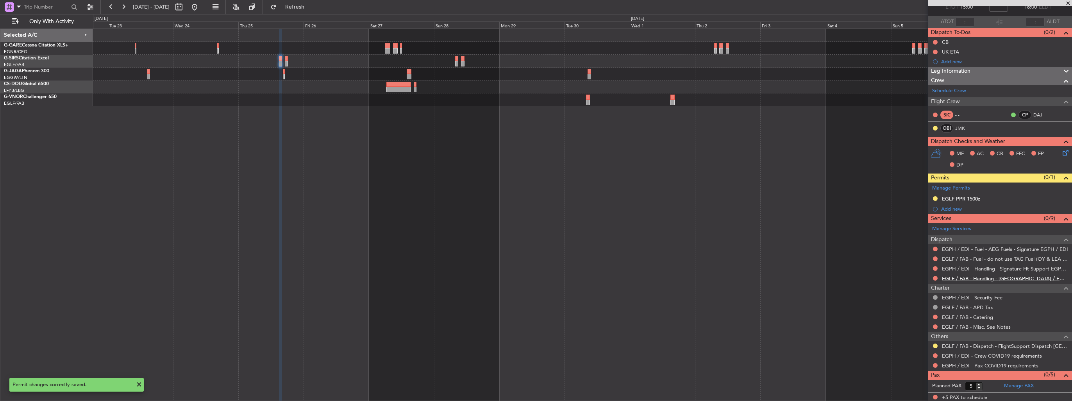
click at [965, 277] on link "EGLF / FAB - Handling - [GEOGRAPHIC_DATA] / EGLF / FAB" at bounding box center [1005, 278] width 126 height 7
click at [999, 266] on link "EGPH / EDI - Handling - Signature Flt Support EGPH / EDI" at bounding box center [1005, 268] width 126 height 7
click at [311, 10] on span "Refresh" at bounding box center [295, 6] width 33 height 5
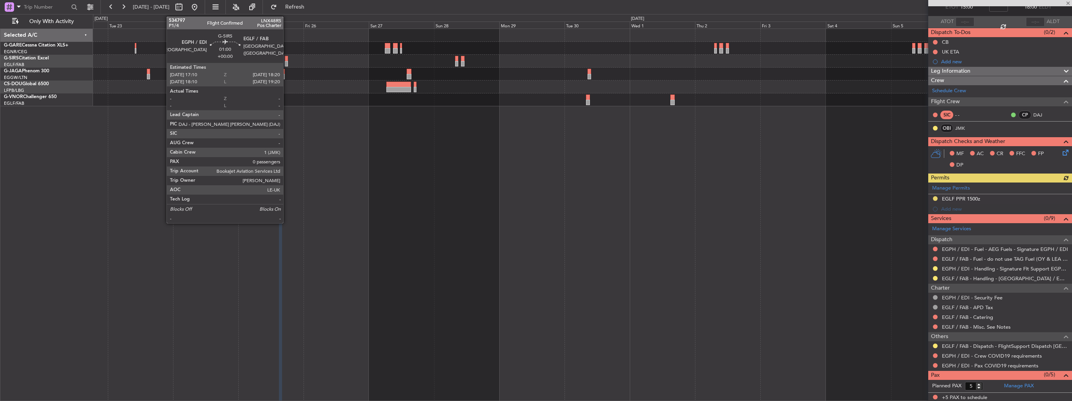
click at [287, 60] on div at bounding box center [287, 58] width 4 height 5
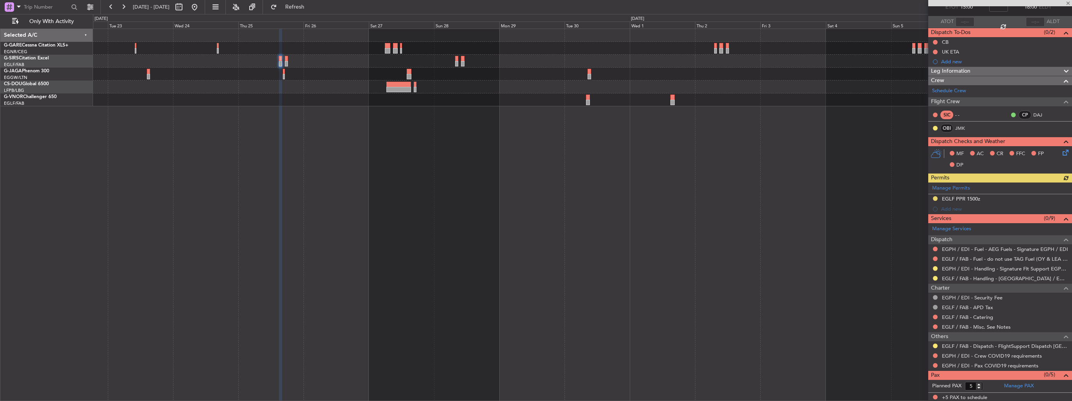
type input "0"
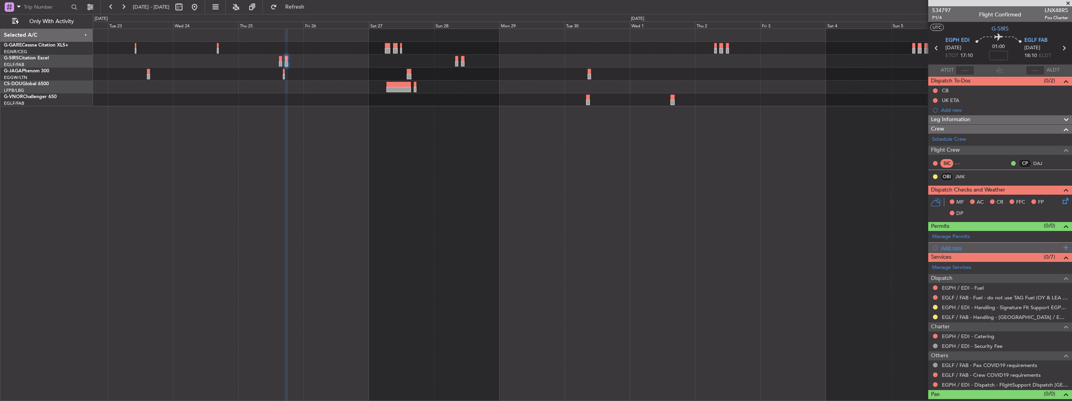
click at [944, 248] on div "Add new" at bounding box center [1001, 247] width 120 height 7
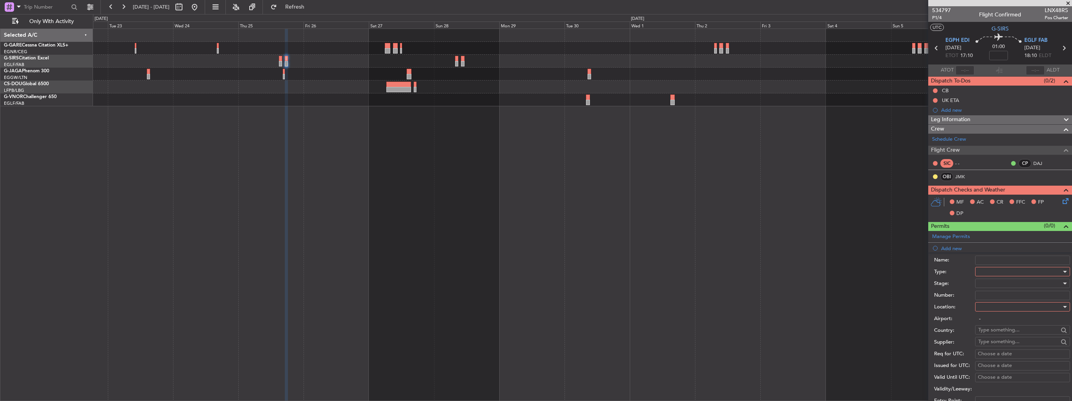
click at [1002, 270] on div at bounding box center [1019, 272] width 83 height 12
click at [999, 308] on span "PPR" at bounding box center [1020, 310] width 82 height 12
click at [999, 308] on div at bounding box center [1019, 307] width 83 height 12
click at [997, 342] on span "Arrival" at bounding box center [1020, 345] width 82 height 12
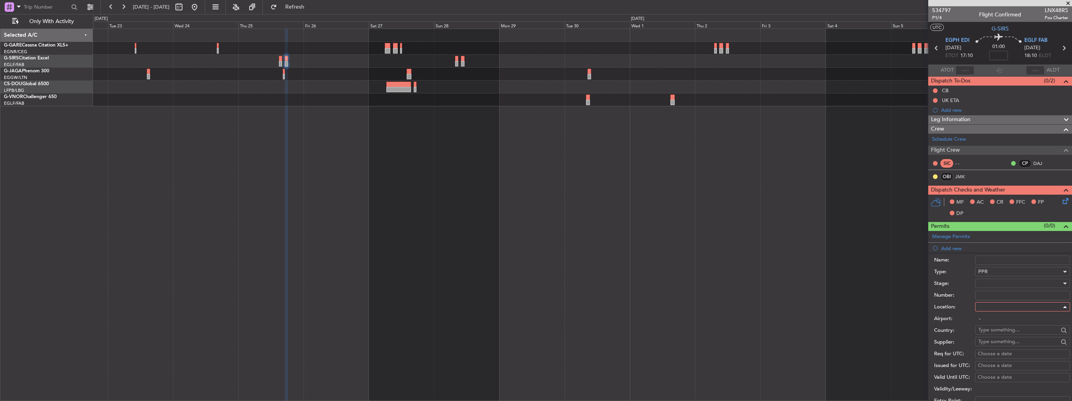
type input "EGLF / FAB"
click at [1000, 284] on div at bounding box center [1019, 283] width 83 height 12
drag, startPoint x: 1003, startPoint y: 334, endPoint x: 1006, endPoint y: 326, distance: 7.8
click at [1003, 333] on span "Requested" at bounding box center [1020, 334] width 82 height 12
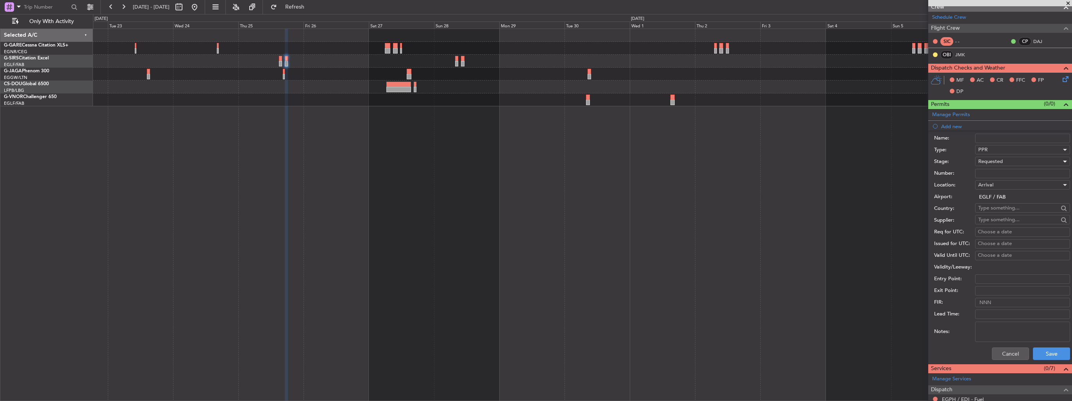
scroll to position [156, 0]
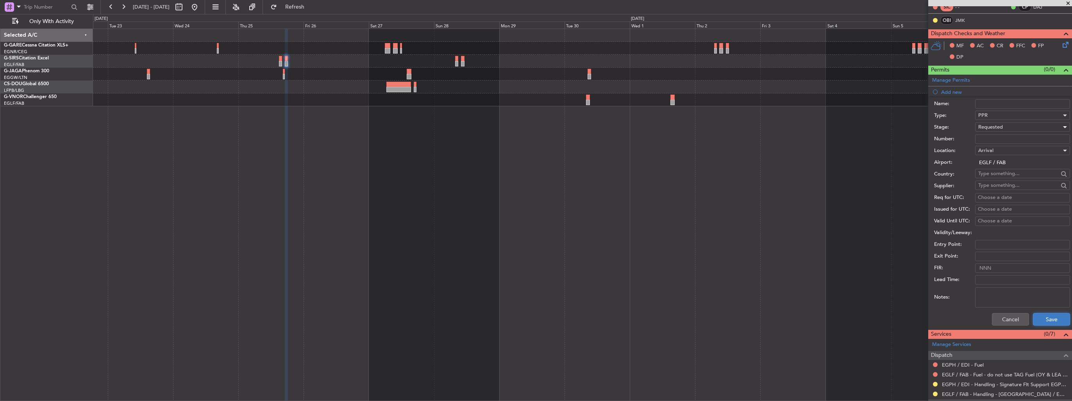
click at [1039, 320] on button "Save" at bounding box center [1051, 319] width 37 height 13
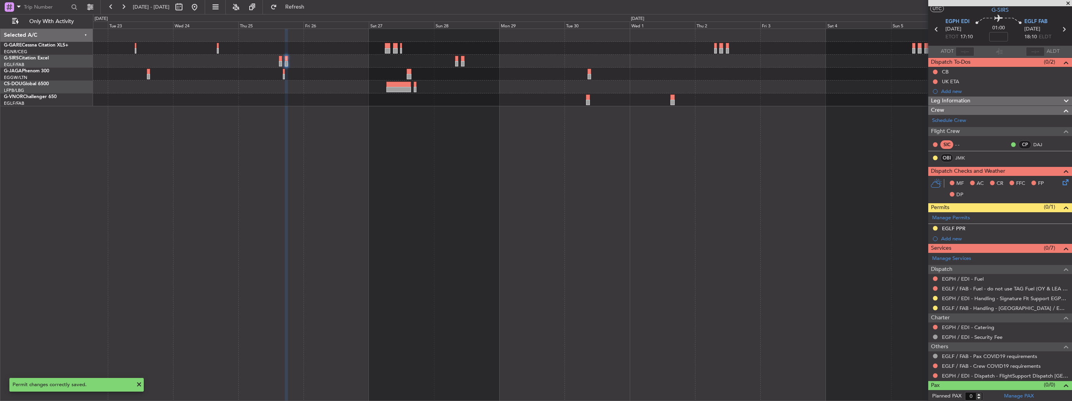
scroll to position [0, 0]
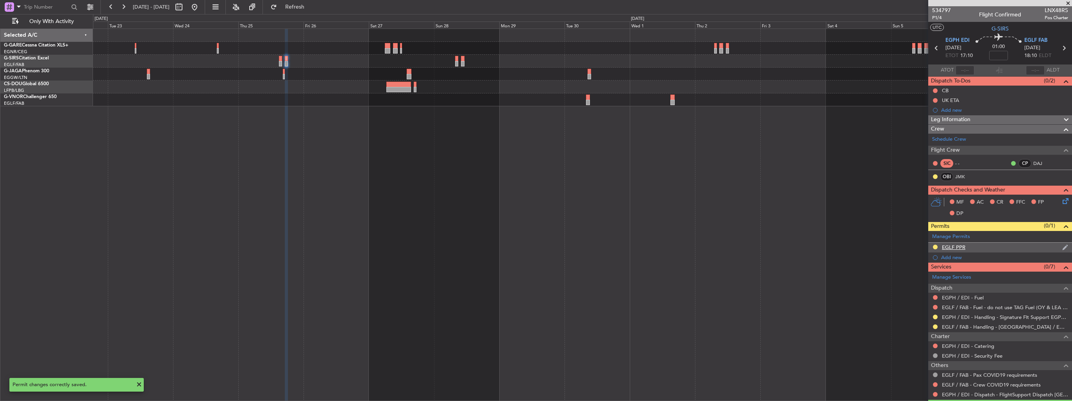
click at [1062, 247] on img at bounding box center [1065, 247] width 6 height 7
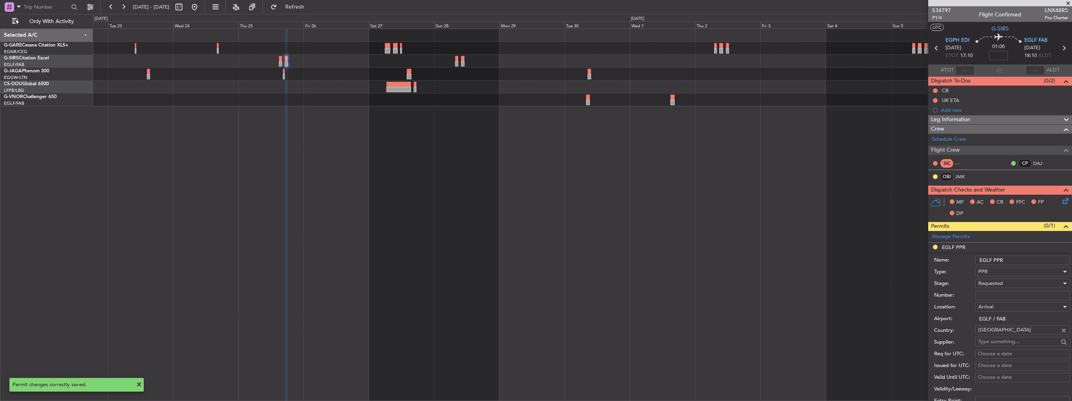
click at [1040, 257] on input "EGLF PPR" at bounding box center [1022, 259] width 95 height 9
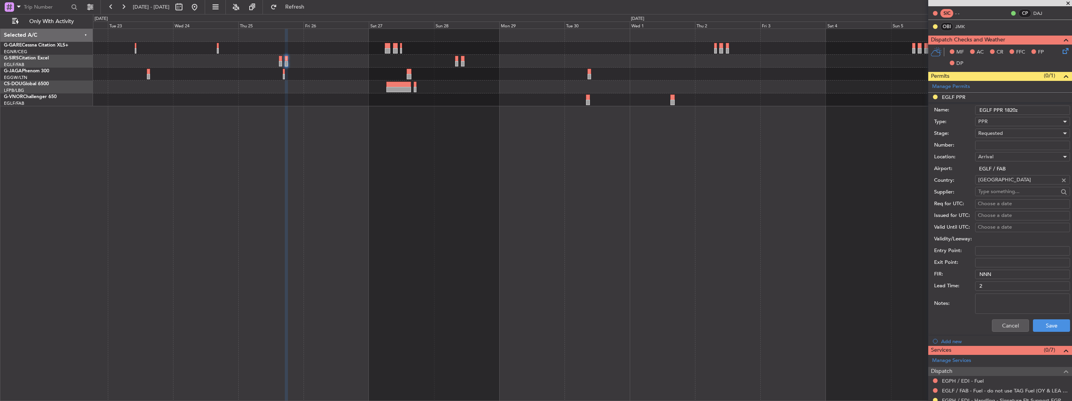
scroll to position [156, 0]
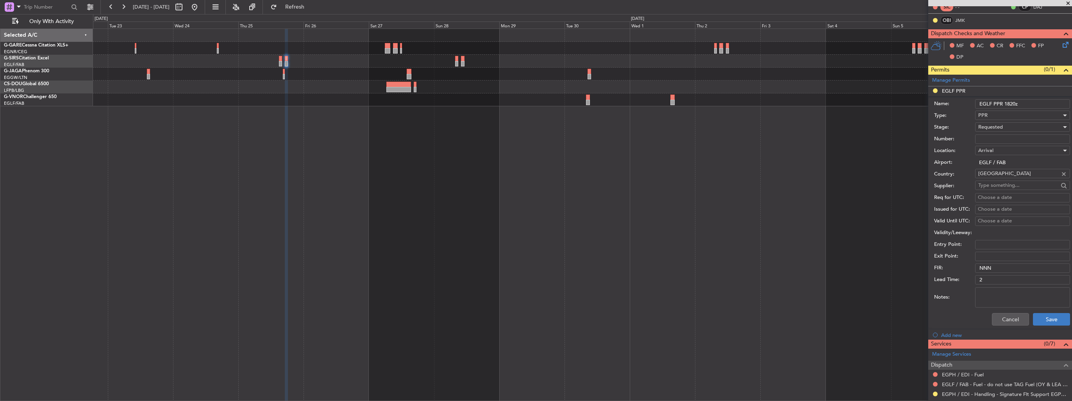
type input "EGLF PPR 1820z"
click at [1047, 320] on button "Save" at bounding box center [1051, 319] width 37 height 13
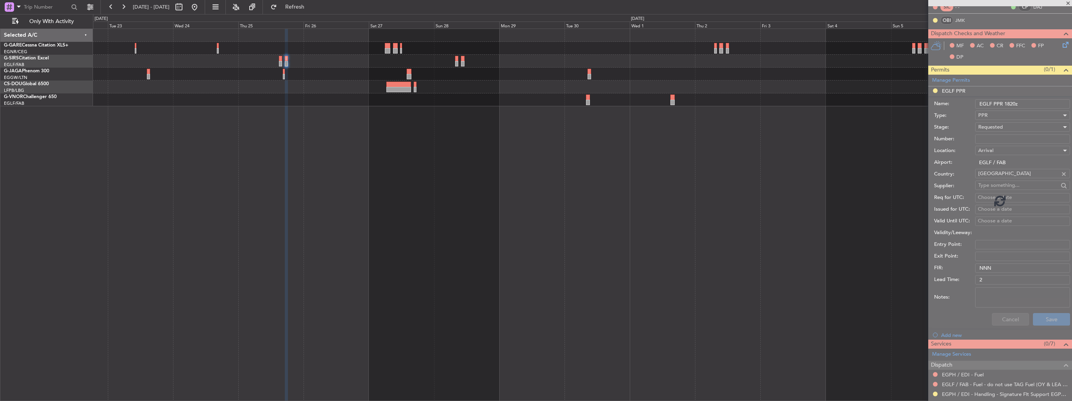
scroll to position [19, 0]
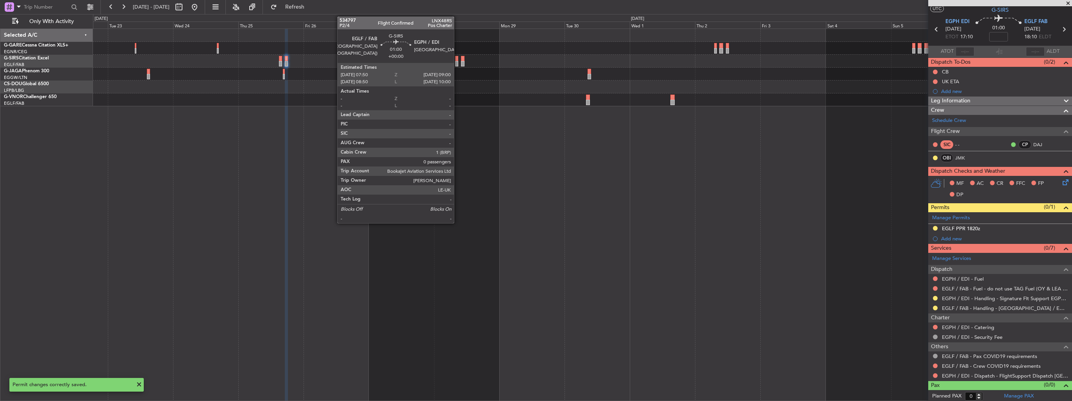
click at [457, 64] on div at bounding box center [457, 63] width 4 height 5
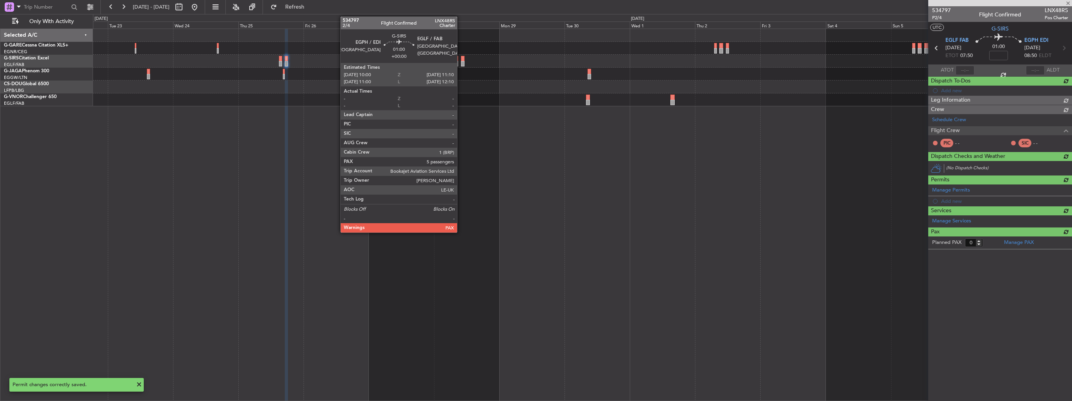
scroll to position [0, 0]
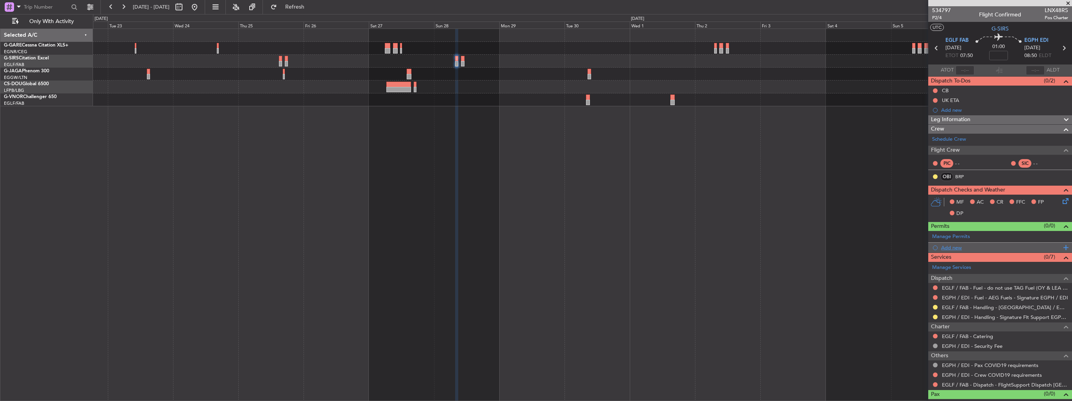
click at [950, 248] on div "Add new" at bounding box center [1001, 247] width 120 height 7
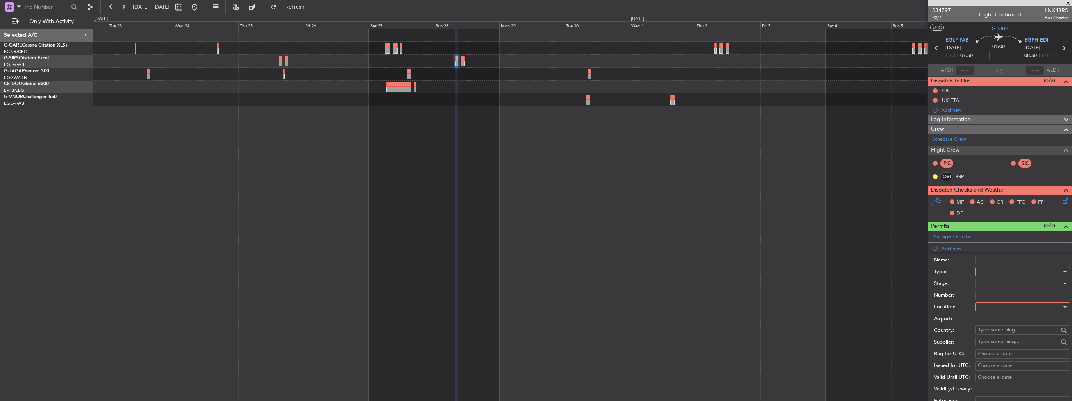
click at [985, 274] on div at bounding box center [1019, 272] width 83 height 12
click at [1005, 312] on span "PPR" at bounding box center [1020, 310] width 82 height 12
click at [1007, 307] on div at bounding box center [1019, 307] width 83 height 12
click at [1004, 317] on span "Departure" at bounding box center [1020, 322] width 82 height 12
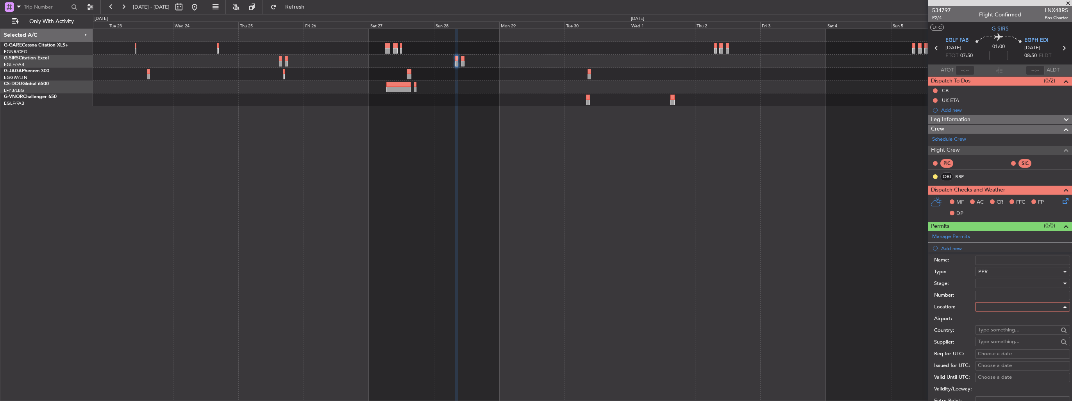
type input "EGLF / FAB"
click at [1008, 283] on div at bounding box center [1019, 283] width 83 height 12
click at [1005, 332] on span "Requested" at bounding box center [1020, 334] width 82 height 12
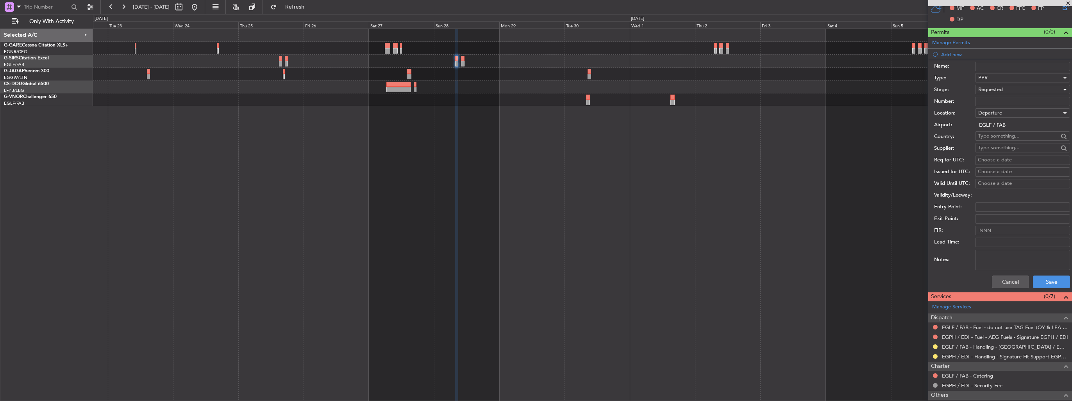
scroll to position [195, 0]
click at [1047, 281] on button "Save" at bounding box center [1051, 280] width 37 height 13
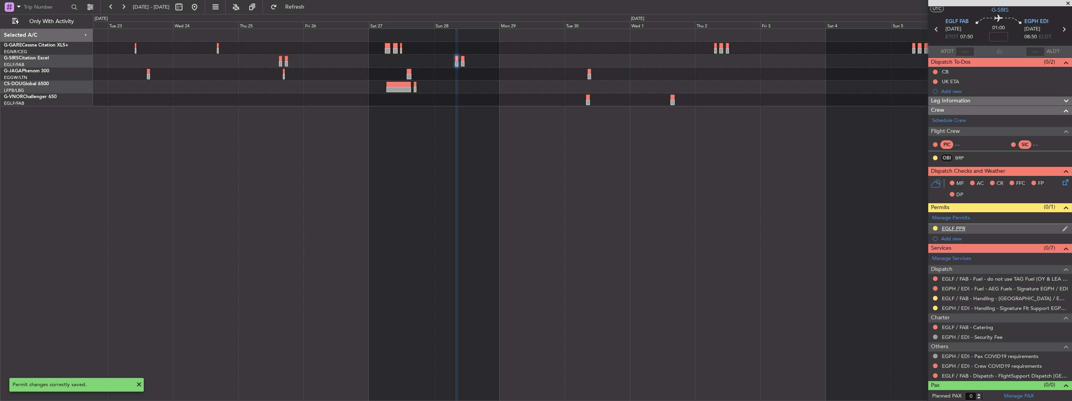
scroll to position [0, 0]
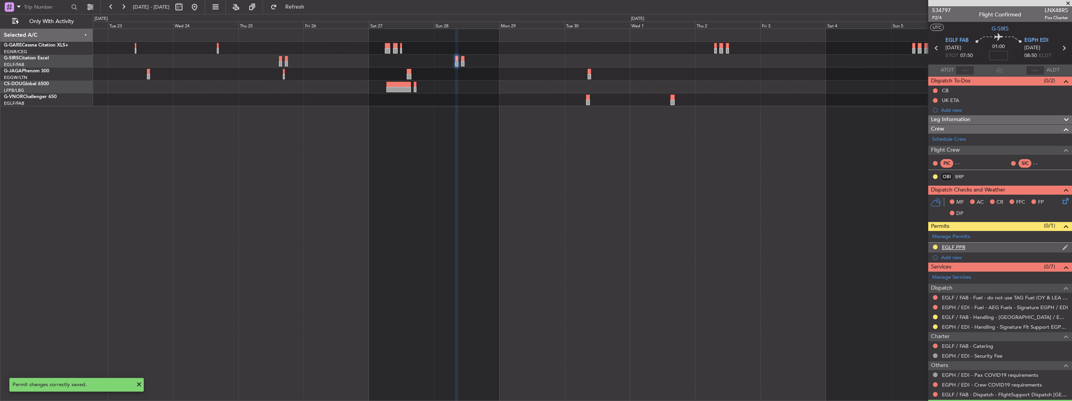
click at [1062, 245] on img at bounding box center [1065, 247] width 6 height 7
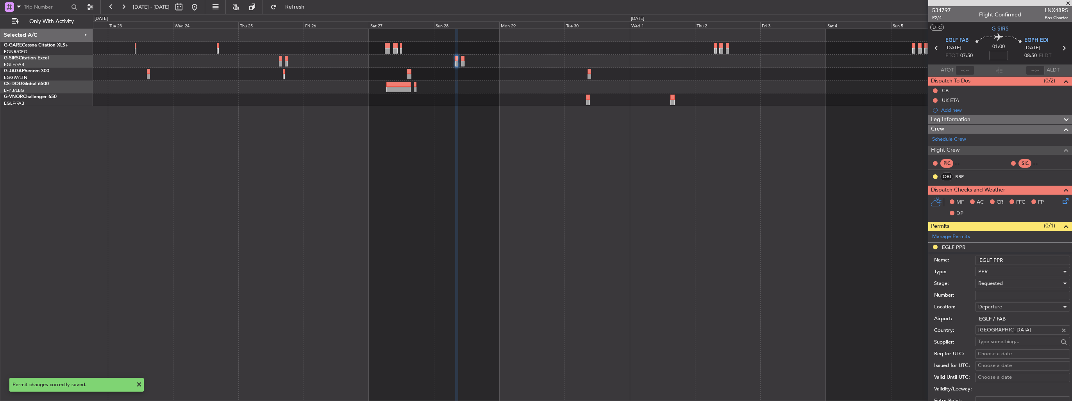
click at [1036, 260] on input "EGLF PPR" at bounding box center [1022, 259] width 95 height 9
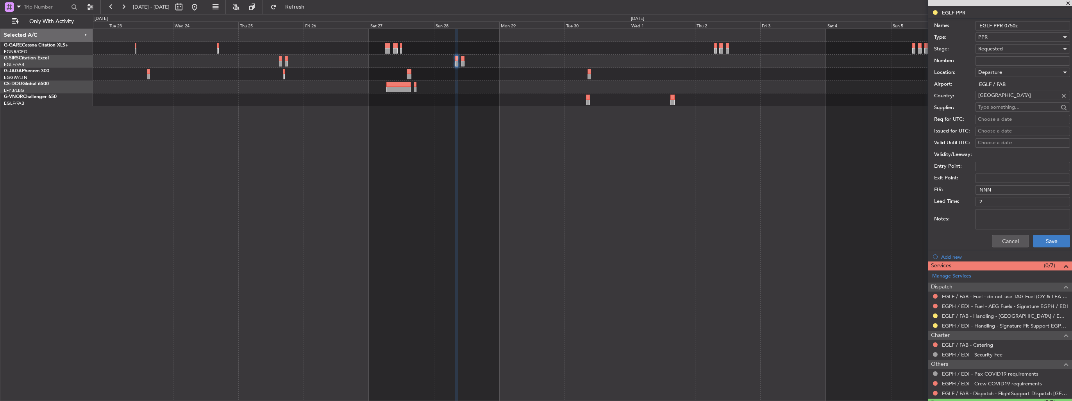
type input "EGLF PPR 0750z"
click at [1046, 244] on button "Save" at bounding box center [1051, 241] width 37 height 13
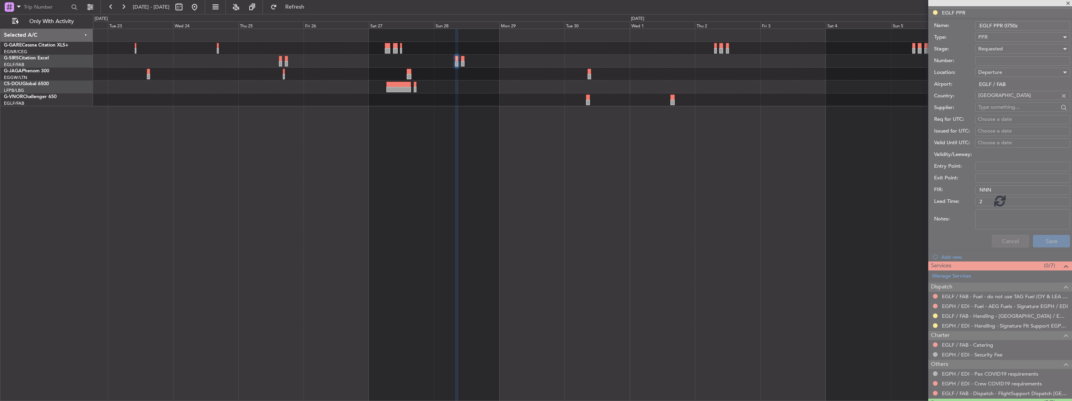
scroll to position [19, 0]
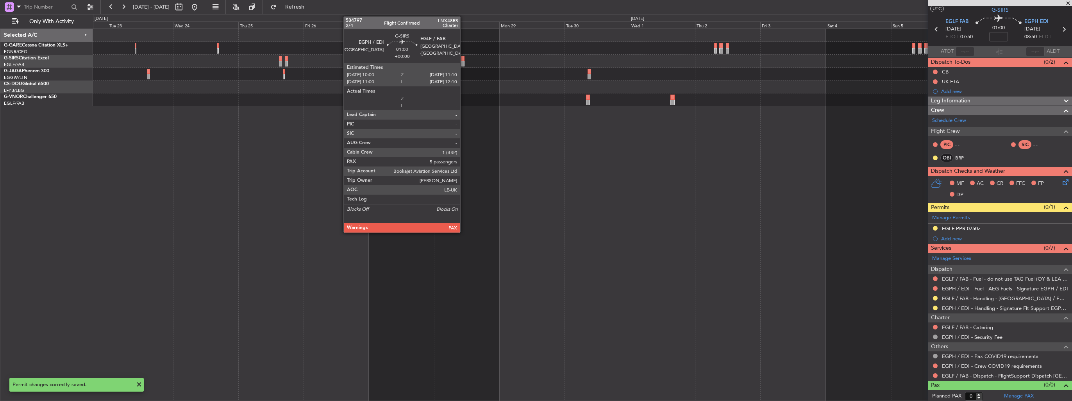
click at [464, 65] on div at bounding box center [463, 63] width 4 height 5
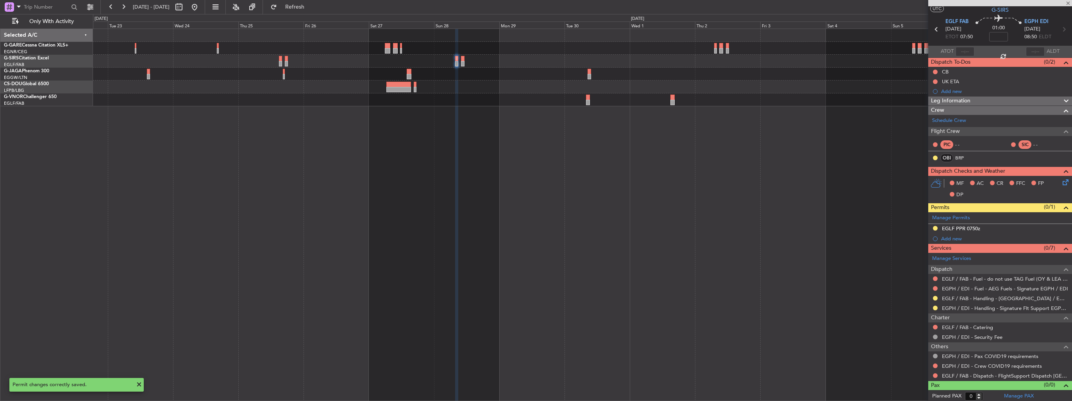
type input "5"
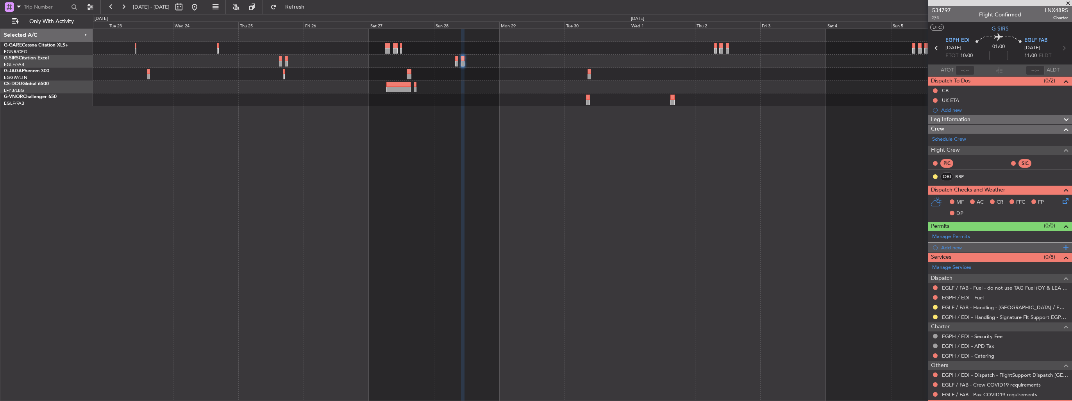
click at [940, 247] on div "Add new" at bounding box center [1000, 248] width 144 height 10
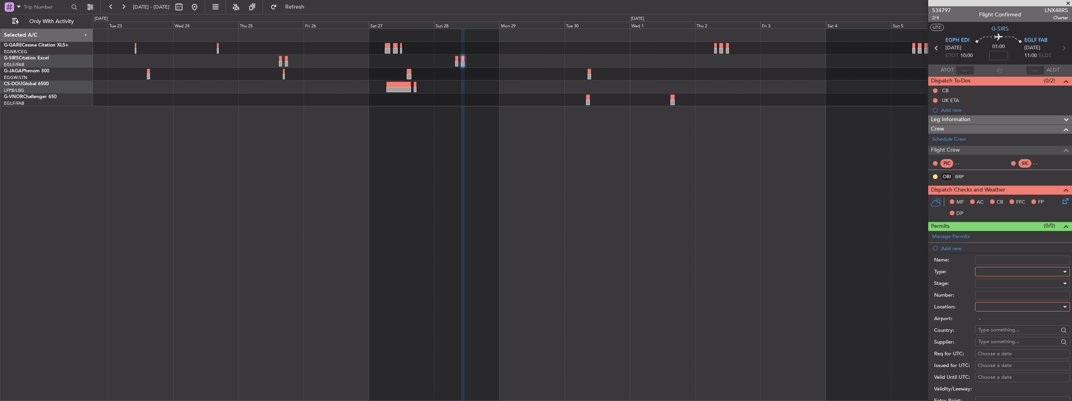
click at [986, 270] on div at bounding box center [1019, 272] width 83 height 12
click at [1002, 309] on span "PPR" at bounding box center [1020, 310] width 82 height 12
click at [1002, 303] on div at bounding box center [1019, 307] width 83 height 12
click at [999, 340] on span "Arrival" at bounding box center [1020, 345] width 82 height 12
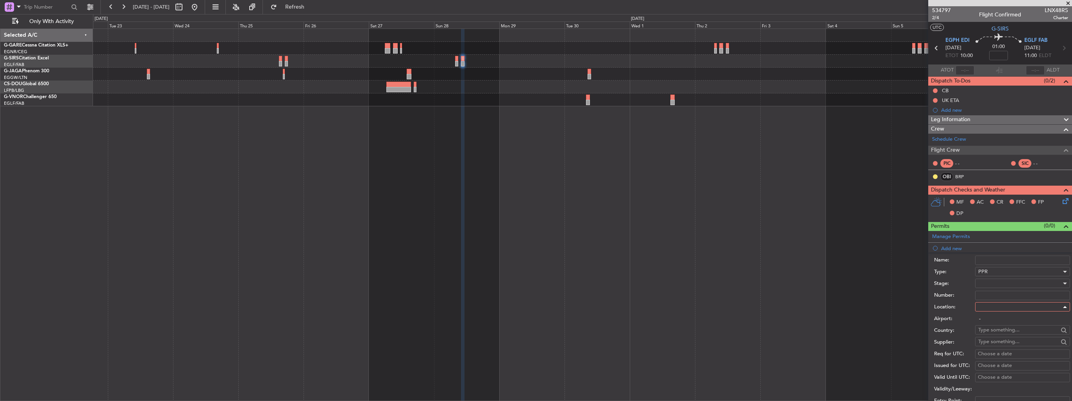
type input "EGLF / FAB"
click at [1001, 285] on div at bounding box center [1019, 283] width 83 height 12
click at [1005, 332] on span "Requested" at bounding box center [1020, 334] width 82 height 12
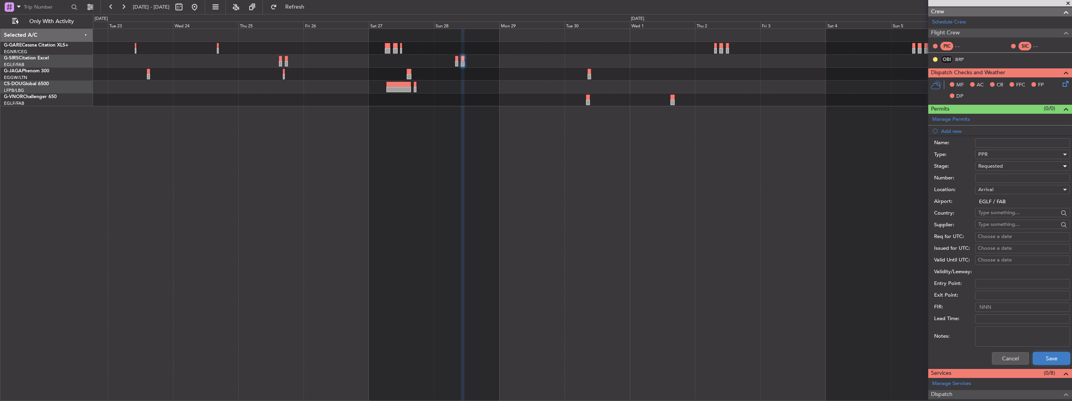
click at [1042, 357] on button "Save" at bounding box center [1051, 358] width 37 height 13
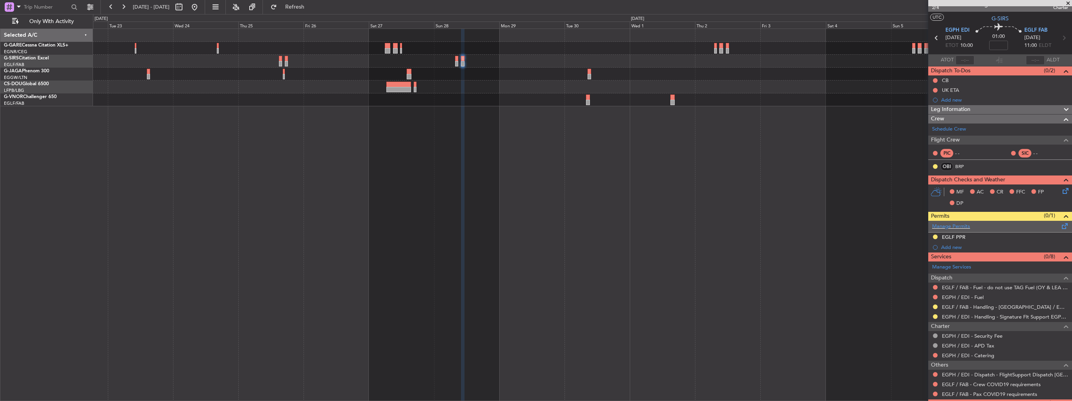
scroll to position [0, 0]
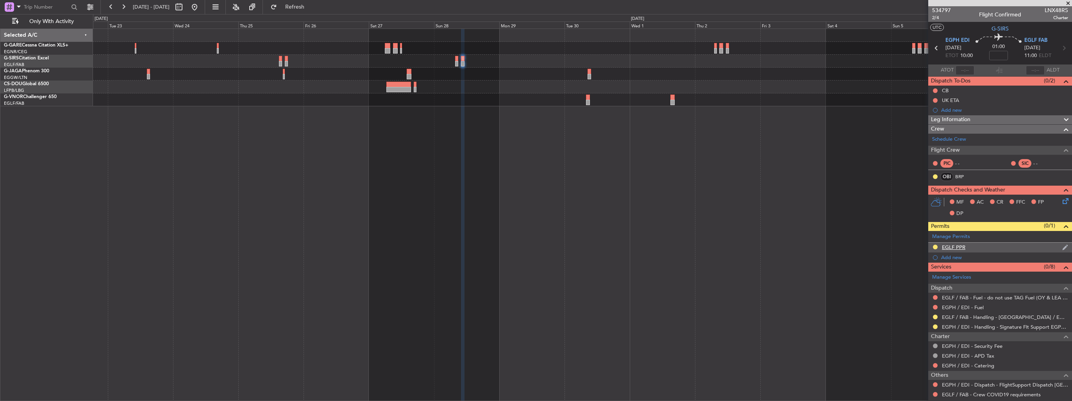
click at [1062, 247] on img at bounding box center [1065, 247] width 6 height 7
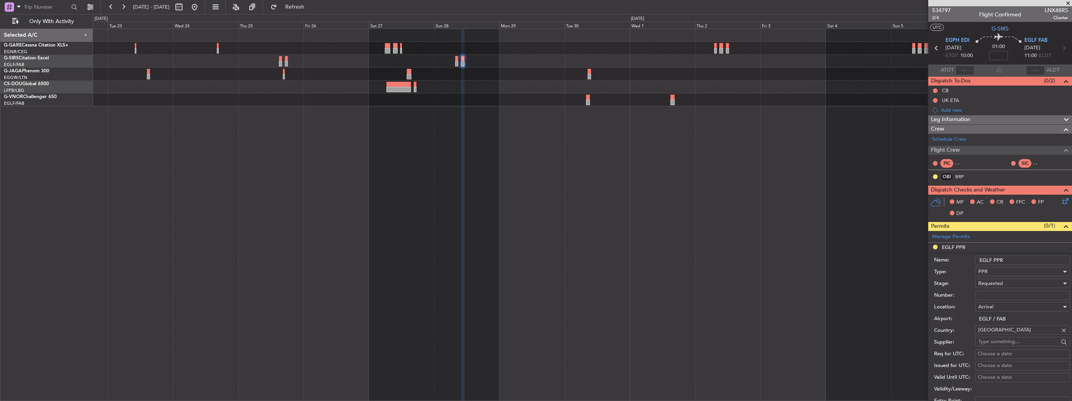
click at [1041, 259] on input "EGLF PPR" at bounding box center [1022, 259] width 95 height 9
click at [1026, 240] on div "Manage Permits" at bounding box center [1000, 237] width 144 height 12
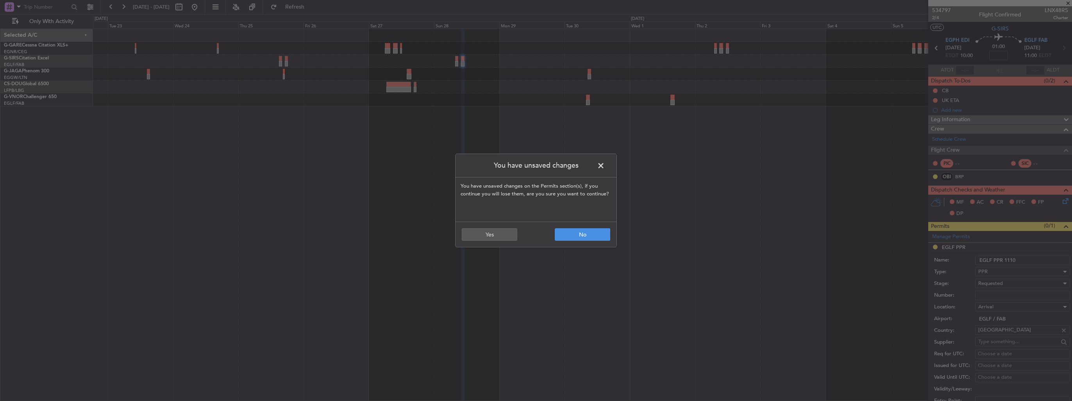
click at [605, 165] on span at bounding box center [605, 168] width 0 height 16
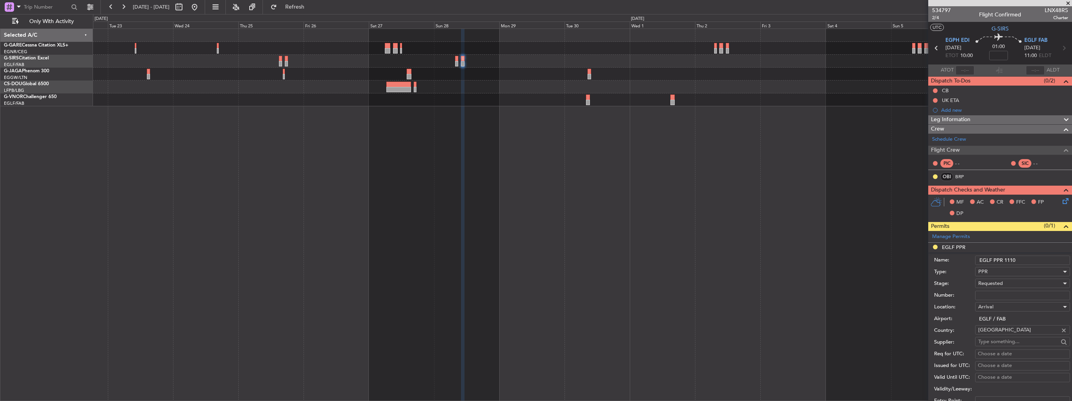
click at [1034, 258] on input "EGLF PPR 1110" at bounding box center [1022, 259] width 95 height 9
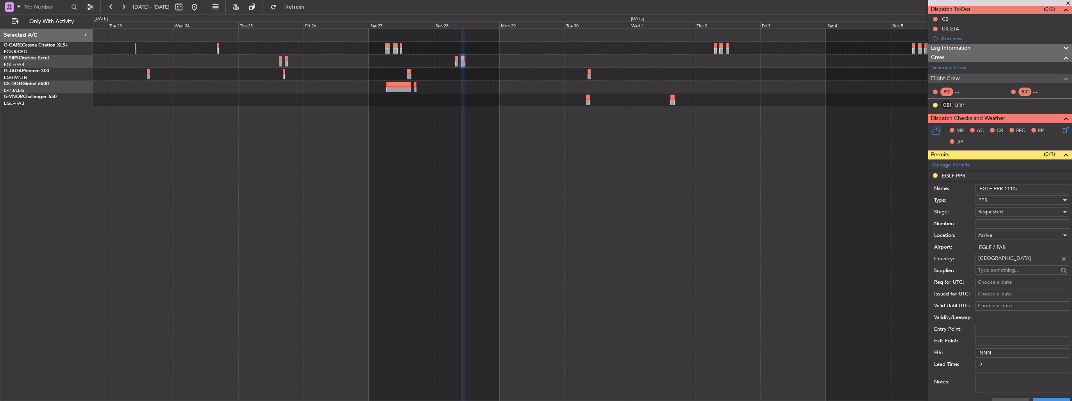
scroll to position [117, 0]
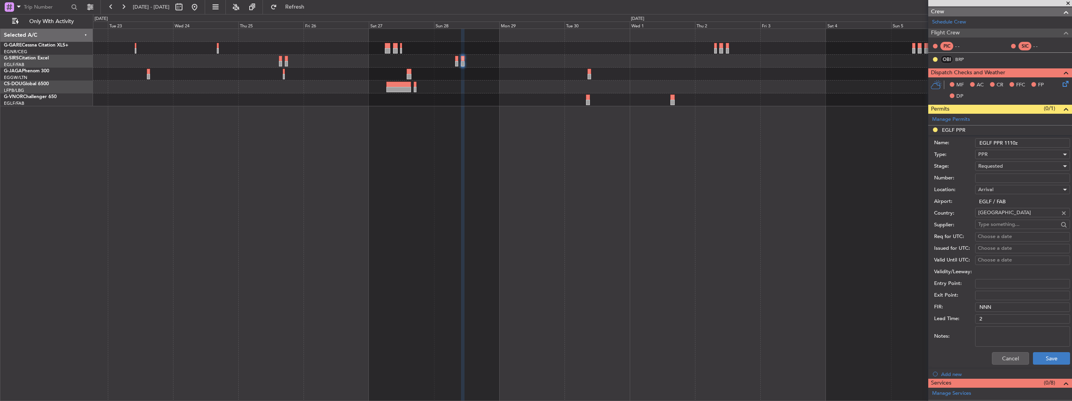
type input "EGLF PPR 1110z"
click at [1041, 358] on button "Save" at bounding box center [1051, 358] width 37 height 13
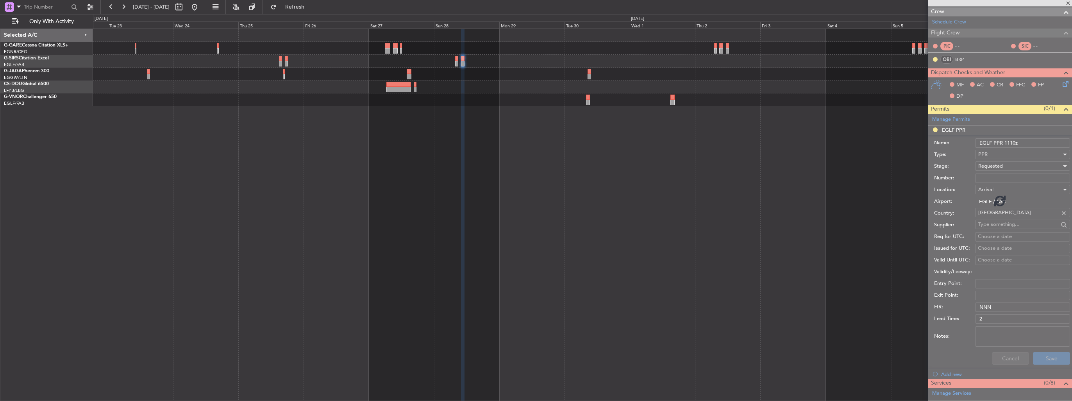
scroll to position [39, 0]
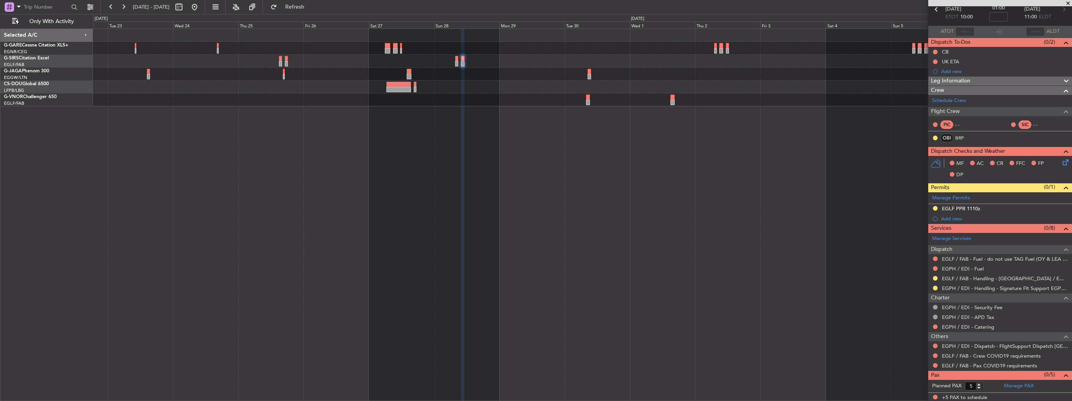
drag, startPoint x: 222, startPoint y: 12, endPoint x: 228, endPoint y: 12, distance: 5.9
click at [201, 12] on button at bounding box center [194, 7] width 13 height 13
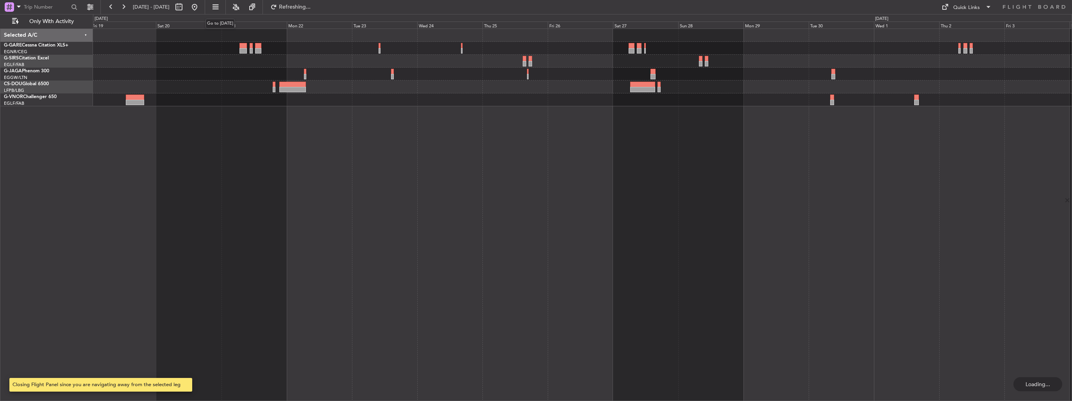
scroll to position [0, 0]
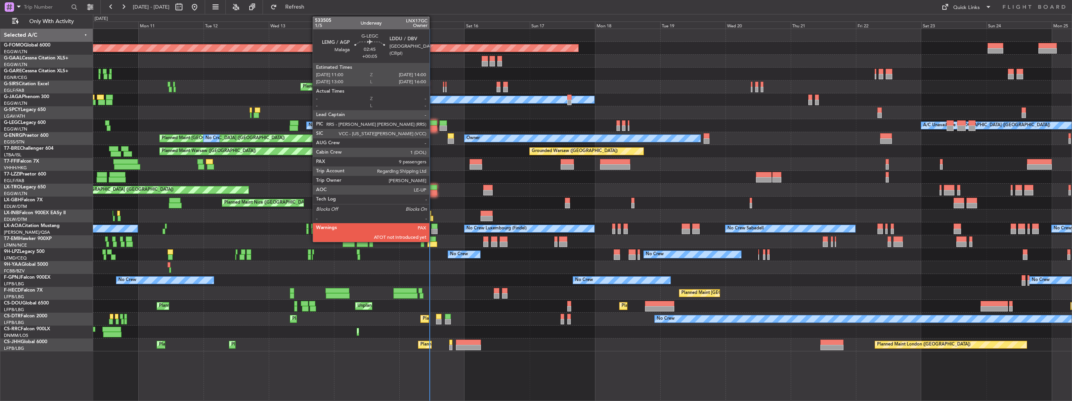
click at [433, 126] on div at bounding box center [433, 127] width 8 height 5
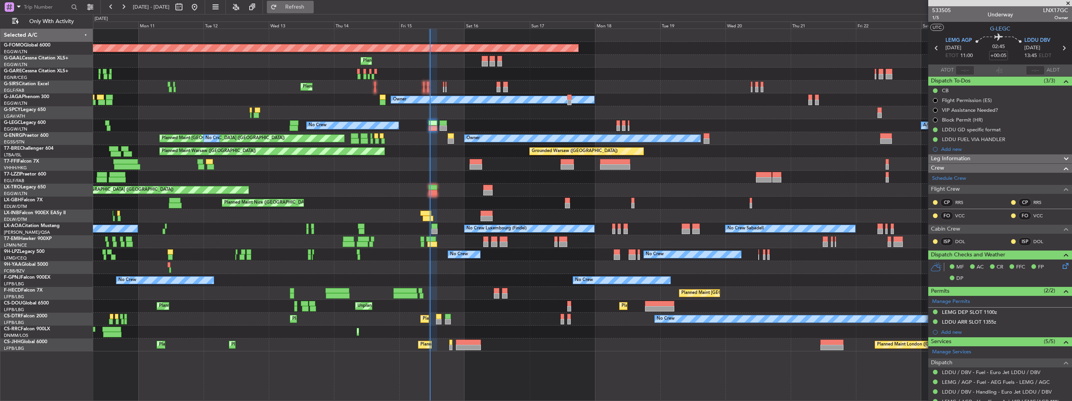
type input "11:15"
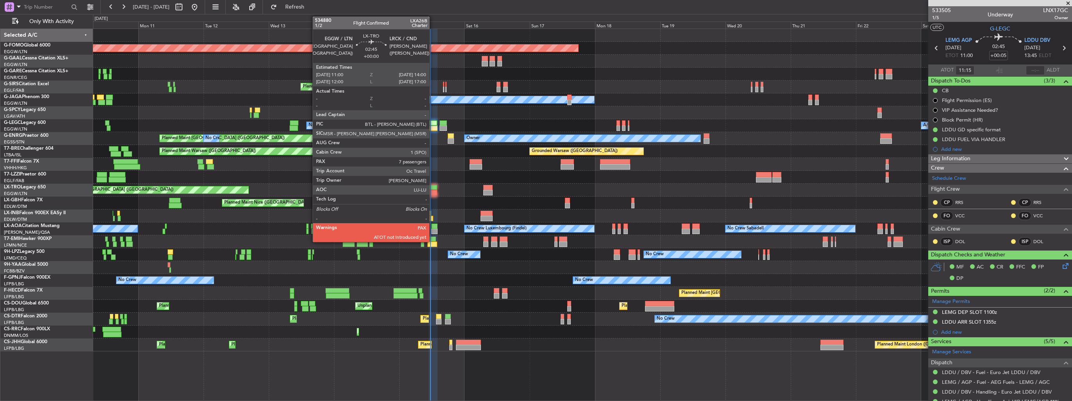
click at [433, 190] on div at bounding box center [433, 192] width 8 height 5
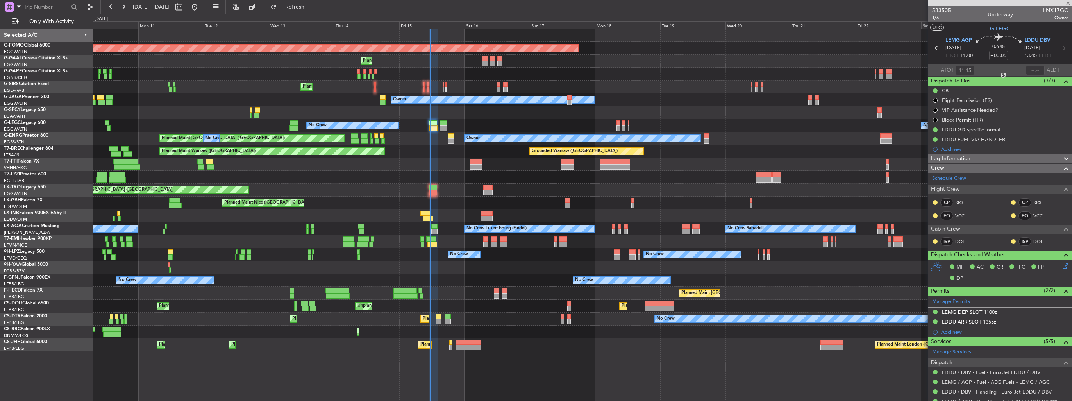
type input "7"
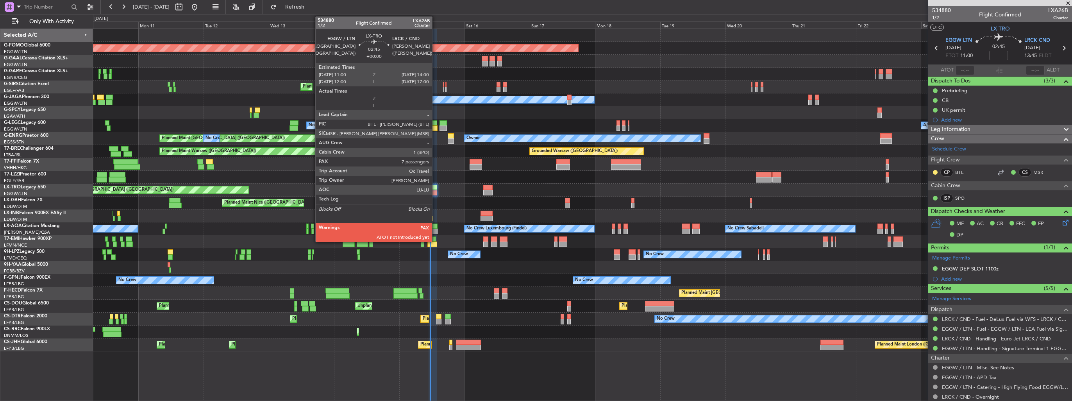
click at [436, 191] on div at bounding box center [433, 192] width 8 height 5
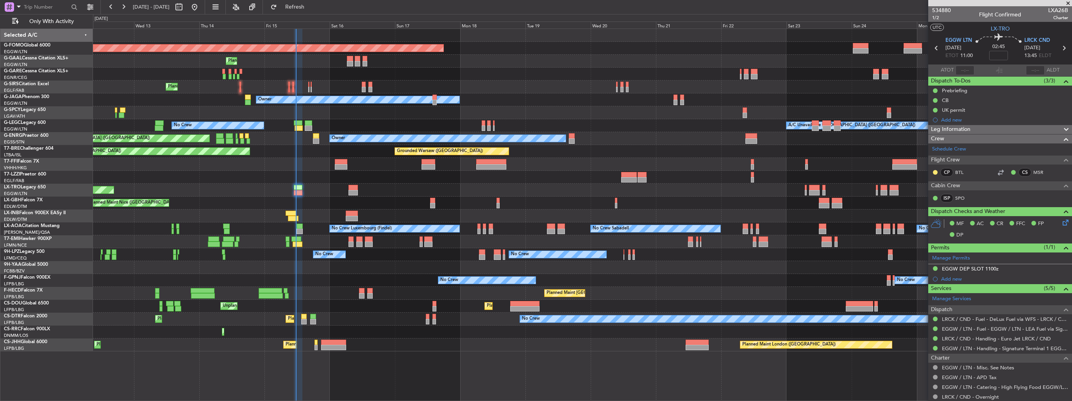
click at [380, 192] on div "Unplanned Maint [GEOGRAPHIC_DATA] ([GEOGRAPHIC_DATA])" at bounding box center [582, 190] width 979 height 13
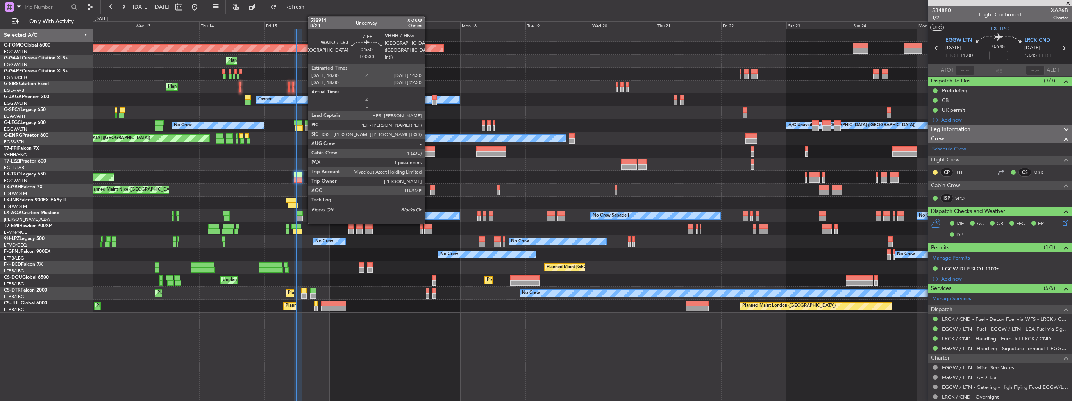
click at [428, 151] on div at bounding box center [428, 153] width 13 height 5
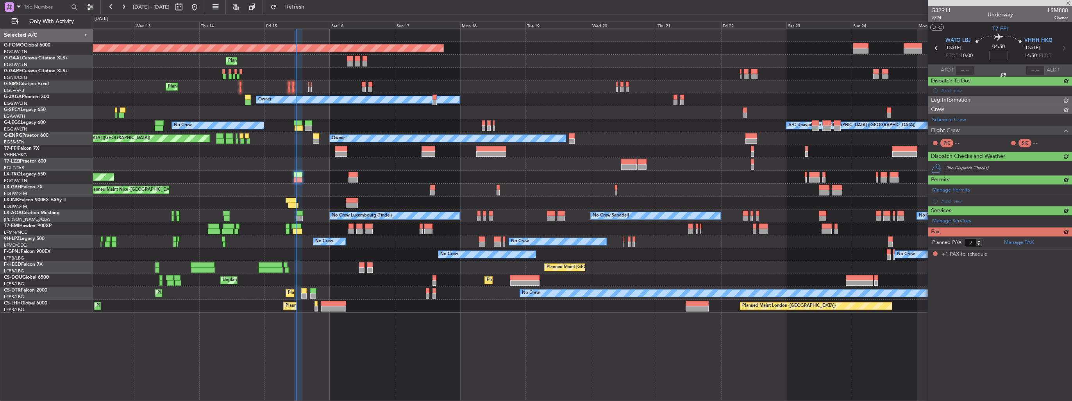
type input "+00:30"
type input "1"
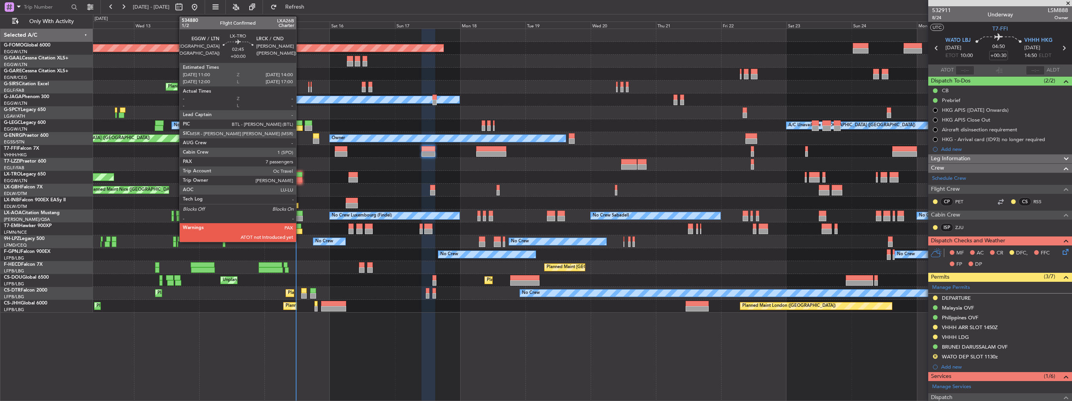
click at [300, 176] on div at bounding box center [298, 174] width 8 height 5
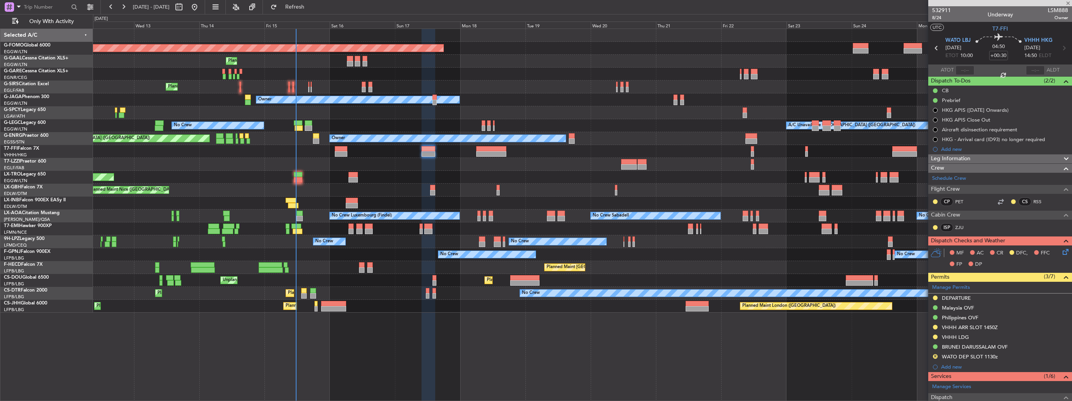
type input "7"
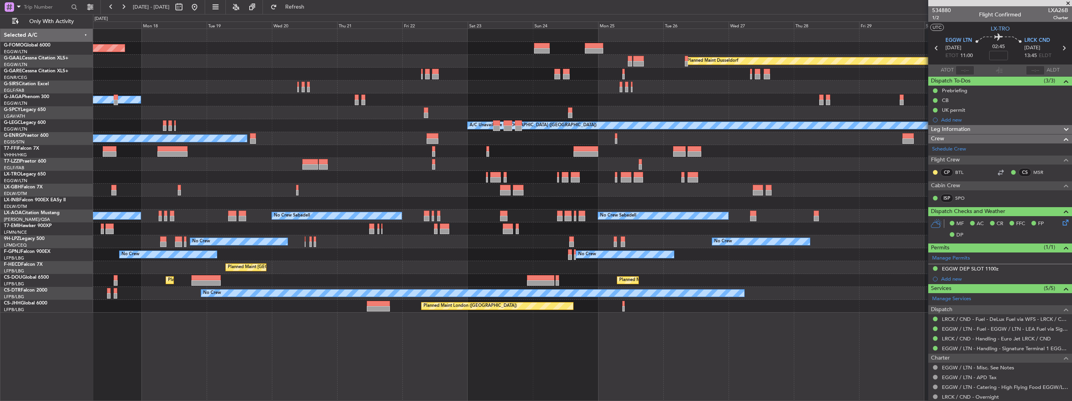
click at [128, 189] on div "Planned Maint Windsor Locks ([PERSON_NAME] Intl) Planned [GEOGRAPHIC_DATA] Plan…" at bounding box center [582, 171] width 979 height 284
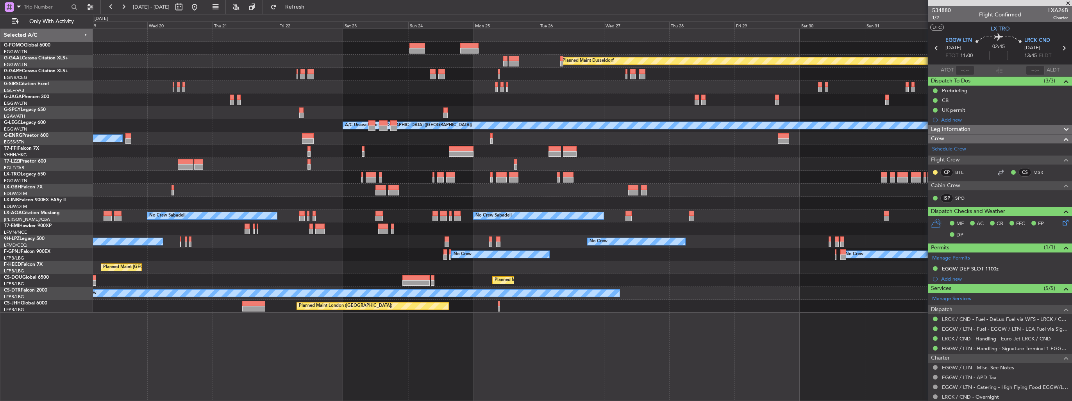
click at [118, 177] on div at bounding box center [582, 177] width 979 height 13
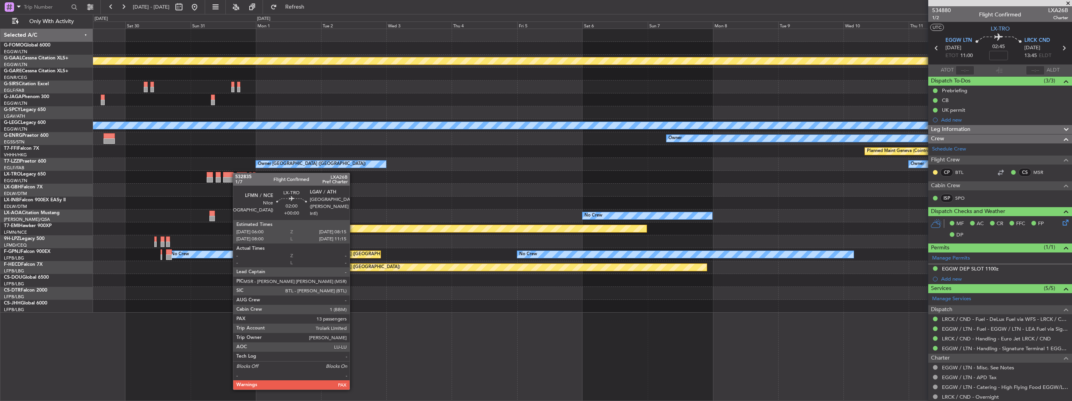
click at [131, 172] on div at bounding box center [582, 177] width 979 height 13
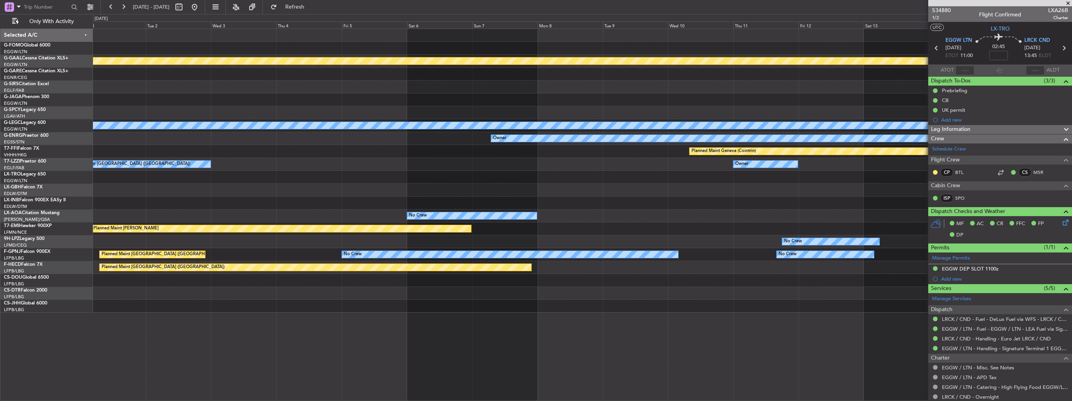
click at [87, 176] on div "Planned Maint Dusseldorf A/C Unavailable [GEOGRAPHIC_DATA] ([GEOGRAPHIC_DATA]) …" at bounding box center [536, 207] width 1072 height 387
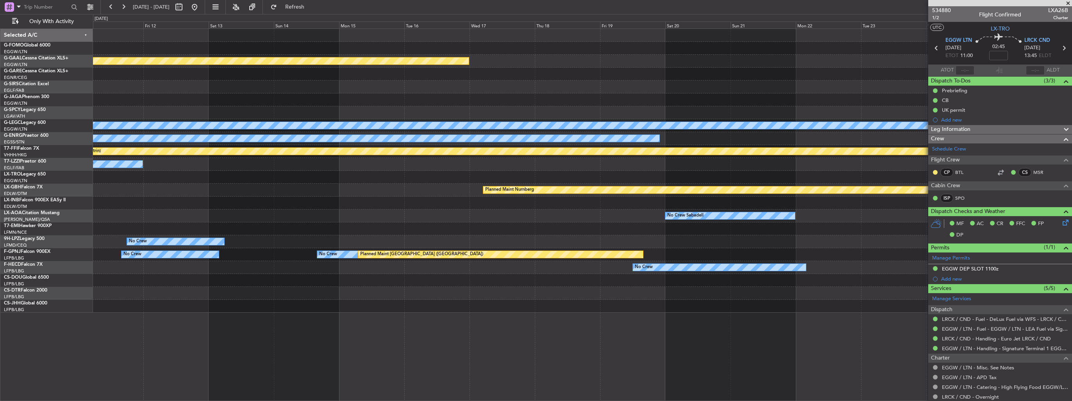
click at [197, 164] on div "Planned Maint Dusseldorf A/C Unavailable [GEOGRAPHIC_DATA] ([GEOGRAPHIC_DATA]) …" at bounding box center [582, 171] width 979 height 284
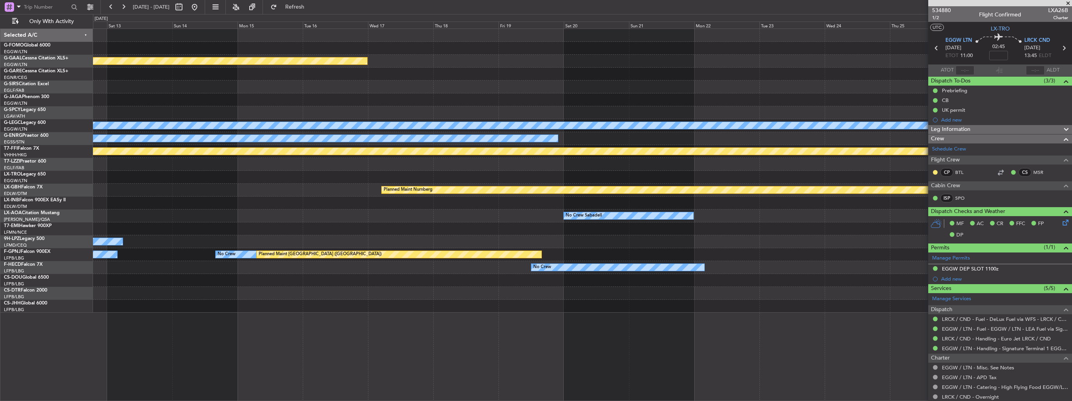
click at [272, 143] on div "Planned Maint Dusseldorf A/C Unavailable [GEOGRAPHIC_DATA] ([GEOGRAPHIC_DATA]) …" at bounding box center [582, 171] width 979 height 284
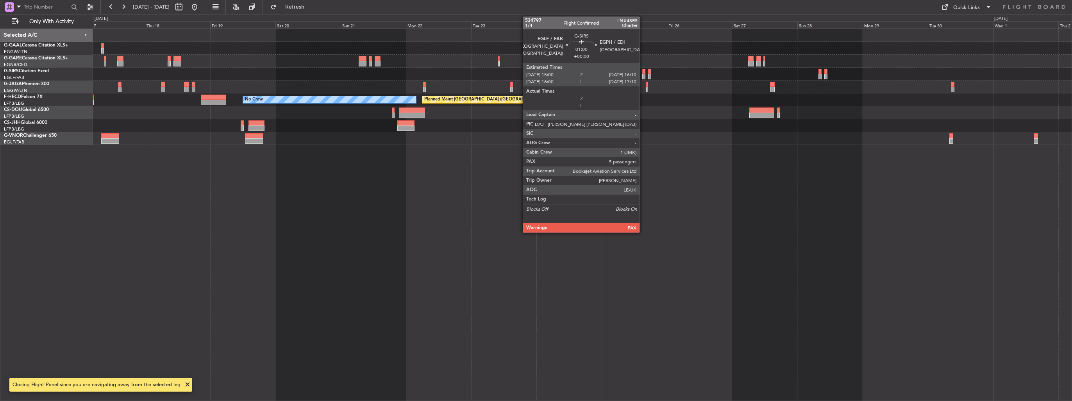
click at [643, 71] on div at bounding box center [644, 71] width 4 height 5
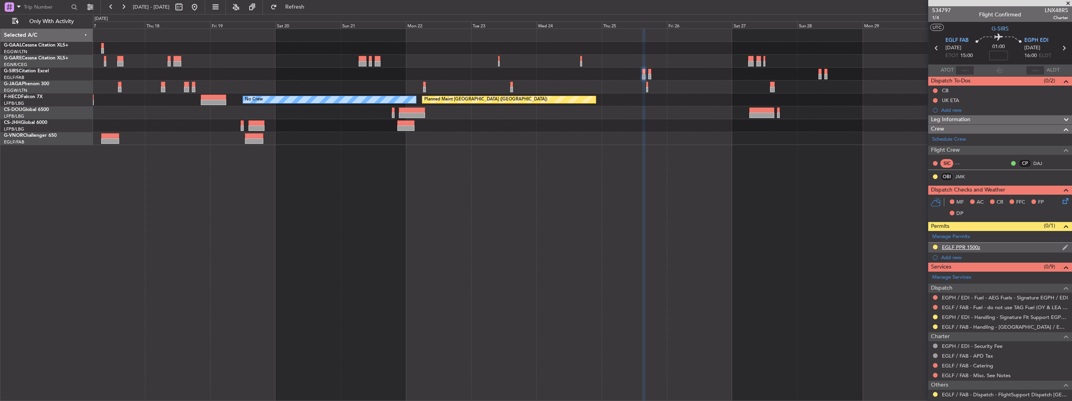
click at [1062, 247] on img at bounding box center [1065, 247] width 6 height 7
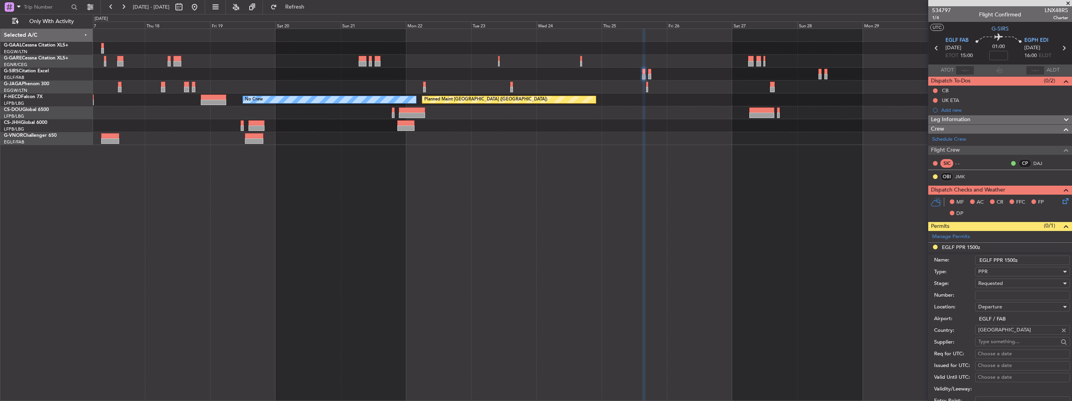
click at [1016, 296] on input "Number:" at bounding box center [1022, 295] width 95 height 9
paste input "370613"
type input "370613"
click at [1012, 280] on div "Requested" at bounding box center [1019, 283] width 83 height 12
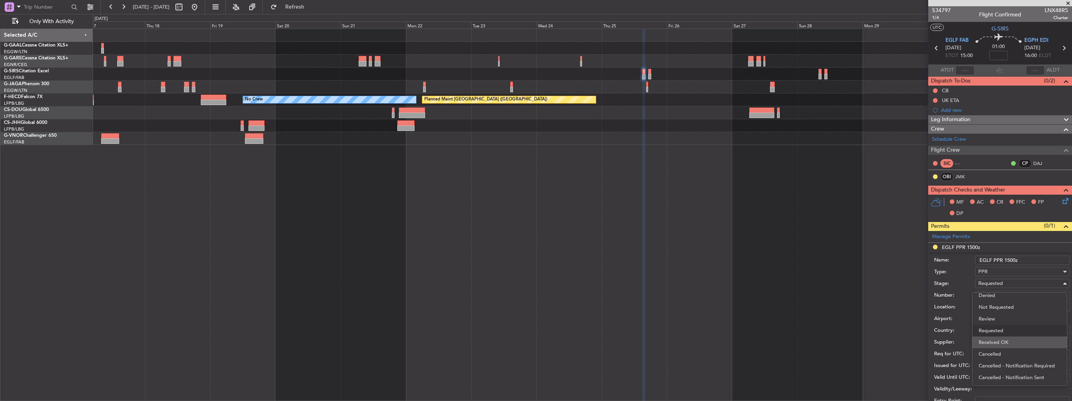
click at [1008, 341] on span "Received OK" at bounding box center [1020, 342] width 82 height 12
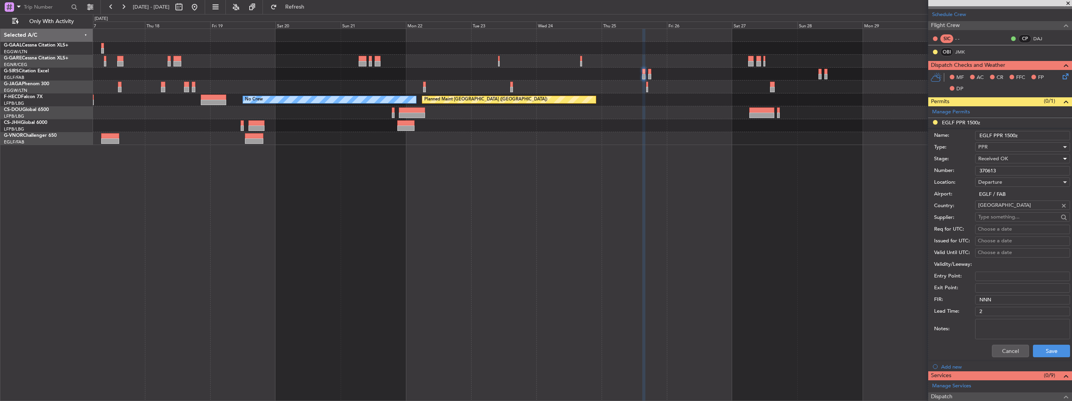
scroll to position [234, 0]
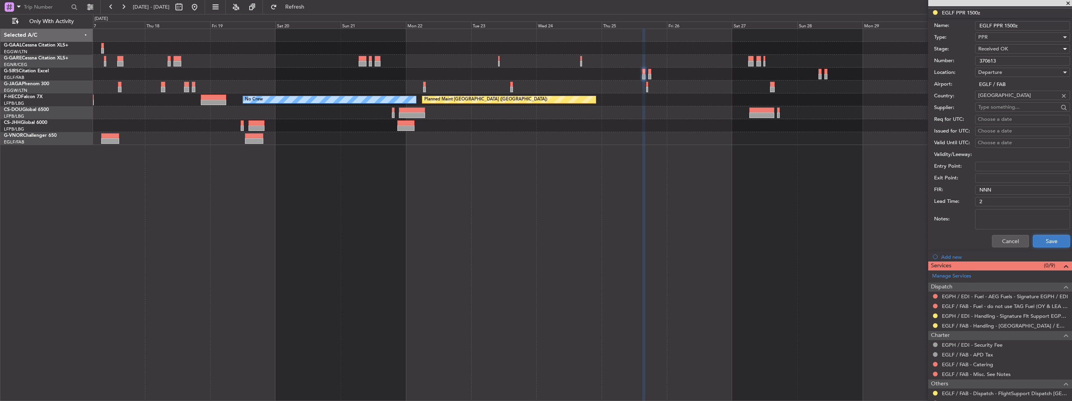
click at [1042, 238] on button "Save" at bounding box center [1051, 241] width 37 height 13
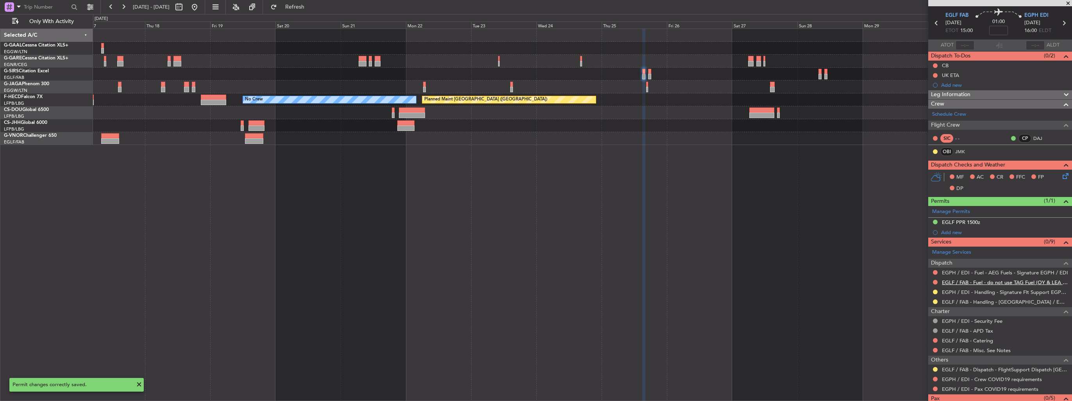
scroll to position [48, 0]
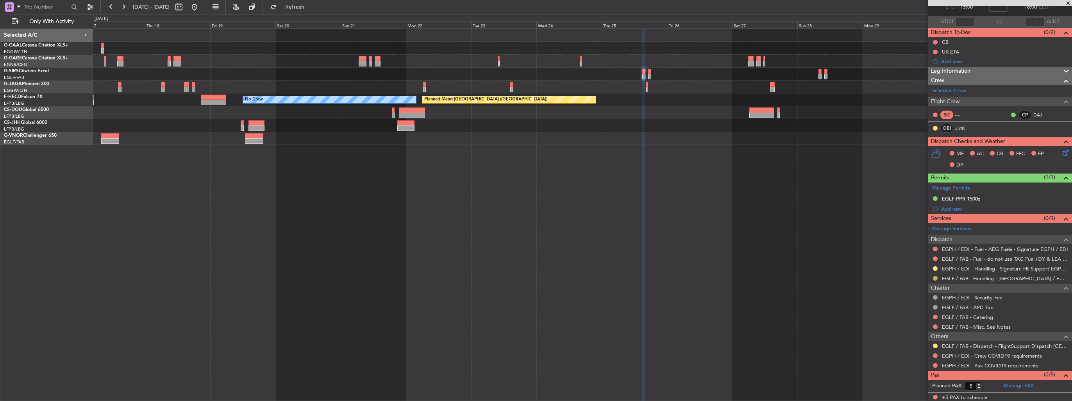
click at [935, 277] on button at bounding box center [935, 278] width 5 height 5
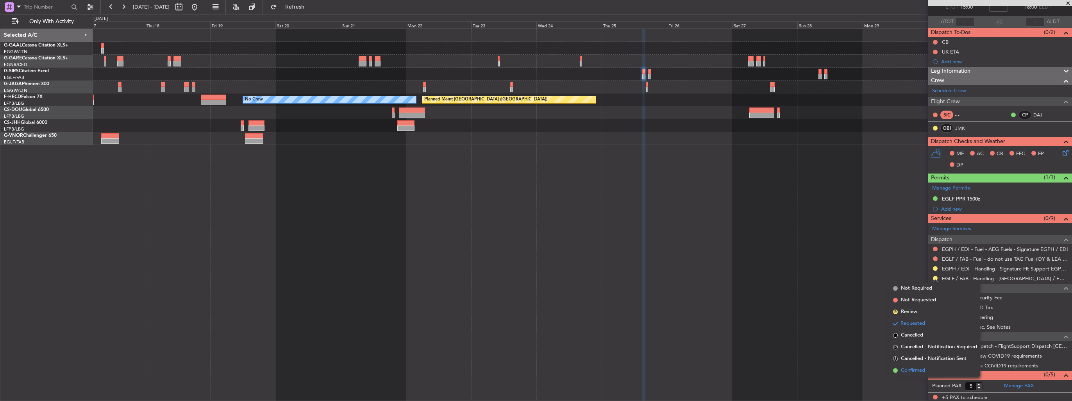
click at [914, 366] on span "Confirmed" at bounding box center [913, 370] width 24 height 8
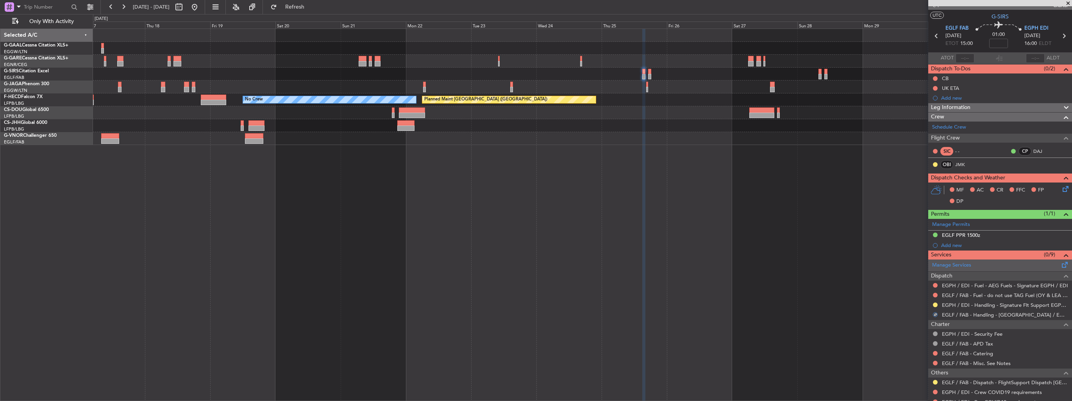
scroll to position [0, 0]
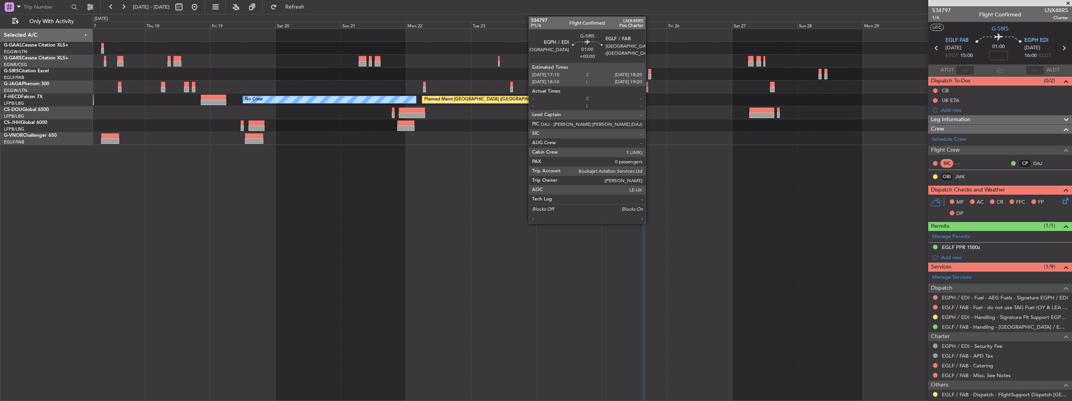
click at [649, 76] on div at bounding box center [650, 76] width 4 height 5
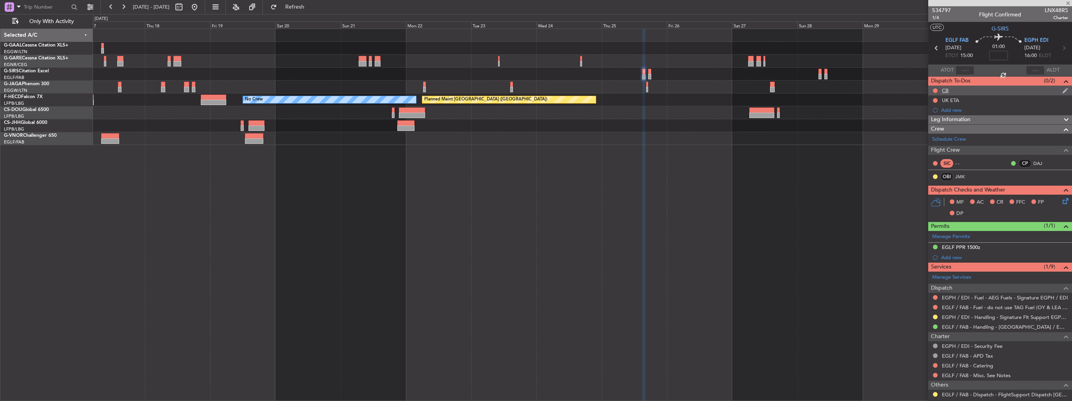
type input "0"
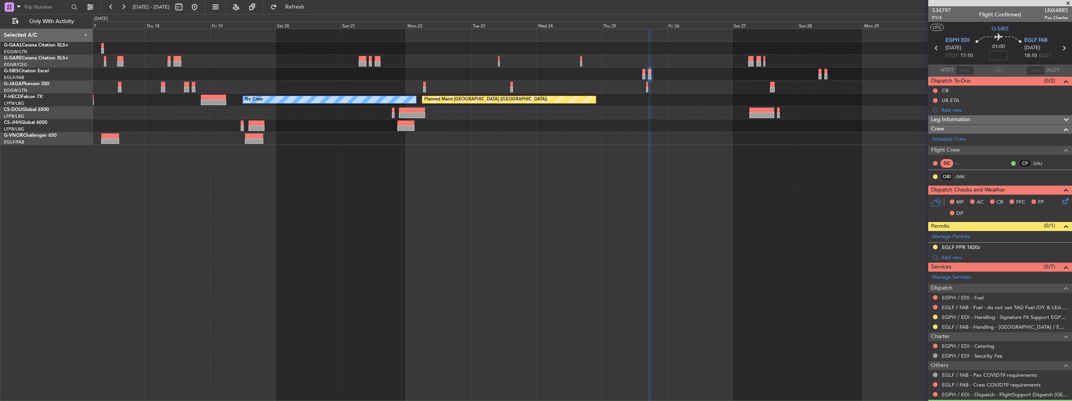
drag, startPoint x: 1059, startPoint y: 248, endPoint x: 1046, endPoint y: 250, distance: 13.5
click at [0, 0] on img at bounding box center [0, 0] width 0 height 0
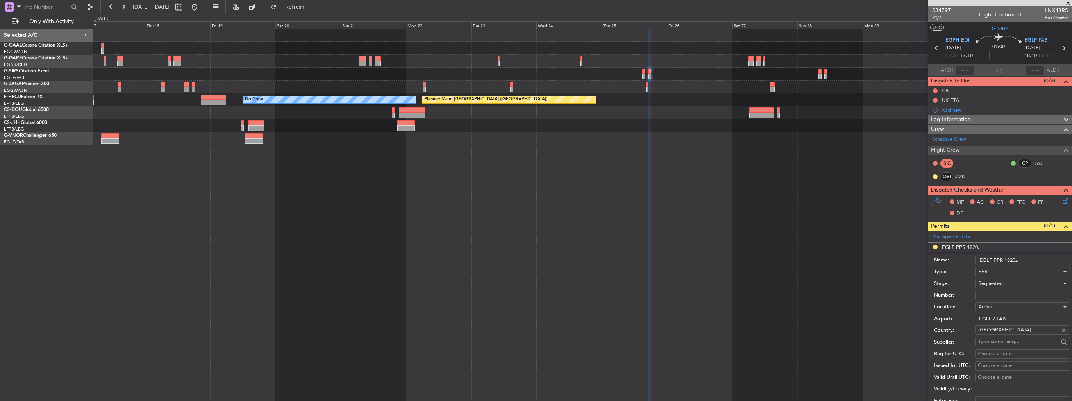
click at [1016, 292] on input "Number:" at bounding box center [1022, 295] width 95 height 9
paste input "370614"
type input "370614"
click at [1020, 284] on div "Requested" at bounding box center [1019, 283] width 83 height 12
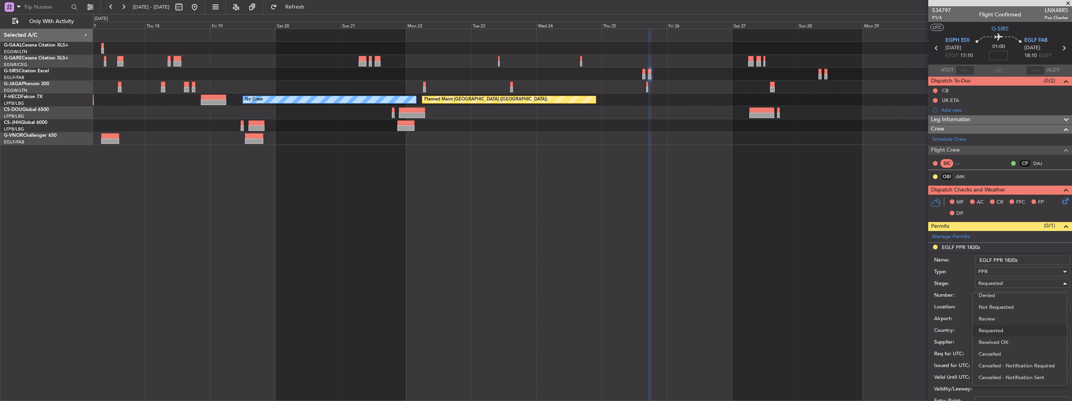
click at [1010, 339] on span "Received OK" at bounding box center [1020, 342] width 82 height 12
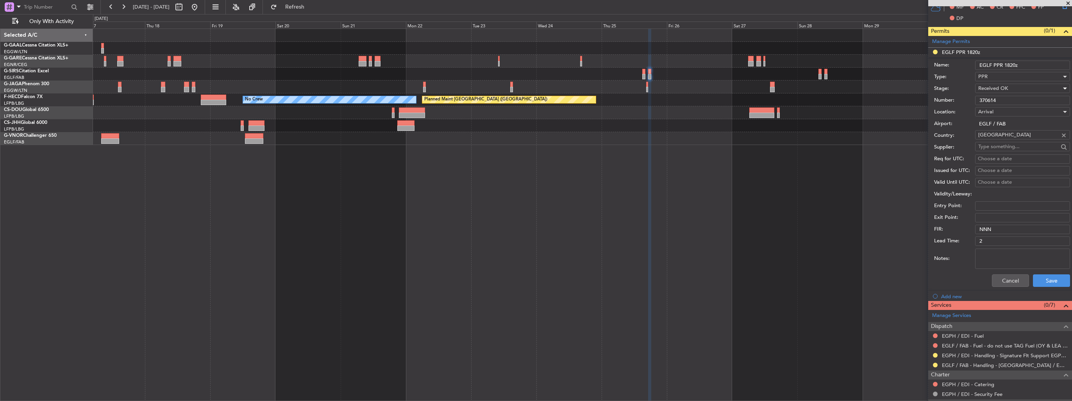
scroll to position [234, 0]
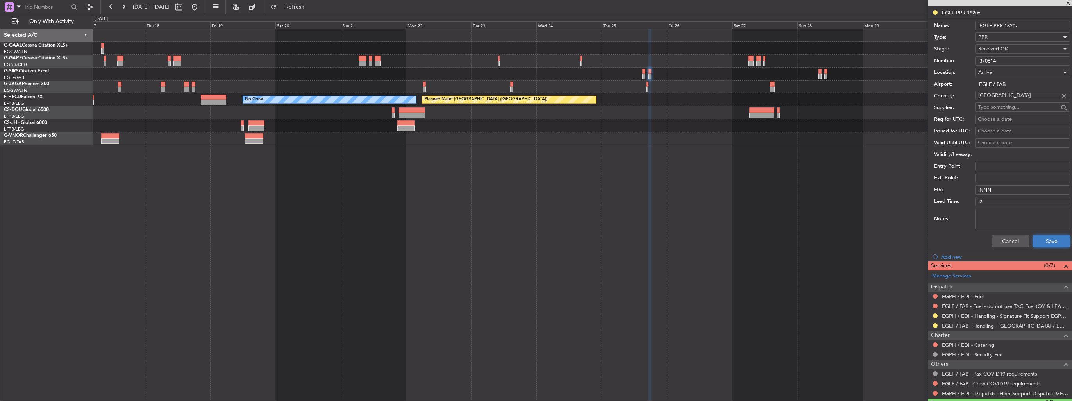
click at [1046, 241] on button "Save" at bounding box center [1051, 241] width 37 height 13
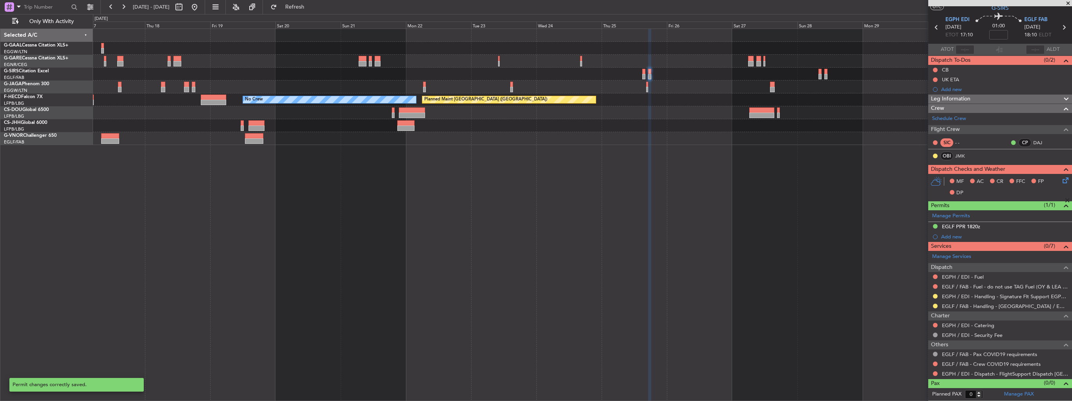
scroll to position [19, 0]
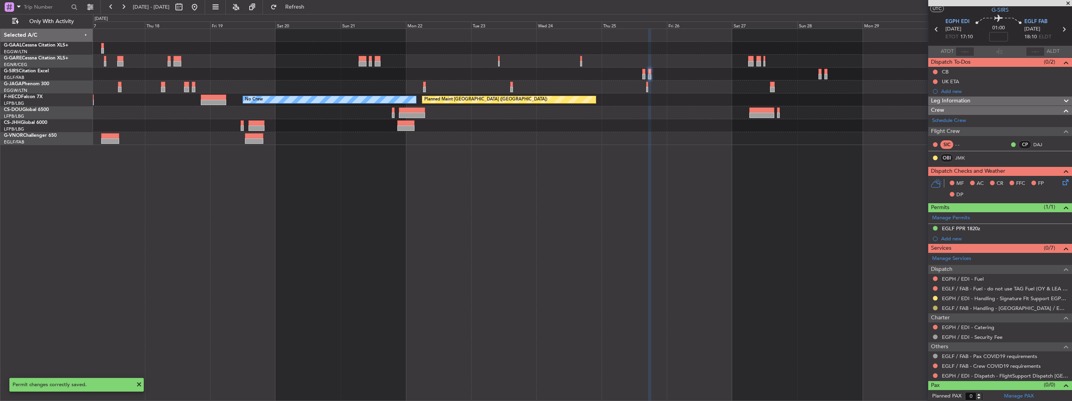
click at [935, 307] on button at bounding box center [935, 308] width 5 height 5
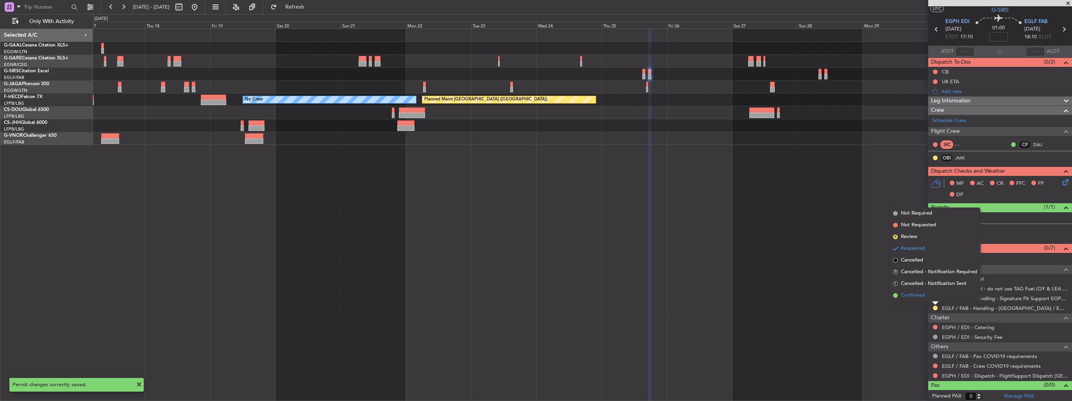
click at [919, 297] on span "Confirmed" at bounding box center [913, 295] width 24 height 8
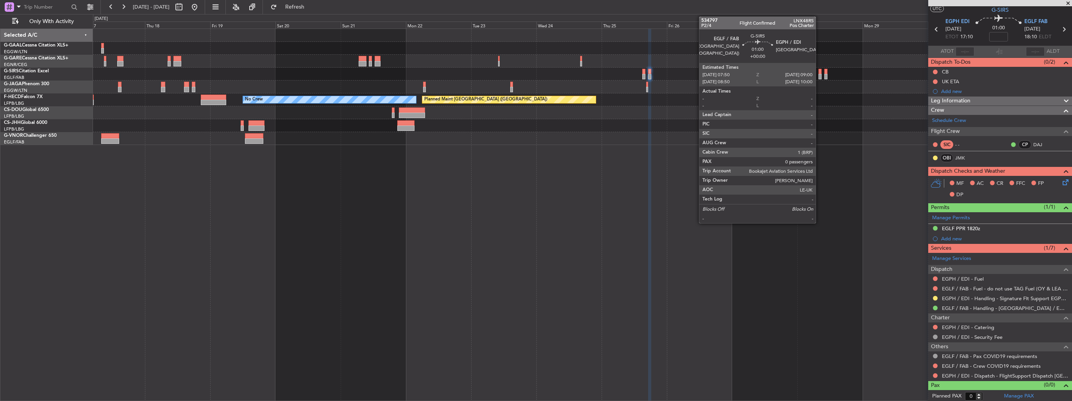
click at [819, 74] on div at bounding box center [820, 76] width 4 height 5
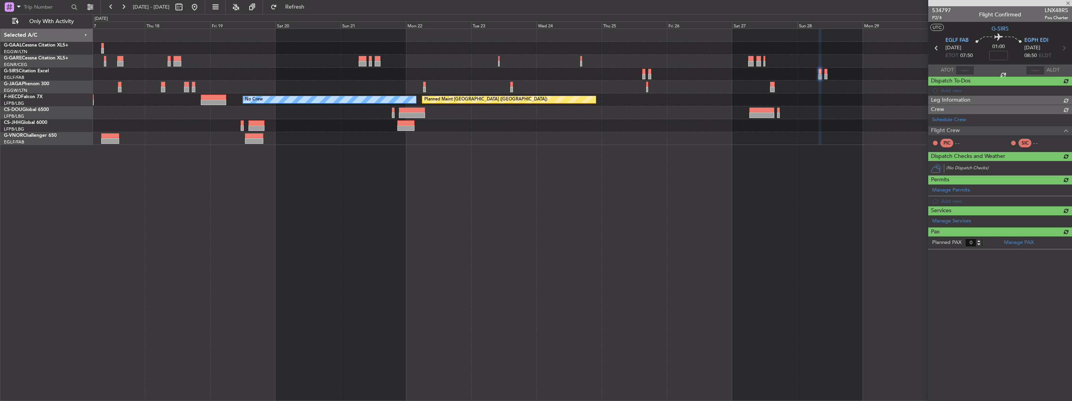
scroll to position [0, 0]
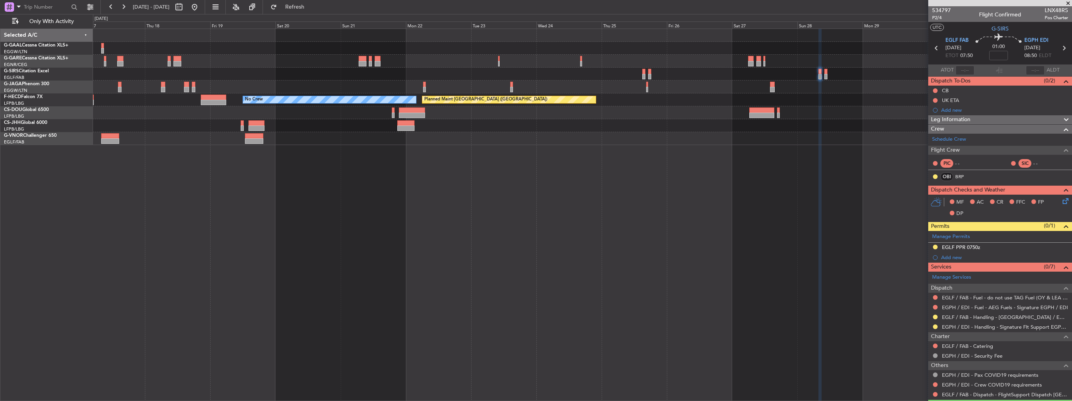
click at [1062, 246] on div "EGLF PPR 0750z" at bounding box center [1000, 248] width 144 height 10
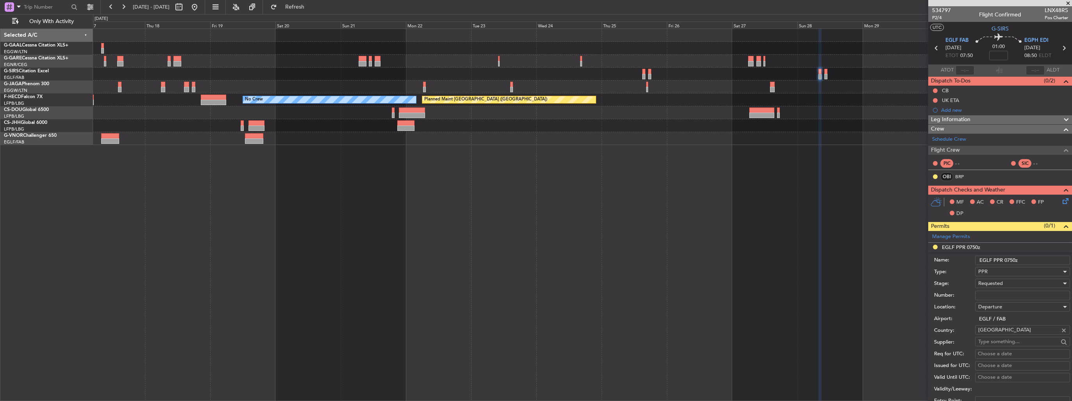
click at [1017, 296] on input "Number:" at bounding box center [1022, 295] width 95 height 9
paste input "370615"
type input "370615"
click at [1010, 284] on div "Requested" at bounding box center [1019, 283] width 83 height 12
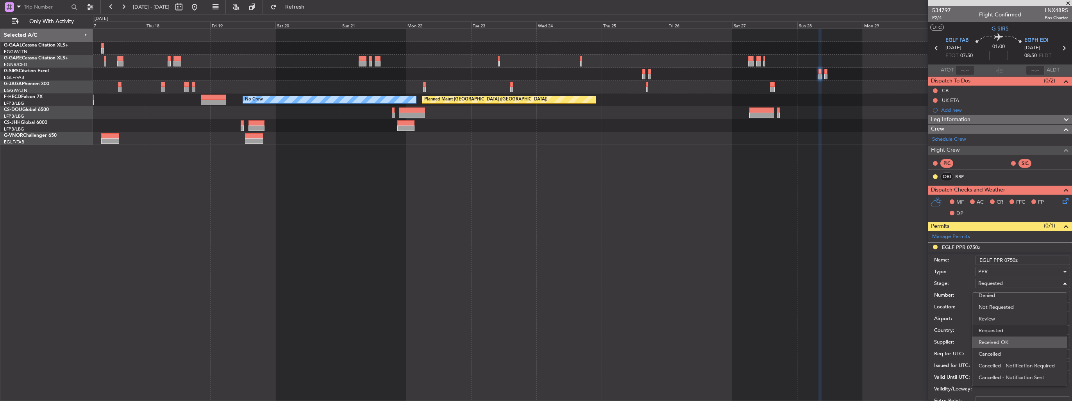
click at [1009, 339] on span "Received OK" at bounding box center [1020, 342] width 82 height 12
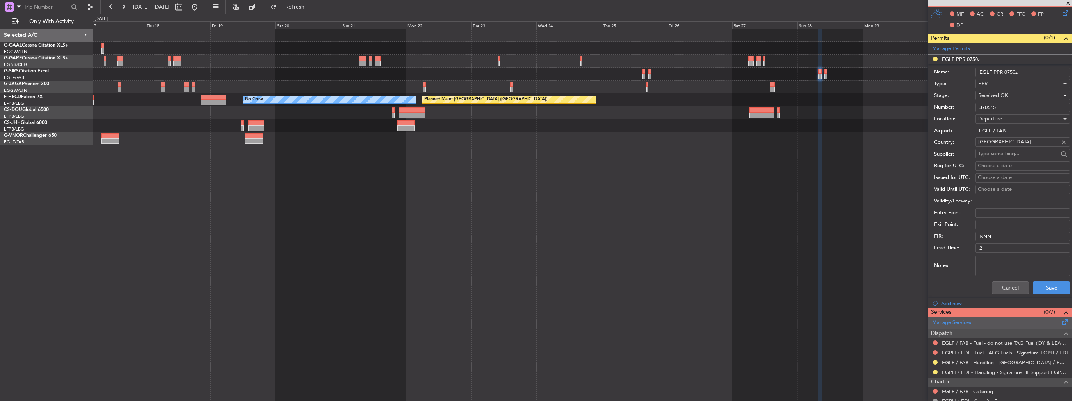
scroll to position [234, 0]
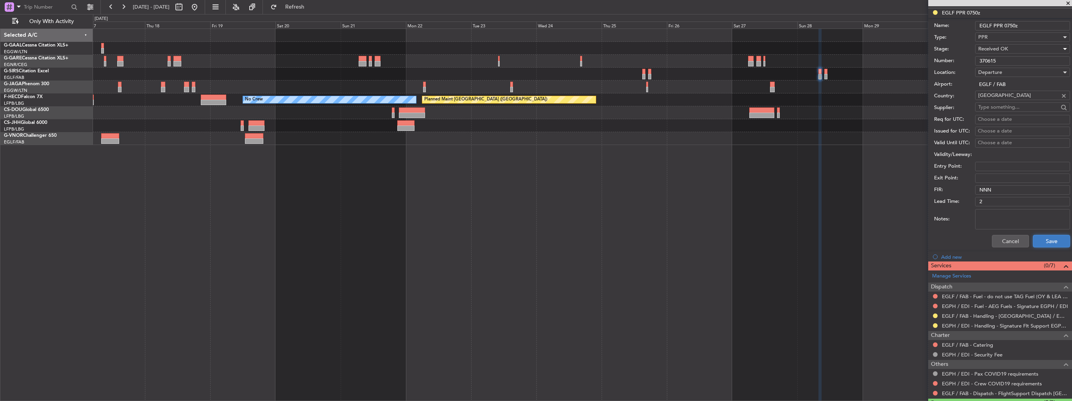
click at [1044, 245] on button "Save" at bounding box center [1051, 241] width 37 height 13
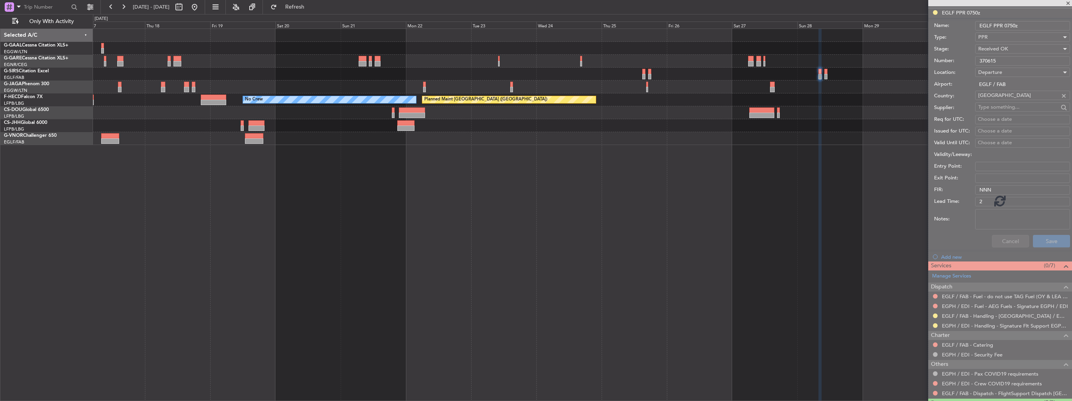
scroll to position [19, 0]
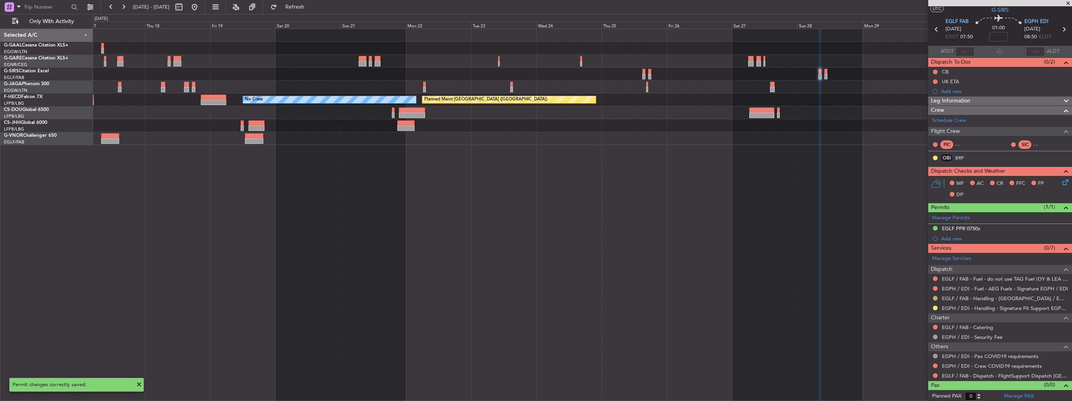
click at [934, 298] on button at bounding box center [935, 298] width 5 height 5
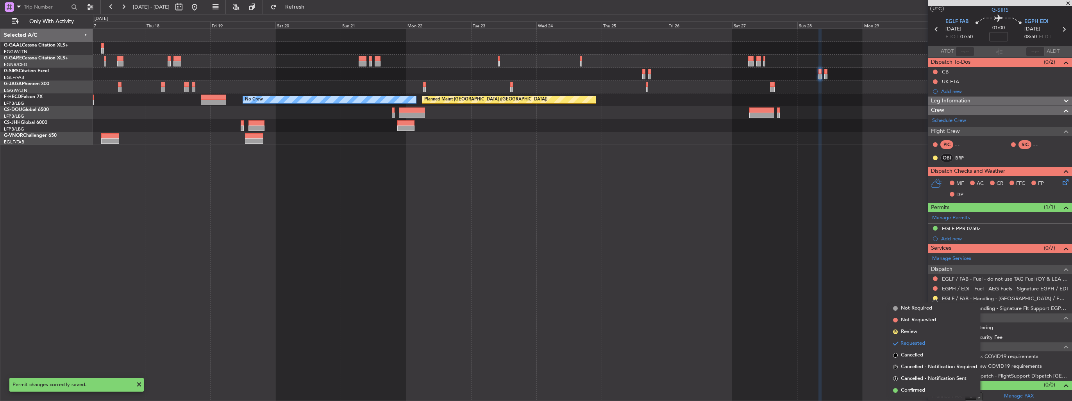
drag, startPoint x: 911, startPoint y: 387, endPoint x: 900, endPoint y: 357, distance: 31.8
click at [911, 387] on span "Confirmed" at bounding box center [913, 390] width 24 height 8
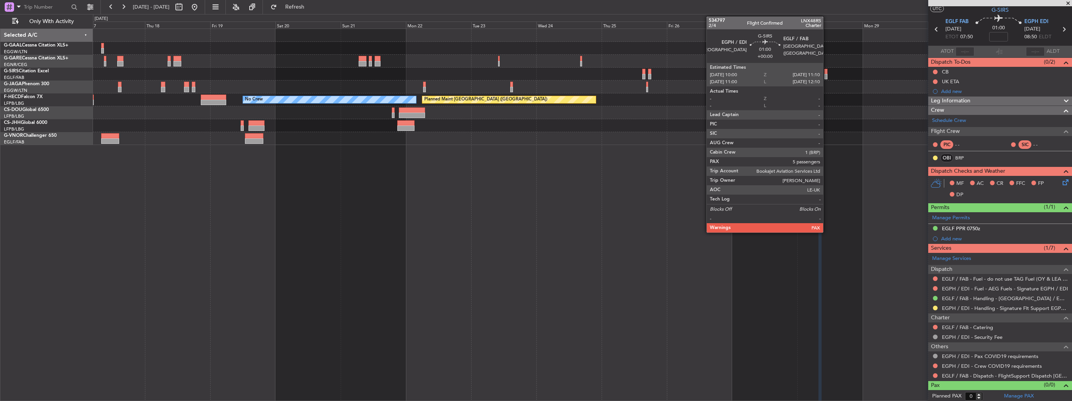
click at [827, 76] on div at bounding box center [826, 76] width 4 height 5
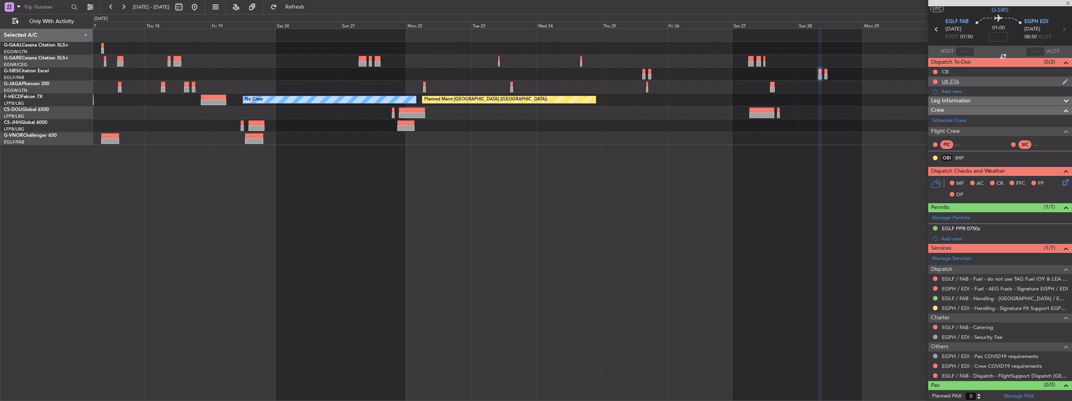
type input "5"
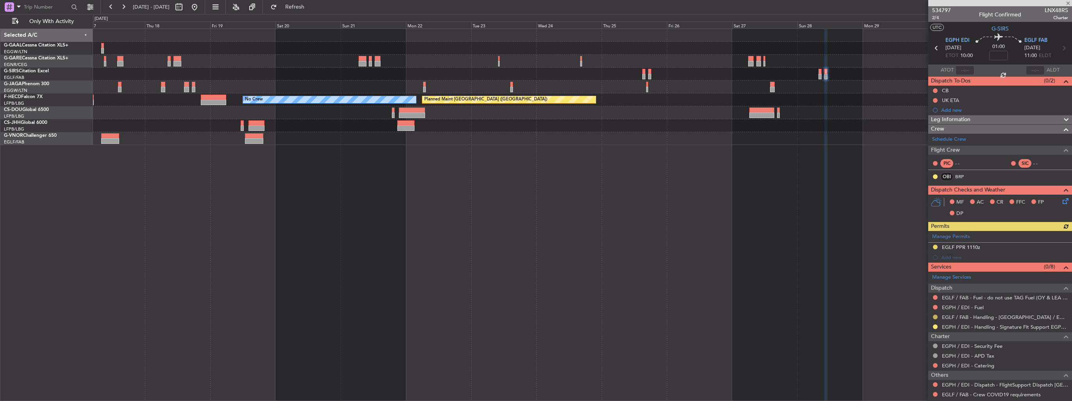
click at [936, 315] on button at bounding box center [935, 316] width 5 height 5
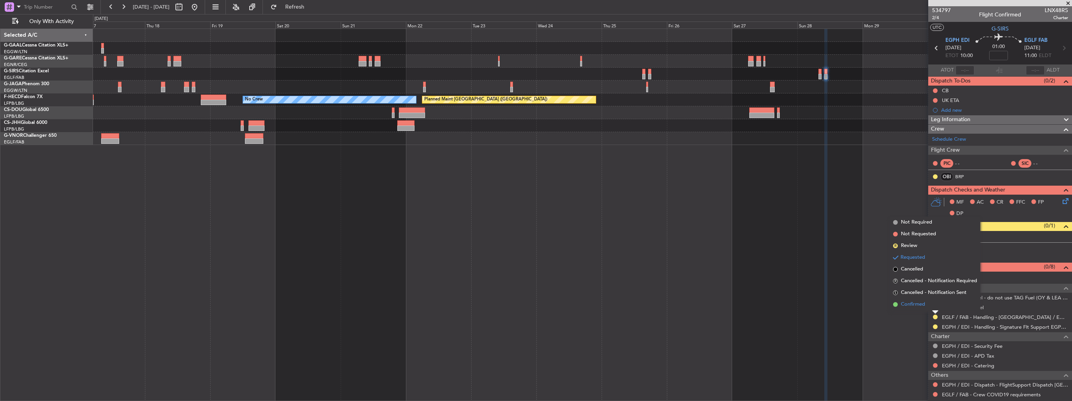
click at [919, 303] on span "Confirmed" at bounding box center [913, 304] width 24 height 8
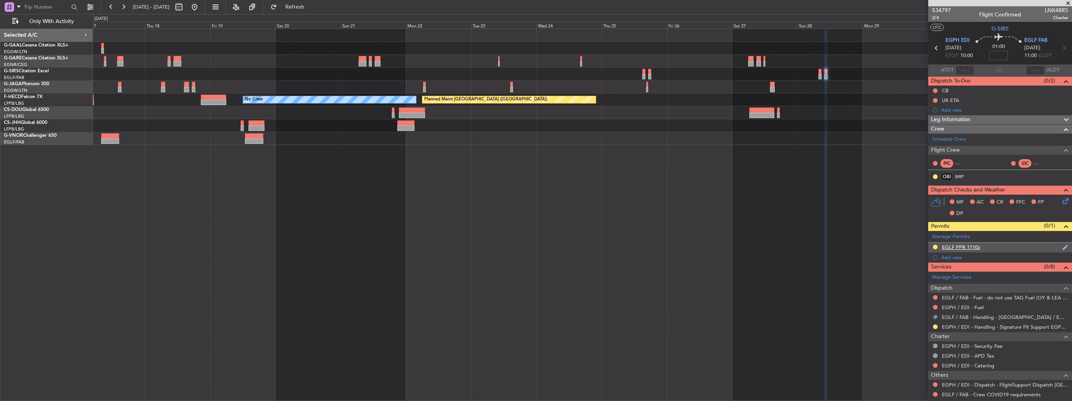
click at [1062, 246] on img at bounding box center [1065, 247] width 6 height 7
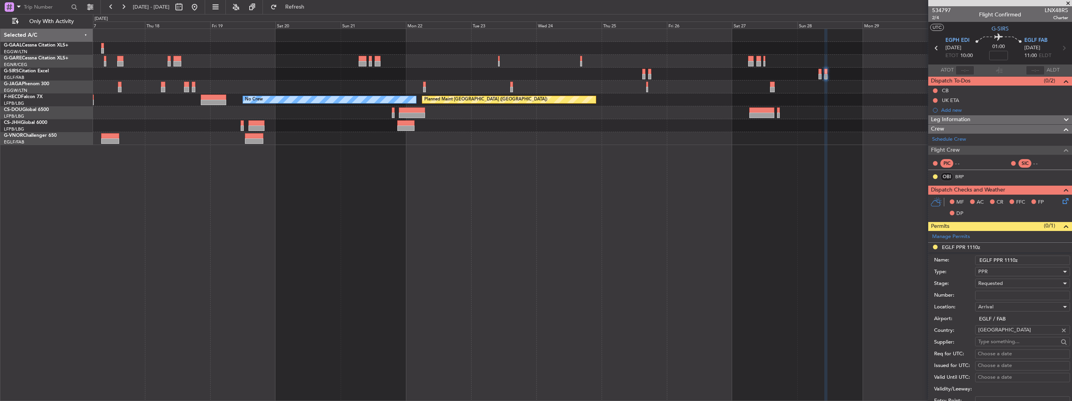
click at [1016, 293] on input "Number:" at bounding box center [1022, 295] width 95 height 9
paste input "370616"
type input "370616"
click at [1018, 284] on div "Requested" at bounding box center [1019, 283] width 83 height 12
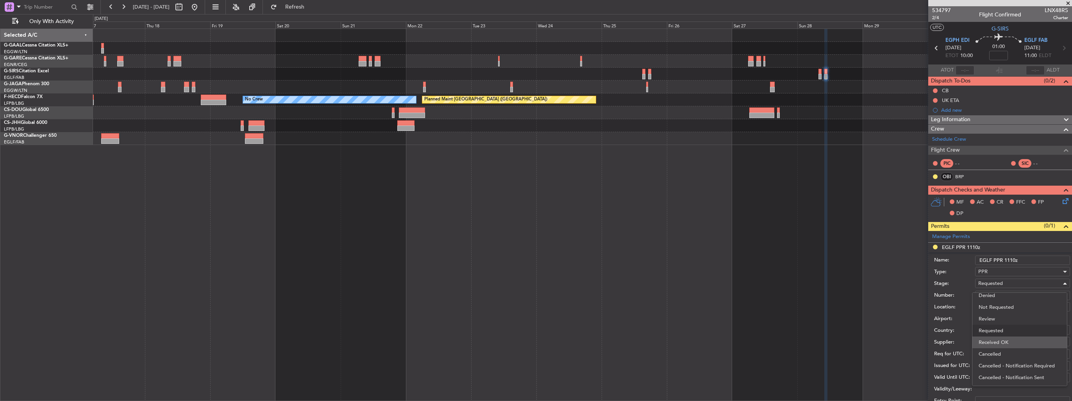
click at [1011, 341] on span "Received OK" at bounding box center [1020, 342] width 82 height 12
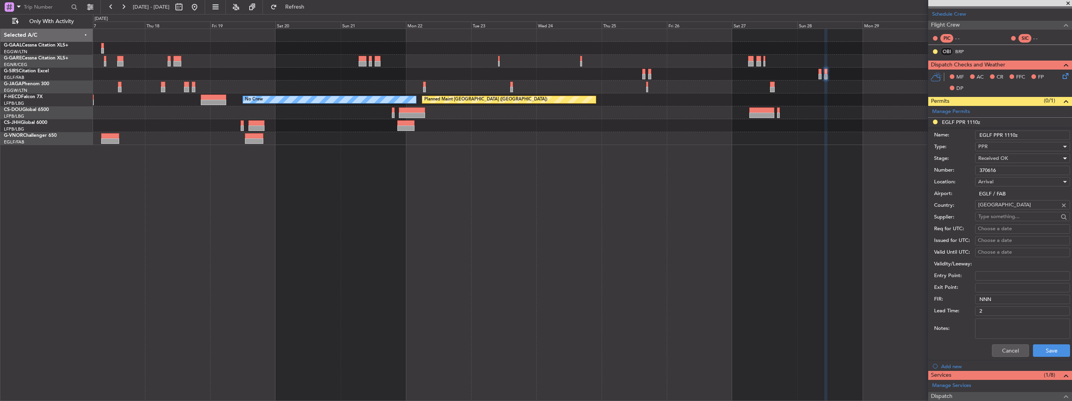
scroll to position [195, 0]
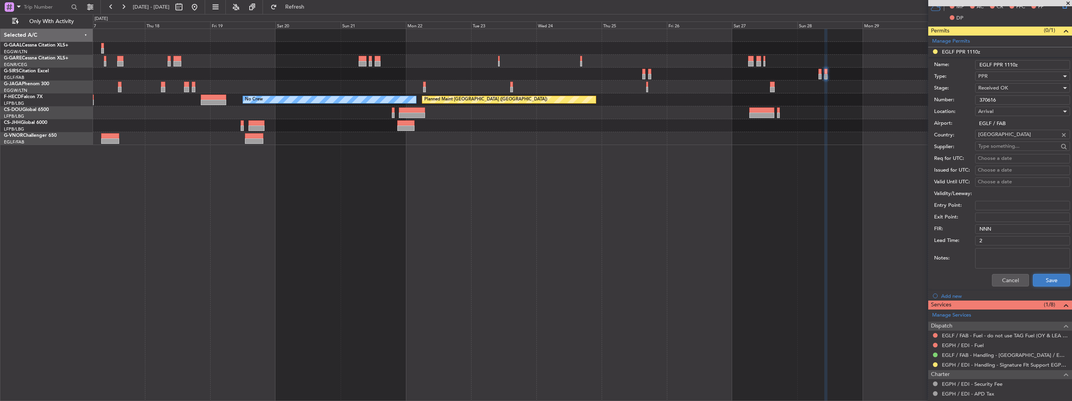
click at [1049, 275] on button "Save" at bounding box center [1051, 280] width 37 height 13
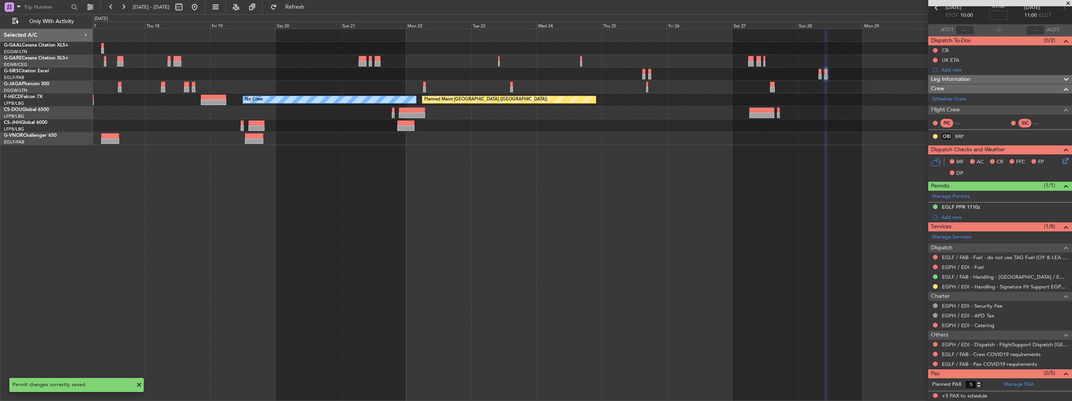
scroll to position [39, 0]
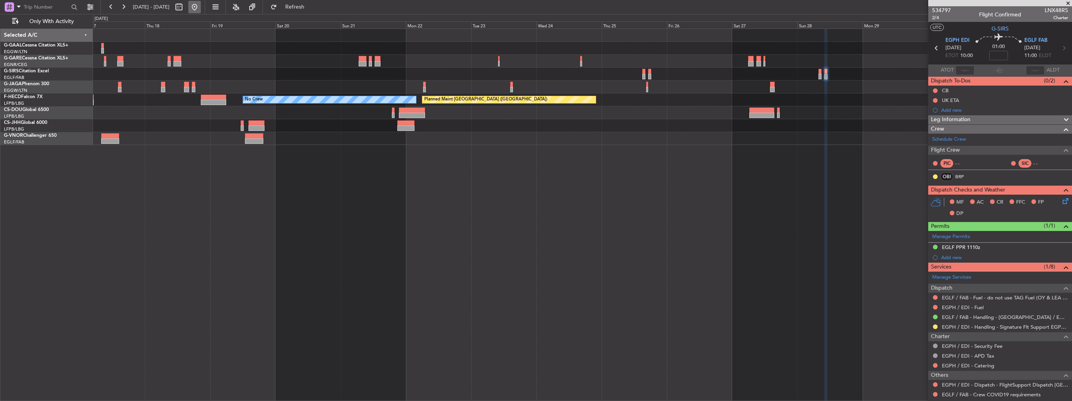
click at [201, 10] on button at bounding box center [194, 7] width 13 height 13
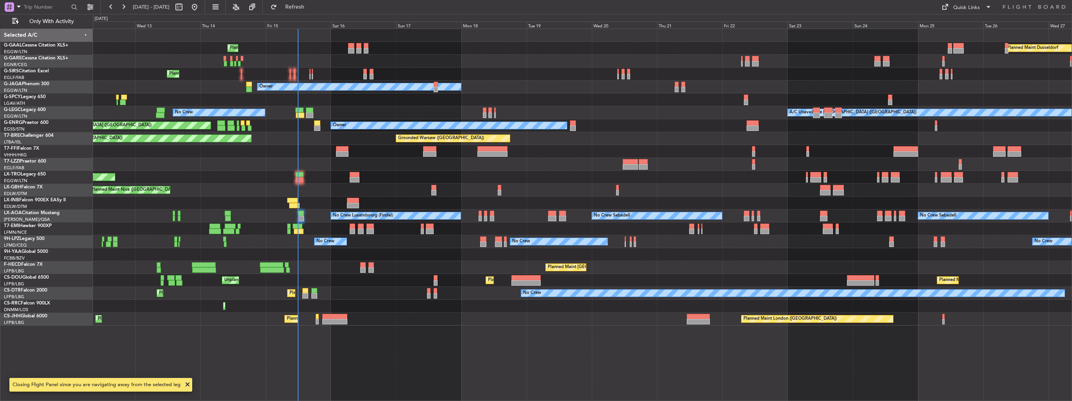
click at [321, 148] on div "Planned Maint Planned [GEOGRAPHIC_DATA] No Crew Planned Maint [GEOGRAPHIC_DATA]…" at bounding box center [582, 177] width 979 height 297
click at [454, 135] on div "Grounded Warsaw ([GEOGRAPHIC_DATA]) Planned Maint [GEOGRAPHIC_DATA] ([GEOGRAPHI…" at bounding box center [582, 138] width 979 height 13
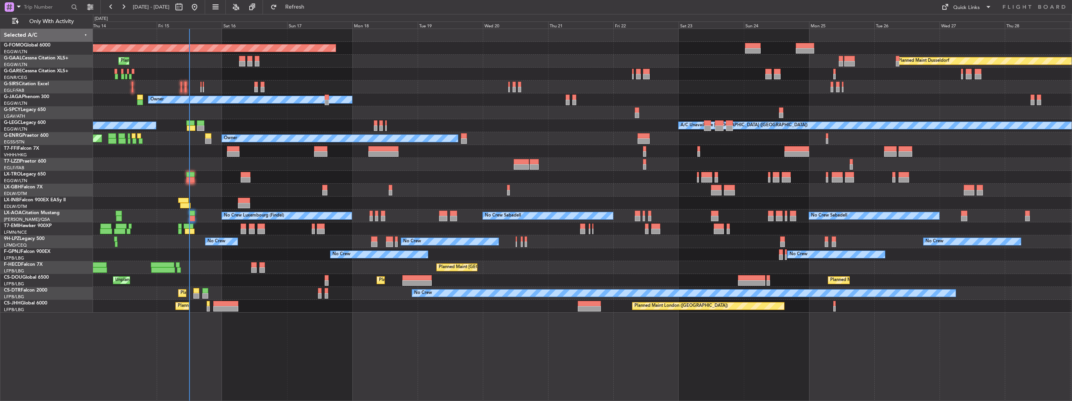
click at [171, 148] on div "Planned Maint Windsor Locks ([PERSON_NAME] Intl) Planned [GEOGRAPHIC_DATA] Plan…" at bounding box center [582, 171] width 979 height 284
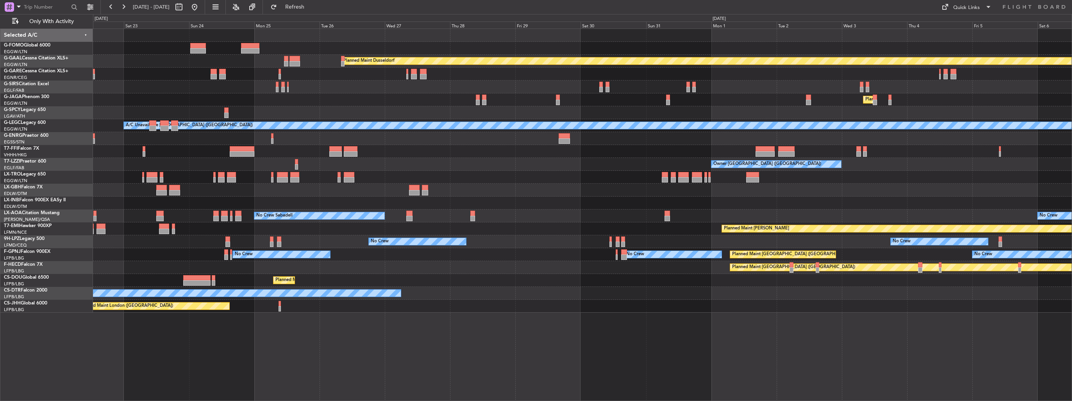
click at [393, 152] on div "Planned Maint Dusseldorf Planned Maint [GEOGRAPHIC_DATA] ([GEOGRAPHIC_DATA]) A/…" at bounding box center [582, 171] width 979 height 284
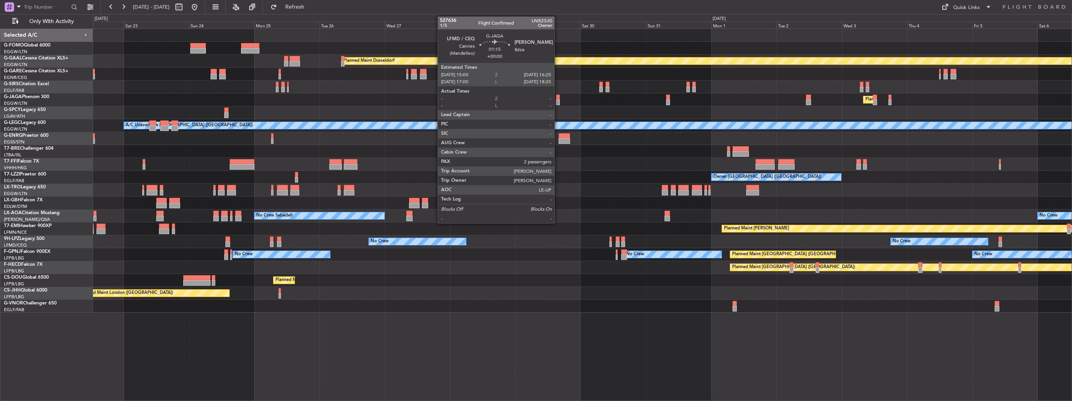
click at [558, 100] on div at bounding box center [558, 102] width 4 height 5
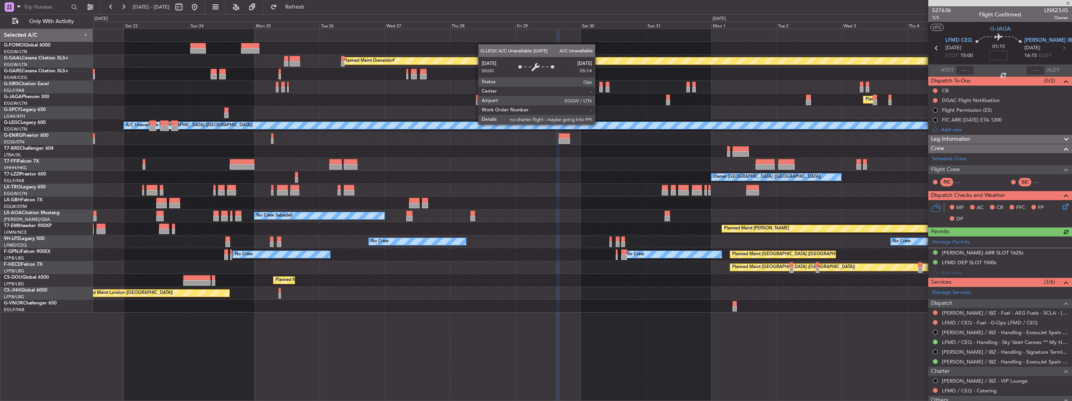
click at [184, 91] on div "Planned Maint Dusseldorf Planned Maint [GEOGRAPHIC_DATA] ([GEOGRAPHIC_DATA]) A/…" at bounding box center [582, 171] width 979 height 284
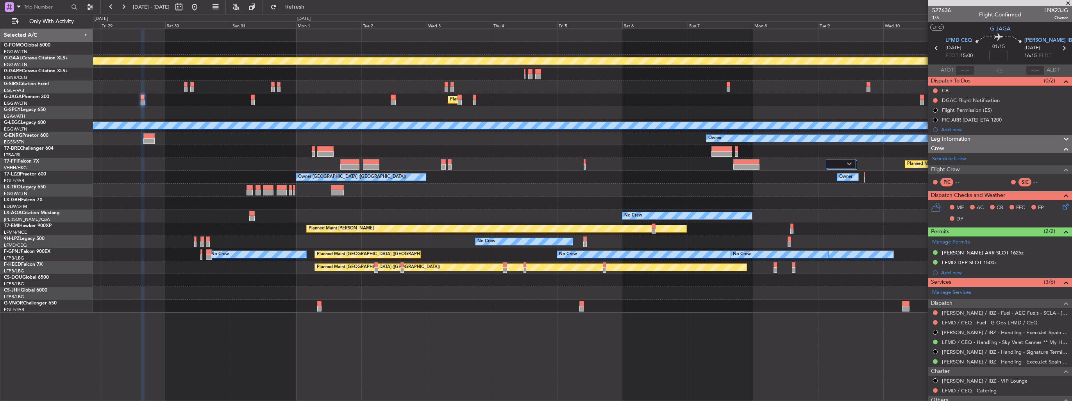
click at [170, 118] on div "Planned Maint Dusseldorf Planned Maint [GEOGRAPHIC_DATA] ([GEOGRAPHIC_DATA]) A/…" at bounding box center [582, 171] width 979 height 284
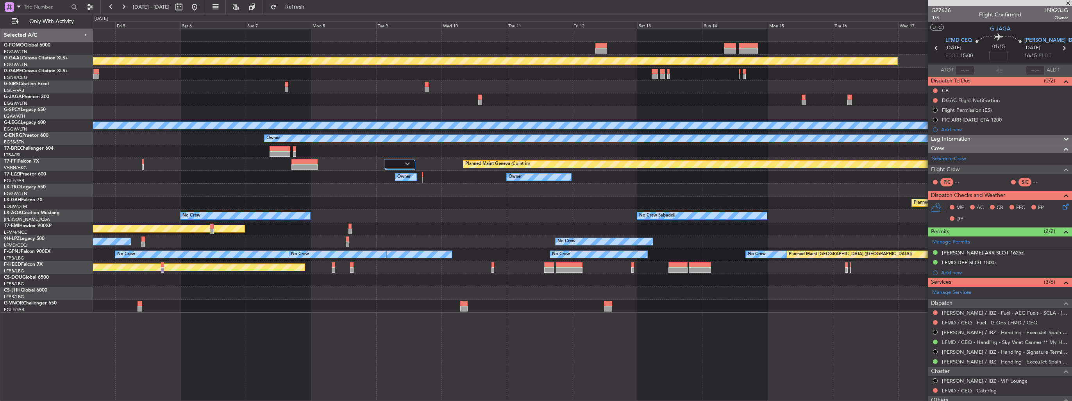
click at [184, 184] on div at bounding box center [582, 190] width 979 height 13
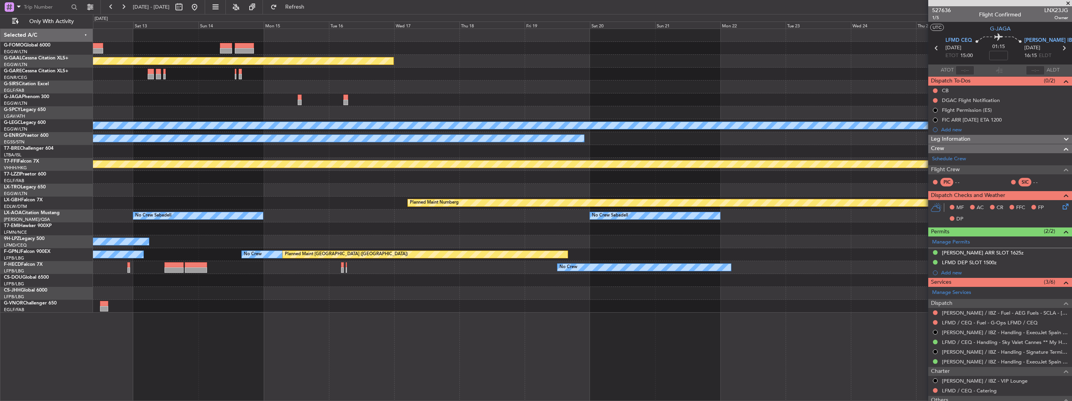
click at [141, 197] on div "Planned Maint Dusseldorf A/C Unavailable [GEOGRAPHIC_DATA] ([GEOGRAPHIC_DATA]) …" at bounding box center [582, 171] width 979 height 284
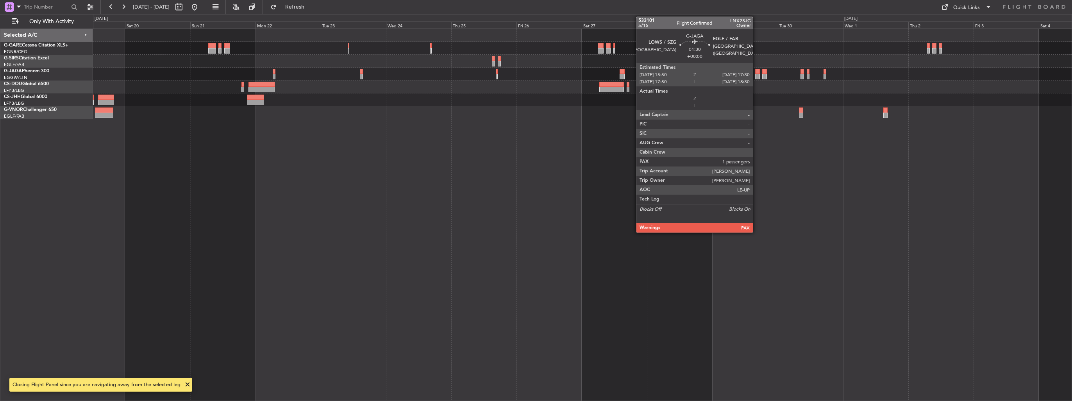
click at [756, 76] on div at bounding box center [757, 76] width 5 height 5
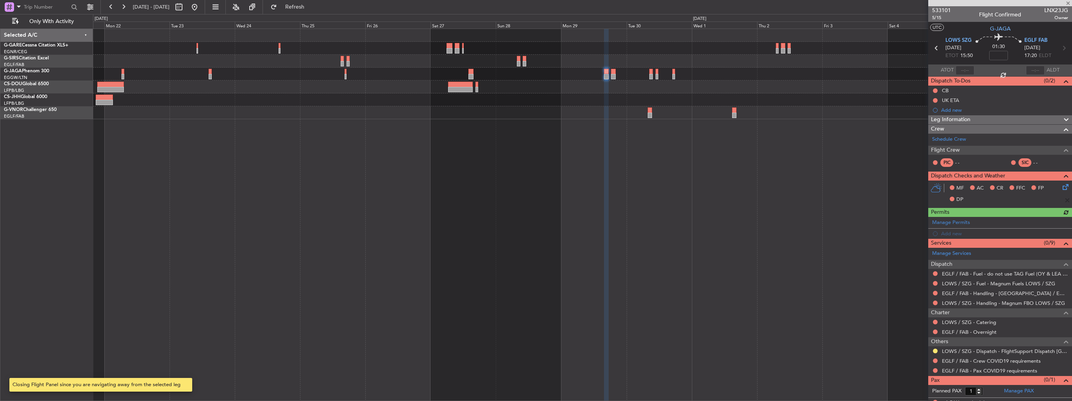
click at [604, 181] on div at bounding box center [606, 215] width 5 height 372
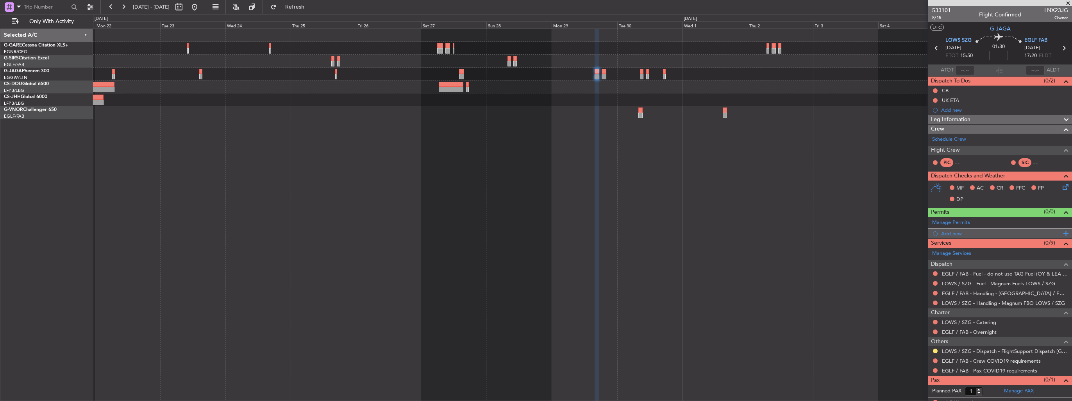
click at [946, 234] on div "Add new" at bounding box center [1001, 233] width 120 height 7
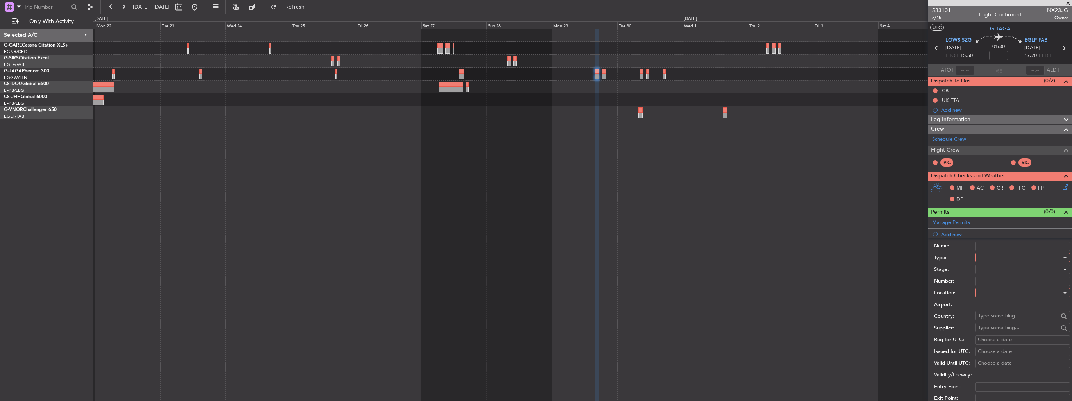
click at [990, 257] on div at bounding box center [1019, 258] width 83 height 12
click at [1026, 337] on span "PPR" at bounding box center [1020, 335] width 82 height 12
click at [1008, 291] on div at bounding box center [1019, 293] width 83 height 12
click at [992, 330] on span "Arrival" at bounding box center [1020, 331] width 82 height 12
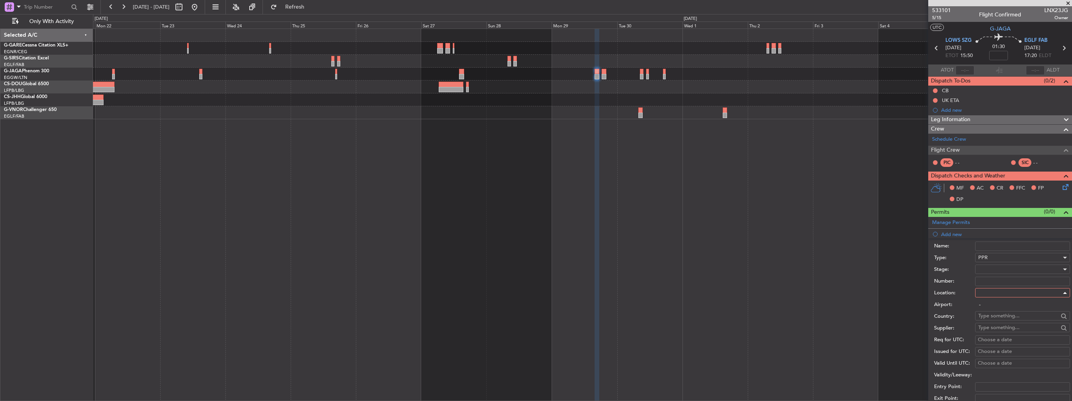
type input "EGLF / FAB"
click at [986, 268] on div at bounding box center [1019, 269] width 83 height 12
click at [1007, 315] on span "Requested" at bounding box center [1020, 320] width 82 height 12
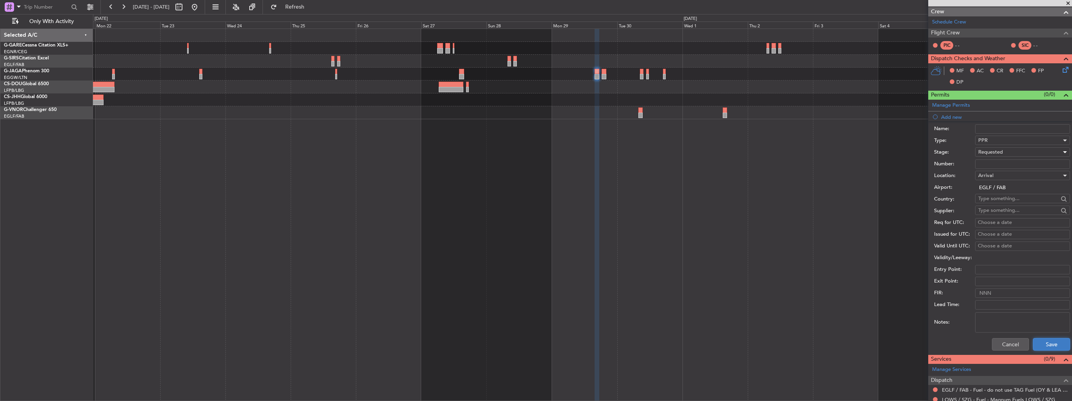
click at [1045, 340] on button "Save" at bounding box center [1051, 344] width 37 height 13
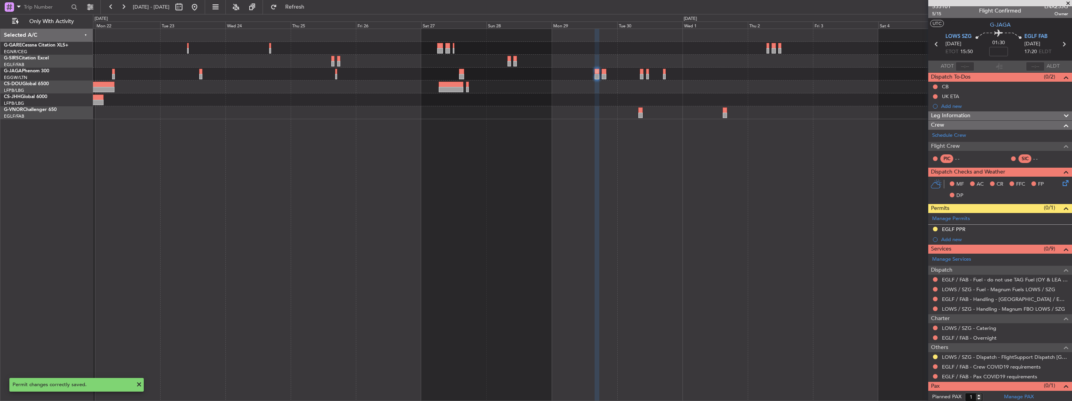
scroll to position [0, 0]
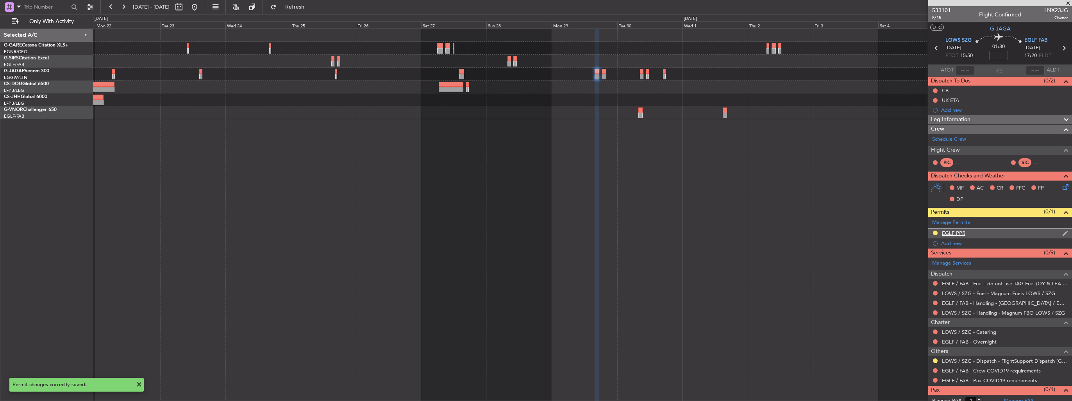
click at [1062, 230] on img at bounding box center [1065, 233] width 6 height 7
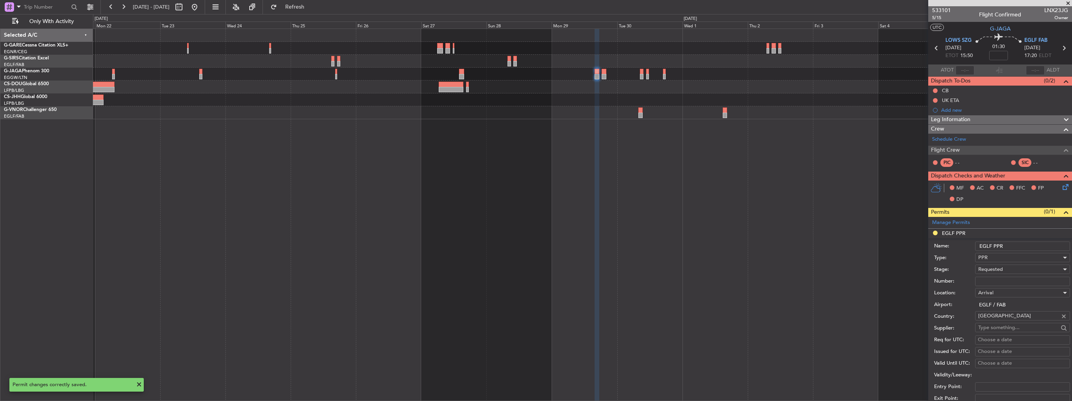
click at [1054, 247] on input "EGLF PPR" at bounding box center [1022, 245] width 95 height 9
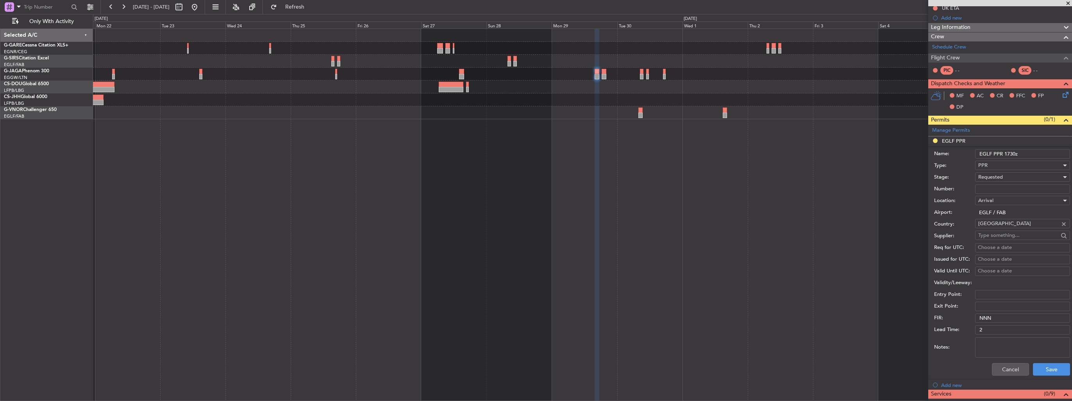
scroll to position [156, 0]
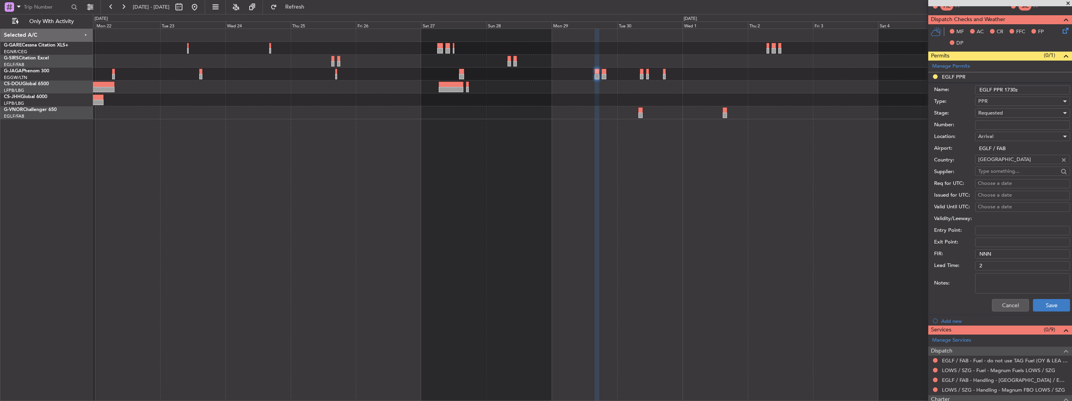
type input "EGLF PPR 1730z"
click at [1056, 302] on button "Save" at bounding box center [1051, 305] width 37 height 13
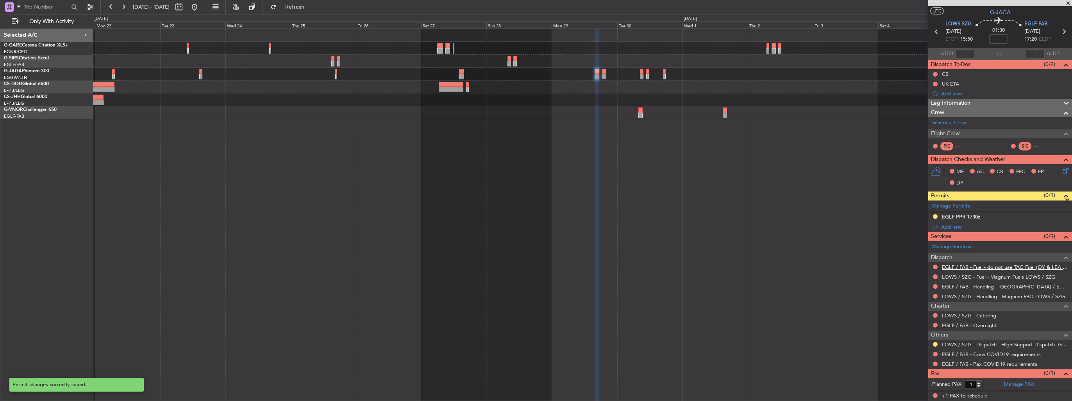
scroll to position [15, 0]
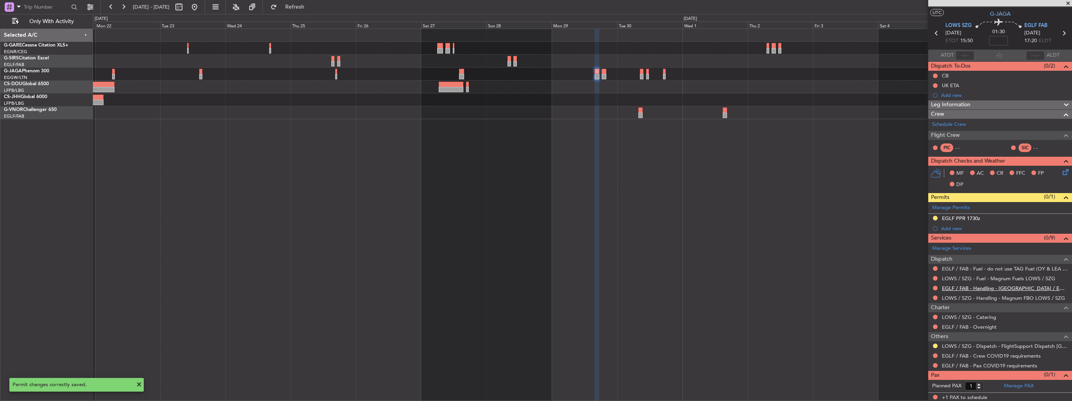
click at [956, 287] on link "EGLF / FAB - Handling - [GEOGRAPHIC_DATA] / EGLF / FAB" at bounding box center [1005, 288] width 126 height 7
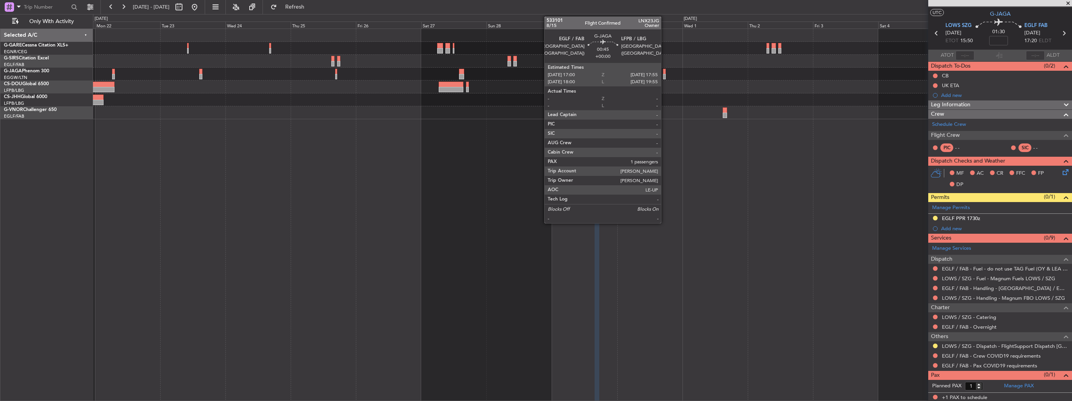
click at [665, 77] on div at bounding box center [664, 76] width 3 height 5
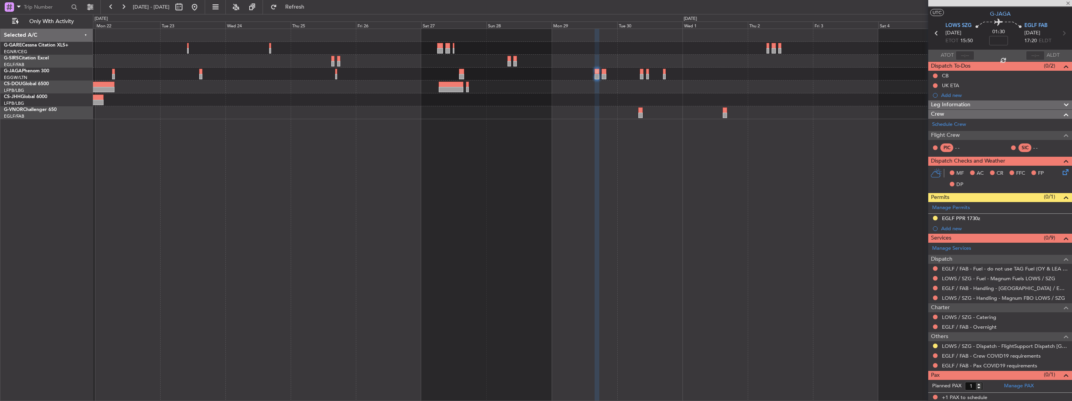
scroll to position [0, 0]
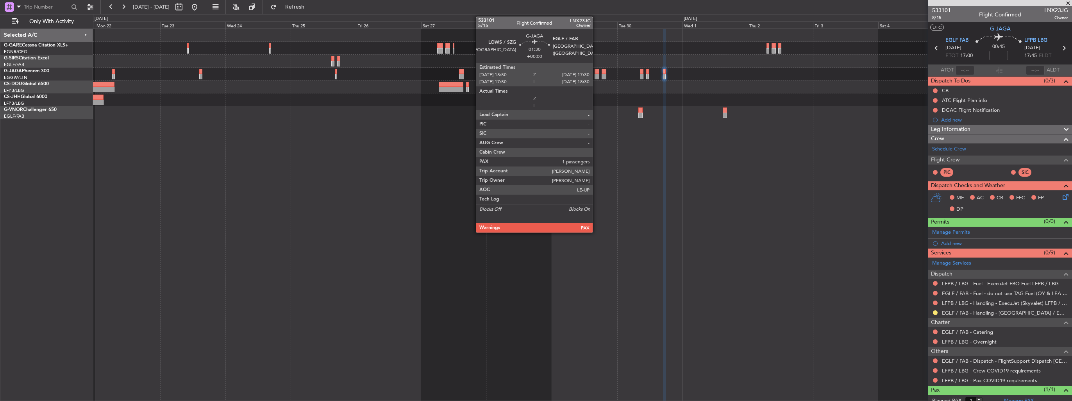
click at [596, 76] on div at bounding box center [597, 76] width 5 height 5
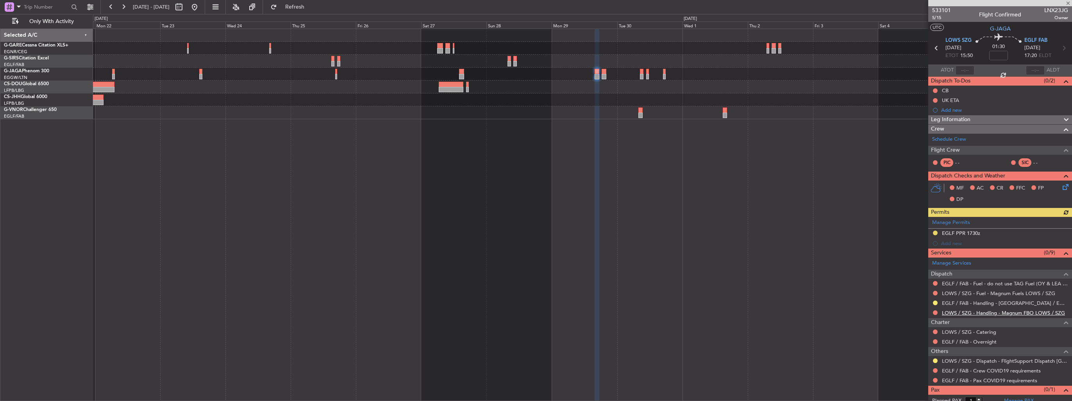
click at [967, 311] on link "LOWS / SZG - Handling - Magnum FBO LOWS / SZG" at bounding box center [1003, 312] width 123 height 7
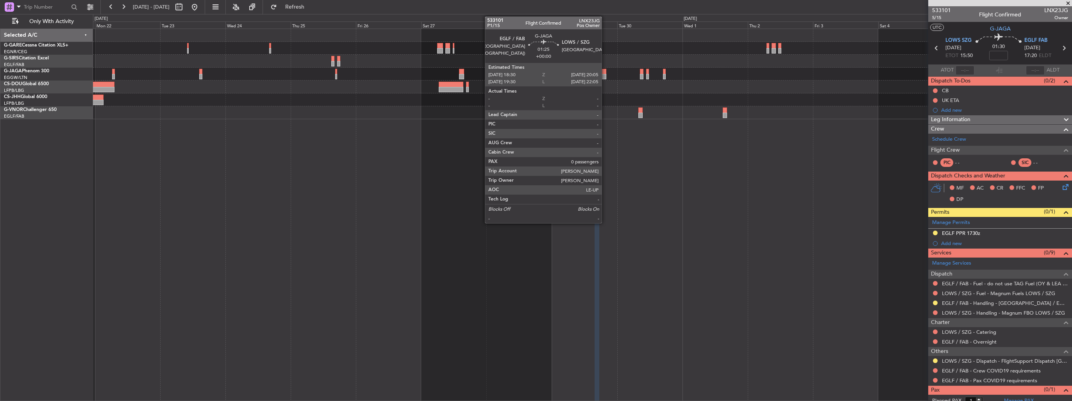
click at [605, 72] on div at bounding box center [604, 71] width 5 height 5
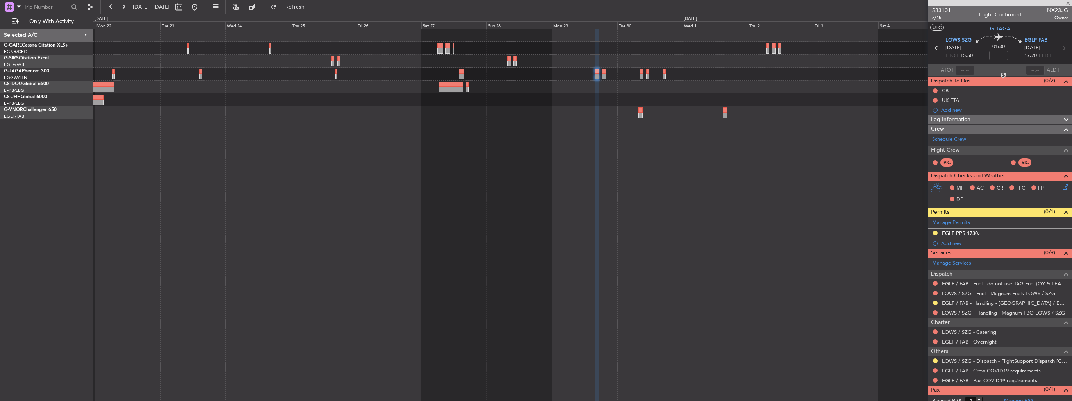
type input "0"
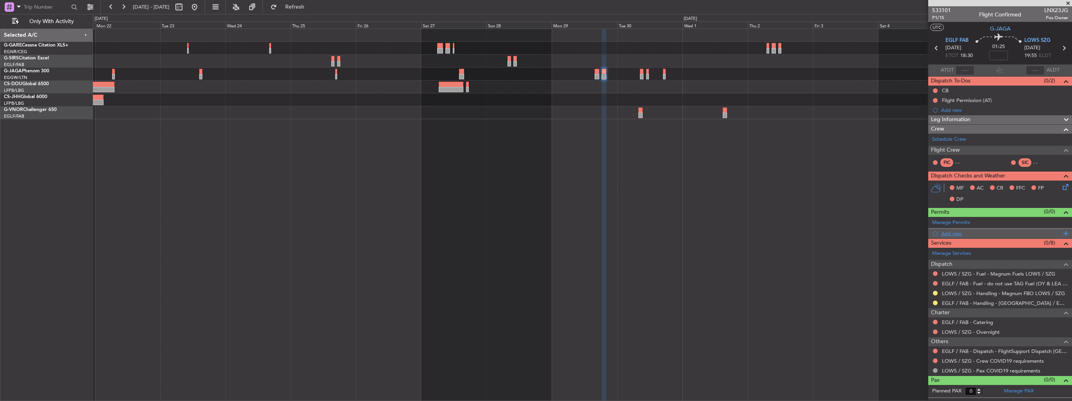
click at [949, 236] on div "Add new" at bounding box center [1000, 234] width 144 height 10
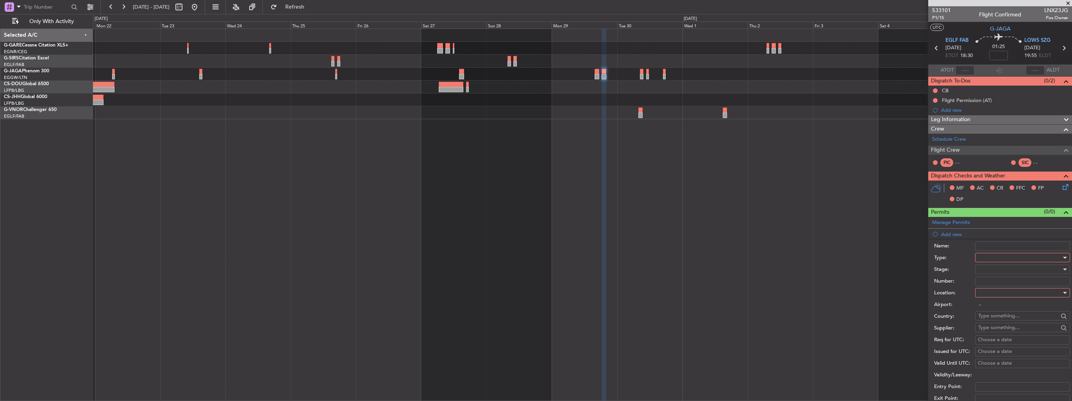
click at [988, 260] on div at bounding box center [1019, 258] width 83 height 12
click at [994, 296] on span "PPR" at bounding box center [1020, 296] width 82 height 12
click at [1002, 292] on div at bounding box center [1019, 293] width 83 height 12
click at [999, 309] on span "Departure" at bounding box center [1020, 308] width 82 height 12
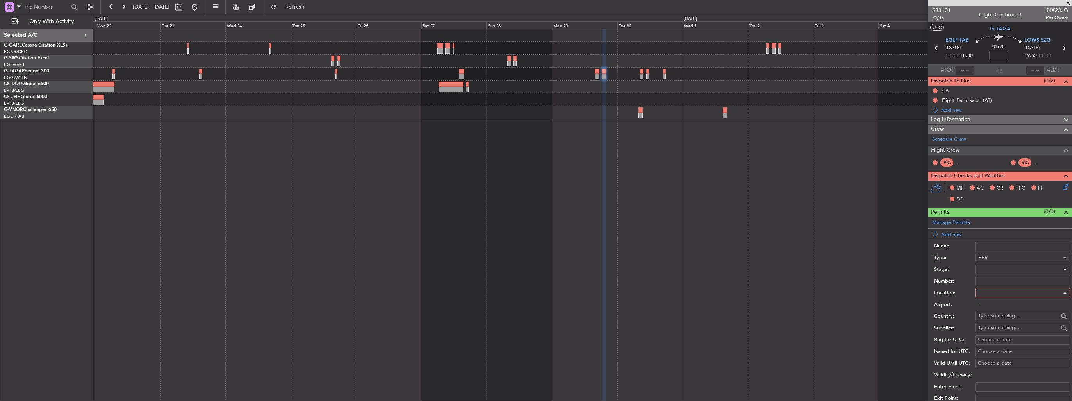
type input "EGLF / FAB"
click at [999, 268] on div at bounding box center [1019, 269] width 83 height 12
click at [1003, 320] on span "Requested" at bounding box center [1020, 320] width 82 height 12
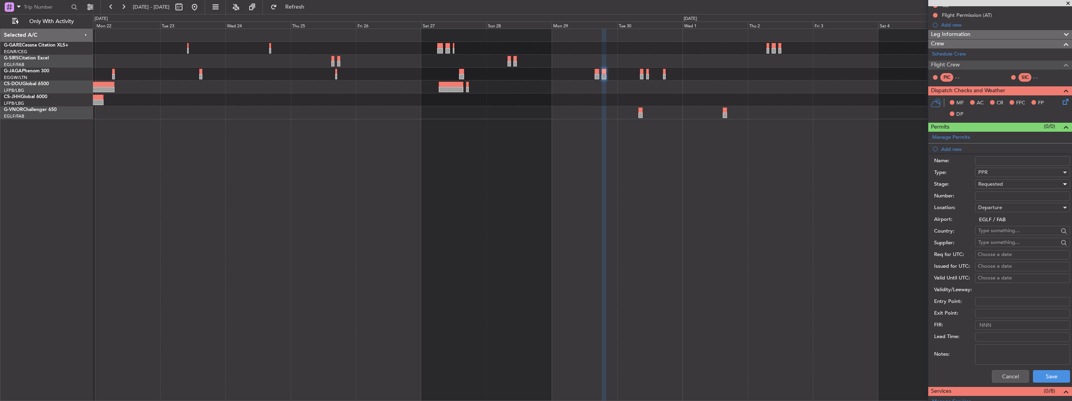
scroll to position [117, 0]
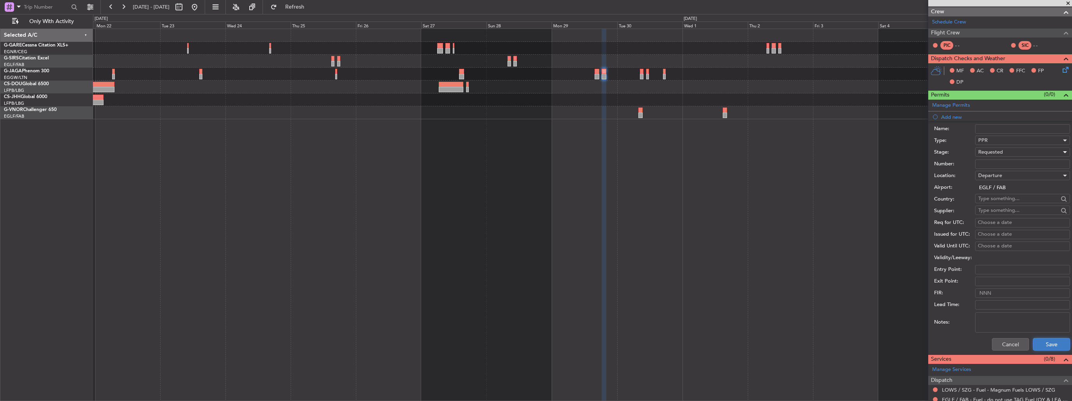
click at [1039, 342] on button "Save" at bounding box center [1051, 344] width 37 height 13
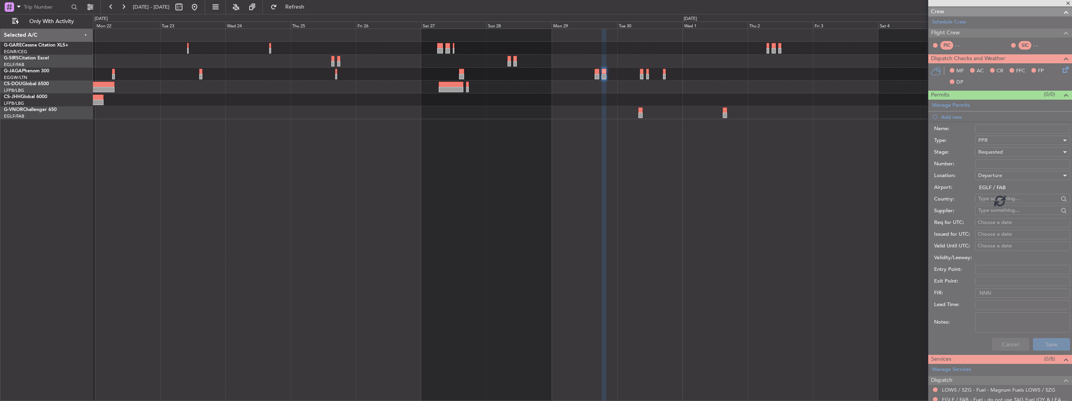
scroll to position [5, 0]
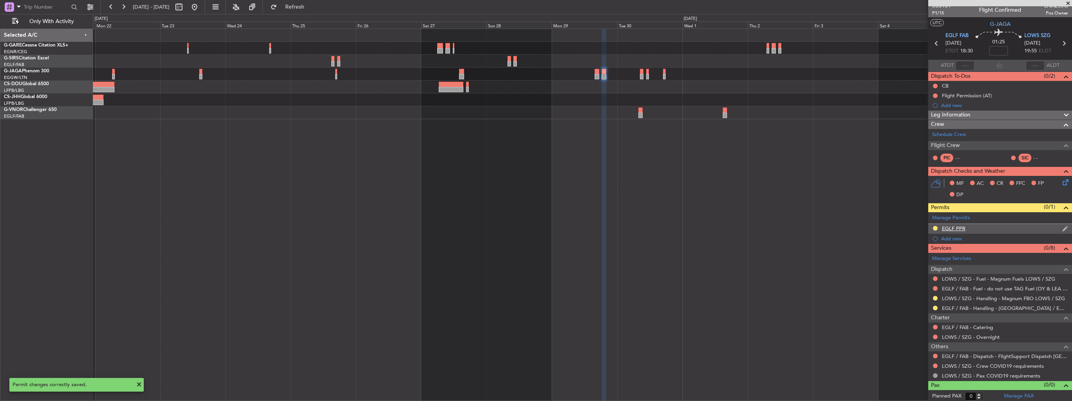
click at [1062, 228] on img at bounding box center [1065, 228] width 6 height 7
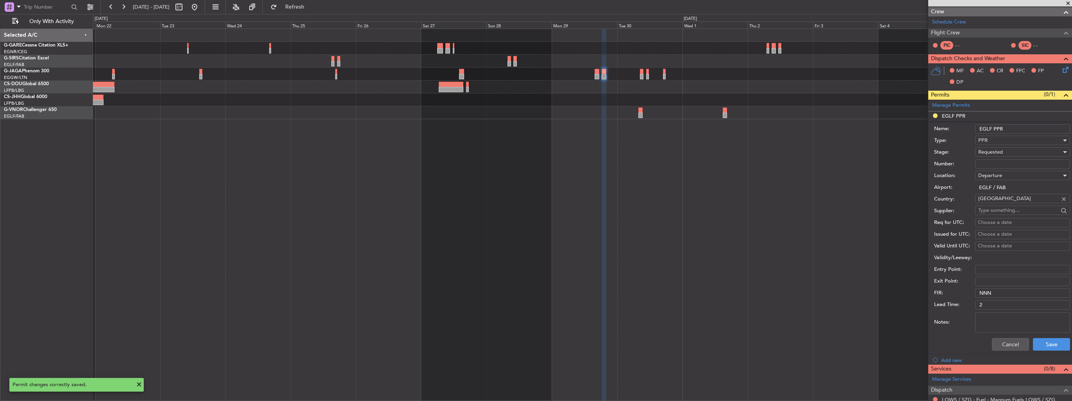
click at [1018, 129] on input "EGLF PPR" at bounding box center [1022, 128] width 95 height 9
type input "EGLF PPR 1830z"
click at [1045, 343] on button "Save" at bounding box center [1051, 344] width 37 height 13
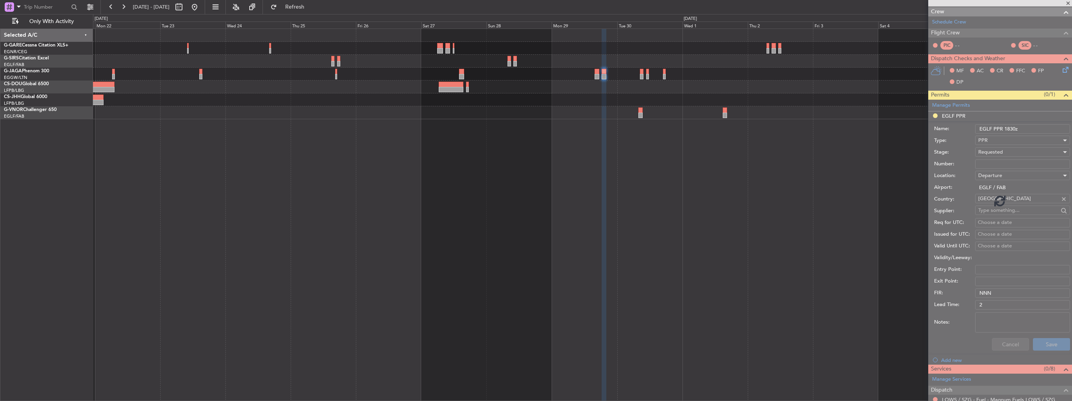
scroll to position [5, 0]
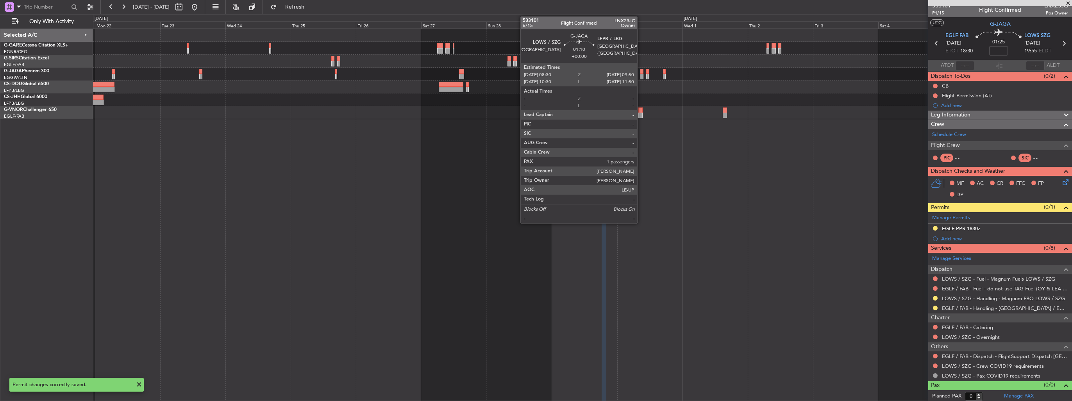
click at [641, 74] on div at bounding box center [642, 76] width 4 height 5
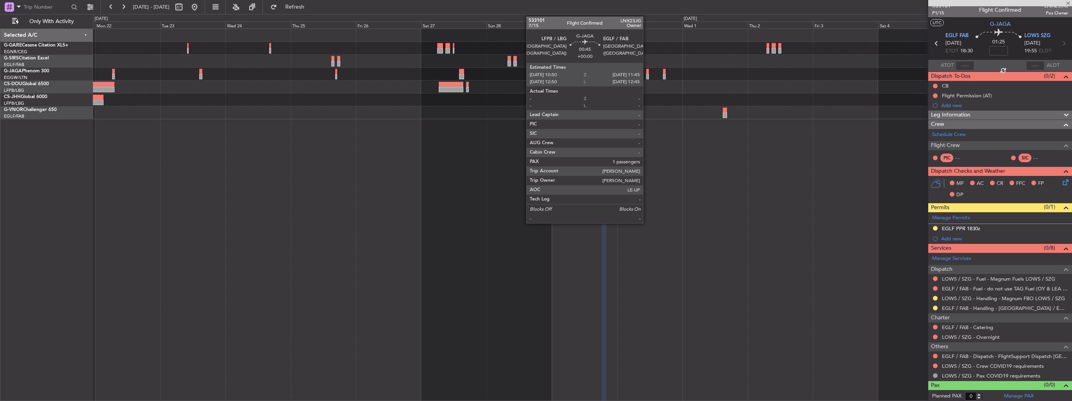
type input "1"
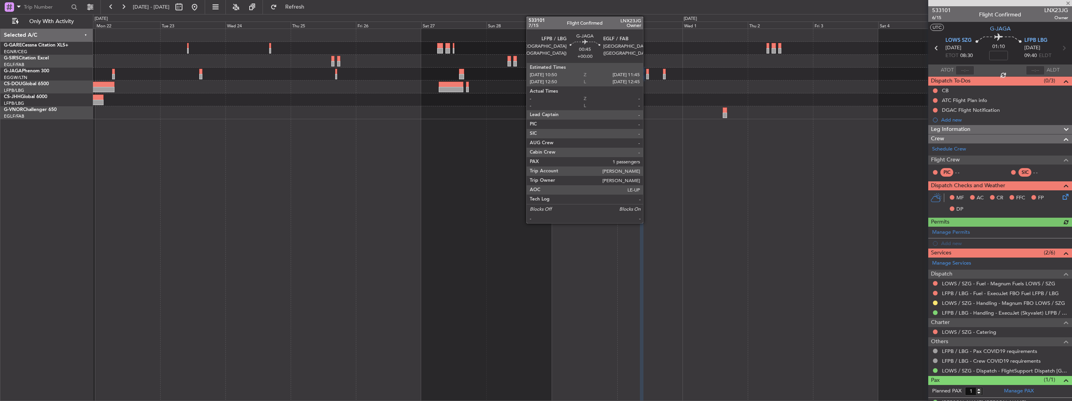
click at [647, 75] on div at bounding box center [647, 76] width 3 height 5
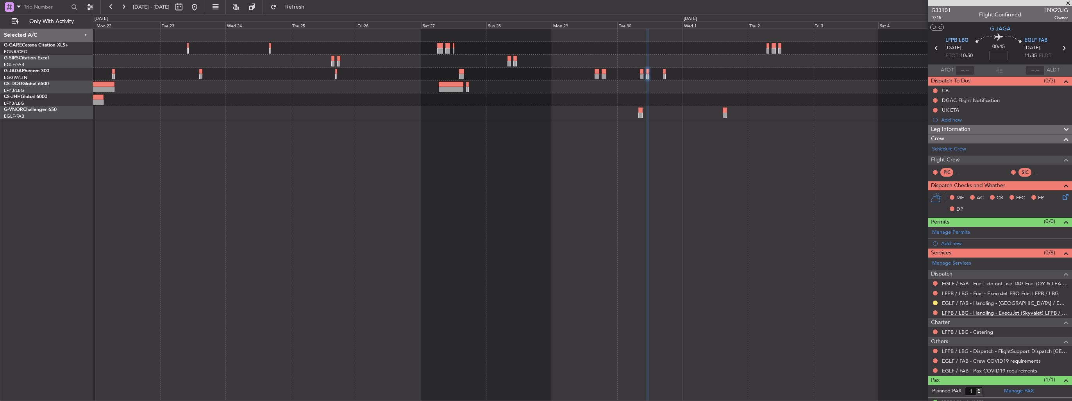
click at [964, 312] on link "LFPB / LBG - Handling - ExecuJet (Skyvalet) LFPB / LBG" at bounding box center [1005, 312] width 126 height 7
click at [942, 245] on div "Add new" at bounding box center [1001, 243] width 120 height 7
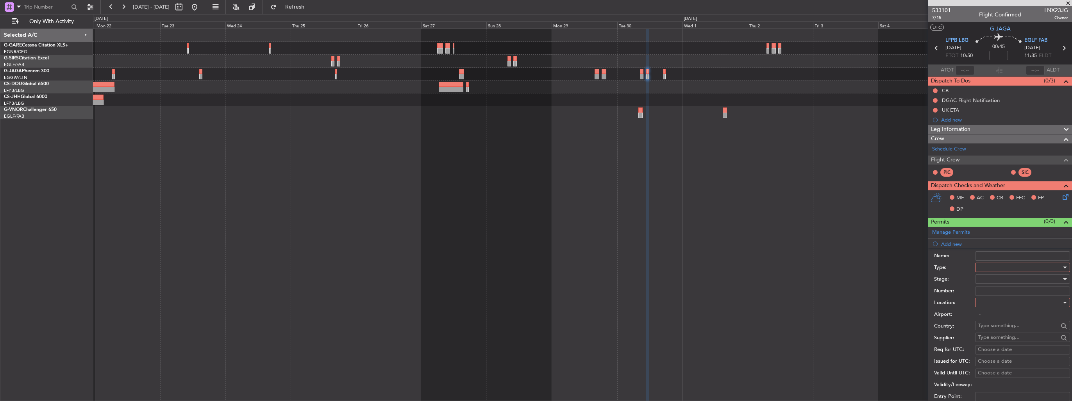
click at [983, 265] on div at bounding box center [1019, 267] width 83 height 12
click at [1008, 305] on span "PPR" at bounding box center [1020, 306] width 82 height 12
click at [1008, 305] on div at bounding box center [1019, 303] width 83 height 12
click at [1007, 338] on span "Arrival" at bounding box center [1020, 341] width 82 height 12
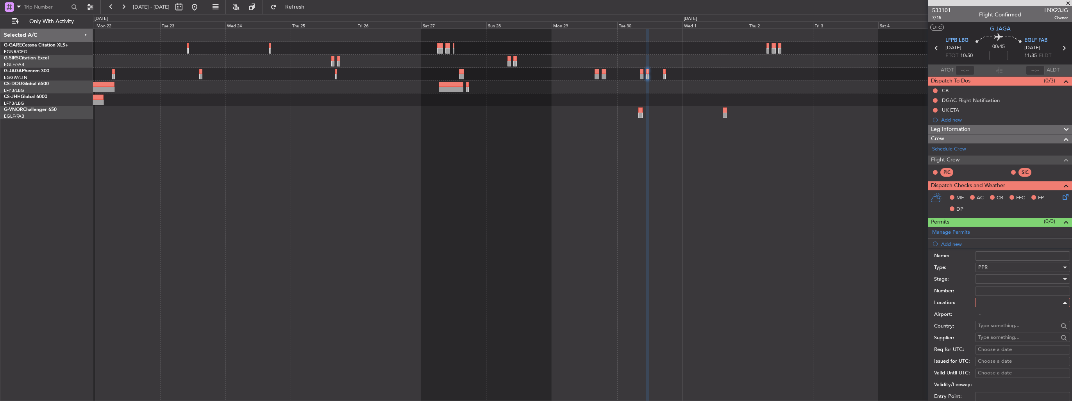
type input "EGLF / FAB"
click at [986, 275] on div at bounding box center [1019, 279] width 83 height 12
click at [1001, 325] on span "Requested" at bounding box center [1020, 329] width 82 height 12
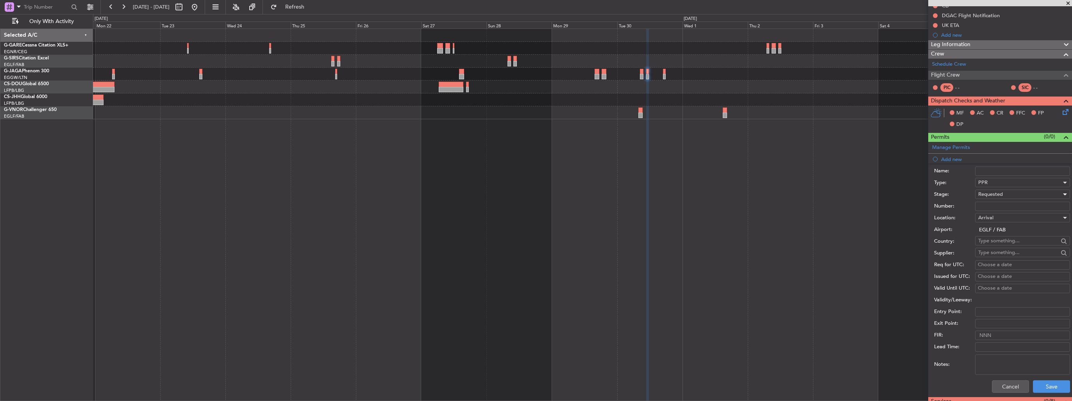
scroll to position [156, 0]
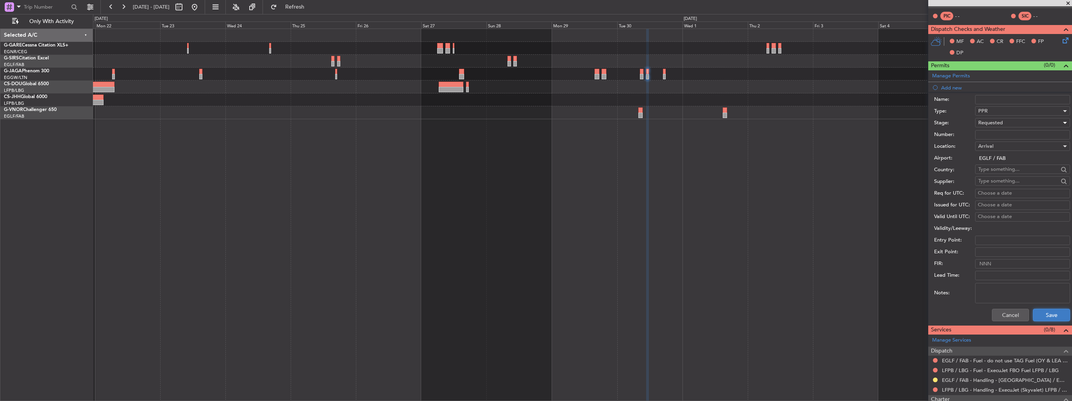
click at [1045, 316] on button "Save" at bounding box center [1051, 315] width 37 height 13
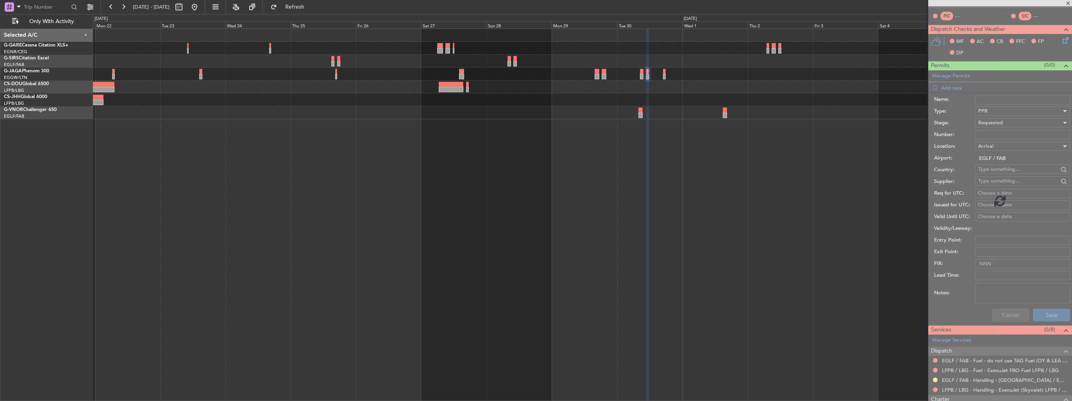
scroll to position [22, 0]
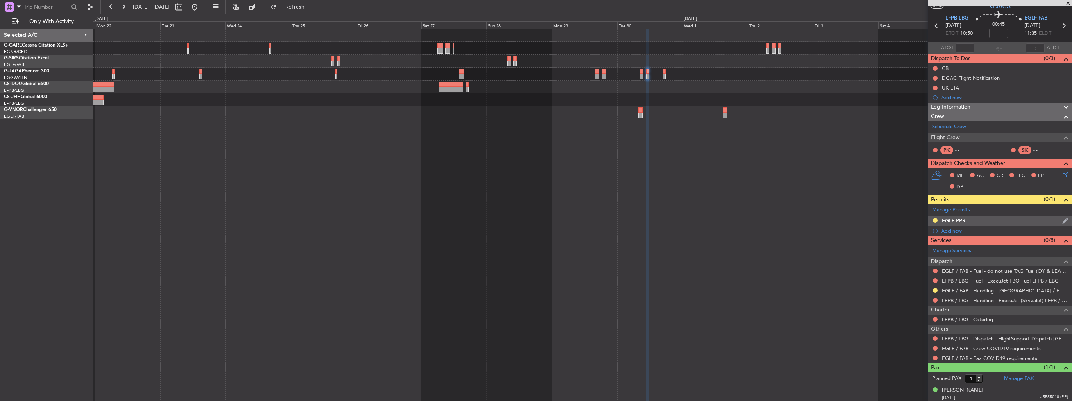
click at [1062, 219] on img at bounding box center [1065, 220] width 6 height 7
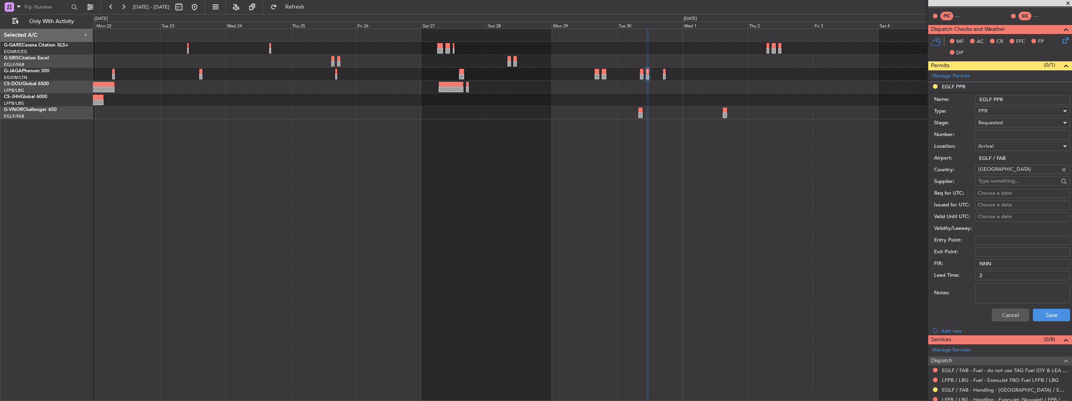
click at [1011, 99] on input "EGLF PPR" at bounding box center [1022, 99] width 95 height 9
type input "EGLF PPR 1145z"
click at [1048, 313] on button "Save" at bounding box center [1051, 315] width 37 height 13
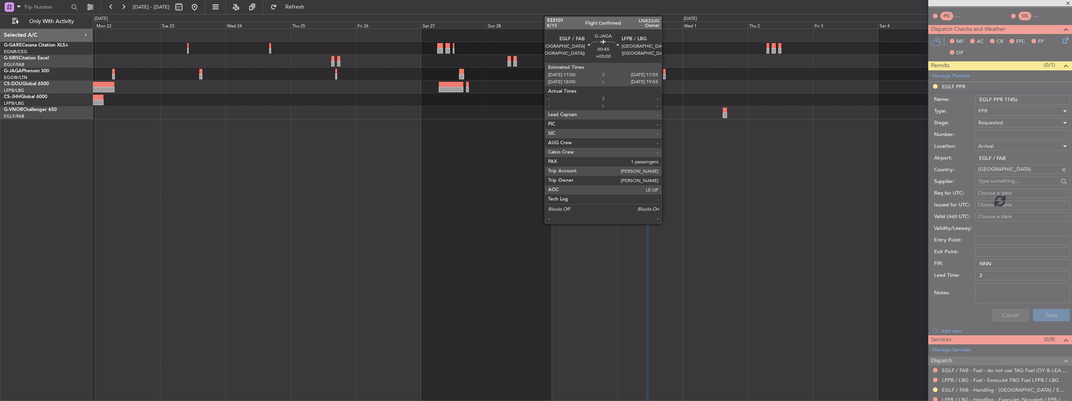
scroll to position [22, 0]
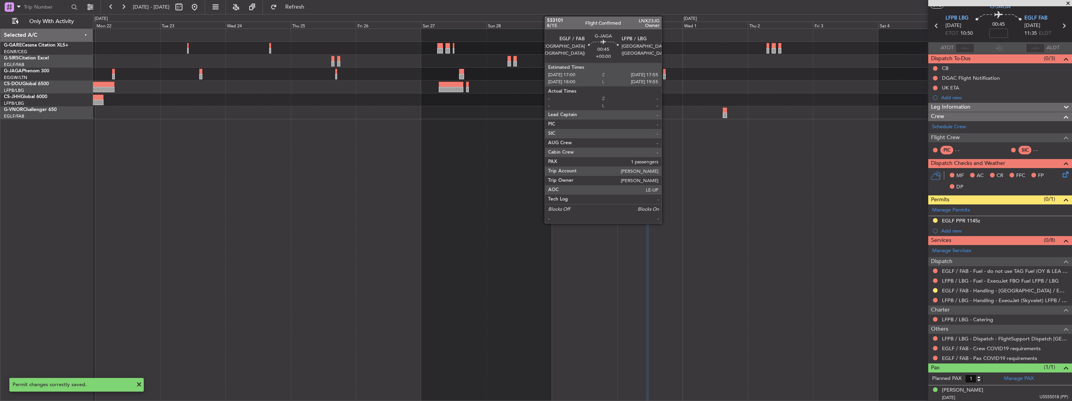
click at [665, 77] on div at bounding box center [664, 76] width 3 height 5
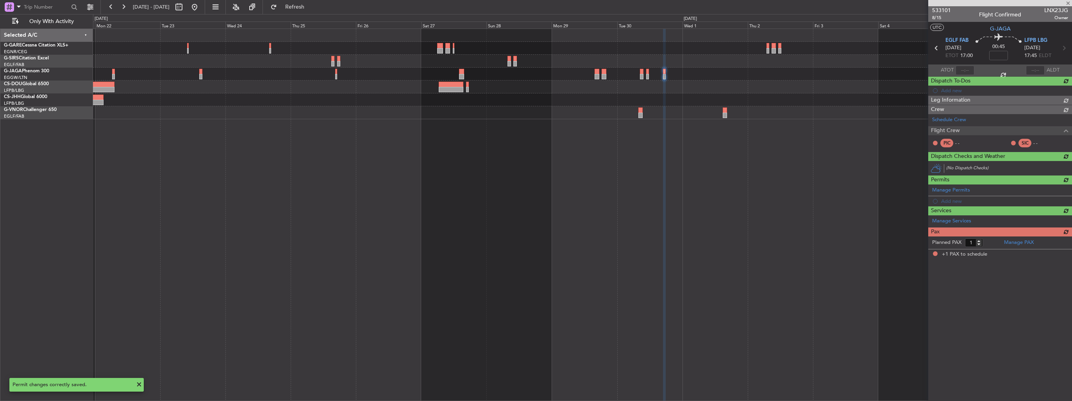
scroll to position [0, 0]
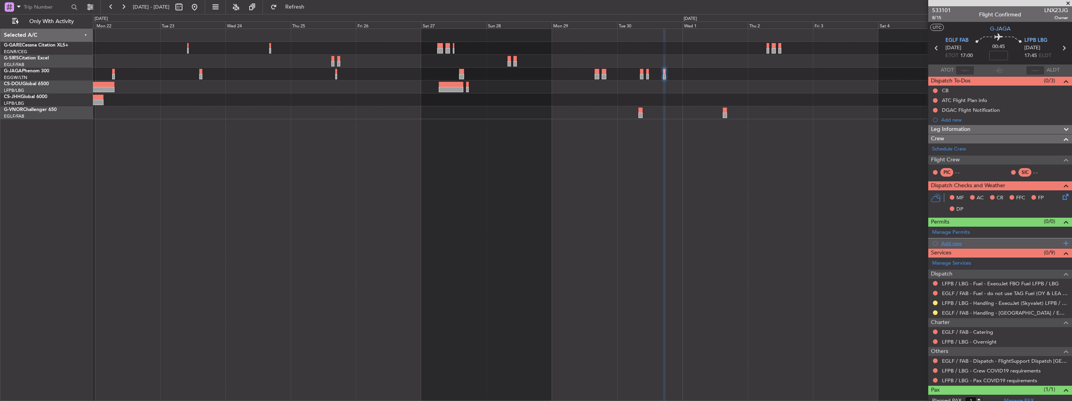
click at [946, 243] on div "Add new" at bounding box center [1001, 243] width 120 height 7
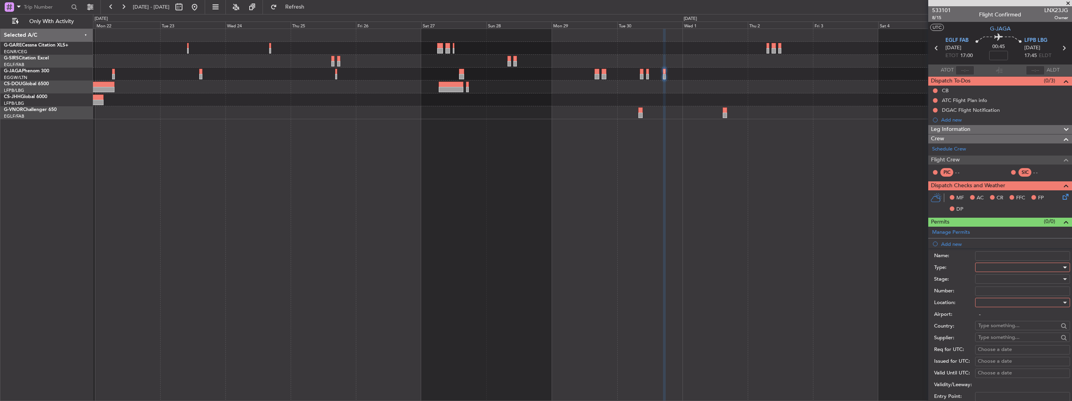
click at [997, 265] on div at bounding box center [1019, 267] width 83 height 12
click at [998, 304] on span "PPR" at bounding box center [1020, 306] width 82 height 12
click at [998, 304] on div at bounding box center [1019, 303] width 83 height 12
click at [999, 316] on span "Departure" at bounding box center [1020, 318] width 82 height 12
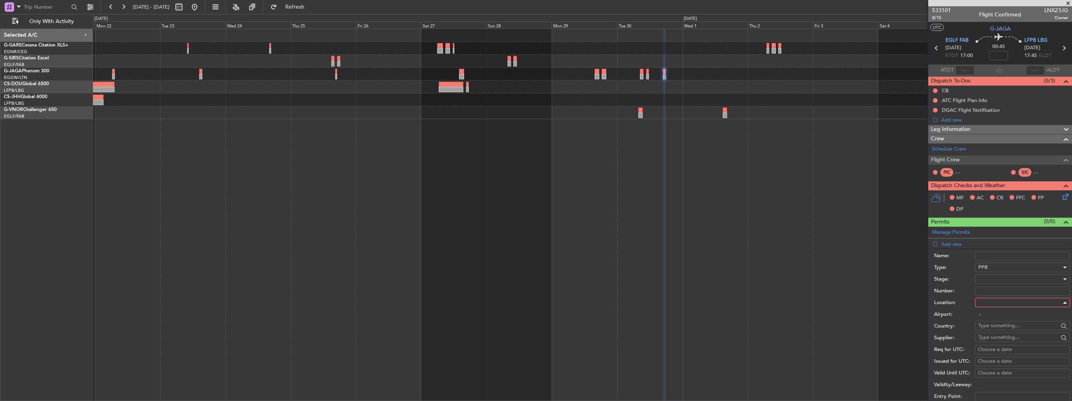
type input "EGLF / FAB"
click at [999, 282] on div at bounding box center [1019, 279] width 83 height 12
click at [1004, 329] on span "Requested" at bounding box center [1020, 329] width 82 height 12
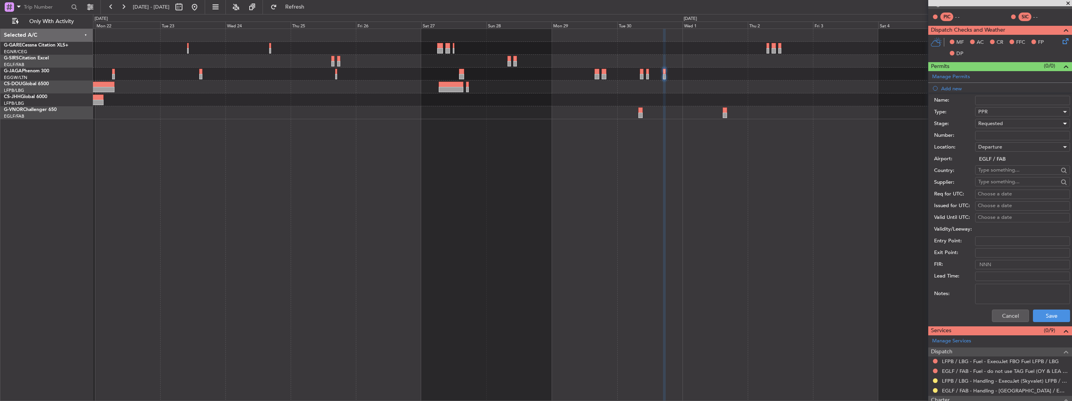
scroll to position [156, 0]
click at [1038, 314] on button "Save" at bounding box center [1051, 315] width 37 height 13
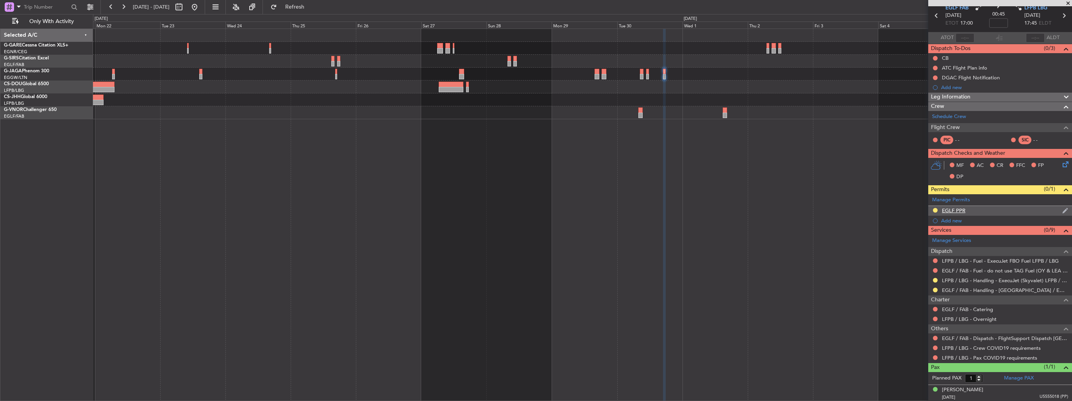
scroll to position [0, 0]
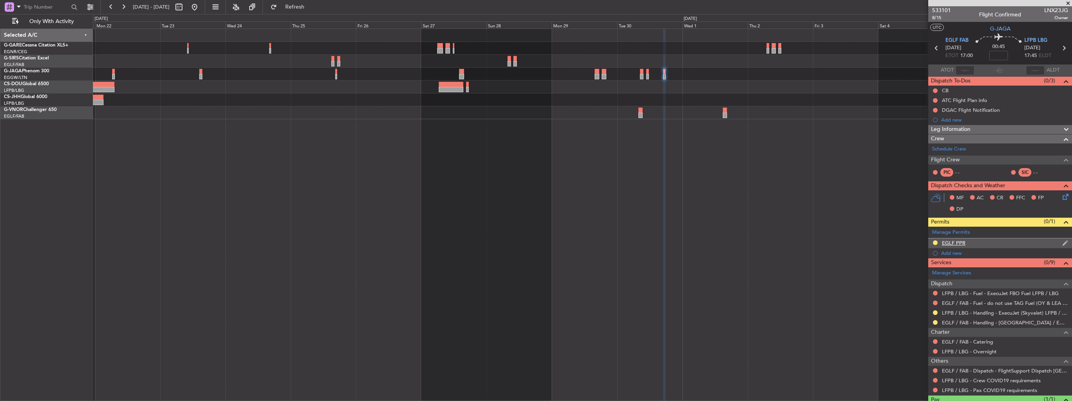
click at [1062, 241] on img at bounding box center [1065, 242] width 6 height 7
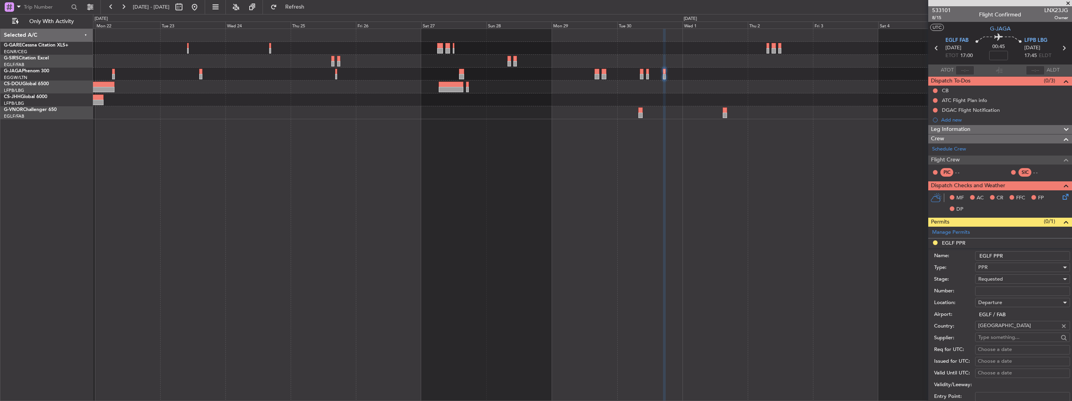
click at [1041, 254] on input "EGLF PPR" at bounding box center [1022, 255] width 95 height 9
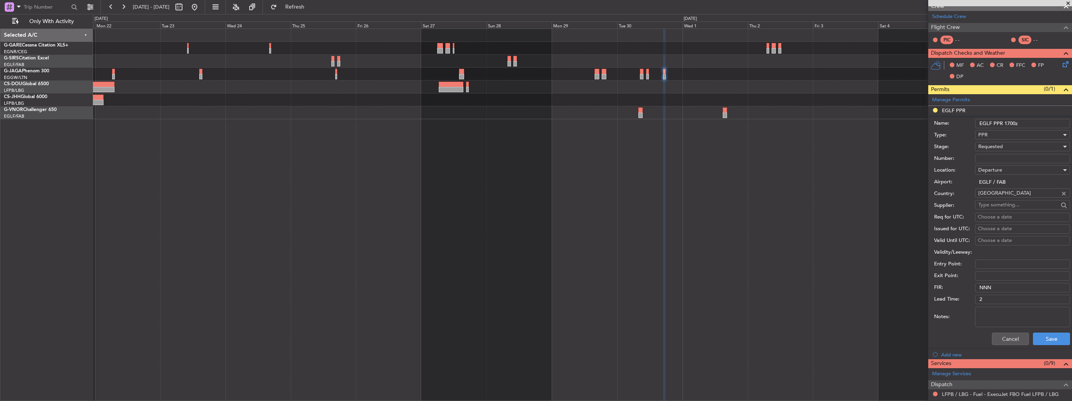
scroll to position [195, 0]
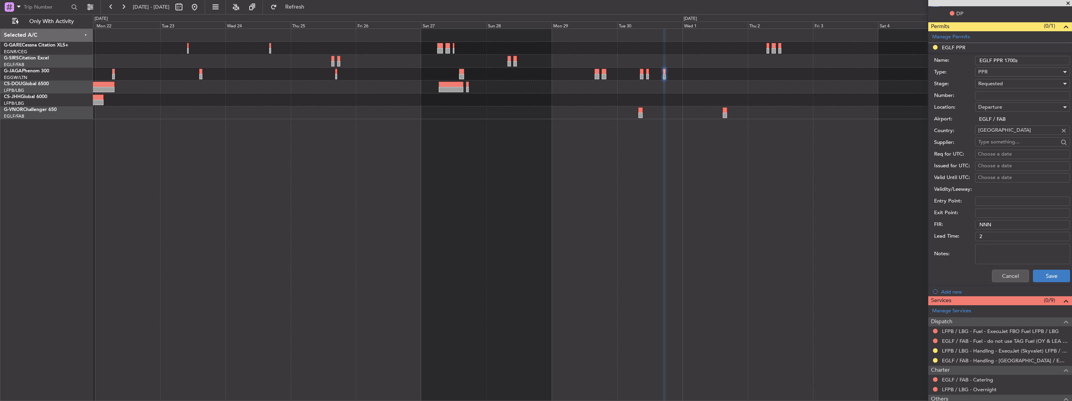
type input "EGLF PPR 1700z"
click at [1041, 273] on button "Save" at bounding box center [1051, 276] width 37 height 13
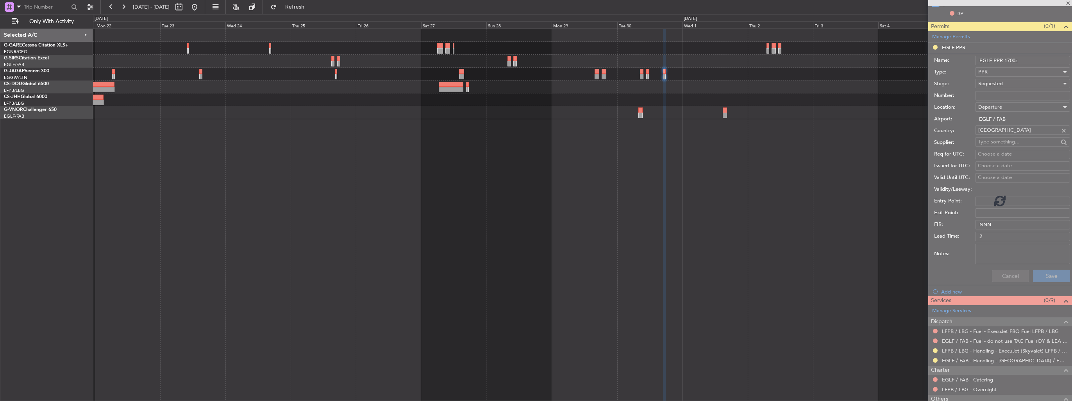
scroll to position [32, 0]
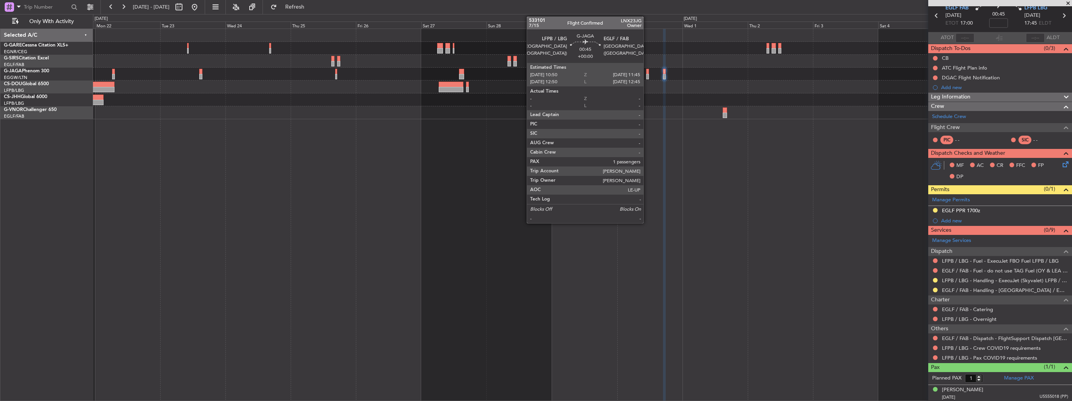
click at [647, 77] on div at bounding box center [647, 76] width 3 height 5
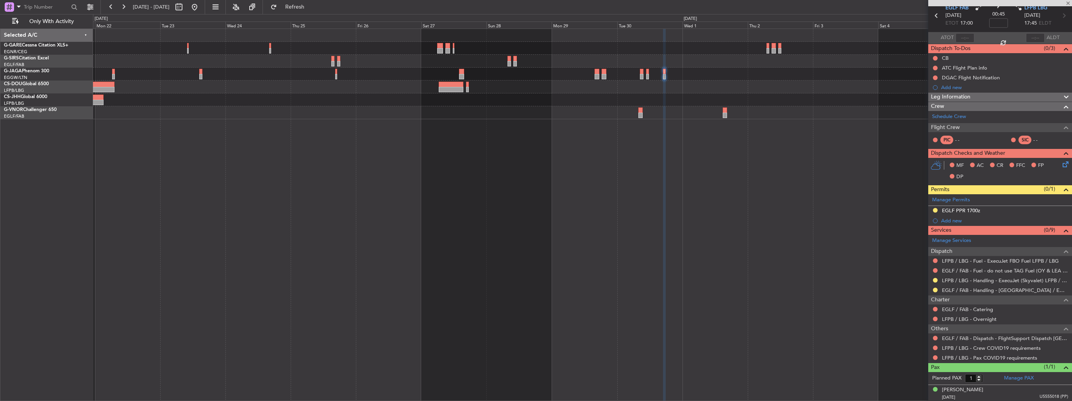
scroll to position [0, 0]
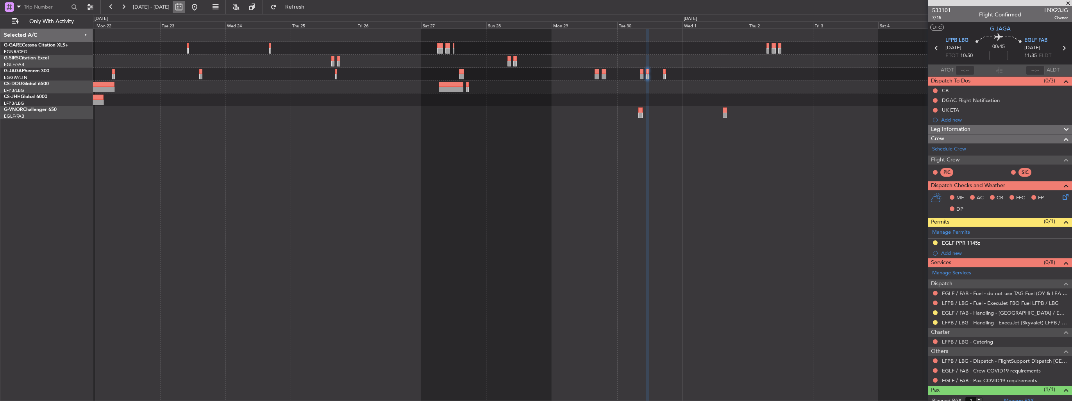
drag, startPoint x: 218, startPoint y: 8, endPoint x: 206, endPoint y: 2, distance: 13.6
click at [201, 8] on button at bounding box center [194, 7] width 13 height 13
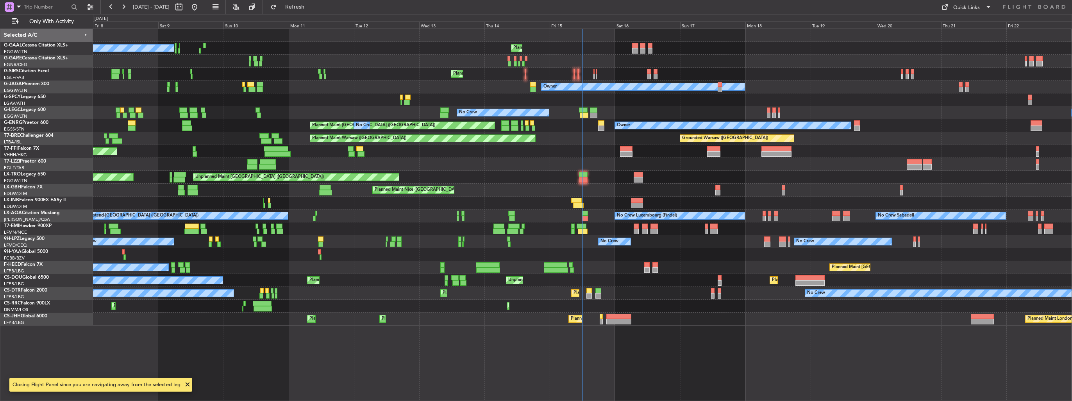
click at [427, 130] on div "Owner Planned Maint London (Stansted) No Crew No Crew" at bounding box center [582, 125] width 979 height 13
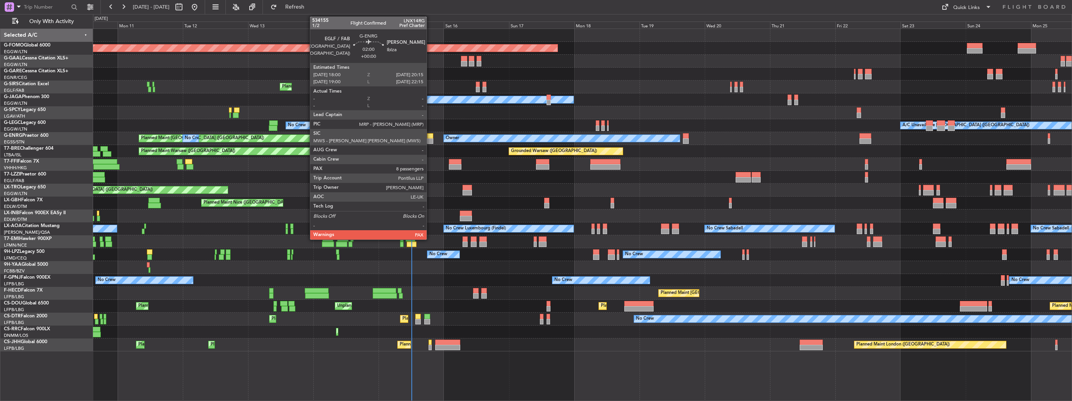
click at [430, 138] on div at bounding box center [430, 140] width 6 height 5
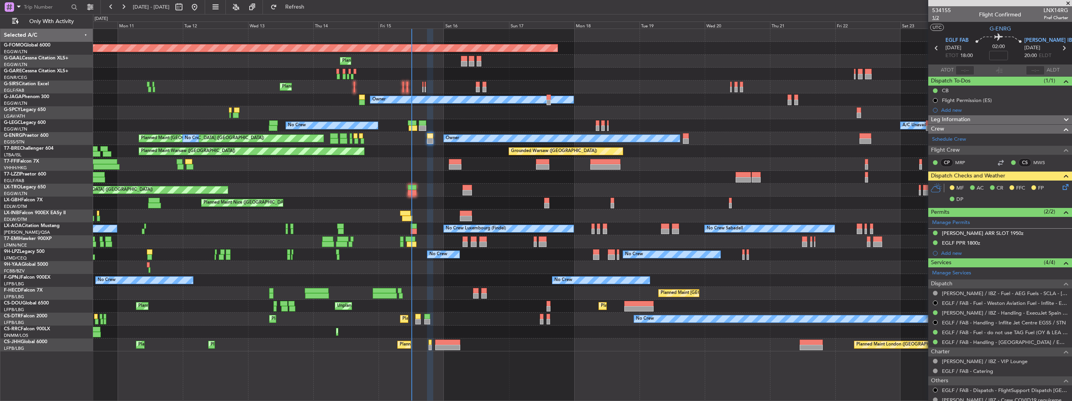
click at [938, 19] on span "1/2" at bounding box center [941, 17] width 19 height 7
click at [1061, 184] on icon at bounding box center [1064, 185] width 6 height 6
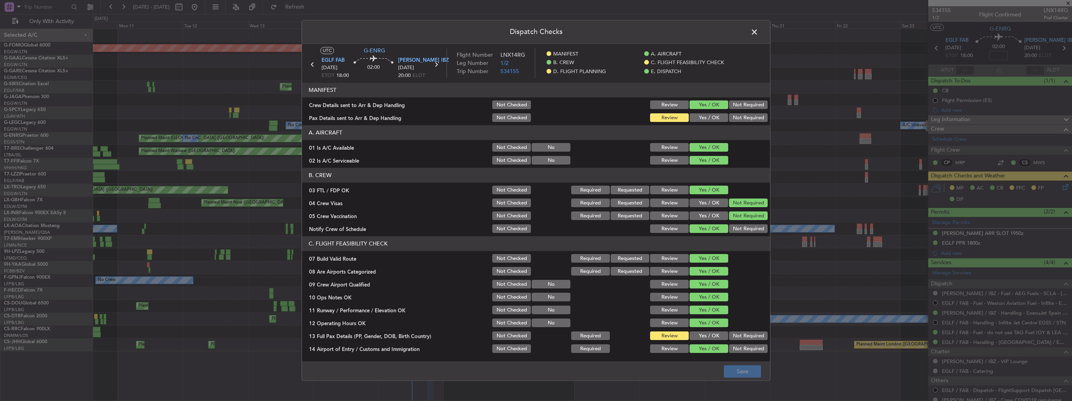
click at [696, 118] on button "Yes / OK" at bounding box center [709, 118] width 39 height 9
click at [742, 377] on button "Save" at bounding box center [742, 371] width 37 height 13
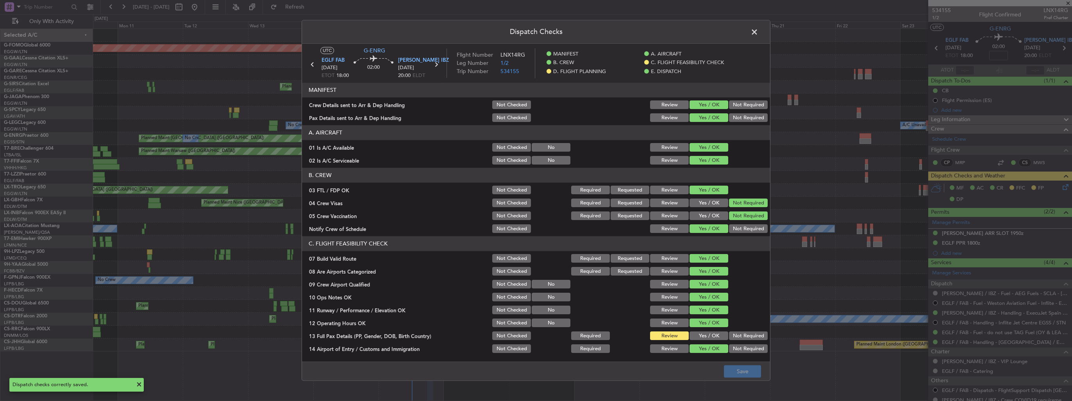
click at [758, 32] on span at bounding box center [758, 34] width 0 height 16
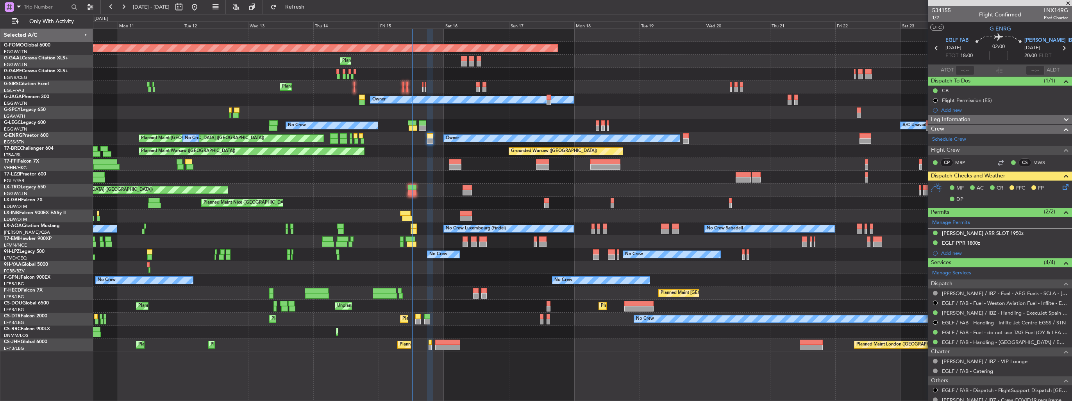
click at [0, 102] on html "10 Aug 2025 - 25 Aug 2025 Refresh Quick Links Only With Activity Planned Maint …" at bounding box center [536, 200] width 1072 height 401
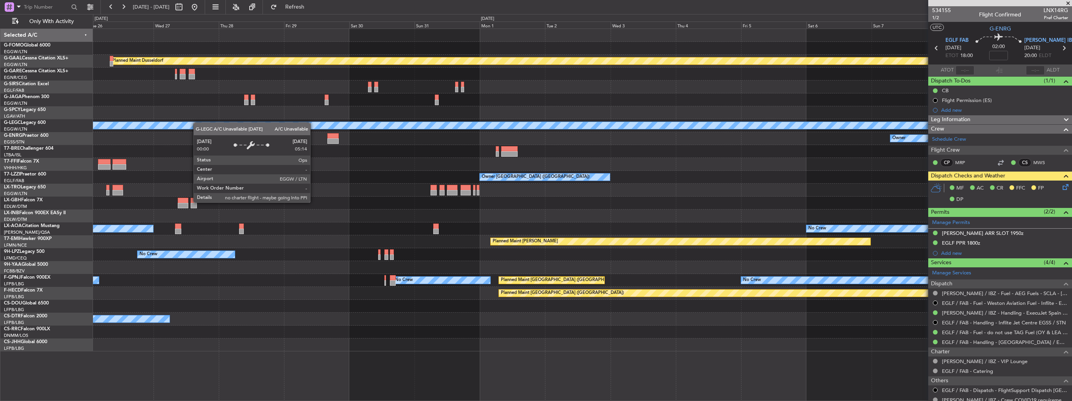
click at [42, 127] on div "Planned Maint Dusseldorf A/C Unavailable London (Luton) Owner Planned Maint Gen…" at bounding box center [536, 207] width 1072 height 387
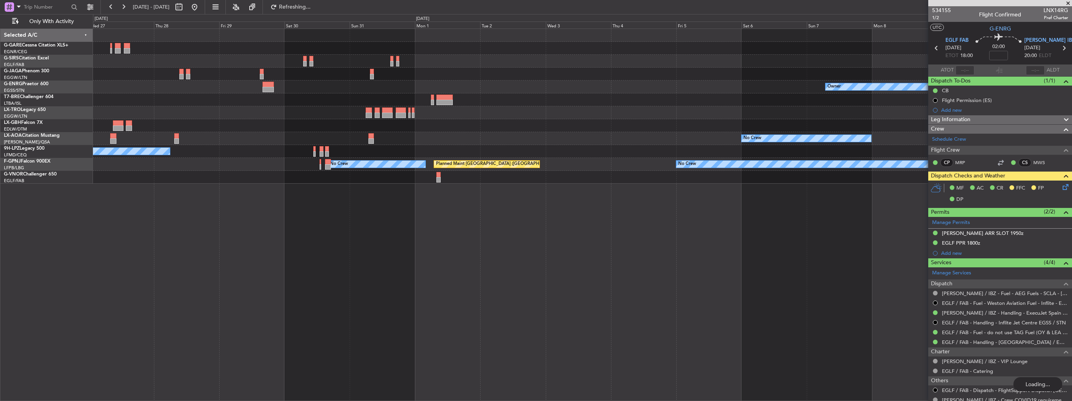
click at [111, 134] on div "Owner No Crew No Crew Sabadell No Crew Planned Maint Paris (Le Bourget) No Crew…" at bounding box center [582, 106] width 979 height 155
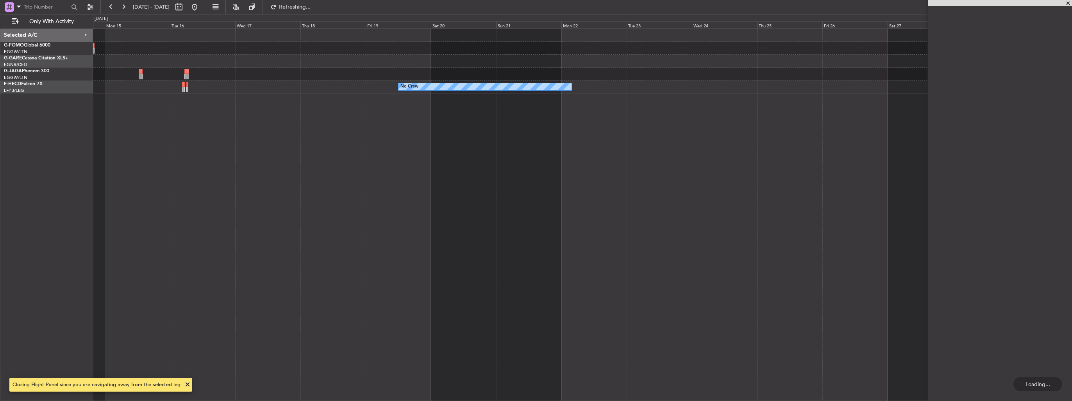
click at [148, 135] on div "No Crew" at bounding box center [582, 215] width 979 height 372
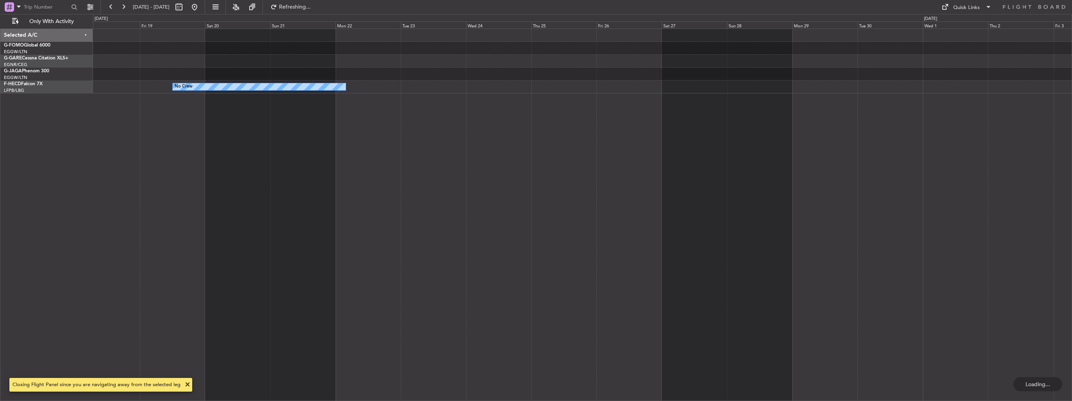
click at [248, 160] on div "No Crew" at bounding box center [582, 215] width 979 height 372
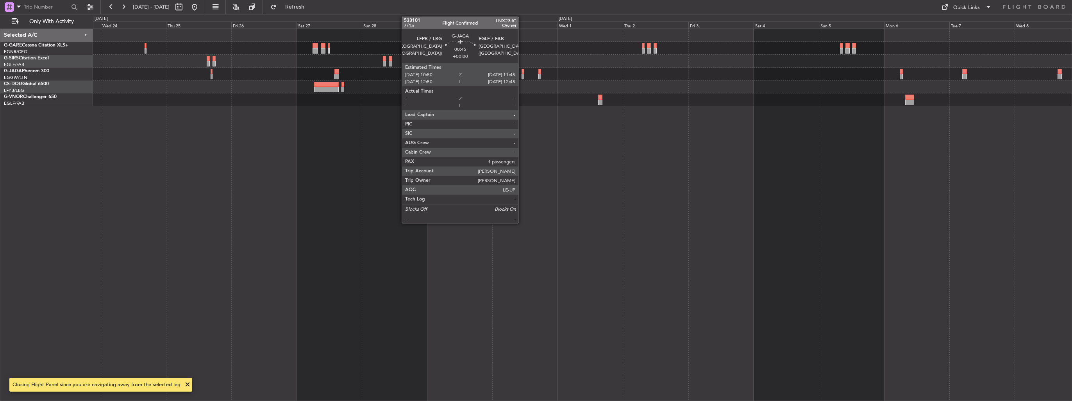
click at [522, 76] on div at bounding box center [523, 76] width 3 height 5
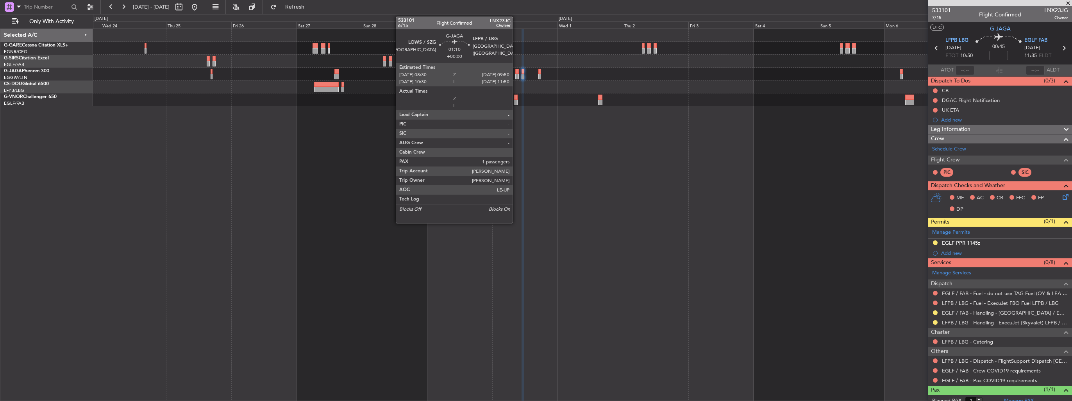
click at [516, 77] on div at bounding box center [517, 76] width 4 height 5
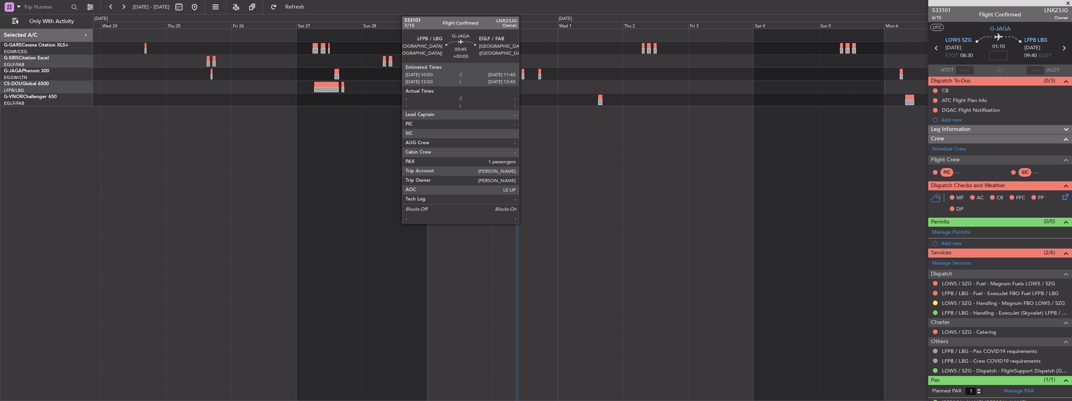
click at [522, 74] on div at bounding box center [523, 76] width 3 height 5
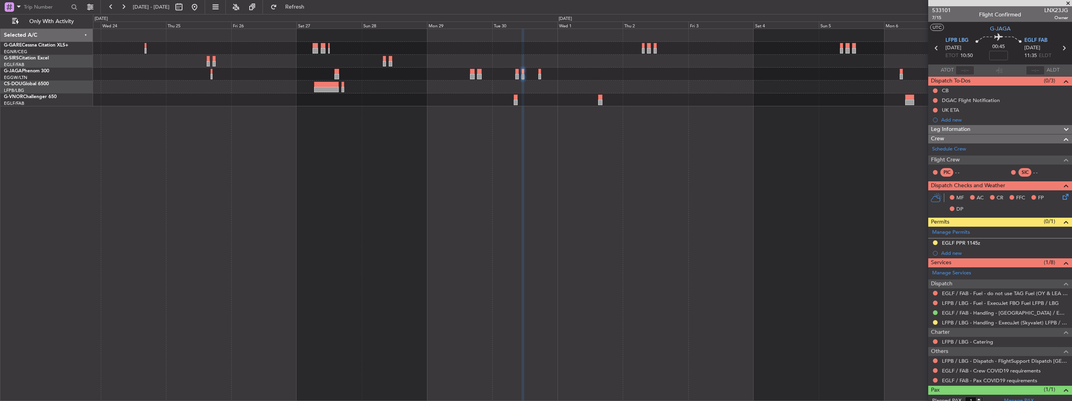
drag, startPoint x: 936, startPoint y: 322, endPoint x: 928, endPoint y: 320, distance: 8.1
click at [936, 321] on button at bounding box center [935, 322] width 5 height 5
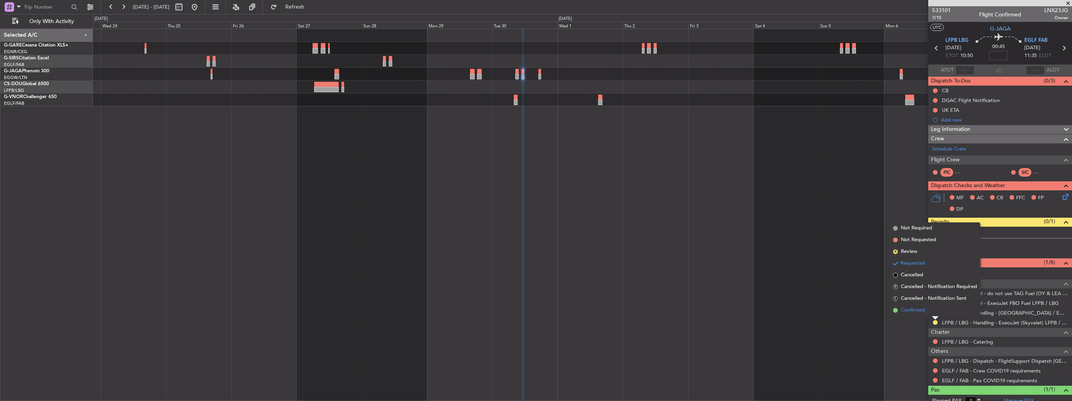
click at [910, 311] on span "Confirmed" at bounding box center [913, 310] width 24 height 8
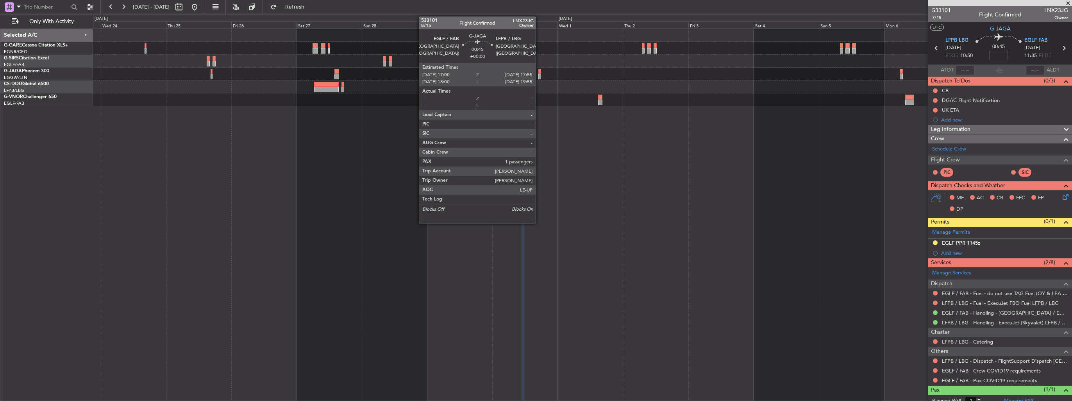
click at [539, 77] on div at bounding box center [539, 76] width 3 height 5
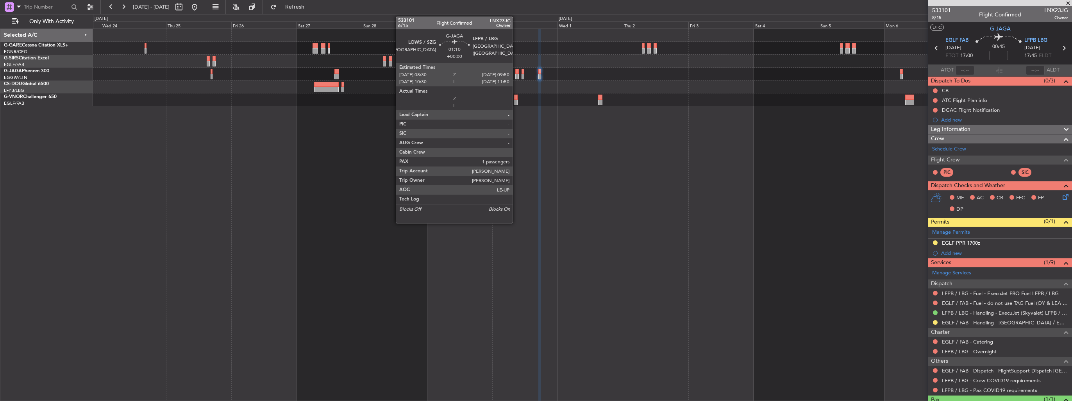
click at [516, 79] on div at bounding box center [517, 76] width 4 height 5
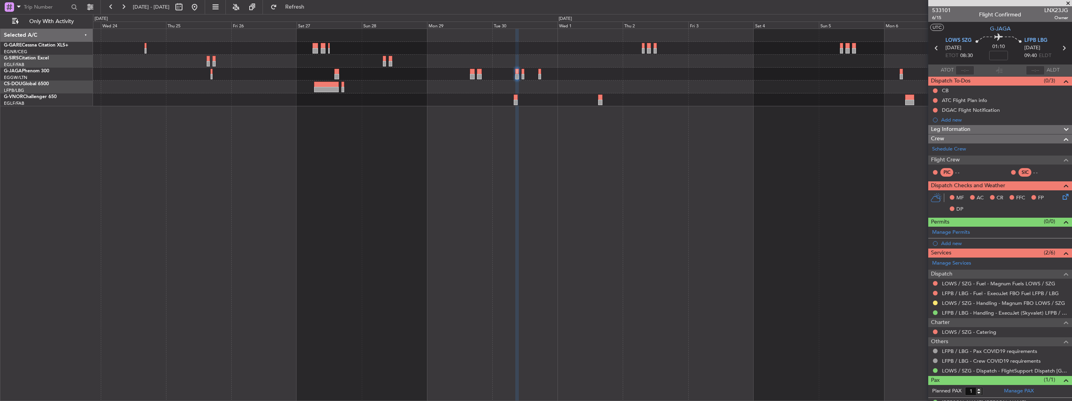
click at [205, 11] on fb-range-datepicker "[DATE] - [DATE]" at bounding box center [152, 7] width 105 height 14
click at [201, 9] on button at bounding box center [194, 7] width 13 height 13
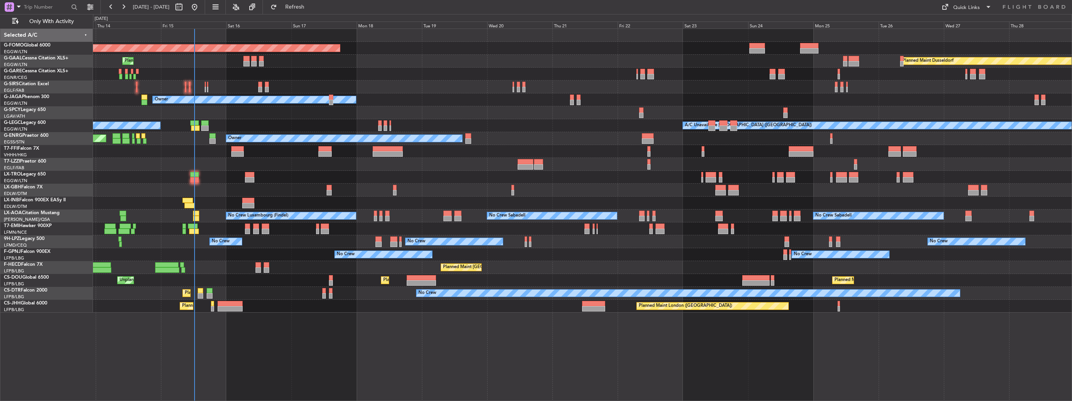
click at [612, 123] on div "A/C Unavailable London (Luton) No Crew" at bounding box center [582, 125] width 979 height 13
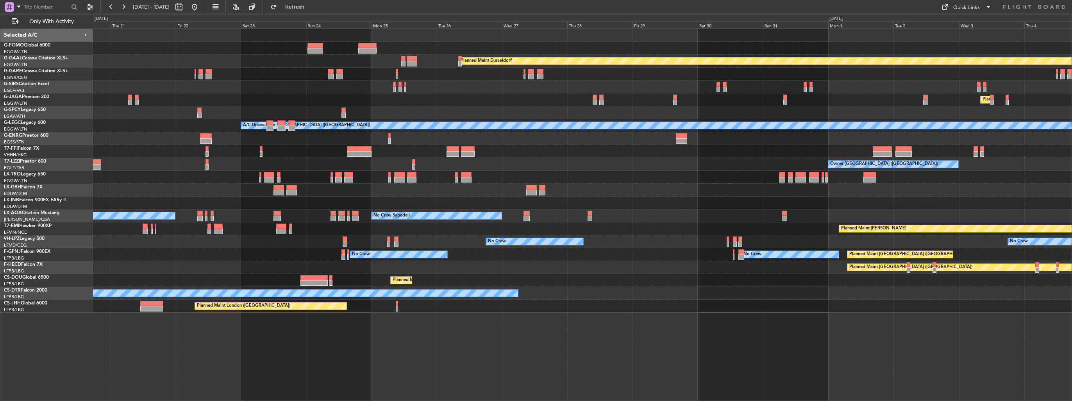
click at [285, 165] on div "Planned Maint Windsor Locks ([PERSON_NAME] Intl) Planned [GEOGRAPHIC_DATA] Plan…" at bounding box center [582, 171] width 979 height 284
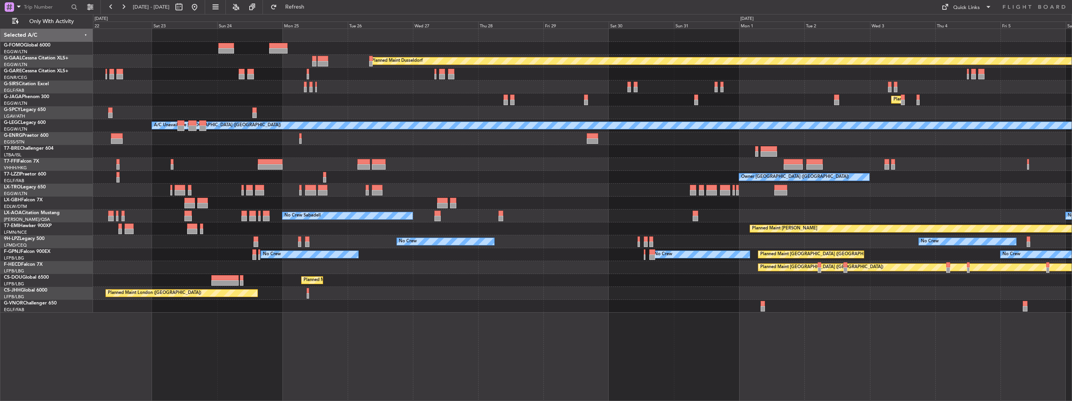
click at [688, 161] on div "Planned Maint Dusseldorf Planned Maint London (Luton) A/C Unavailable London (L…" at bounding box center [582, 171] width 979 height 284
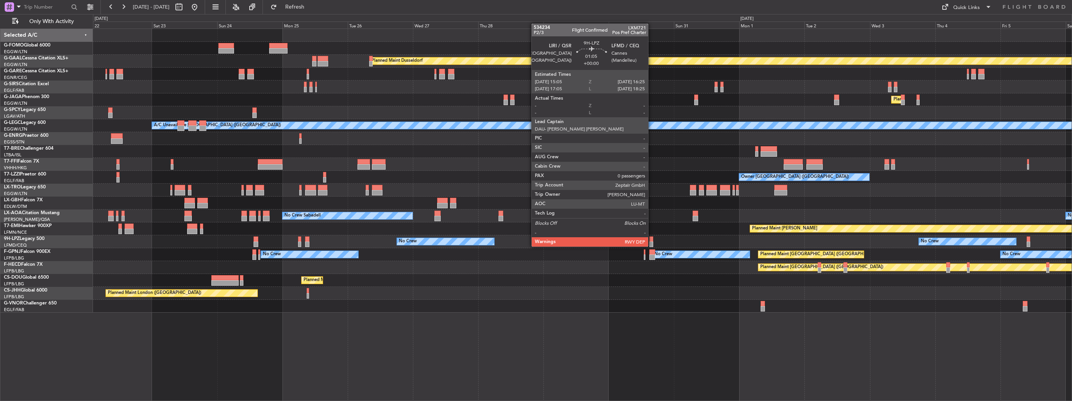
click at [652, 239] on div at bounding box center [651, 238] width 4 height 5
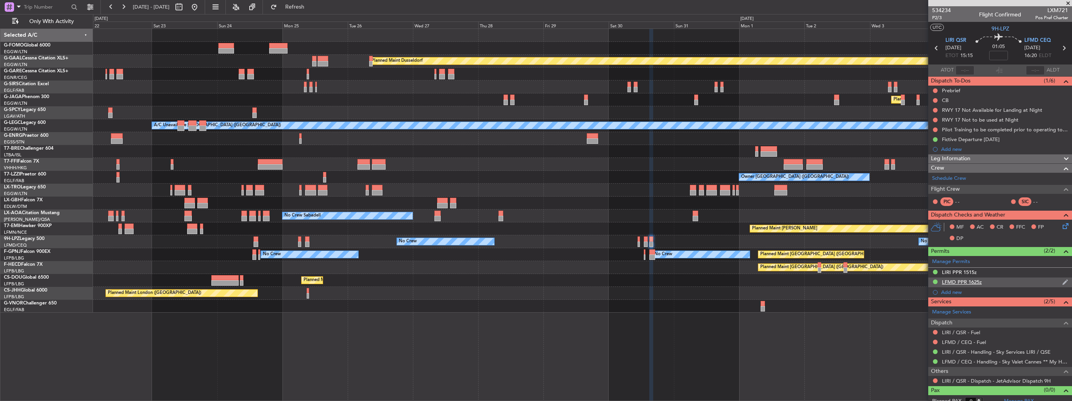
click at [1062, 282] on div "LFMD PPR 1625z" at bounding box center [1000, 282] width 144 height 10
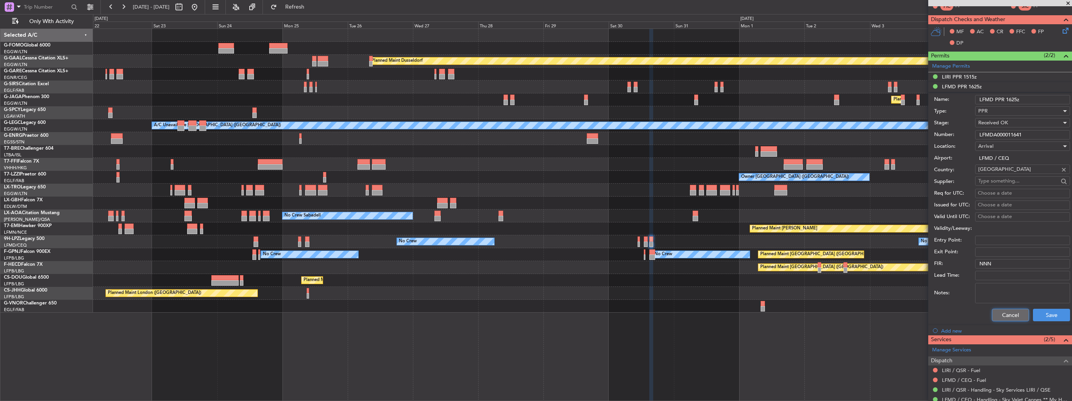
click at [1005, 313] on button "Cancel" at bounding box center [1010, 315] width 37 height 13
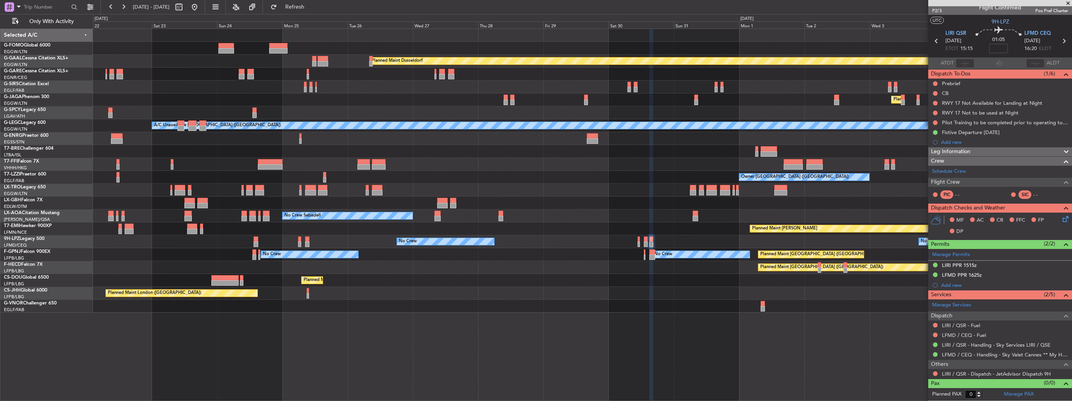
scroll to position [5, 0]
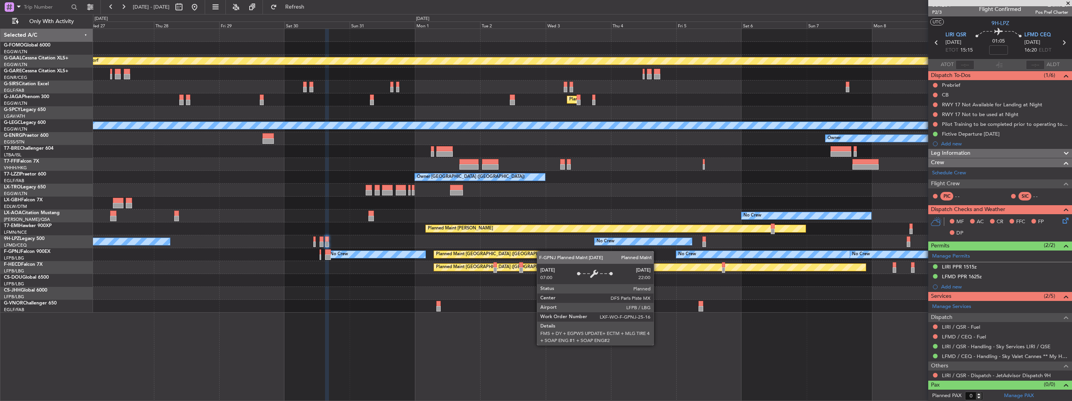
click at [500, 254] on div "Planned Maint Dusseldorf Planned Maint London (Luton) A/C Unavailable London (L…" at bounding box center [582, 171] width 979 height 284
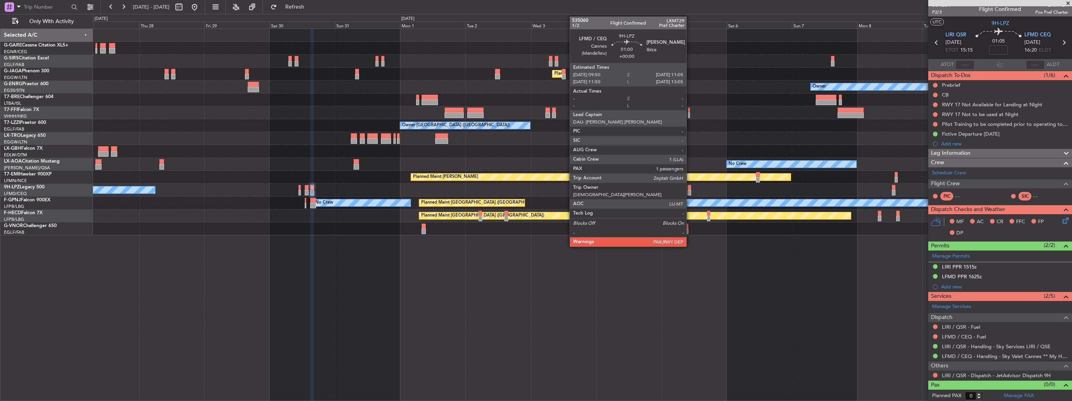
click at [690, 191] on div at bounding box center [690, 192] width 4 height 5
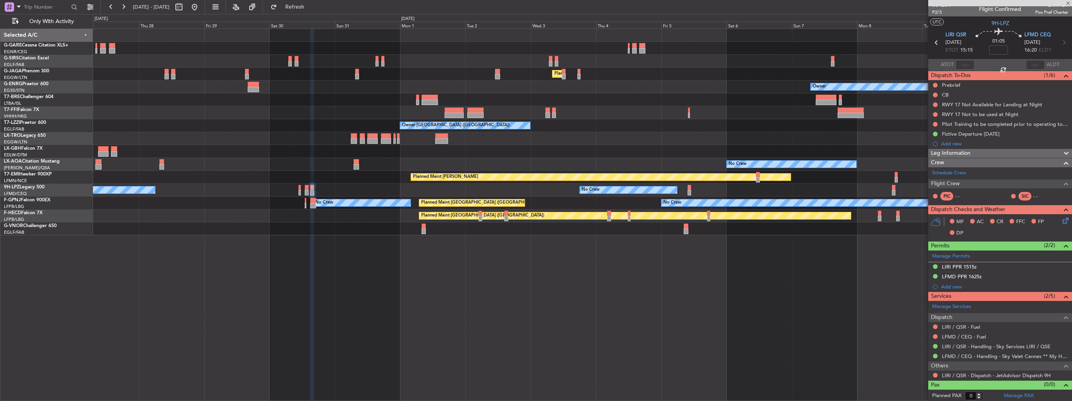
type input "1"
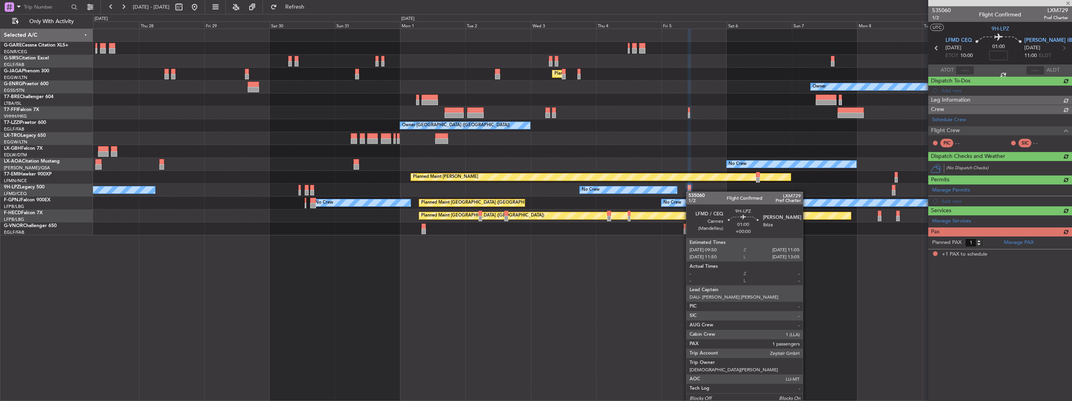
scroll to position [0, 0]
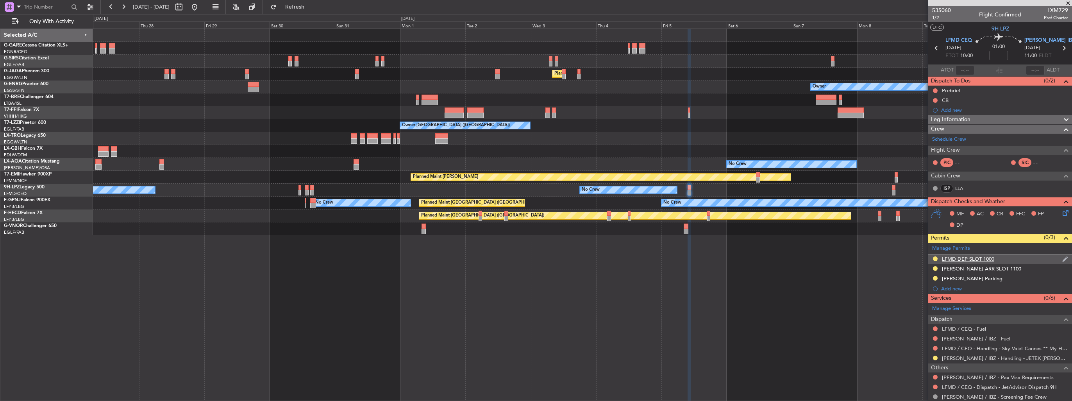
click at [1062, 255] on img at bounding box center [1065, 258] width 6 height 7
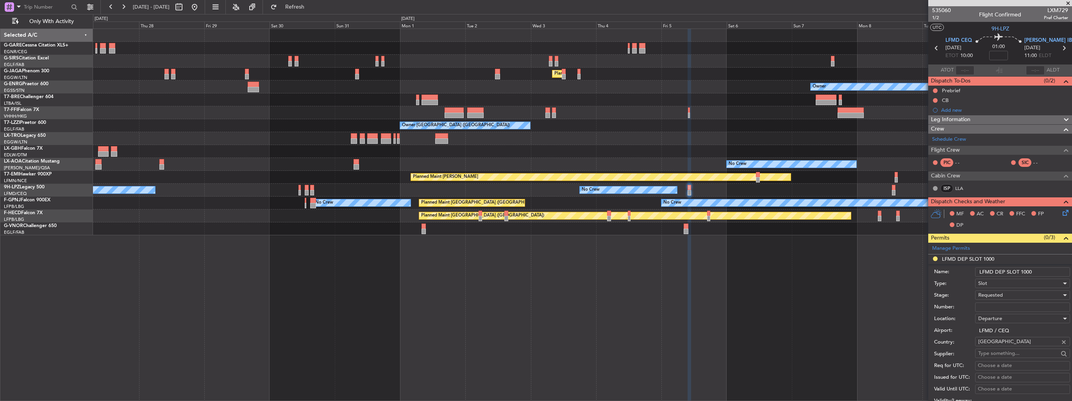
click at [992, 308] on input "Number:" at bounding box center [1022, 306] width 95 height 9
paste input "LFMDD000011642"
type input "LFMDD000011642"
drag, startPoint x: 1036, startPoint y: 272, endPoint x: 1020, endPoint y: 269, distance: 15.4
click at [1020, 269] on input "LFMD DEP SLOT 1000" at bounding box center [1022, 271] width 95 height 9
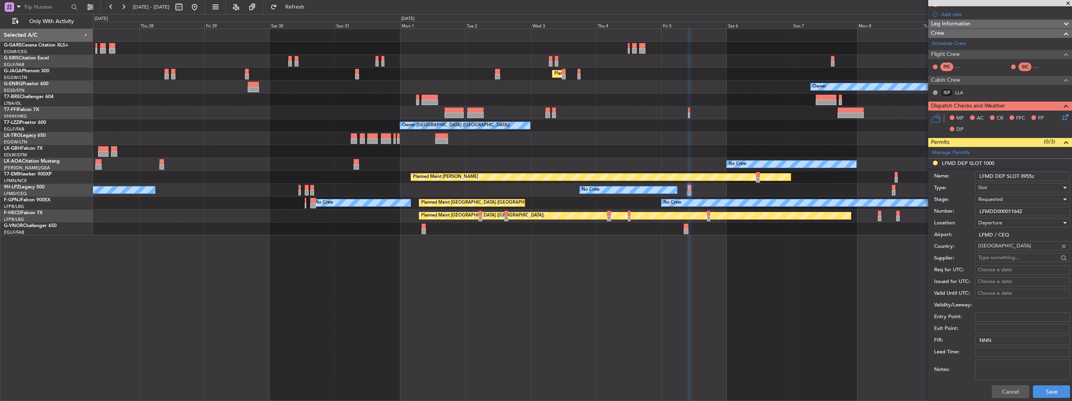
scroll to position [156, 0]
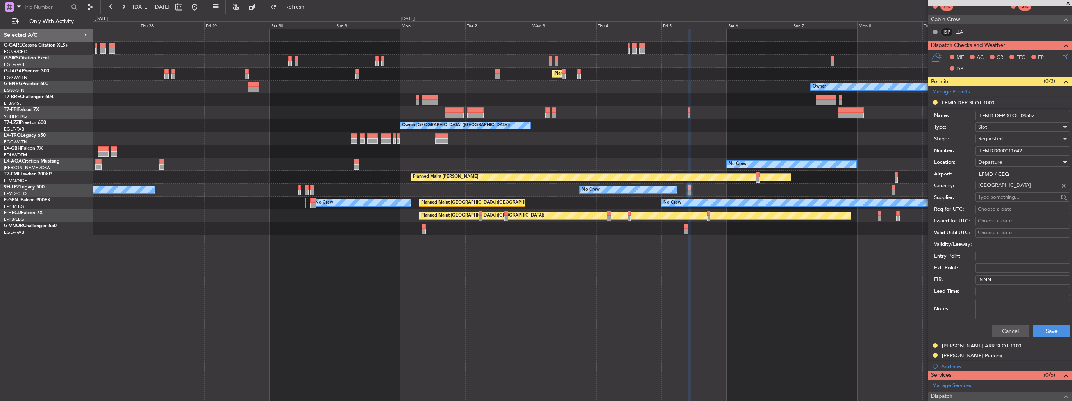
type input "LFMD DEP SLOT 0955z"
click at [1011, 137] on div "Requested" at bounding box center [1019, 139] width 83 height 12
click at [1009, 197] on span "Received OK" at bounding box center [1020, 198] width 82 height 12
click at [1048, 333] on button "Save" at bounding box center [1051, 331] width 37 height 13
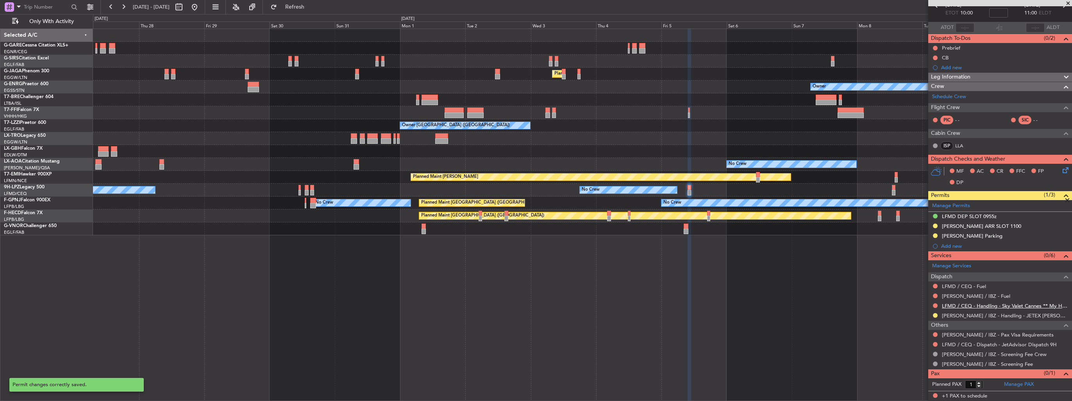
scroll to position [41, 0]
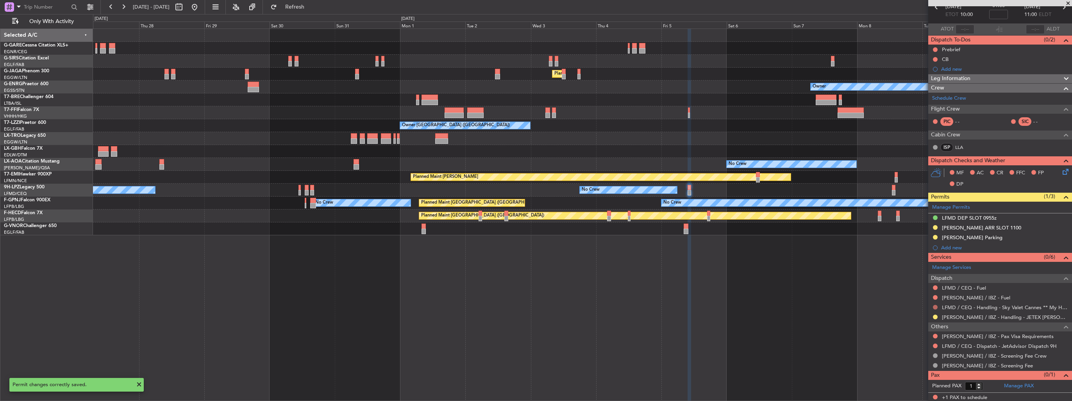
click at [934, 306] on button at bounding box center [935, 307] width 5 height 5
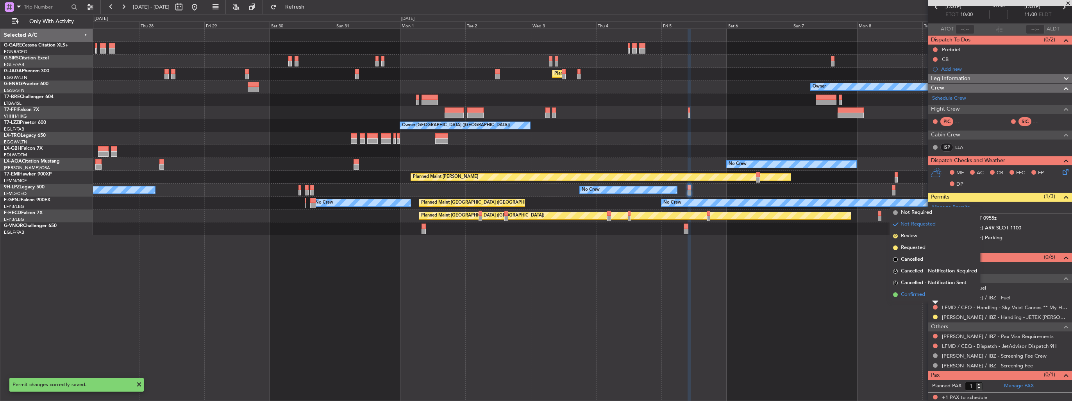
click at [914, 293] on span "Confirmed" at bounding box center [913, 295] width 24 height 8
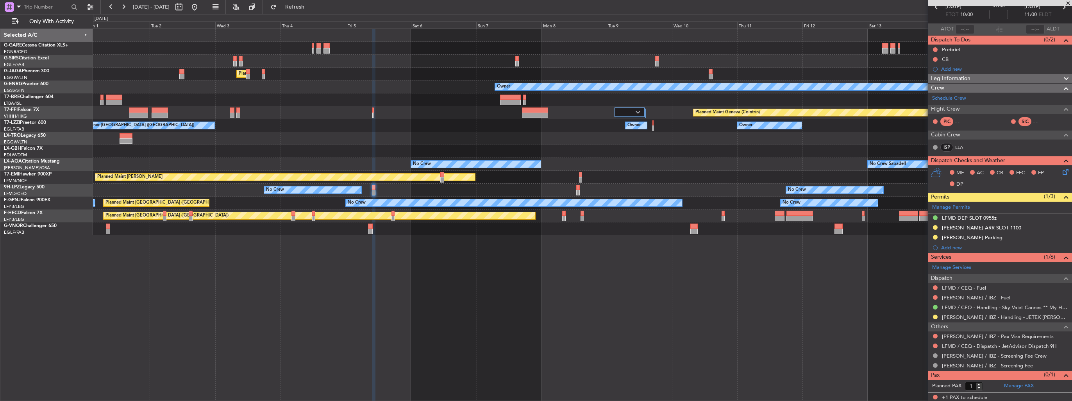
click at [406, 143] on div "Planned Maint London (Luton) Owner Planned Maint Geneva (Cointrin) Owner Owner …" at bounding box center [582, 132] width 979 height 206
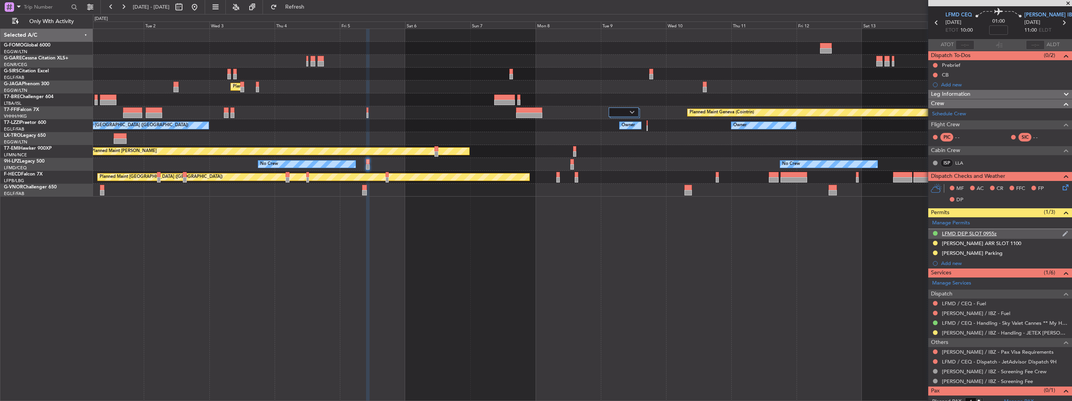
scroll to position [0, 0]
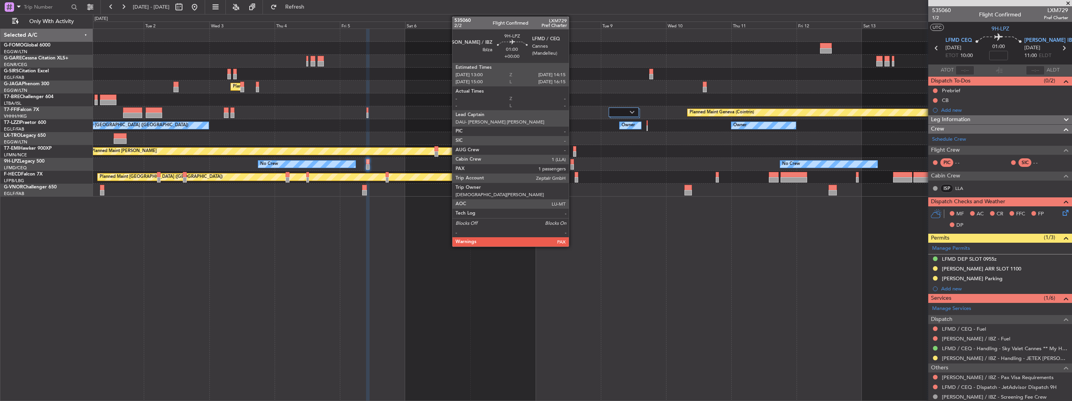
click at [572, 165] on div at bounding box center [572, 166] width 4 height 5
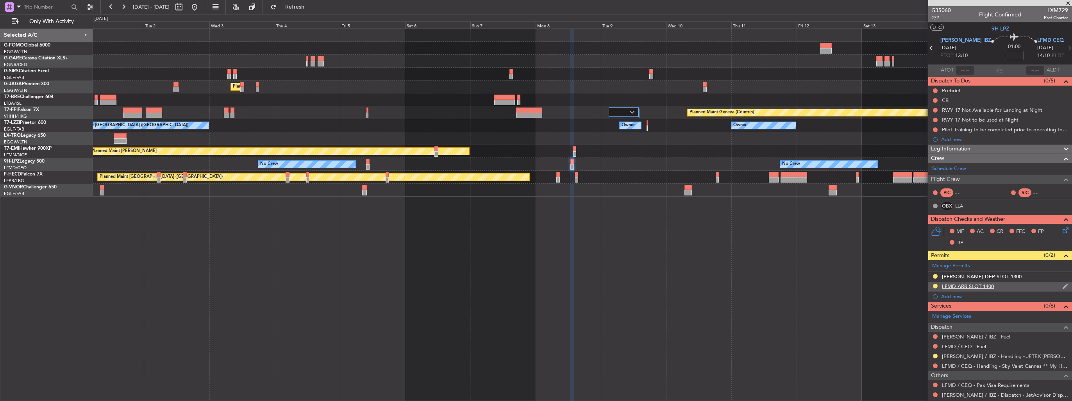
click at [1062, 285] on img at bounding box center [1065, 286] width 6 height 7
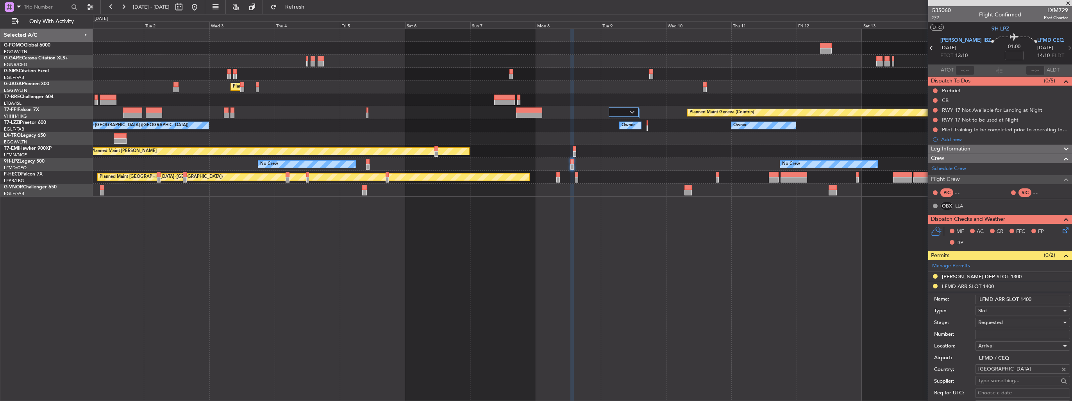
click at [1037, 298] on input "LFMD ARR SLOT 1400" at bounding box center [1022, 299] width 95 height 9
type input "LFMD ARR SLOT 1400z"
click at [1037, 331] on input "Number:" at bounding box center [1022, 334] width 95 height 9
paste input "LFMDA000012667"
type input "LFMDA000012667"
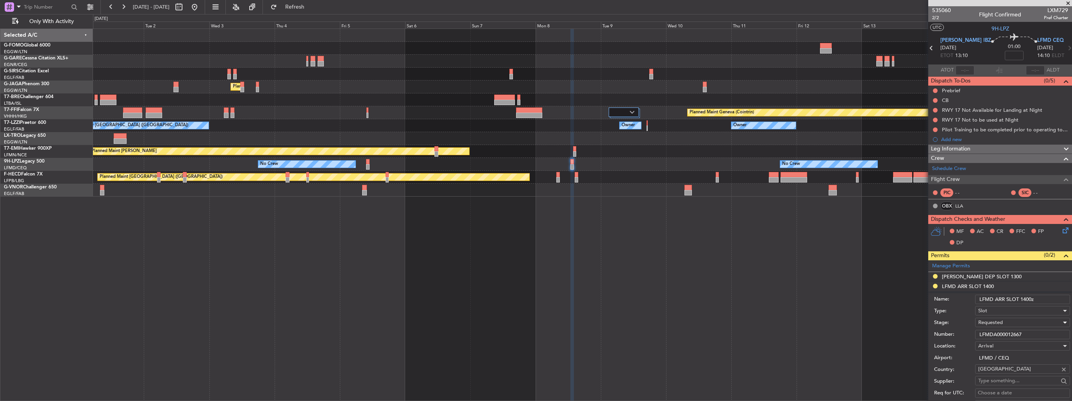
click at [1034, 324] on div "Requested" at bounding box center [1019, 322] width 83 height 12
click at [1034, 384] on span "Received OK" at bounding box center [1020, 385] width 82 height 12
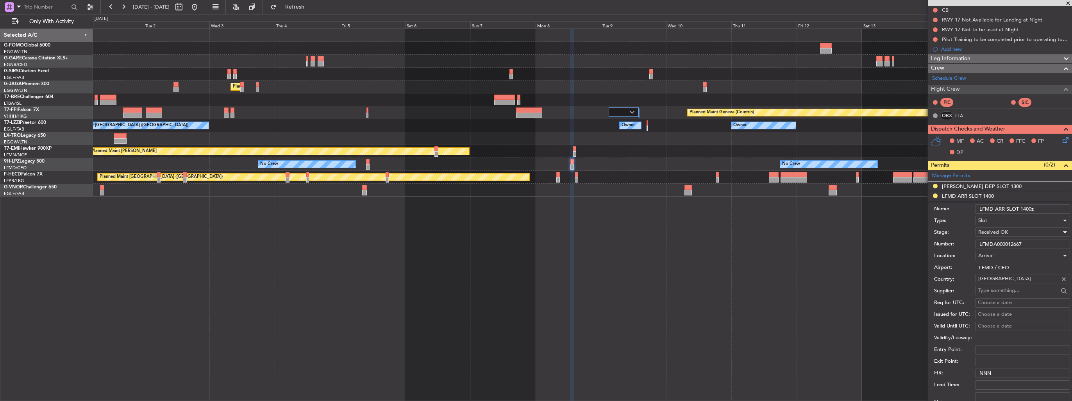
scroll to position [195, 0]
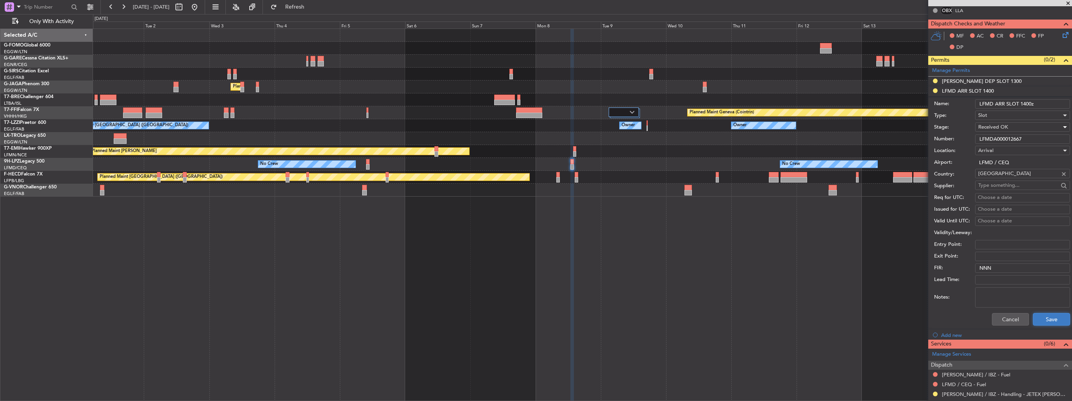
click at [1047, 317] on button "Save" at bounding box center [1051, 319] width 37 height 13
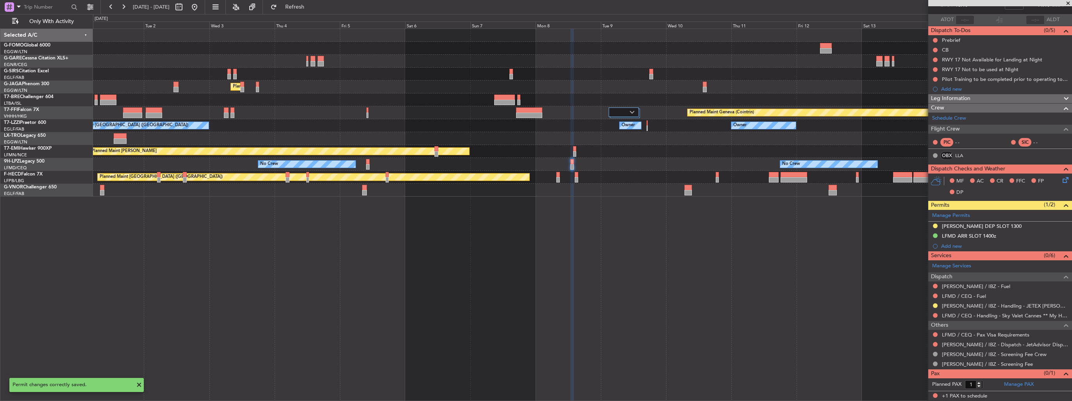
scroll to position [49, 0]
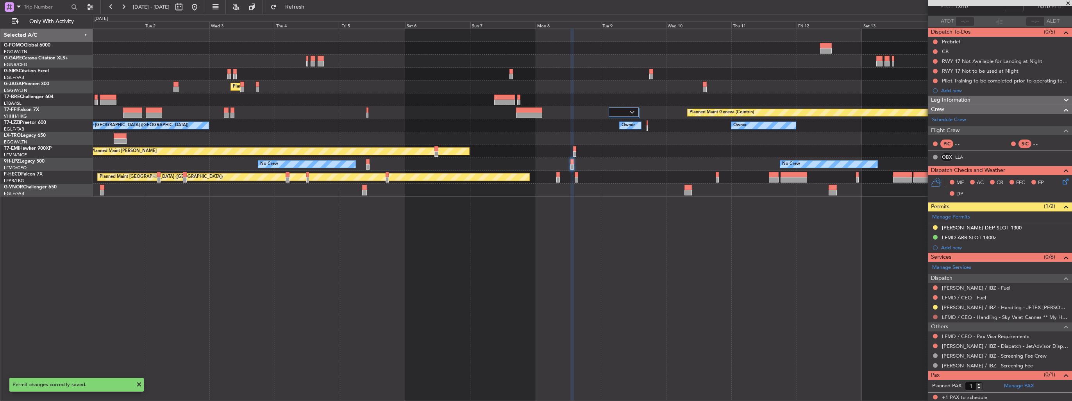
click at [935, 315] on button at bounding box center [935, 316] width 5 height 5
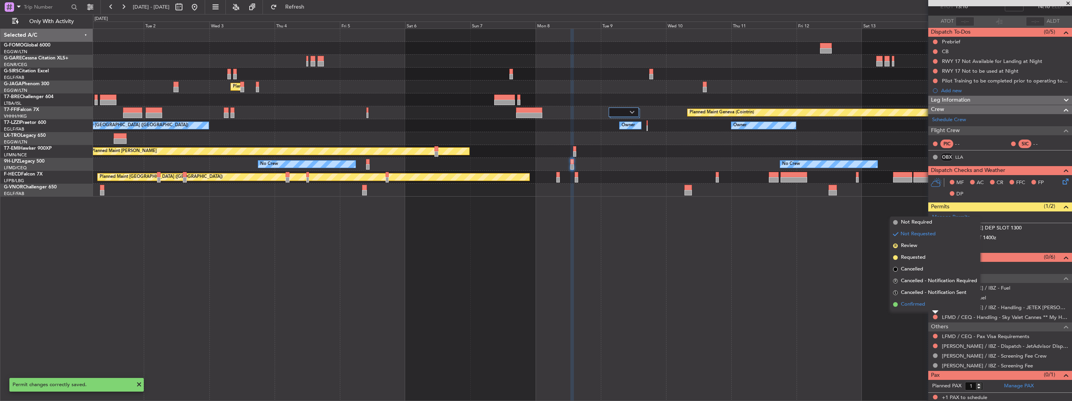
click at [924, 305] on span "Confirmed" at bounding box center [913, 304] width 24 height 8
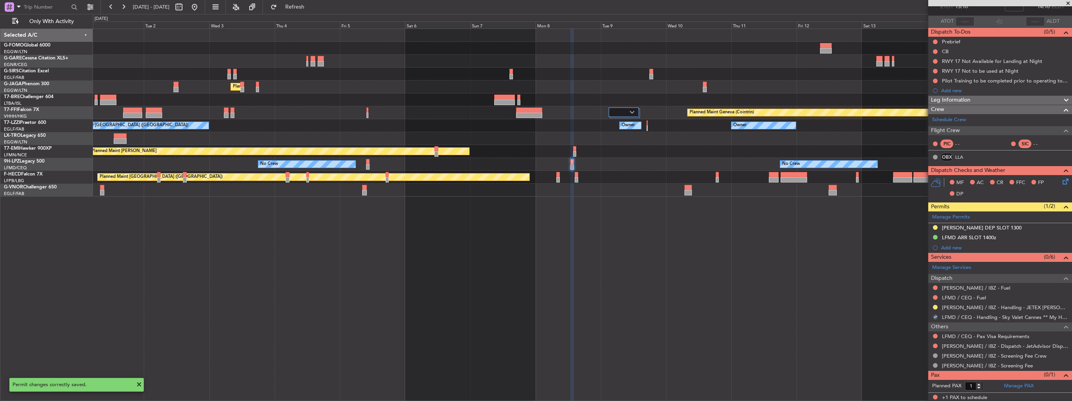
scroll to position [0, 0]
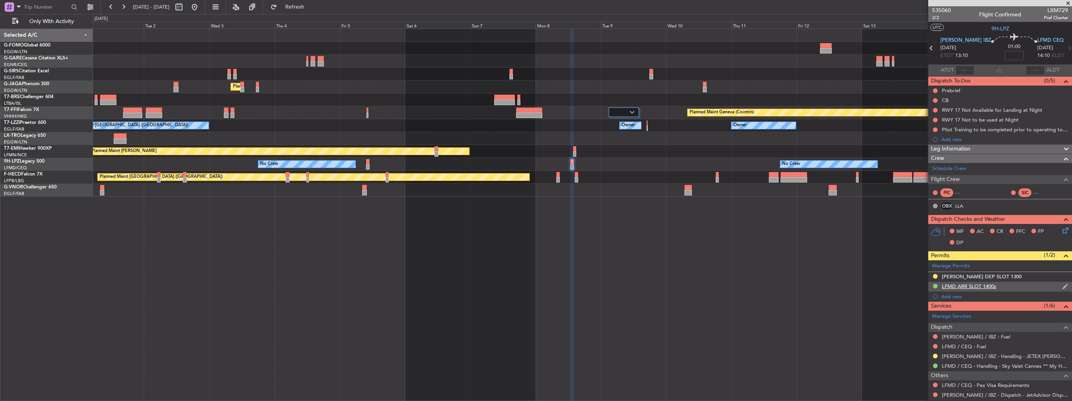
click at [1062, 284] on img at bounding box center [1065, 286] width 6 height 7
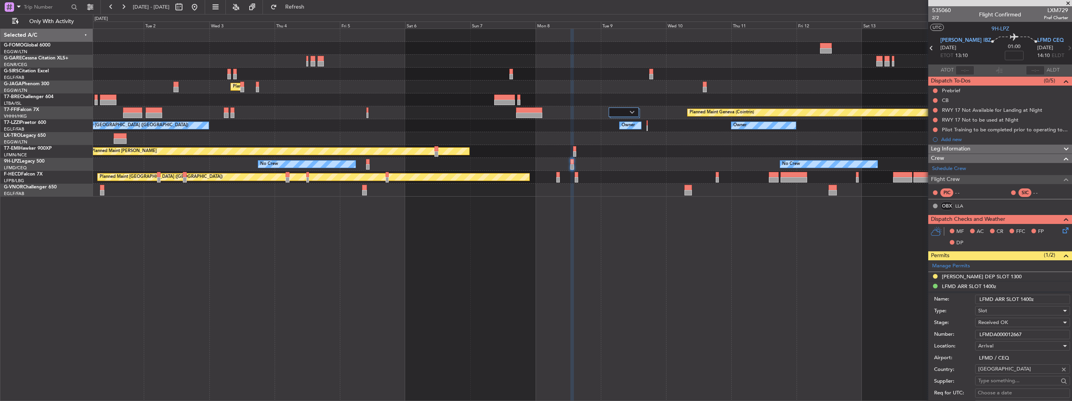
drag, startPoint x: 1031, startPoint y: 298, endPoint x: 1024, endPoint y: 297, distance: 7.9
click at [1024, 297] on input "LFMD ARR SLOT 1400z" at bounding box center [1022, 299] width 95 height 9
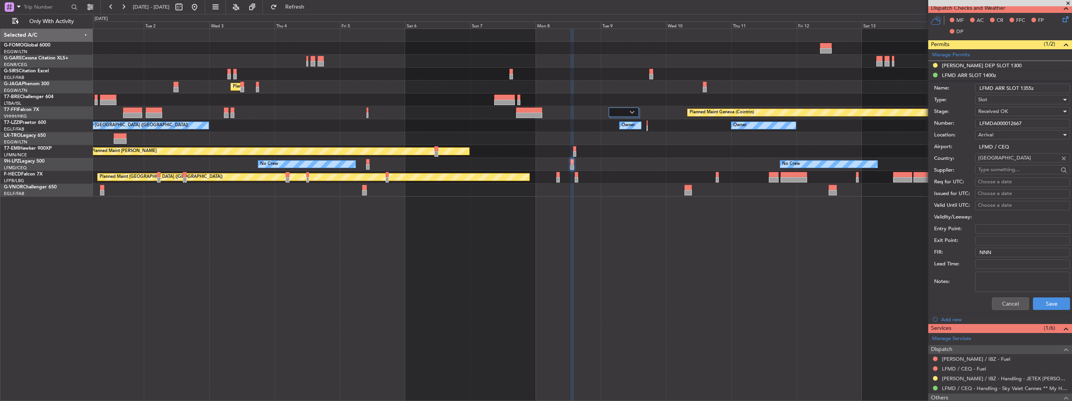
scroll to position [234, 0]
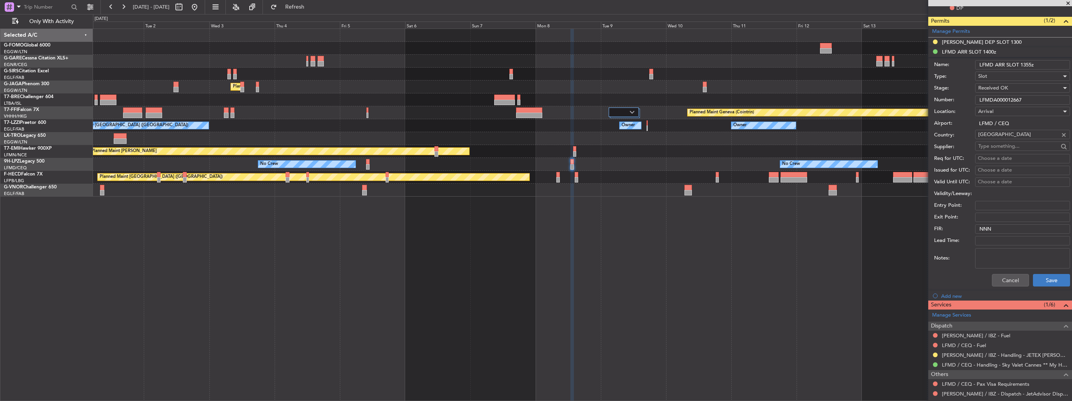
type input "LFMD ARR SLOT 1355z"
click at [1048, 280] on button "Save" at bounding box center [1051, 280] width 37 height 13
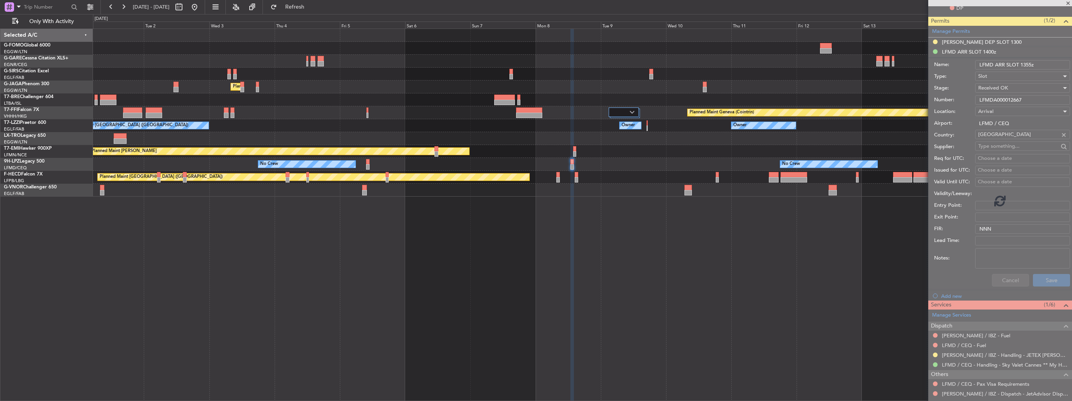
scroll to position [49, 0]
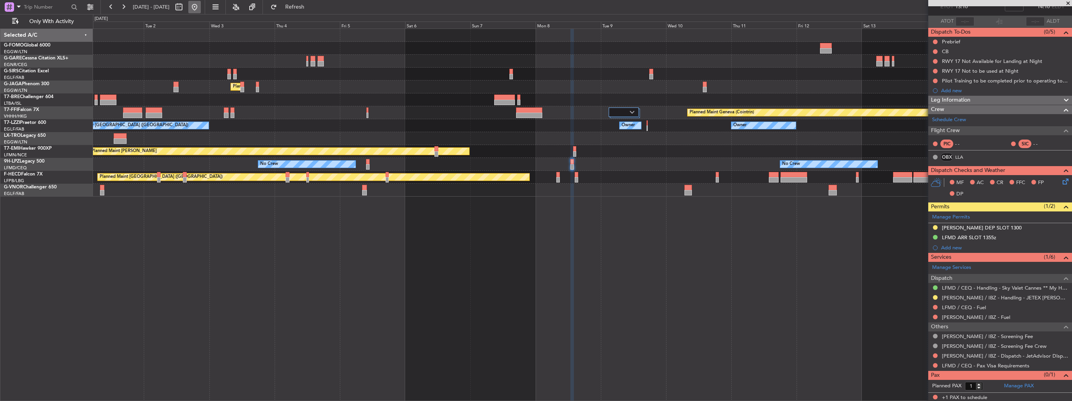
click at [201, 10] on button at bounding box center [194, 7] width 13 height 13
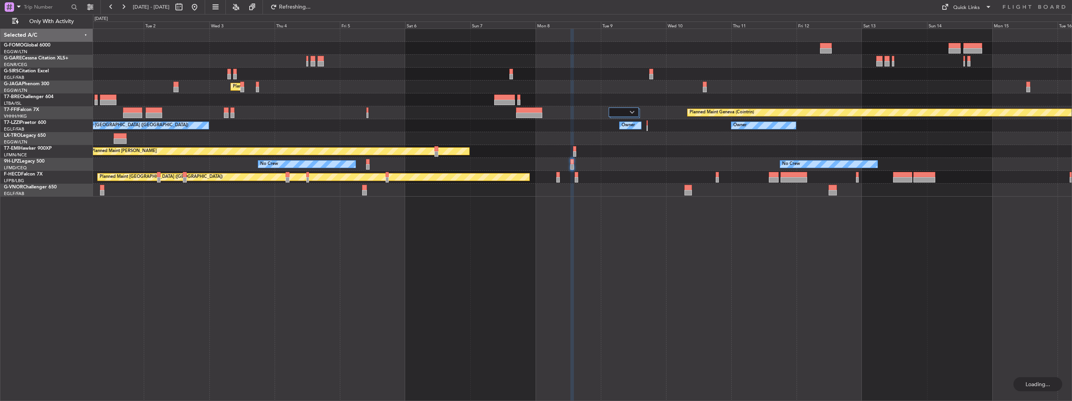
scroll to position [0, 0]
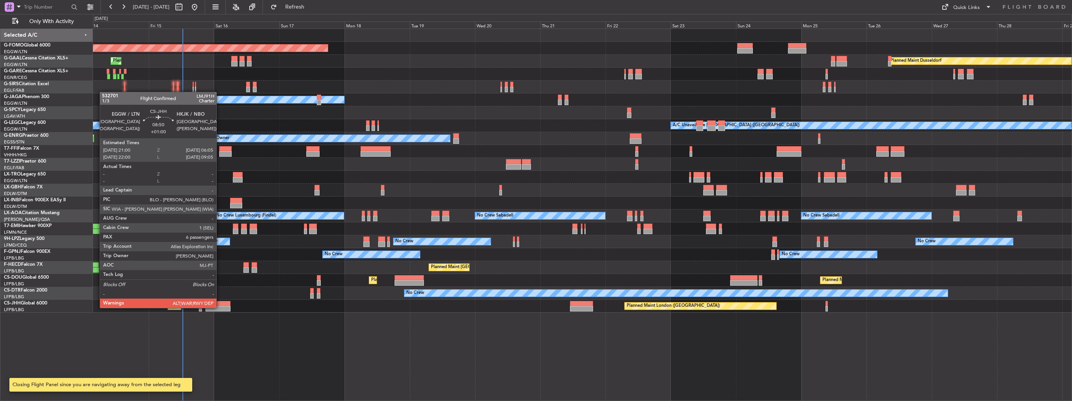
click at [220, 307] on div at bounding box center [217, 308] width 25 height 5
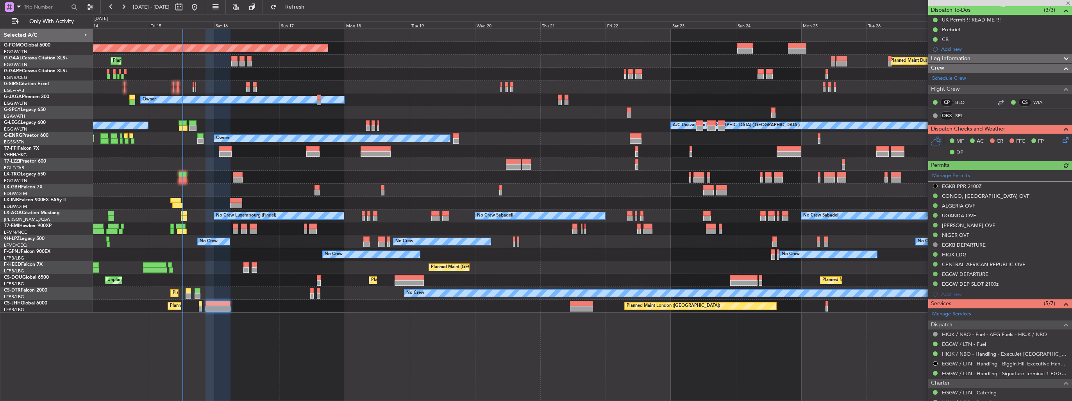
scroll to position [195, 0]
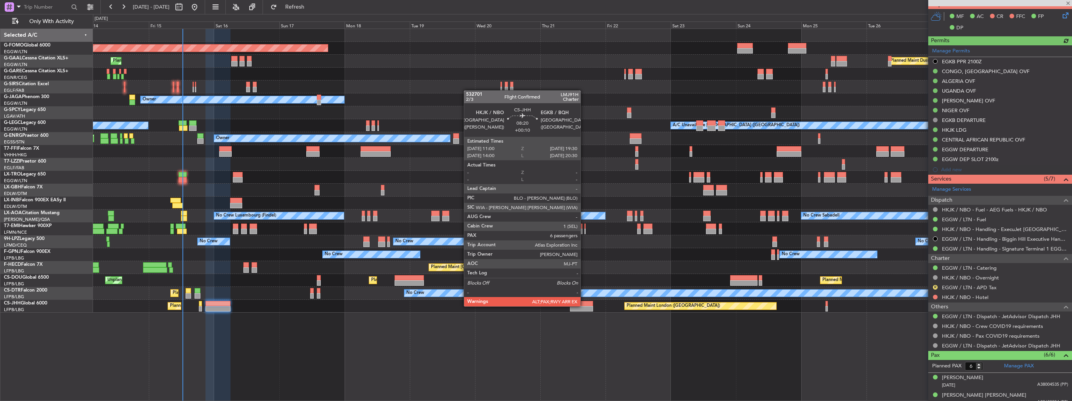
click at [584, 306] on div at bounding box center [581, 308] width 23 height 5
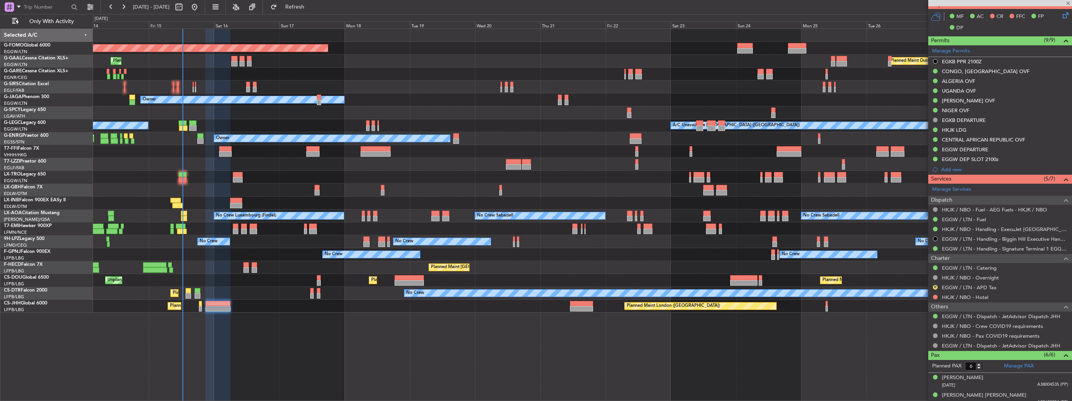
type input "+00:10"
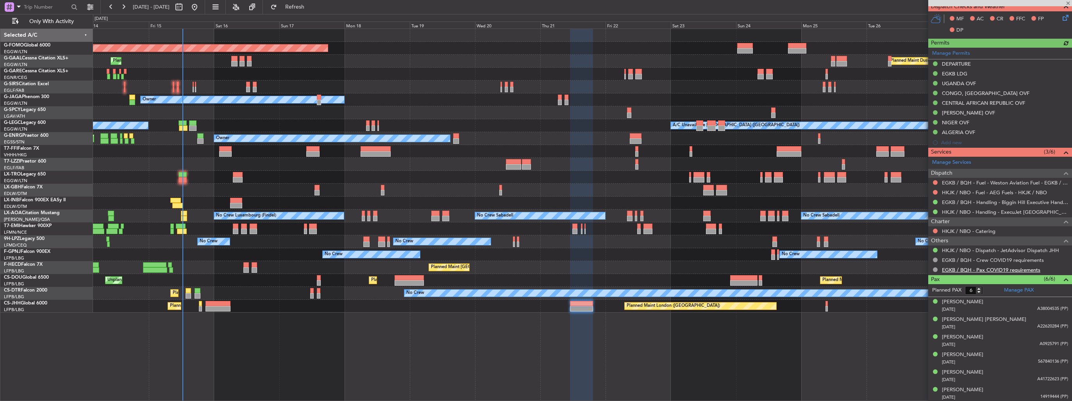
scroll to position [0, 0]
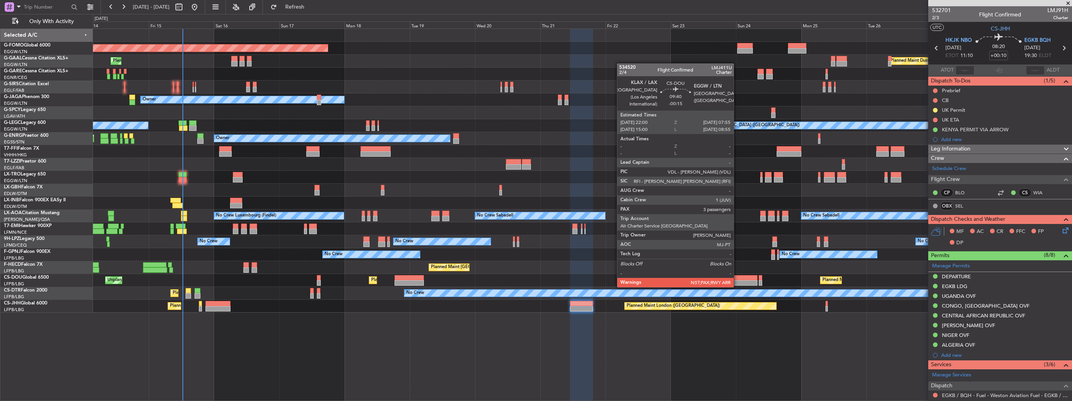
click at [737, 279] on div at bounding box center [743, 277] width 27 height 5
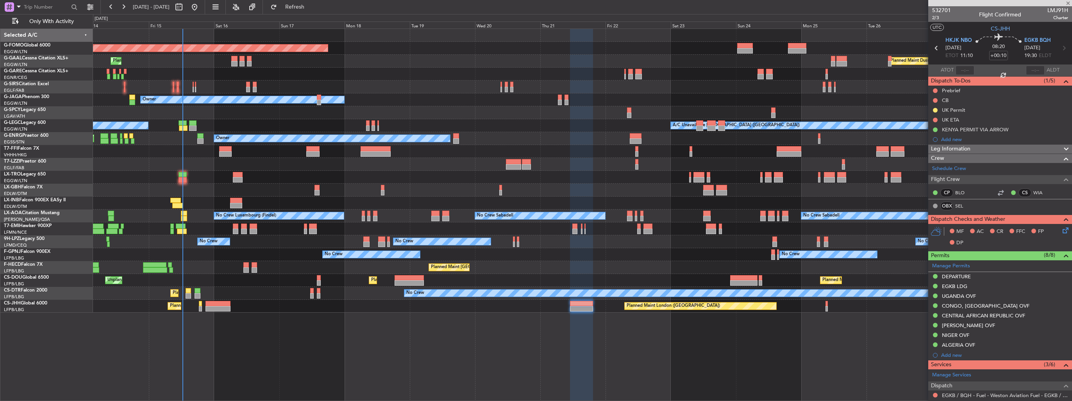
type input "-00:15"
type input "3"
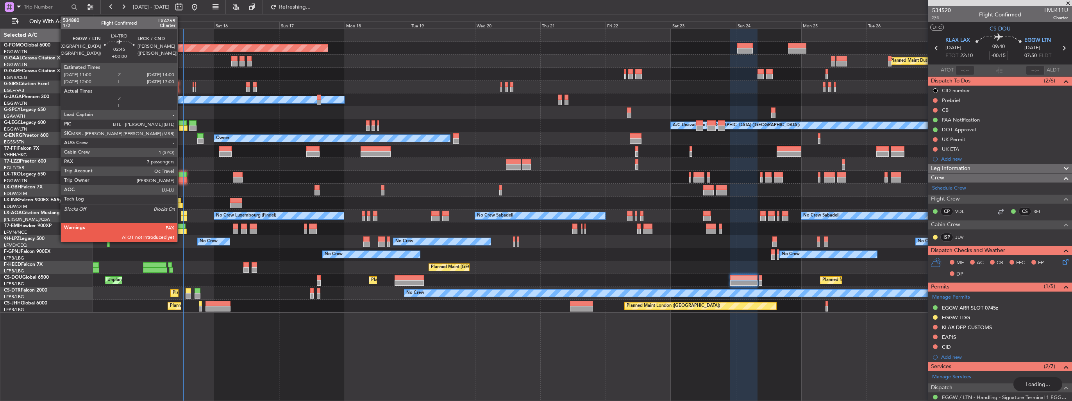
click at [181, 177] on div at bounding box center [183, 179] width 8 height 5
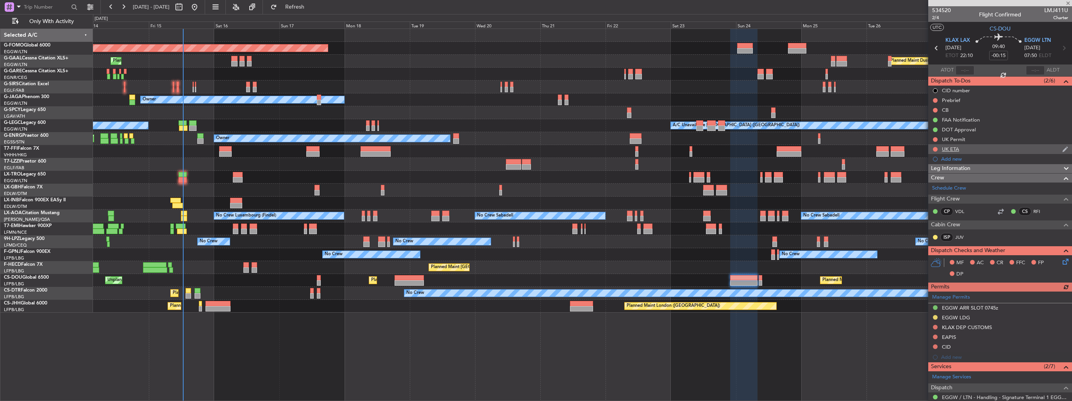
type input "7"
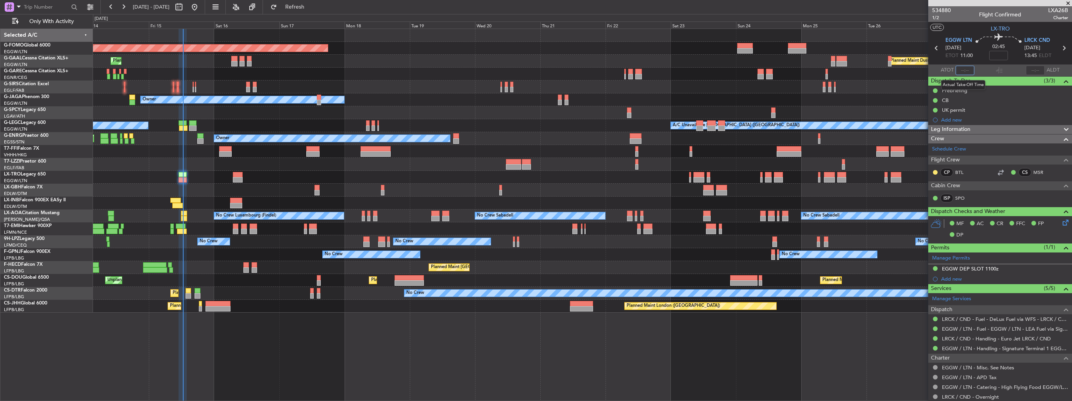
click at [969, 70] on input "text" at bounding box center [965, 70] width 19 height 9
type input "12:30"
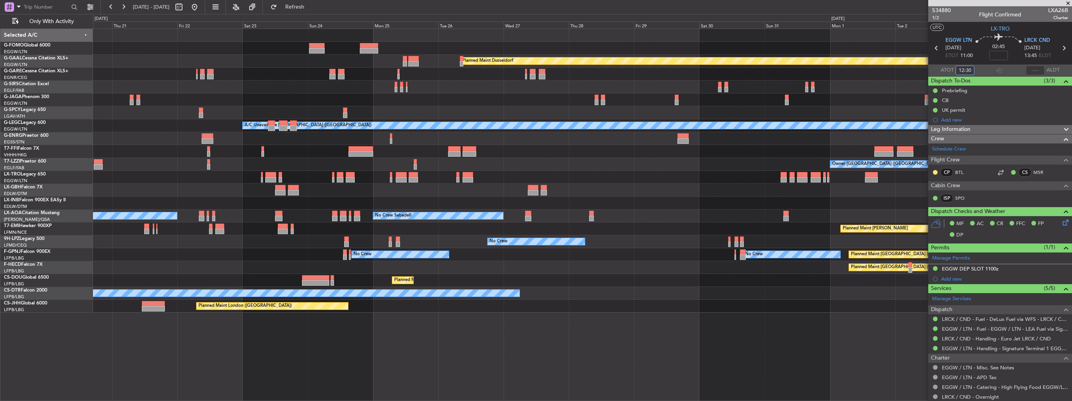
click at [338, 165] on div "Planned Maint Windsor Locks ([PERSON_NAME] Intl) Planned [GEOGRAPHIC_DATA] Plan…" at bounding box center [582, 171] width 979 height 284
click at [356, 191] on div "Planned Maint Windsor Locks ([PERSON_NAME] Intl) Planned [GEOGRAPHIC_DATA] Plan…" at bounding box center [582, 171] width 979 height 284
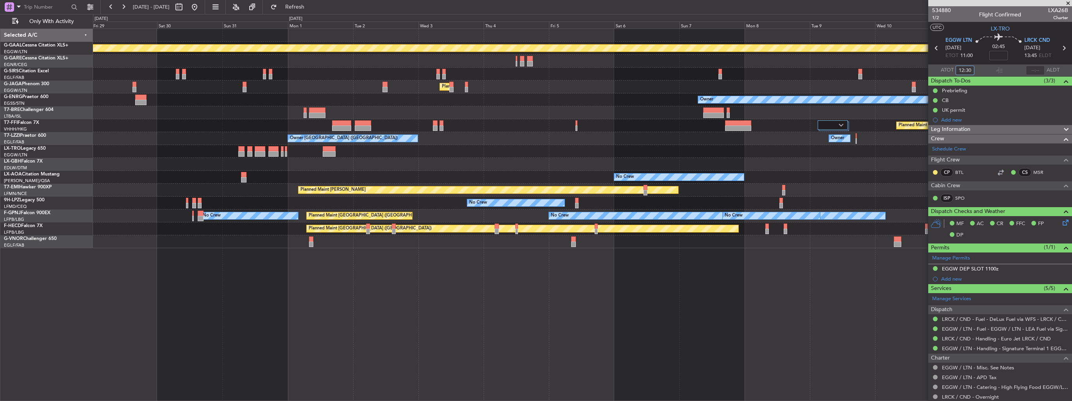
click at [441, 157] on div "Planned Maint Dusseldorf Planned Maint [GEOGRAPHIC_DATA] ([GEOGRAPHIC_DATA]) Ow…" at bounding box center [582, 138] width 979 height 219
click at [95, 170] on div "Planned Maint Dusseldorf Planned Maint [GEOGRAPHIC_DATA] ([GEOGRAPHIC_DATA]) Ow…" at bounding box center [582, 138] width 979 height 219
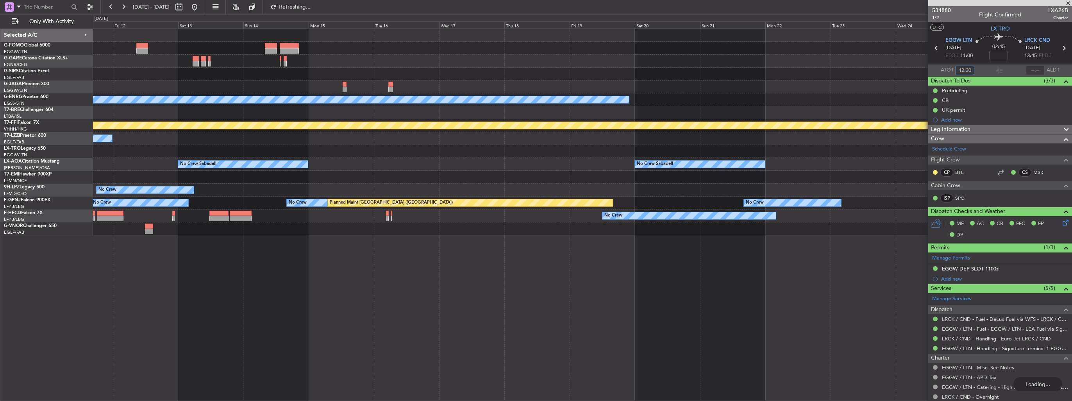
click at [172, 178] on div "Owner Planned Maint Geneva ([GEOGRAPHIC_DATA]) Owner Owner No Crew Sabadell No …" at bounding box center [582, 132] width 979 height 206
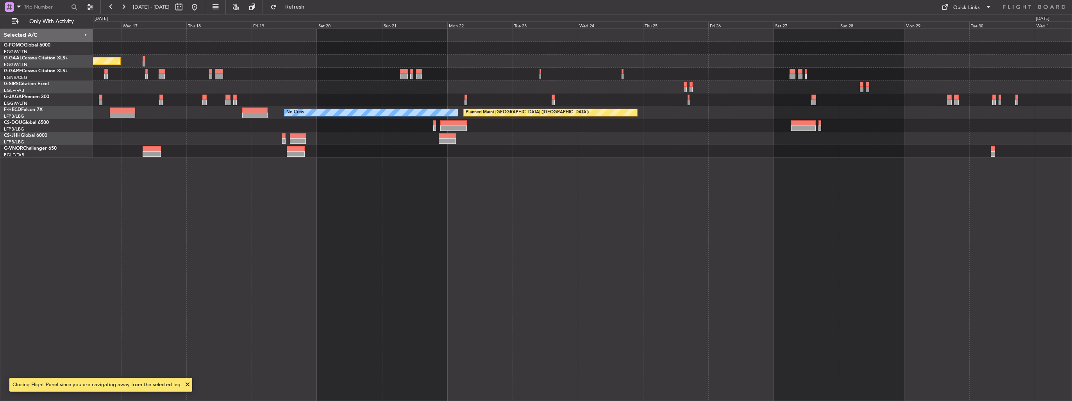
click at [281, 160] on div "Planned Maint Dusseldorf No Crew Planned Maint [GEOGRAPHIC_DATA] ([GEOGRAPHIC_D…" at bounding box center [582, 215] width 979 height 372
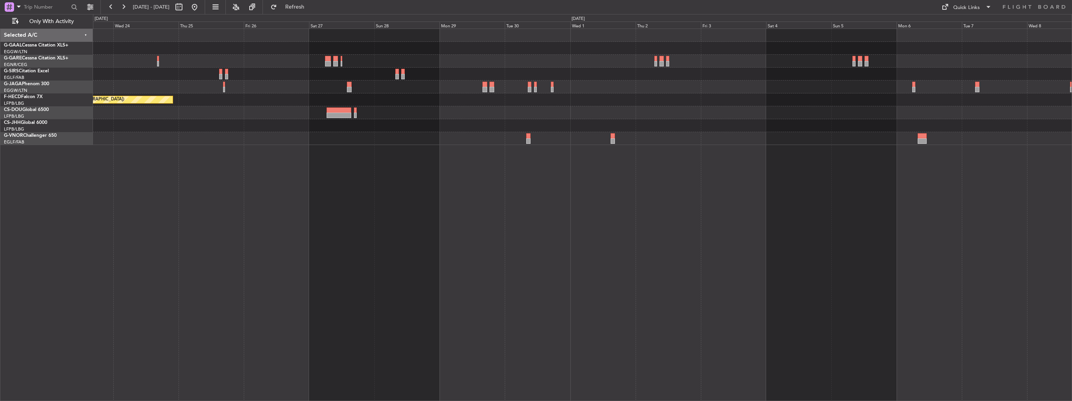
click at [373, 207] on div "Planned Maint [GEOGRAPHIC_DATA] ([GEOGRAPHIC_DATA]) No Crew" at bounding box center [582, 215] width 979 height 372
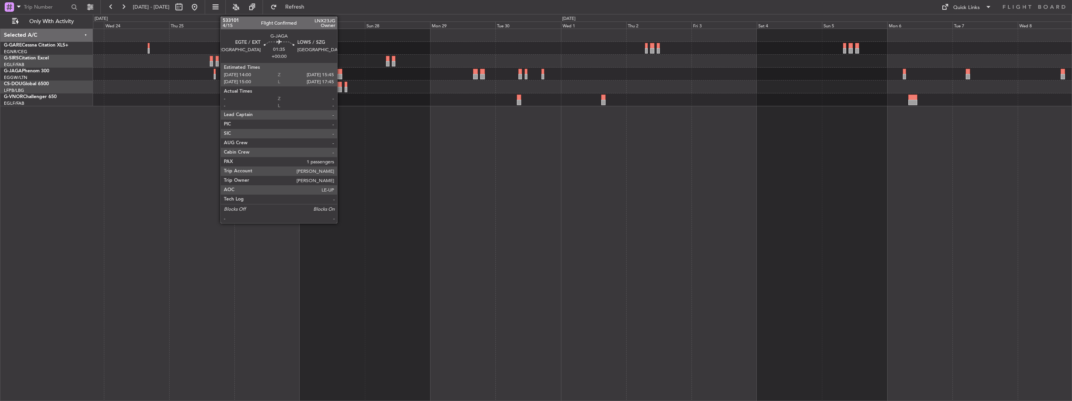
click at [341, 75] on div at bounding box center [340, 76] width 5 height 5
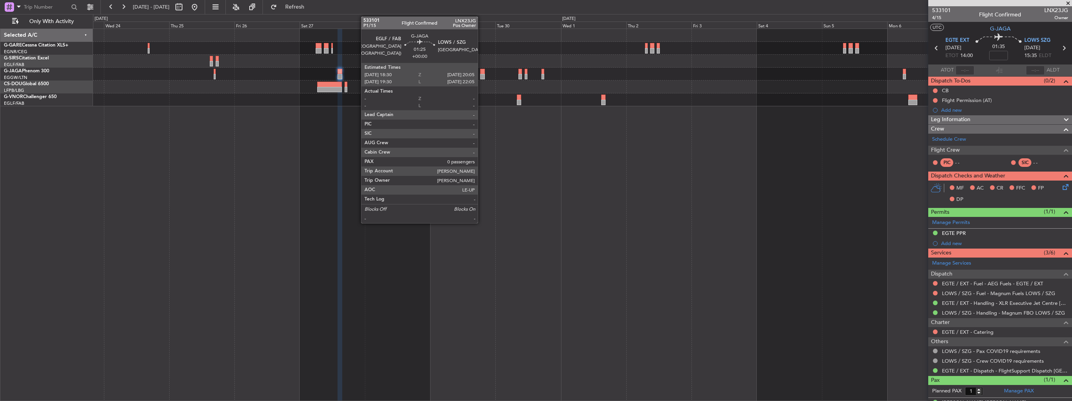
click at [481, 75] on div at bounding box center [482, 76] width 5 height 5
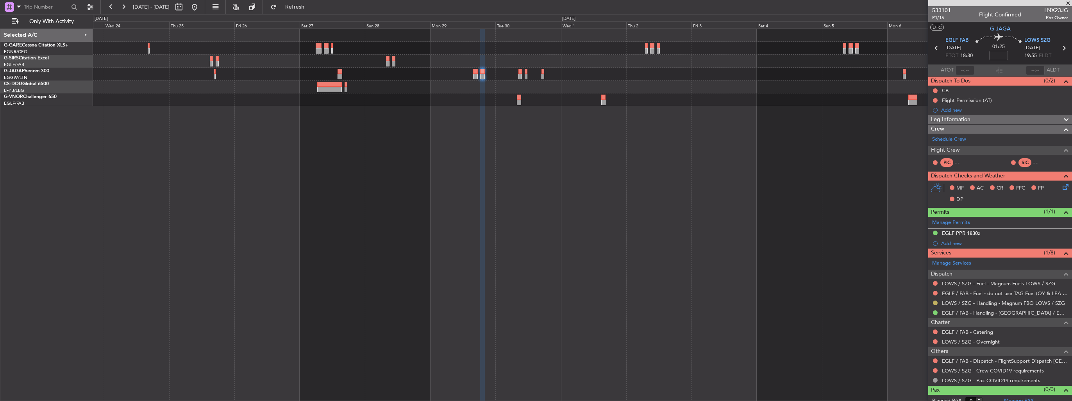
click at [934, 301] on button at bounding box center [935, 302] width 5 height 5
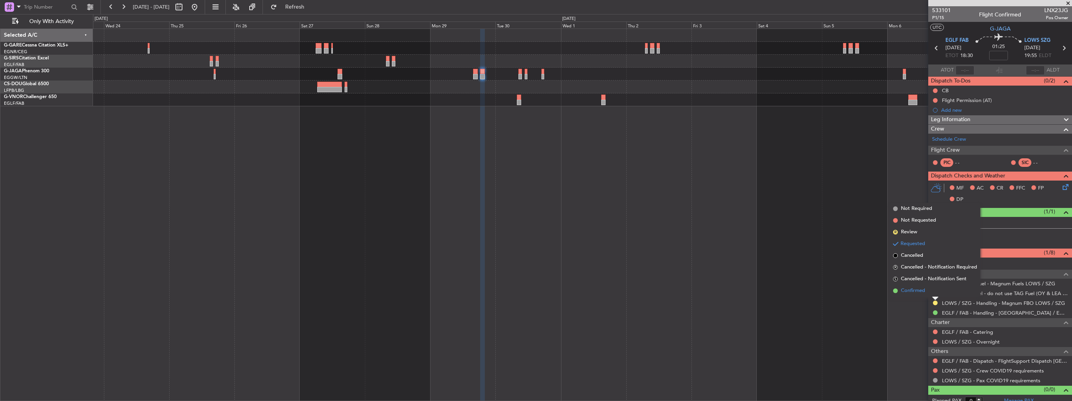
click at [920, 293] on span "Confirmed" at bounding box center [913, 291] width 24 height 8
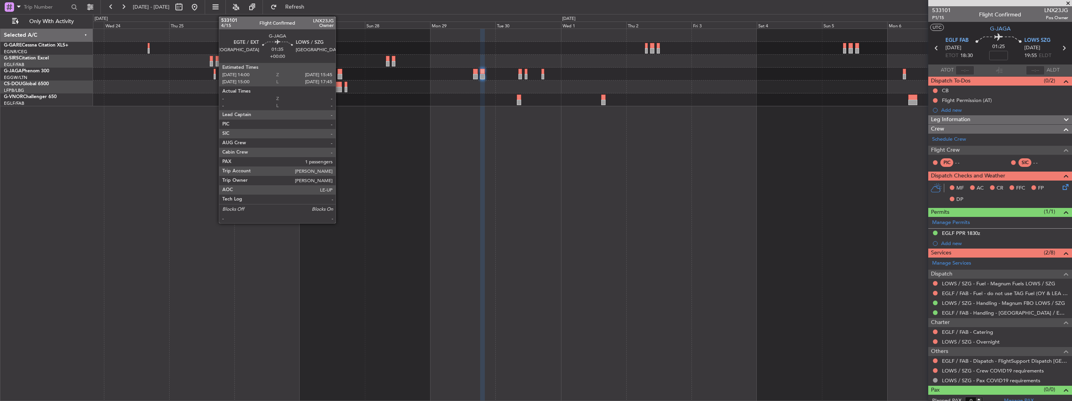
click at [339, 72] on div at bounding box center [340, 71] width 5 height 5
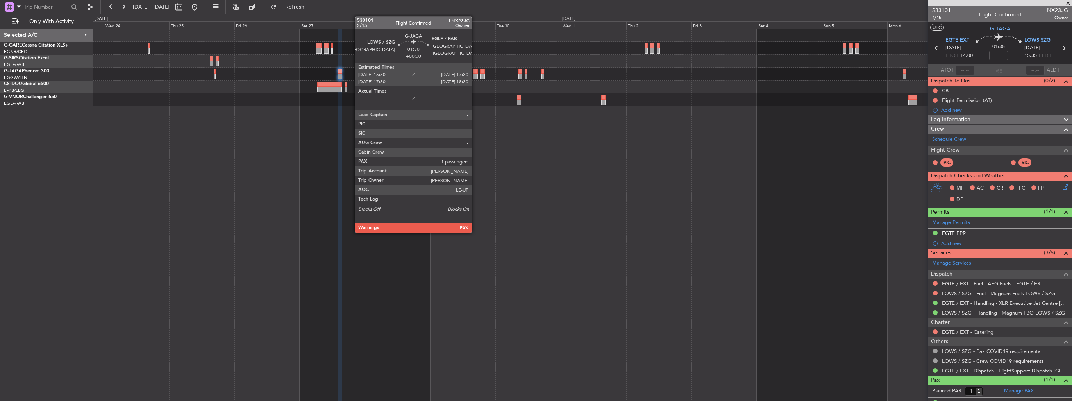
click at [475, 76] on div at bounding box center [475, 76] width 5 height 5
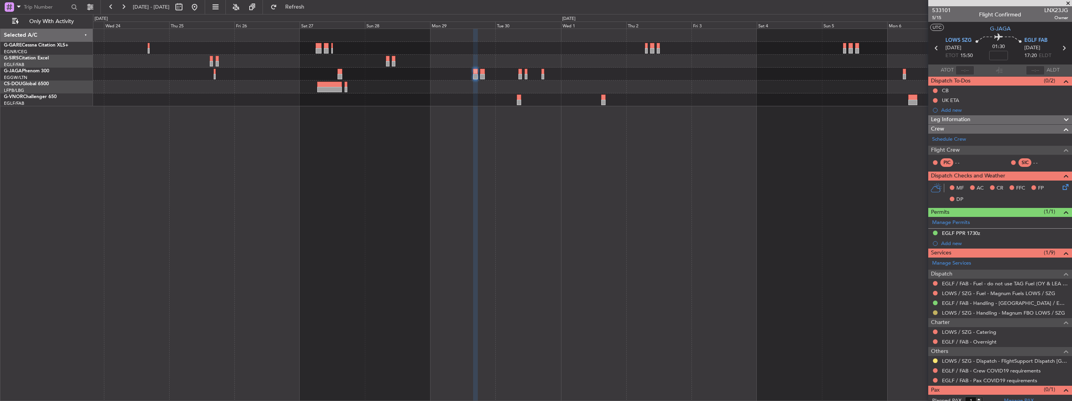
click at [934, 312] on button at bounding box center [935, 312] width 5 height 5
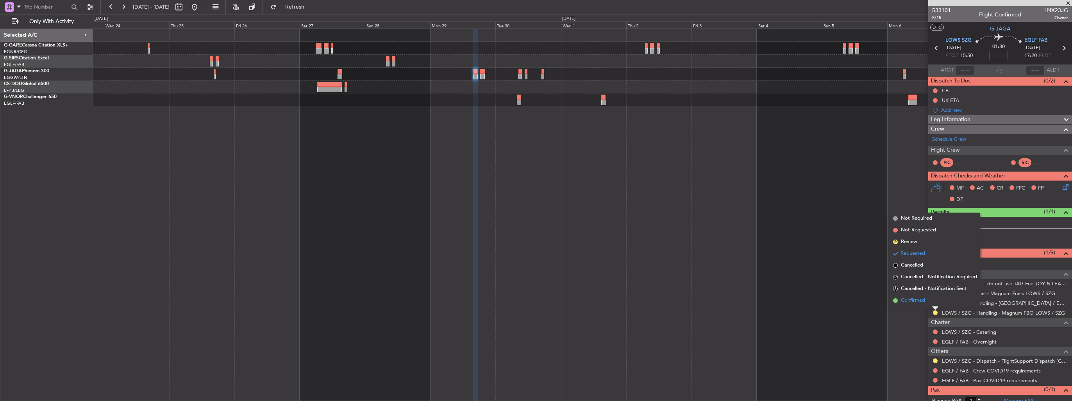
click at [909, 302] on span "Confirmed" at bounding box center [913, 301] width 24 height 8
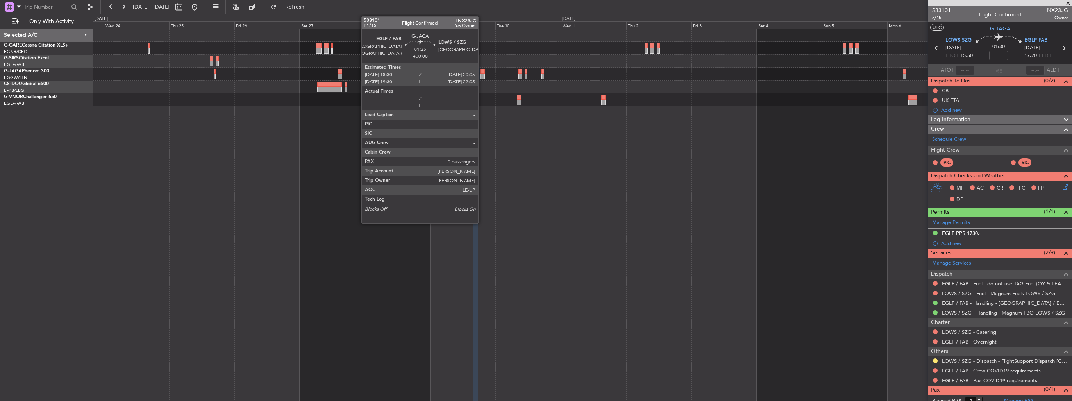
click at [482, 75] on div at bounding box center [482, 76] width 5 height 5
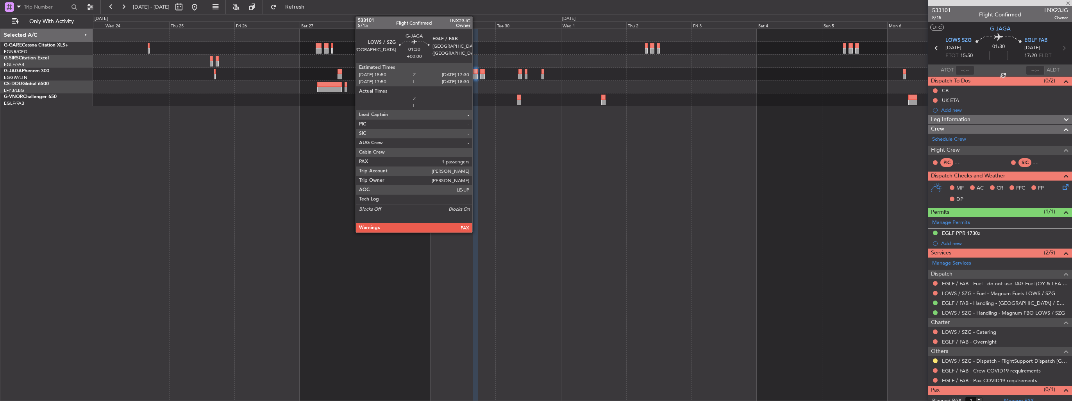
type input "0"
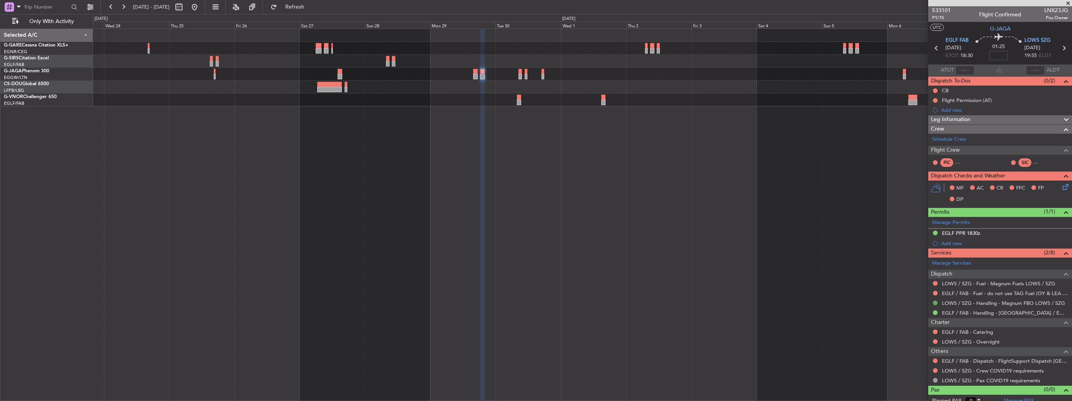
click at [934, 302] on button at bounding box center [935, 302] width 5 height 5
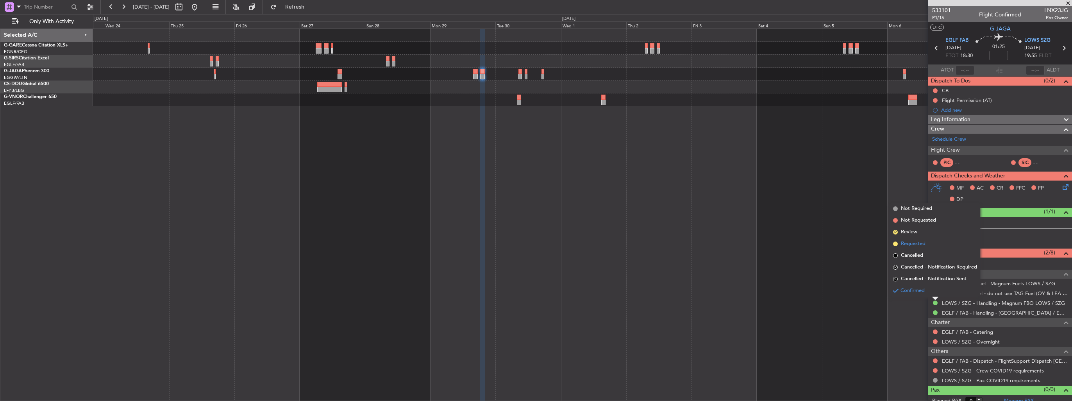
click at [914, 243] on span "Requested" at bounding box center [913, 244] width 25 height 8
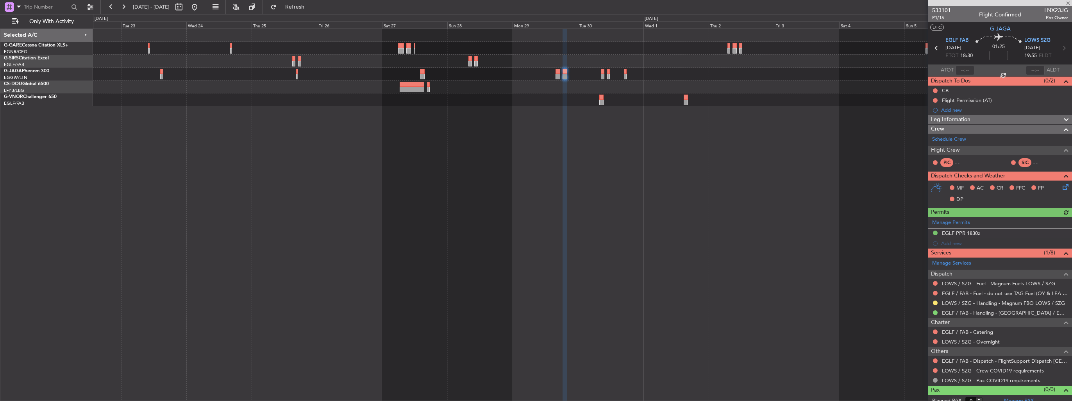
click at [583, 125] on div at bounding box center [582, 215] width 979 height 372
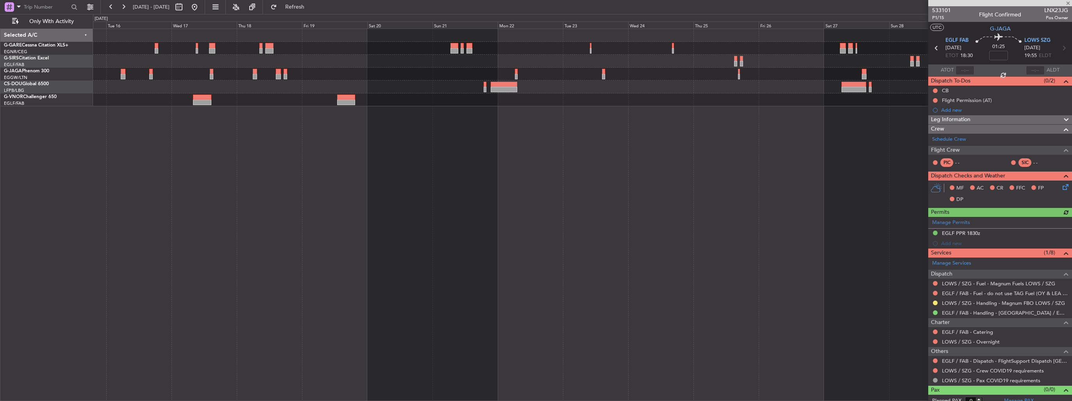
click at [600, 197] on div at bounding box center [582, 215] width 979 height 372
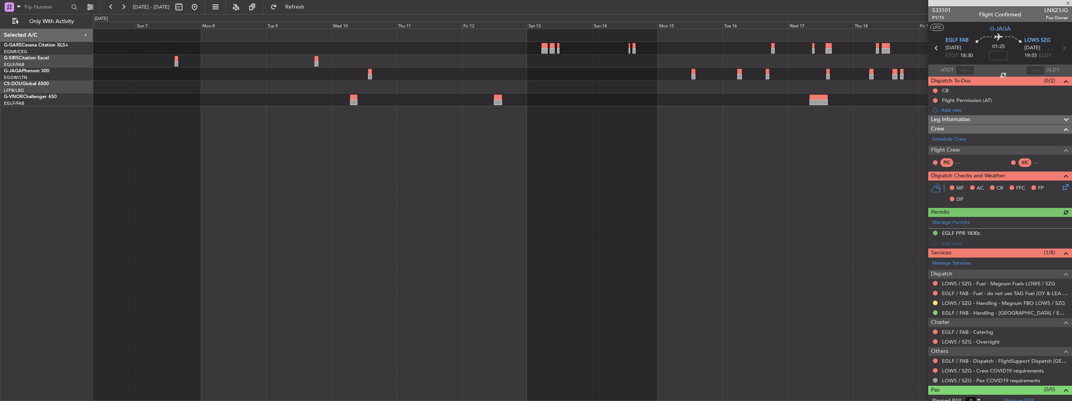
click at [685, 187] on div "Planned Maint [GEOGRAPHIC_DATA] ([GEOGRAPHIC_DATA])" at bounding box center [582, 215] width 979 height 372
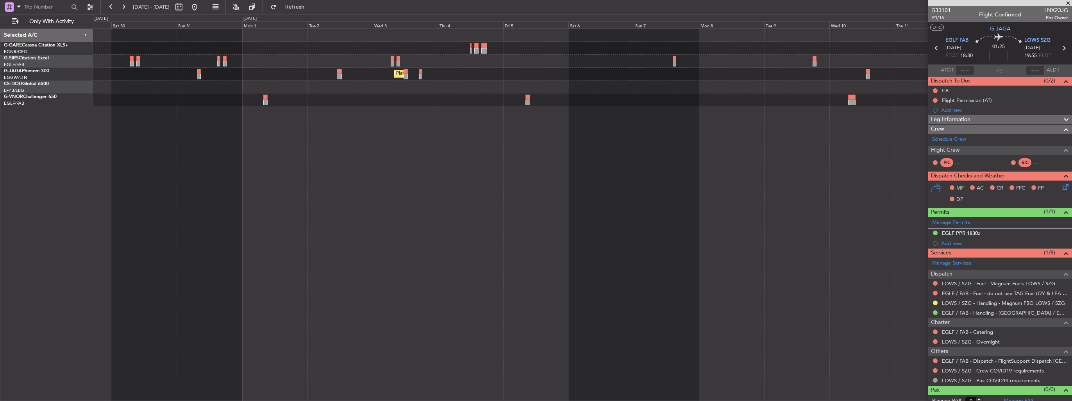
click at [684, 168] on div "Planned Maint [GEOGRAPHIC_DATA] ([GEOGRAPHIC_DATA])" at bounding box center [582, 215] width 979 height 372
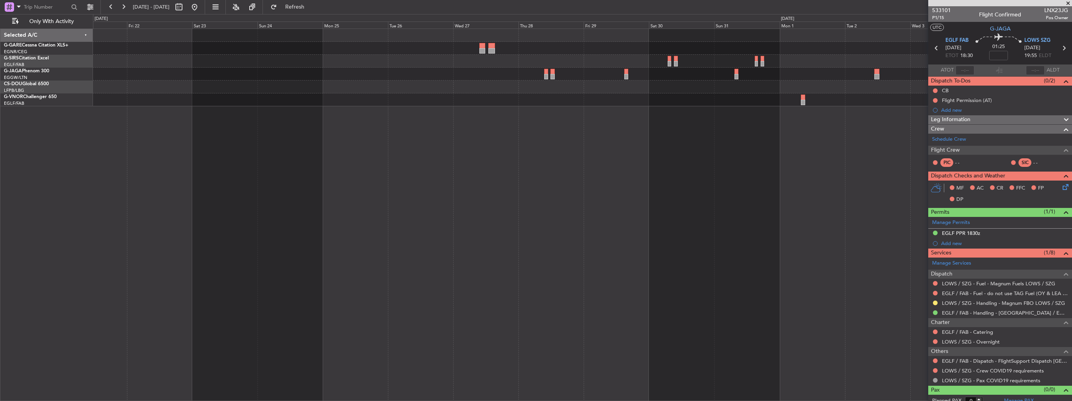
click at [634, 155] on div "Planned Maint [GEOGRAPHIC_DATA] ([GEOGRAPHIC_DATA]) Owner" at bounding box center [582, 215] width 979 height 372
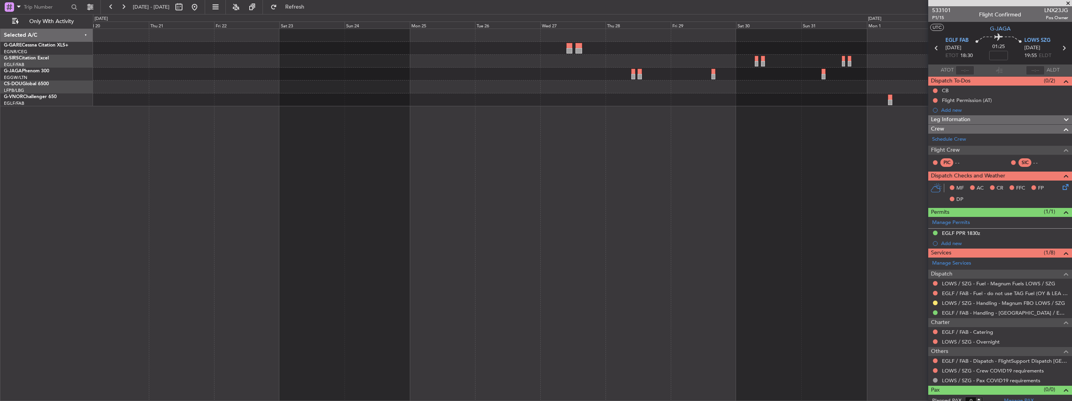
click at [703, 155] on div "Planned Maint London (Luton) Owner Planned Maint London (Biggin Hill)" at bounding box center [582, 215] width 979 height 372
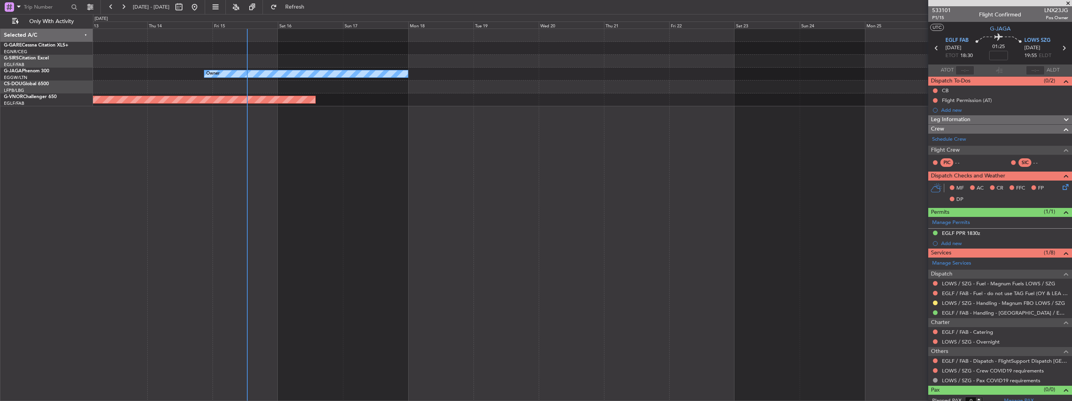
click at [677, 139] on div "Owner No Crew Planned Maint London (Biggin Hill)" at bounding box center [582, 215] width 979 height 372
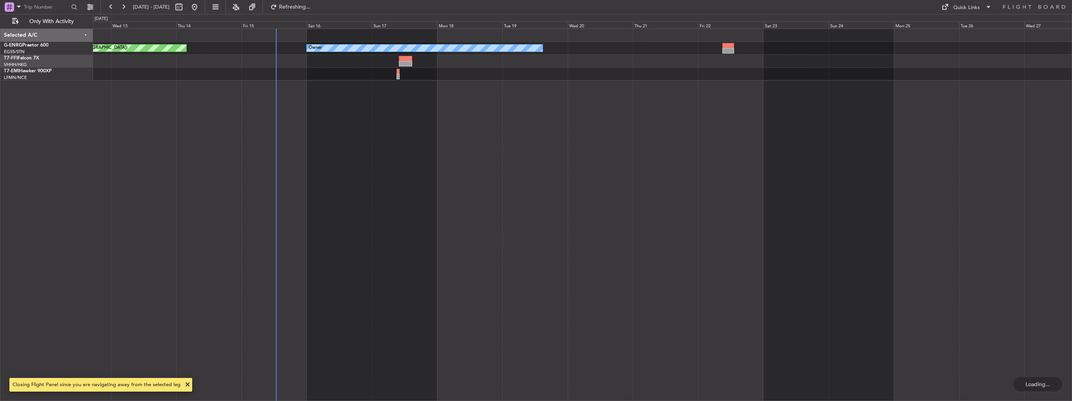
click at [400, 144] on div "Planned Maint London (Stansted) Owner" at bounding box center [582, 215] width 979 height 372
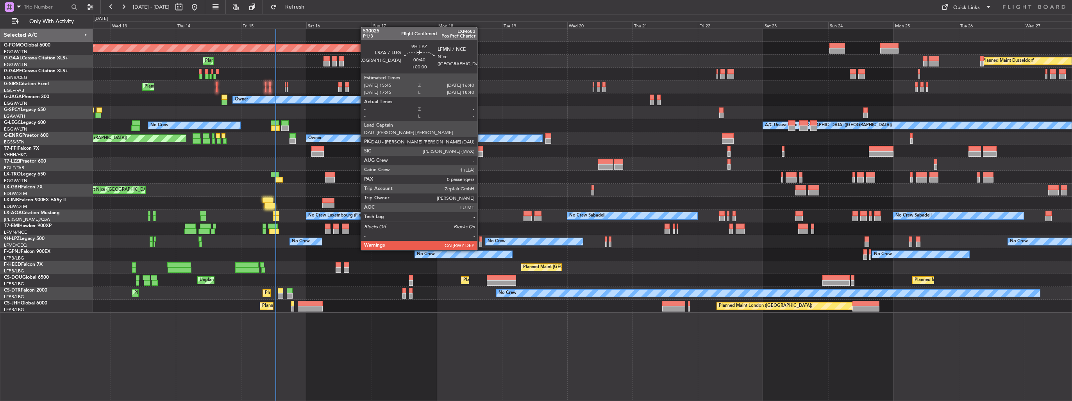
click at [481, 242] on div at bounding box center [480, 243] width 3 height 5
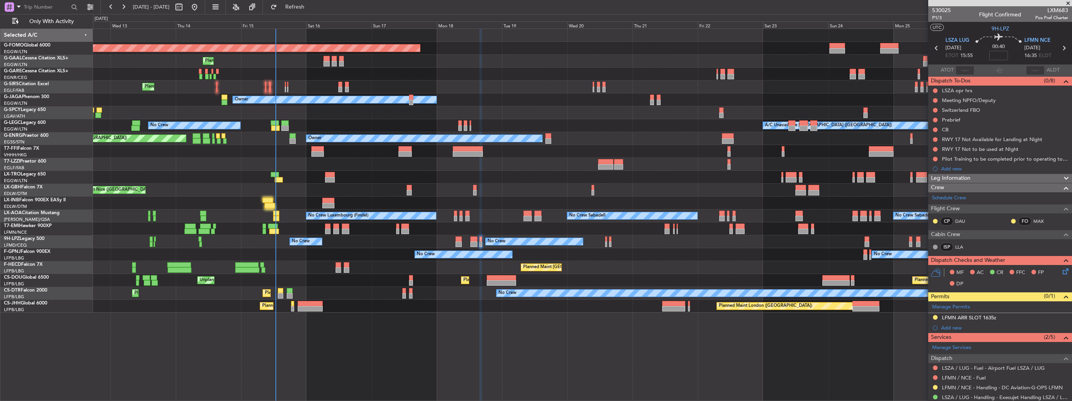
drag, startPoint x: 1058, startPoint y: 314, endPoint x: 1050, endPoint y: 317, distance: 8.3
click at [0, 0] on img at bounding box center [0, 0] width 0 height 0
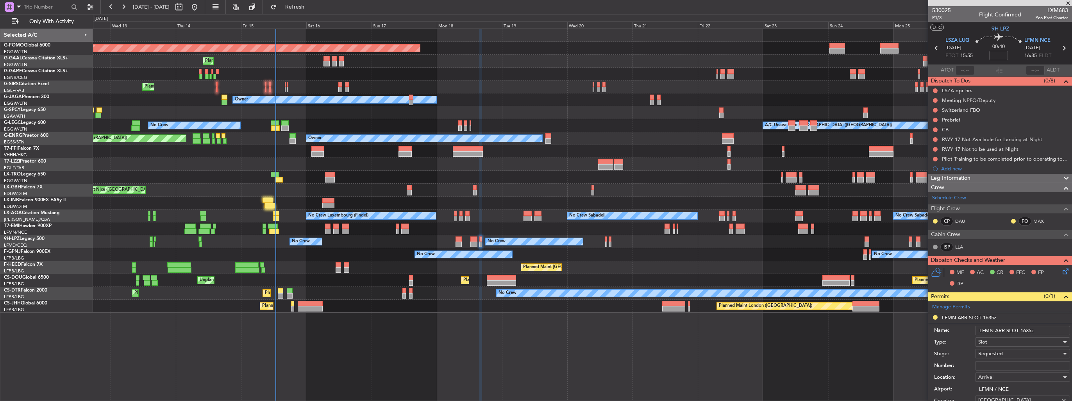
click at [1033, 329] on input "LFMN ARR SLOT 1635z" at bounding box center [1022, 330] width 95 height 9
click at [1031, 329] on input "LFMN ARR SLOT 1635z" at bounding box center [1022, 330] width 95 height 9
type input "LFMN ARR SLOT 1640z"
click at [1014, 366] on input "Number:" at bounding box center [1022, 365] width 95 height 9
paste input "LFMNA000075839"
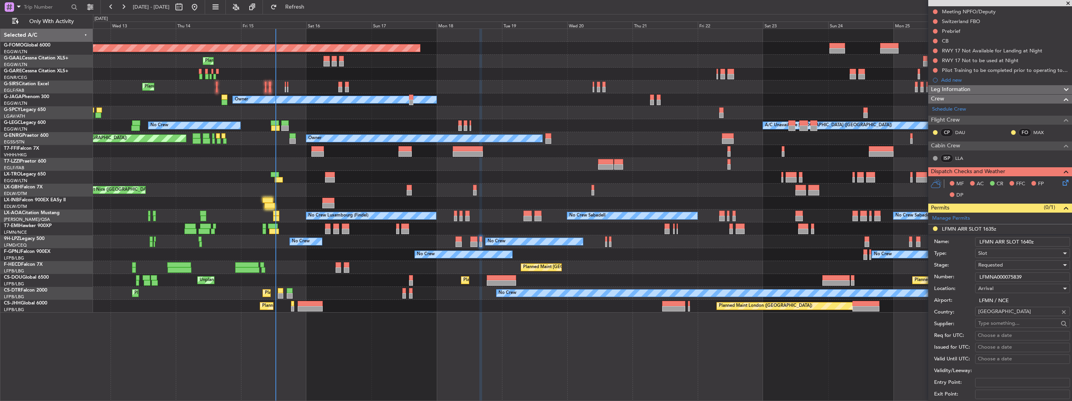
scroll to position [156, 0]
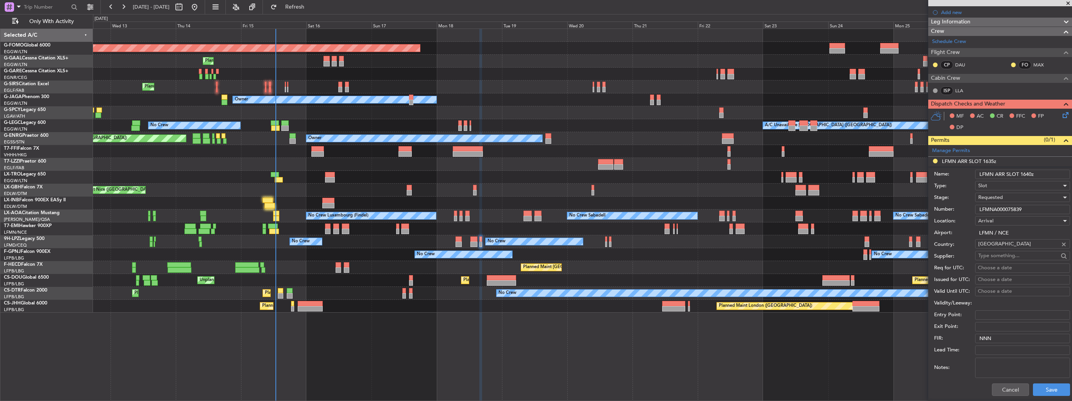
type input "LFMNA000075839"
click at [1004, 195] on div "Requested" at bounding box center [1019, 197] width 83 height 12
click at [1009, 255] on span "Received OK" at bounding box center [1020, 256] width 82 height 12
click at [1040, 388] on button "Save" at bounding box center [1051, 389] width 37 height 13
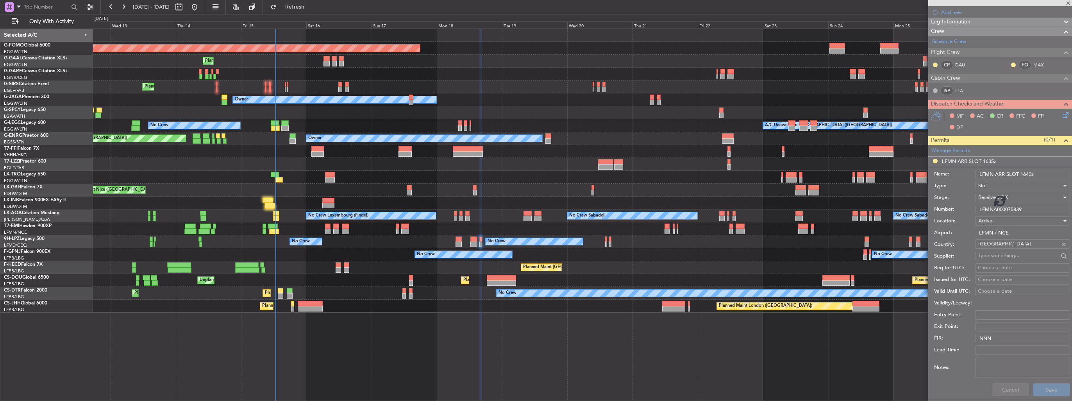
scroll to position [50, 0]
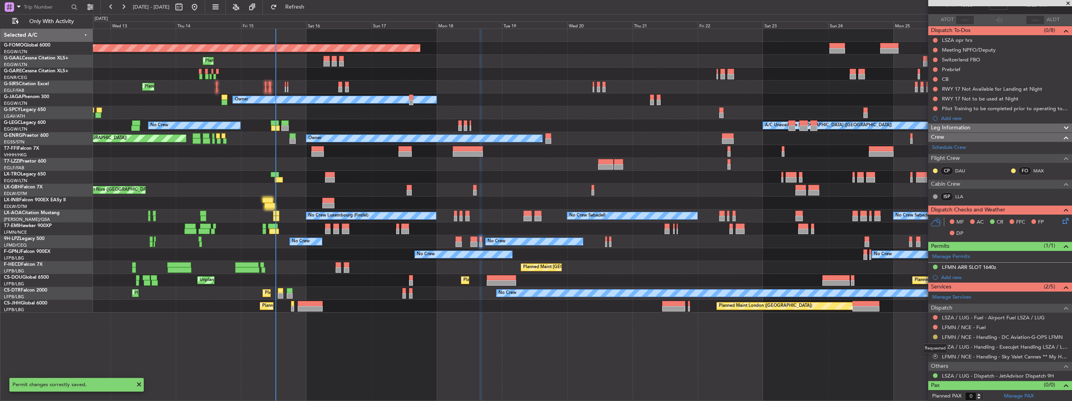
click at [937, 335] on button at bounding box center [935, 336] width 5 height 5
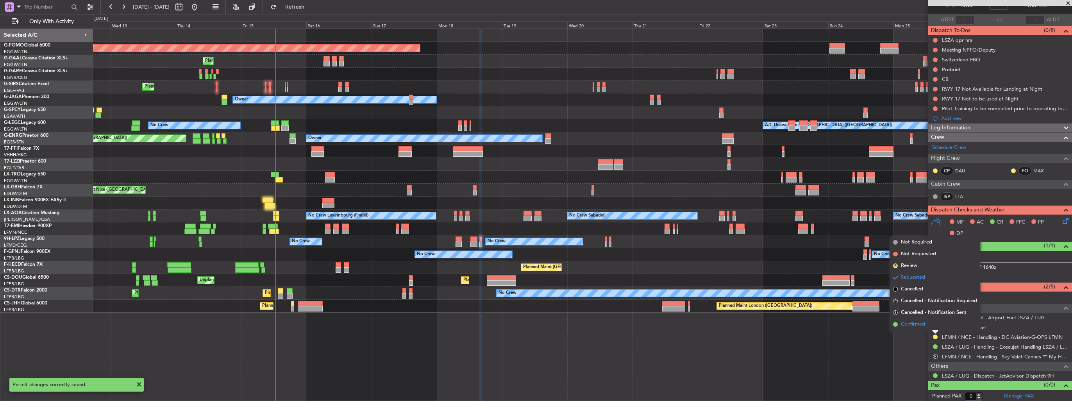
click at [916, 322] on span "Confirmed" at bounding box center [913, 324] width 24 height 8
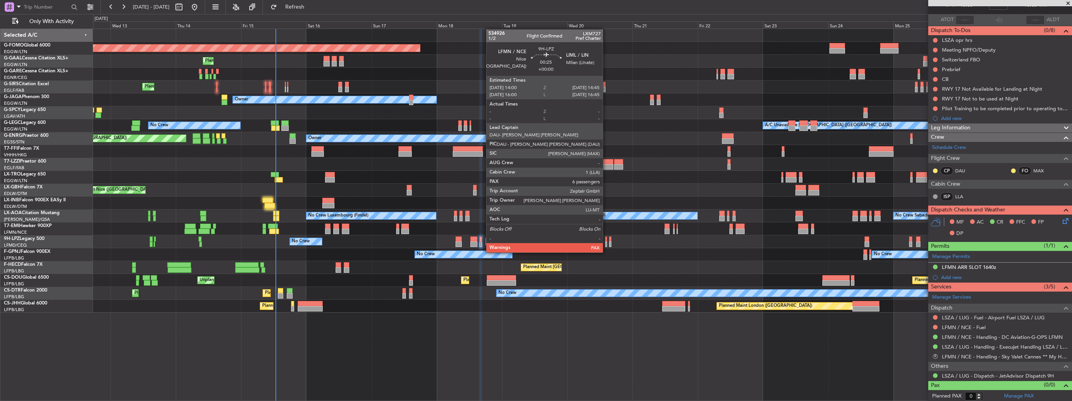
click at [606, 245] on div at bounding box center [606, 243] width 2 height 5
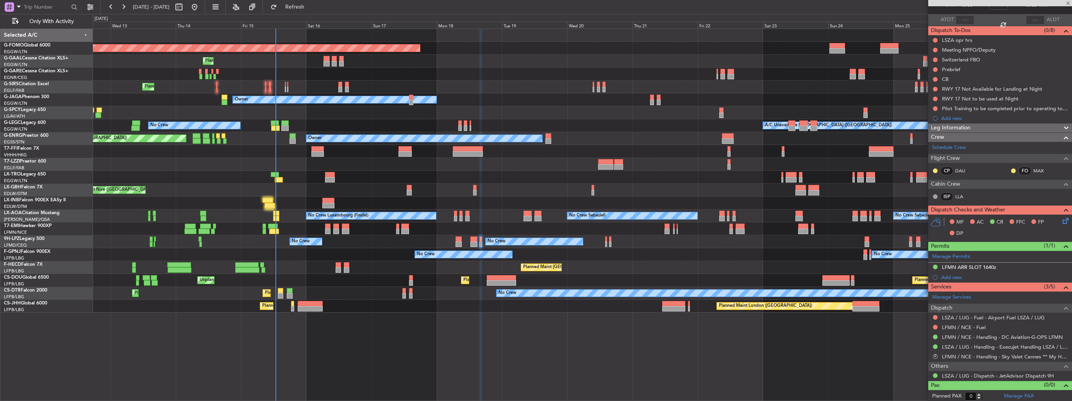
type input "6"
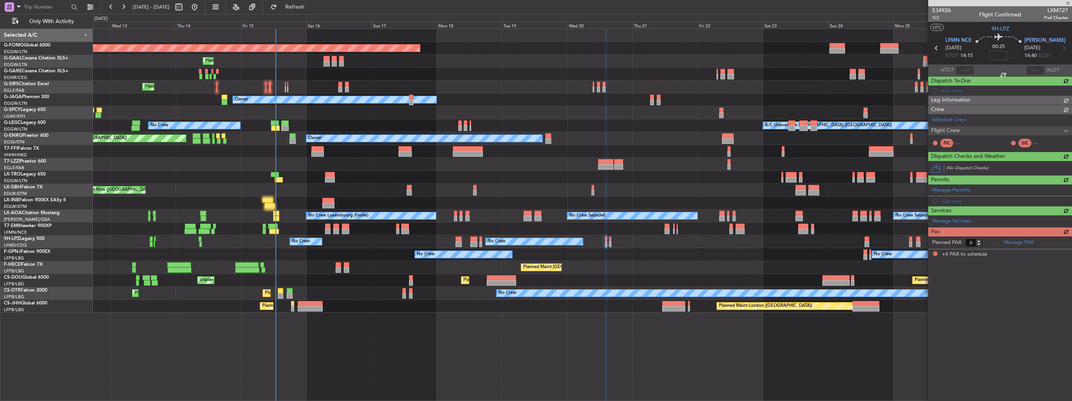
scroll to position [0, 0]
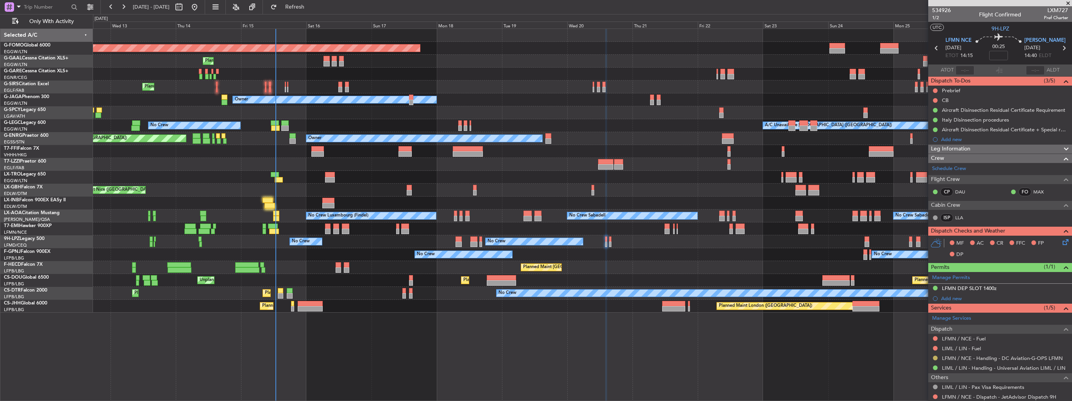
click at [936, 356] on button at bounding box center [935, 358] width 5 height 5
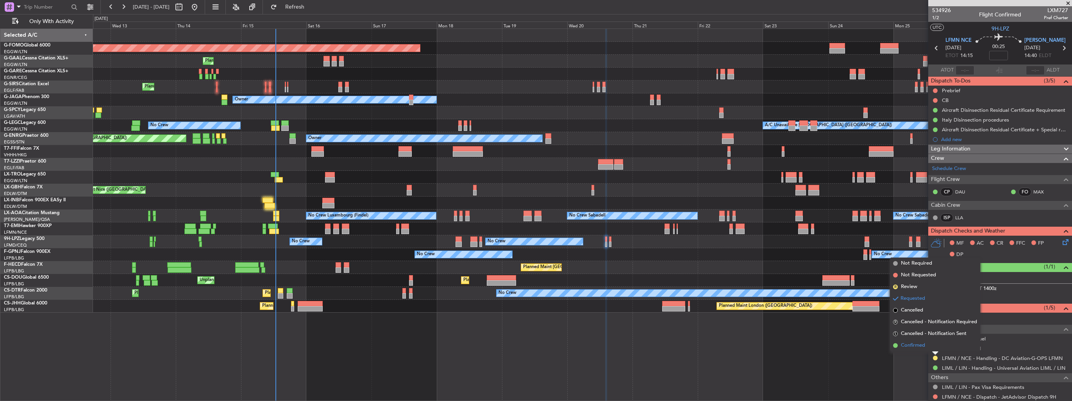
click at [913, 346] on span "Confirmed" at bounding box center [913, 345] width 24 height 8
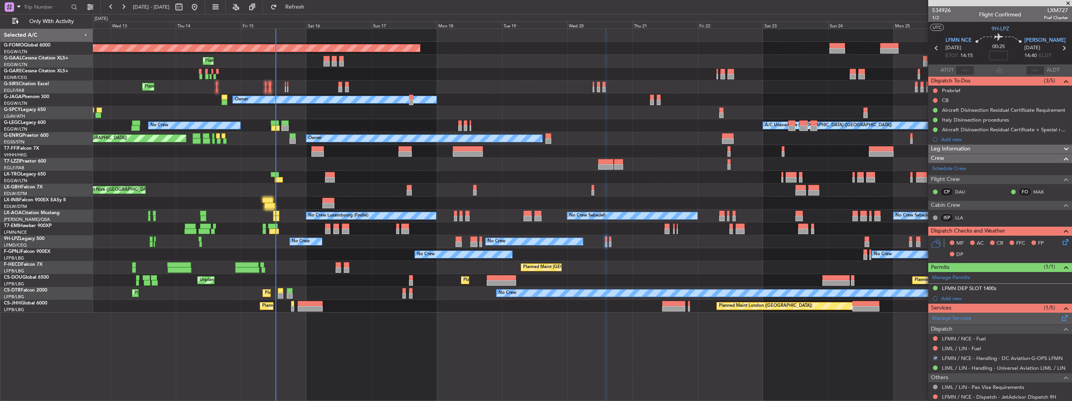
scroll to position [31, 0]
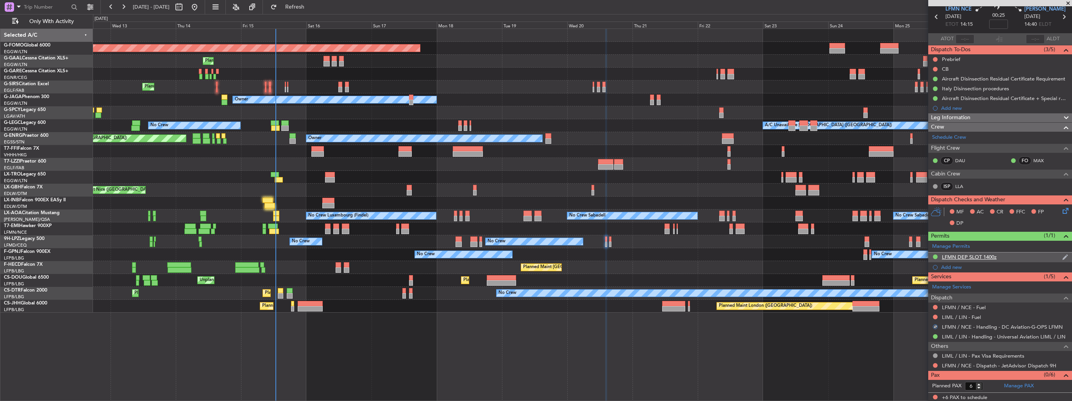
click at [1062, 257] on img at bounding box center [1065, 257] width 6 height 7
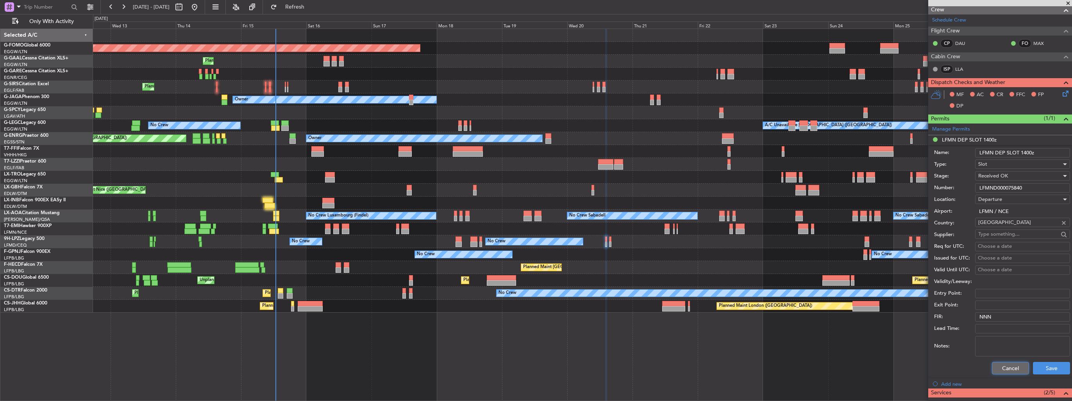
click at [1011, 369] on button "Cancel" at bounding box center [1010, 368] width 37 height 13
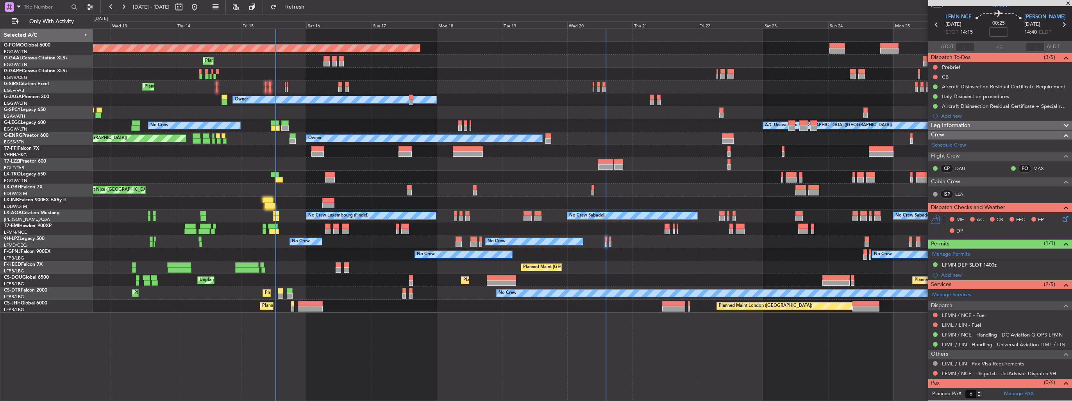
scroll to position [0, 0]
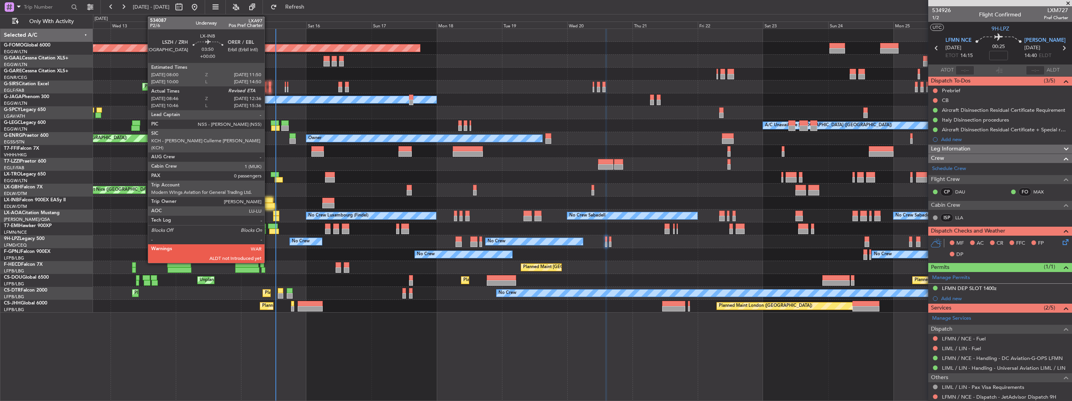
click at [268, 200] on div at bounding box center [268, 200] width 11 height 5
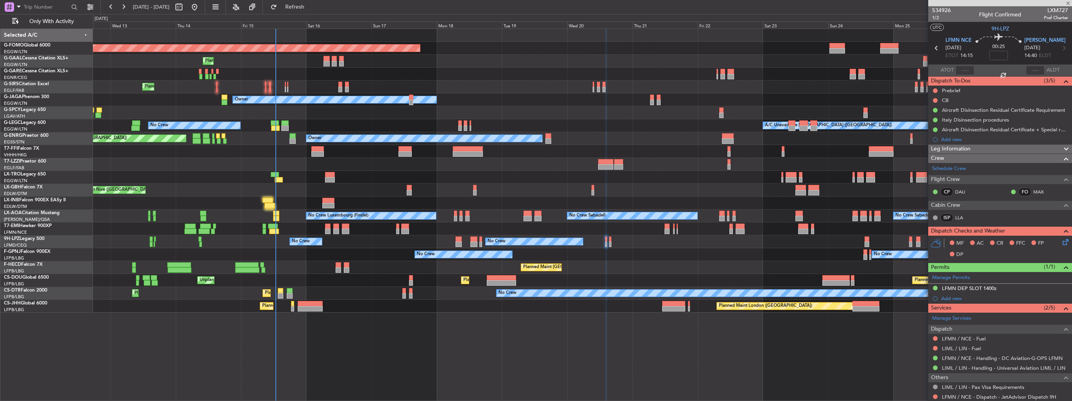
type input "08:46"
type input "0"
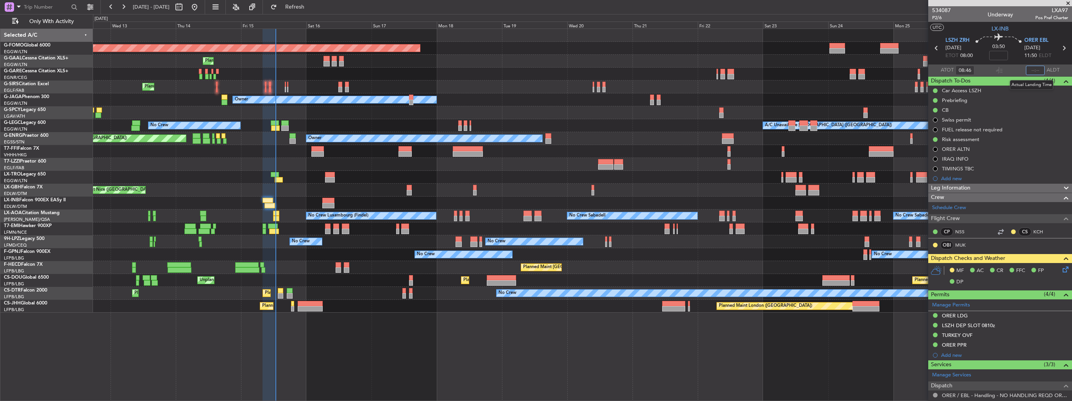
click at [1033, 68] on input "text" at bounding box center [1035, 70] width 19 height 9
type input "12:44"
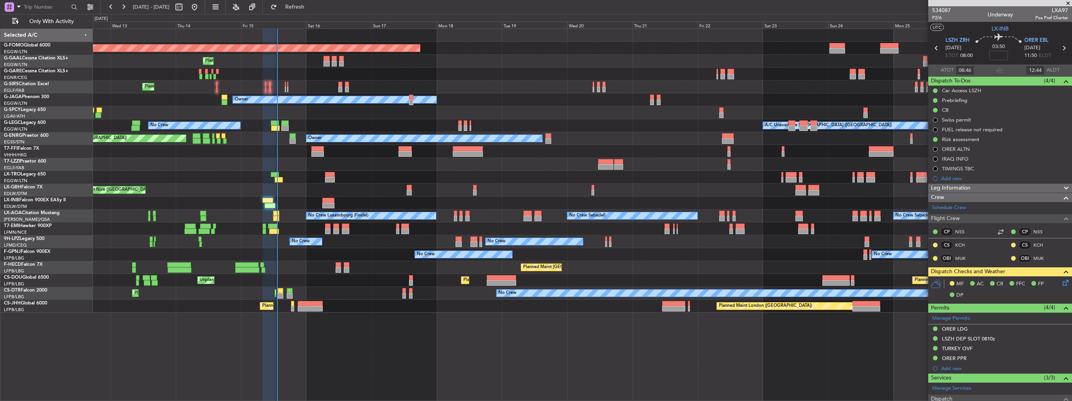
click at [89, 162] on div "Planned Maint Windsor Locks (Bradley Intl) Planned Maint Dusseldorf Planned Mai…" at bounding box center [536, 207] width 1072 height 387
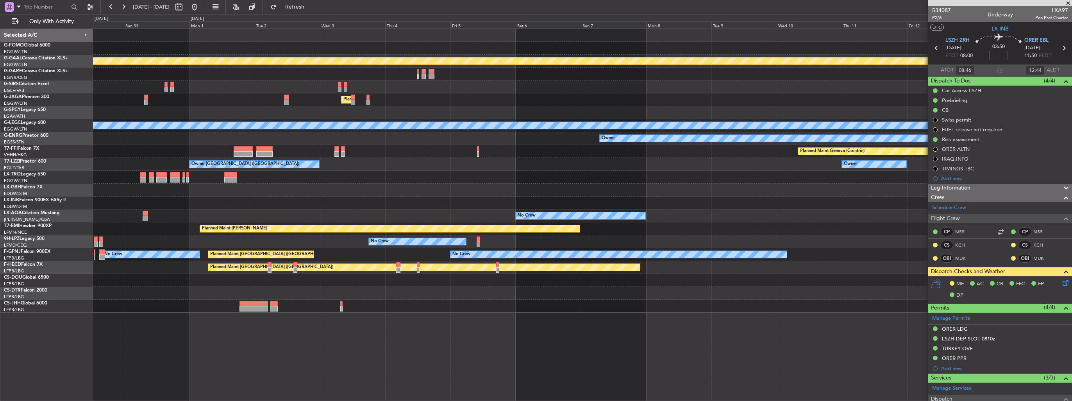
click at [54, 212] on div "Planned Maint Dusseldorf Planned Maint London (Luton) A/C Unavailable London (L…" at bounding box center [536, 207] width 1072 height 387
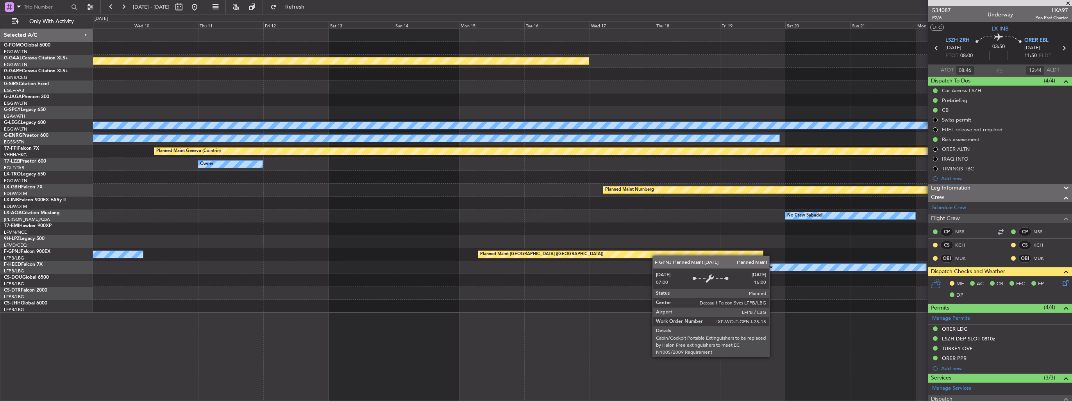
click at [85, 257] on div "Planned Maint Dusseldorf A/C Unavailable London (Luton) Owner Planned Maint Gen…" at bounding box center [536, 207] width 1072 height 387
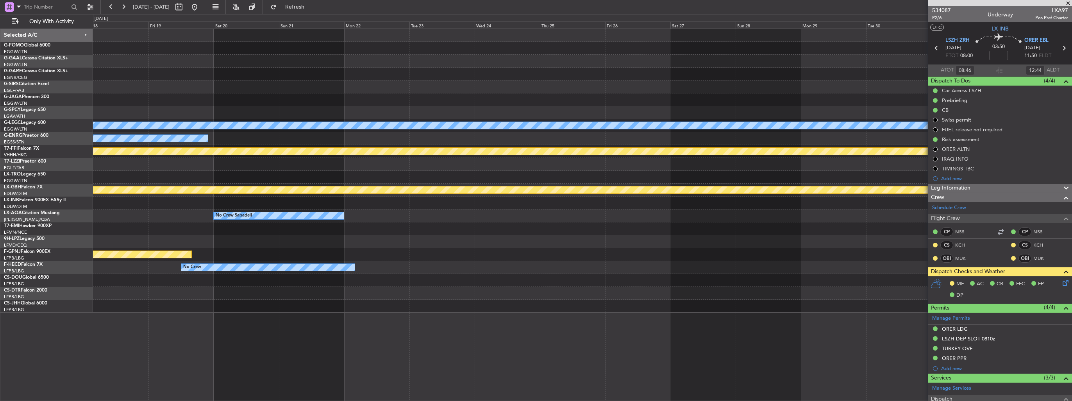
click at [363, 177] on div "Planned Maint Dusseldorf A/C Unavailable London (Luton) Owner Planned Maint Gen…" at bounding box center [582, 171] width 979 height 284
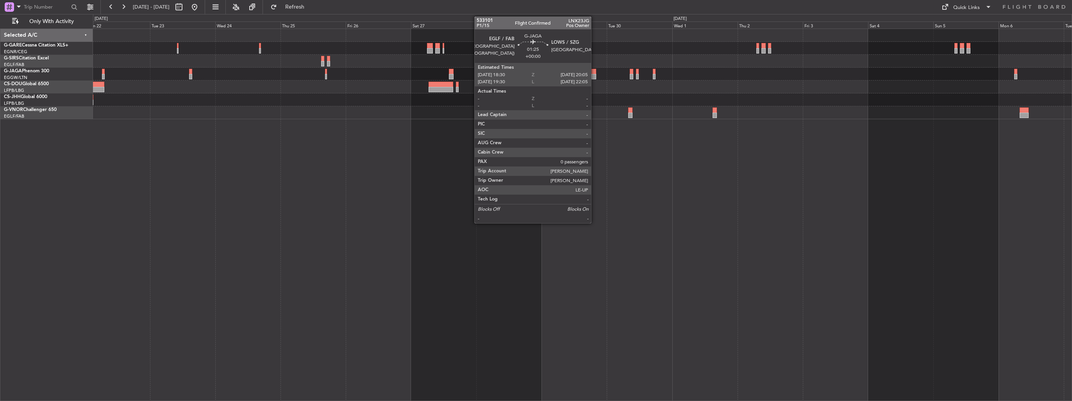
click at [595, 74] on div at bounding box center [593, 76] width 5 height 5
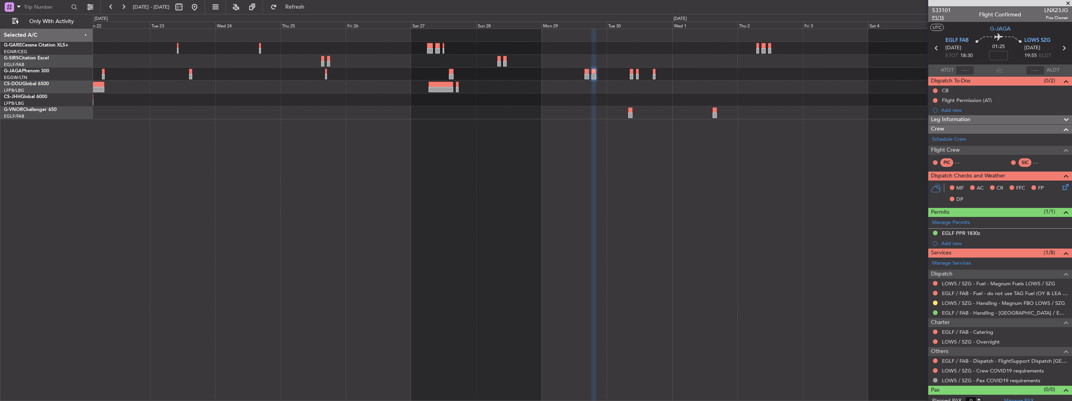
click at [942, 18] on span "P1/15" at bounding box center [941, 17] width 19 height 7
click at [765, 201] on div at bounding box center [582, 215] width 979 height 372
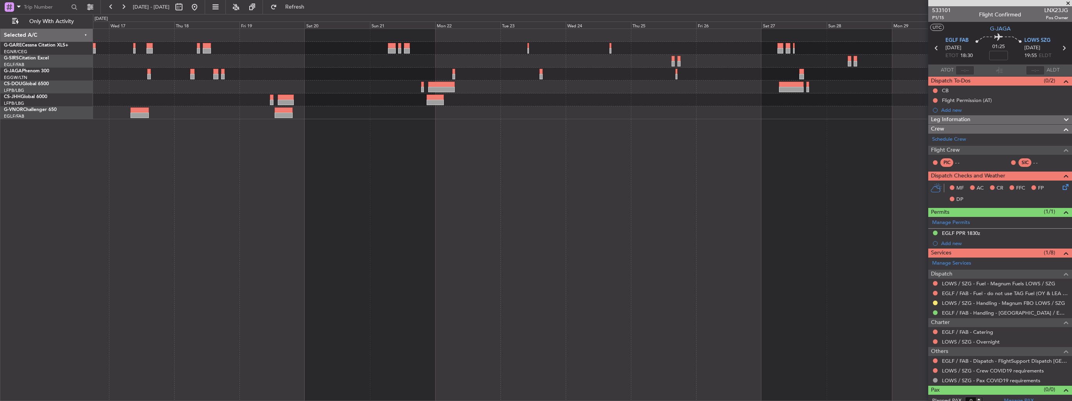
click at [701, 206] on div at bounding box center [582, 215] width 979 height 372
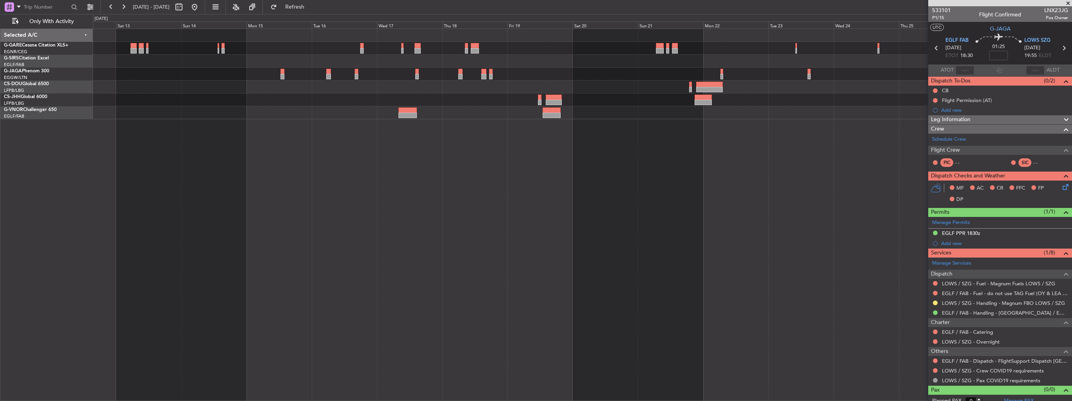
click at [724, 216] on div at bounding box center [582, 215] width 979 height 372
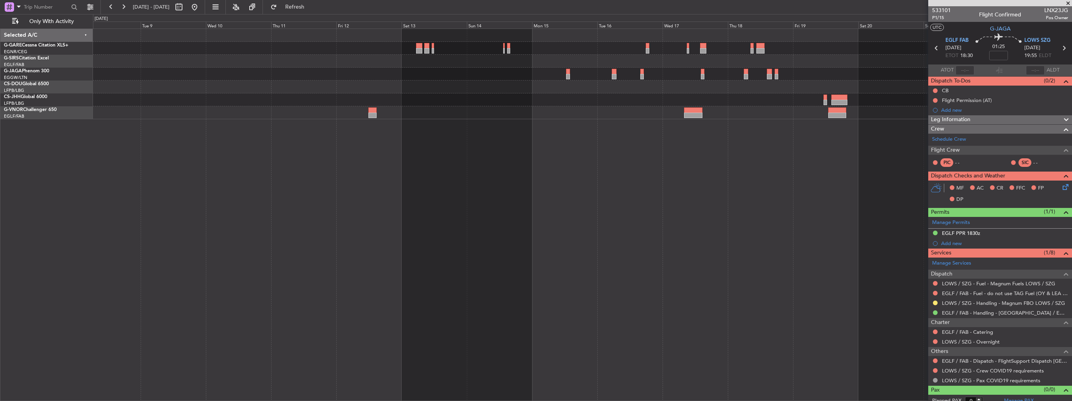
click at [679, 206] on div at bounding box center [582, 215] width 979 height 372
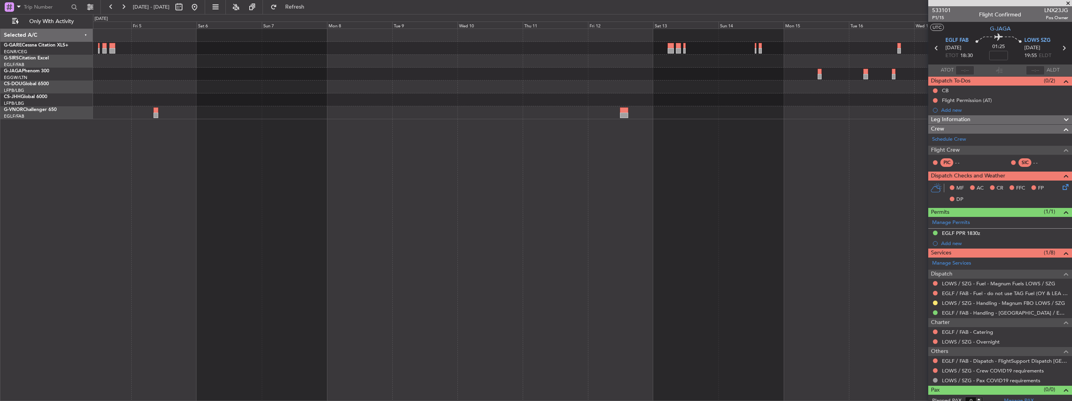
click at [611, 204] on div "Planned Maint [GEOGRAPHIC_DATA] ([GEOGRAPHIC_DATA])" at bounding box center [582, 215] width 979 height 372
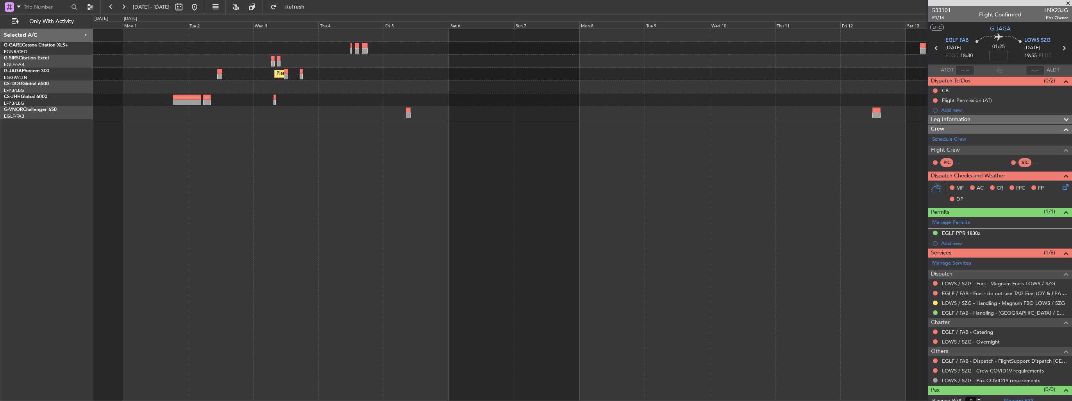
click at [658, 217] on div "Planned Maint [GEOGRAPHIC_DATA] ([GEOGRAPHIC_DATA])" at bounding box center [582, 215] width 979 height 372
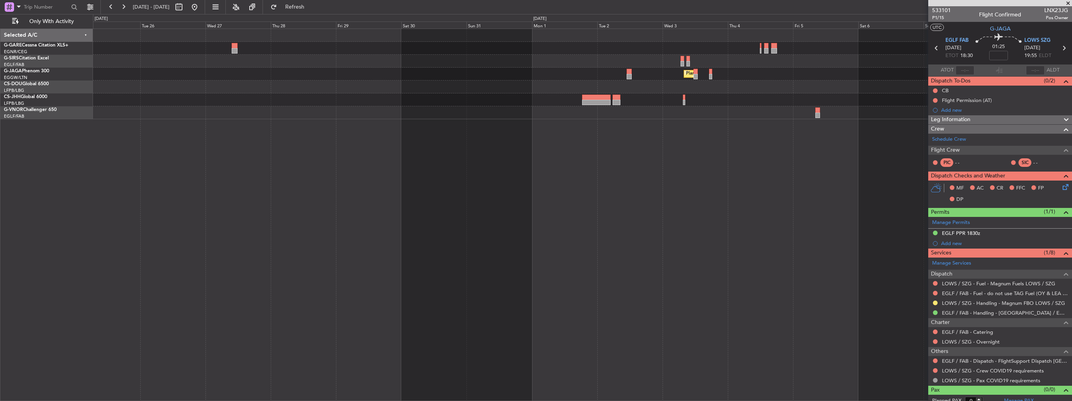
click at [689, 220] on div "Planned Maint London (Luton) Planned Maint London (Biggin Hill)" at bounding box center [582, 215] width 979 height 372
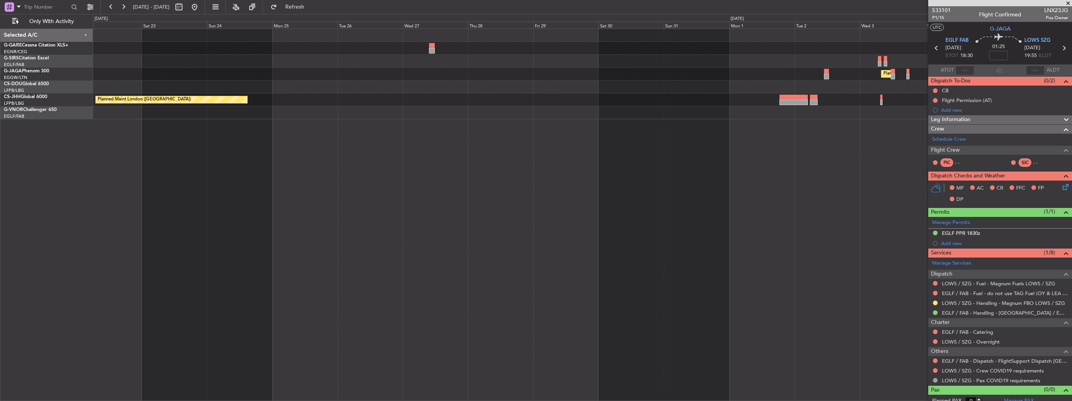
click at [645, 199] on div "Planned Maint London (Luton) Planned Maint London (Biggin Hill)" at bounding box center [582, 215] width 979 height 372
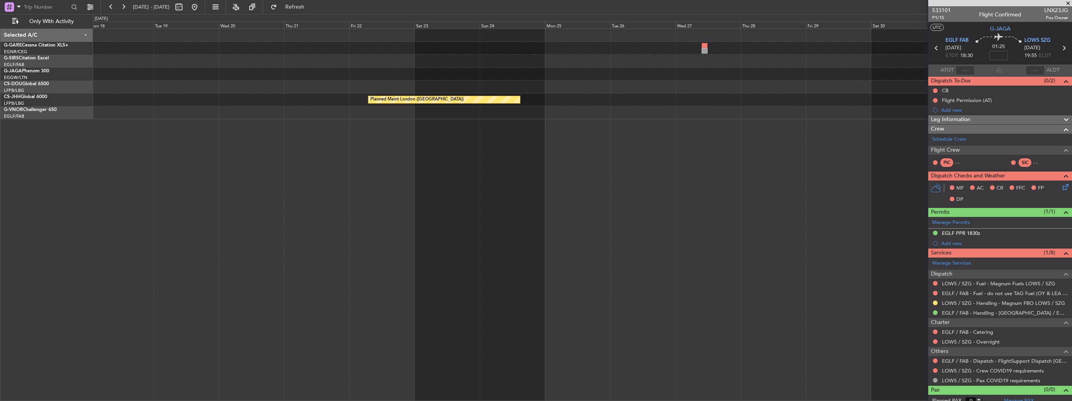
click at [646, 183] on div "Planned Maint London (Luton) Owner Planned Maint London (Biggin Hill) Planned M…" at bounding box center [582, 215] width 979 height 372
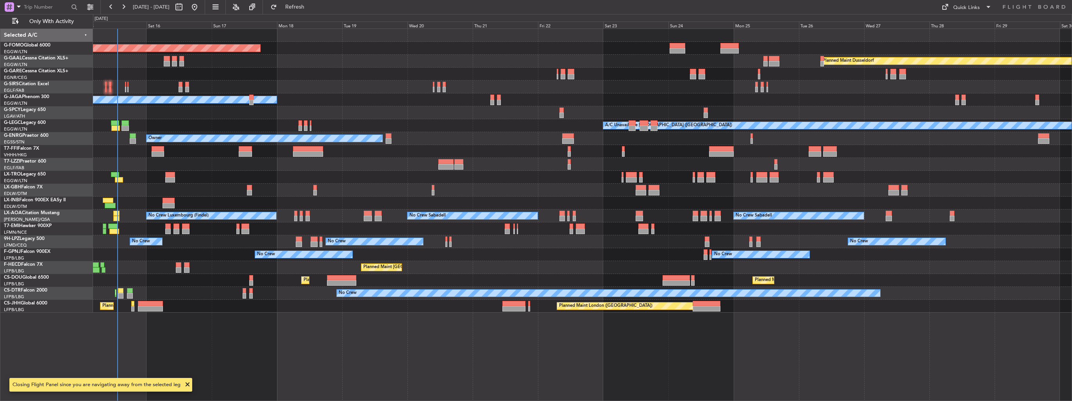
click at [438, 134] on div "Planned Maint Windsor Locks (Bradley Intl) Planned Maint Dusseldorf Planned Mai…" at bounding box center [582, 171] width 979 height 284
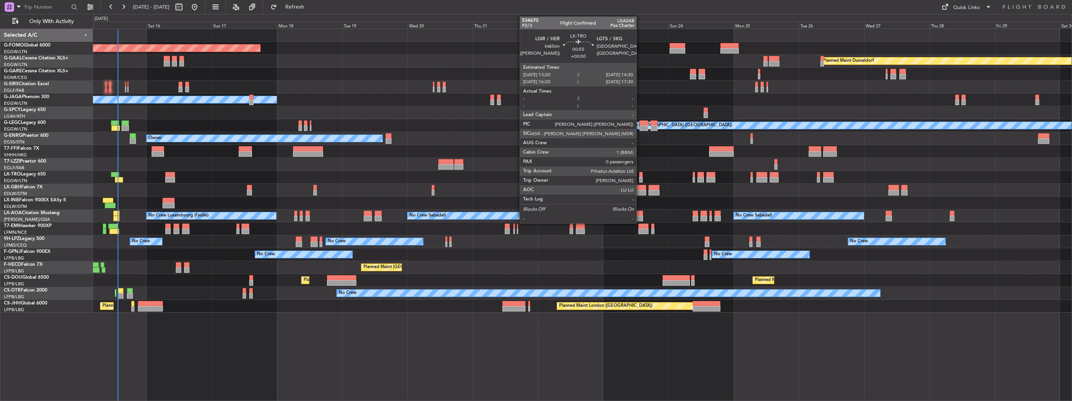
click at [640, 179] on div at bounding box center [641, 179] width 4 height 5
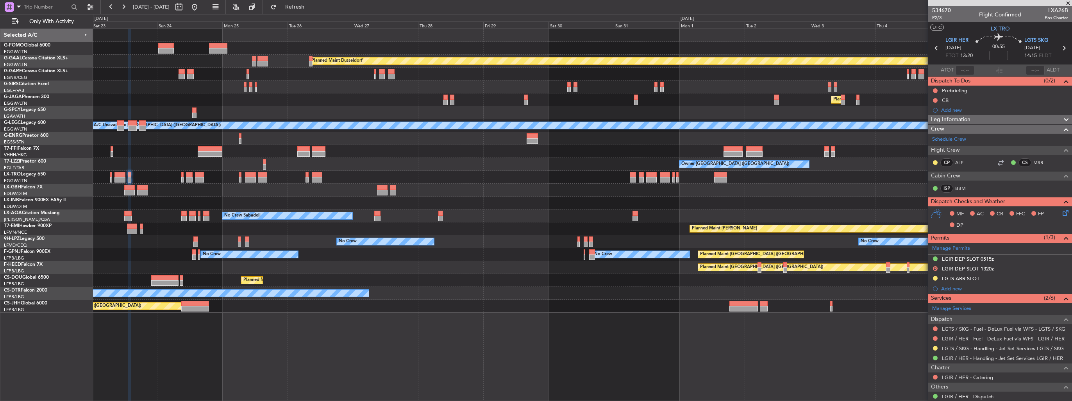
click at [102, 180] on div "Planned Maint Dusseldorf Planned Maint London (Luton) A/C Unavailable London (L…" at bounding box center [582, 171] width 979 height 284
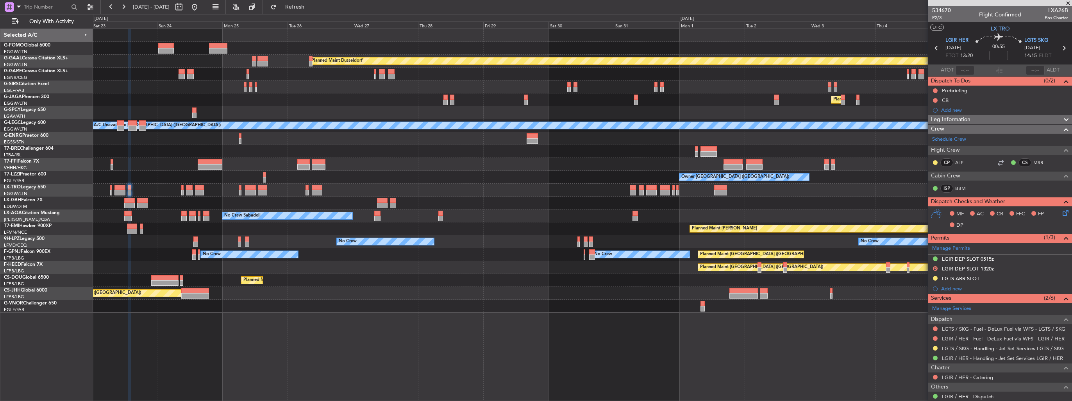
click at [130, 188] on div "Planned Maint Dusseldorf Planned Maint London (Luton) A/C Unavailable London (L…" at bounding box center [582, 171] width 979 height 284
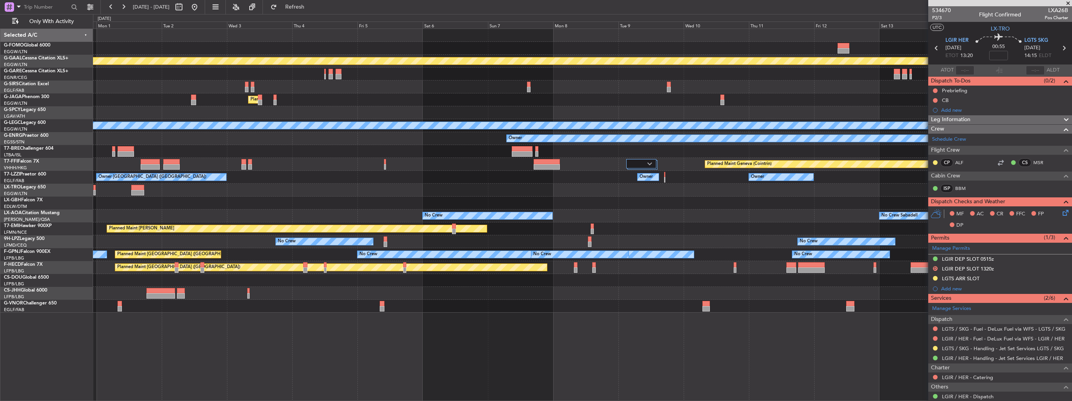
click at [0, 181] on html "23 Aug 2025 - 07 Sep 2025 Refresh Quick Links Only With Activity Planned Maint …" at bounding box center [536, 200] width 1072 height 401
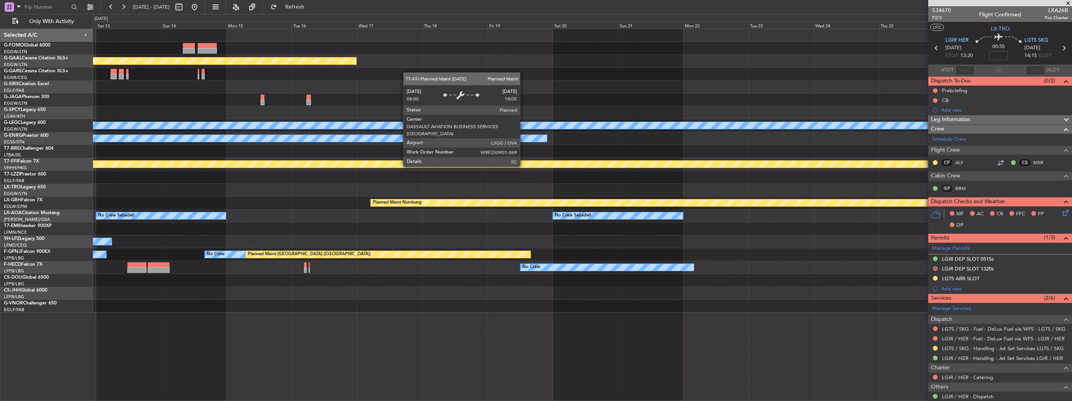
click at [0, 162] on html "23 Aug 2025 - 07 Sep 2025 Refresh Quick Links Only With Activity Planned Maint …" at bounding box center [536, 200] width 1072 height 401
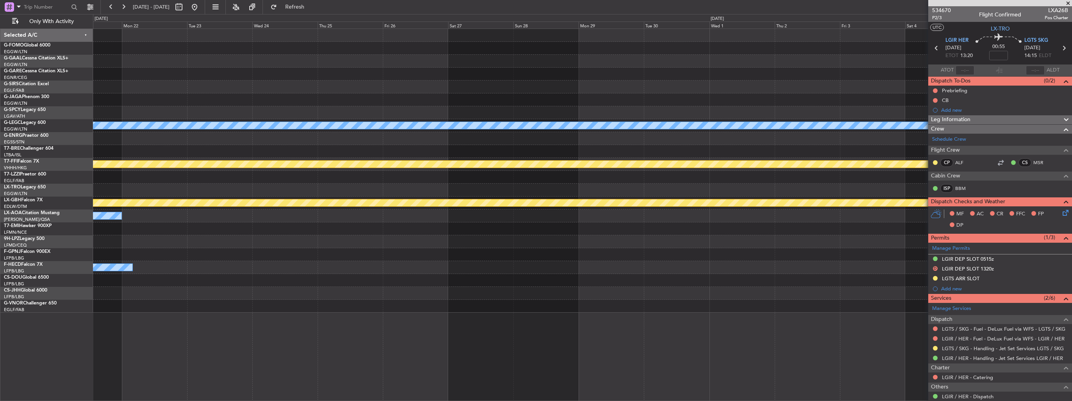
click at [120, 182] on div "A/C Unavailable London (Luton) Owner Planned Maint Geneva (Cointrin) Planned Ma…" at bounding box center [582, 171] width 979 height 284
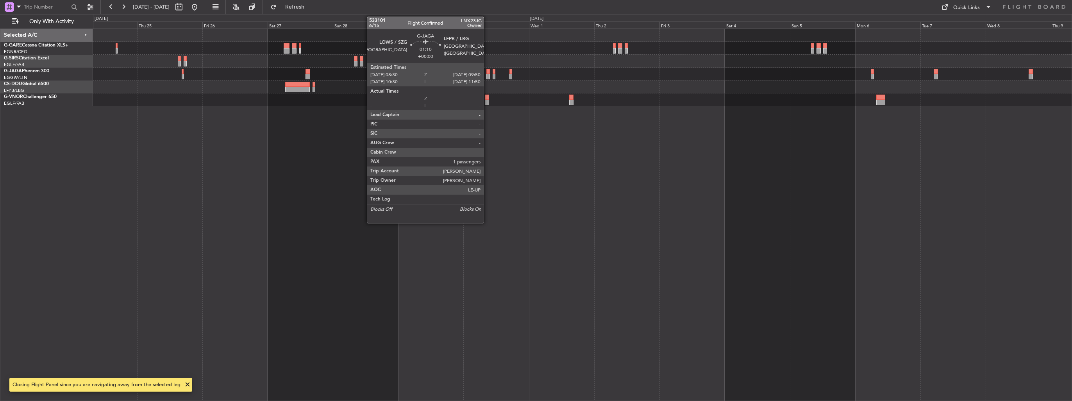
click at [487, 74] on div at bounding box center [488, 76] width 4 height 5
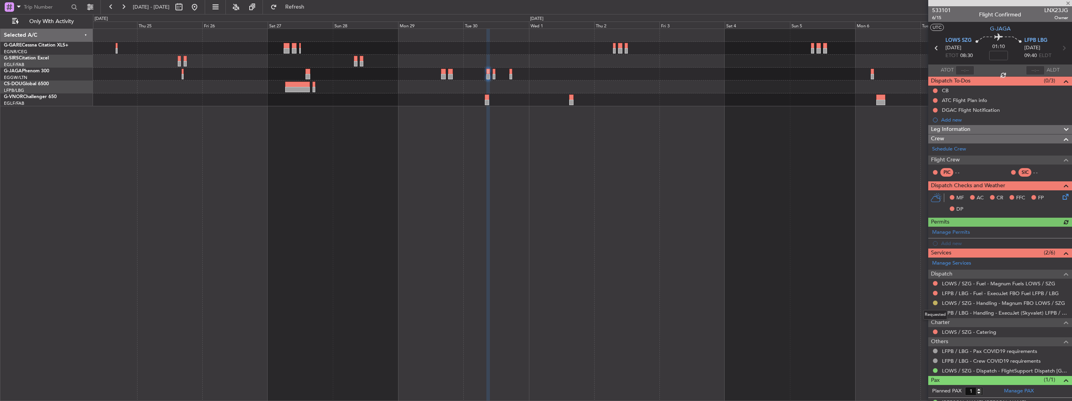
click at [936, 300] on button at bounding box center [935, 302] width 5 height 5
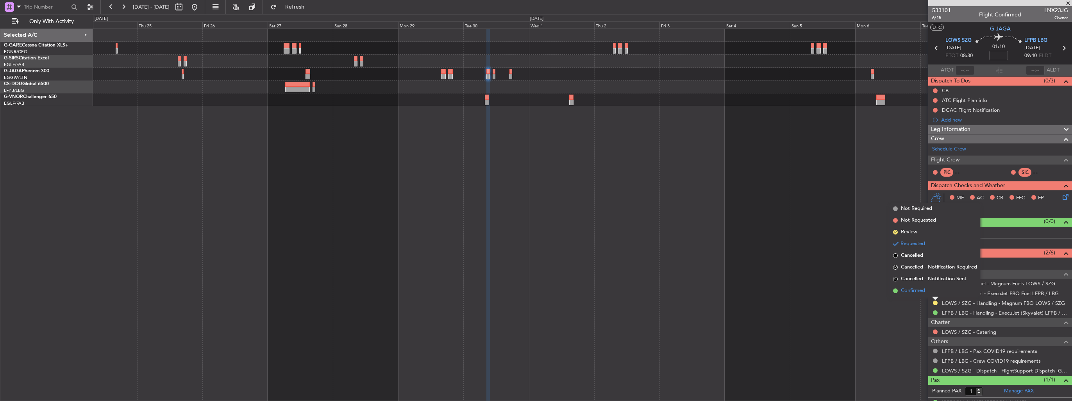
click at [922, 293] on span "Confirmed" at bounding box center [913, 291] width 24 height 8
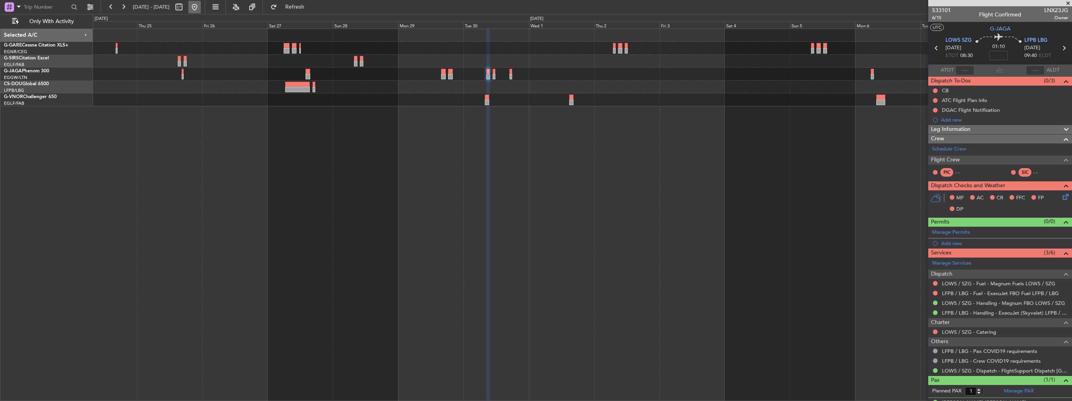
click at [201, 7] on button at bounding box center [194, 7] width 13 height 13
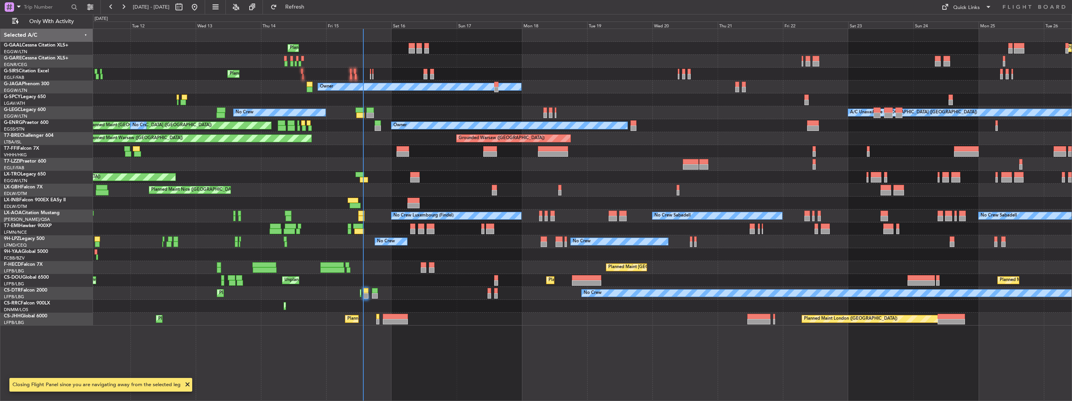
click at [339, 334] on div "Planned Maint Planned Maint Dusseldorf No Crew Planned Maint London (Farnboroug…" at bounding box center [582, 215] width 979 height 372
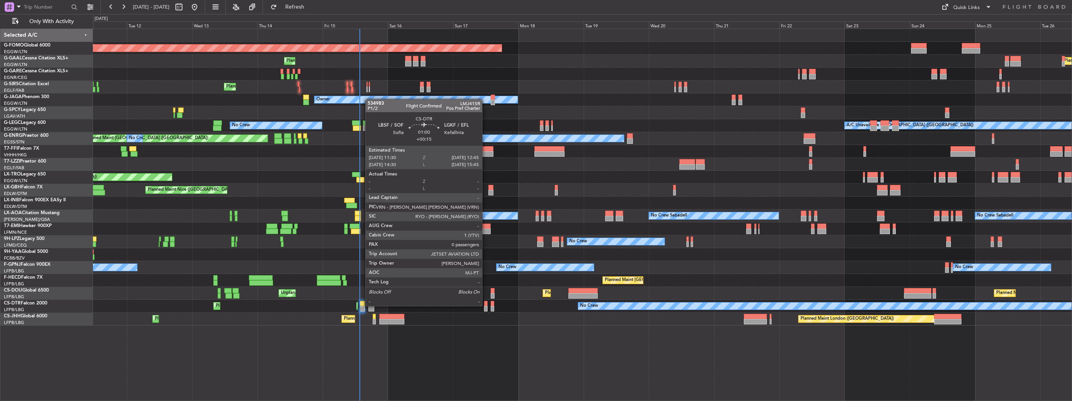
click at [486, 305] on div at bounding box center [486, 303] width 4 height 5
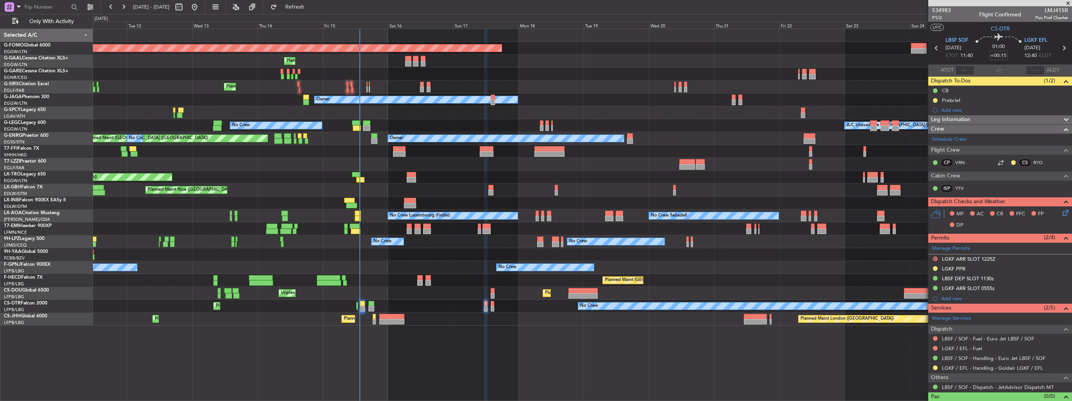
click at [0, 0] on img at bounding box center [0, 0] width 0 height 0
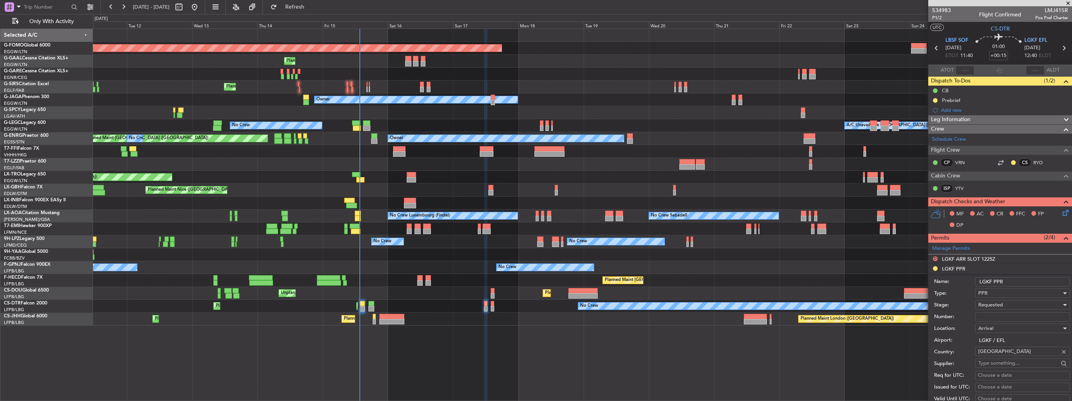
click at [1024, 318] on input "Number:" at bounding box center [1022, 316] width 95 height 9
paste input "LGKF05848150825"
type input "LGKF05848150825"
click at [1023, 305] on div "Requested" at bounding box center [1019, 305] width 83 height 12
click at [1009, 362] on span "Received OK" at bounding box center [1020, 367] width 82 height 12
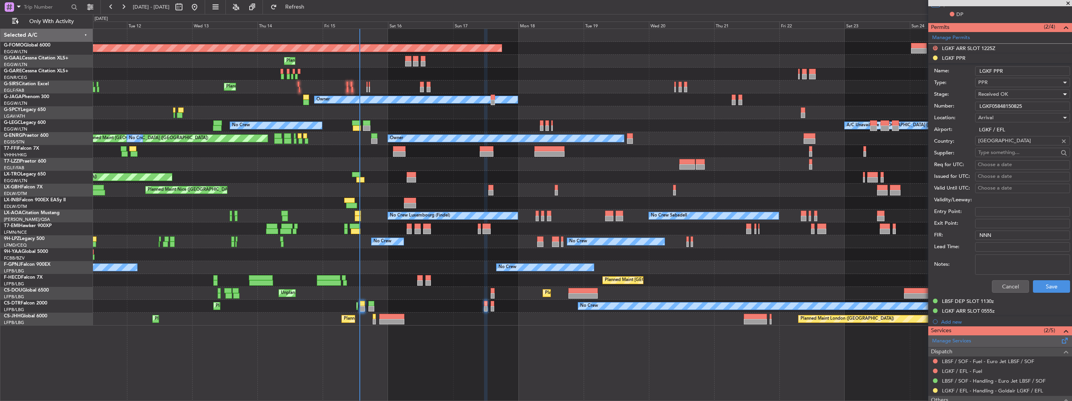
scroll to position [234, 0]
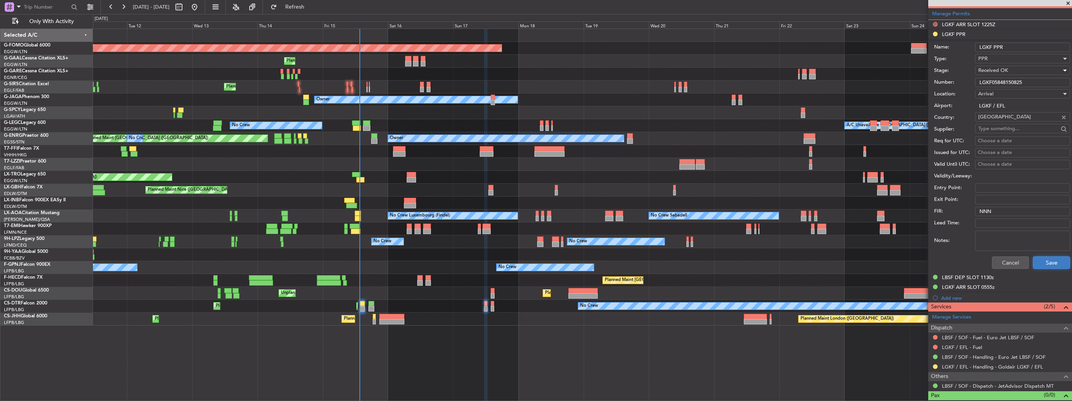
click at [1047, 263] on button "Save" at bounding box center [1051, 262] width 37 height 13
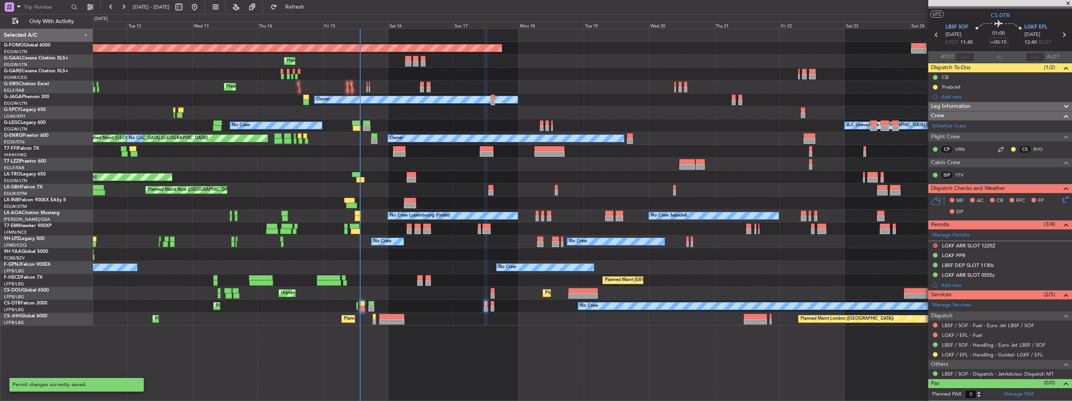
scroll to position [11, 0]
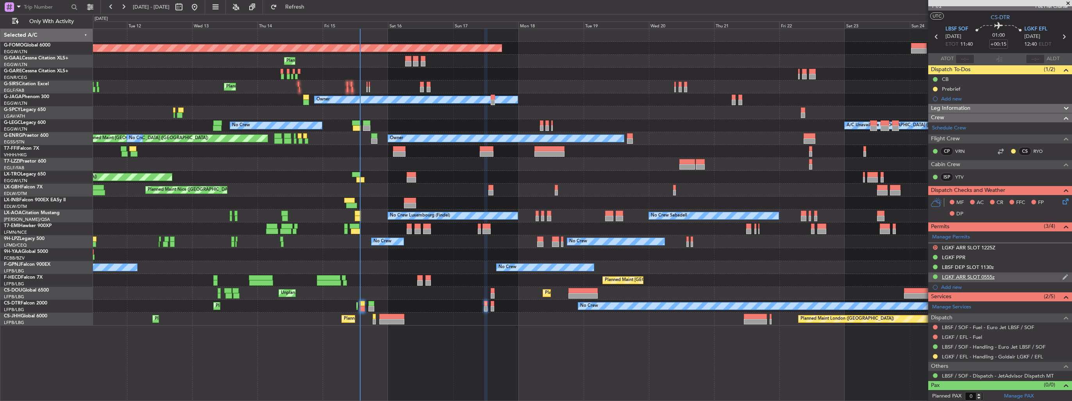
click at [1062, 277] on img at bounding box center [1065, 276] width 6 height 7
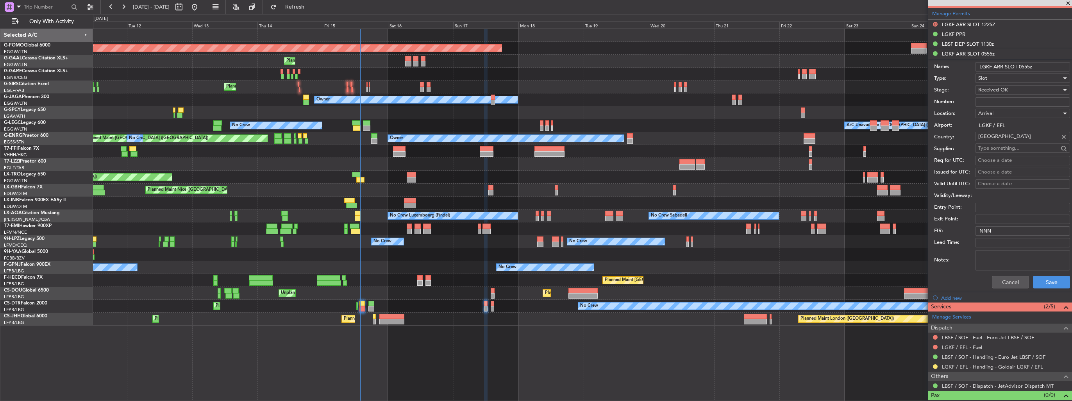
drag, startPoint x: 1030, startPoint y: 65, endPoint x: 1019, endPoint y: 66, distance: 11.0
click at [1019, 66] on input "LGKF ARR SLOT 0555z" at bounding box center [1022, 66] width 95 height 9
type input "LGKF ARR SLOT 1900z"
click at [992, 104] on input "Number:" at bounding box center [1022, 101] width 95 height 9
paste input "LGKFAGDA0415R0"
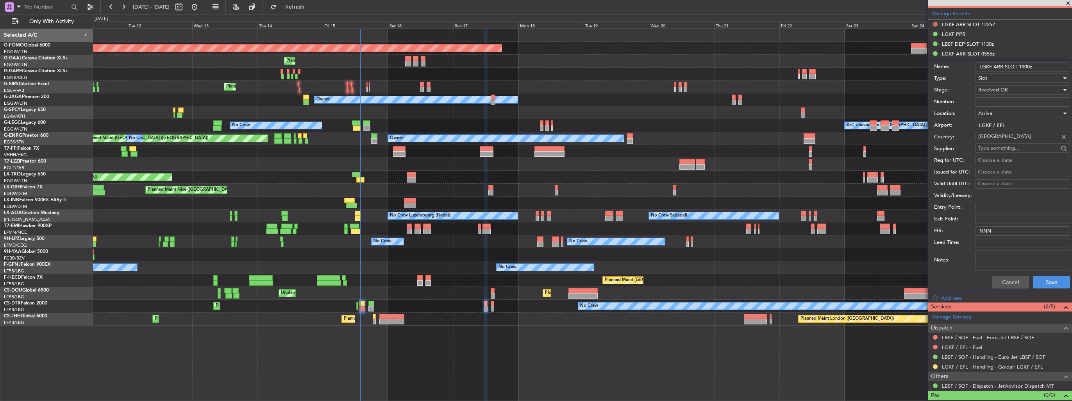
type input "LGKFAGDA0415R0"
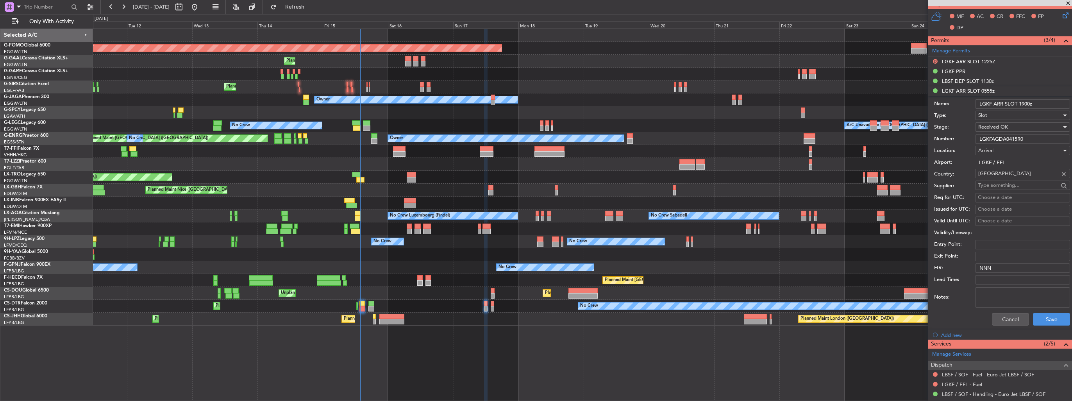
scroll to position [156, 0]
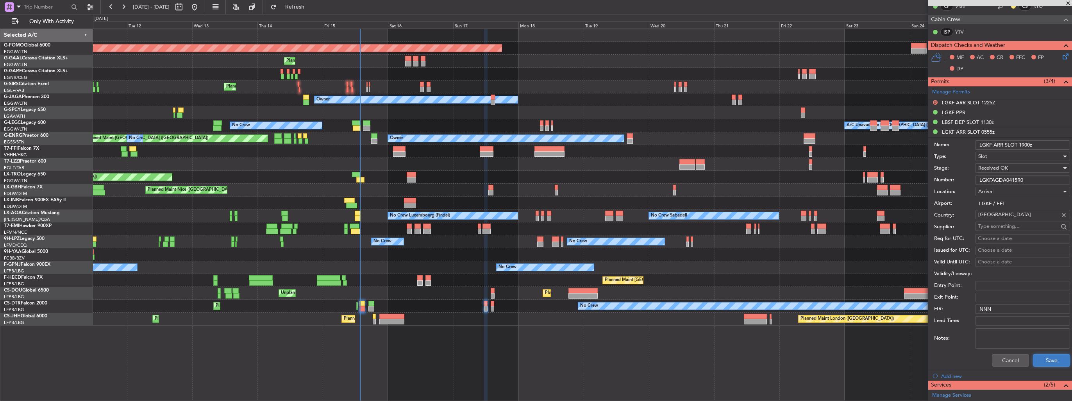
click at [1044, 359] on button "Save" at bounding box center [1051, 360] width 37 height 13
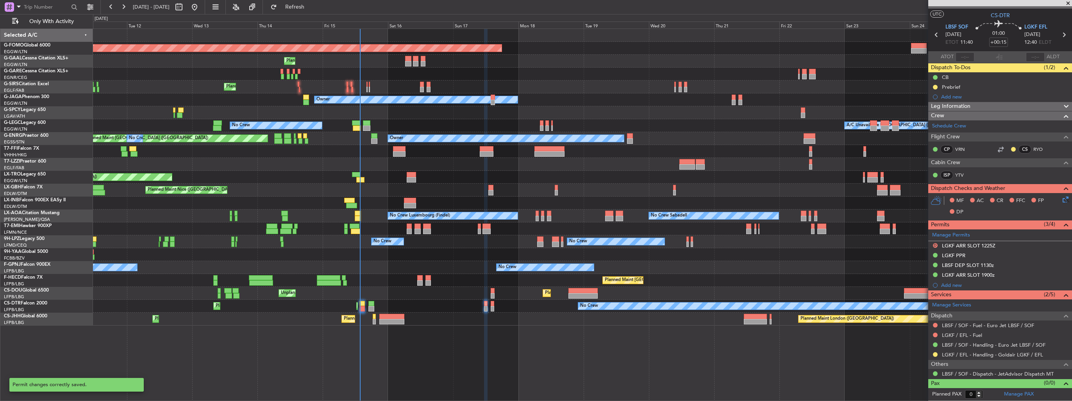
scroll to position [11, 0]
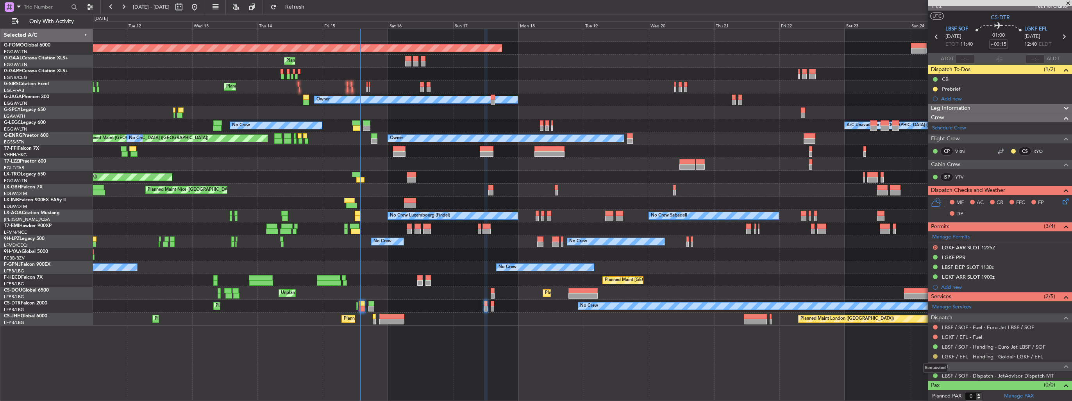
click at [934, 355] on button at bounding box center [935, 356] width 5 height 5
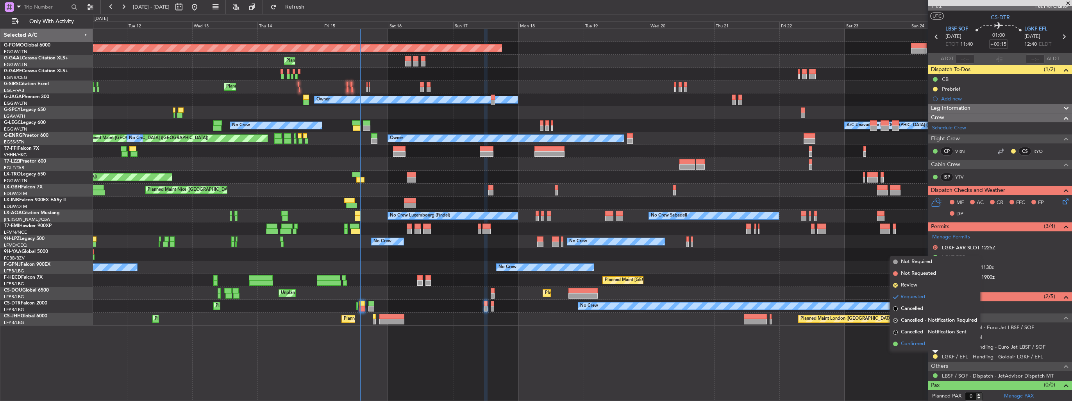
click at [920, 347] on span "Confirmed" at bounding box center [913, 344] width 24 height 8
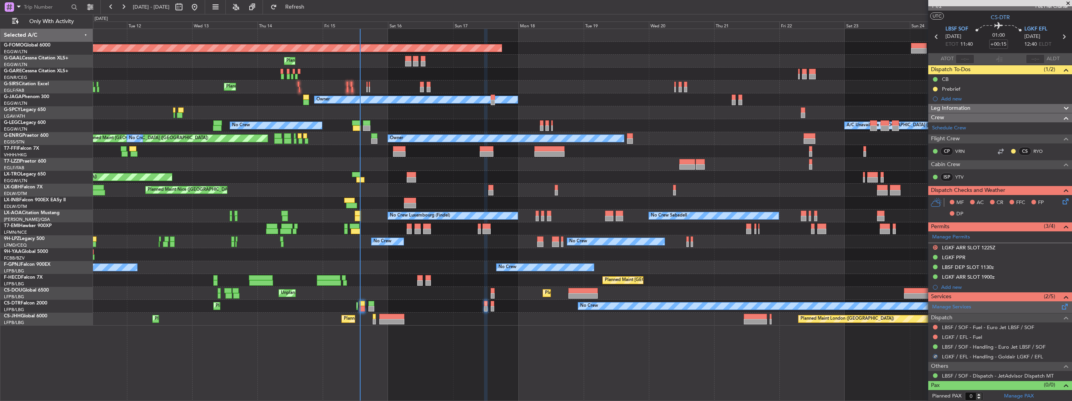
scroll to position [0, 0]
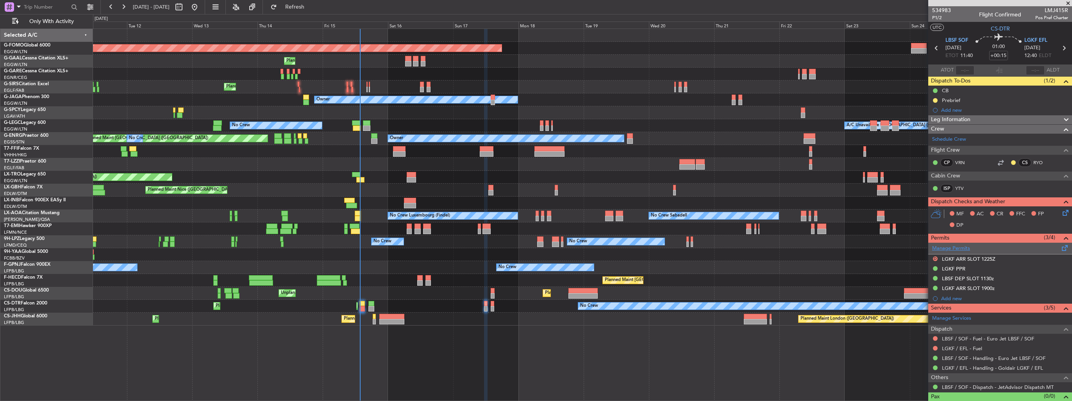
click at [949, 247] on link "Manage Permits" at bounding box center [951, 249] width 38 height 8
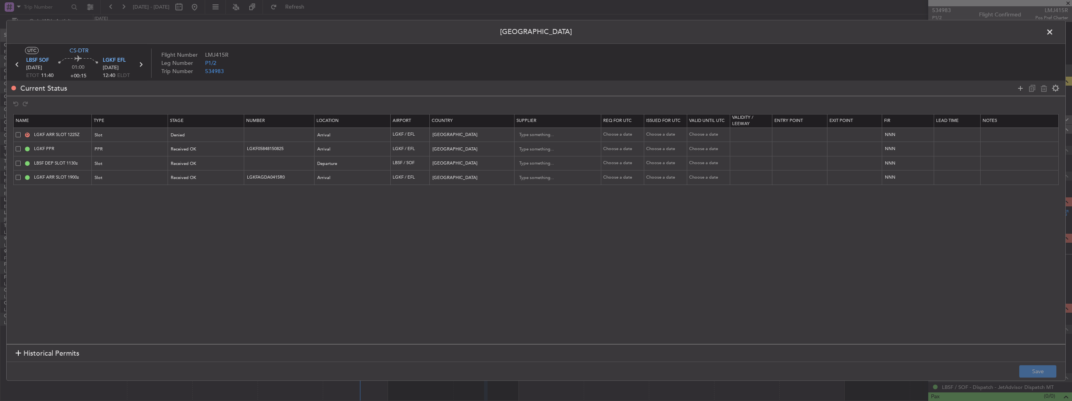
click at [18, 134] on span at bounding box center [18, 134] width 5 height 5
click at [21, 132] on input "checkbox" at bounding box center [21, 132] width 0 height 0
click at [1046, 89] on icon at bounding box center [1043, 88] width 9 height 9
type input "LGKF PPR"
type input "LGKF05848150825"
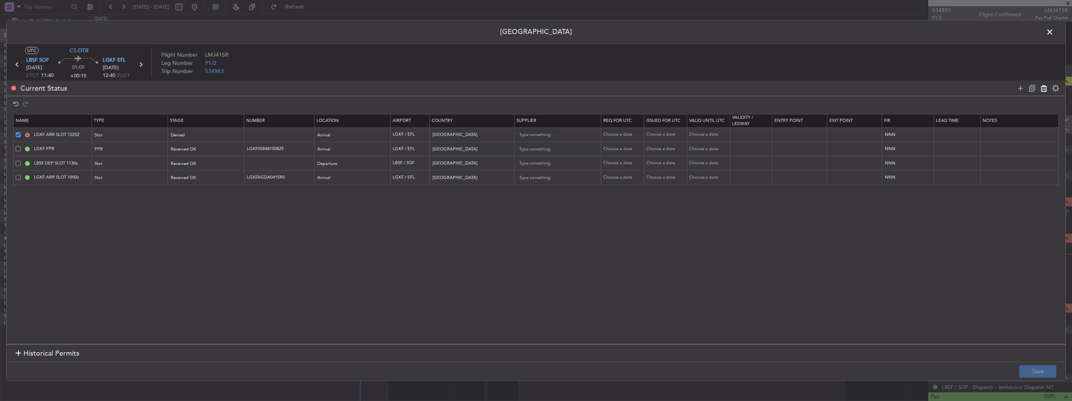
type input "LBSF DEP SLOT 1130z"
type input "Bulgaria"
type input "LGKF ARR SLOT 1900z"
type input "LGKFAGDA0415R0"
type input "Greece"
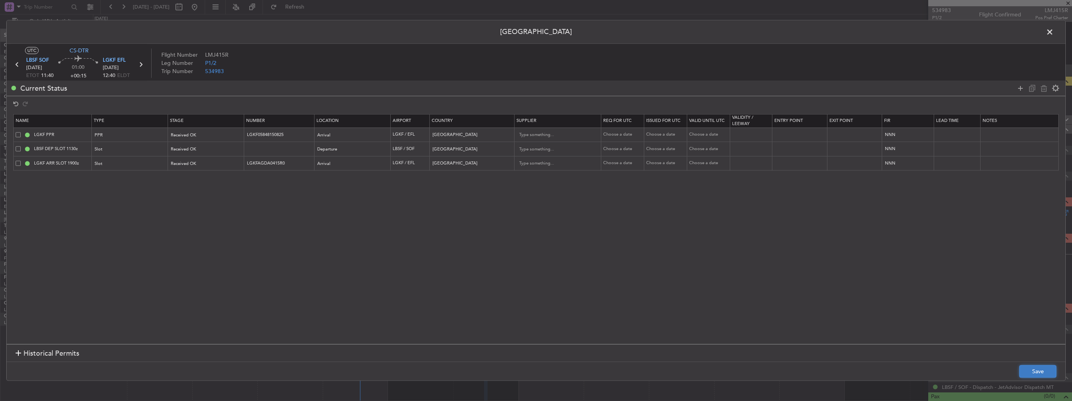
click at [1036, 368] on button "Save" at bounding box center [1037, 371] width 37 height 13
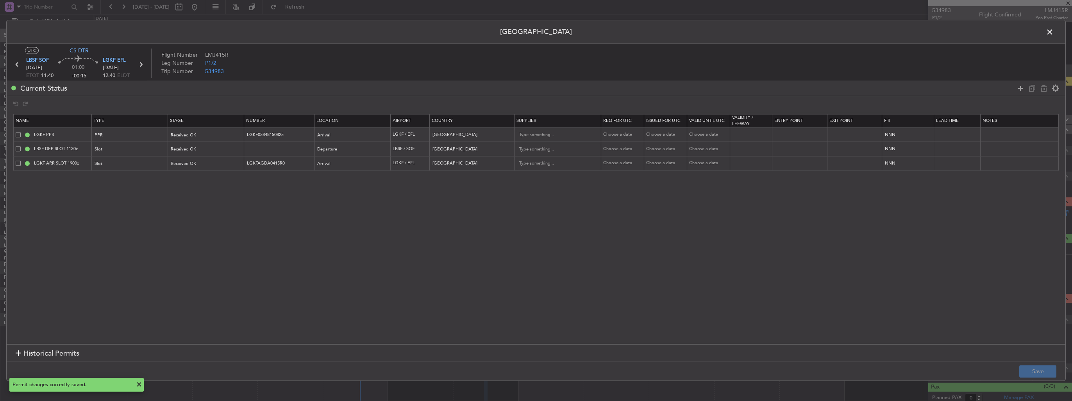
click at [1054, 32] on span at bounding box center [1054, 34] width 0 height 16
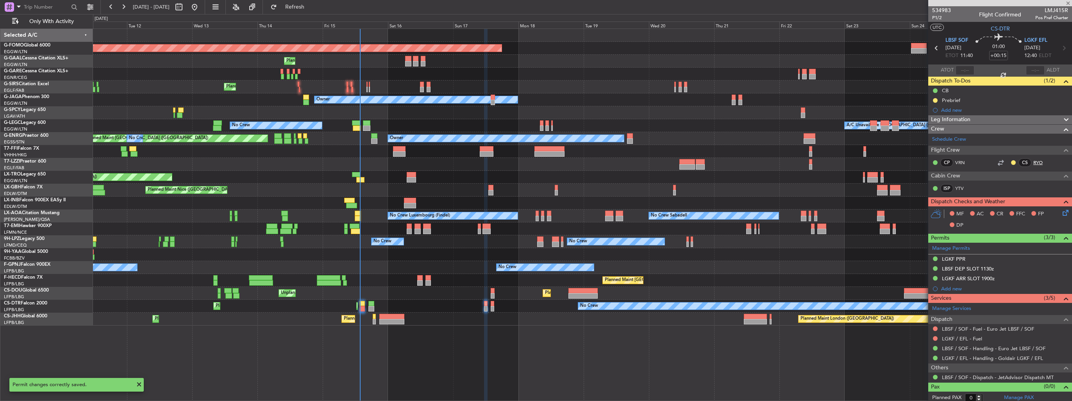
type input "+00:10"
type input "3"
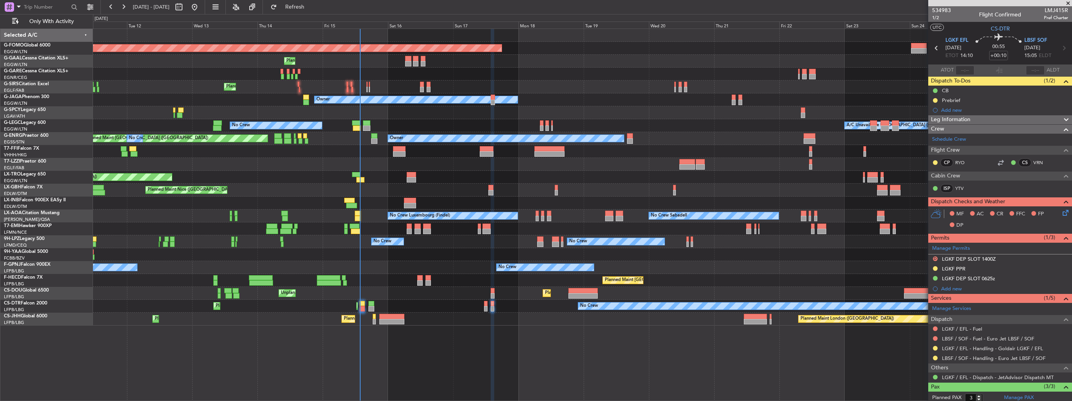
click at [0, 0] on img at bounding box center [0, 0] width 0 height 0
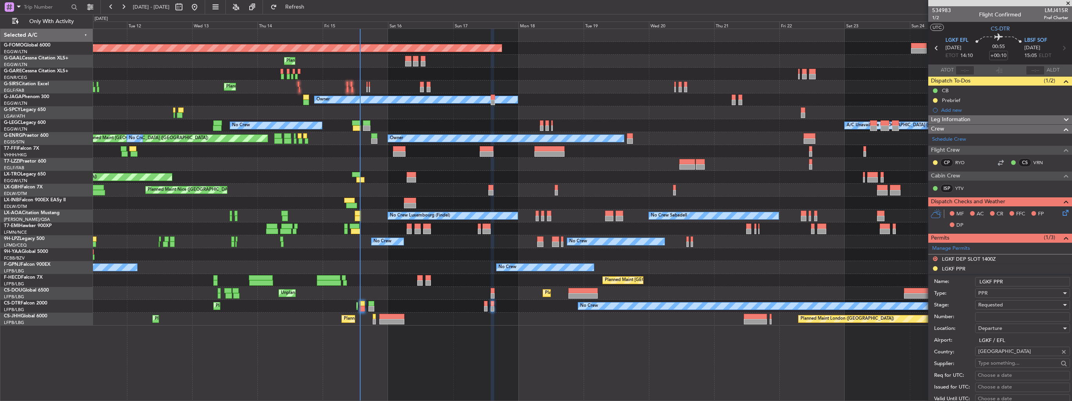
click at [999, 321] on div "Number:" at bounding box center [1002, 317] width 136 height 12
click at [1001, 316] on input "Number:" at bounding box center [1022, 316] width 95 height 9
paste input "LGKF05848150825"
type input "LGKF05848150825"
click at [1003, 304] on div "Requested" at bounding box center [1019, 305] width 83 height 12
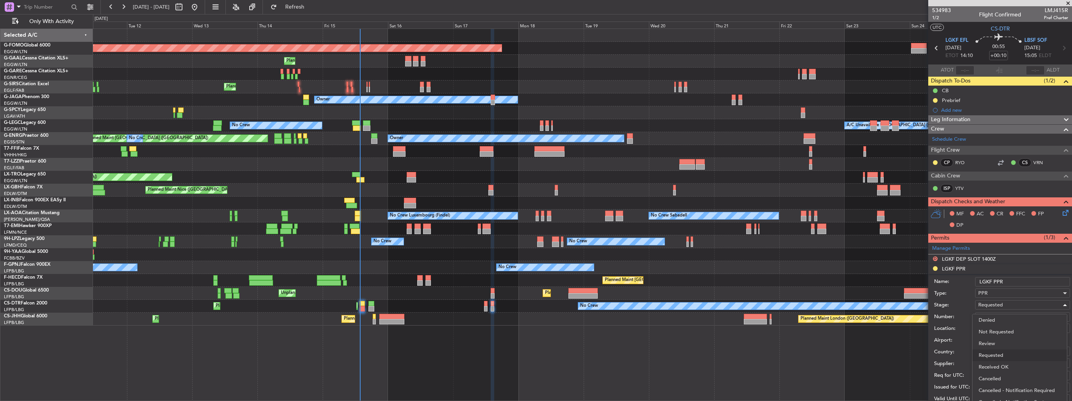
drag, startPoint x: 1001, startPoint y: 366, endPoint x: 1002, endPoint y: 360, distance: 6.3
click at [1001, 366] on span "Received OK" at bounding box center [1020, 367] width 82 height 12
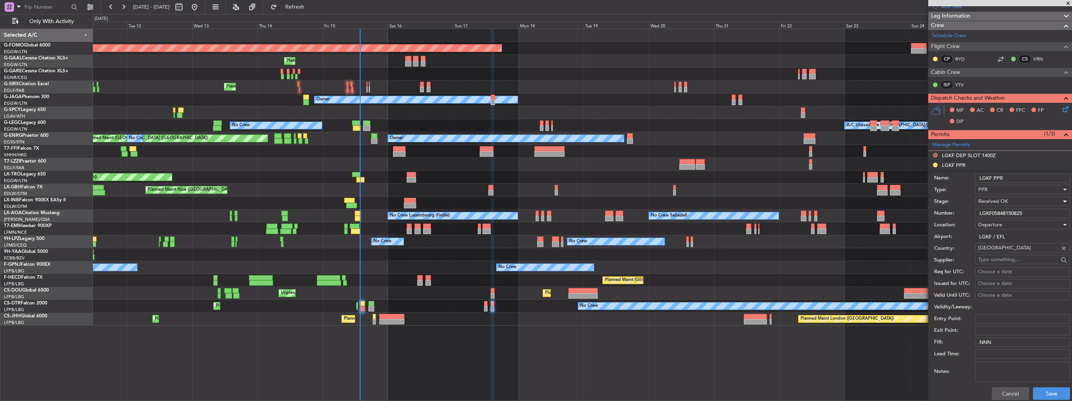
scroll to position [156, 0]
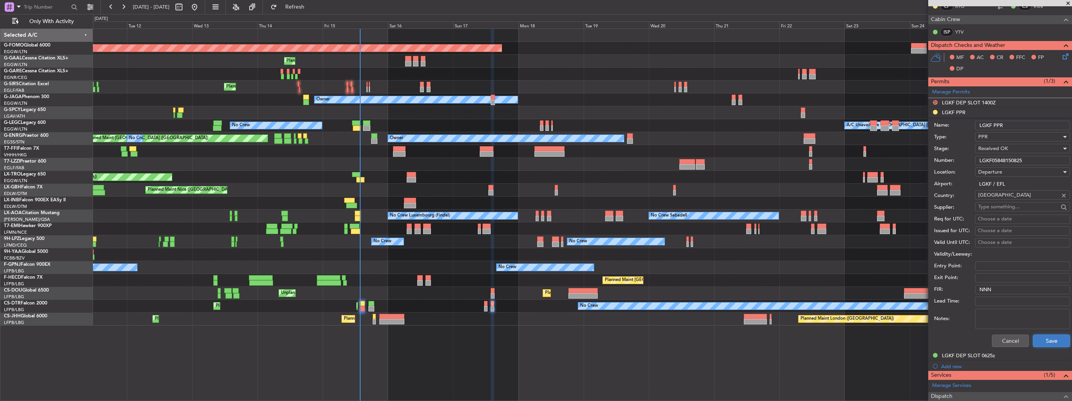
click at [1037, 339] on button "Save" at bounding box center [1051, 340] width 37 height 13
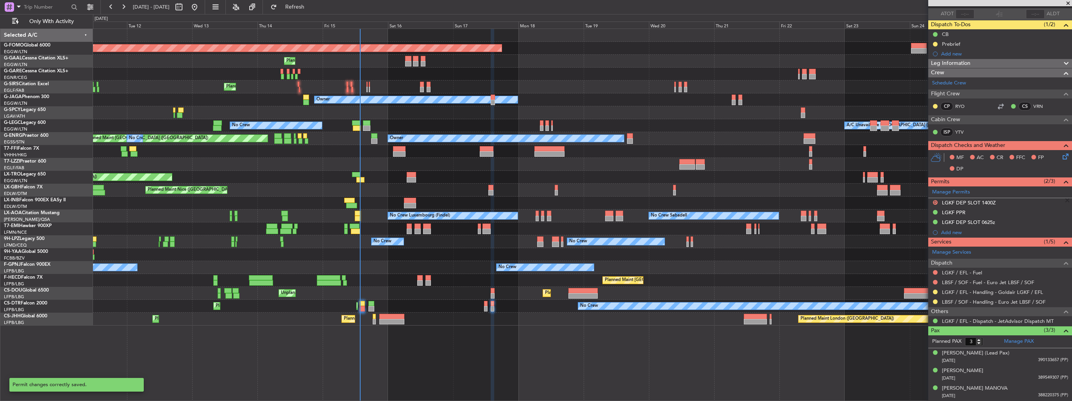
scroll to position [55, 0]
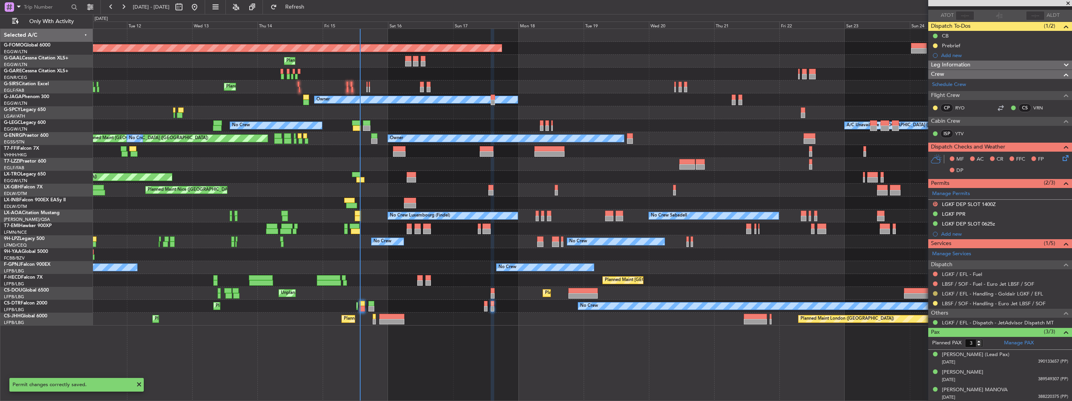
click at [936, 294] on button at bounding box center [935, 293] width 5 height 5
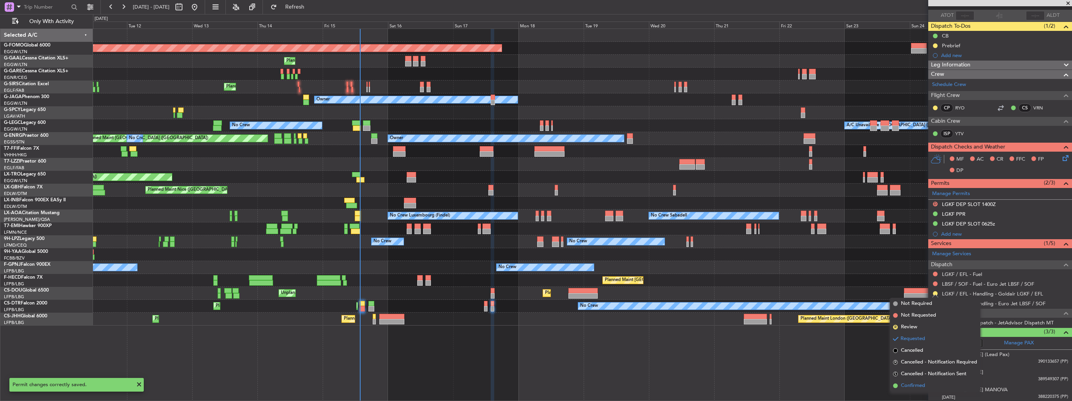
click at [916, 382] on span "Confirmed" at bounding box center [913, 386] width 24 height 8
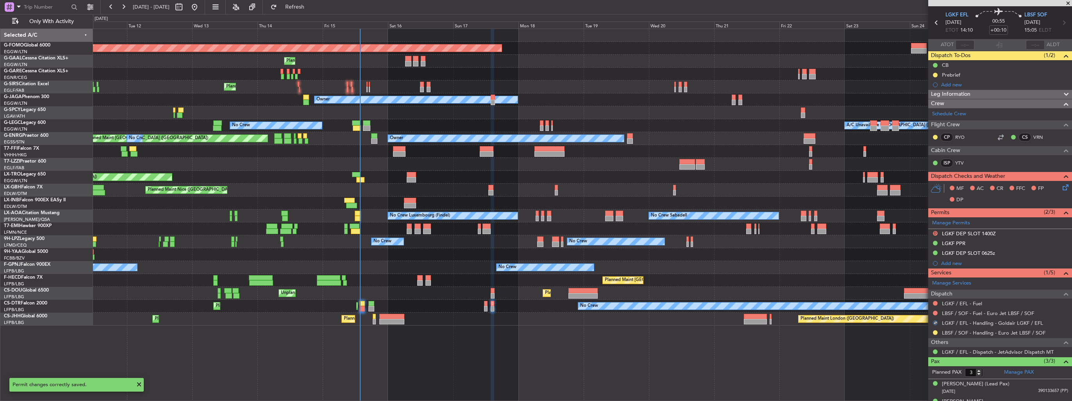
scroll to position [0, 0]
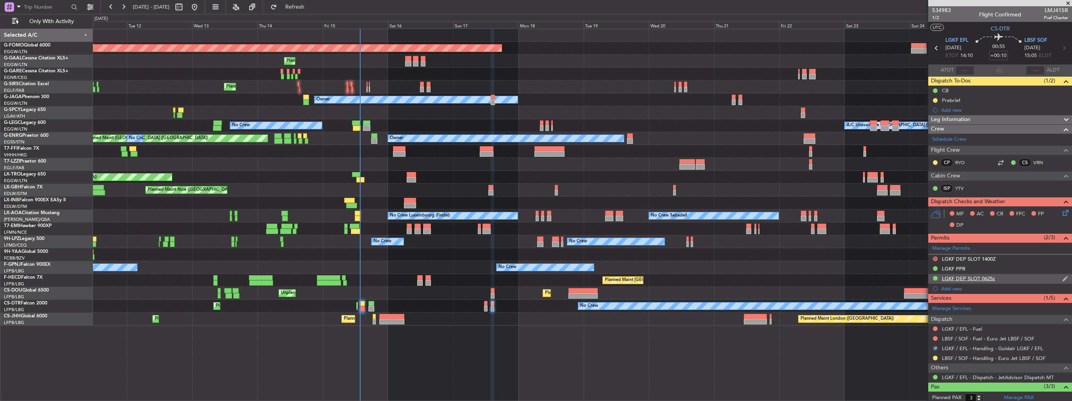
click at [1062, 276] on img at bounding box center [1065, 278] width 6 height 7
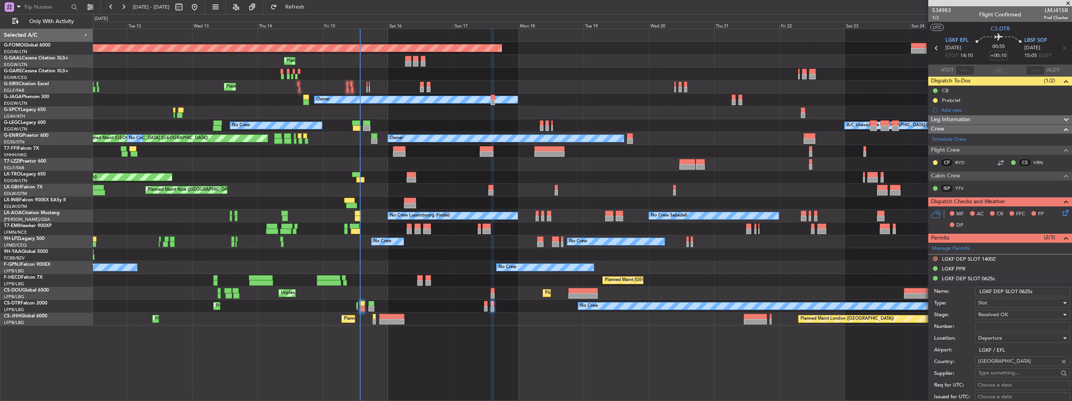
drag, startPoint x: 1032, startPoint y: 291, endPoint x: 1020, endPoint y: 289, distance: 11.8
click at [1020, 289] on input "LGKF DEP SLOT 0625z" at bounding box center [1022, 291] width 95 height 9
type input "LGKF DEP SLOT 2000z"
click at [1003, 327] on input "Number:" at bounding box center [1022, 326] width 95 height 9
paste input "LGKFDGDA0415R0"
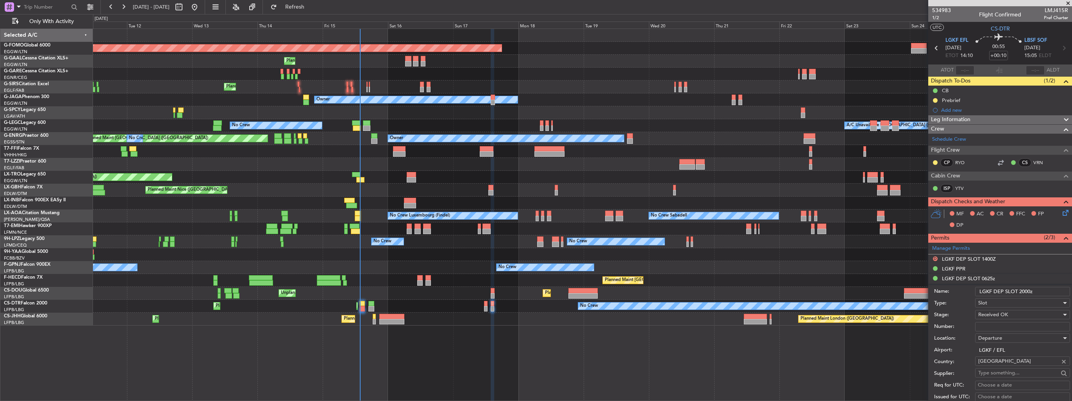
type input "LGKFDGDA0415R0"
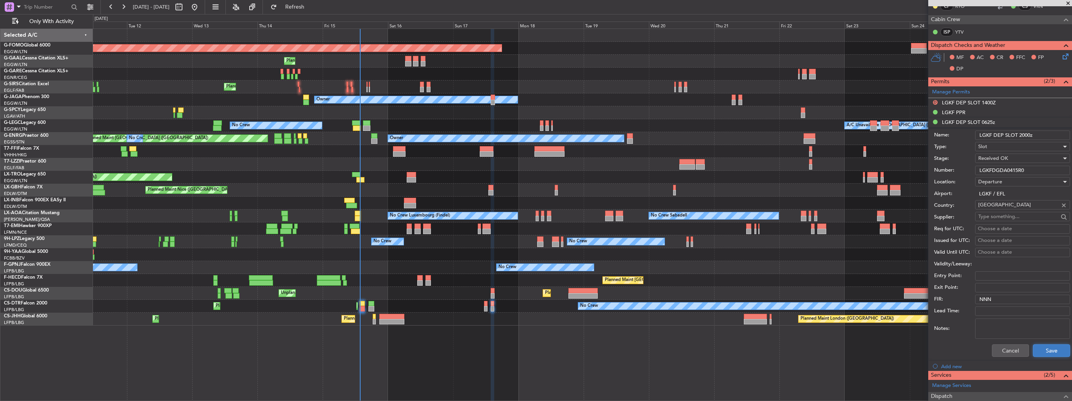
click at [1036, 348] on button "Save" at bounding box center [1051, 350] width 37 height 13
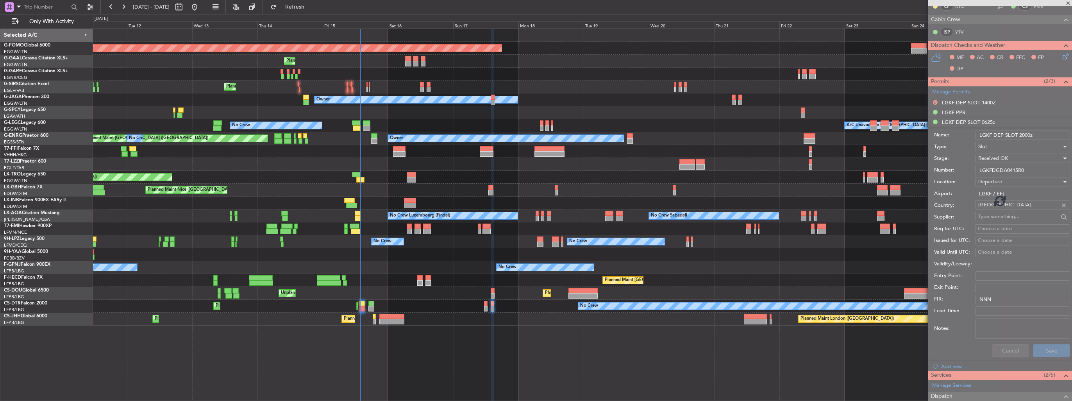
scroll to position [55, 0]
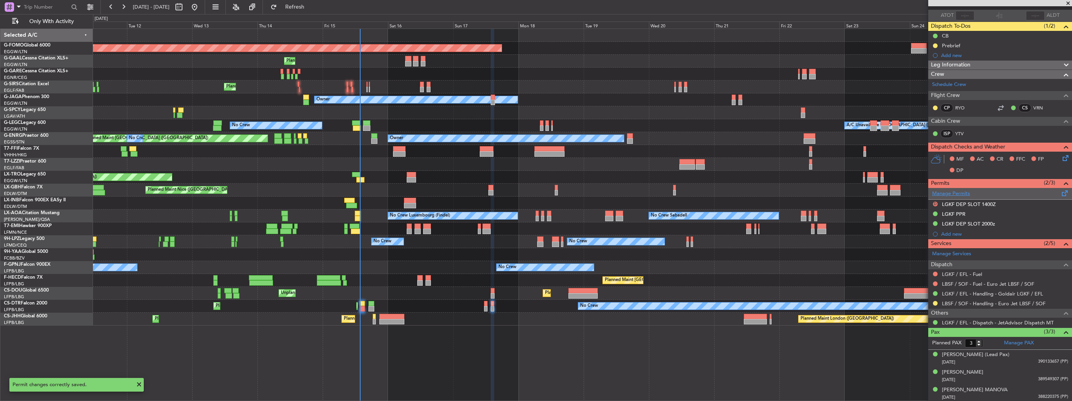
click at [943, 191] on link "Manage Permits" at bounding box center [951, 194] width 38 height 8
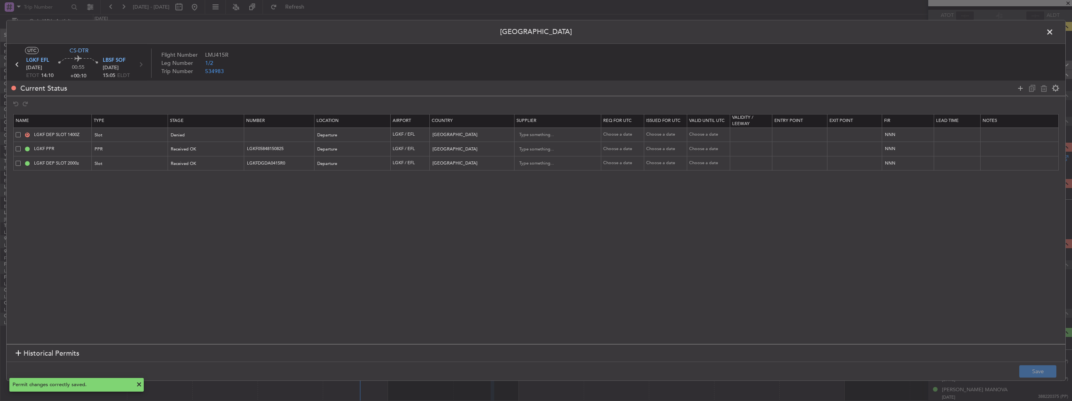
click at [18, 134] on span at bounding box center [18, 134] width 5 height 5
click at [21, 132] on input "checkbox" at bounding box center [21, 132] width 0 height 0
click at [1043, 89] on icon at bounding box center [1043, 88] width 9 height 9
type input "LGKF PPR"
type input "LGKF05848150825"
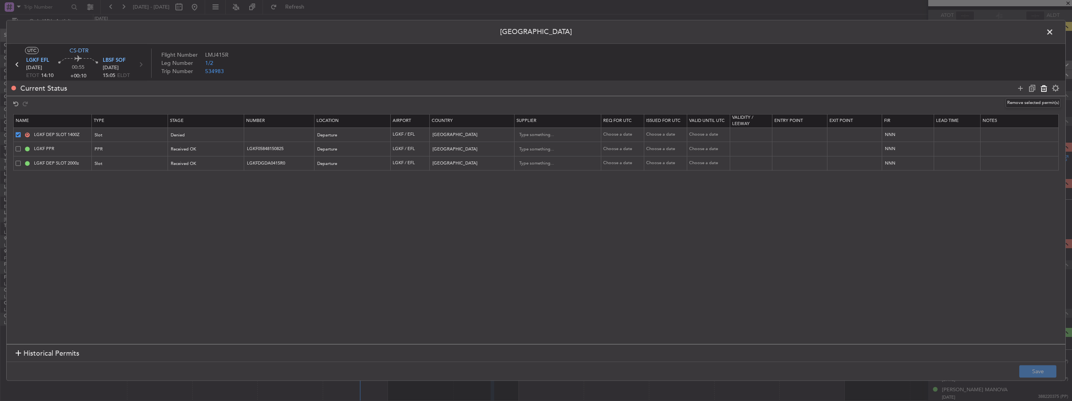
type input "LGKF DEP SLOT 2000z"
type input "LGKFDGDA0415R0"
click at [1027, 372] on button "Save" at bounding box center [1037, 371] width 37 height 13
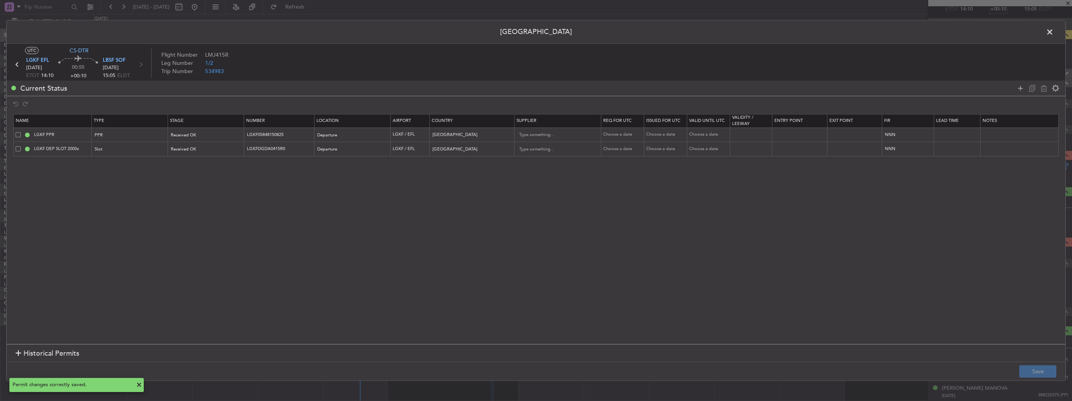
scroll to position [45, 0]
click at [1054, 32] on span at bounding box center [1054, 34] width 0 height 16
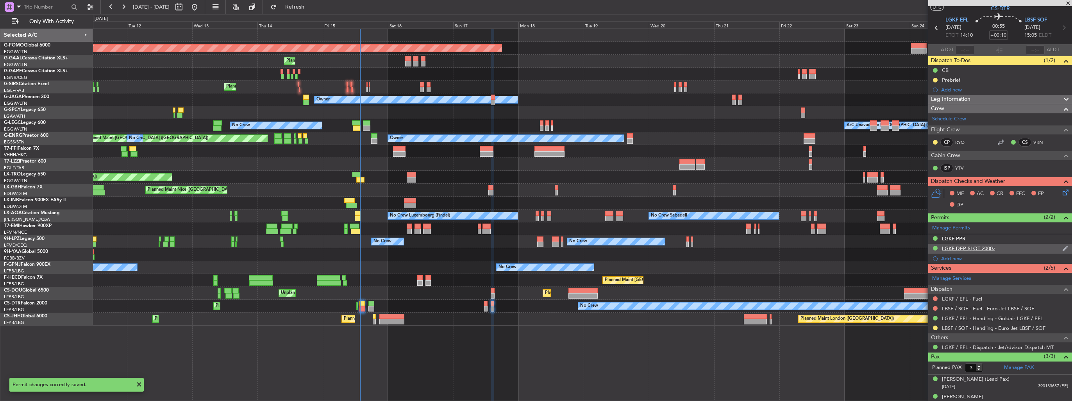
scroll to position [0, 0]
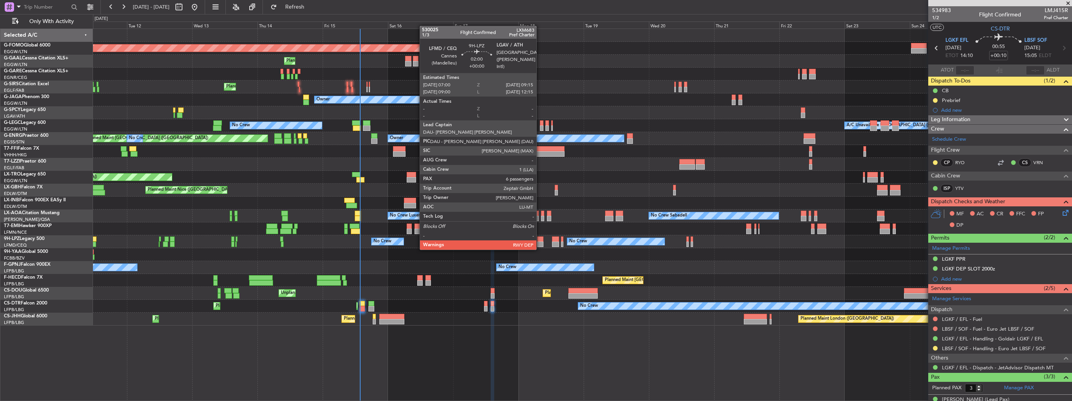
click at [540, 242] on div at bounding box center [540, 243] width 6 height 5
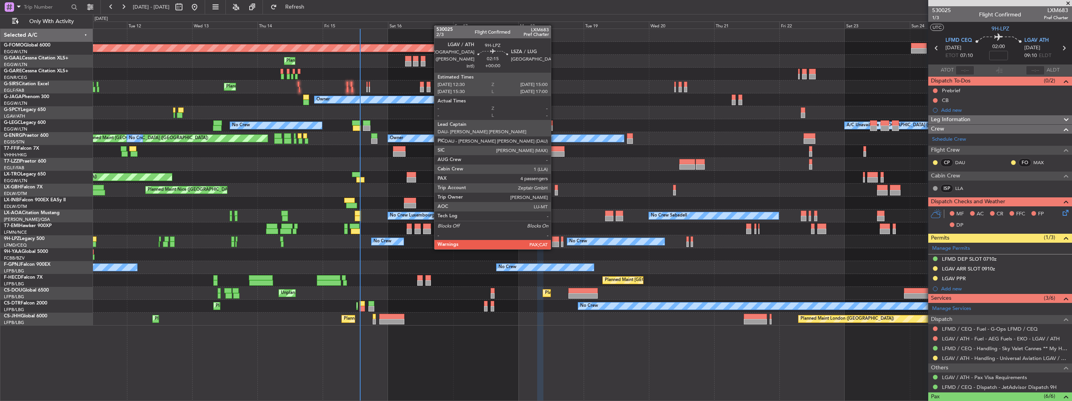
click at [554, 241] on div at bounding box center [555, 243] width 7 height 5
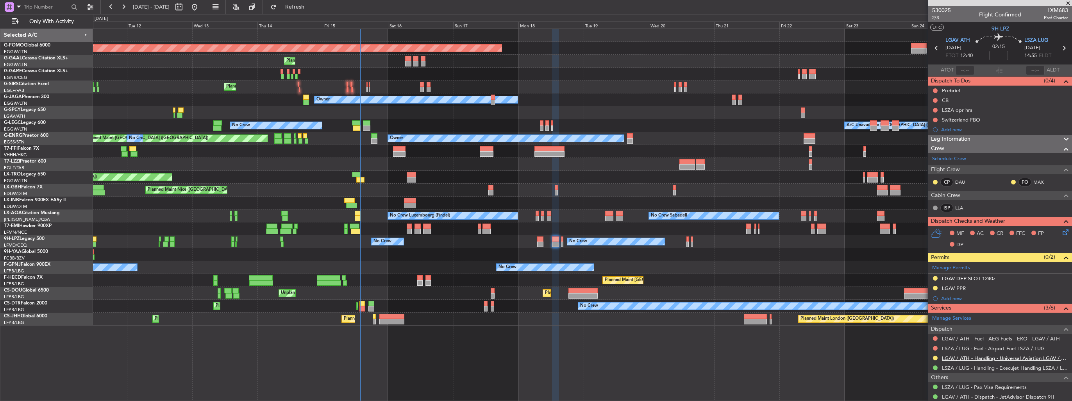
click at [960, 356] on link "LGAV / ATH - Handling - Universal Aviation LGAV / ATH" at bounding box center [1005, 358] width 126 height 7
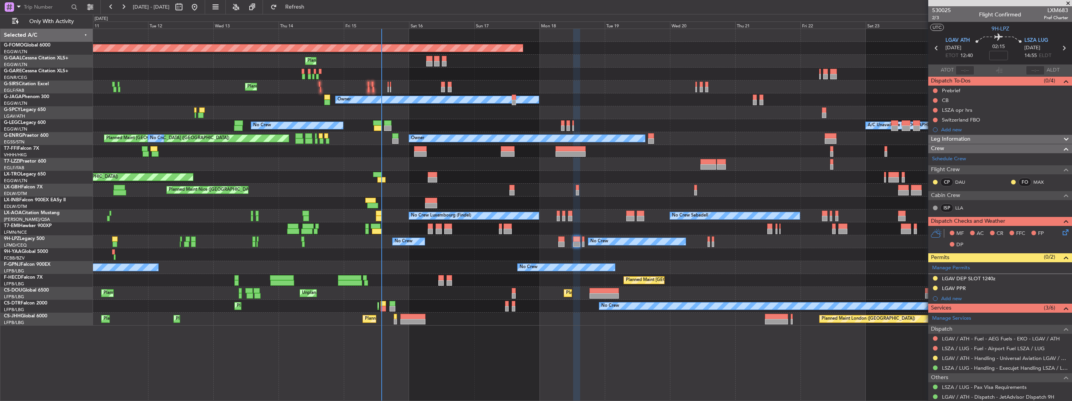
click at [593, 180] on div "Unplanned Maint [GEOGRAPHIC_DATA] ([GEOGRAPHIC_DATA]) Planned Maint" at bounding box center [582, 177] width 979 height 13
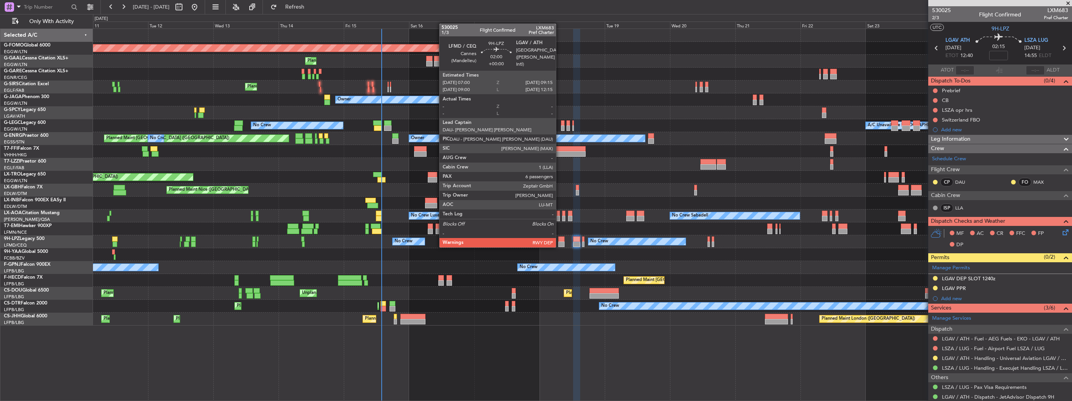
click at [559, 239] on div at bounding box center [561, 238] width 6 height 5
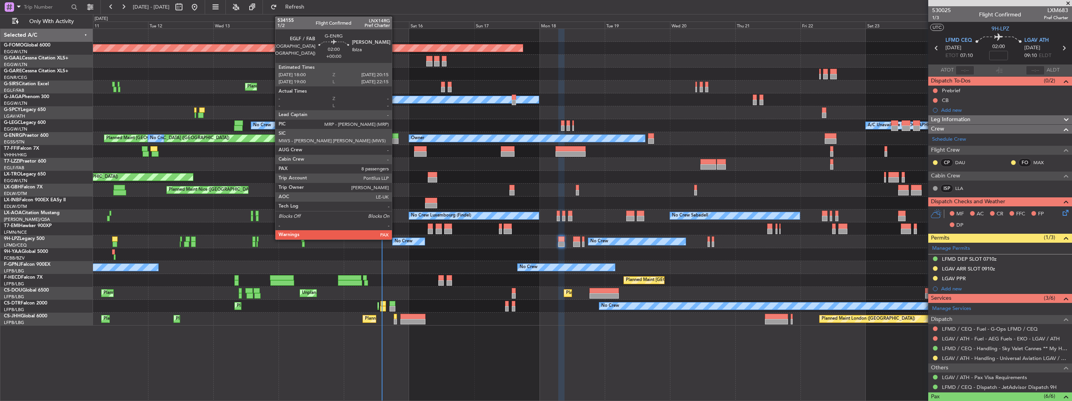
click at [395, 139] on div at bounding box center [395, 140] width 6 height 5
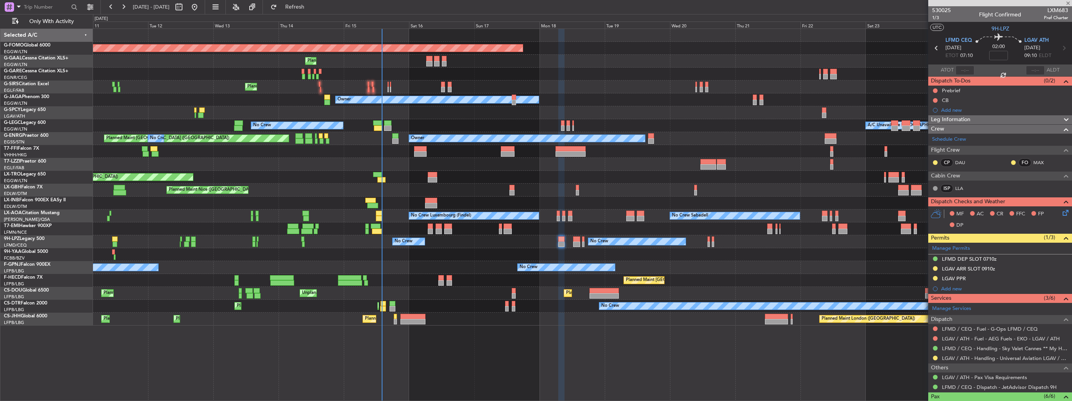
type input "8"
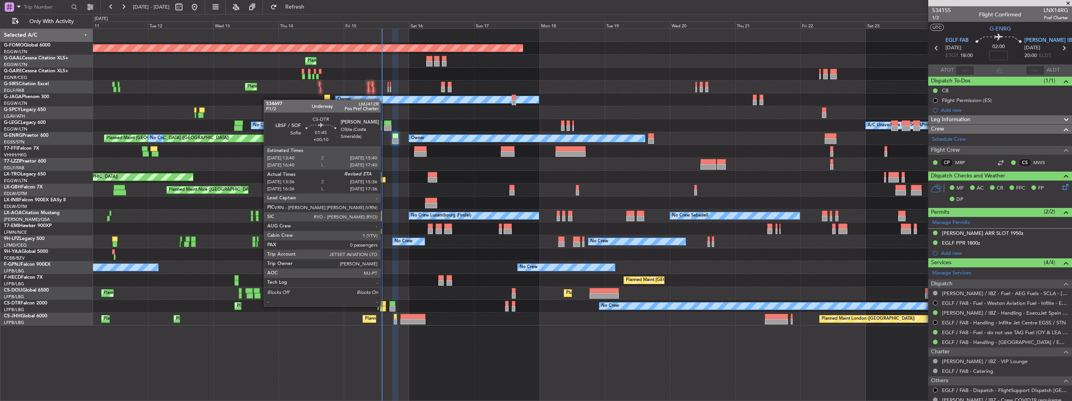
click at [384, 306] on div at bounding box center [382, 308] width 5 height 5
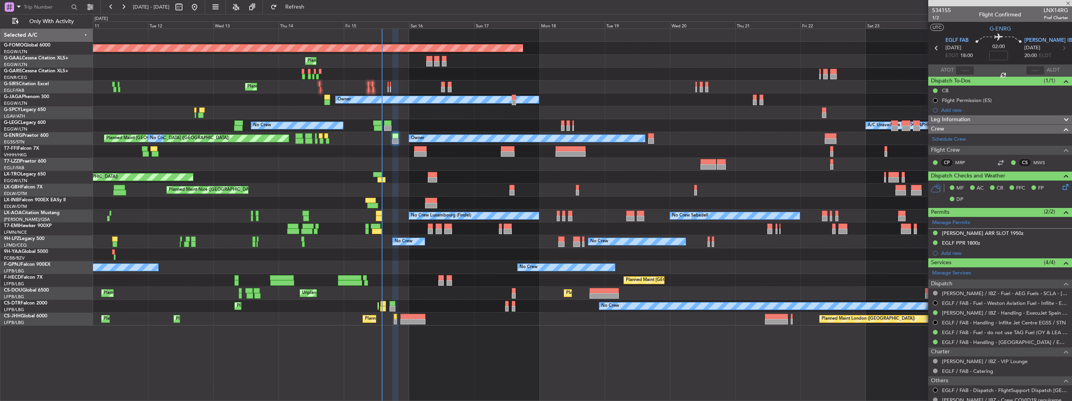
type input "+00:10"
type input "13:46"
type input "0"
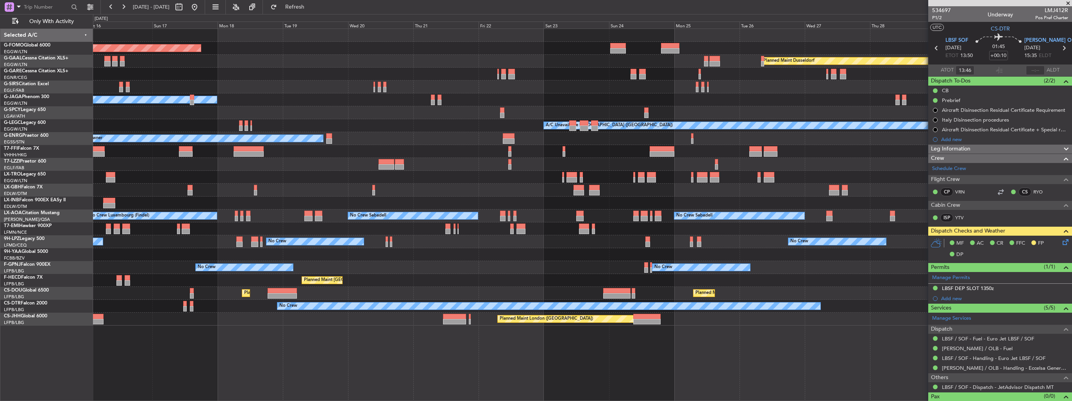
click at [172, 205] on div at bounding box center [582, 203] width 979 height 13
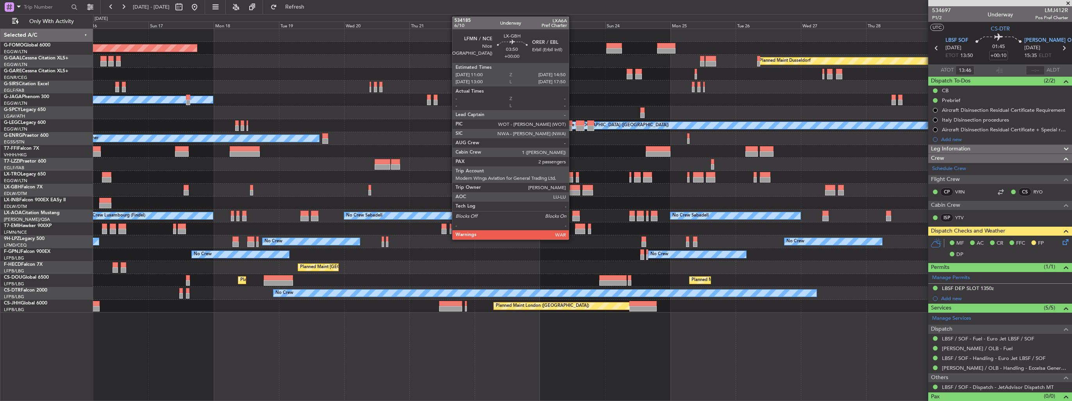
click at [572, 190] on div at bounding box center [575, 192] width 11 height 5
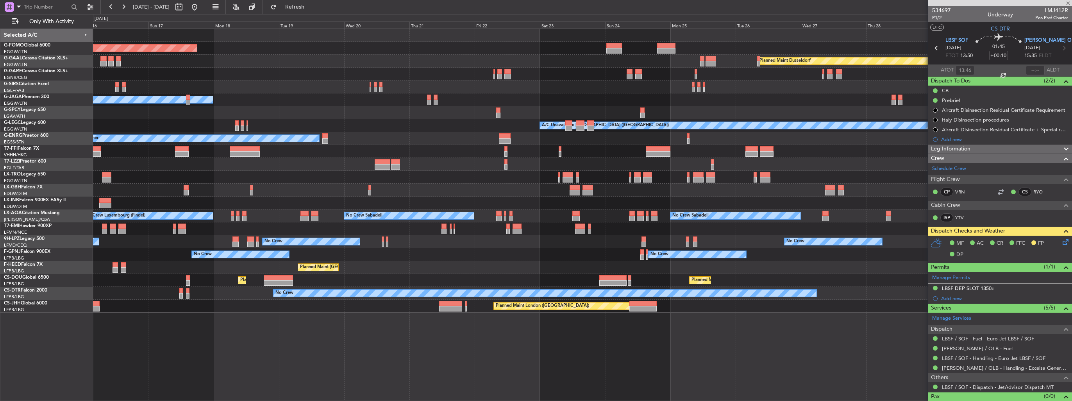
type input "2"
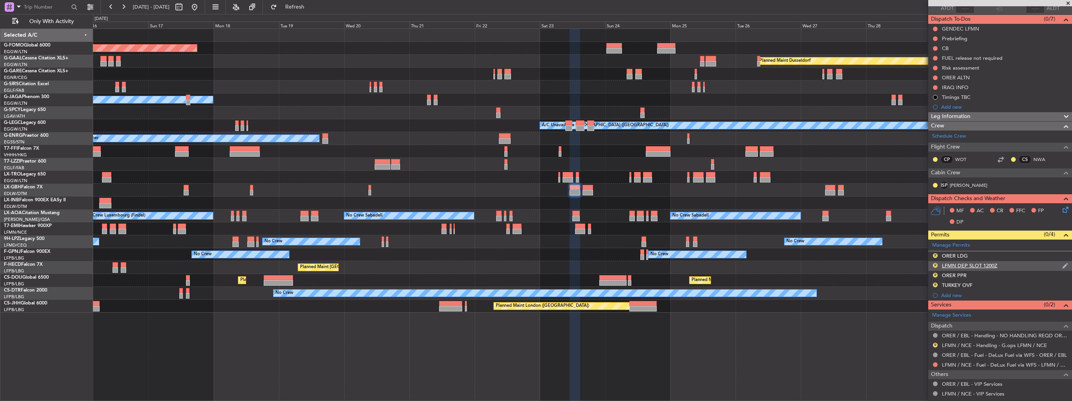
scroll to position [125, 0]
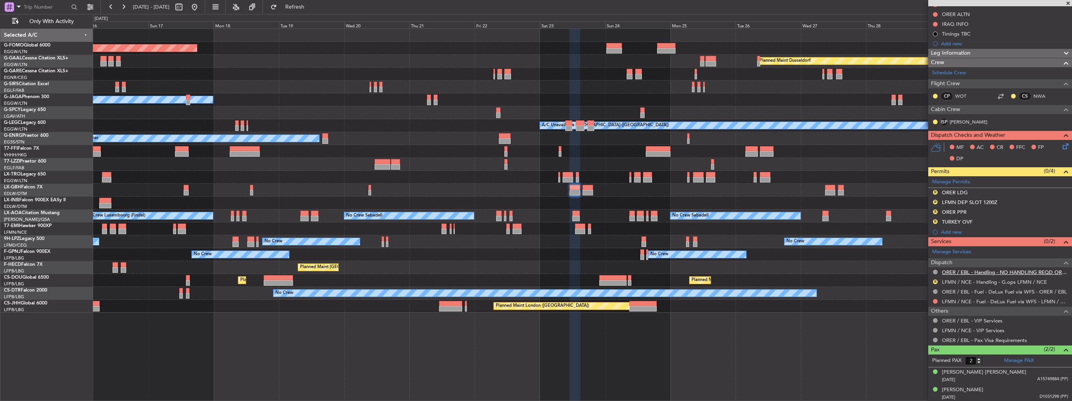
click at [959, 272] on link "ORER / EBL - Handling - NO HANDLING REQD ORER/EBL" at bounding box center [1005, 272] width 126 height 7
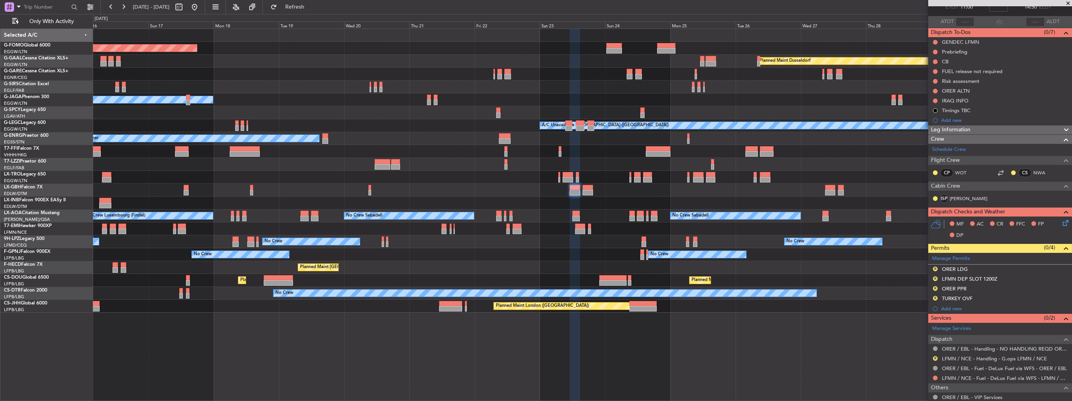
scroll to position [0, 0]
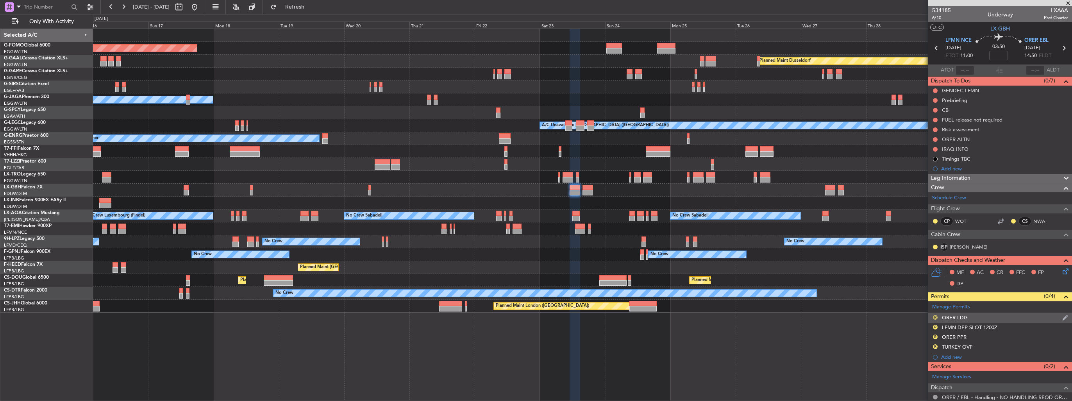
click at [935, 318] on button "R" at bounding box center [935, 317] width 5 height 5
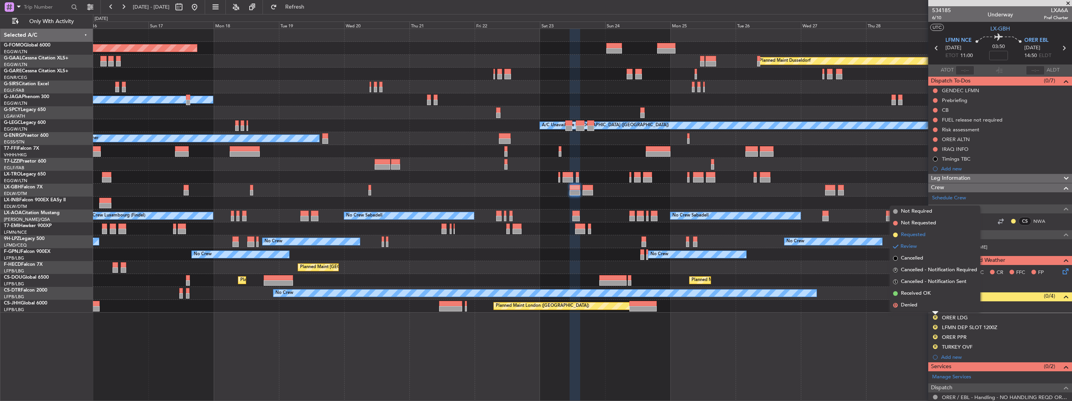
click at [917, 234] on span "Requested" at bounding box center [913, 235] width 25 height 8
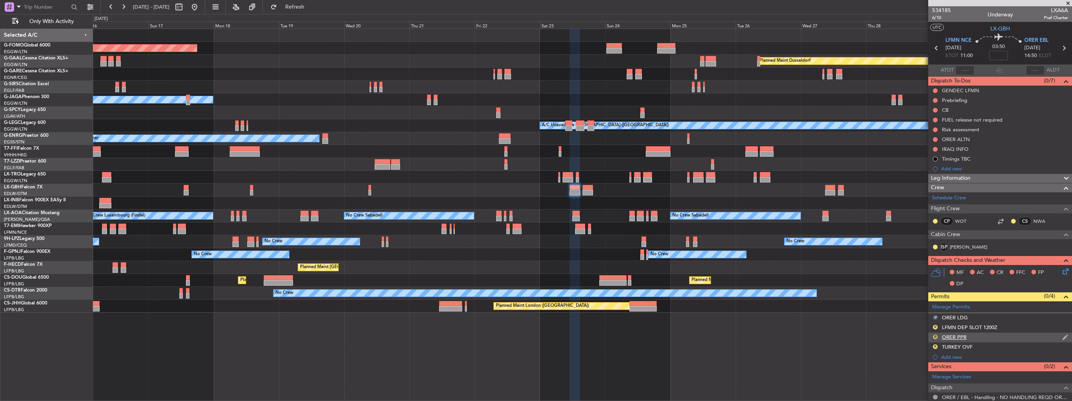
click at [935, 336] on button "R" at bounding box center [935, 336] width 5 height 5
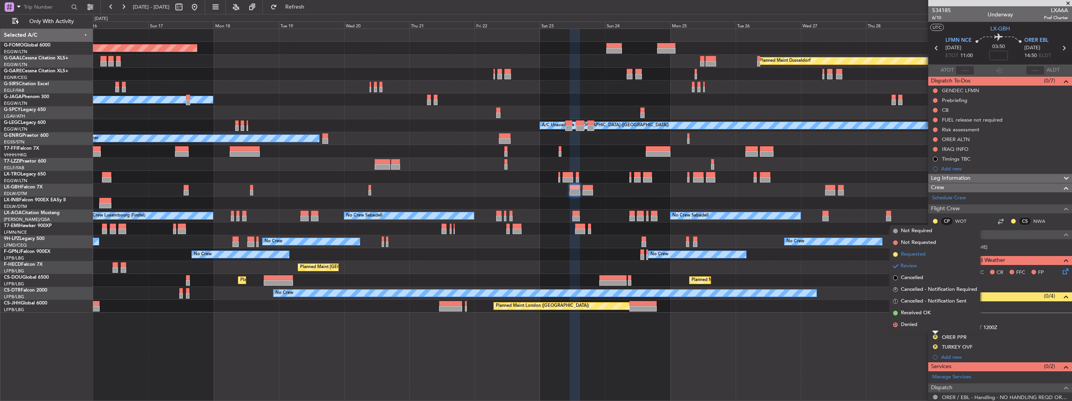
click at [920, 254] on span "Requested" at bounding box center [913, 254] width 25 height 8
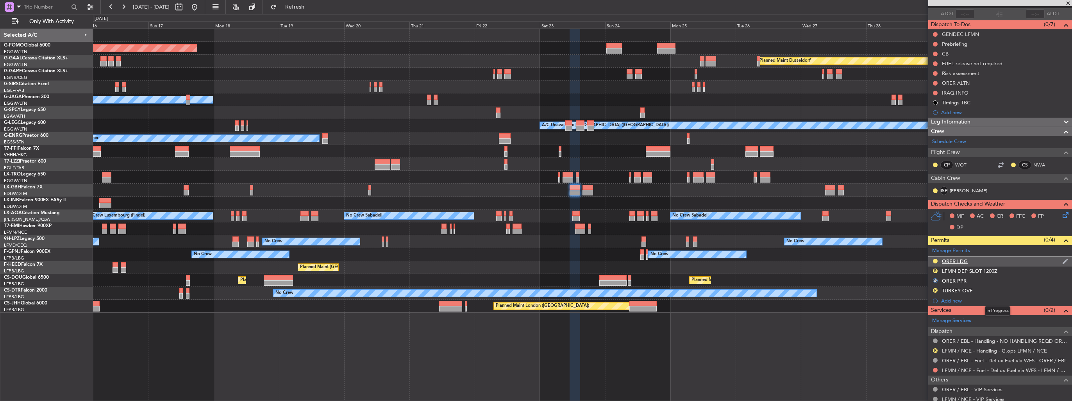
scroll to position [78, 0]
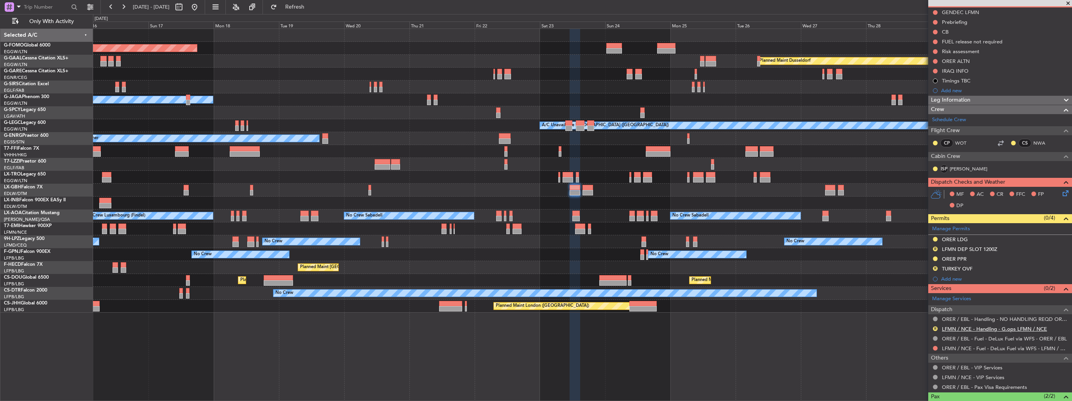
click at [954, 329] on link "LFMN / NCE - Handling - G.ops LFMN / NCE" at bounding box center [994, 328] width 105 height 7
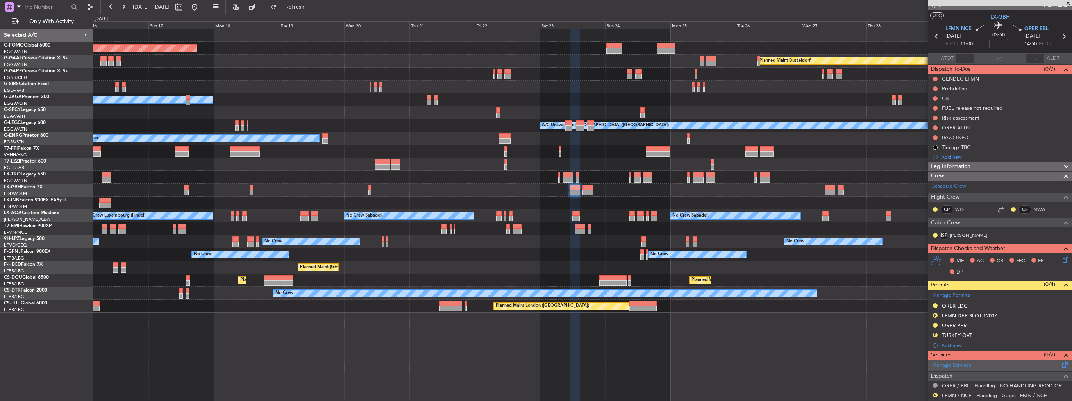
scroll to position [0, 0]
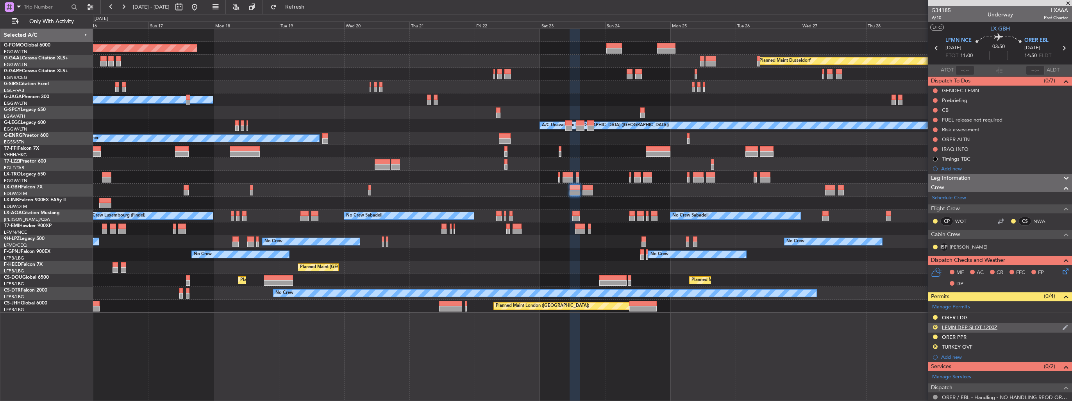
click at [1062, 326] on img at bounding box center [1065, 327] width 6 height 7
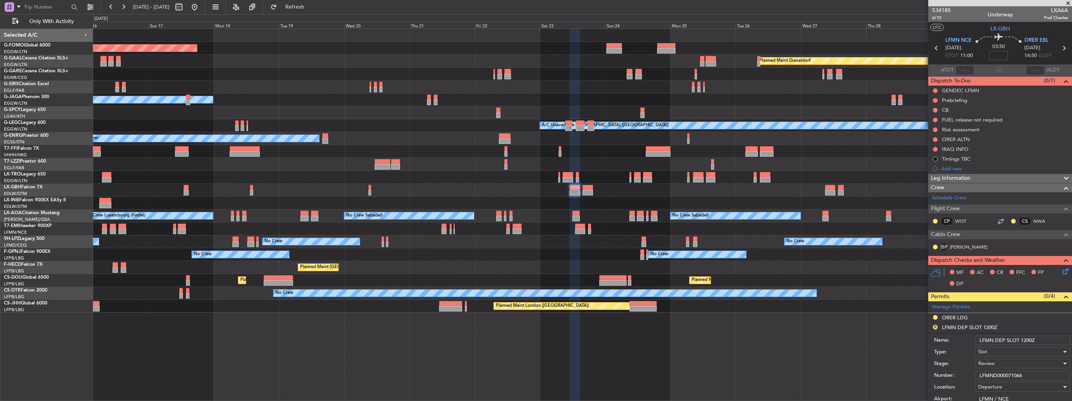
click at [1024, 338] on input "LFMN DEP SLOT 1200Z" at bounding box center [1022, 340] width 95 height 9
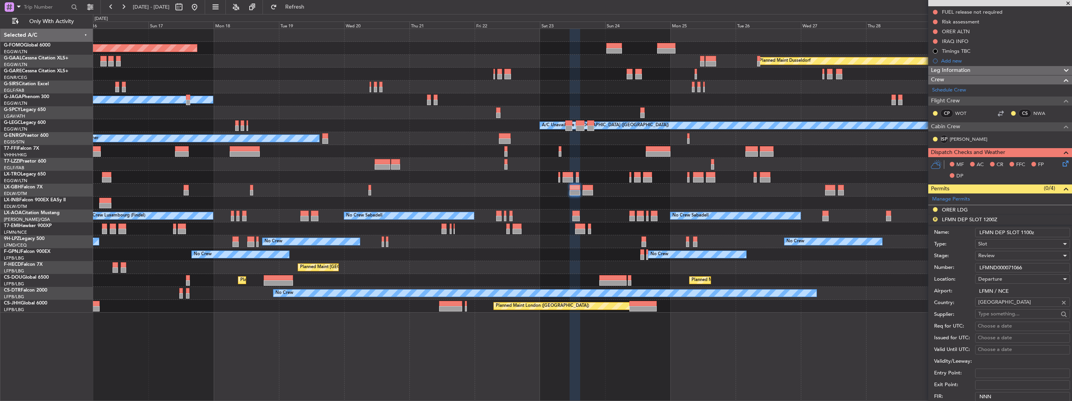
scroll to position [156, 0]
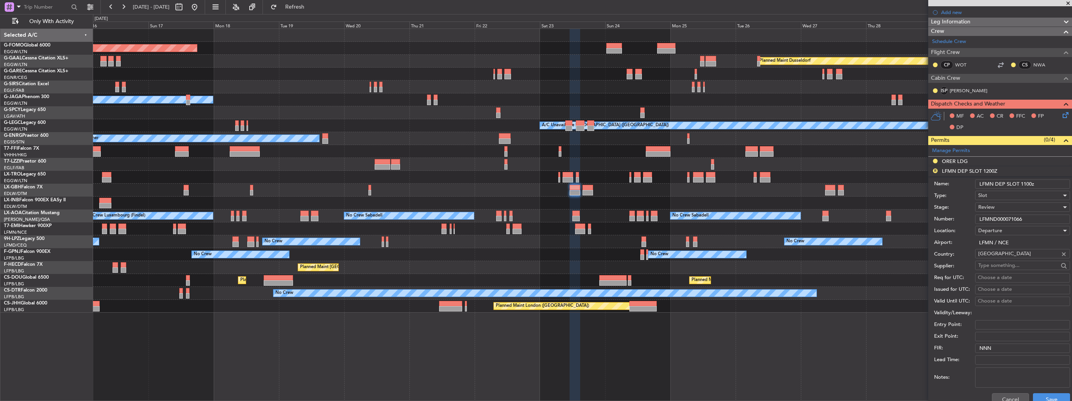
type input "LFMN DEP SLOT 1100z"
click at [1005, 204] on div "Review" at bounding box center [1019, 207] width 83 height 12
click at [997, 254] on span "Requested" at bounding box center [1020, 258] width 82 height 12
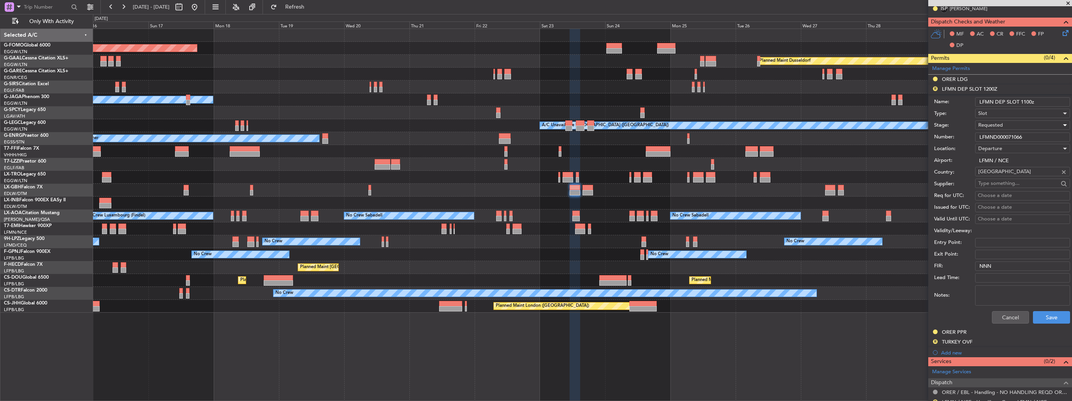
scroll to position [273, 0]
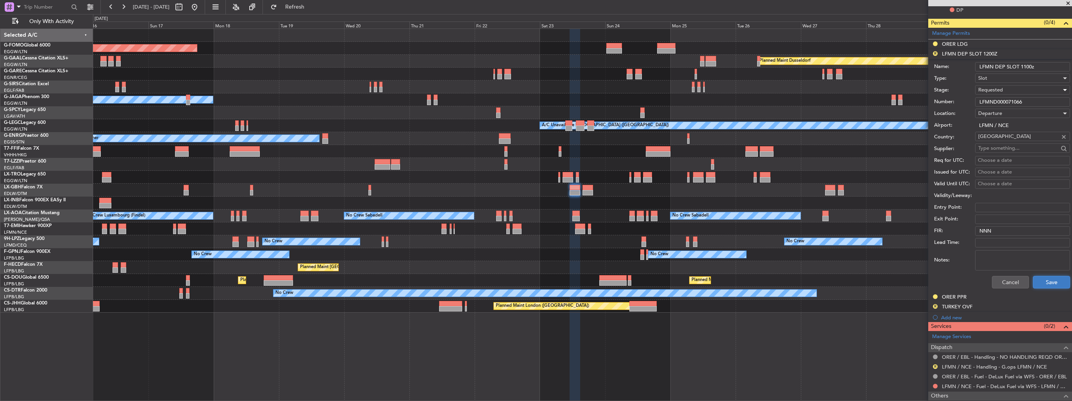
click at [1038, 278] on button "Save" at bounding box center [1051, 282] width 37 height 13
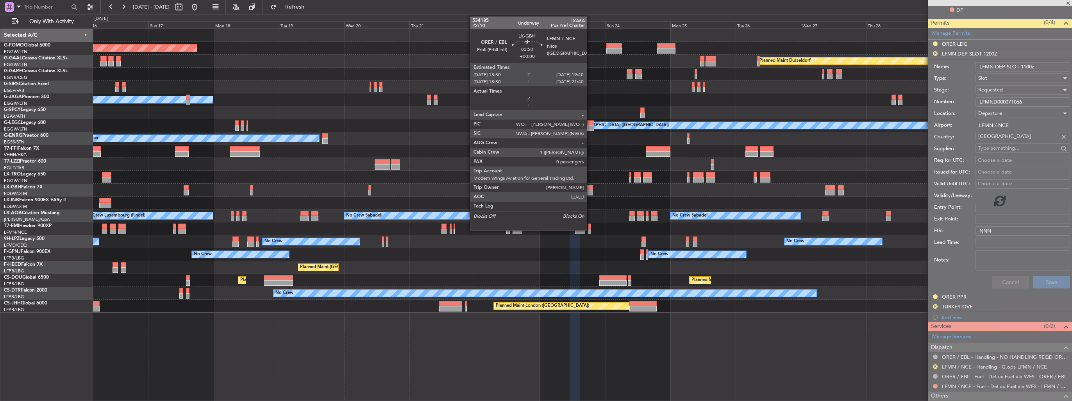
scroll to position [125, 0]
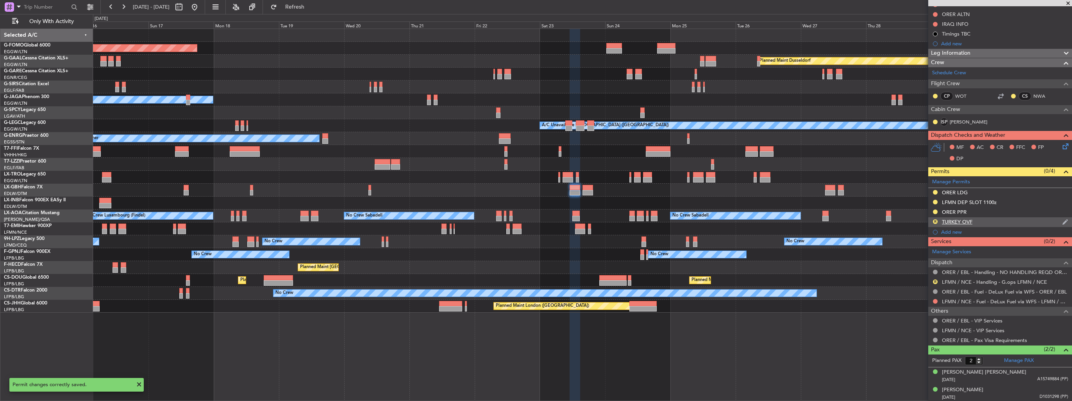
click at [1062, 220] on img at bounding box center [1065, 221] width 6 height 7
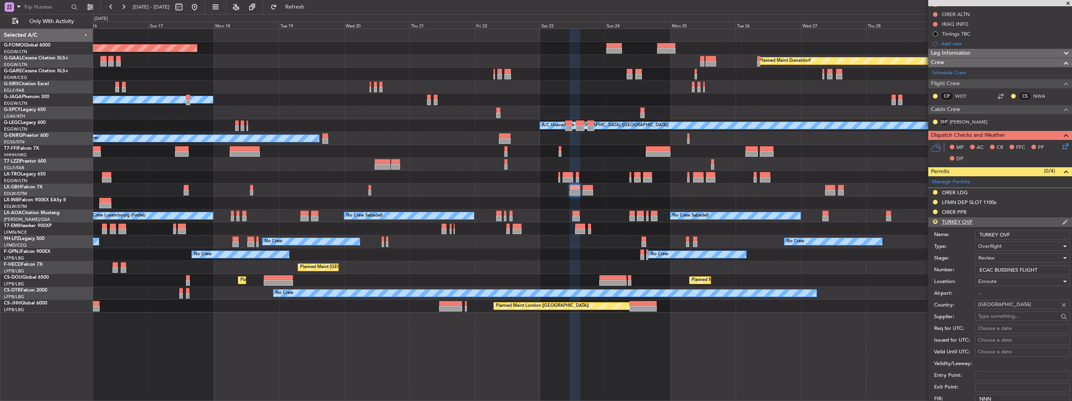
scroll to position [273, 0]
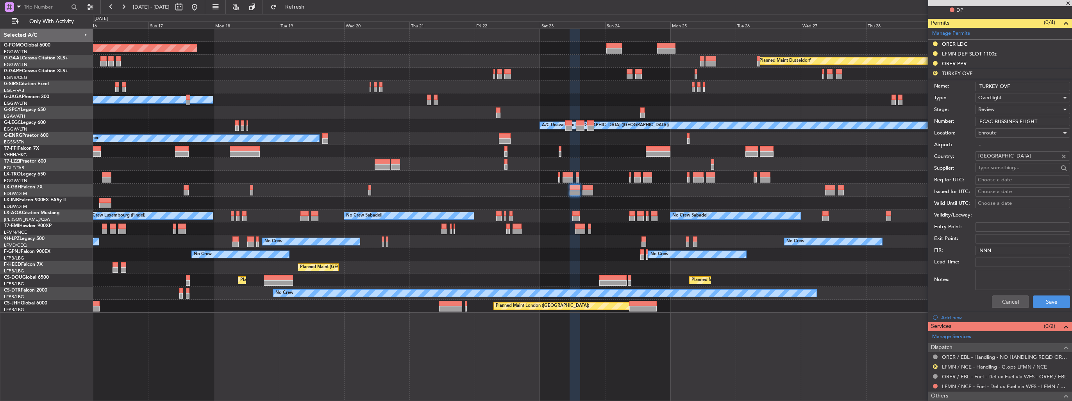
click at [1018, 97] on div "Overflight" at bounding box center [1019, 98] width 83 height 12
drag, startPoint x: 949, startPoint y: 299, endPoint x: 949, endPoint y: 284, distance: 14.9
click at [949, 299] on div at bounding box center [536, 200] width 1072 height 401
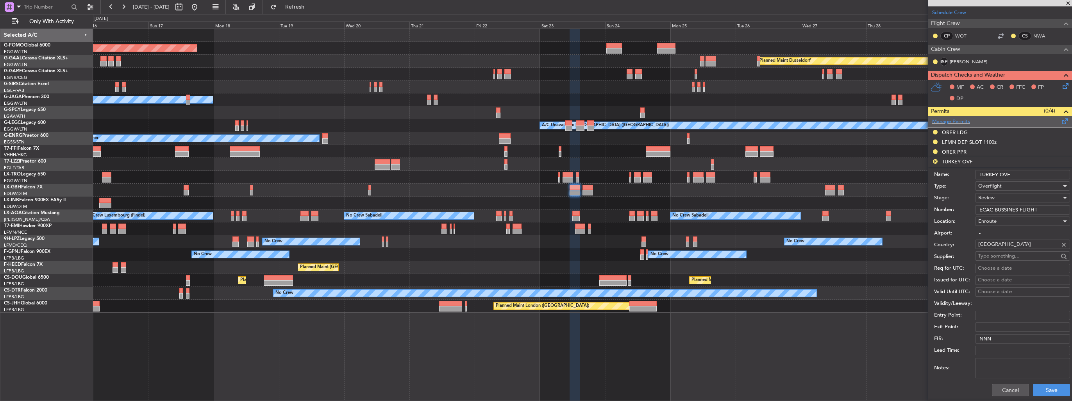
scroll to position [195, 0]
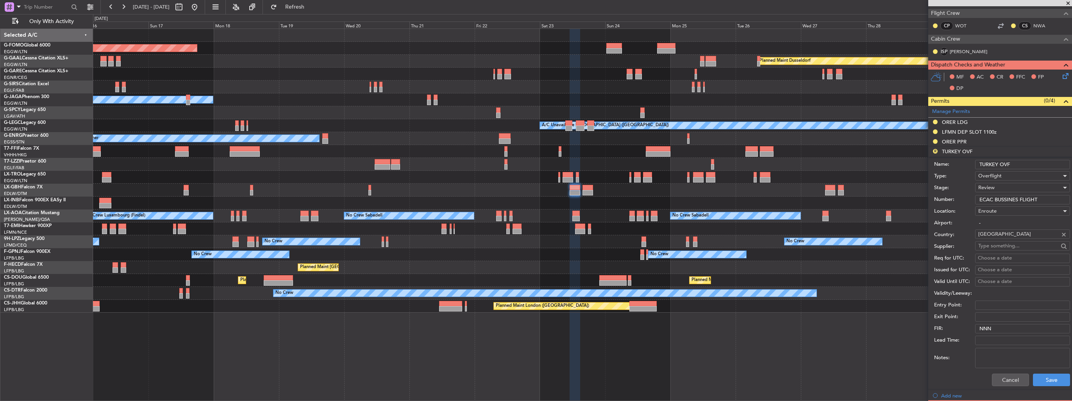
click at [985, 188] on span "Review" at bounding box center [986, 187] width 16 height 7
click at [986, 237] on span "Requested" at bounding box center [1020, 238] width 82 height 12
click at [995, 186] on span "Requested" at bounding box center [990, 187] width 25 height 7
click at [994, 242] on span "Received OK" at bounding box center [1020, 247] width 82 height 12
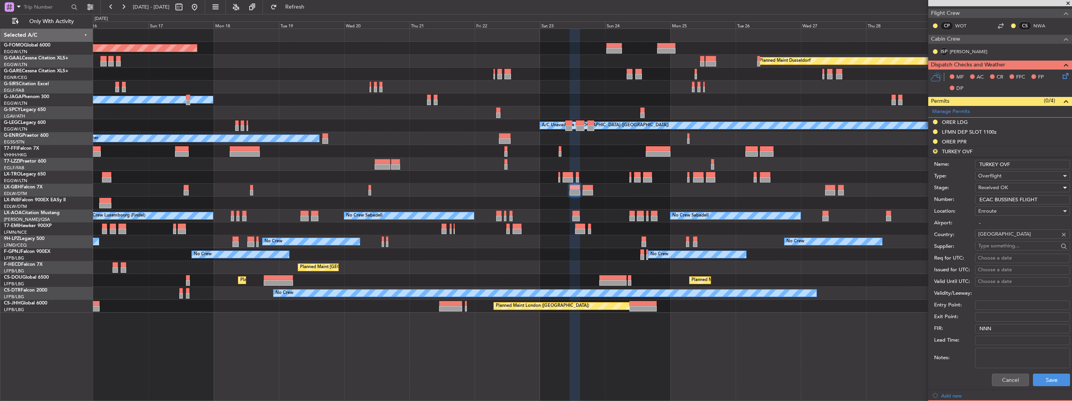
scroll to position [273, 0]
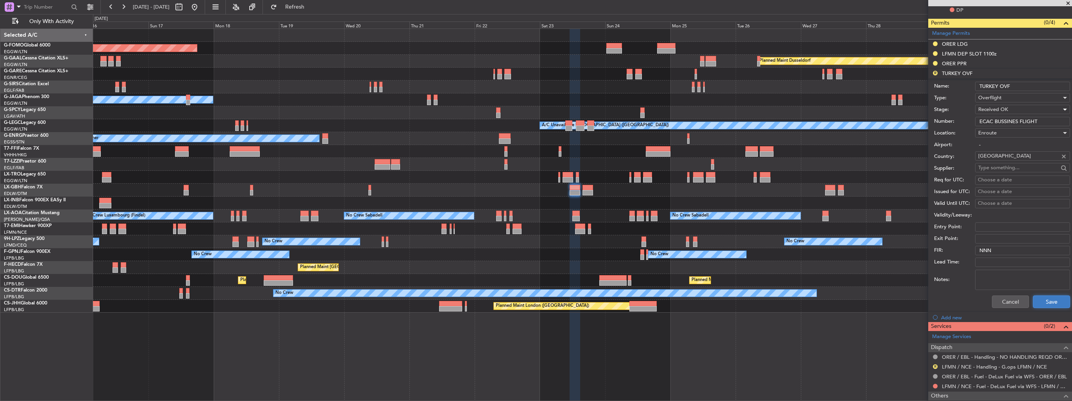
click at [1038, 299] on button "Save" at bounding box center [1051, 301] width 37 height 13
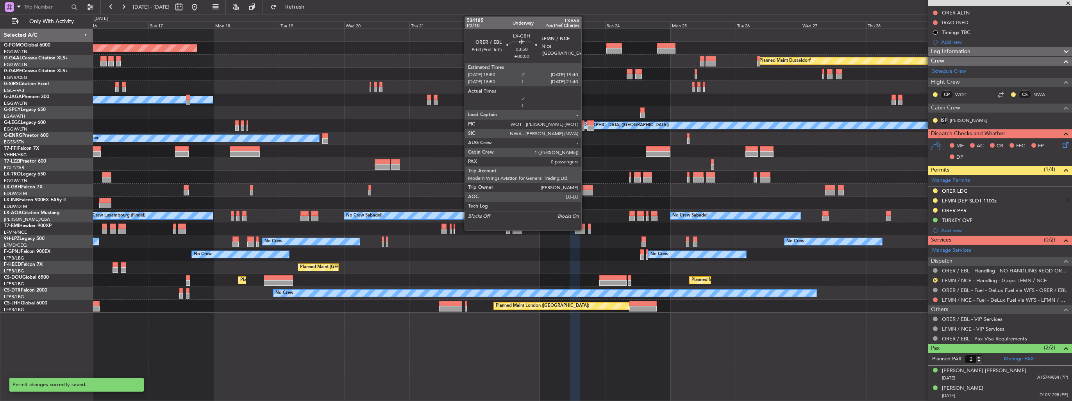
scroll to position [125, 0]
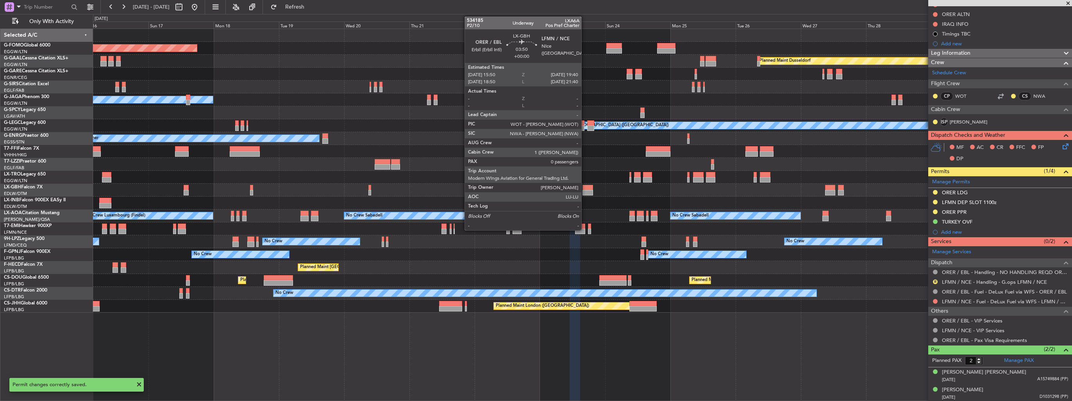
click at [585, 193] on div at bounding box center [587, 192] width 11 height 5
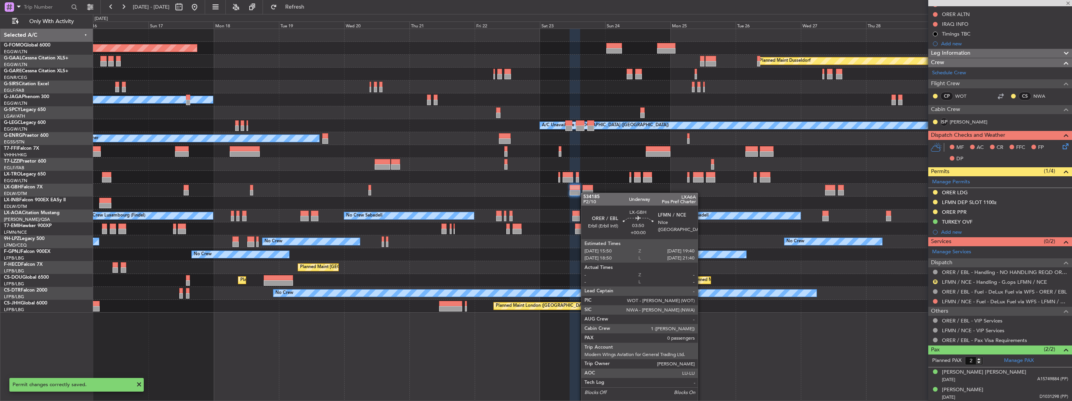
type input "0"
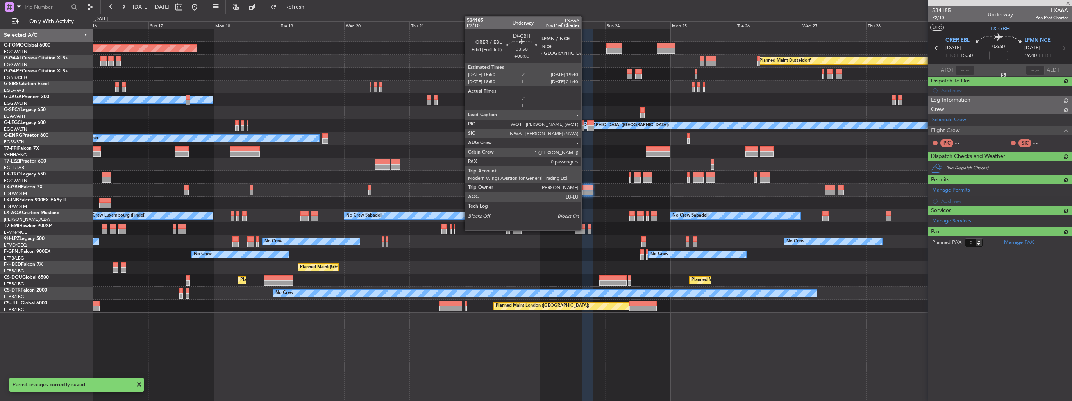
scroll to position [0, 0]
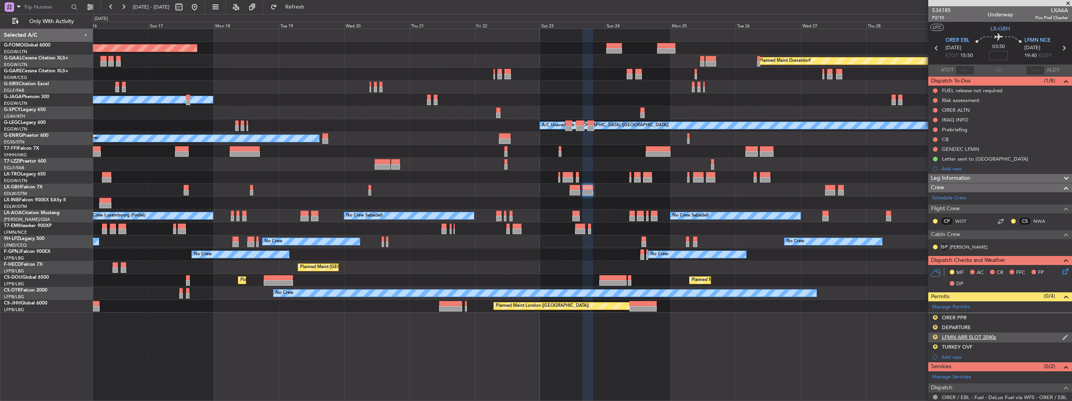
click at [1062, 335] on img at bounding box center [1065, 337] width 6 height 7
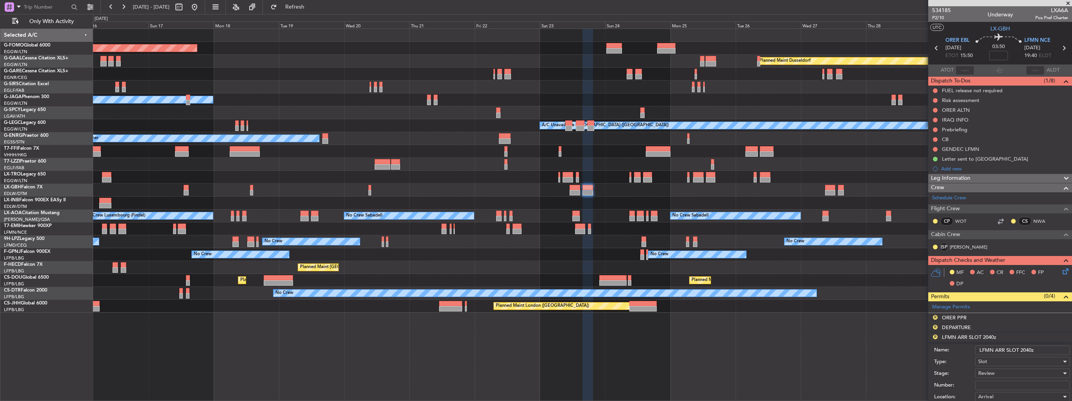
click at [1025, 349] on input "LFMN ARR SLOT 2040z" at bounding box center [1022, 349] width 95 height 9
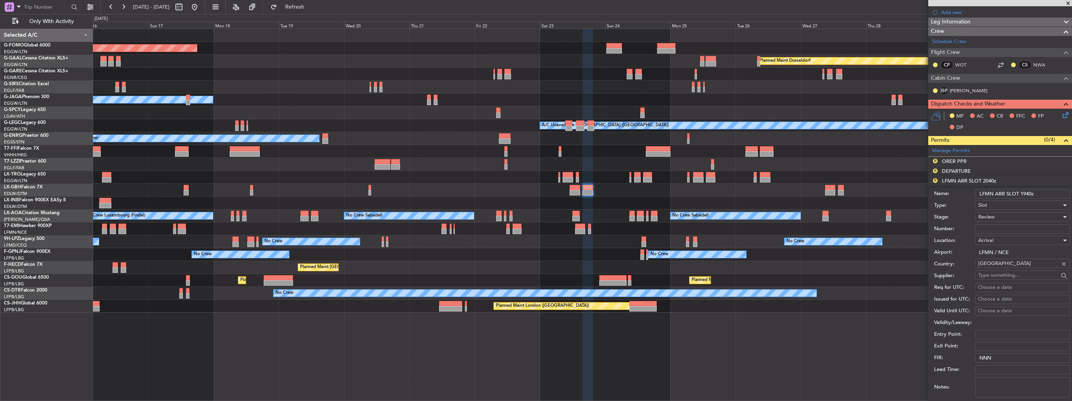
type input "LFMN ARR SLOT 1940z"
click at [1004, 214] on div "Review" at bounding box center [1019, 217] width 83 height 12
click at [1009, 267] on span "Requested" at bounding box center [1020, 267] width 82 height 12
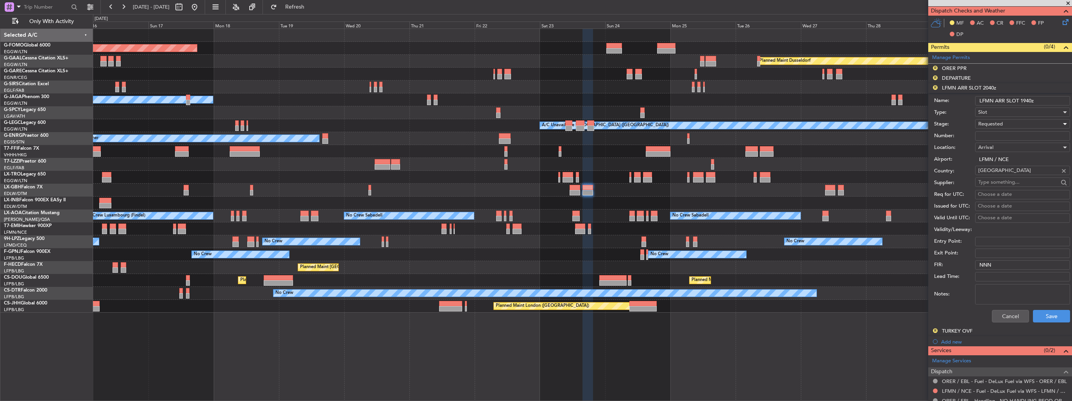
scroll to position [273, 0]
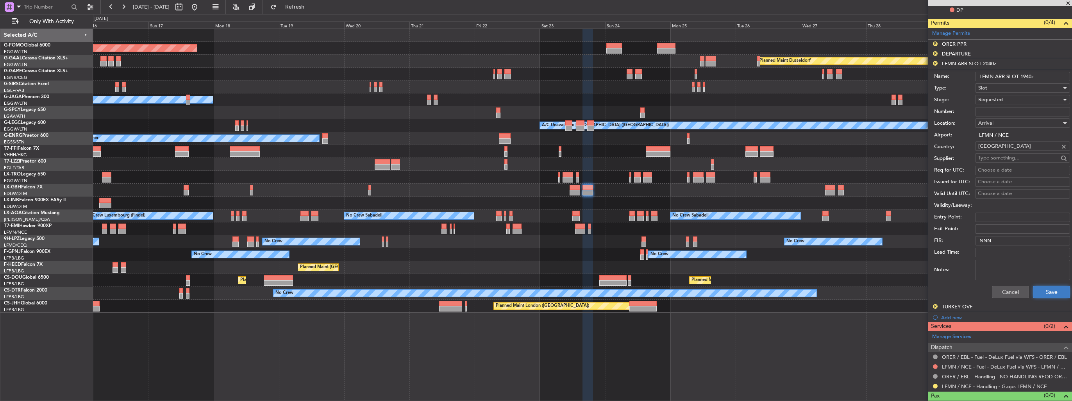
click at [1047, 291] on button "Save" at bounding box center [1051, 292] width 37 height 13
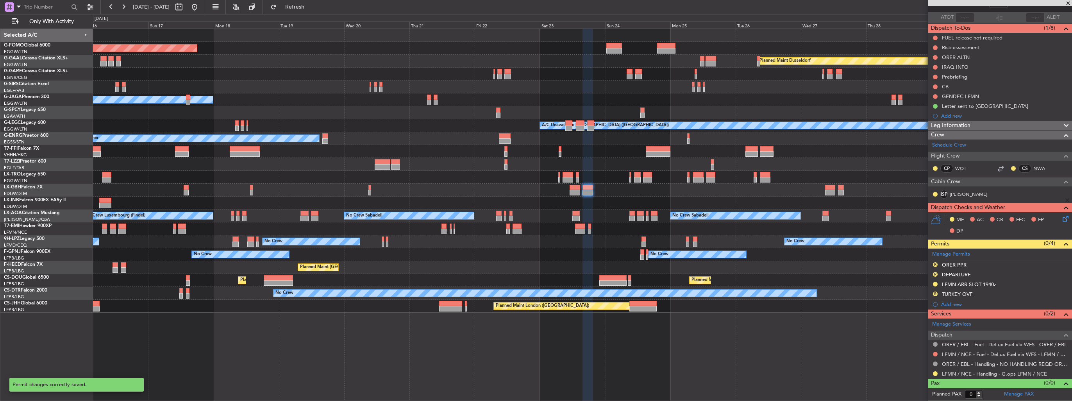
scroll to position [51, 0]
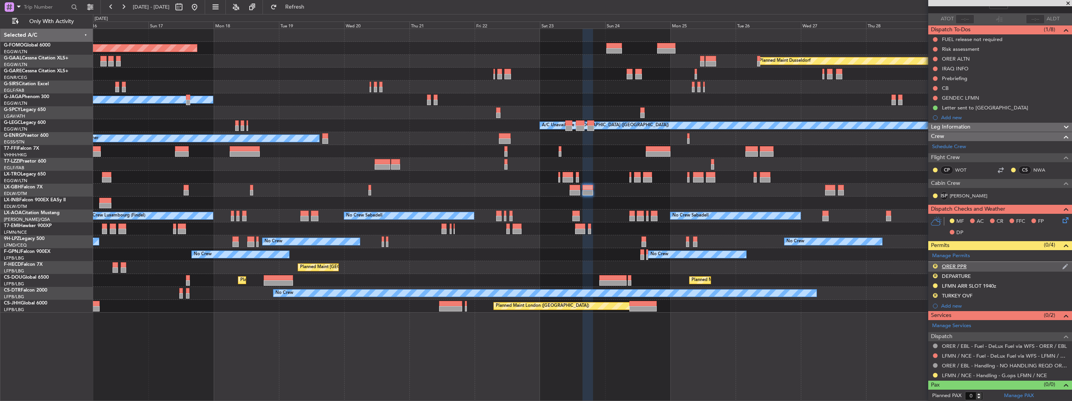
click at [933, 263] on div "R" at bounding box center [935, 266] width 6 height 6
click at [936, 264] on button "R" at bounding box center [935, 266] width 5 height 5
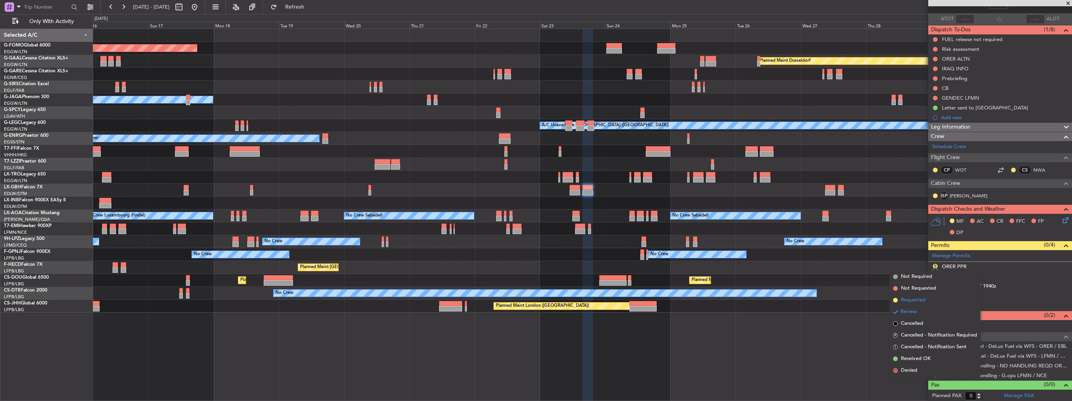
click at [917, 300] on span "Requested" at bounding box center [913, 300] width 25 height 8
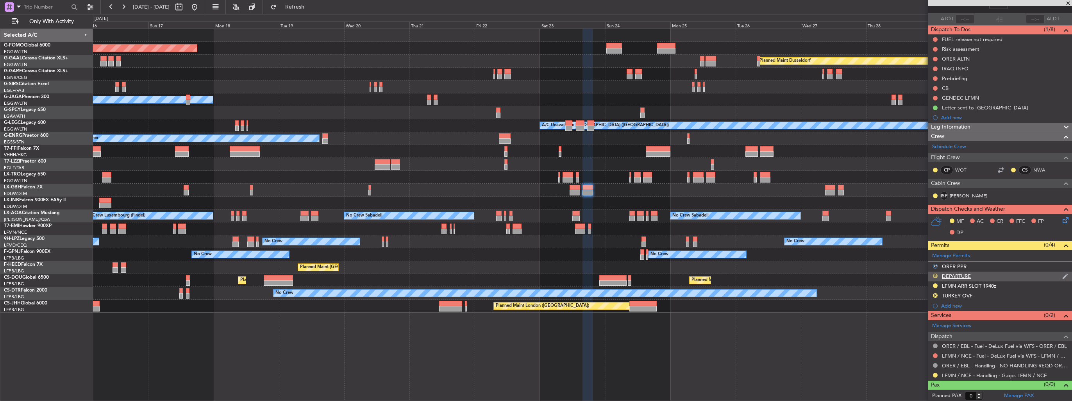
click at [936, 274] on button "R" at bounding box center [935, 275] width 5 height 5
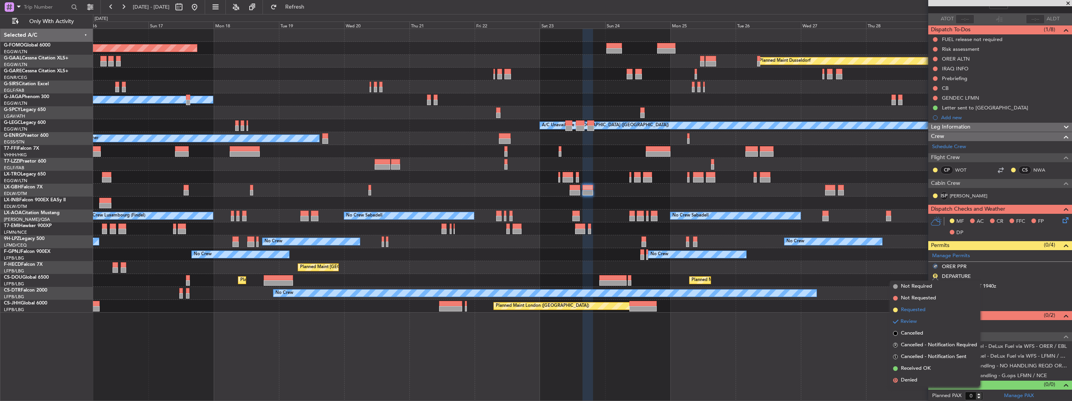
click at [916, 309] on span "Requested" at bounding box center [913, 310] width 25 height 8
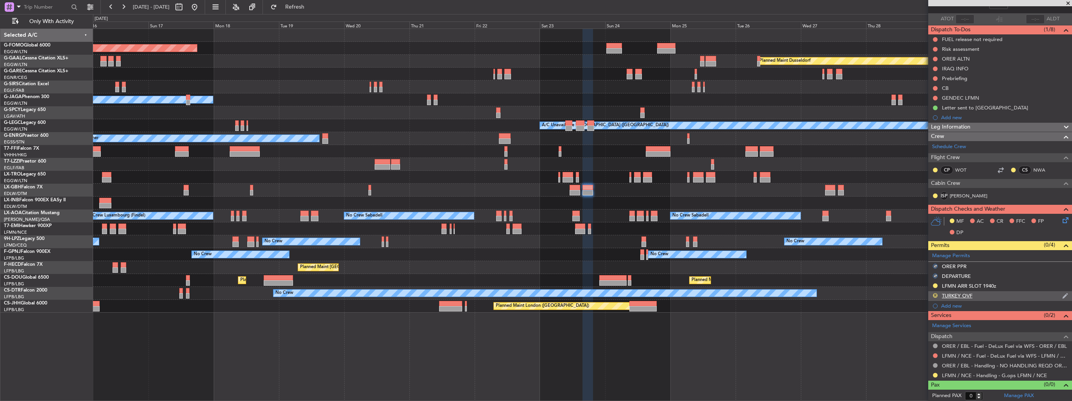
click at [936, 296] on button "R" at bounding box center [935, 295] width 5 height 5
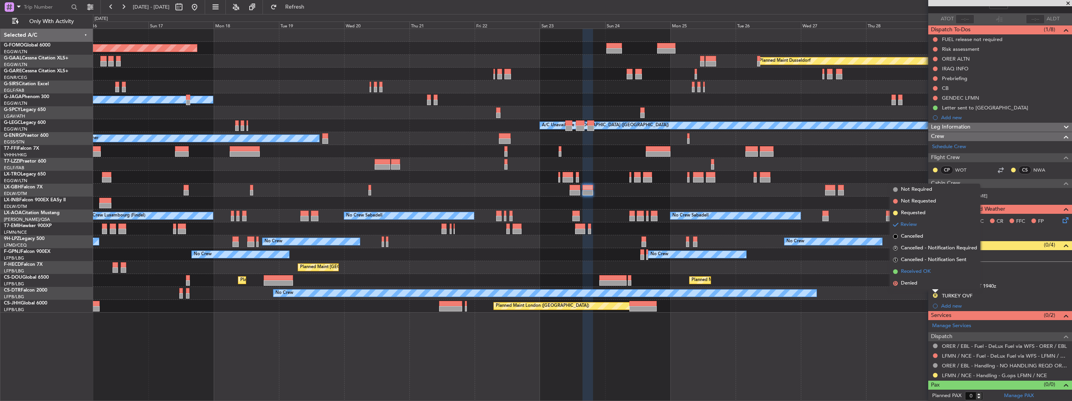
click at [916, 270] on span "Received OK" at bounding box center [916, 272] width 30 height 8
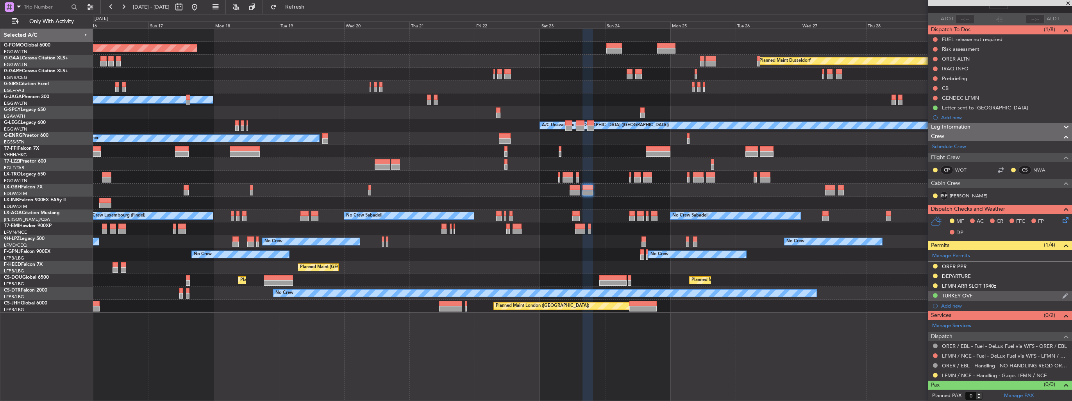
click at [1062, 293] on img at bounding box center [1065, 295] width 6 height 7
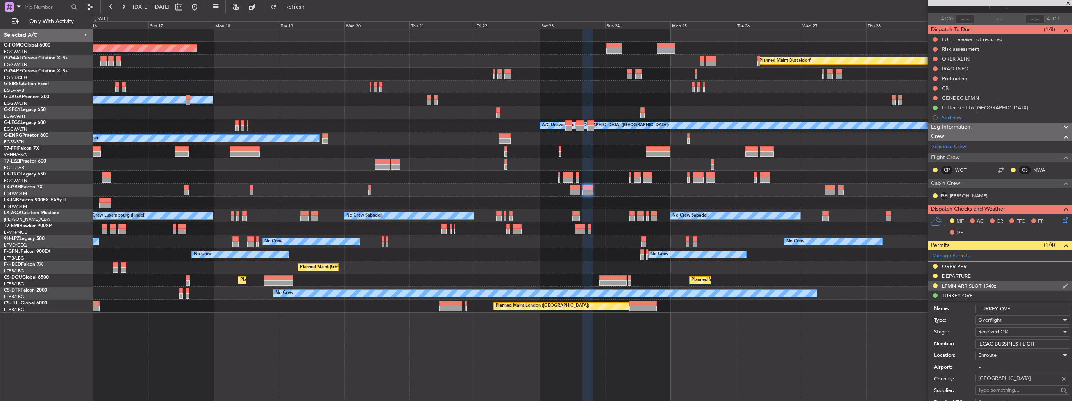
scroll to position [207, 0]
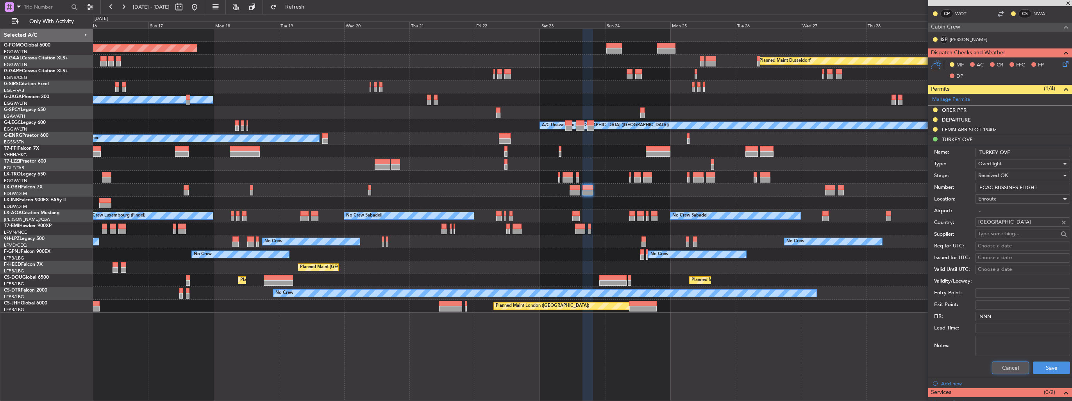
click at [1006, 368] on button "Cancel" at bounding box center [1010, 367] width 37 height 13
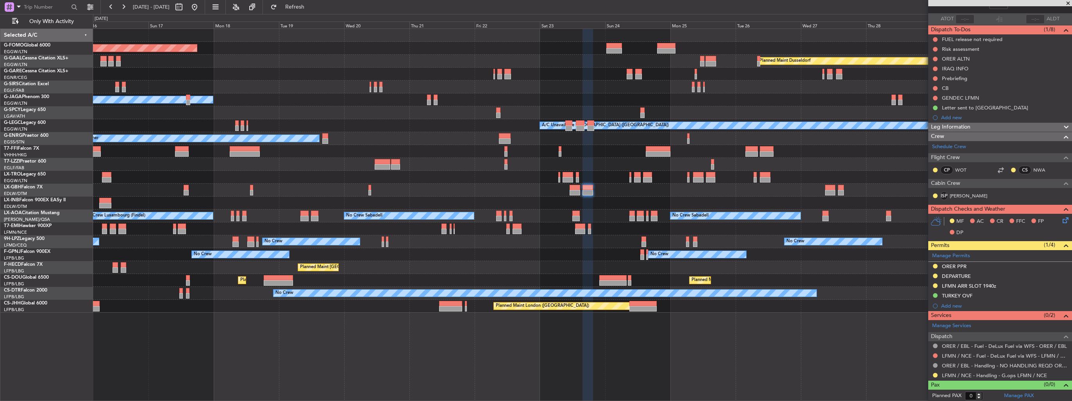
click at [600, 230] on div "Planned Maint Windsor Locks ([PERSON_NAME] Intl) Planned [GEOGRAPHIC_DATA] Plan…" at bounding box center [582, 171] width 979 height 284
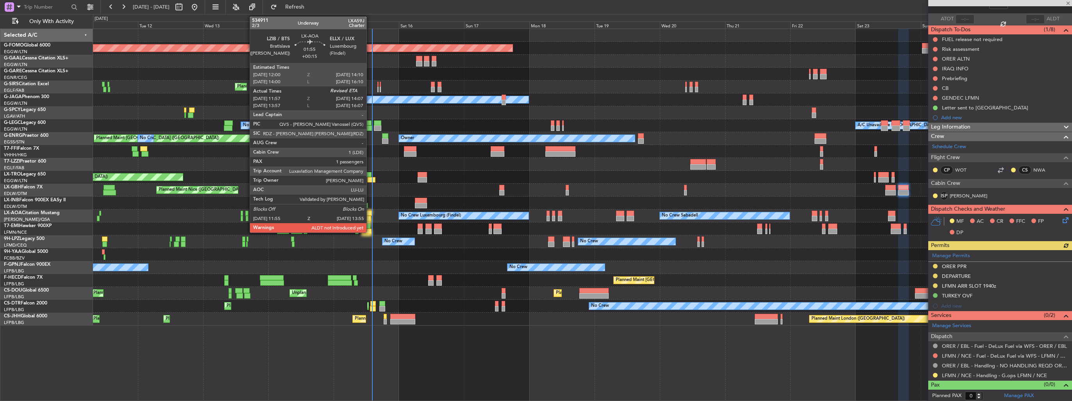
click at [370, 217] on div at bounding box center [368, 218] width 5 height 5
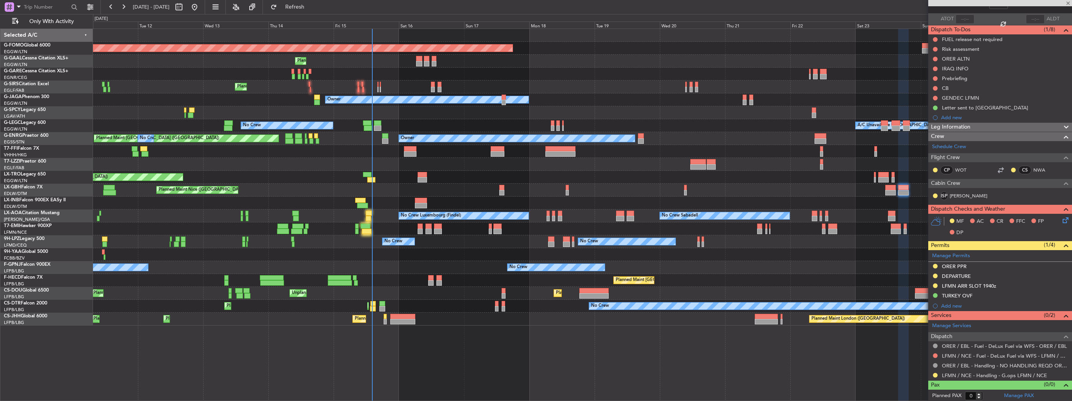
type input "+00:15"
type input "12:07"
type input "1"
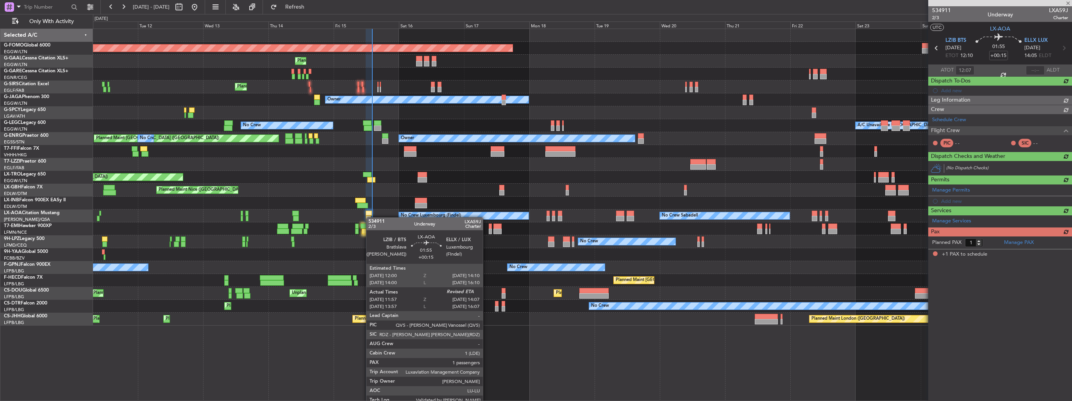
scroll to position [0, 0]
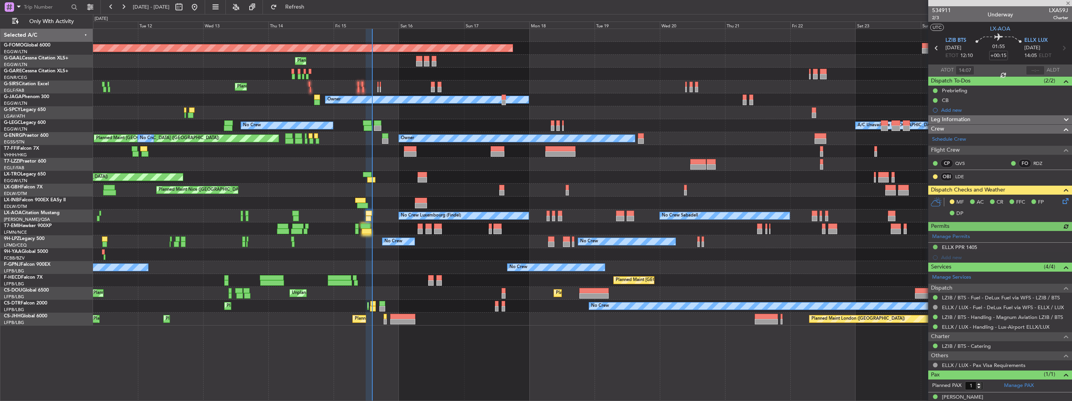
type input "12:07"
click at [1049, 10] on span "LXA59J" at bounding box center [1058, 10] width 19 height 8
copy span "LXA59J"
click at [1030, 68] on input "text" at bounding box center [1035, 70] width 19 height 9
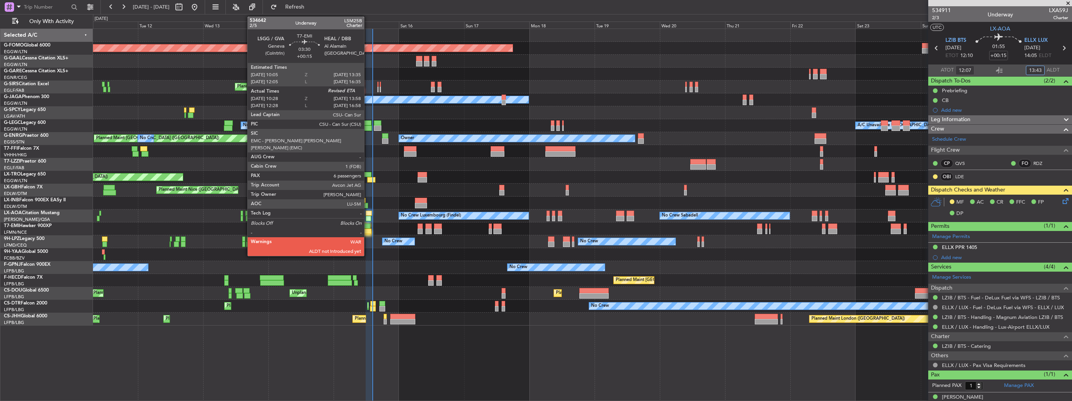
click at [368, 225] on div at bounding box center [366, 225] width 10 height 5
type input "13:43"
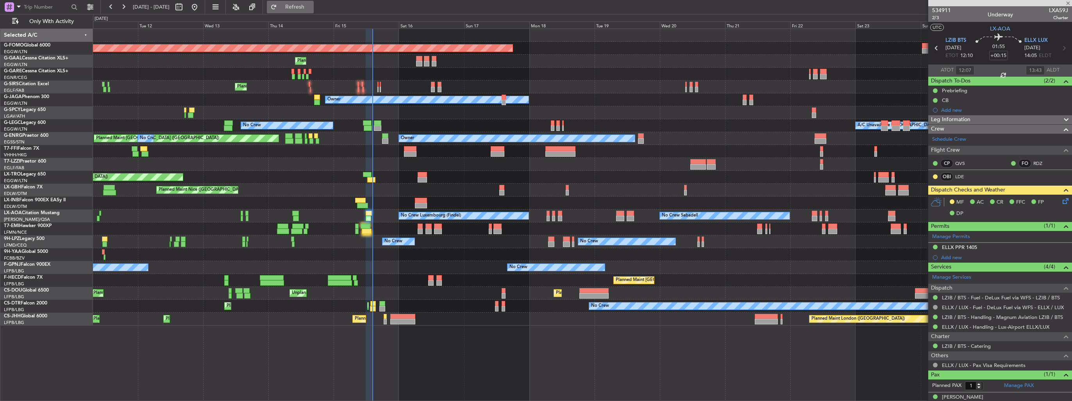
type input "10:28"
type input "6"
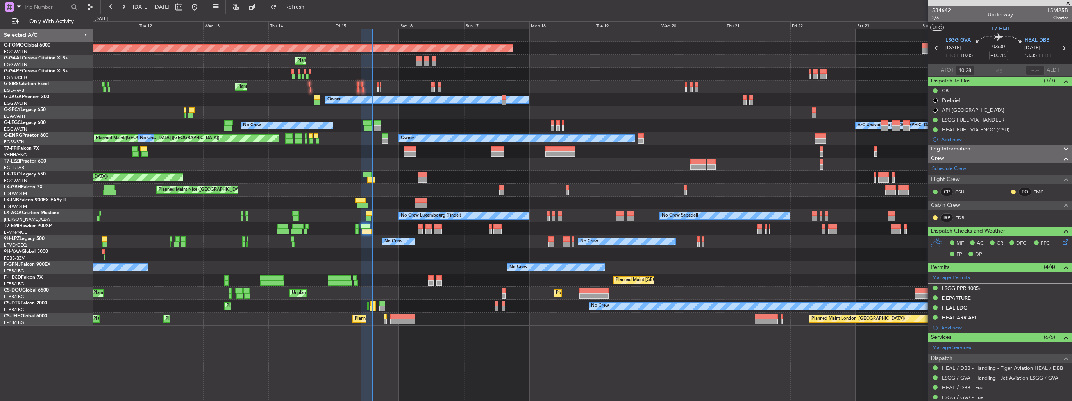
click at [1054, 4] on div at bounding box center [1000, 3] width 144 height 6
click at [1055, 10] on span "LSM25B" at bounding box center [1057, 10] width 21 height 8
drag, startPoint x: 1055, startPoint y: 10, endPoint x: 1056, endPoint y: 31, distance: 21.1
click at [1056, 31] on mat-tooltip-component "Flight Number" at bounding box center [1045, 24] width 43 height 21
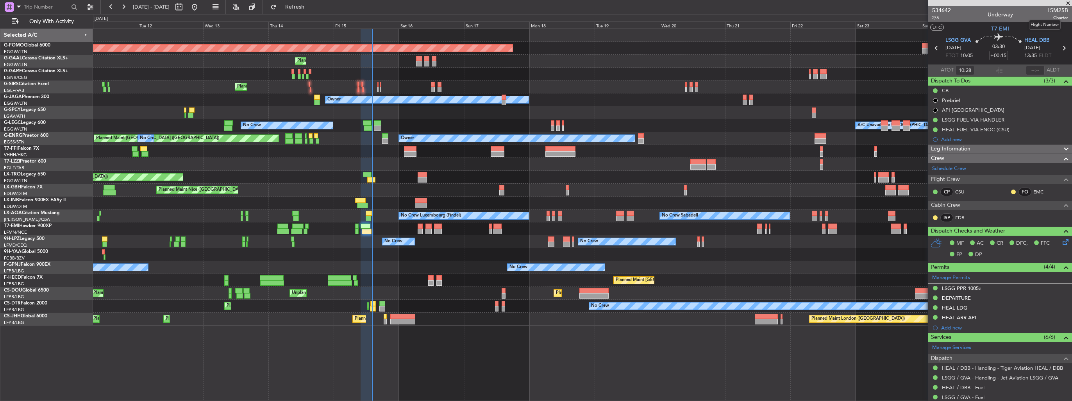
click at [1047, 9] on span "LSM25B" at bounding box center [1057, 10] width 21 height 8
copy span "LSM25B"
click at [1030, 68] on input "text" at bounding box center [1035, 70] width 19 height 9
type input "14:09"
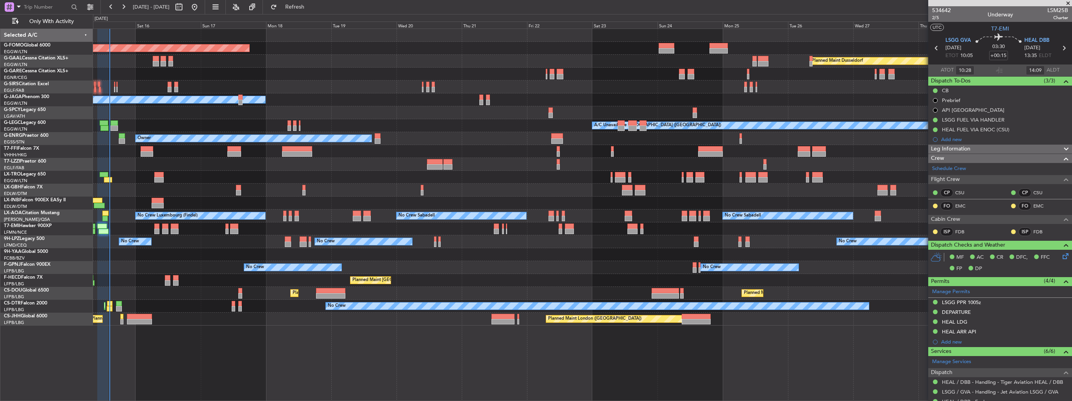
click at [451, 227] on div "Planned Maint Windsor Locks ([PERSON_NAME] Intl) Planned [GEOGRAPHIC_DATA] Plan…" at bounding box center [582, 177] width 979 height 297
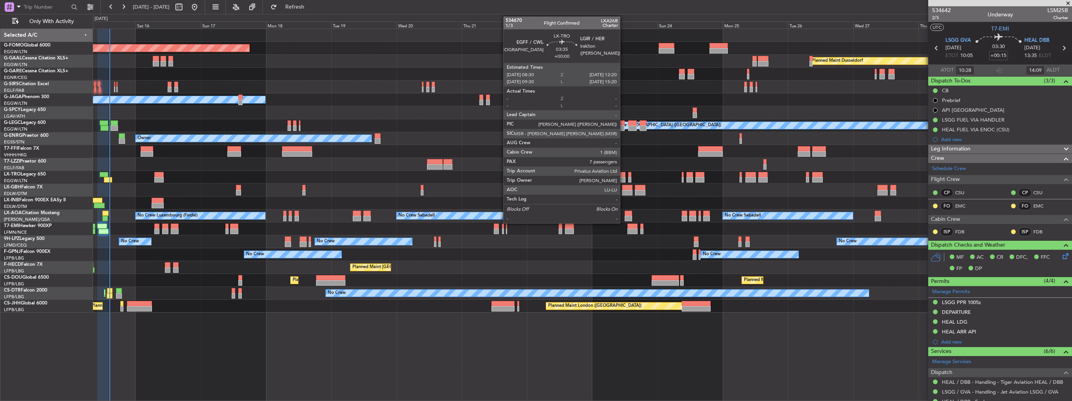
click at [624, 177] on div at bounding box center [620, 179] width 11 height 5
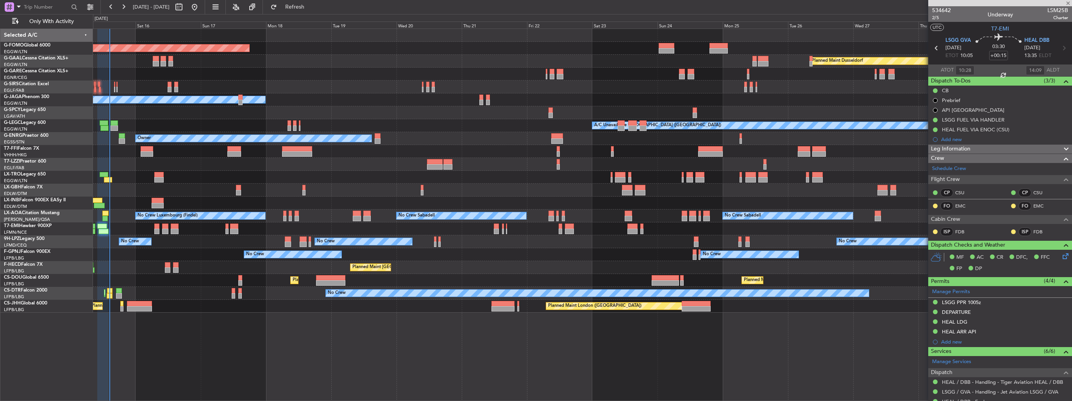
type input "7"
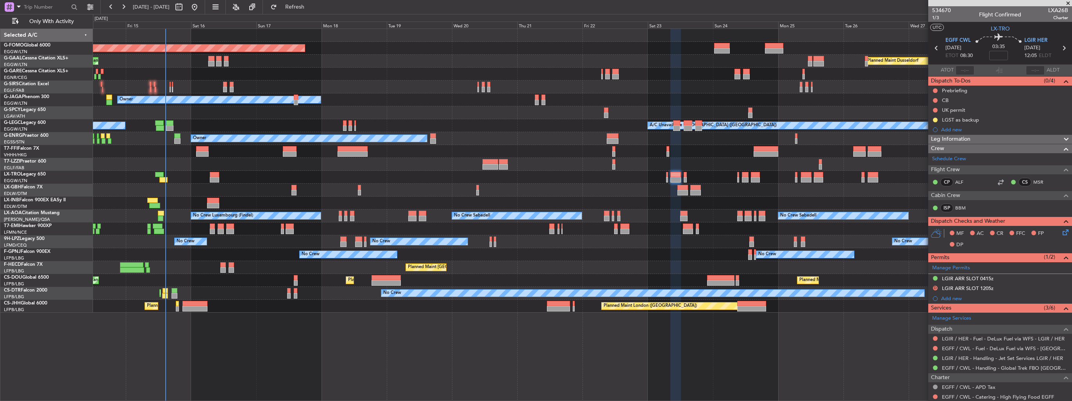
click at [387, 150] on div at bounding box center [582, 151] width 979 height 13
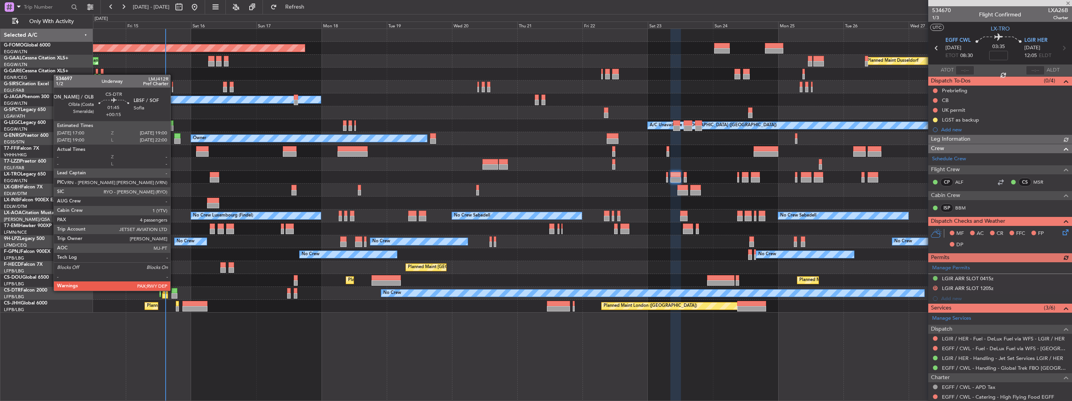
click at [174, 290] on div at bounding box center [174, 290] width 5 height 5
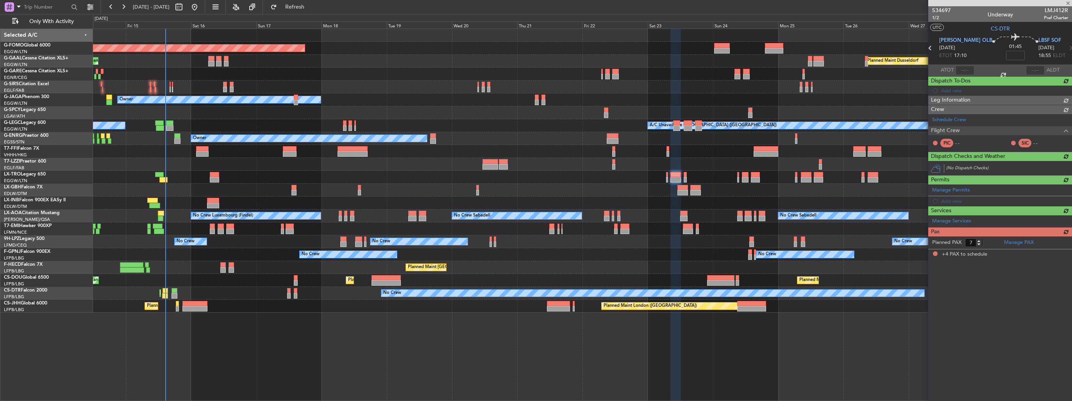
type input "+00:15"
type input "4"
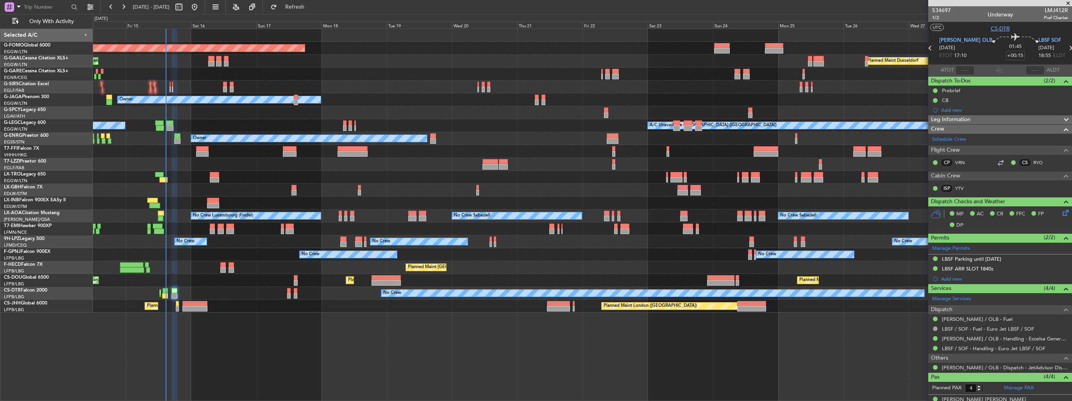
click at [998, 27] on span "CS-DTR" at bounding box center [1000, 29] width 19 height 8
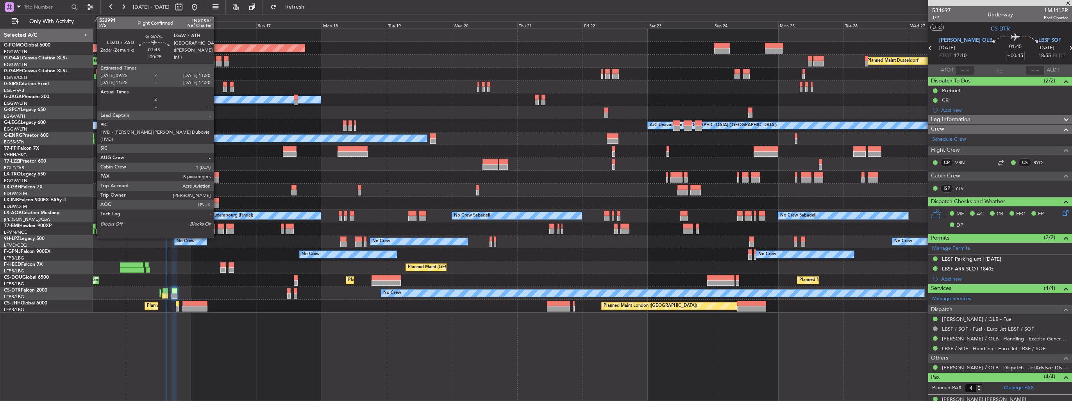
click at [217, 63] on div at bounding box center [218, 63] width 5 height 5
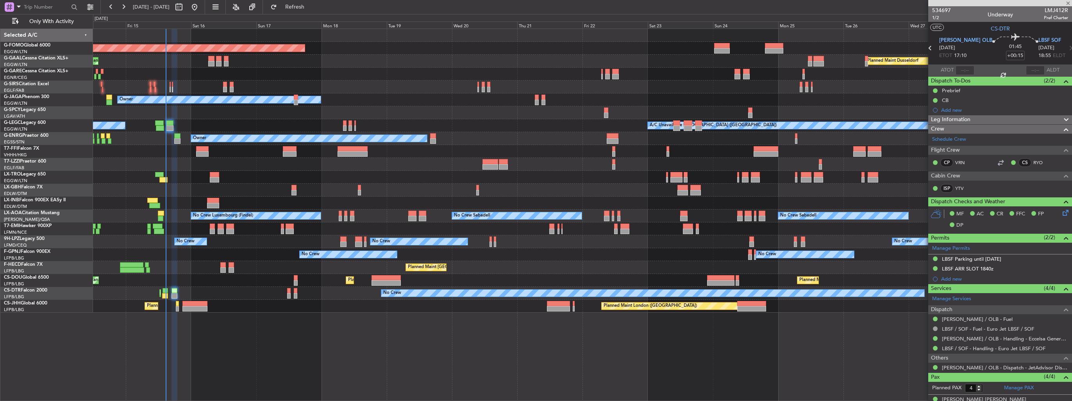
type input "+00:25"
type input "5"
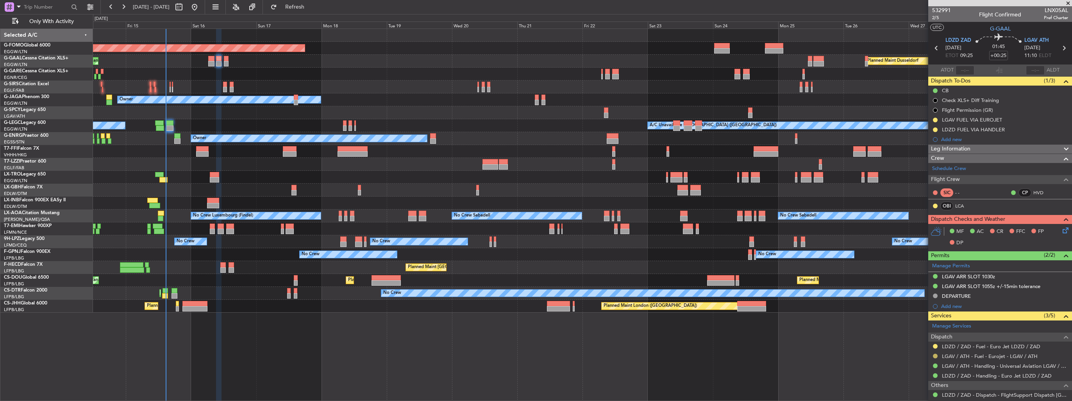
click at [934, 355] on button at bounding box center [935, 356] width 5 height 5
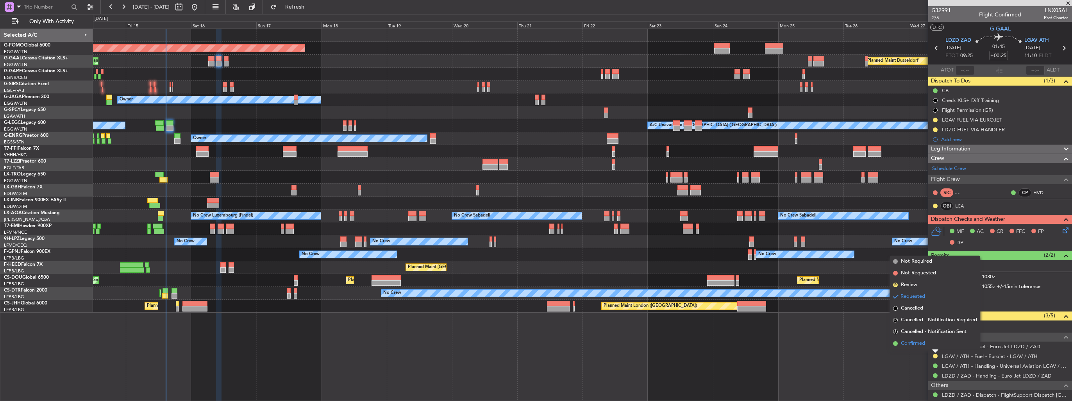
click at [917, 341] on span "Confirmed" at bounding box center [913, 343] width 24 height 8
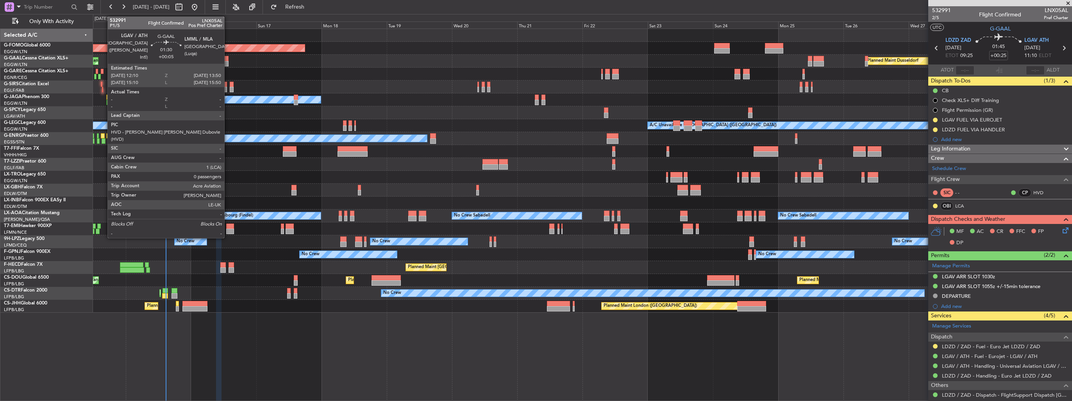
click at [228, 64] on div at bounding box center [226, 63] width 5 height 5
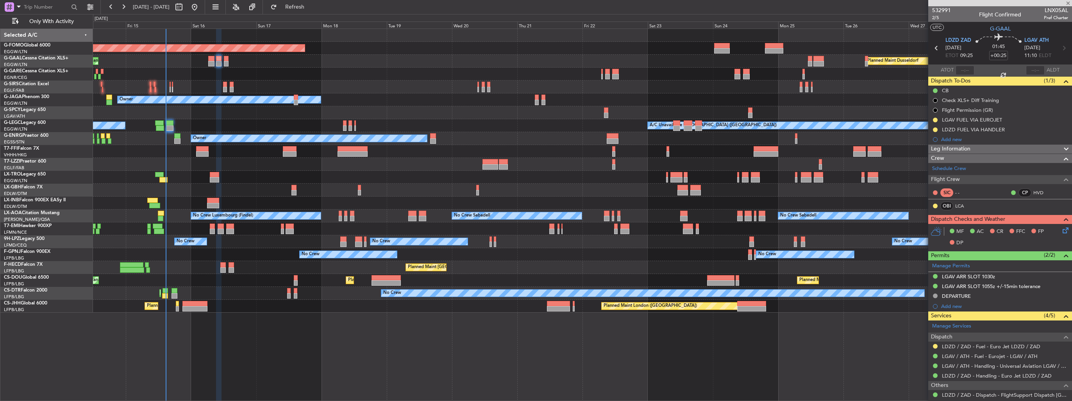
type input "+00:05"
type input "0"
click at [934, 354] on button at bounding box center [935, 356] width 5 height 5
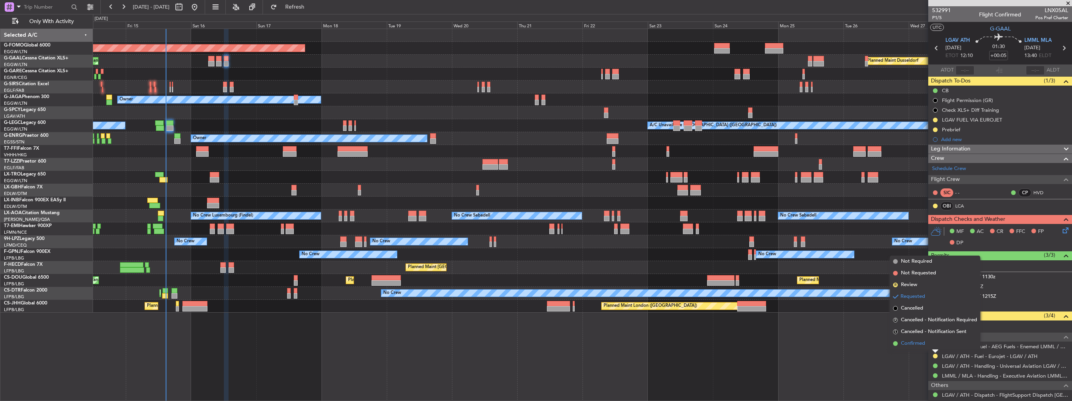
click at [922, 345] on span "Confirmed" at bounding box center [913, 343] width 24 height 8
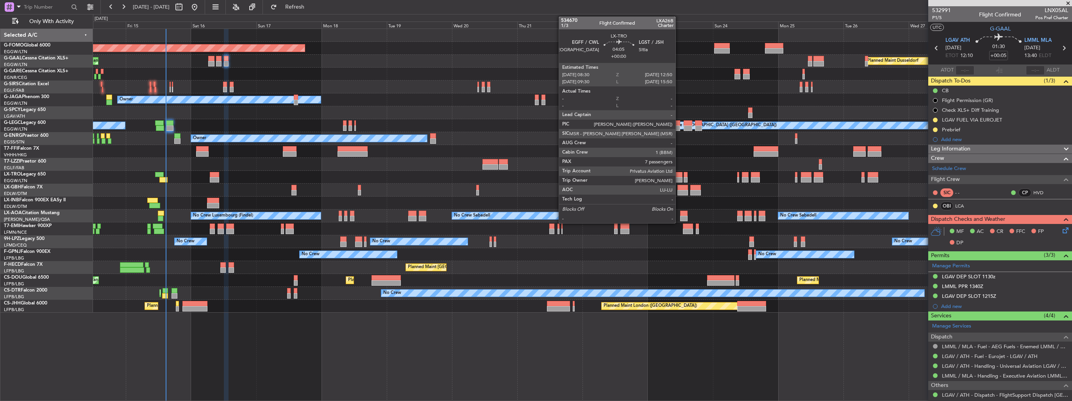
click at [679, 176] on div at bounding box center [676, 174] width 12 height 5
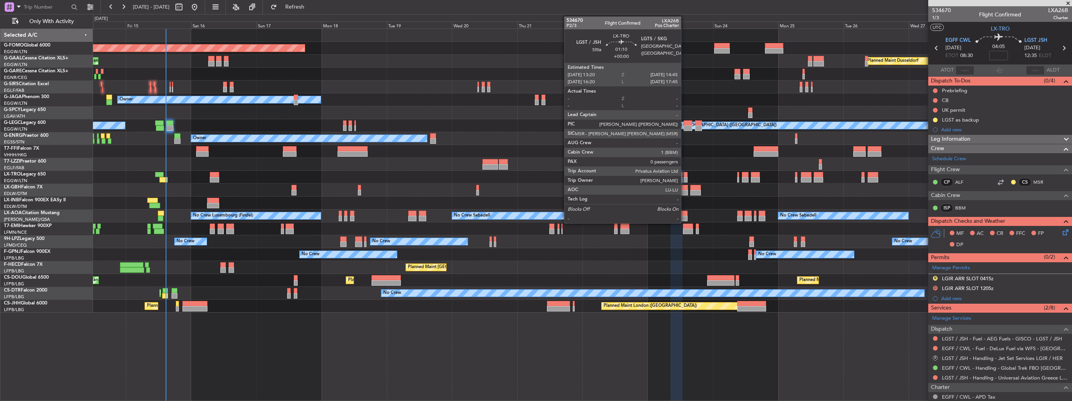
click at [684, 178] on div at bounding box center [686, 179] width 4 height 5
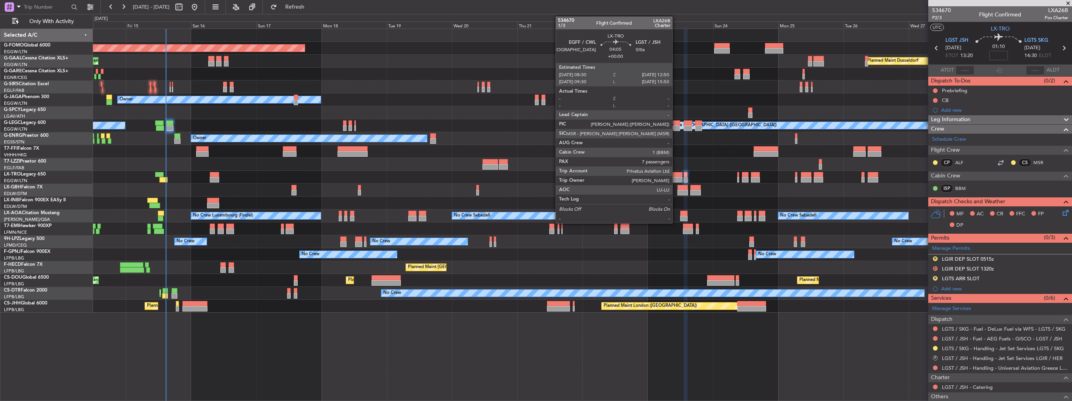
click at [676, 179] on div at bounding box center [676, 179] width 12 height 5
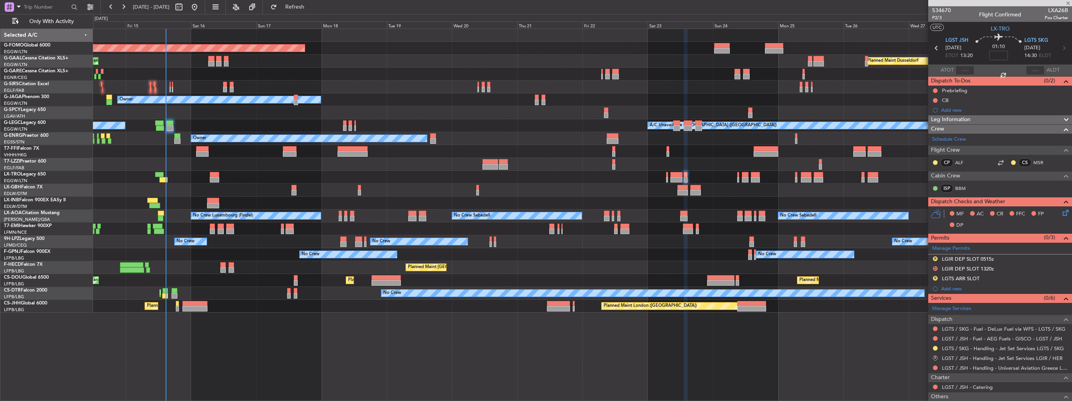
type input "7"
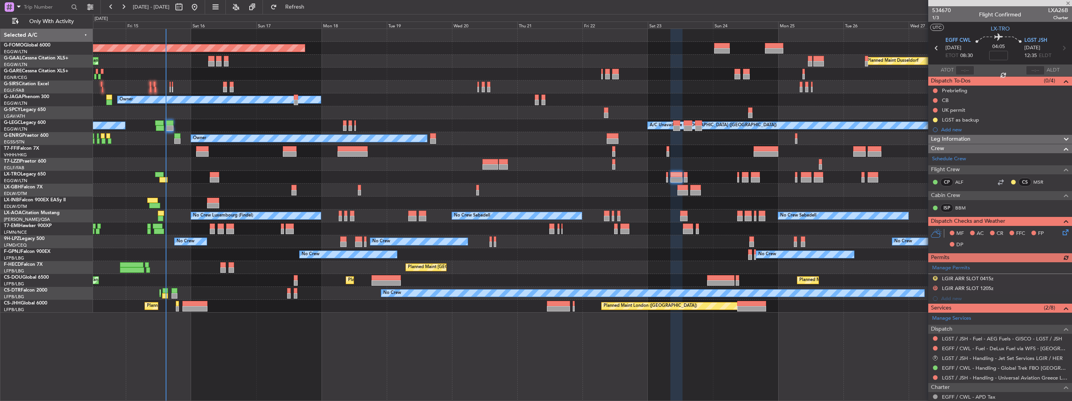
scroll to position [78, 0]
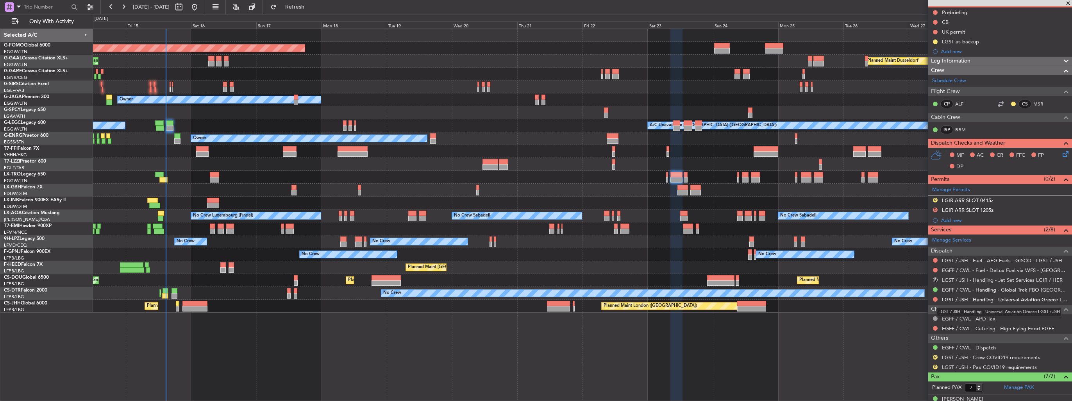
click at [954, 297] on link "LGST / JSH - Handling - Universal Aviation Greece LGST / JSH" at bounding box center [1005, 299] width 126 height 7
click at [933, 299] on button at bounding box center [935, 299] width 5 height 5
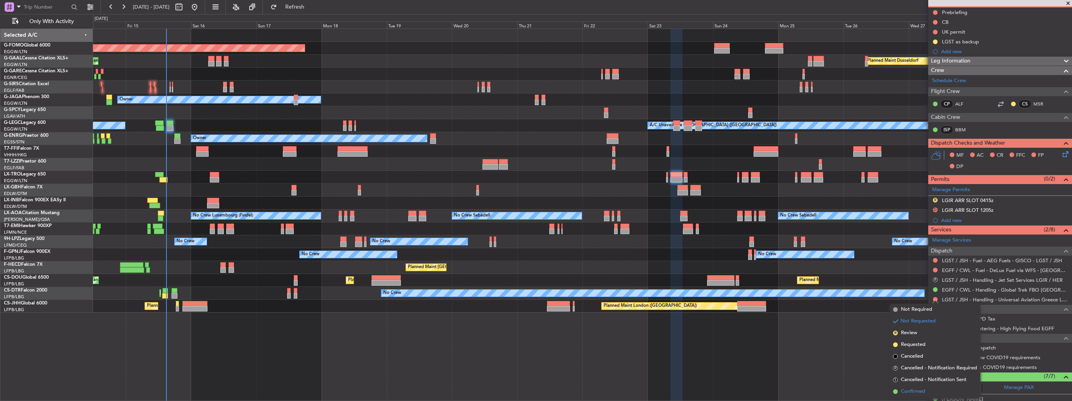
click at [915, 392] on span "Confirmed" at bounding box center [913, 392] width 24 height 8
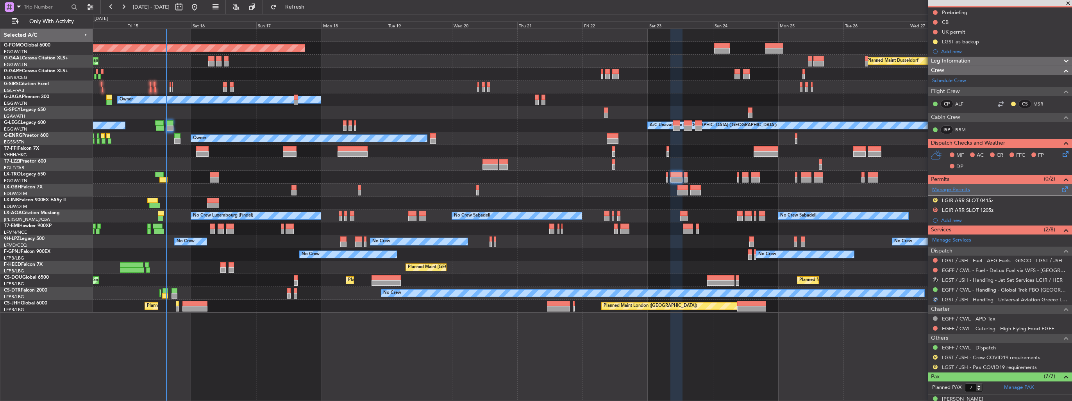
click at [946, 190] on link "Manage Permits" at bounding box center [951, 190] width 38 height 8
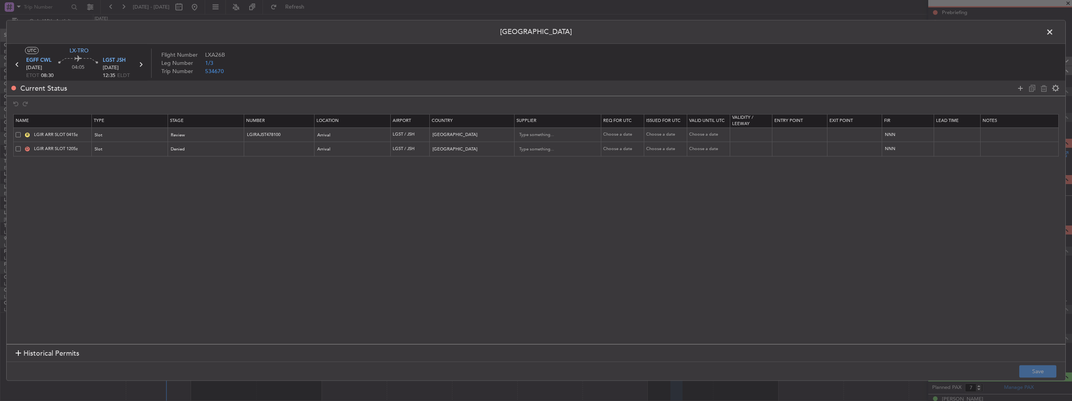
click at [17, 134] on span at bounding box center [18, 134] width 5 height 5
click at [21, 132] on input "checkbox" at bounding box center [21, 132] width 0 height 0
click at [17, 149] on span at bounding box center [18, 148] width 5 height 5
click at [21, 146] on input "checkbox" at bounding box center [21, 146] width 0 height 0
click at [1043, 89] on icon at bounding box center [1043, 88] width 9 height 9
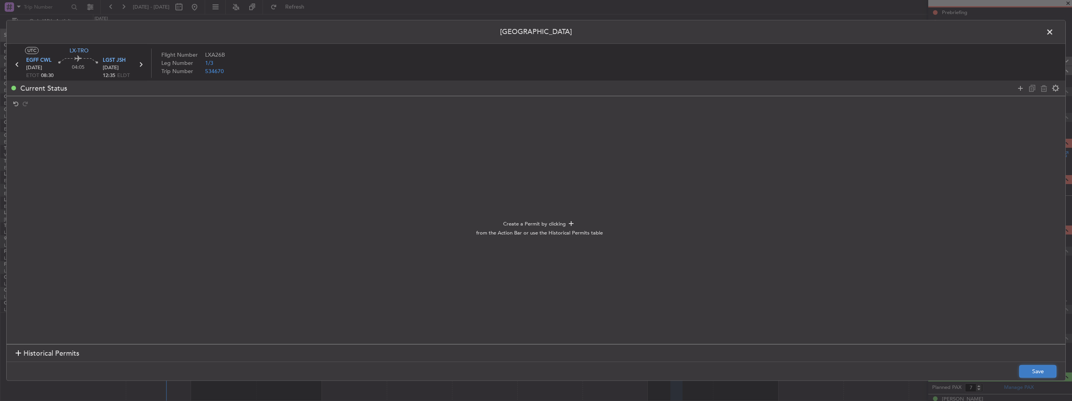
click at [1026, 368] on button "Save" at bounding box center [1037, 371] width 37 height 13
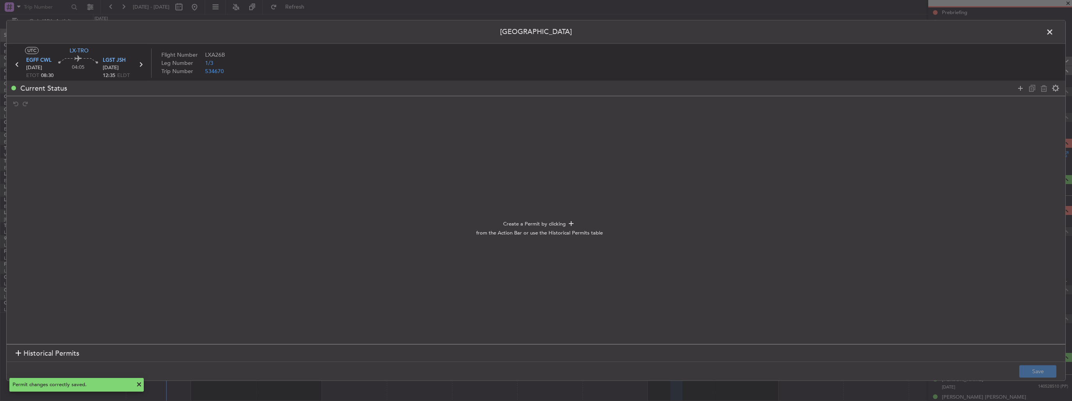
click at [1054, 33] on span at bounding box center [1054, 34] width 0 height 16
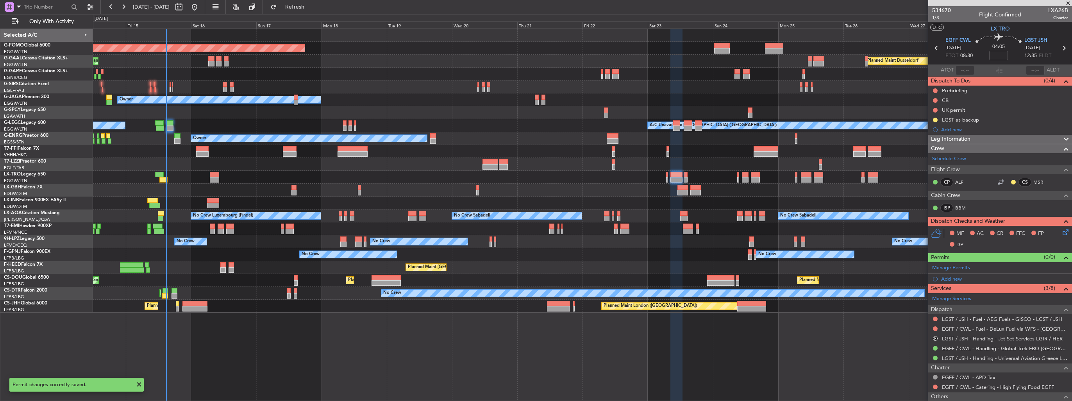
scroll to position [0, 0]
click at [947, 281] on div "Add new" at bounding box center [1000, 279] width 144 height 10
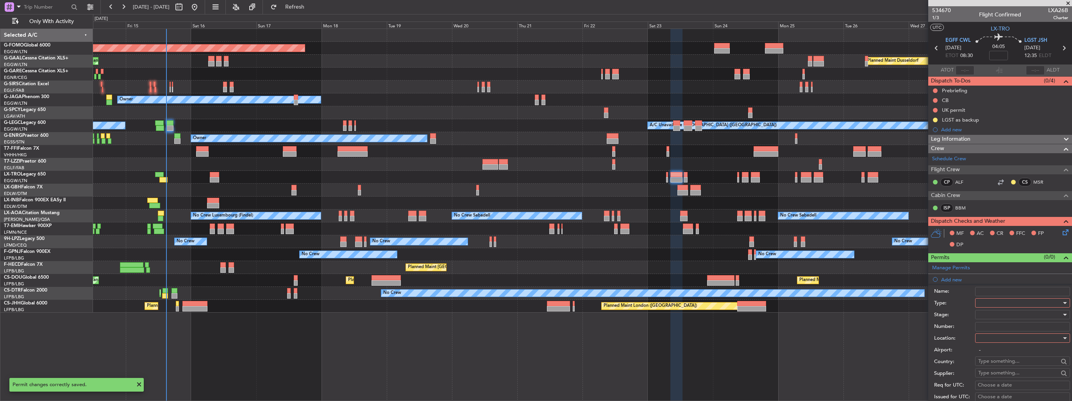
click at [997, 302] on div at bounding box center [1019, 303] width 83 height 12
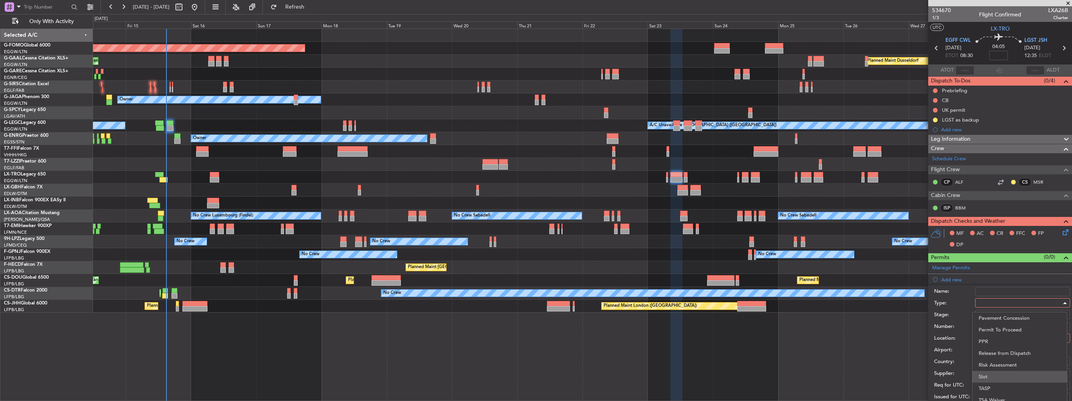
click at [998, 375] on span "Slot" at bounding box center [1020, 377] width 82 height 12
click at [998, 339] on div at bounding box center [1019, 338] width 83 height 12
click at [1000, 377] on span "Arrival" at bounding box center [1020, 377] width 82 height 12
type input "LGST / JSH"
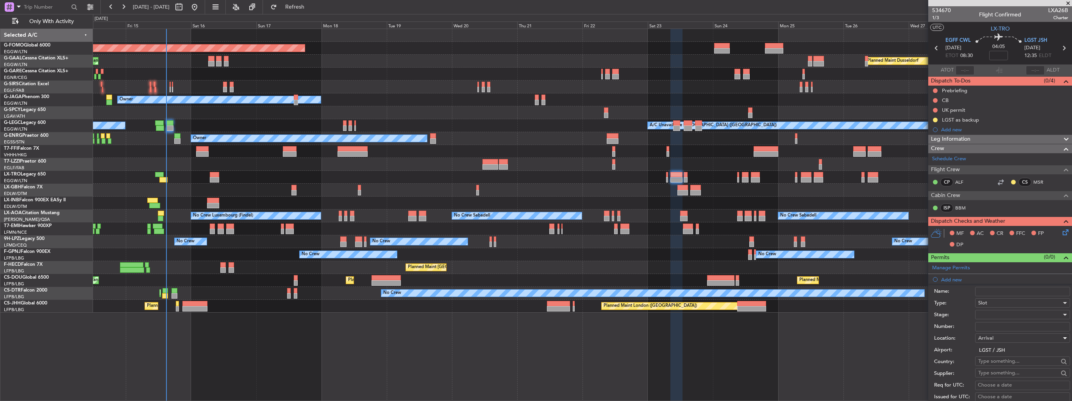
click at [1000, 316] on div at bounding box center [1019, 315] width 83 height 12
click at [1007, 374] on span "Received OK" at bounding box center [1020, 377] width 82 height 12
click at [986, 326] on input "Number:" at bounding box center [1022, 326] width 95 height 9
paste input "LGSTAJST478100"
click at [1041, 324] on input "LGSTAJST478100" at bounding box center [1022, 326] width 95 height 9
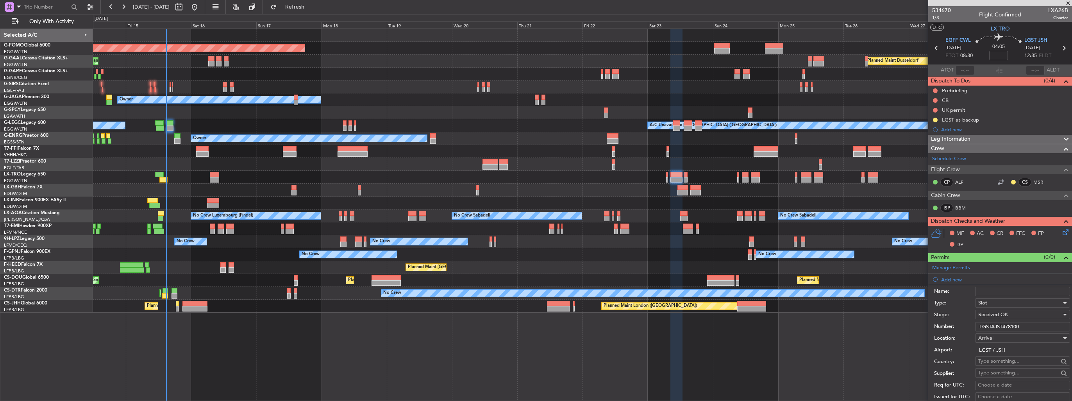
click at [1054, 324] on input "LGSTAJST478100" at bounding box center [1022, 326] width 95 height 9
click at [1056, 325] on input "LGSTAJST478100" at bounding box center [1022, 326] width 95 height 9
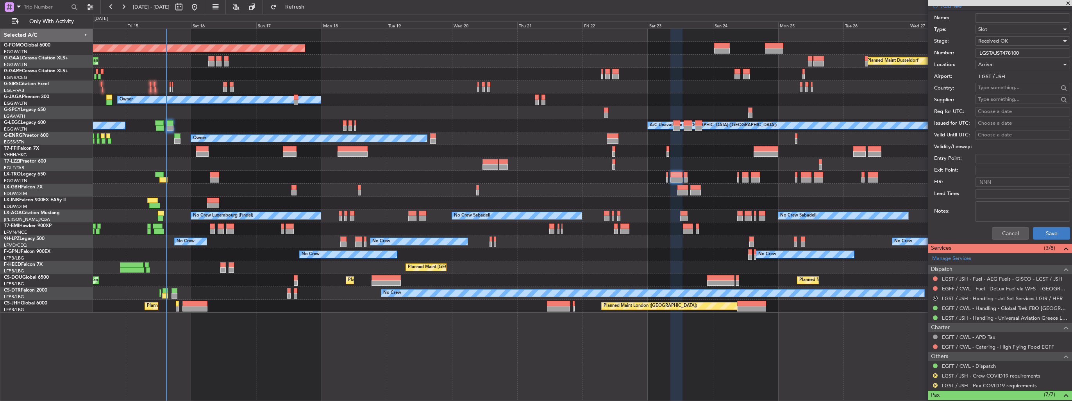
type input "LGSTAJST478100"
click at [1044, 229] on button "Save" at bounding box center [1051, 233] width 37 height 13
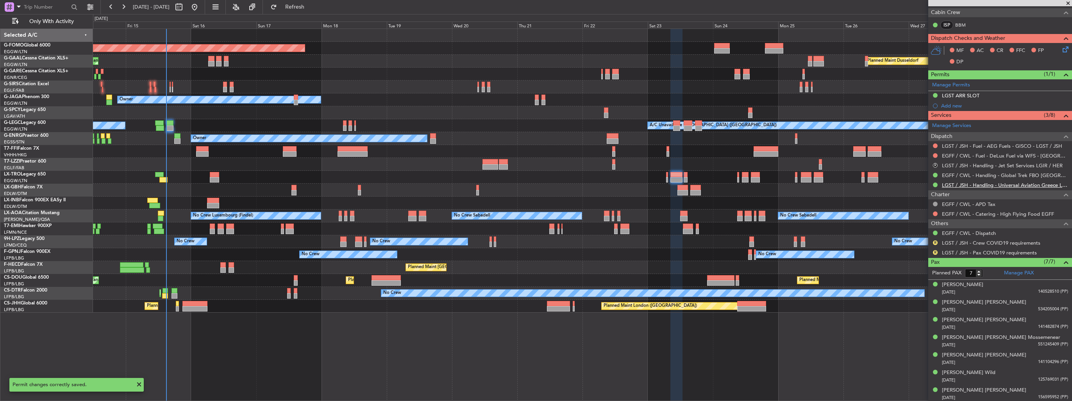
scroll to position [66, 0]
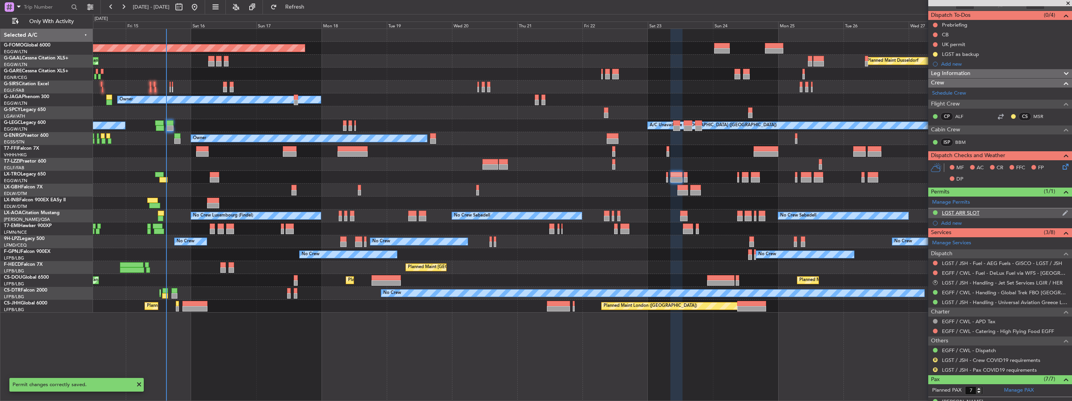
click at [1062, 211] on img at bounding box center [1065, 212] width 6 height 7
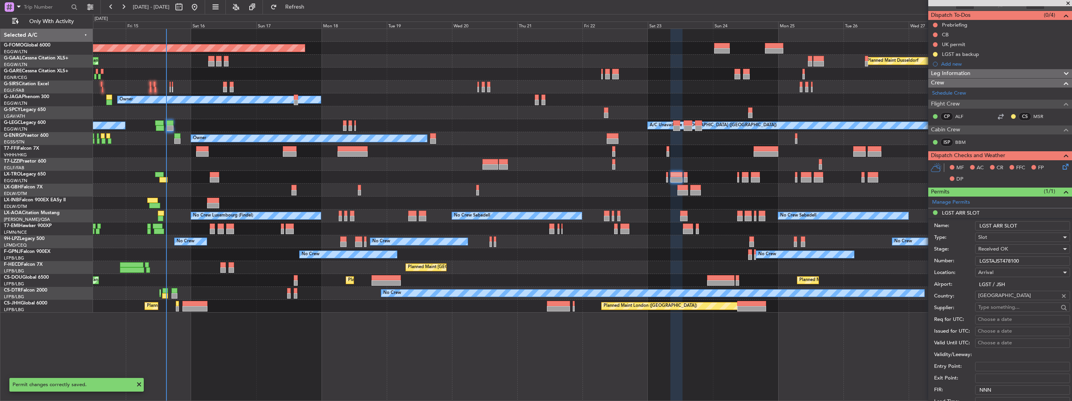
click at [1041, 231] on div "Slot" at bounding box center [1019, 237] width 83 height 12
click at [1041, 226] on div at bounding box center [536, 200] width 1072 height 401
click at [1041, 226] on input "LGST ARR SLOT" at bounding box center [1022, 225] width 95 height 9
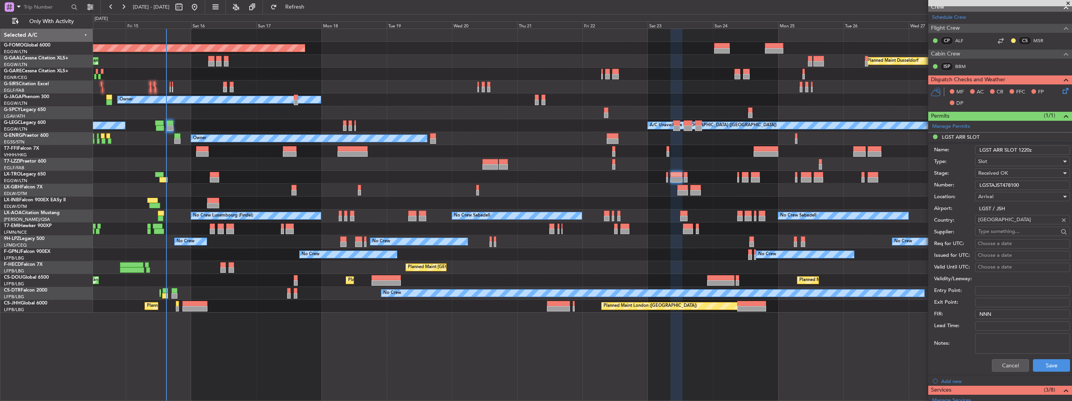
scroll to position [144, 0]
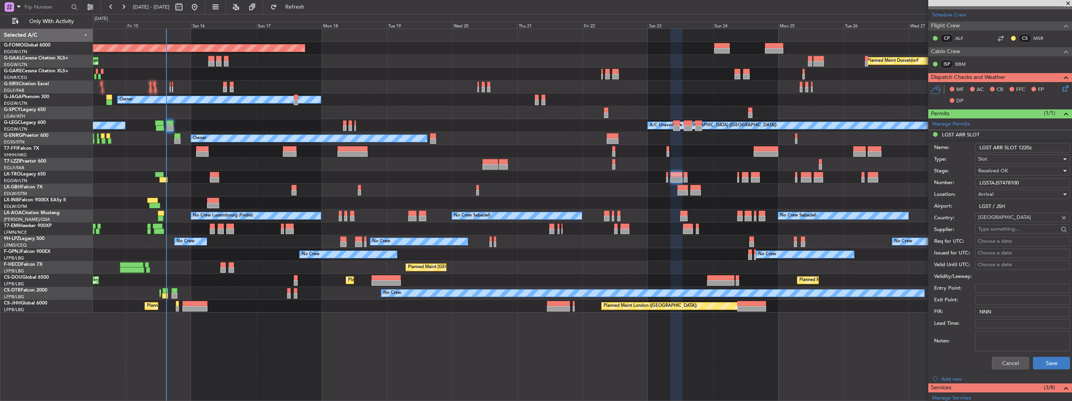
type input "LGST ARR SLOT 1220z"
click at [1039, 359] on button "Save" at bounding box center [1051, 363] width 37 height 13
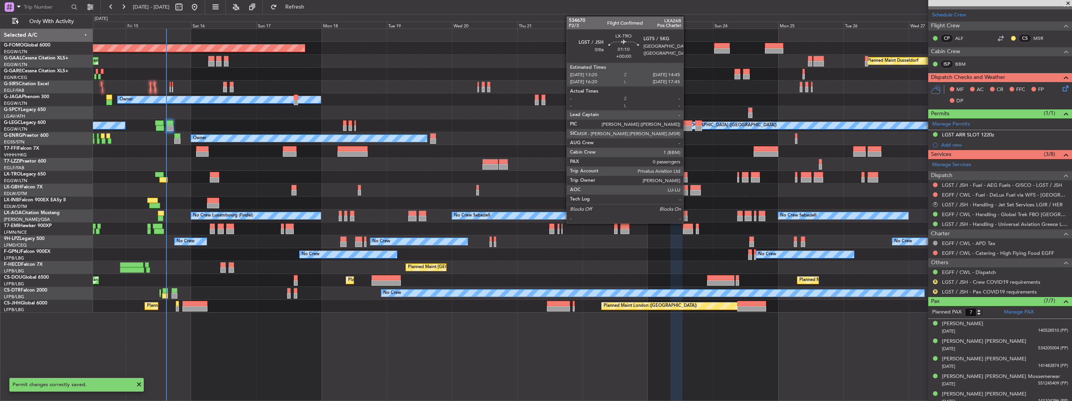
click at [687, 177] on div at bounding box center [686, 179] width 4 height 5
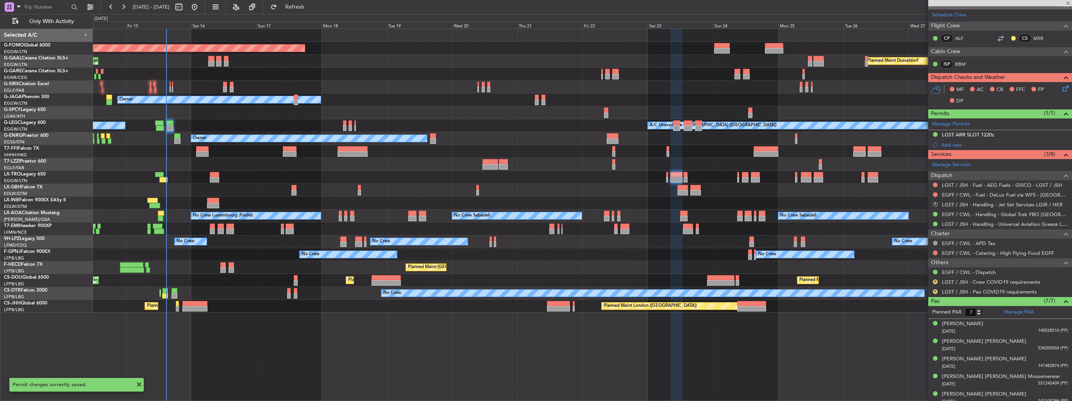
type input "0"
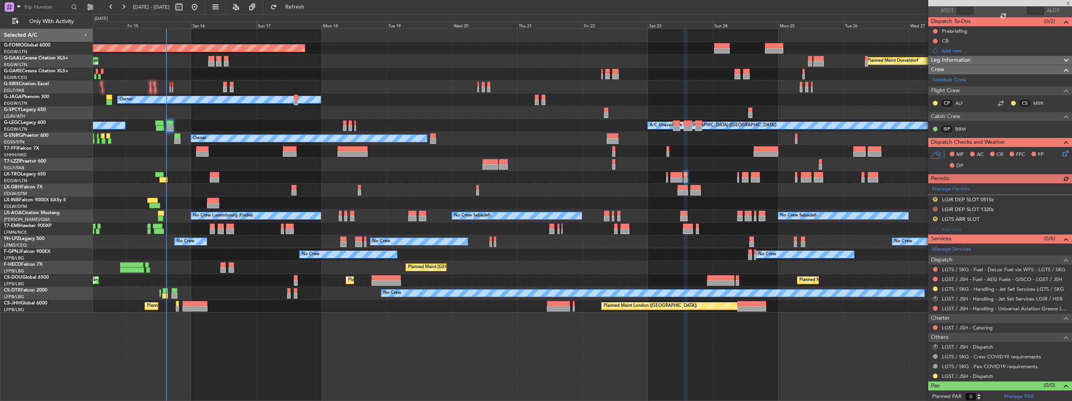
scroll to position [60, 0]
click at [945, 187] on link "Manage Permits" at bounding box center [951, 189] width 38 height 8
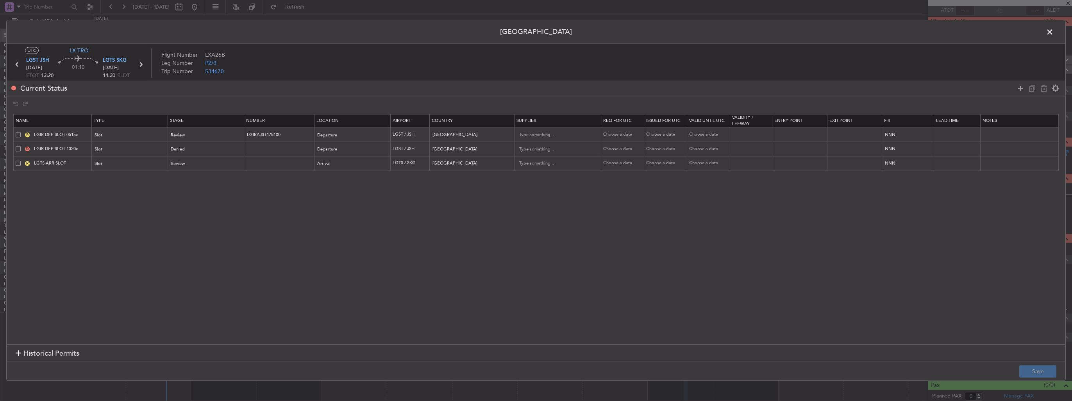
click at [20, 134] on span at bounding box center [18, 134] width 5 height 5
click at [21, 132] on input "checkbox" at bounding box center [21, 132] width 0 height 0
click at [18, 147] on span at bounding box center [18, 148] width 5 height 5
click at [21, 146] on input "checkbox" at bounding box center [21, 146] width 0 height 0
click at [1043, 89] on icon at bounding box center [1043, 88] width 9 height 9
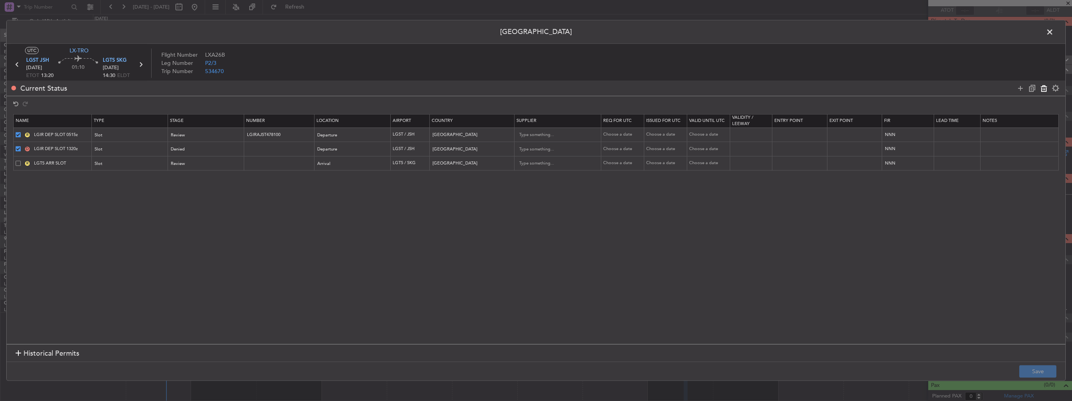
type input "LGTS ARR SLOT"
click at [1033, 369] on button "Save" at bounding box center [1037, 371] width 37 height 13
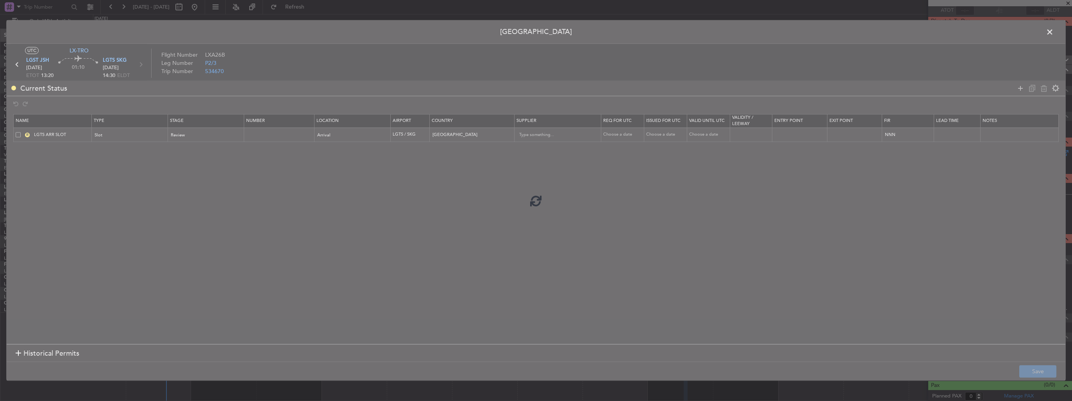
scroll to position [41, 0]
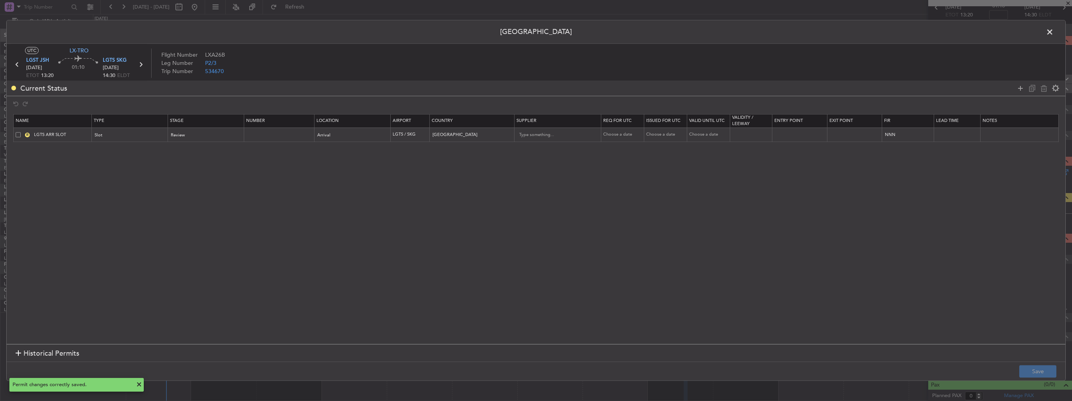
click at [1054, 34] on span at bounding box center [1054, 34] width 0 height 16
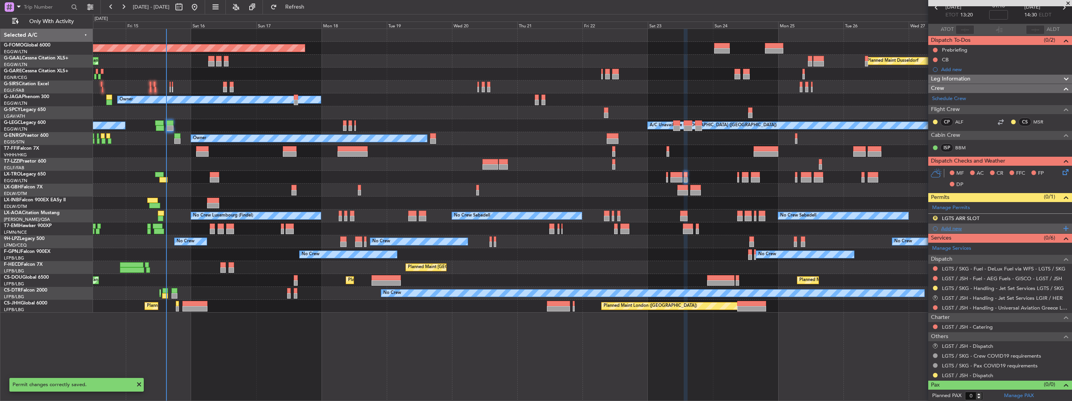
click at [944, 227] on div "Add new" at bounding box center [1001, 228] width 120 height 7
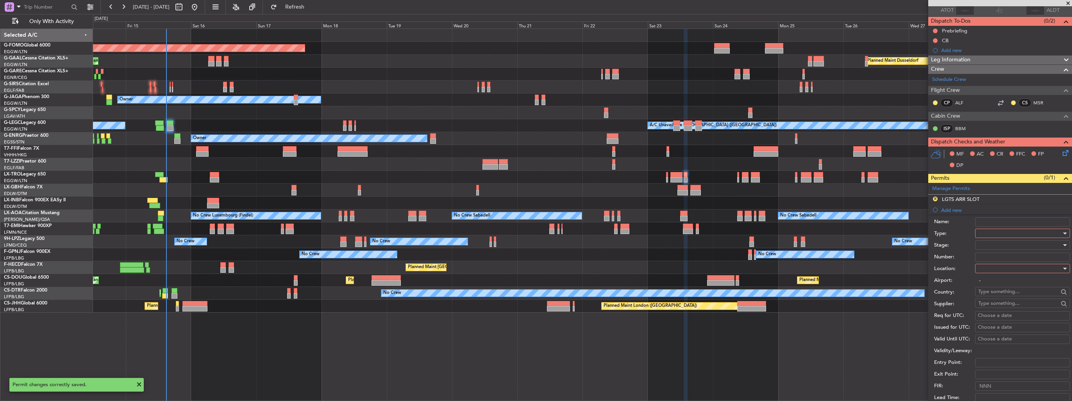
click at [991, 229] on div at bounding box center [1019, 233] width 83 height 12
click at [1003, 307] on span "Slot" at bounding box center [1020, 307] width 82 height 12
click at [1002, 271] on div at bounding box center [1019, 269] width 83 height 12
click at [1003, 281] on span "Departure" at bounding box center [1020, 284] width 82 height 12
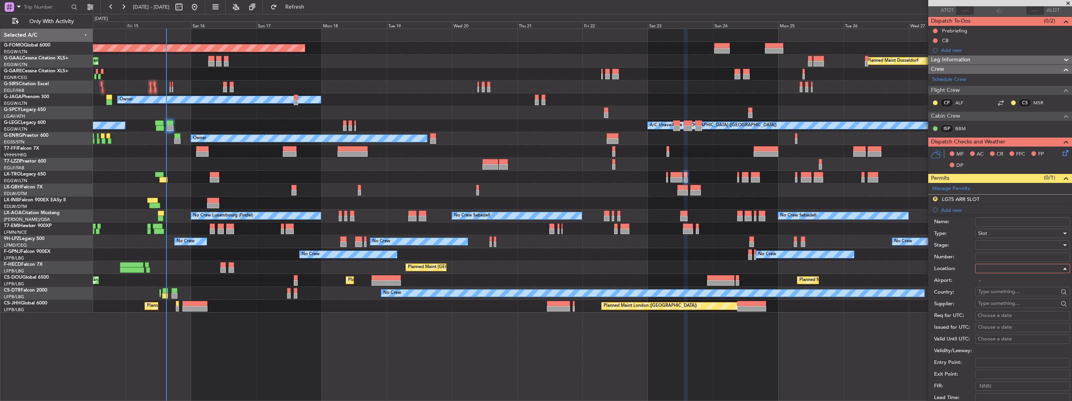
type input "LGST / JSH"
click at [1005, 239] on div at bounding box center [1019, 245] width 83 height 12
click at [1002, 304] on span "Received OK" at bounding box center [1020, 307] width 82 height 12
click at [1000, 256] on input "Number:" at bounding box center [1022, 256] width 95 height 9
paste input "LGSTDJST478100"
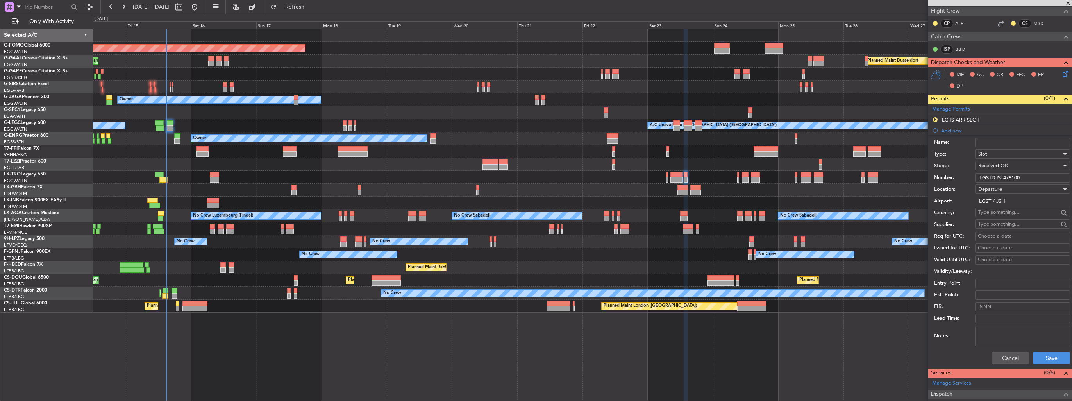
scroll to position [177, 0]
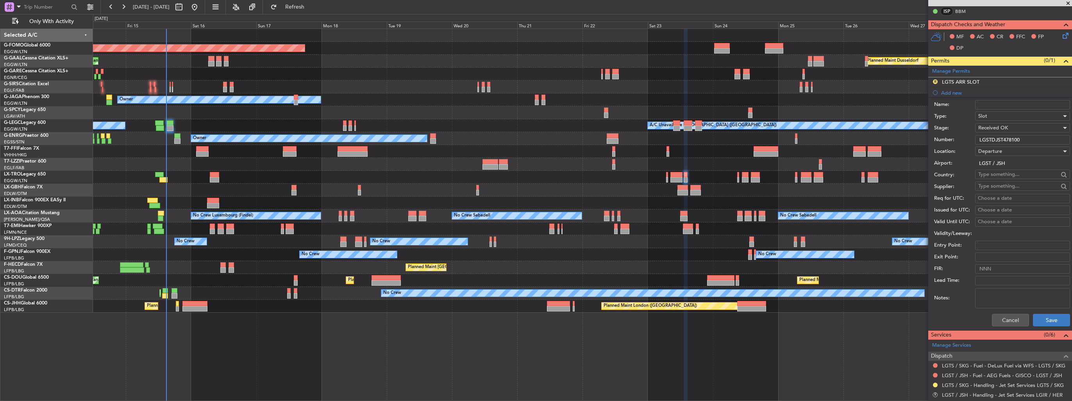
type input "LGSTDJST478100"
click at [1047, 314] on button "Save" at bounding box center [1051, 320] width 37 height 13
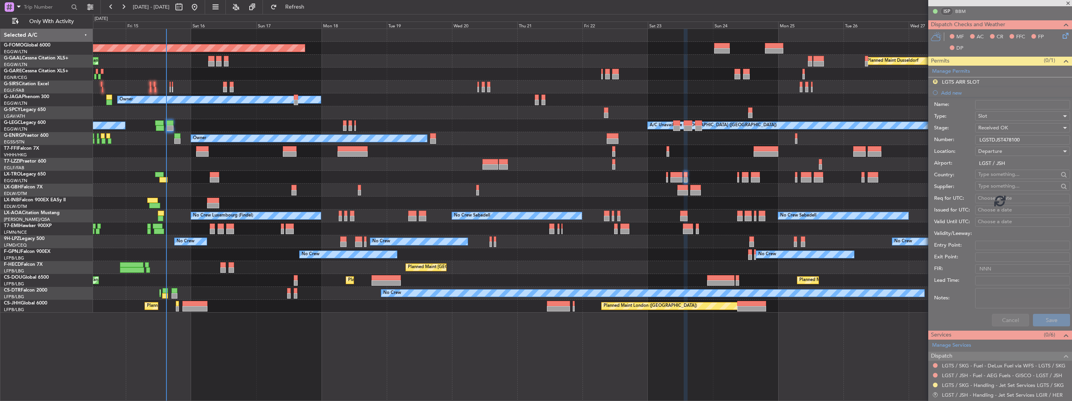
scroll to position [50, 0]
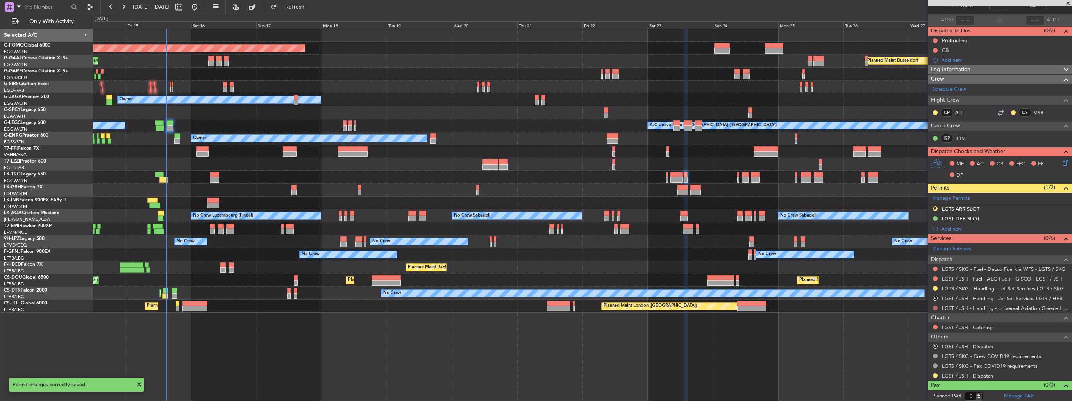
click at [936, 308] on button at bounding box center [935, 308] width 5 height 5
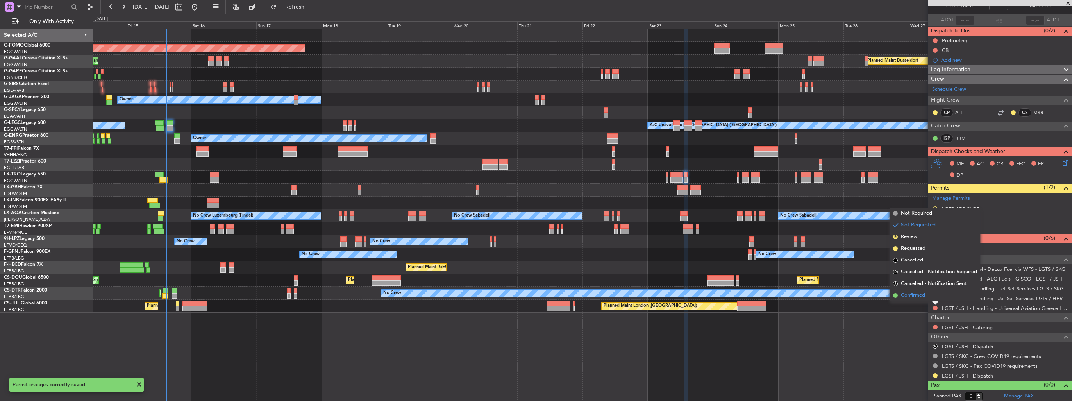
click at [918, 298] on span "Confirmed" at bounding box center [913, 295] width 24 height 8
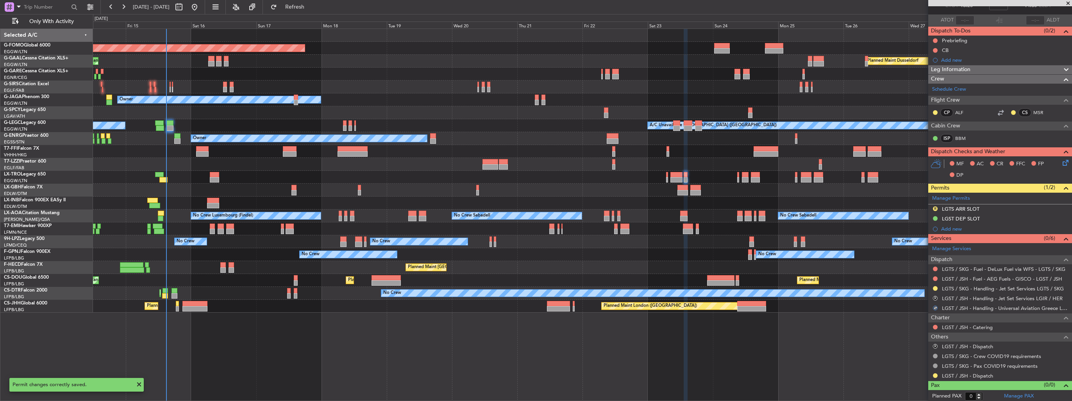
scroll to position [0, 0]
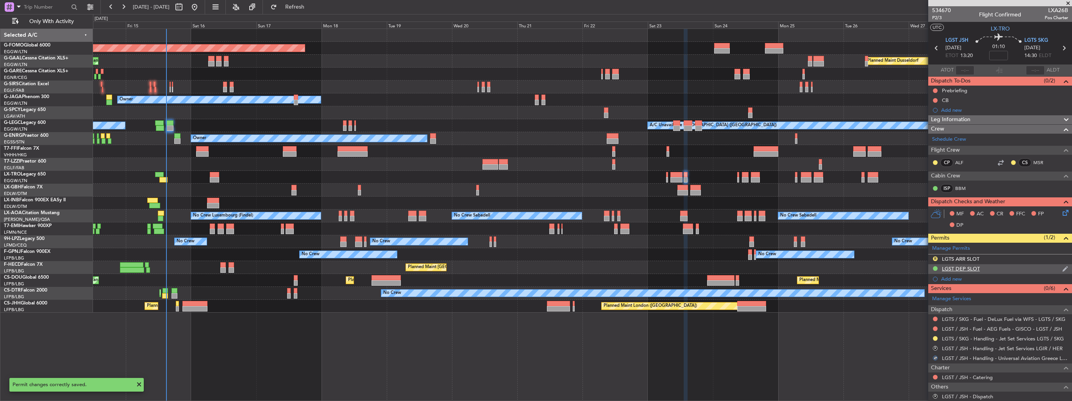
click at [1062, 266] on img at bounding box center [1065, 268] width 6 height 7
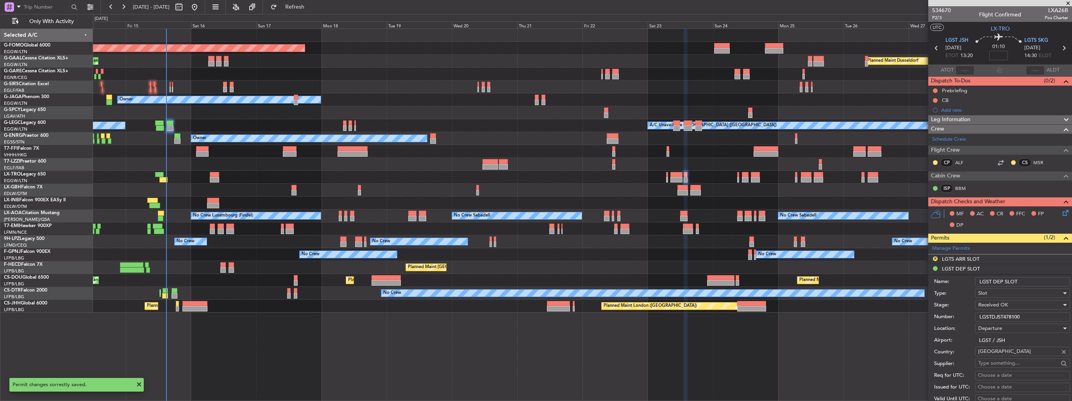
click at [1049, 279] on input "LGST DEP SLOT" at bounding box center [1022, 281] width 95 height 9
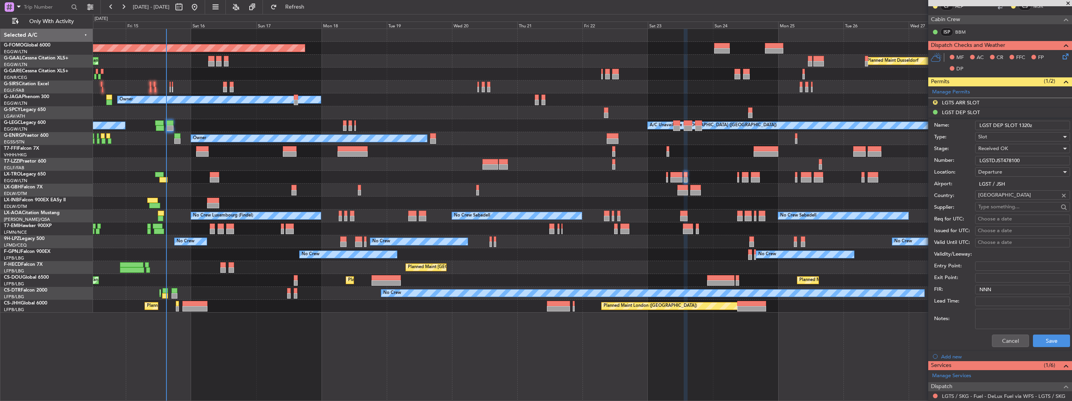
type input "LGST DEP SLOT 1320z"
click at [1044, 347] on div "Cancel Save" at bounding box center [1002, 341] width 136 height 20
click at [1045, 339] on button "Save" at bounding box center [1051, 340] width 37 height 13
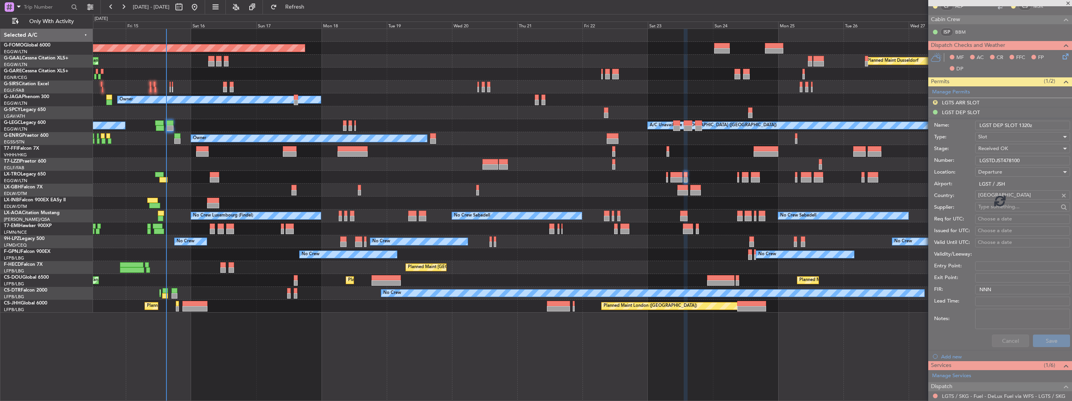
scroll to position [50, 0]
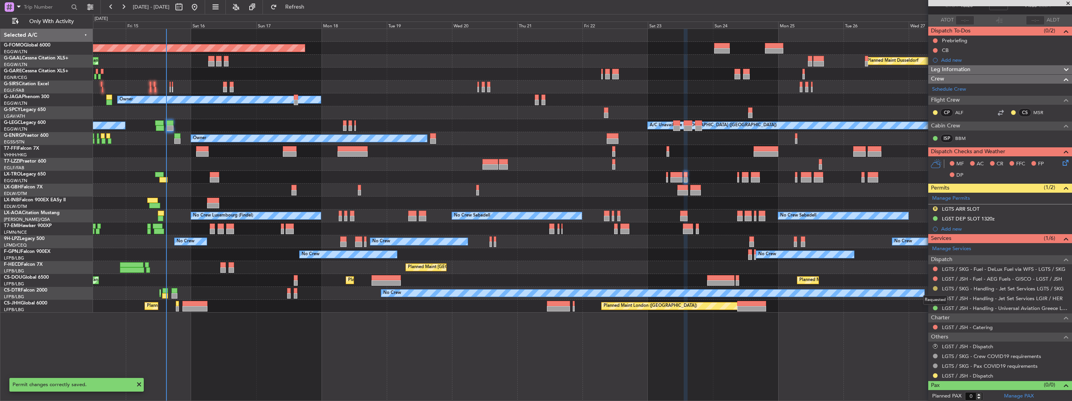
click at [936, 288] on button at bounding box center [935, 288] width 5 height 5
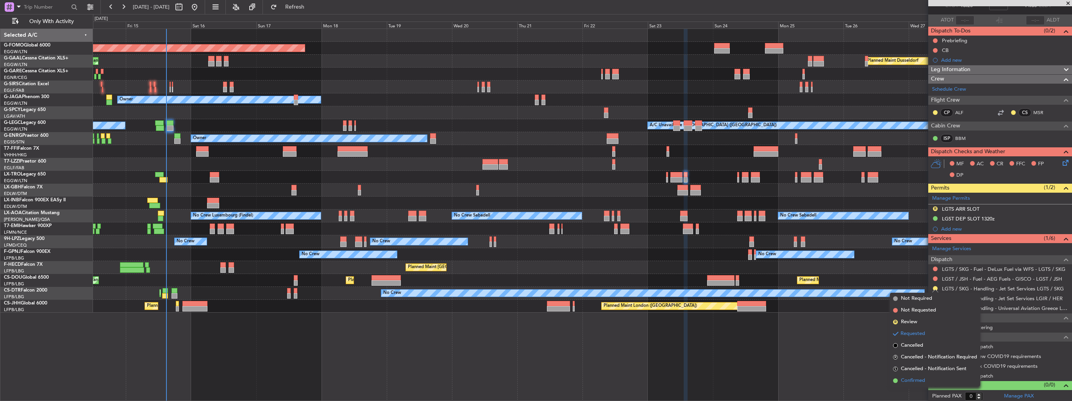
click at [921, 381] on span "Confirmed" at bounding box center [913, 381] width 24 height 8
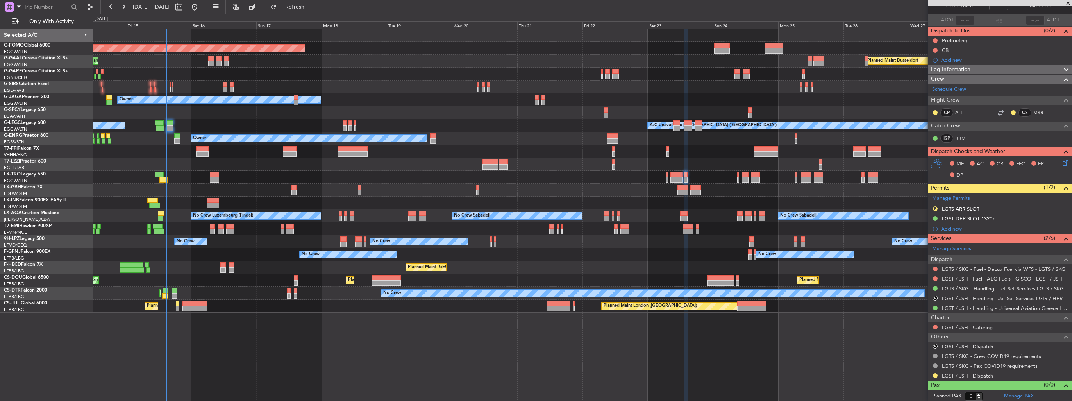
click at [947, 226] on div "Add new" at bounding box center [1004, 228] width 127 height 7
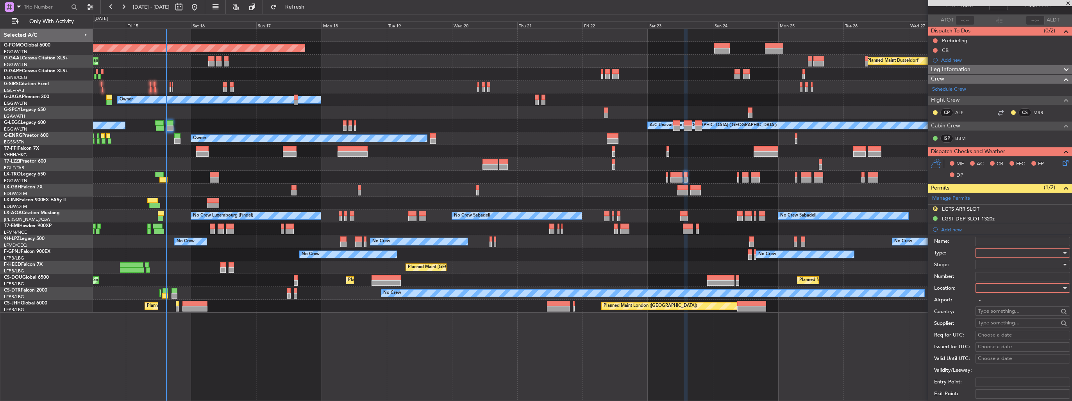
click at [983, 251] on div at bounding box center [1019, 253] width 83 height 12
click at [1011, 289] on span "PPR" at bounding box center [1020, 291] width 82 height 12
click at [1015, 282] on div at bounding box center [1019, 288] width 83 height 12
click at [1016, 286] on div at bounding box center [536, 200] width 1072 height 401
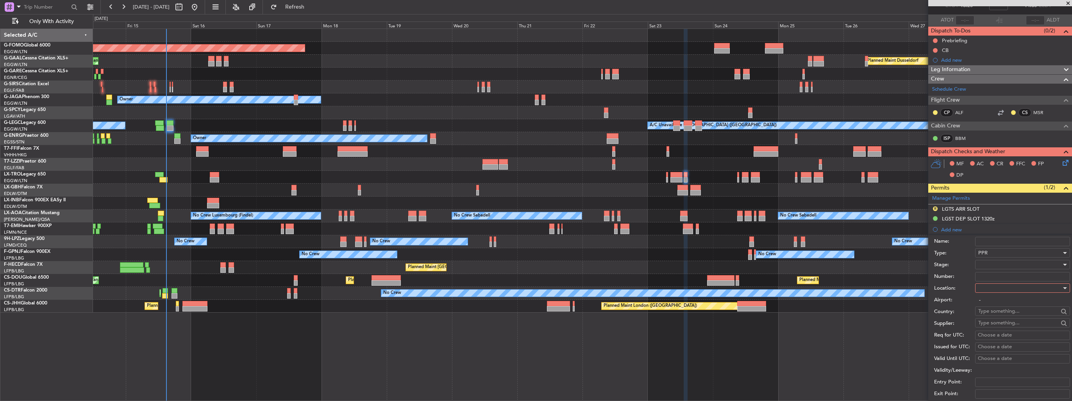
click at [1015, 289] on div at bounding box center [1019, 288] width 83 height 12
click at [1008, 306] on span "Departure" at bounding box center [1020, 303] width 82 height 12
type input "LGST / JSH"
click at [1006, 268] on div at bounding box center [1019, 265] width 83 height 12
click at [1011, 324] on span "Received OK" at bounding box center [1020, 326] width 82 height 12
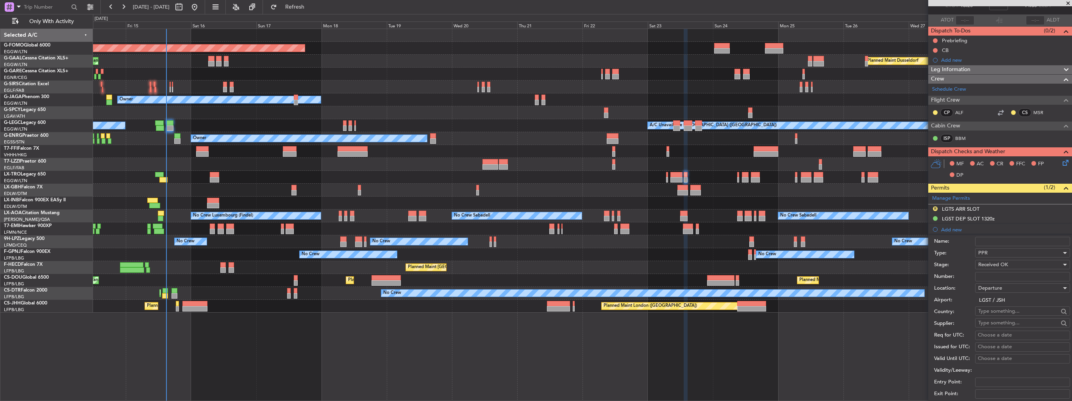
click at [983, 273] on input "Number:" at bounding box center [1022, 276] width 95 height 9
paste input "LGST00251508"
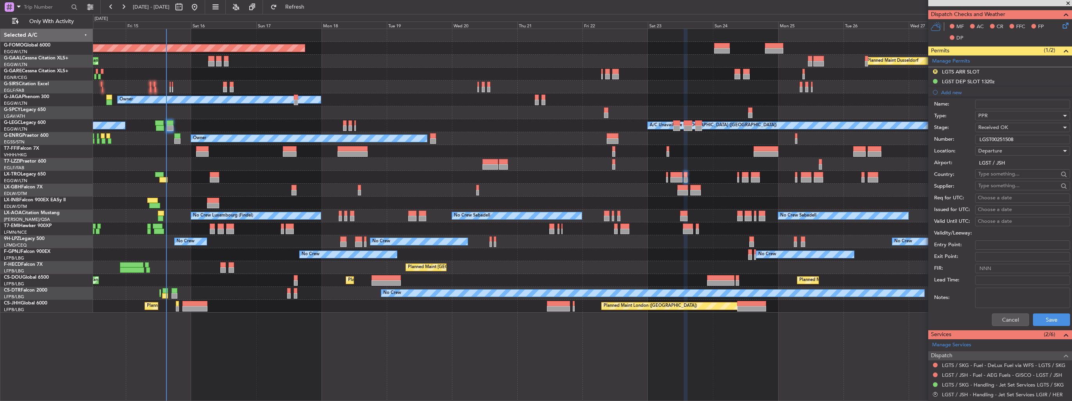
scroll to position [245, 0]
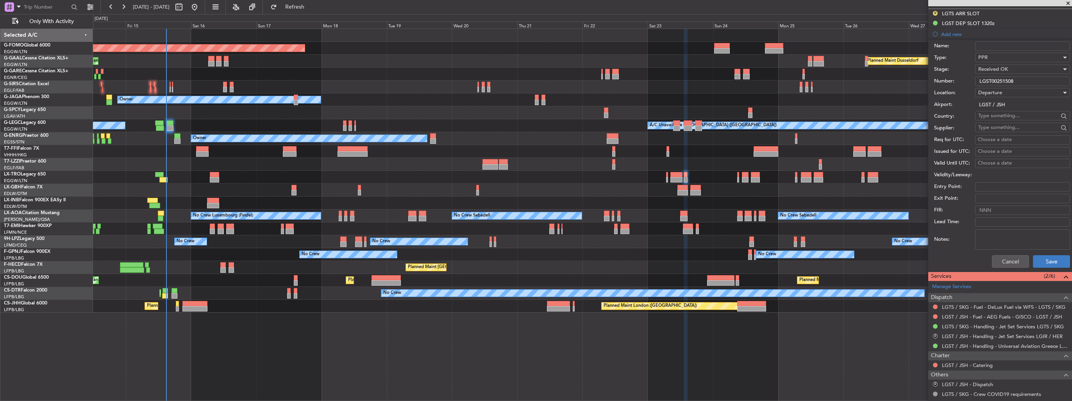
type input "LGST00251508"
click at [1058, 258] on button "Save" at bounding box center [1051, 261] width 37 height 13
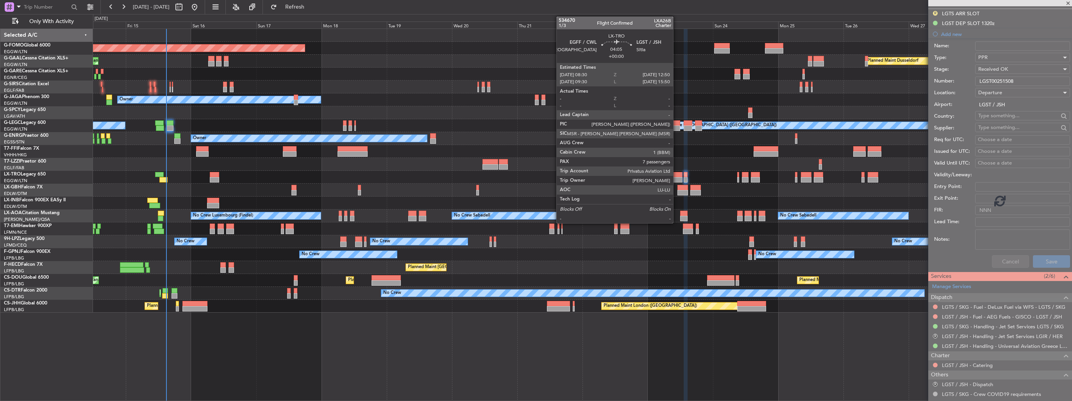
scroll to position [60, 0]
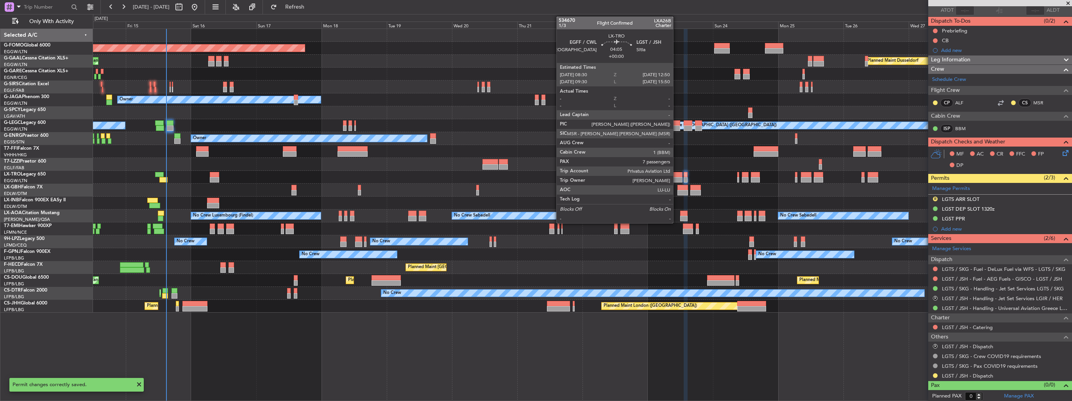
click at [677, 177] on div at bounding box center [676, 179] width 12 height 5
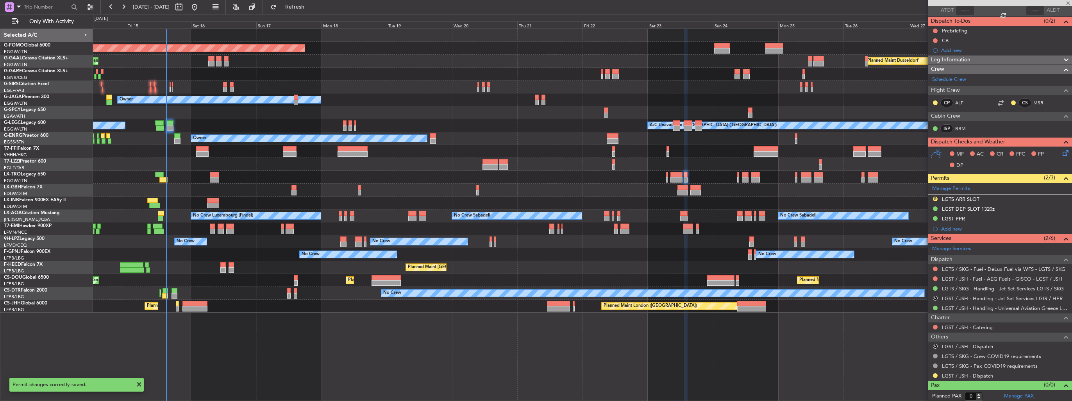
type input "7"
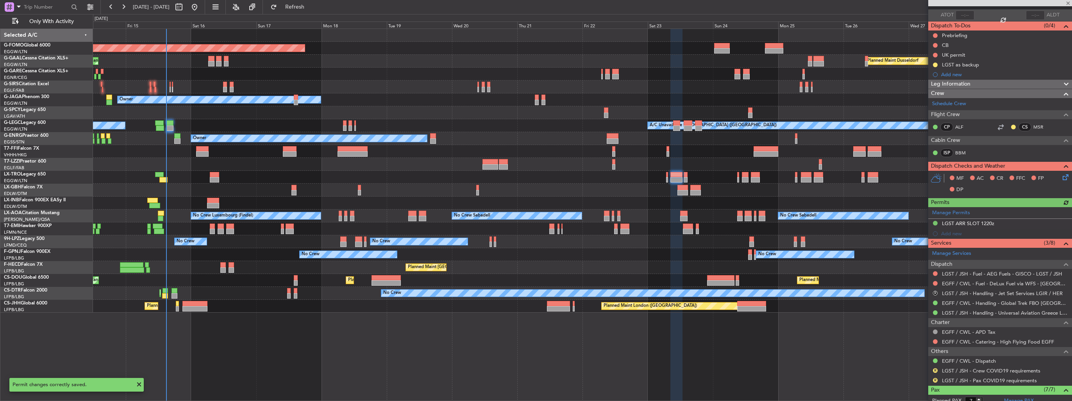
scroll to position [117, 0]
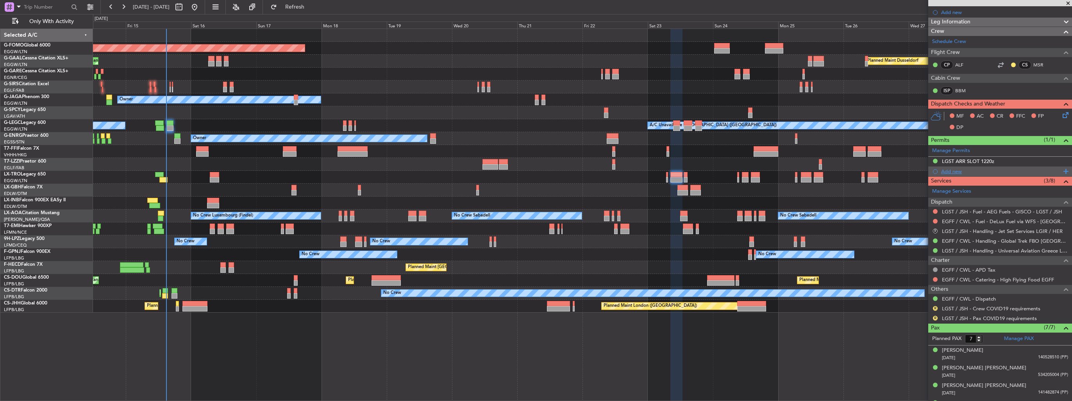
click at [950, 171] on div "Add new" at bounding box center [1001, 171] width 120 height 7
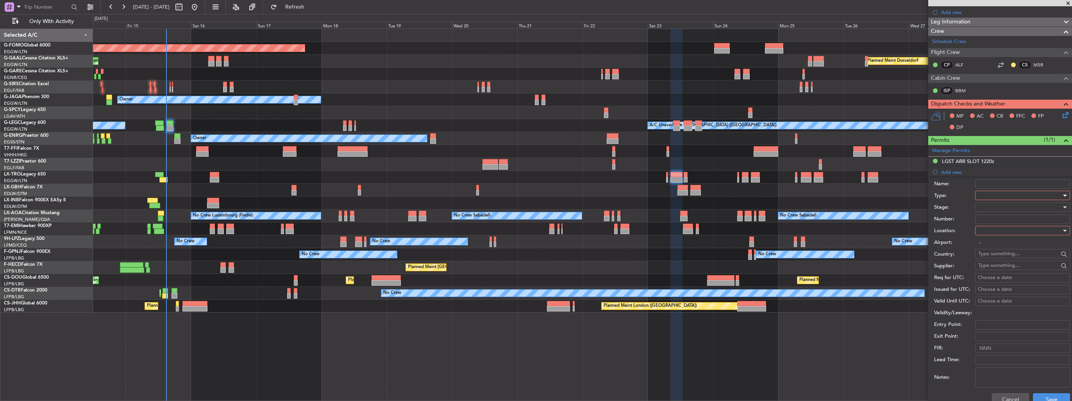
click at [984, 191] on div at bounding box center [1019, 195] width 83 height 12
click at [997, 232] on span "PPR" at bounding box center [1020, 234] width 82 height 12
click at [998, 221] on input "Number:" at bounding box center [1022, 218] width 95 height 9
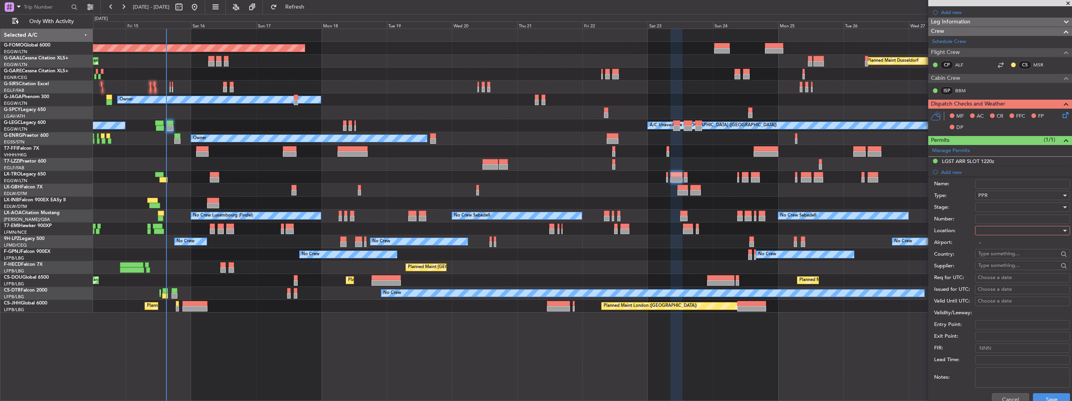
click at [966, 207] on label "Stage:" at bounding box center [954, 208] width 41 height 8
click at [986, 229] on div at bounding box center [1019, 231] width 83 height 12
click at [994, 268] on span "Arrival" at bounding box center [1020, 269] width 82 height 12
type input "LGST / JSH"
click at [999, 207] on div at bounding box center [1019, 207] width 83 height 12
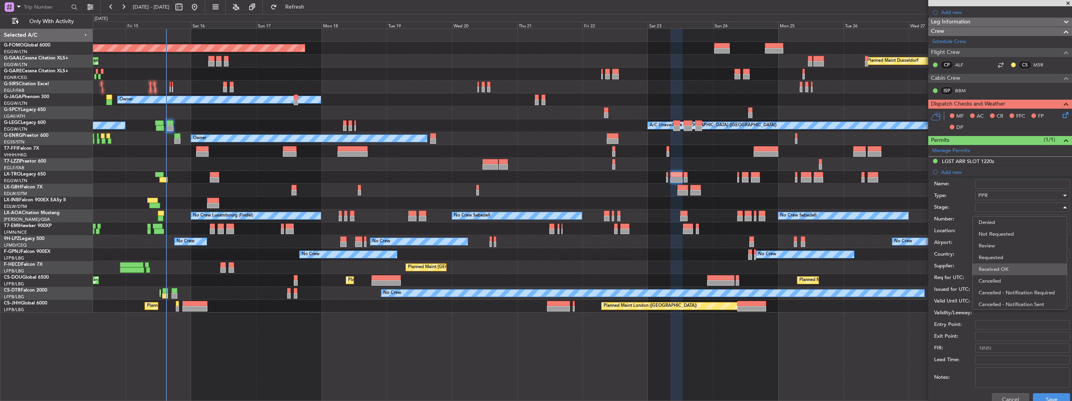
click at [1000, 267] on span "Received OK" at bounding box center [1020, 269] width 82 height 12
click at [998, 217] on input "Number:" at bounding box center [1022, 218] width 95 height 9
paste input "LGST00251508"
type input "LGST00251508"
click at [1047, 394] on button "Save" at bounding box center [1051, 399] width 37 height 13
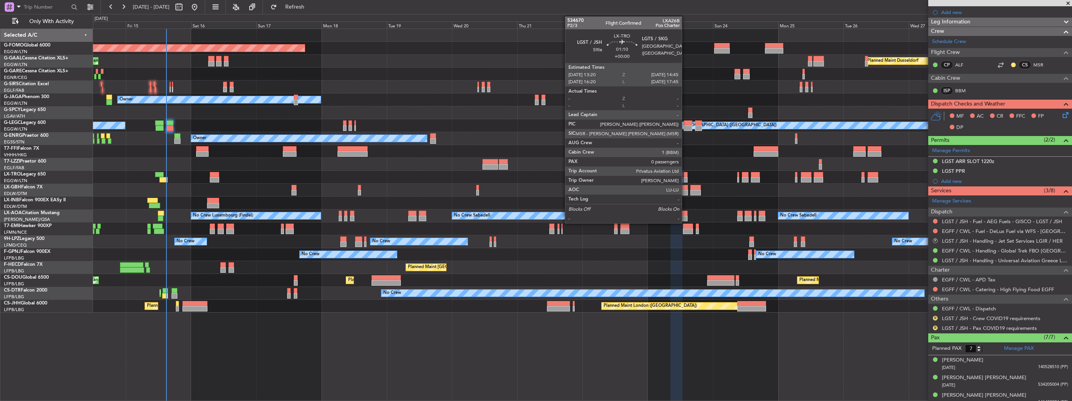
click at [685, 178] on div at bounding box center [686, 179] width 4 height 5
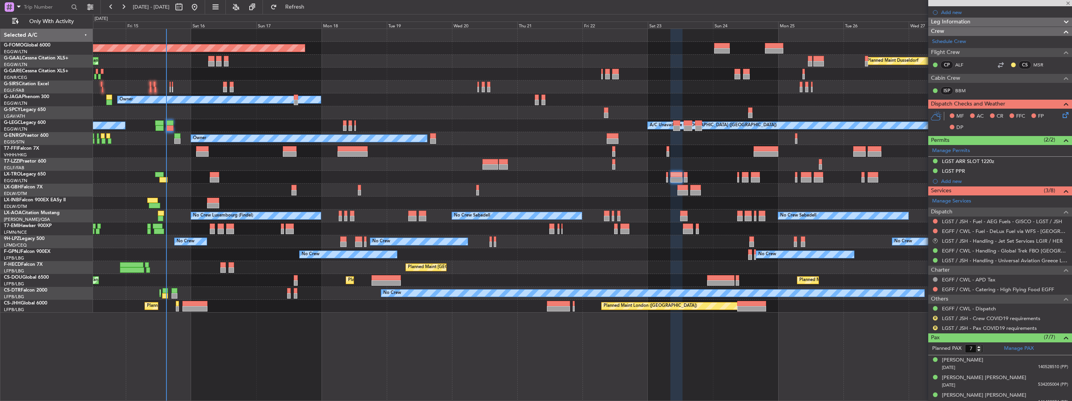
type input "0"
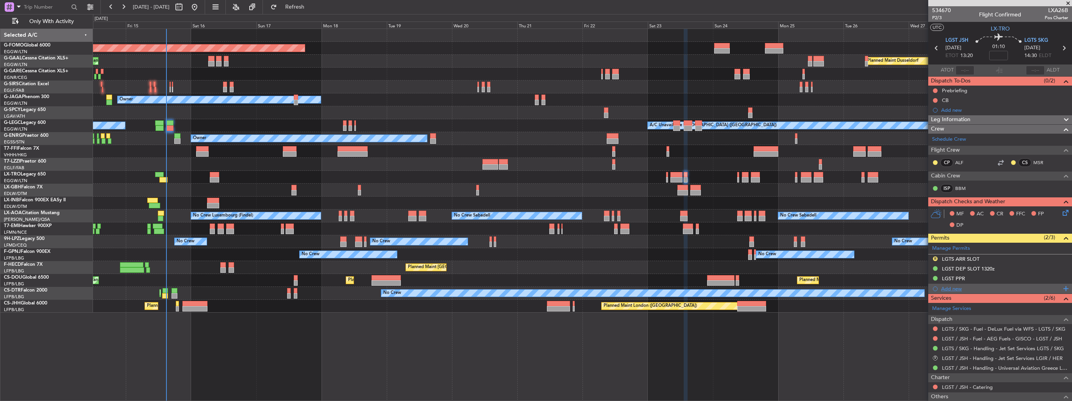
click at [953, 288] on div "Add new" at bounding box center [1001, 288] width 120 height 7
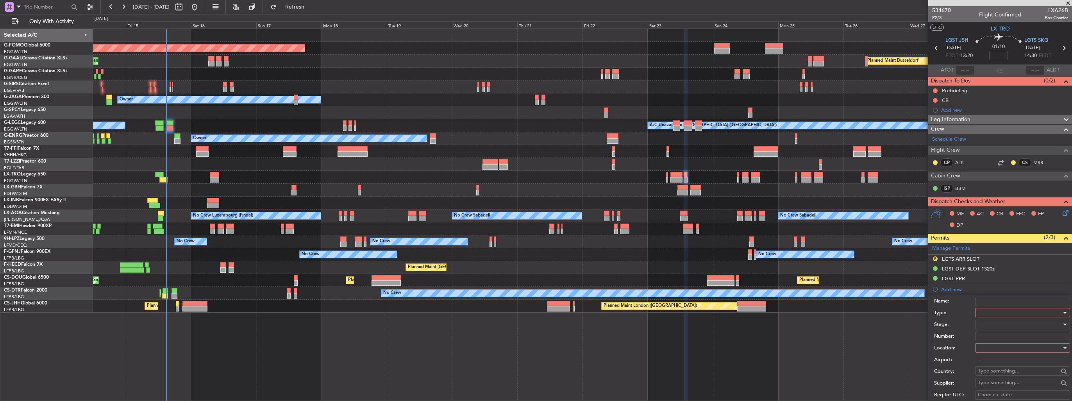
click at [992, 314] on div at bounding box center [1019, 313] width 83 height 12
click at [1002, 352] on span "PPR" at bounding box center [1020, 351] width 82 height 12
click at [1002, 348] on div at bounding box center [1019, 348] width 83 height 12
click at [999, 384] on span "Arrival" at bounding box center [1020, 387] width 82 height 12
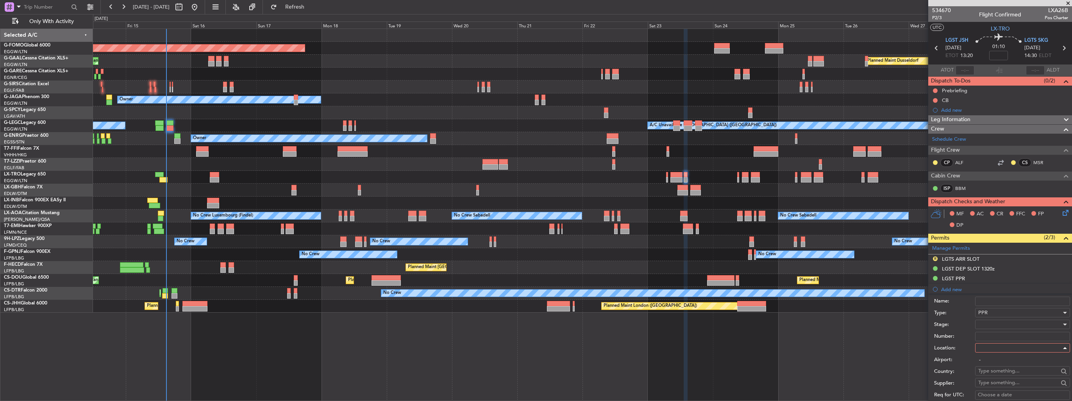
type input "LGTS / SKG"
click at [1000, 325] on div at bounding box center [1019, 324] width 83 height 12
click at [1004, 382] on span "Received OK" at bounding box center [1020, 387] width 82 height 12
click at [998, 336] on input "Number:" at bounding box center [1022, 336] width 95 height 9
paste input "LGTS08747150825"
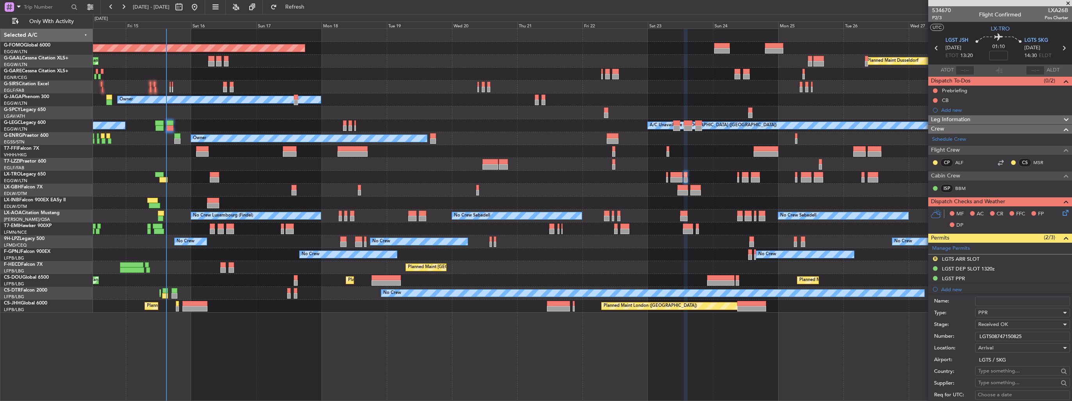
scroll to position [234, 0]
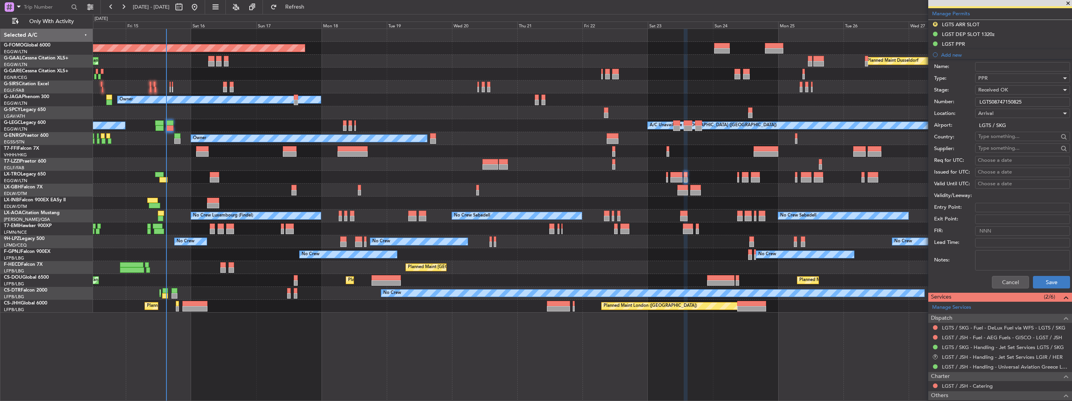
type input "LGTS08747150825"
click at [1046, 277] on button "Save" at bounding box center [1051, 282] width 37 height 13
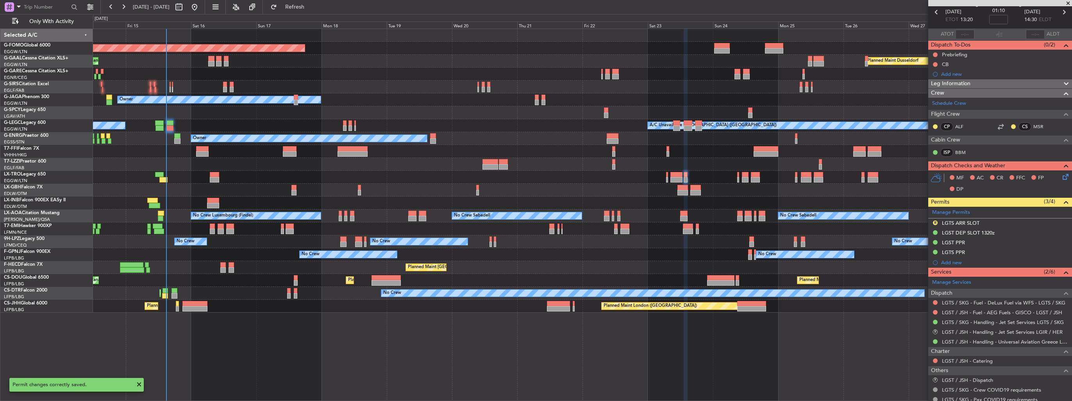
scroll to position [0, 0]
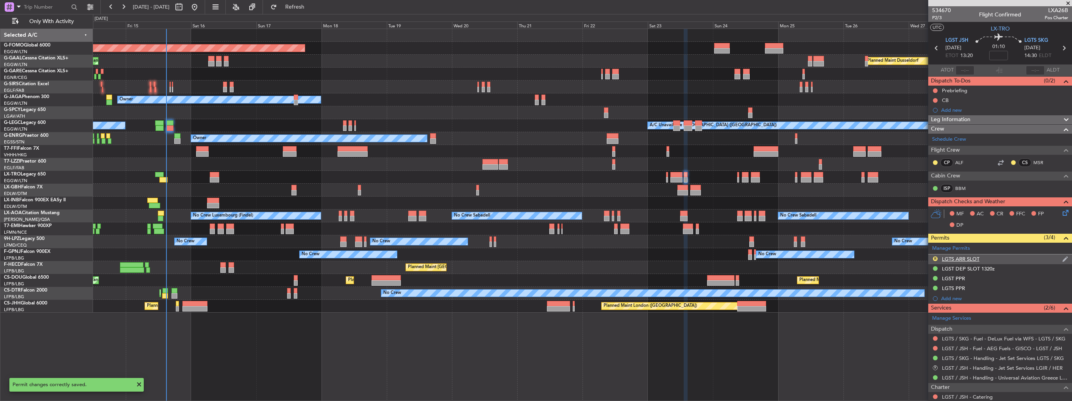
click at [1062, 257] on img at bounding box center [1065, 258] width 6 height 7
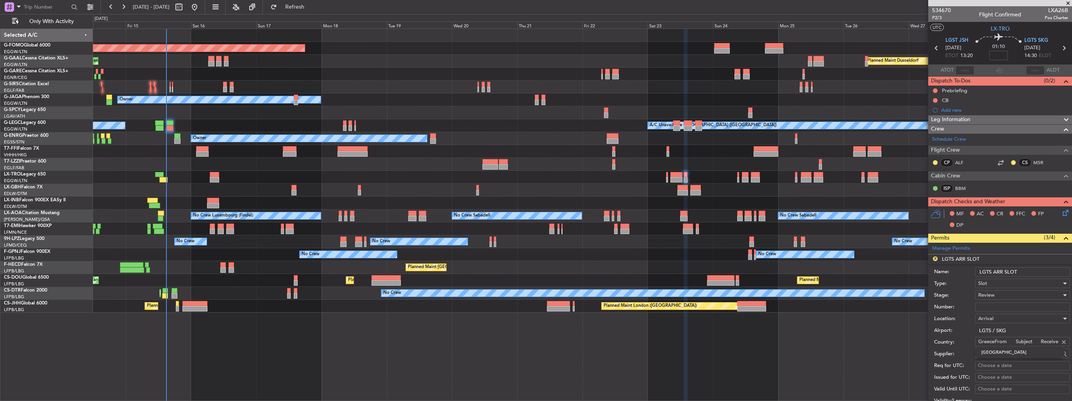
type input "Greece"
click at [983, 304] on input "Number:" at bounding box center [1022, 306] width 95 height 9
paste input "LGTSAJST354500"
type input "LGTSAJST354500"
click at [990, 296] on span "Review" at bounding box center [986, 294] width 16 height 7
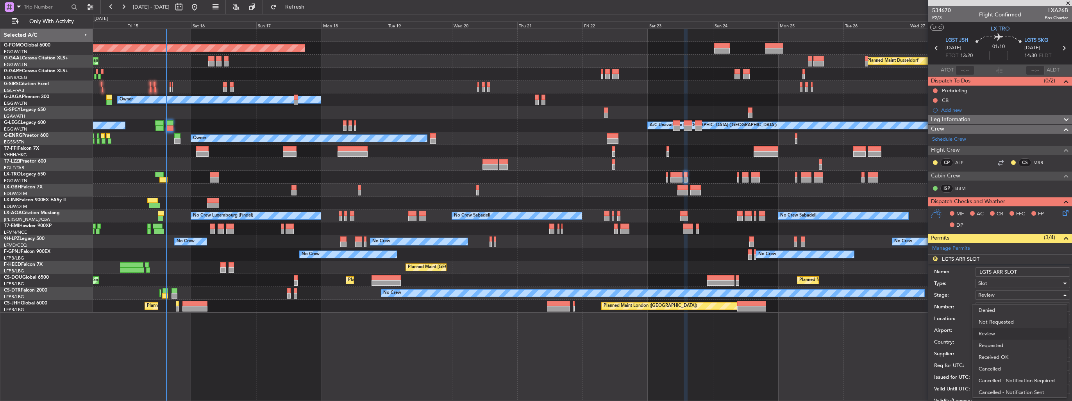
click at [994, 354] on span "Received OK" at bounding box center [1020, 357] width 82 height 12
click at [1024, 272] on input "LGTS ARR SLOT" at bounding box center [1022, 271] width 95 height 9
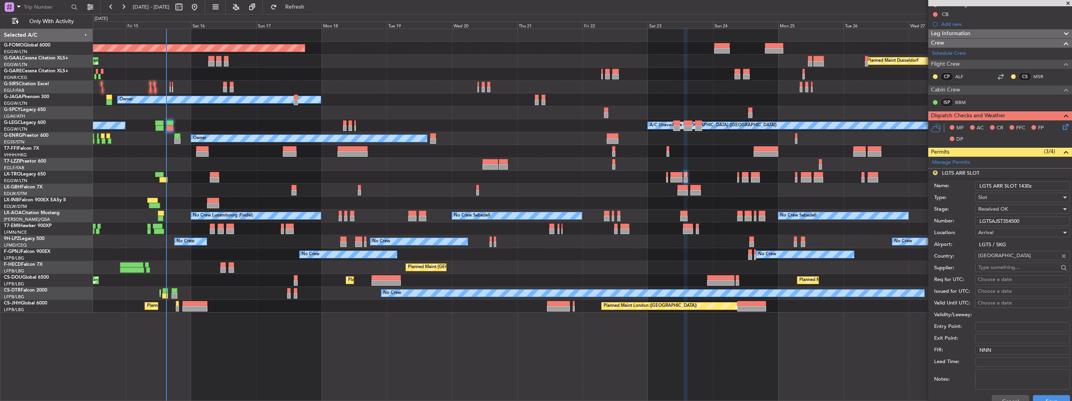
scroll to position [156, 0]
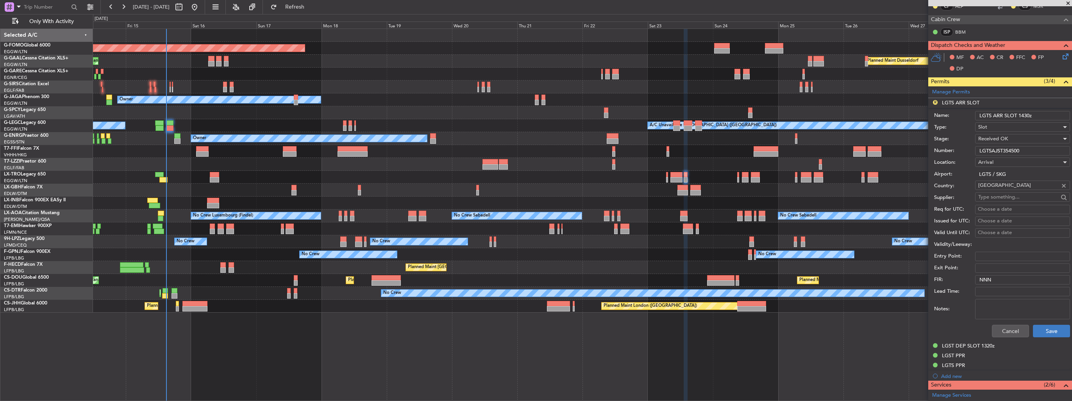
type input "LGTS ARR SLOT 1430z"
click at [1041, 329] on button "Save" at bounding box center [1051, 331] width 37 height 13
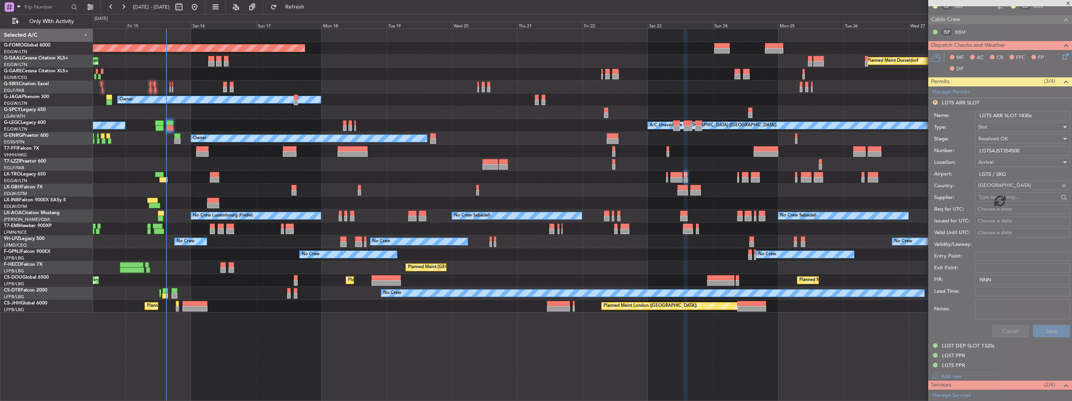
scroll to position [70, 0]
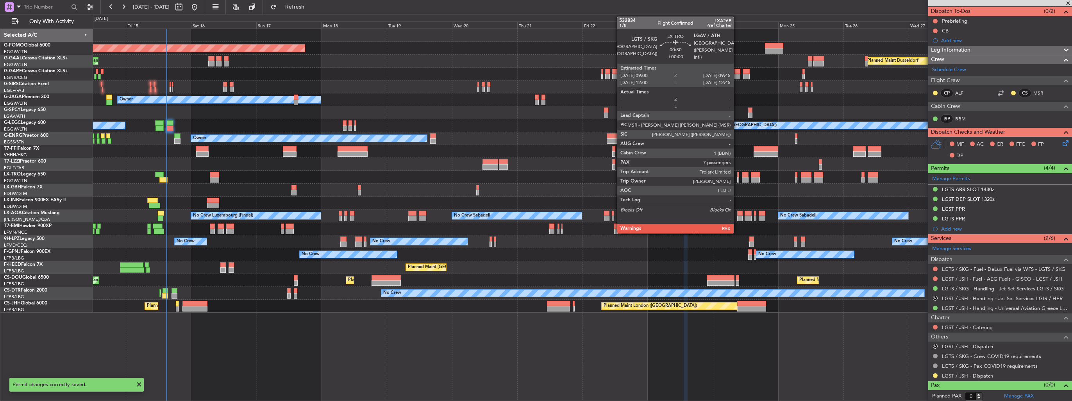
click at [737, 178] on div at bounding box center [738, 179] width 2 height 5
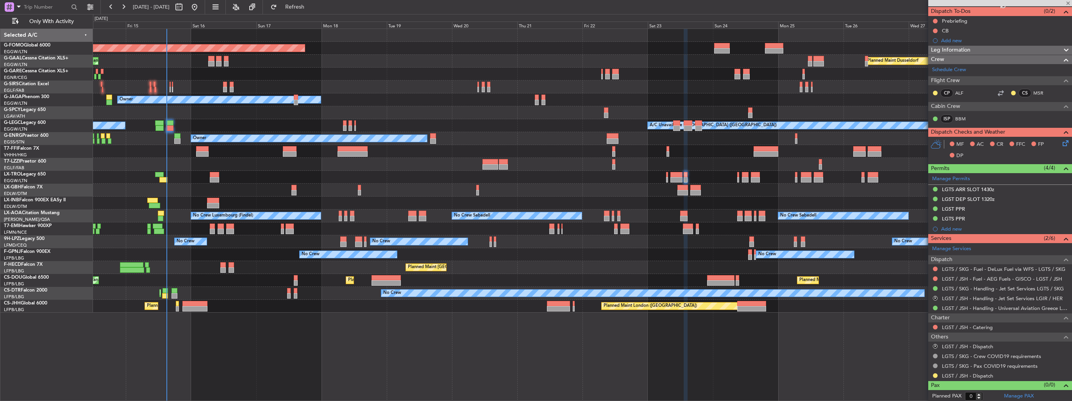
type input "7"
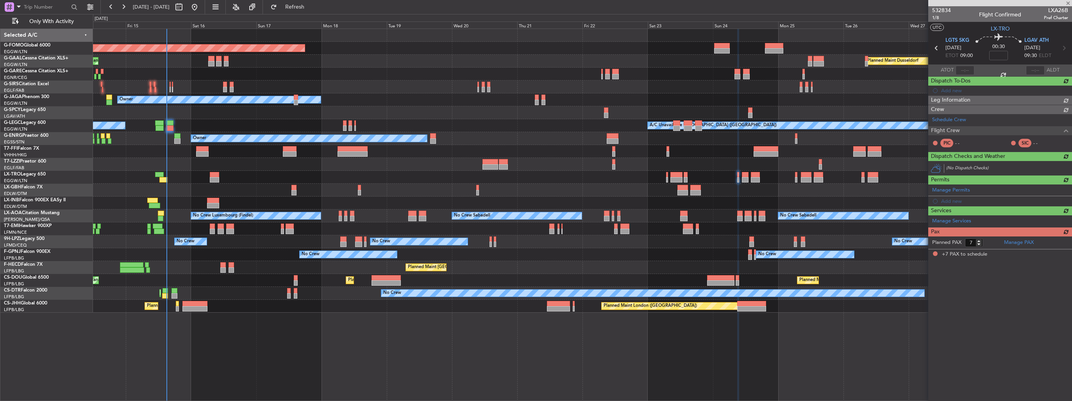
scroll to position [0, 0]
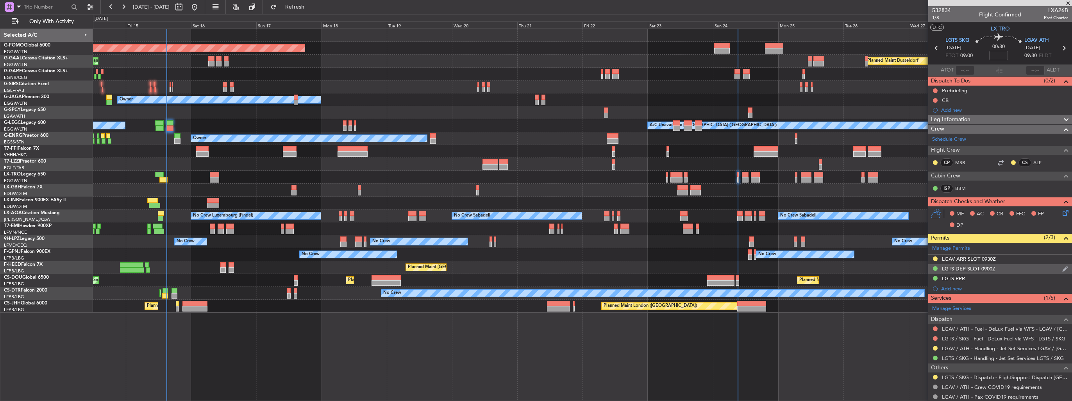
click at [1062, 268] on img at bounding box center [1065, 268] width 6 height 7
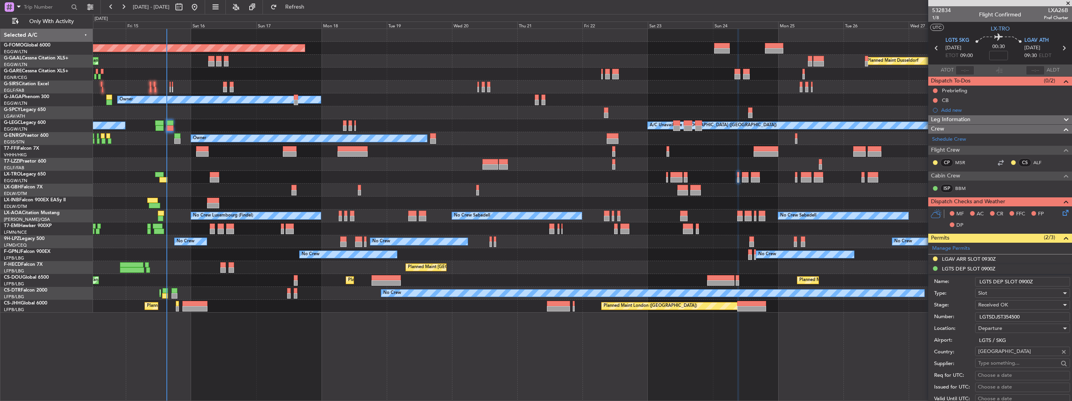
click at [1047, 280] on input "LGTS DEP SLOT 0900Z" at bounding box center [1022, 281] width 95 height 9
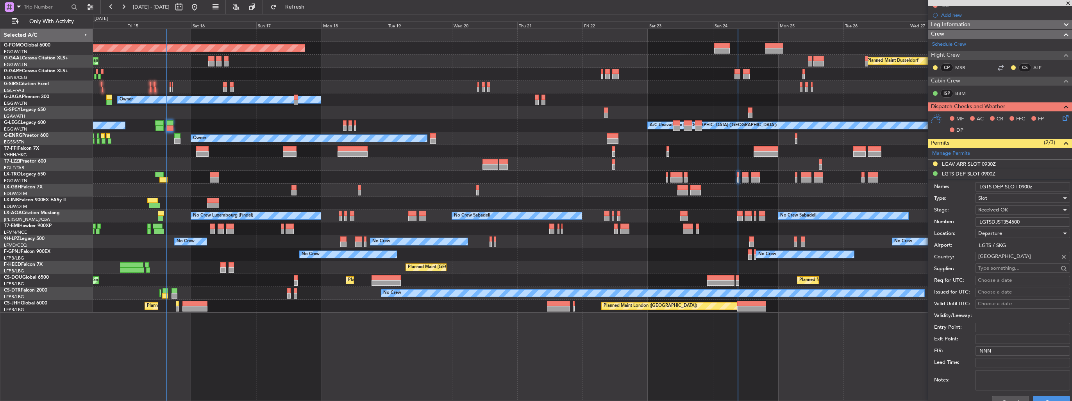
scroll to position [195, 0]
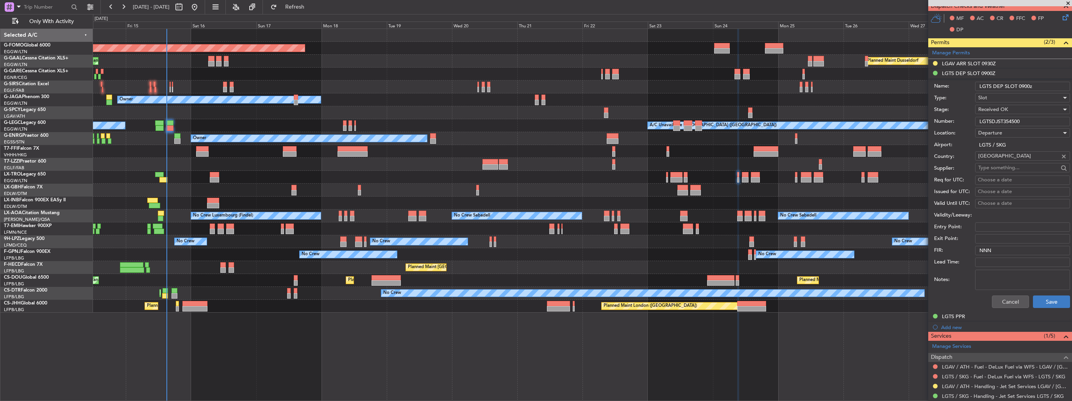
type input "LGTS DEP SLOT 0900z"
click at [1048, 299] on button "Save" at bounding box center [1051, 301] width 37 height 13
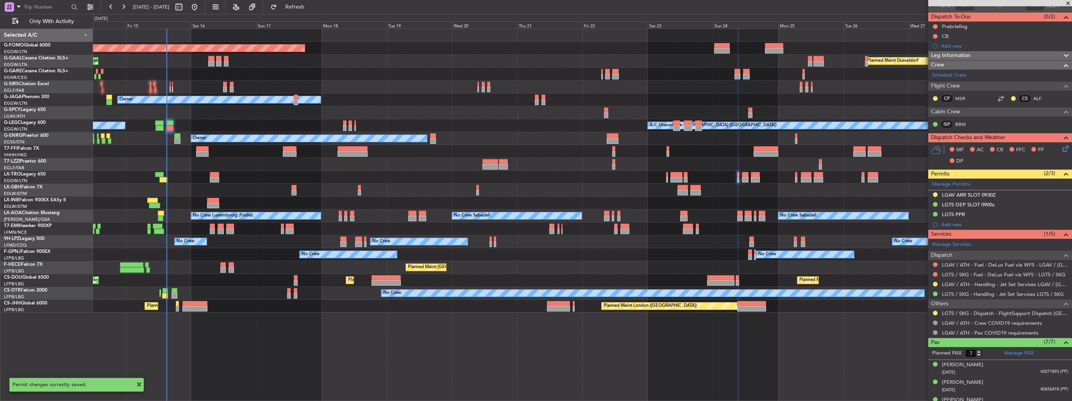
scroll to position [0, 0]
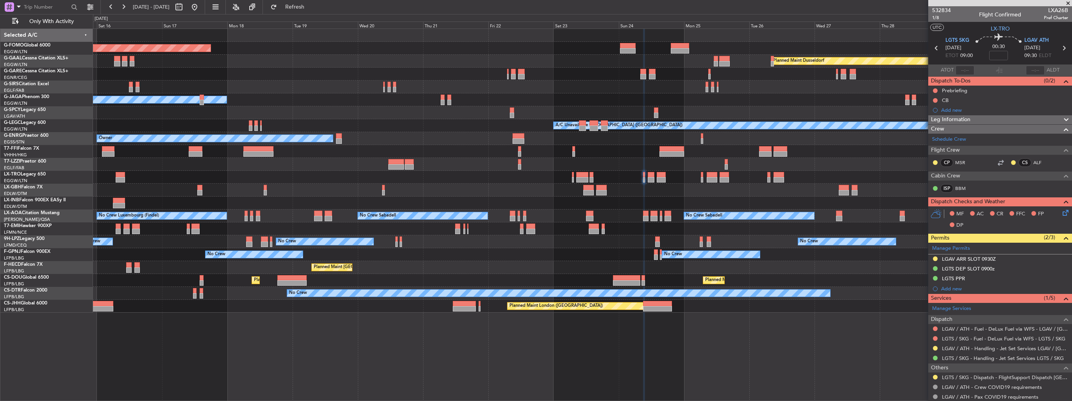
click at [323, 202] on div at bounding box center [582, 203] width 979 height 13
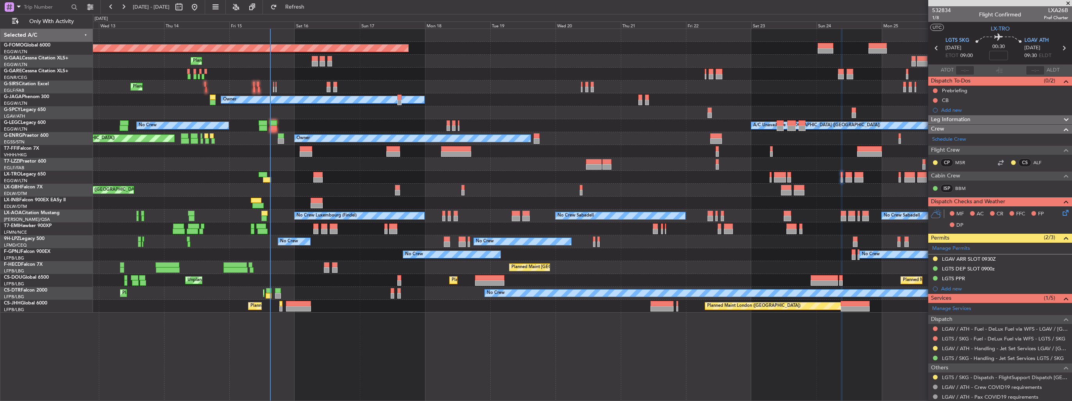
click at [682, 192] on div "Planned Maint Nice ([GEOGRAPHIC_DATA])" at bounding box center [582, 190] width 979 height 13
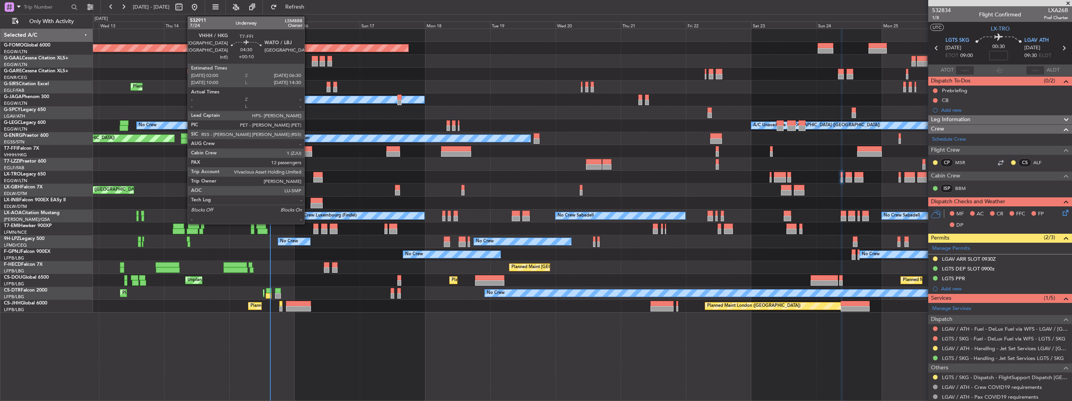
click at [308, 152] on div at bounding box center [306, 153] width 13 height 5
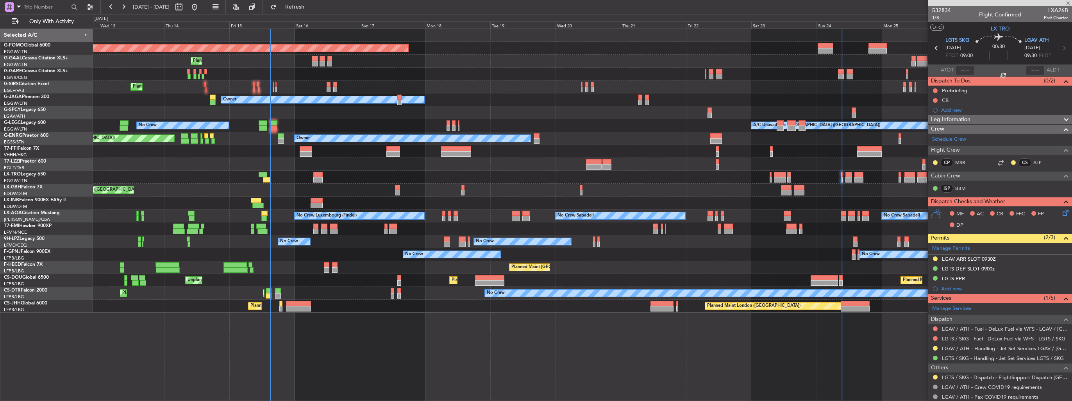
type input "+00:10"
type input "12"
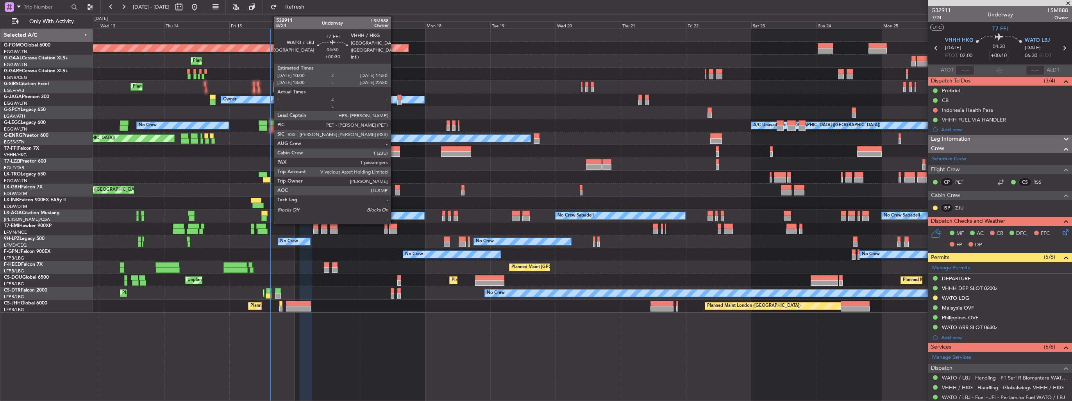
click at [394, 154] on div at bounding box center [392, 153] width 13 height 5
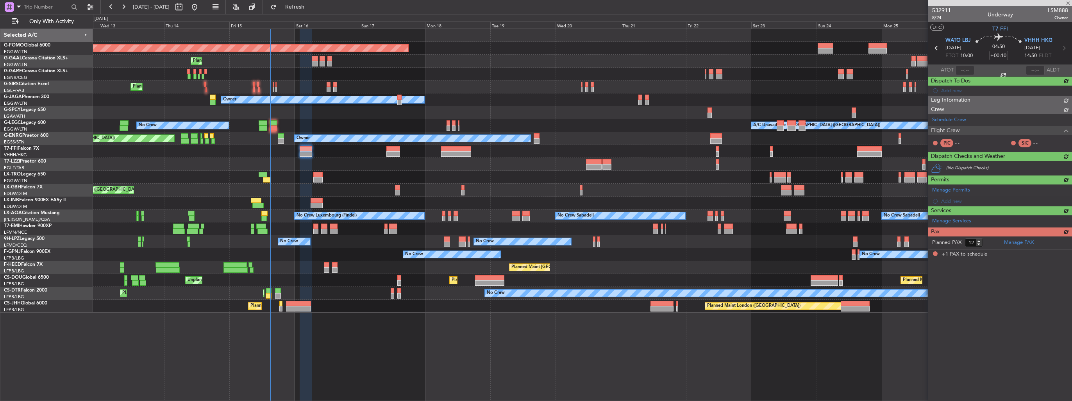
type input "+00:30"
type input "1"
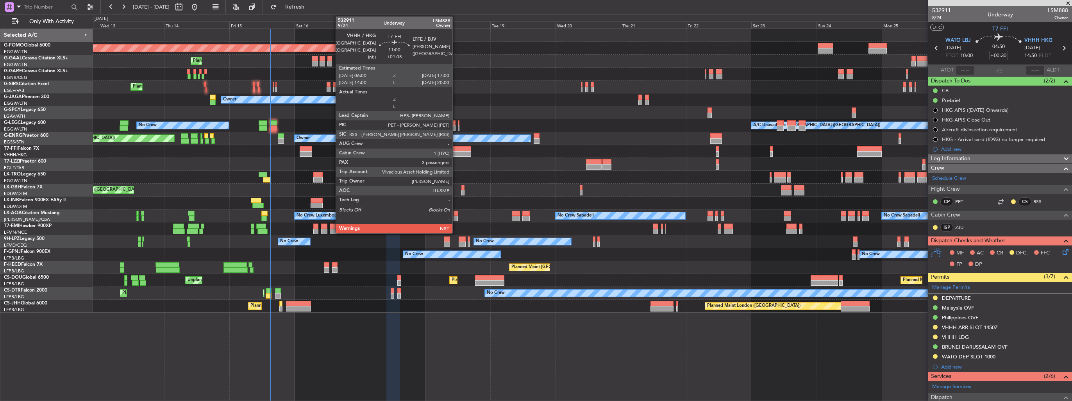
click at [456, 150] on div at bounding box center [456, 148] width 30 height 5
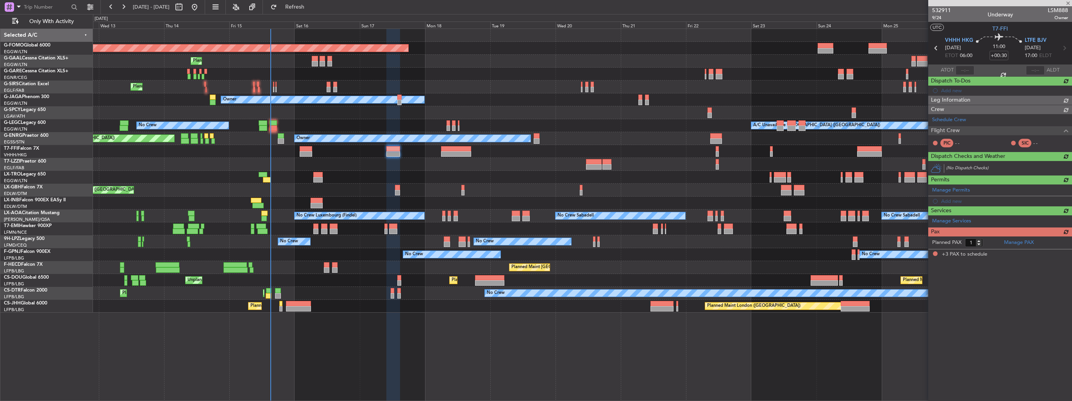
type input "+01:05"
type input "3"
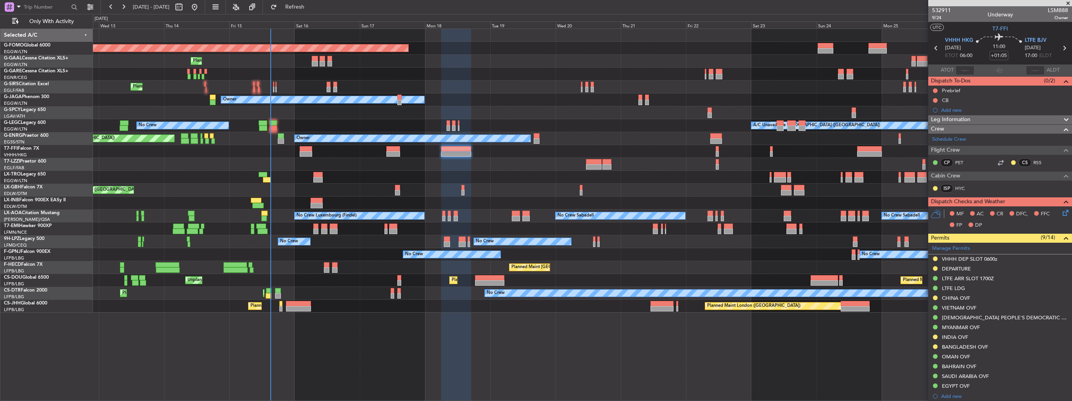
click at [0, 0] on img at bounding box center [0, 0] width 0 height 0
drag, startPoint x: 1025, startPoint y: 345, endPoint x: 917, endPoint y: 345, distance: 108.2
click at [917, 345] on fb-app "[DATE] - [DATE] Refresh Quick Links Only With Activity Planned Maint Windsor Lo…" at bounding box center [536, 203] width 1072 height 395
click at [1016, 335] on div "Requested" at bounding box center [1019, 334] width 83 height 12
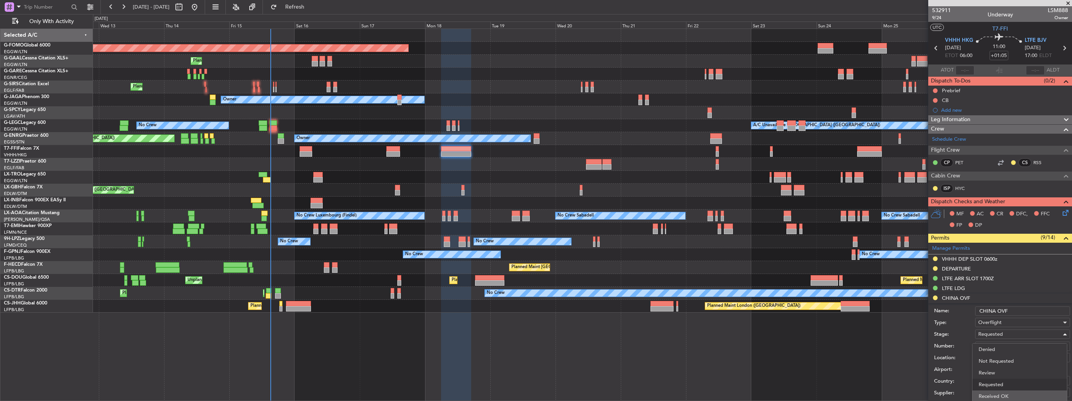
click at [1009, 395] on span "Received OK" at bounding box center [1020, 396] width 82 height 12
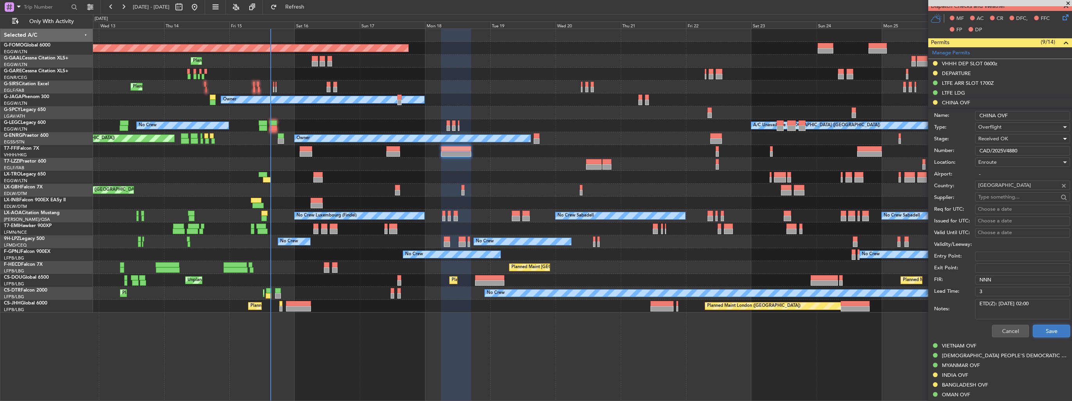
click at [1046, 329] on button "Save" at bounding box center [1051, 331] width 37 height 13
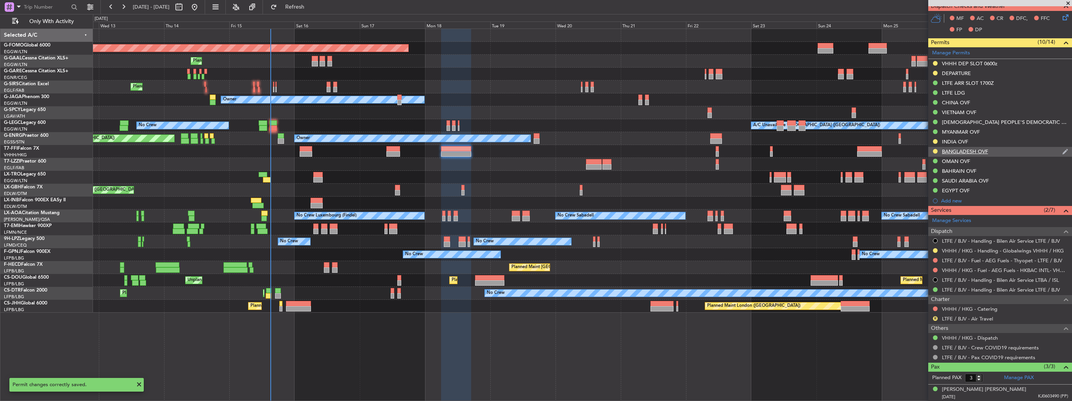
click at [1062, 151] on img at bounding box center [1065, 151] width 6 height 7
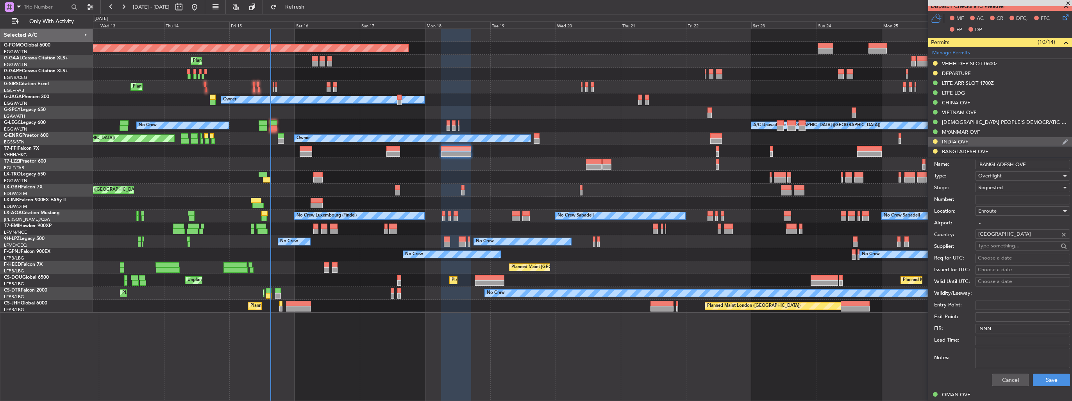
click at [1062, 142] on img at bounding box center [1065, 141] width 6 height 7
click at [1026, 191] on input "Number:" at bounding box center [1022, 189] width 95 height 9
paste input "YA/N/1220/08/14"
type input "YA/N/1220/08/14"
click at [1026, 181] on div "Requested" at bounding box center [1019, 178] width 83 height 12
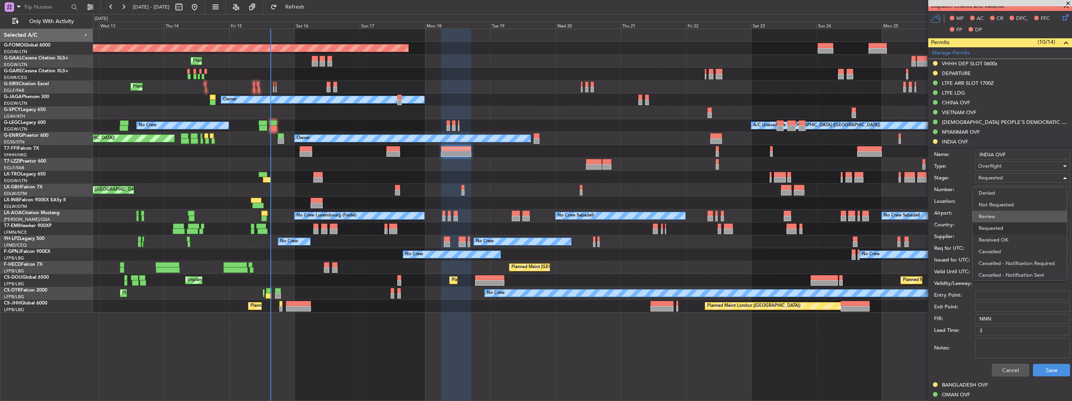
scroll to position [3, 0]
click at [1021, 235] on span "Received OK" at bounding box center [1020, 237] width 82 height 12
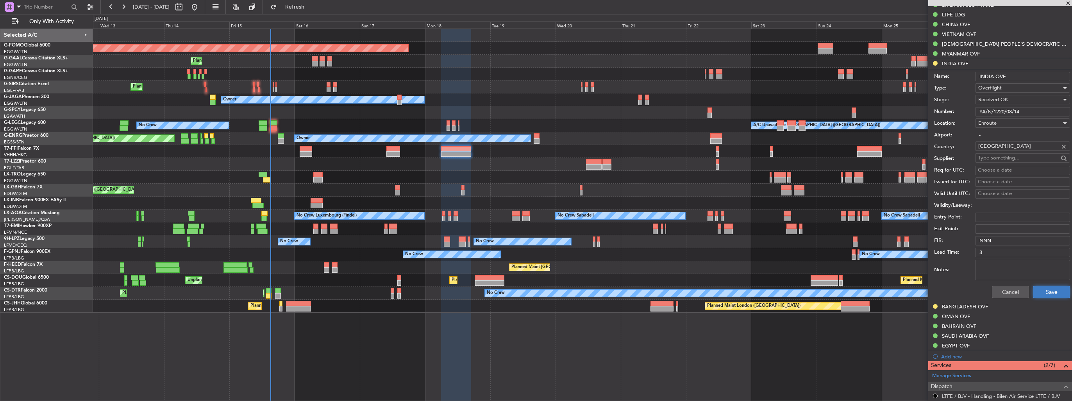
click at [1040, 290] on button "Save" at bounding box center [1051, 292] width 37 height 13
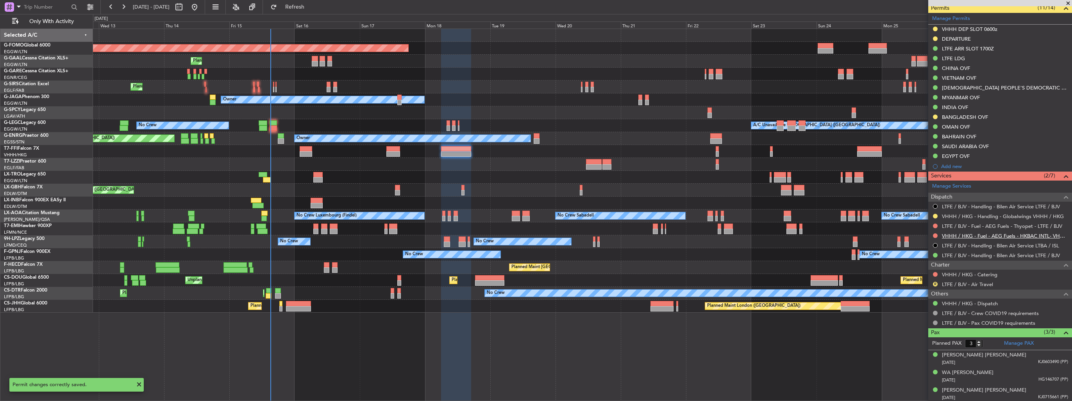
scroll to position [152, 0]
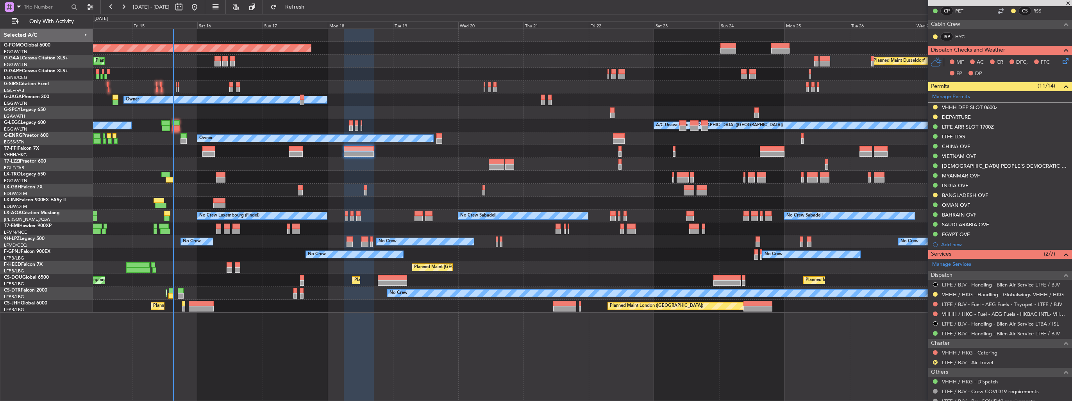
click at [588, 187] on div "Planned Maint Nice ([GEOGRAPHIC_DATA])" at bounding box center [582, 190] width 979 height 13
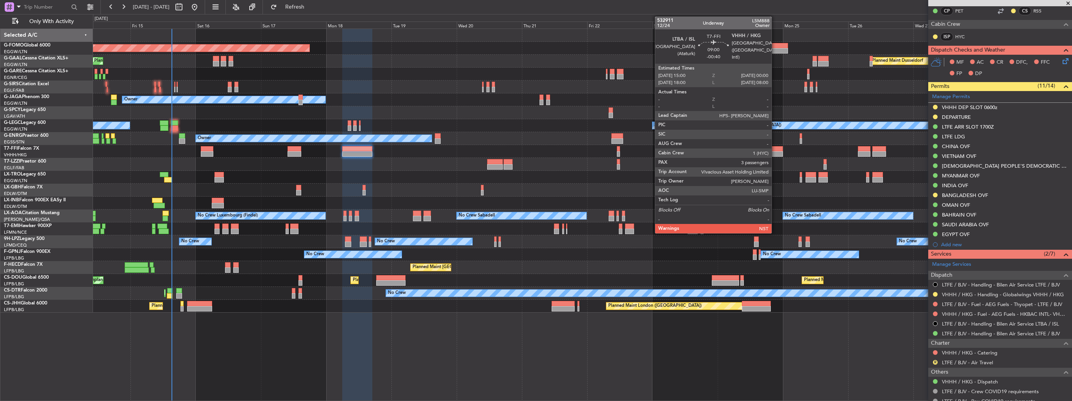
click at [775, 153] on div at bounding box center [770, 153] width 25 height 5
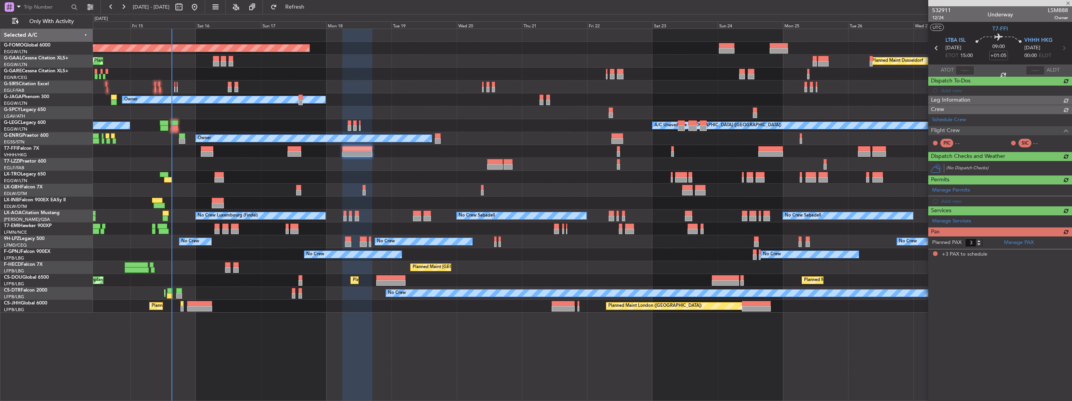
type input "-00:40"
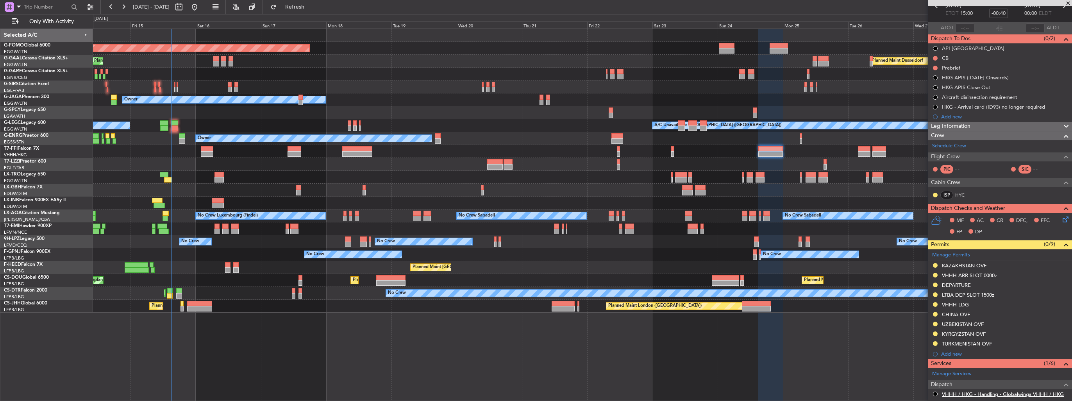
scroll to position [117, 0]
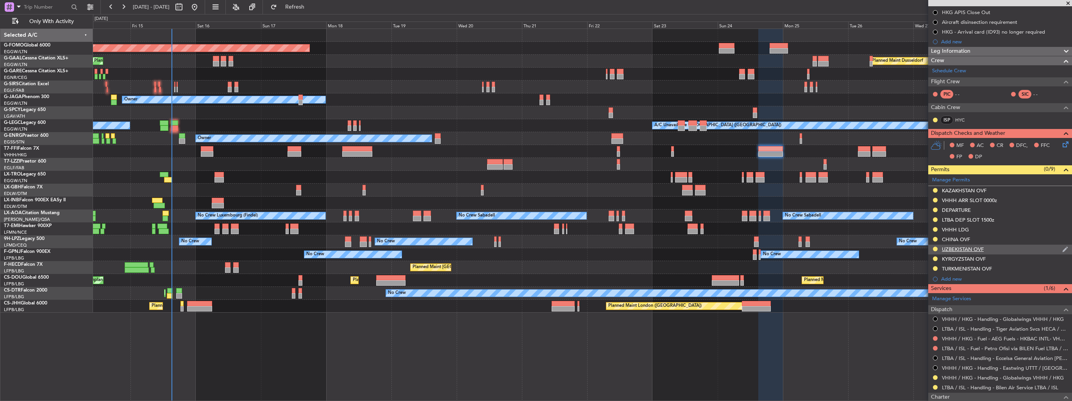
click at [1062, 250] on img at bounding box center [1065, 249] width 6 height 7
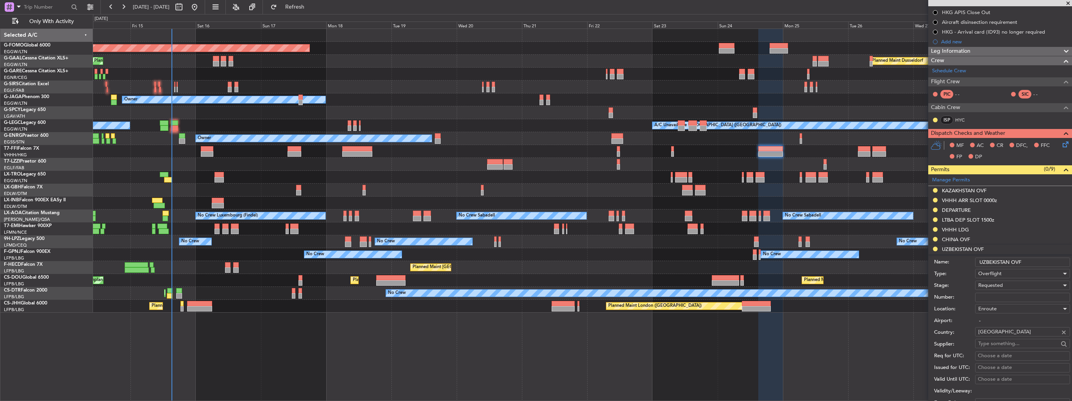
click at [1020, 295] on input "Number:" at bounding box center [1022, 297] width 95 height 9
paste input "07/25/642"
type input "07/25/642"
click at [1021, 286] on div "Requested" at bounding box center [1019, 285] width 83 height 12
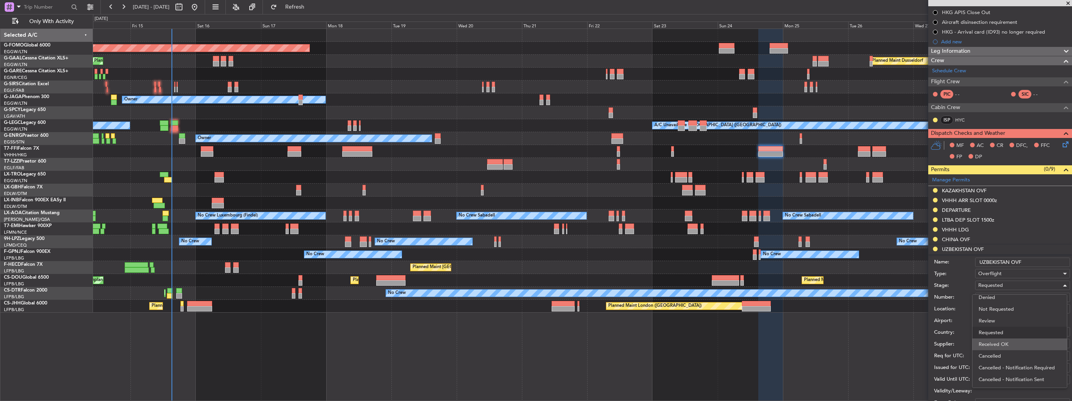
click at [1016, 342] on span "Received OK" at bounding box center [1020, 344] width 82 height 12
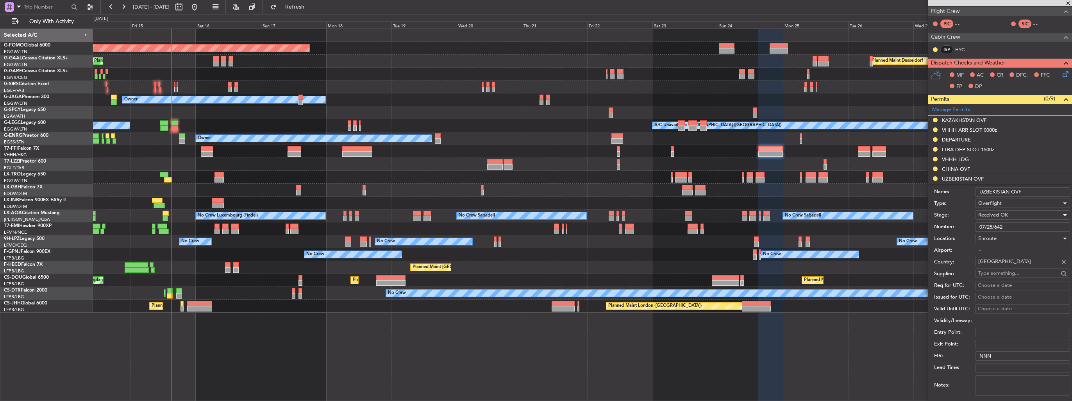
scroll to position [195, 0]
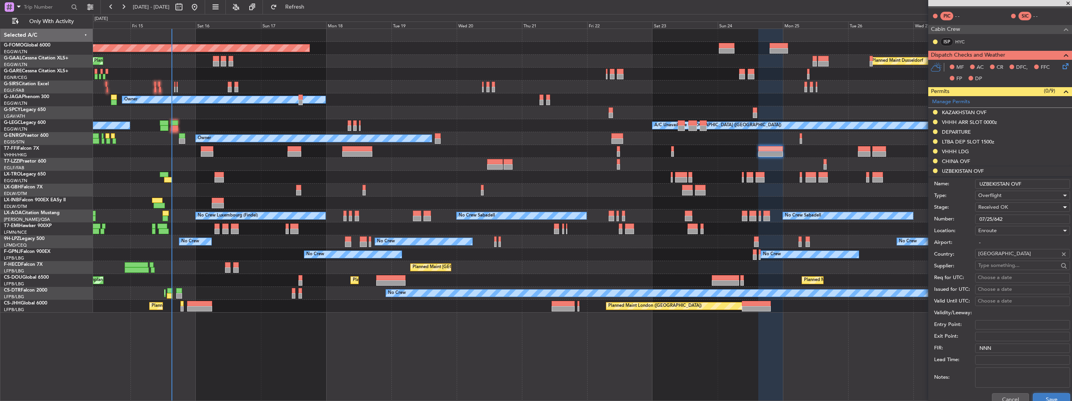
click at [1042, 396] on button "Save" at bounding box center [1051, 399] width 37 height 13
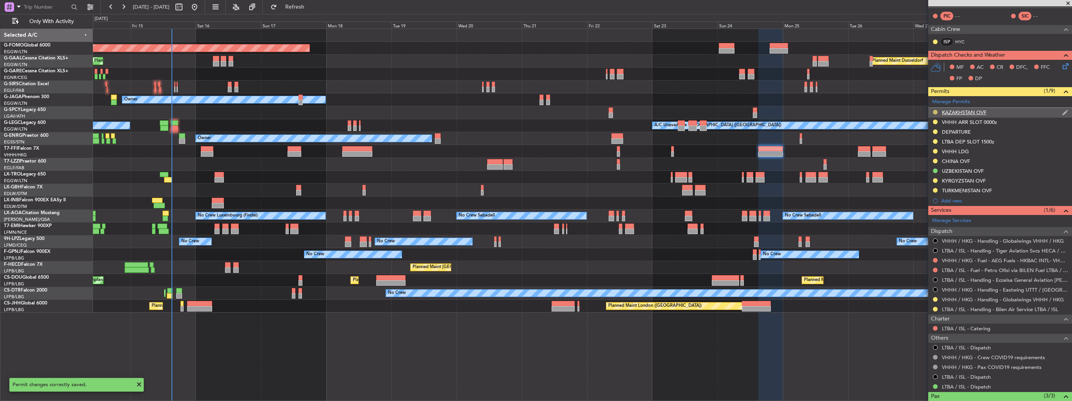
click at [935, 110] on button at bounding box center [935, 112] width 5 height 5
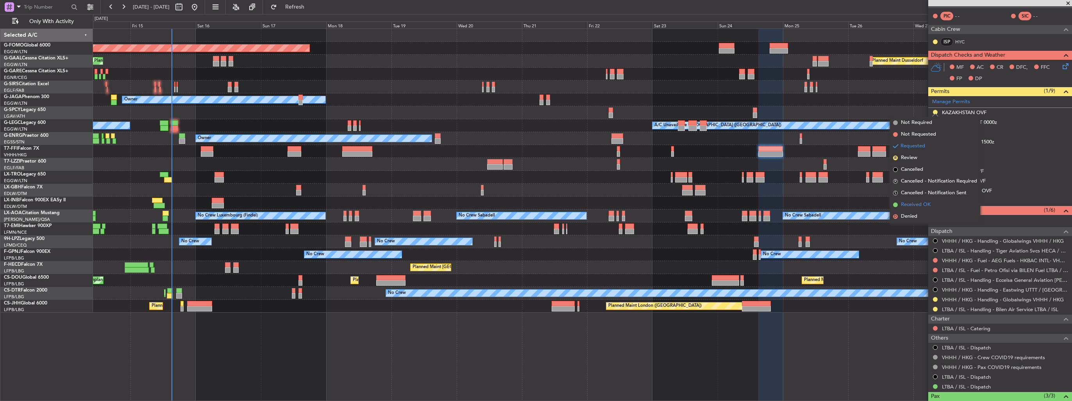
click at [915, 203] on span "Received OK" at bounding box center [916, 205] width 30 height 8
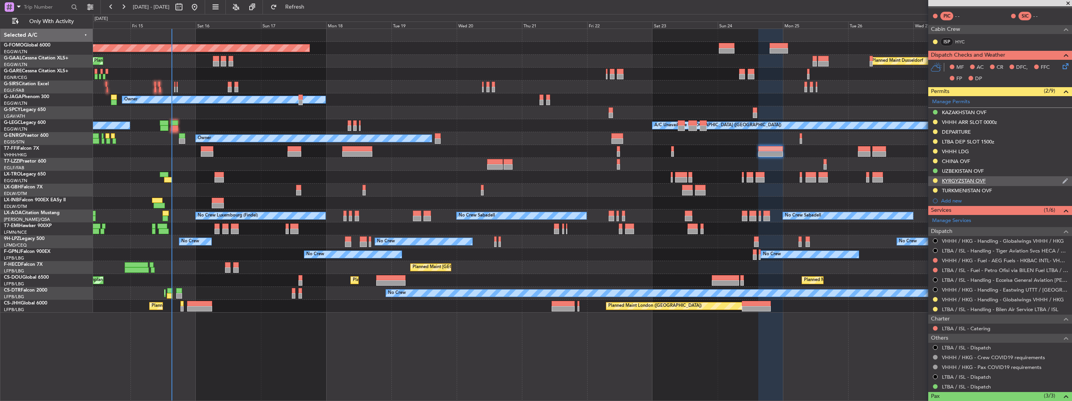
click at [1062, 180] on img at bounding box center [1065, 180] width 6 height 7
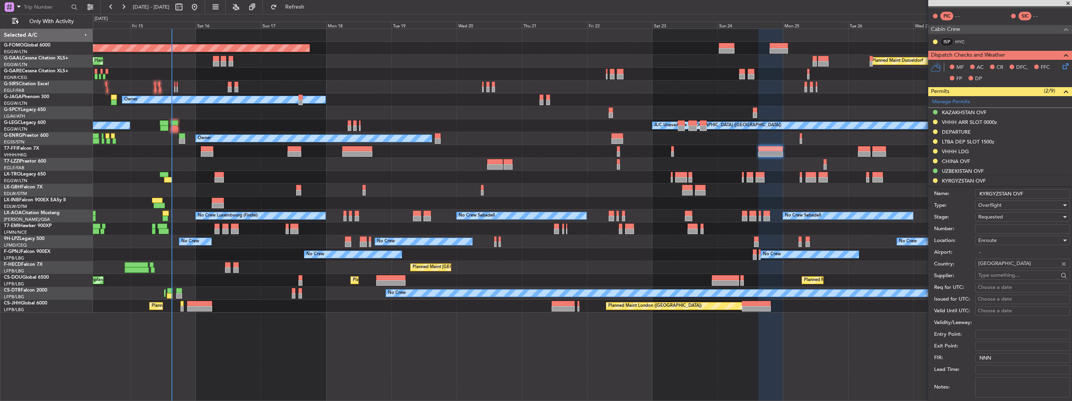
click at [1017, 232] on input "Number:" at bounding box center [1022, 228] width 95 height 9
paste input "N 90/3007/GCE"
type input "N 90/3007/GCE"
click at [1014, 215] on div "Requested" at bounding box center [1019, 217] width 83 height 12
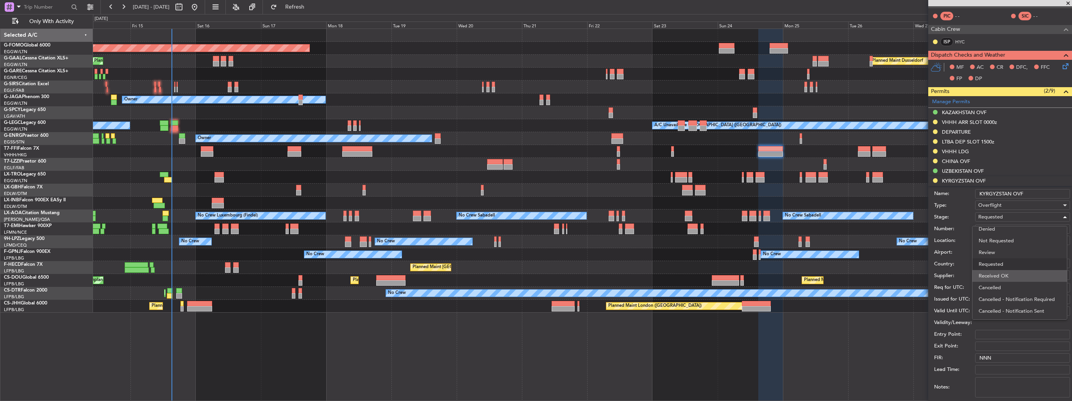
click at [1013, 277] on span "Received OK" at bounding box center [1020, 276] width 82 height 12
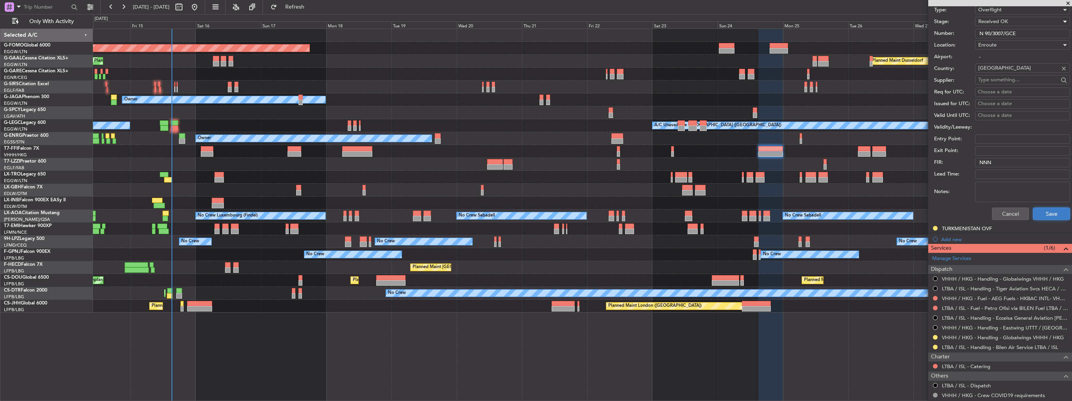
click at [1045, 210] on button "Save" at bounding box center [1051, 213] width 37 height 13
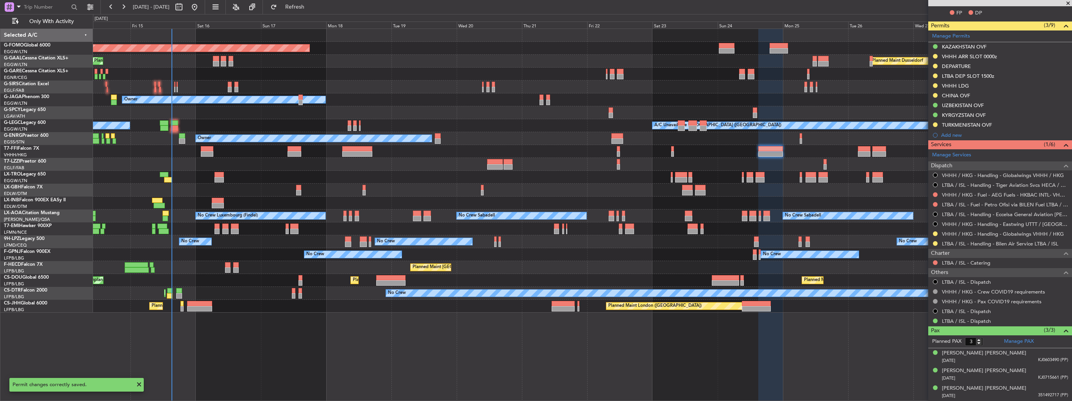
scroll to position [157, 0]
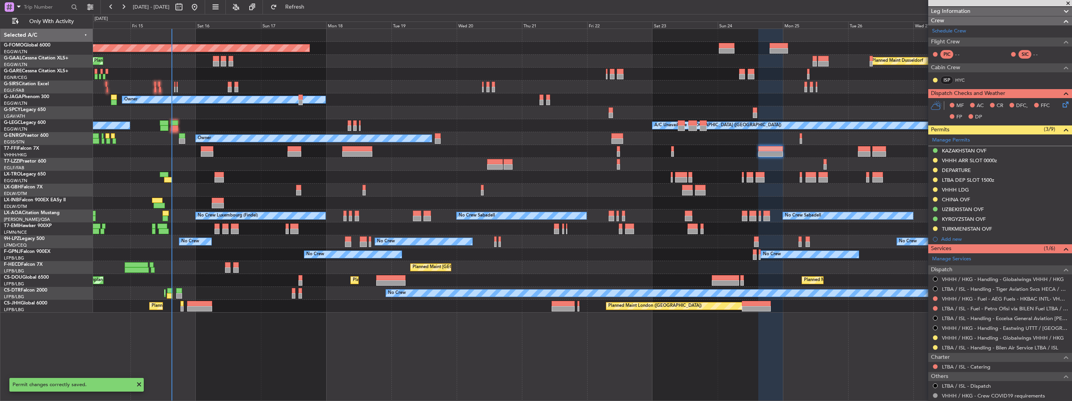
click at [480, 125] on div "Planned Maint Windsor Locks ([PERSON_NAME] Intl) Planned [GEOGRAPHIC_DATA] Plan…" at bounding box center [582, 171] width 979 height 284
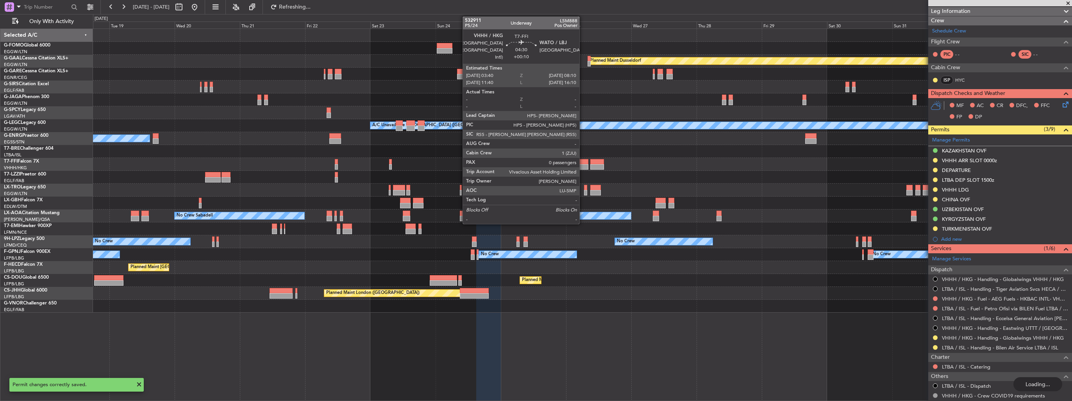
click at [583, 163] on div at bounding box center [582, 161] width 13 height 5
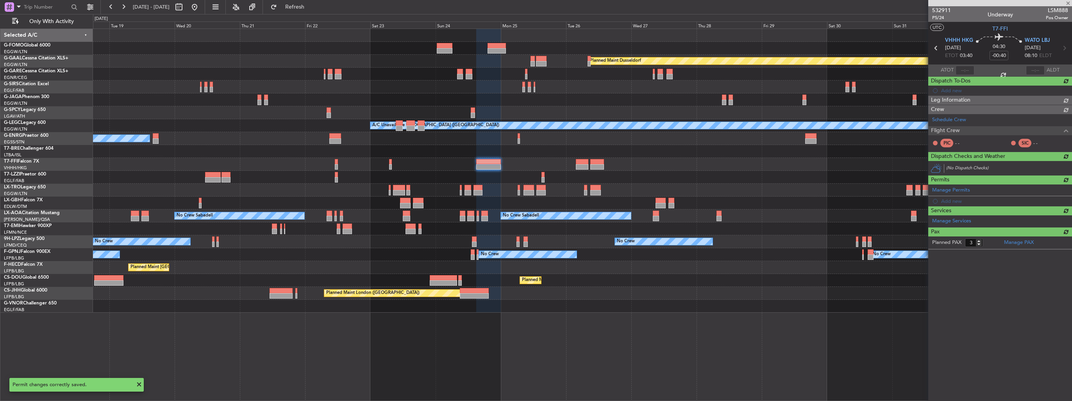
type input "+00:10"
type input "0"
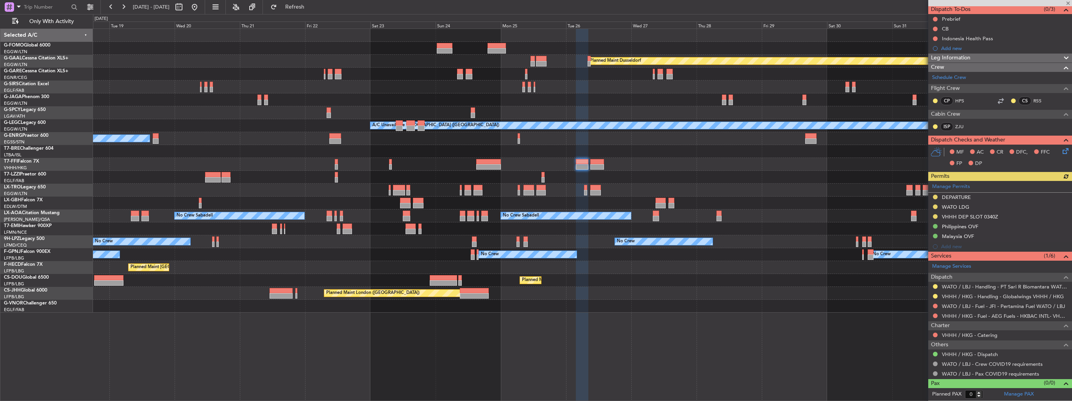
scroll to position [0, 0]
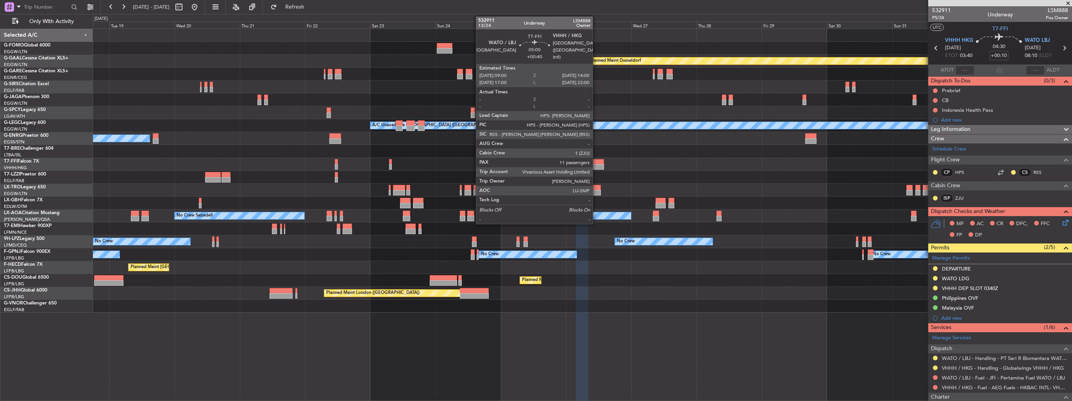
click at [596, 163] on div at bounding box center [597, 161] width 14 height 5
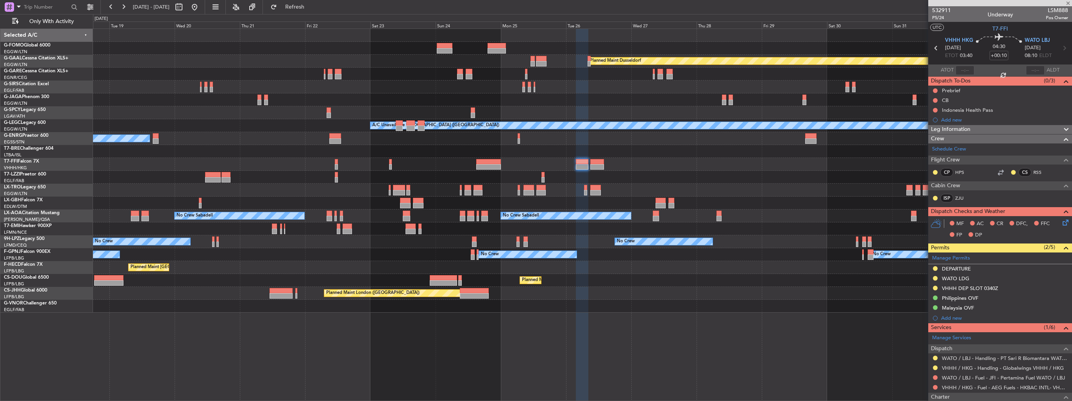
type input "+00:40"
type input "11"
